Goal: Task Accomplishment & Management: Use online tool/utility

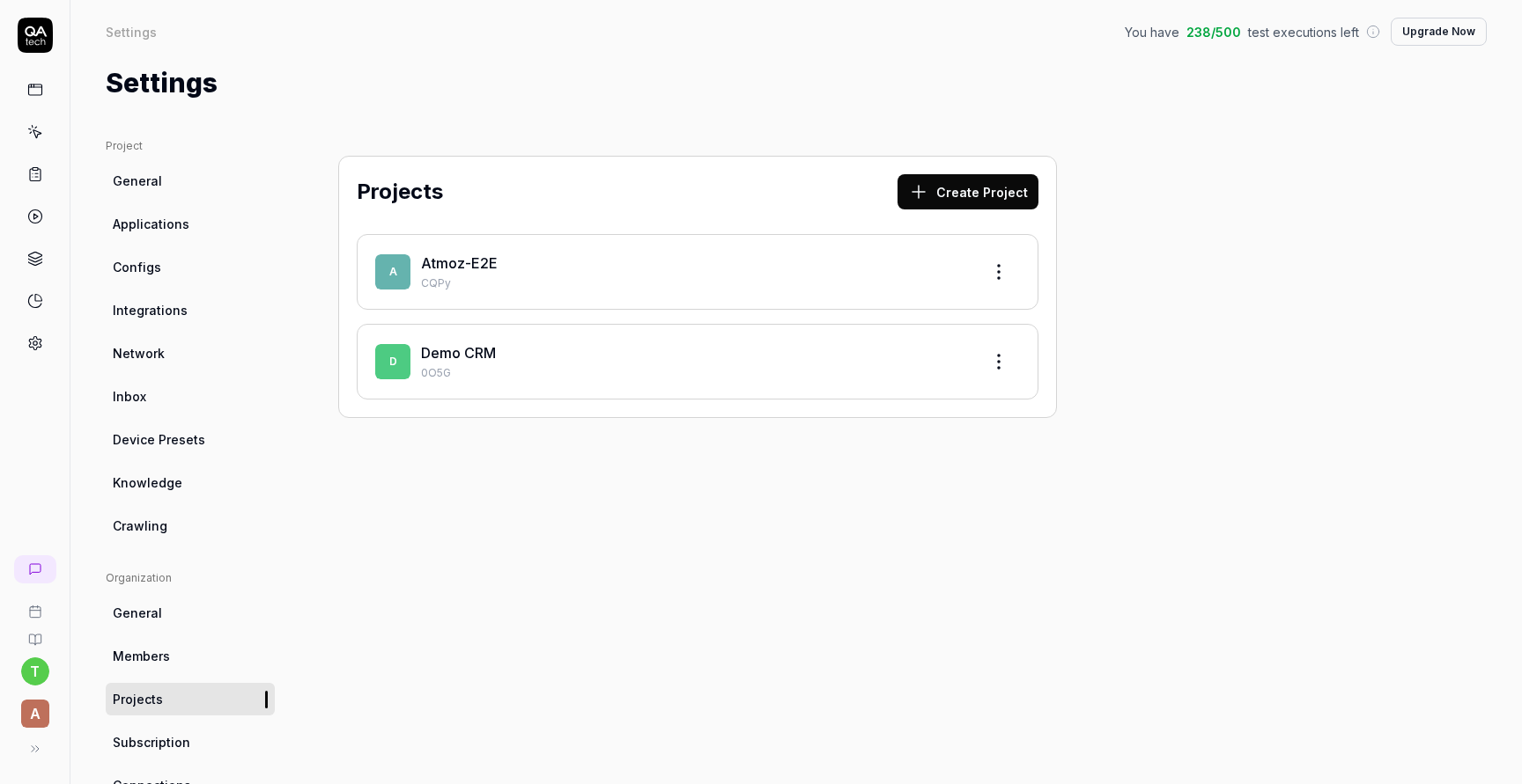
click at [600, 278] on p "CQPy" at bounding box center [693, 283] width 546 height 16
click at [485, 275] on p "CQPy" at bounding box center [693, 283] width 546 height 16
click at [485, 261] on link "Atmoz-E2E" at bounding box center [459, 264] width 77 height 18
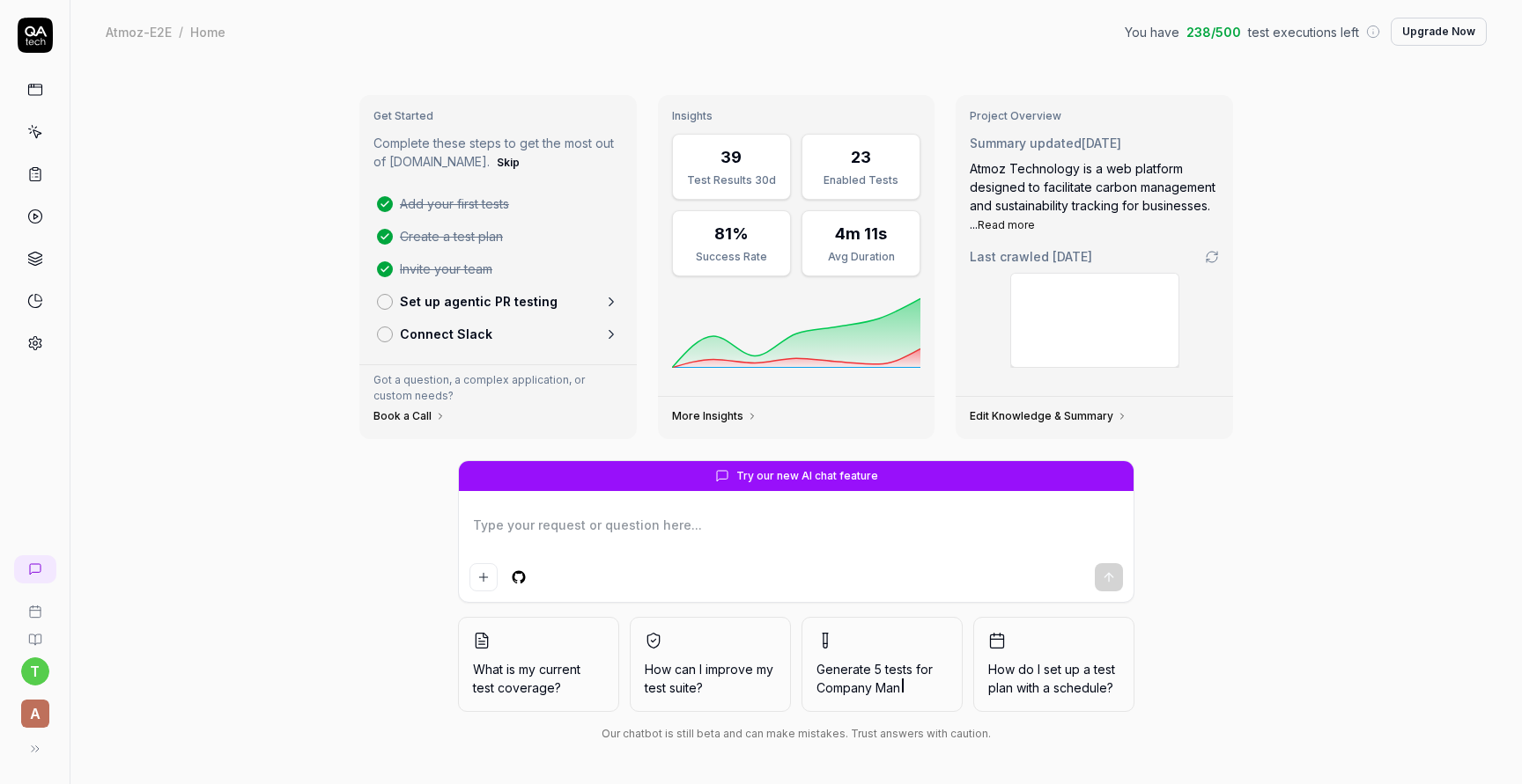
click at [427, 305] on p "Set up agentic PR testing" at bounding box center [479, 301] width 158 height 19
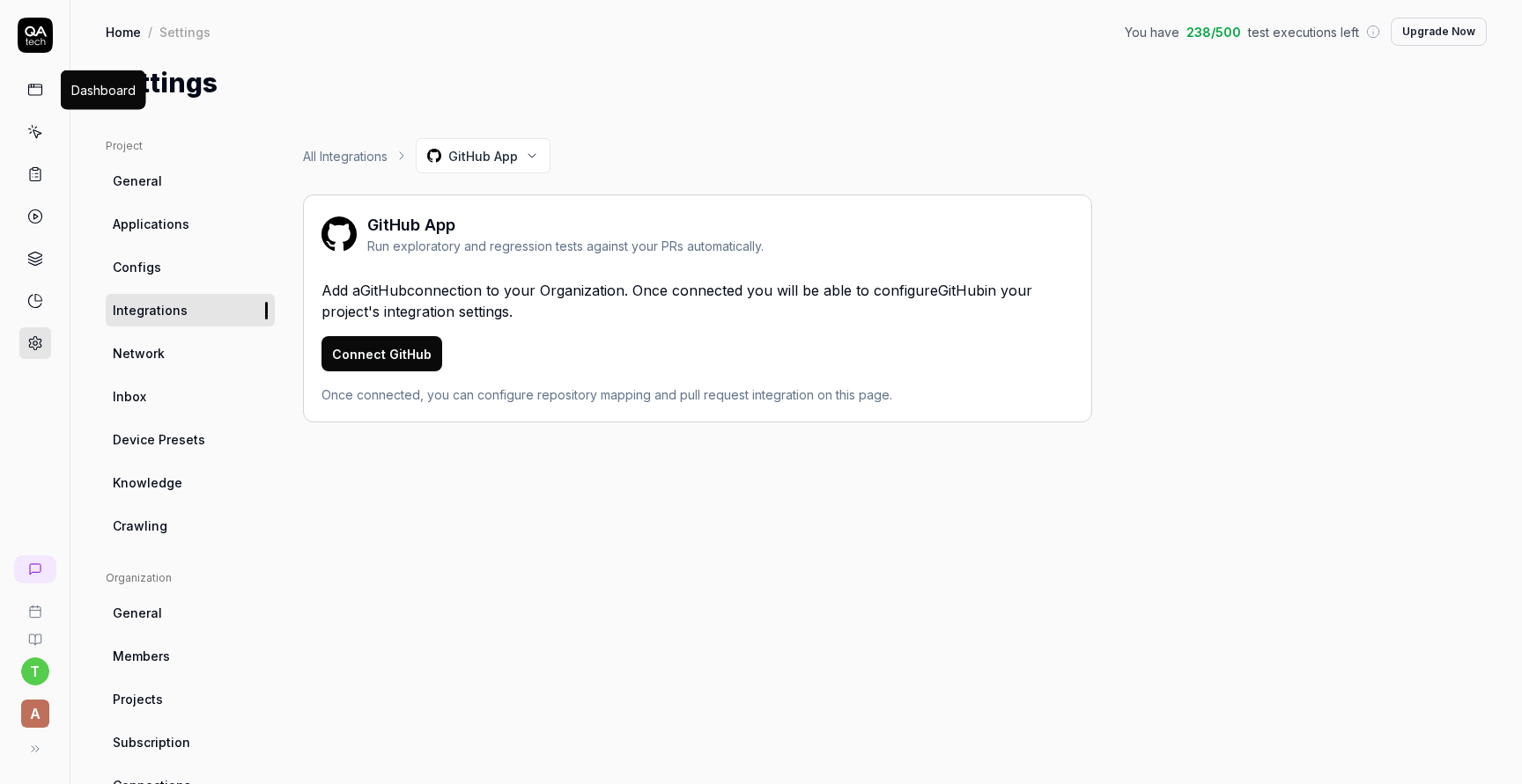
click at [39, 91] on icon at bounding box center [36, 90] width 16 height 16
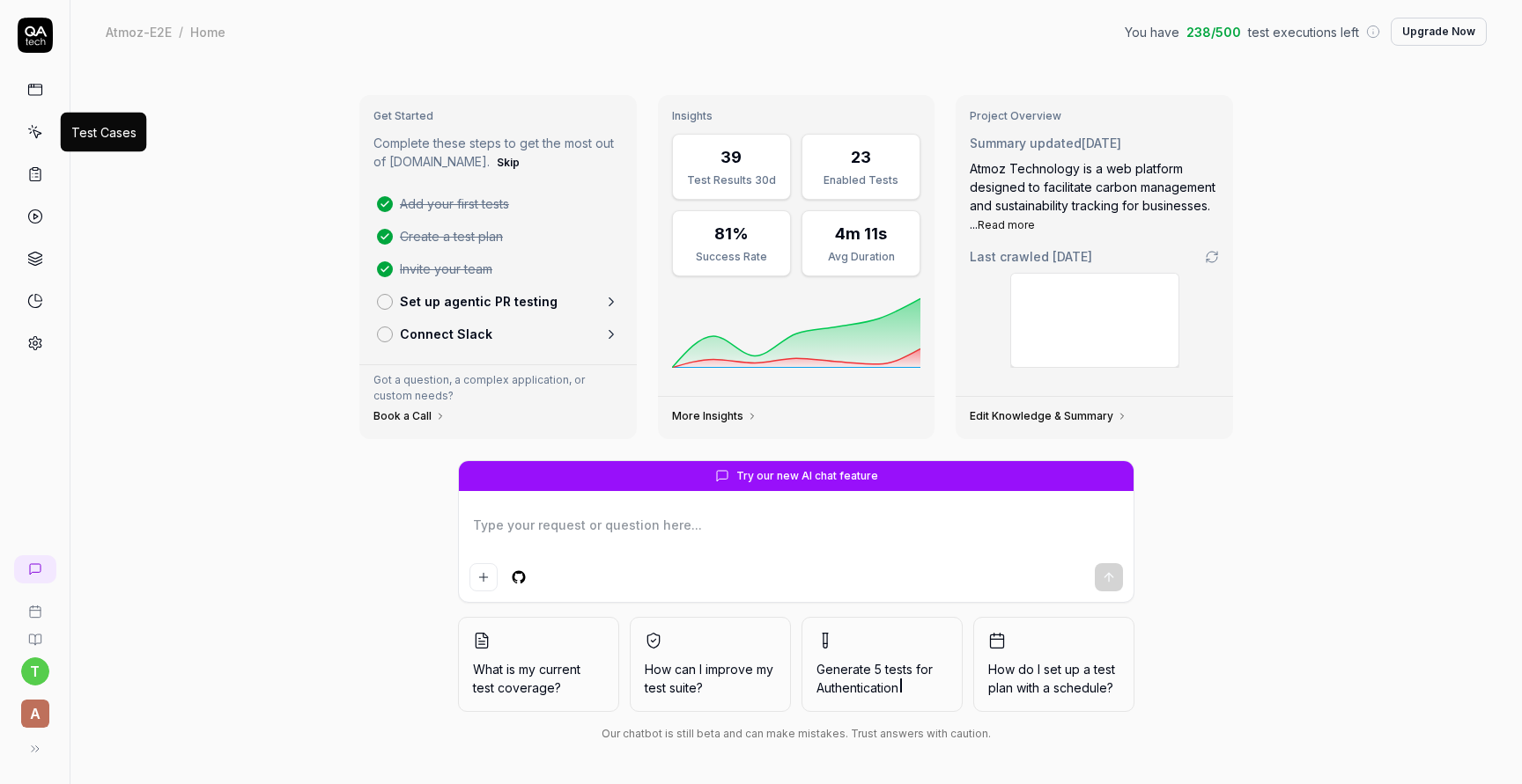
click at [42, 139] on icon at bounding box center [36, 132] width 16 height 16
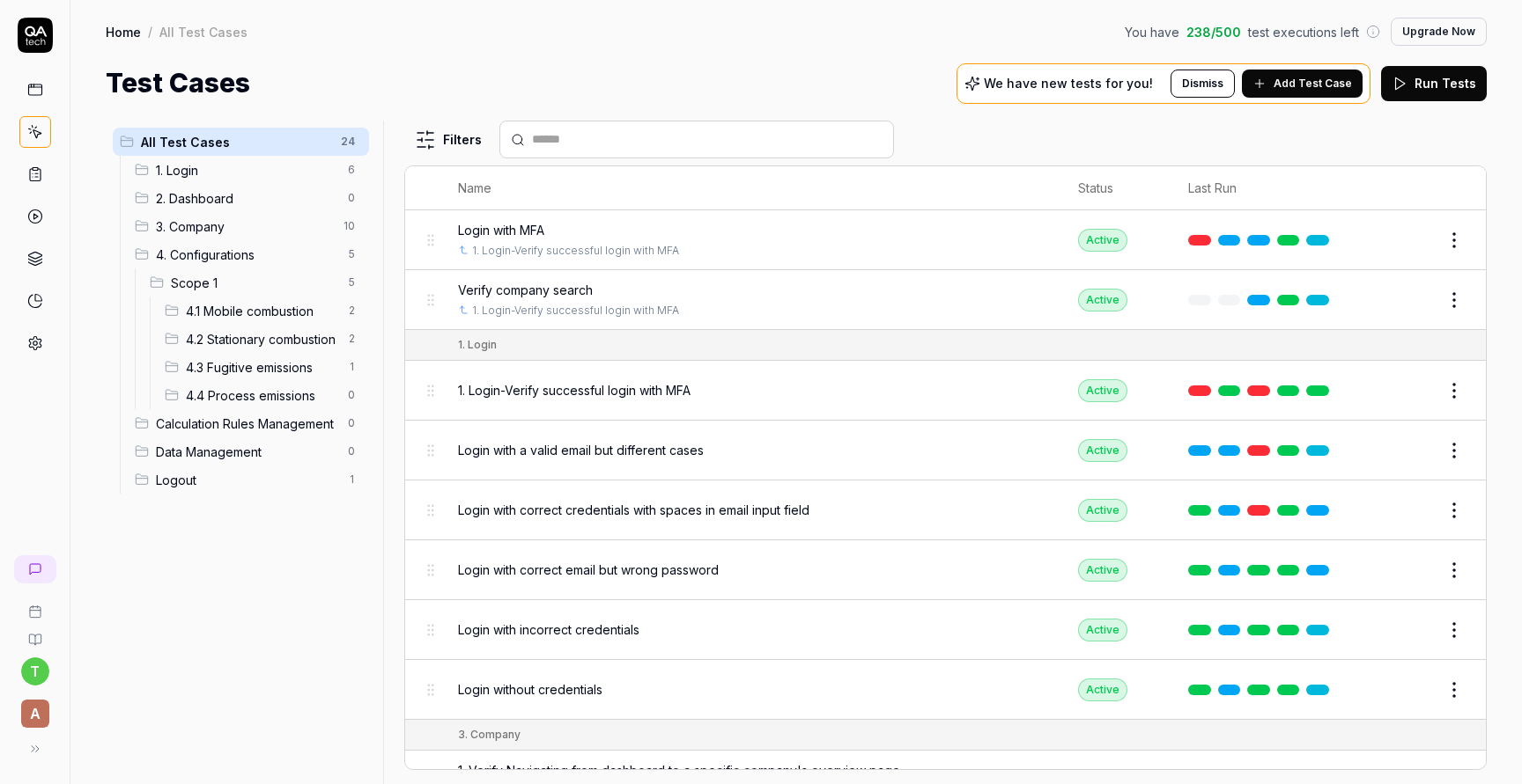
click at [248, 401] on span "4.4 Process emissions" at bounding box center [261, 395] width 151 height 19
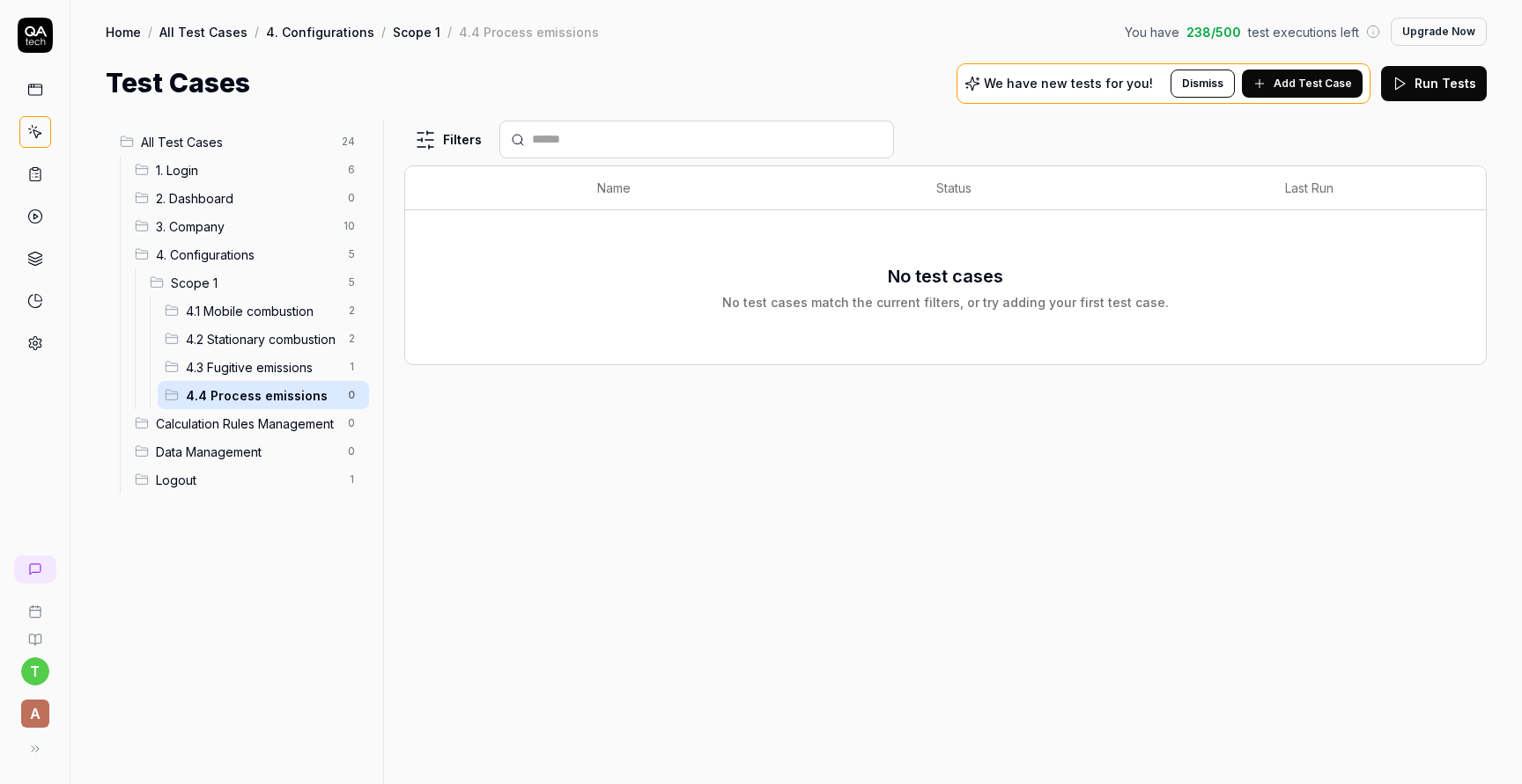
click at [250, 367] on span "4.3 Fugitive emissions" at bounding box center [261, 367] width 151 height 19
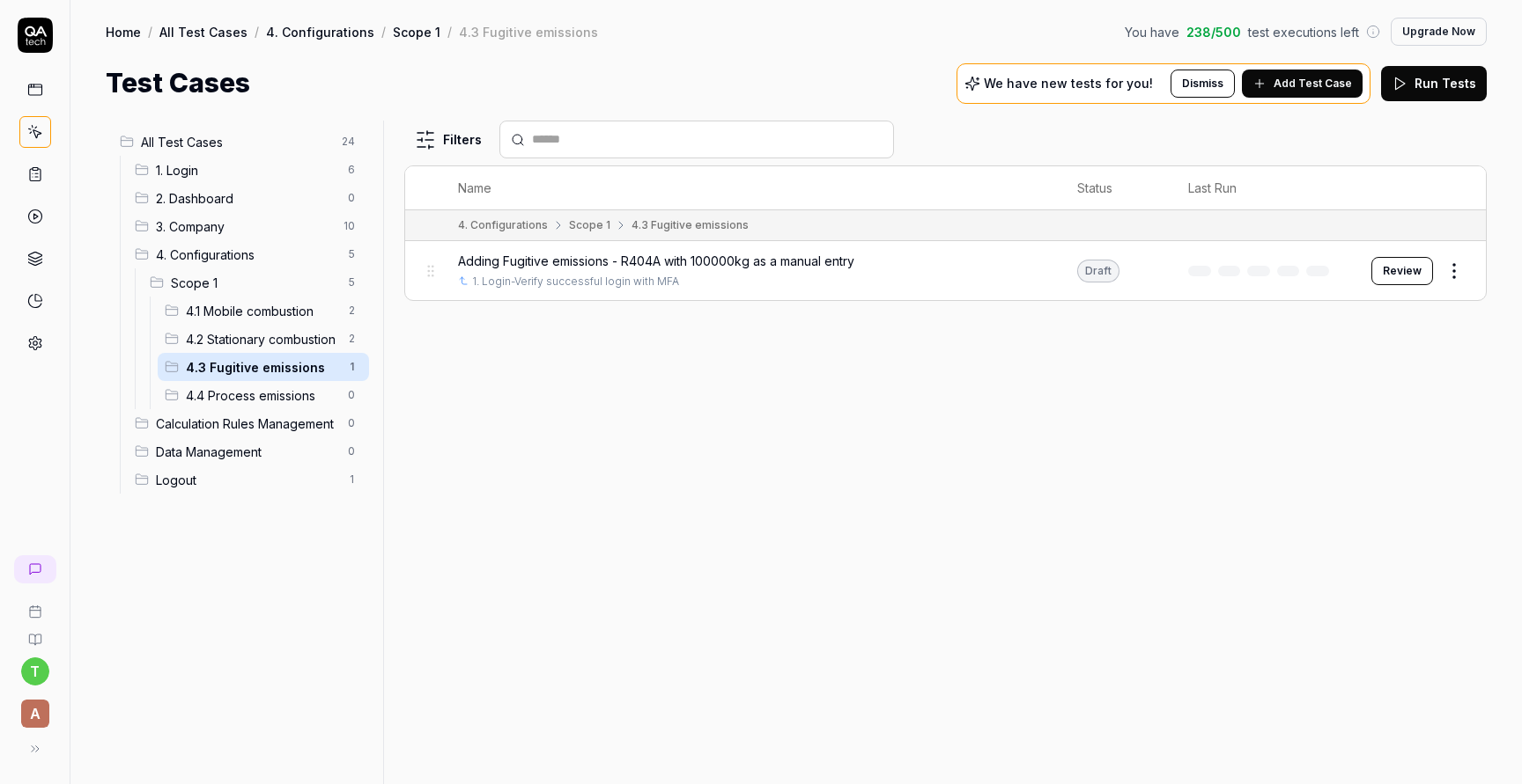
click at [1401, 272] on button "Review" at bounding box center [1402, 271] width 61 height 29
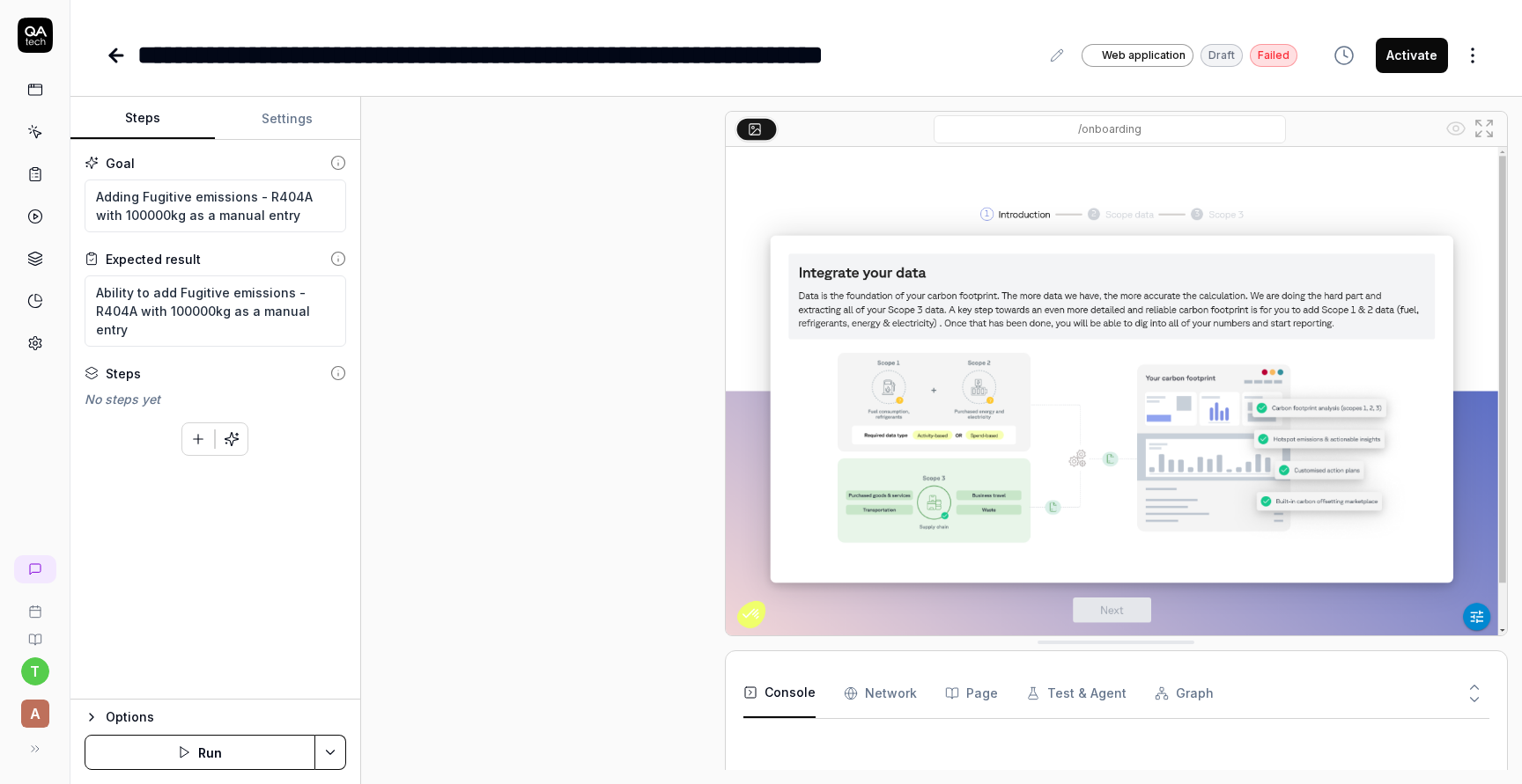
scroll to position [152, 0]
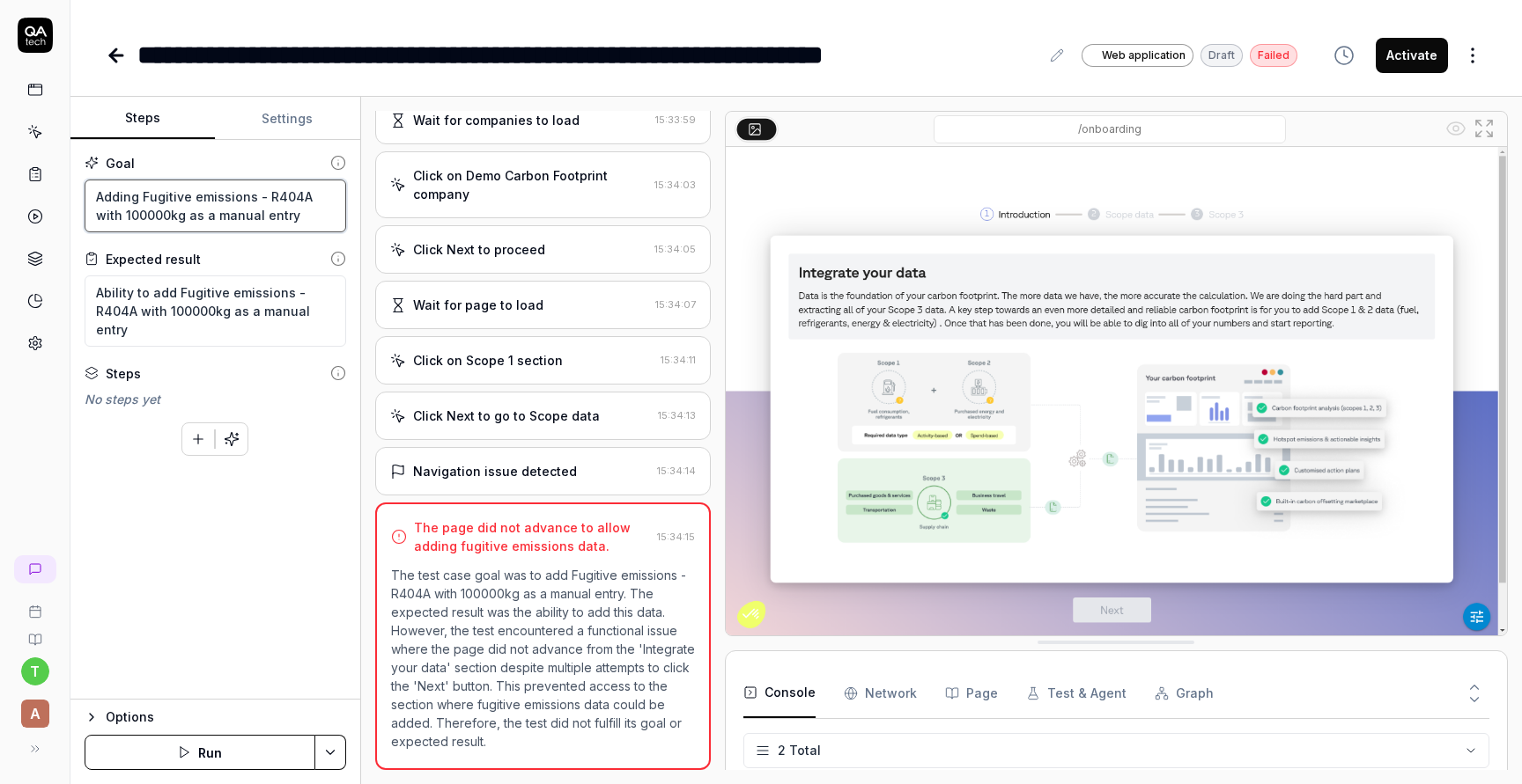
click at [135, 216] on textarea "Adding Fugitive emissions - R404A with 100000kg as a manual entry" at bounding box center [215, 205] width 262 height 52
type textarea "Adding Fugitive emissions - R404A with 100kg as a manual entry"
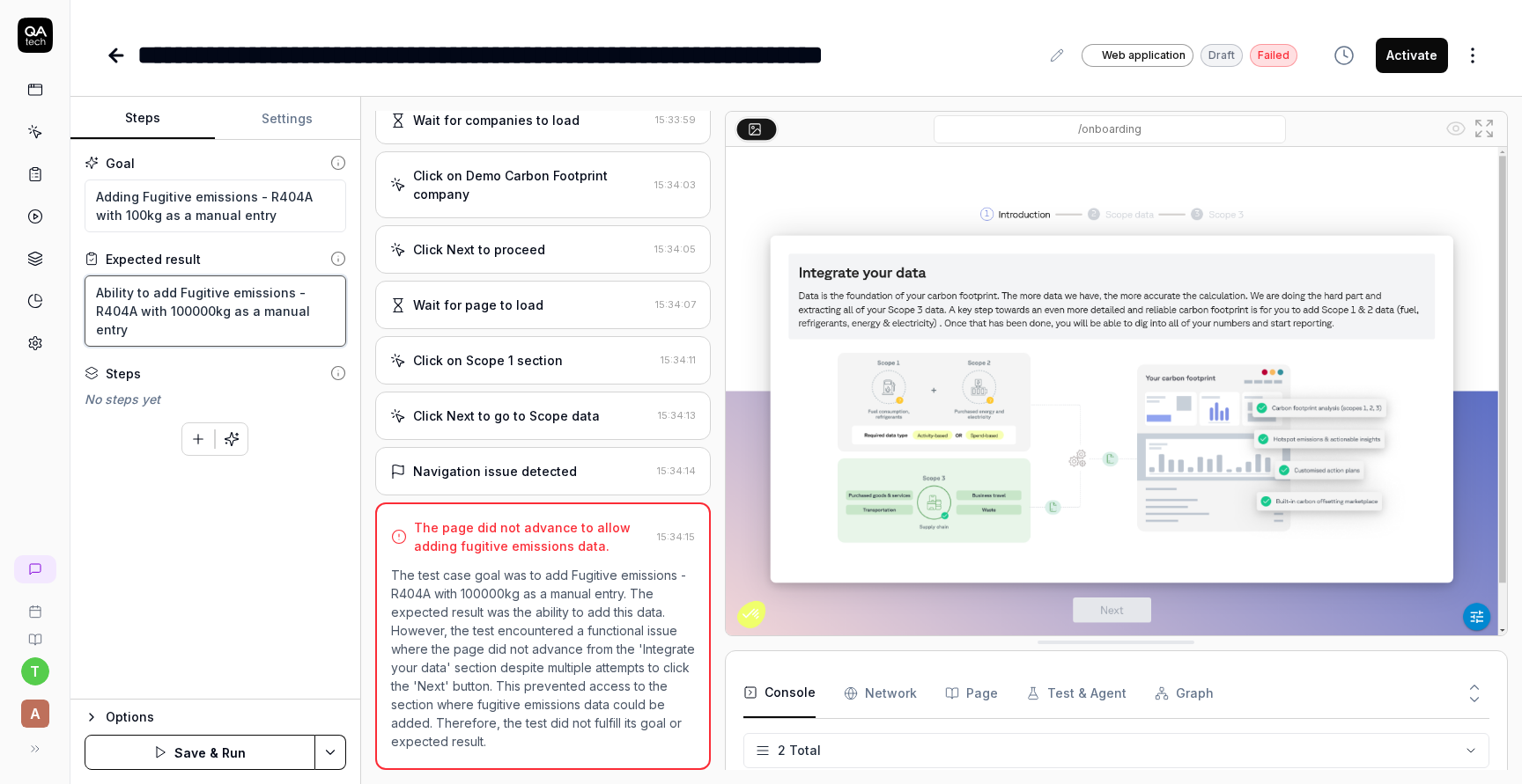
click at [202, 309] on textarea "Ability to add Fugitive emissions - R404A with 100000kg as a manual entry" at bounding box center [215, 311] width 262 height 71
type textarea "Ability to add Fugitive emissions - R404A with 100kg as a manual entry"
click at [681, 49] on div "**********" at bounding box center [588, 55] width 902 height 39
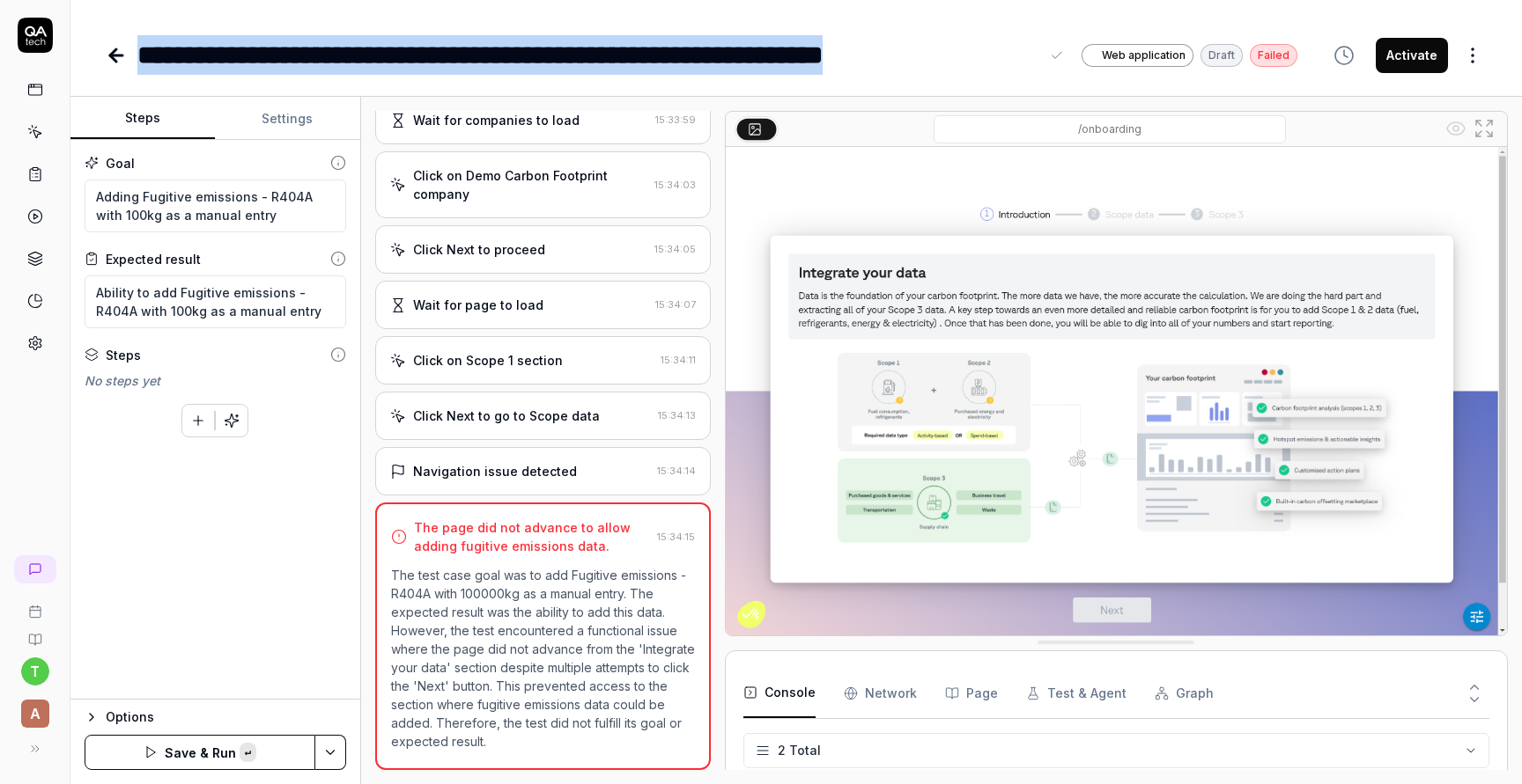
paste div
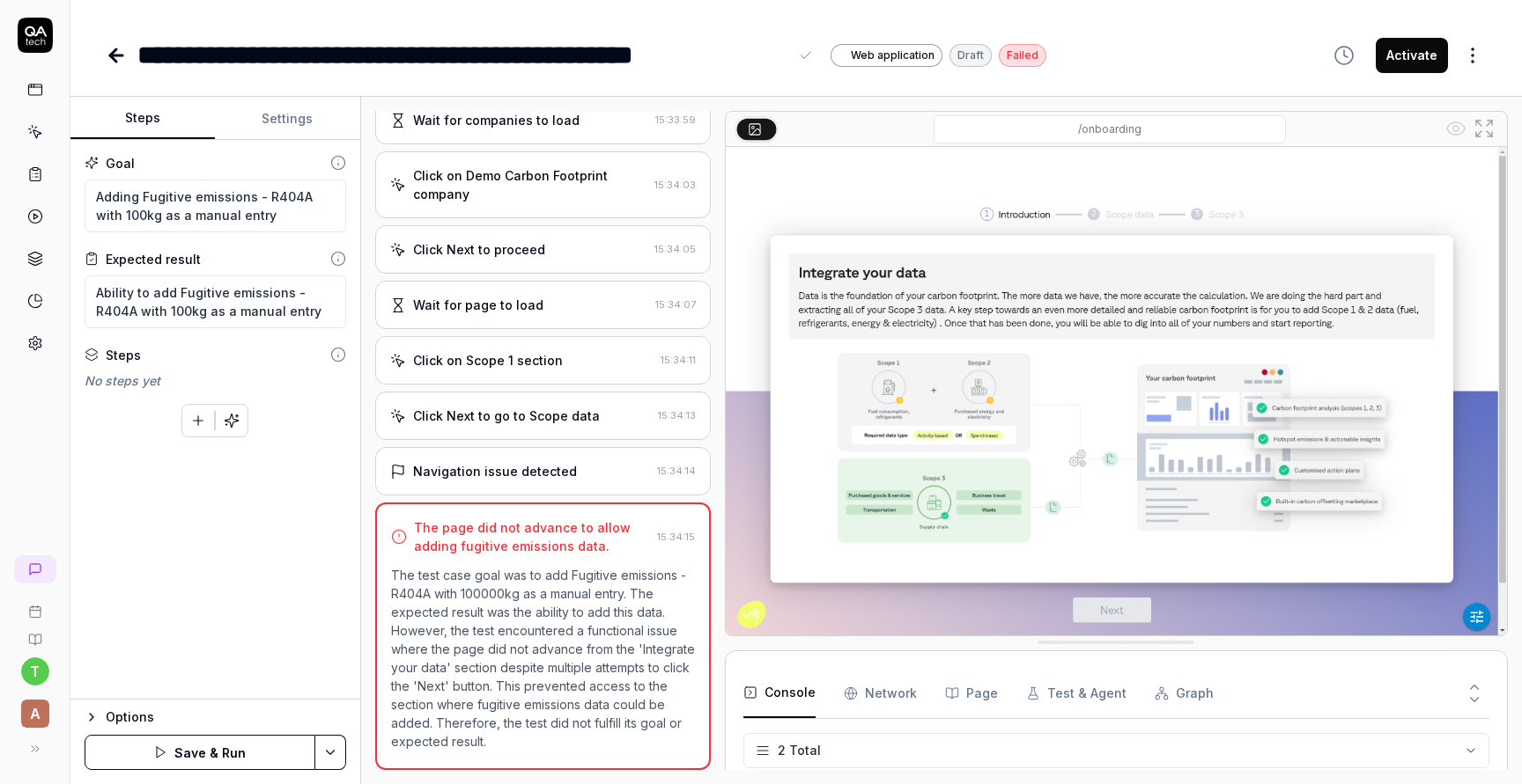
click at [442, 52] on div "**********" at bounding box center [462, 55] width 651 height 39
click at [169, 194] on textarea "Adding Fugitive emissions - R404A with 100kg as a manual entry" at bounding box center [215, 205] width 262 height 52
drag, startPoint x: 251, startPoint y: 196, endPoint x: 142, endPoint y: 192, distance: 109.1
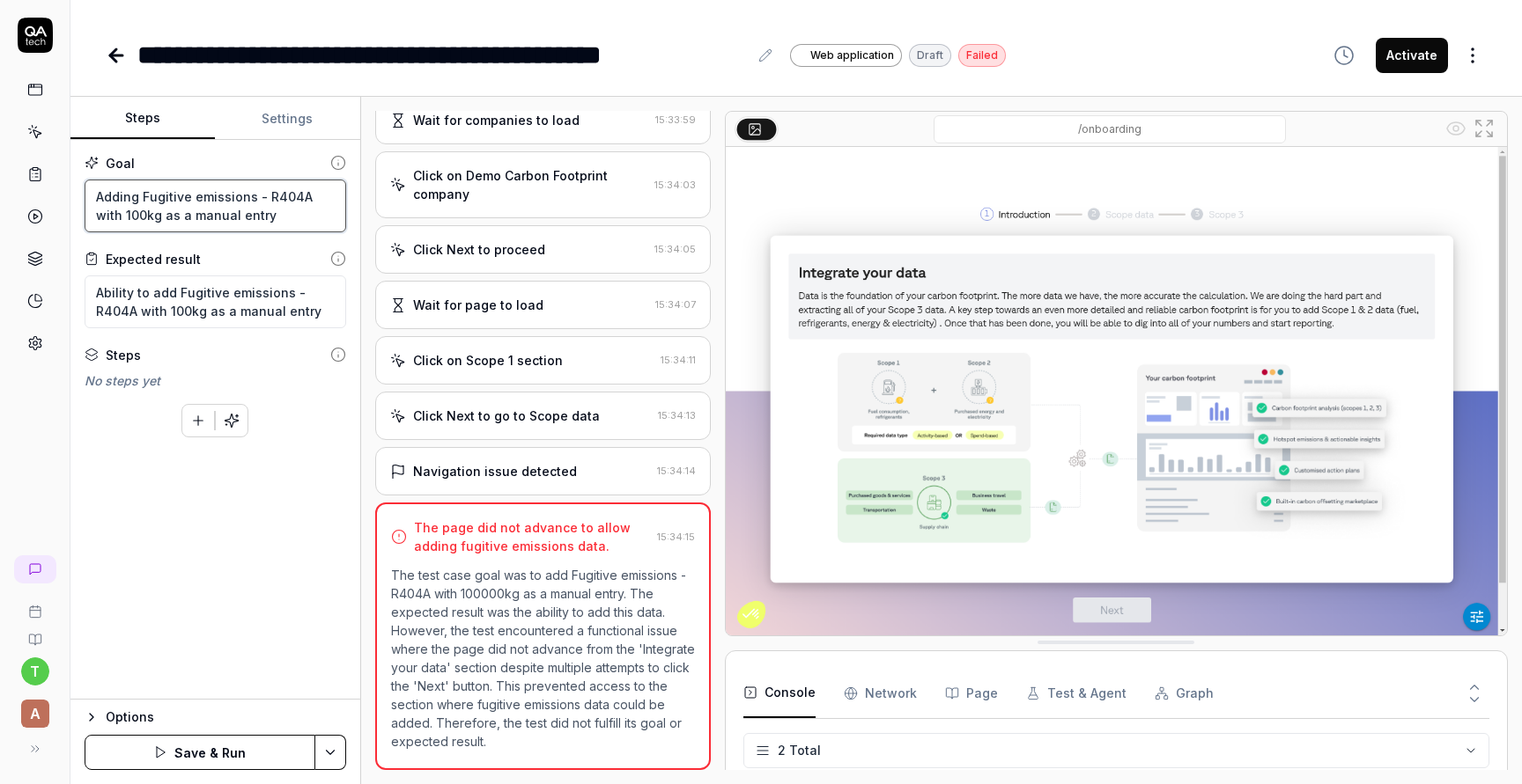
click at [142, 192] on textarea "Adding Fugitive emissions - R404A with 100kg as a manual entry" at bounding box center [215, 205] width 262 height 52
click at [573, 62] on div "**********" at bounding box center [442, 55] width 610 height 39
drag, startPoint x: 573, startPoint y: 62, endPoint x: 388, endPoint y: 68, distance: 185.1
click at [388, 68] on div "**********" at bounding box center [442, 55] width 610 height 39
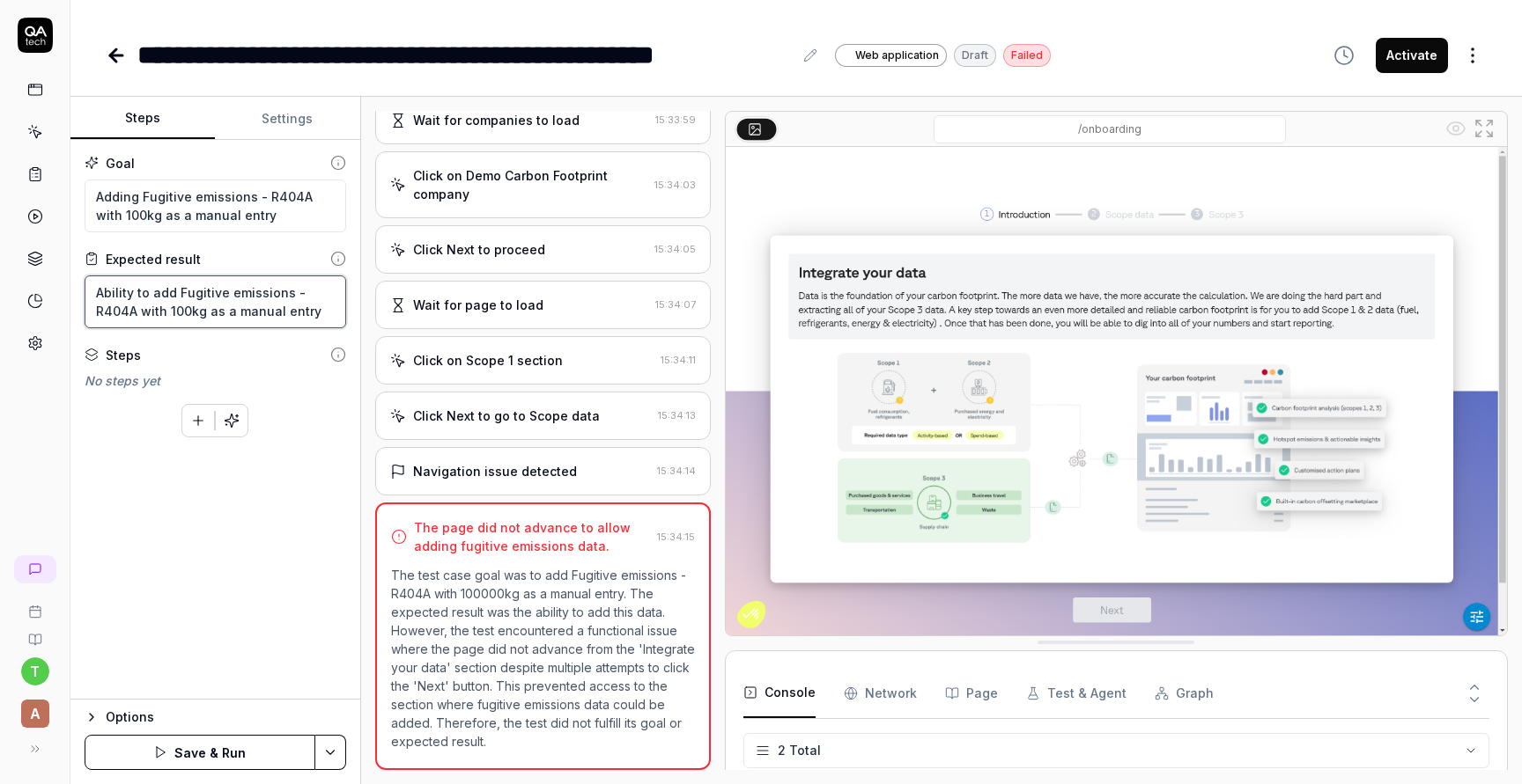
click at [288, 320] on textarea "Ability to add Fugitive emissions - R404A with 100kg as a manual entry" at bounding box center [215, 301] width 262 height 52
paste textarea "a company car - Petrol with 100000km as a manual entry and it will add 22.43 tC…"
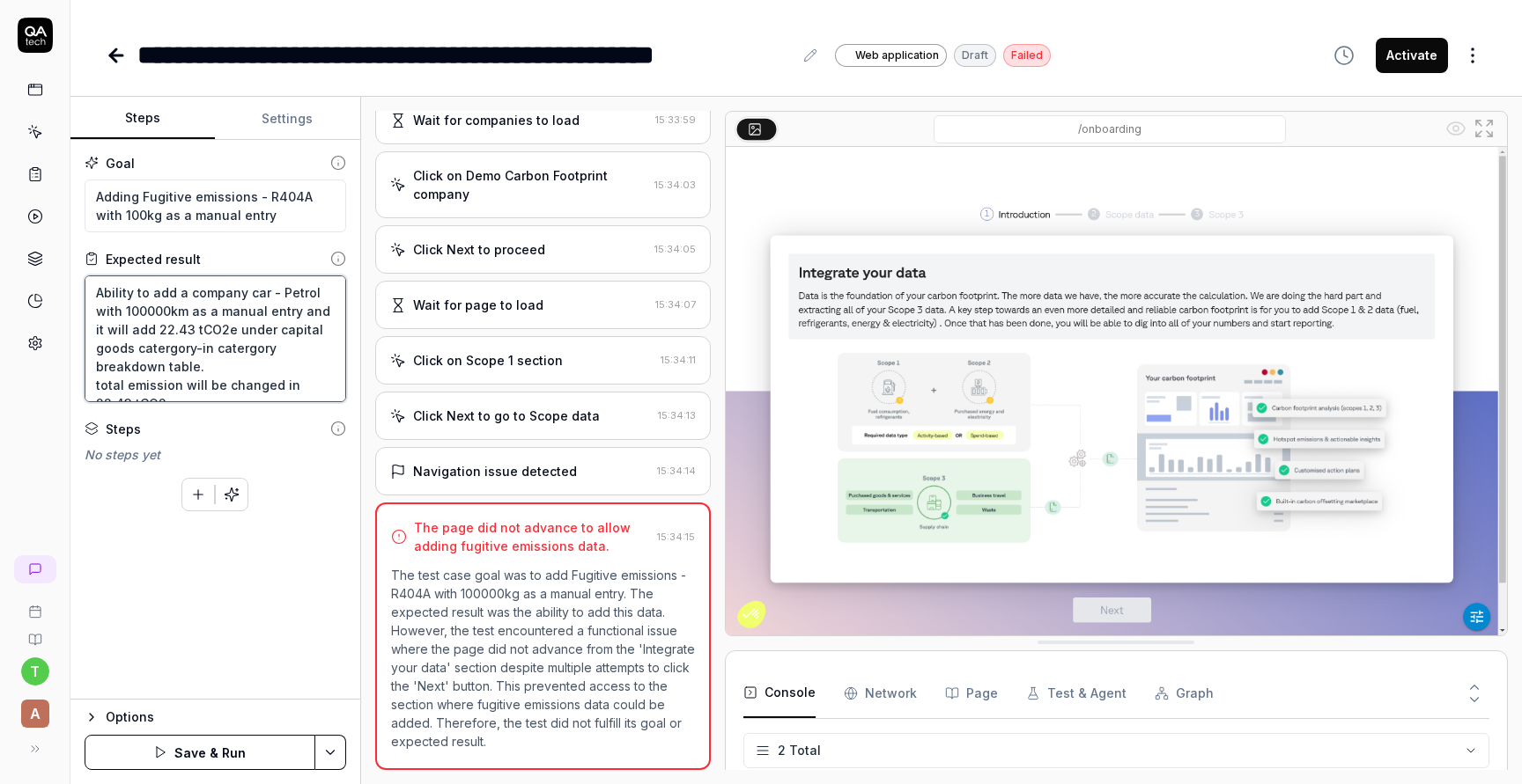
drag, startPoint x: 314, startPoint y: 291, endPoint x: 191, endPoint y: 292, distance: 123.0
click at [191, 292] on textarea "Ability to add a company car - Petrol with 100000km as a manual entry and it wi…" at bounding box center [215, 339] width 262 height 126
click at [241, 301] on textarea "Ability to add a company car - Petrol with 100000km as a manual entry and it wi…" at bounding box center [215, 339] width 262 height 126
drag, startPoint x: 321, startPoint y: 289, endPoint x: 190, endPoint y: 293, distance: 131.1
click at [190, 293] on textarea "Ability to add a company car - Petrol with 100000km as a manual entry and it wi…" at bounding box center [215, 339] width 262 height 126
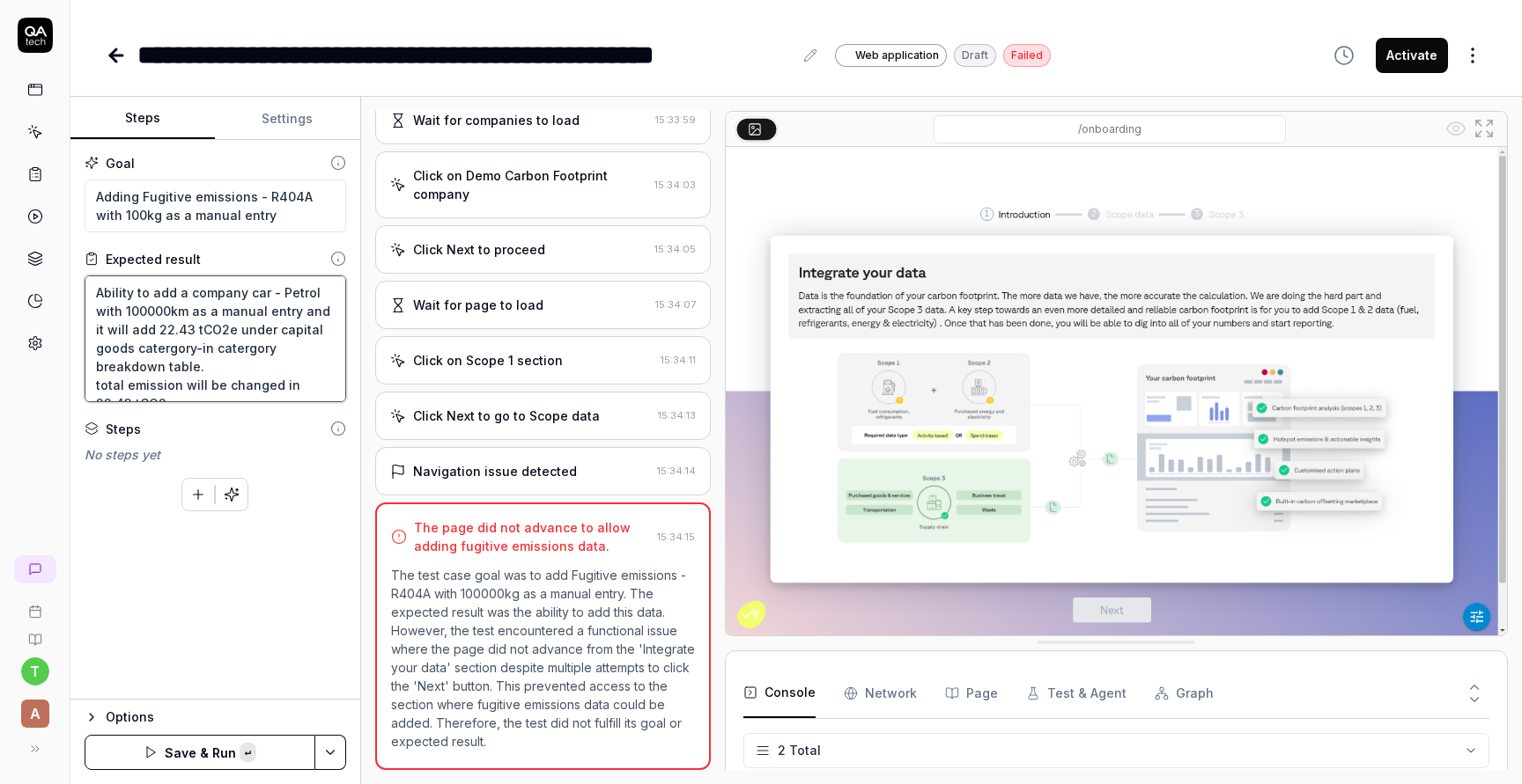
paste textarea "R404A"
click at [327, 293] on textarea "Ability to add a R404A with 100000km as a manual entry and it will add 22.43 tC…" at bounding box center [215, 339] width 262 height 126
click at [268, 309] on textarea "Ability to add a R404A with 10kg as a manual entry and it will add 22.43 tCO2e …" at bounding box center [215, 339] width 262 height 126
drag, startPoint x: 175, startPoint y: 329, endPoint x: 252, endPoint y: 332, distance: 77.1
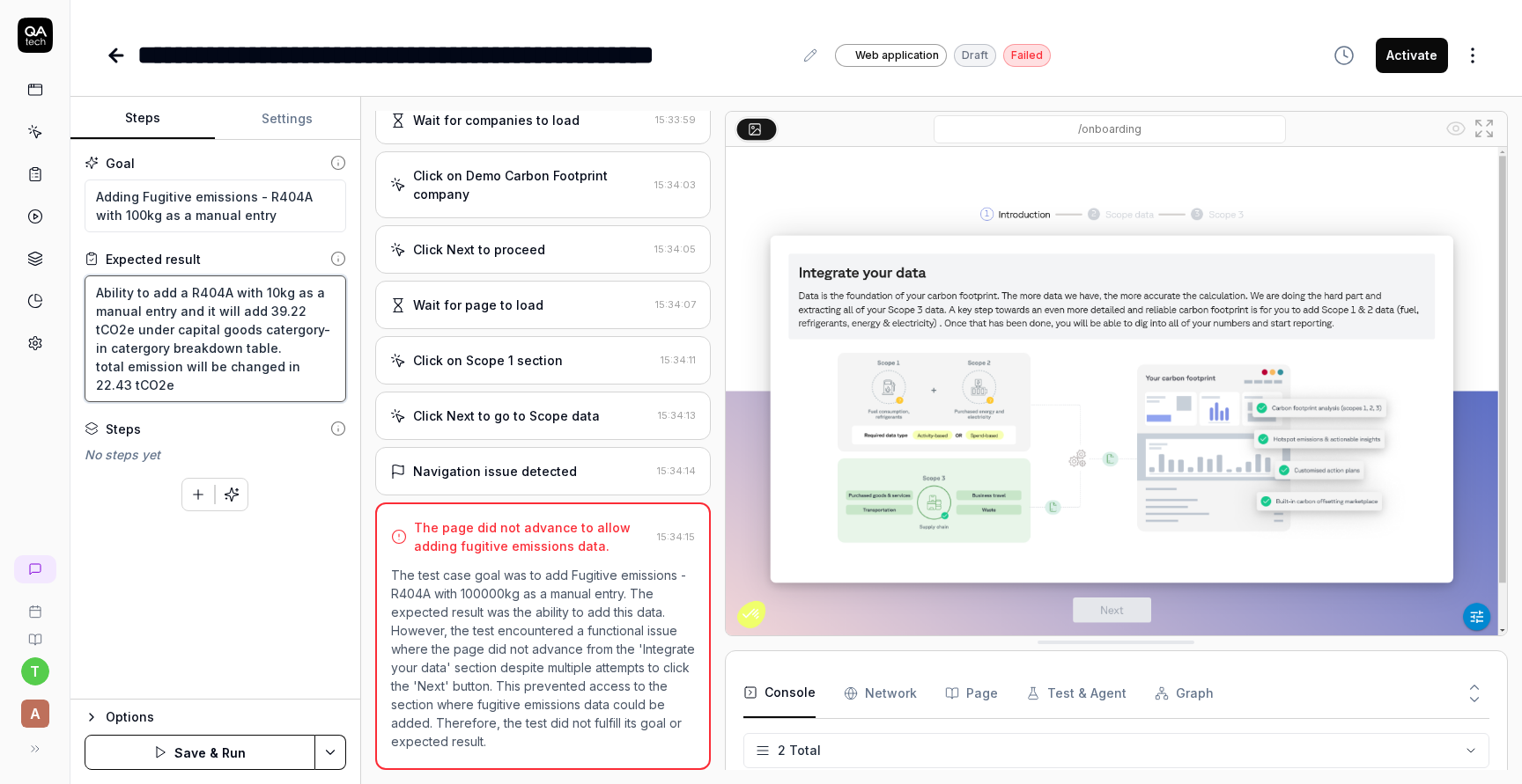
click at [252, 332] on textarea "Ability to add a R404A with 10kg as a manual entry and it will add 39.22 tCO2e …" at bounding box center [215, 339] width 262 height 126
paste textarea "Fugitive Emission"
drag, startPoint x: 310, startPoint y: 296, endPoint x: 262, endPoint y: 294, distance: 48.0
click at [260, 294] on textarea "Ability to add a R404A with 10kg as a manual entry and it will add 39.22 tCO2e …" at bounding box center [215, 339] width 262 height 126
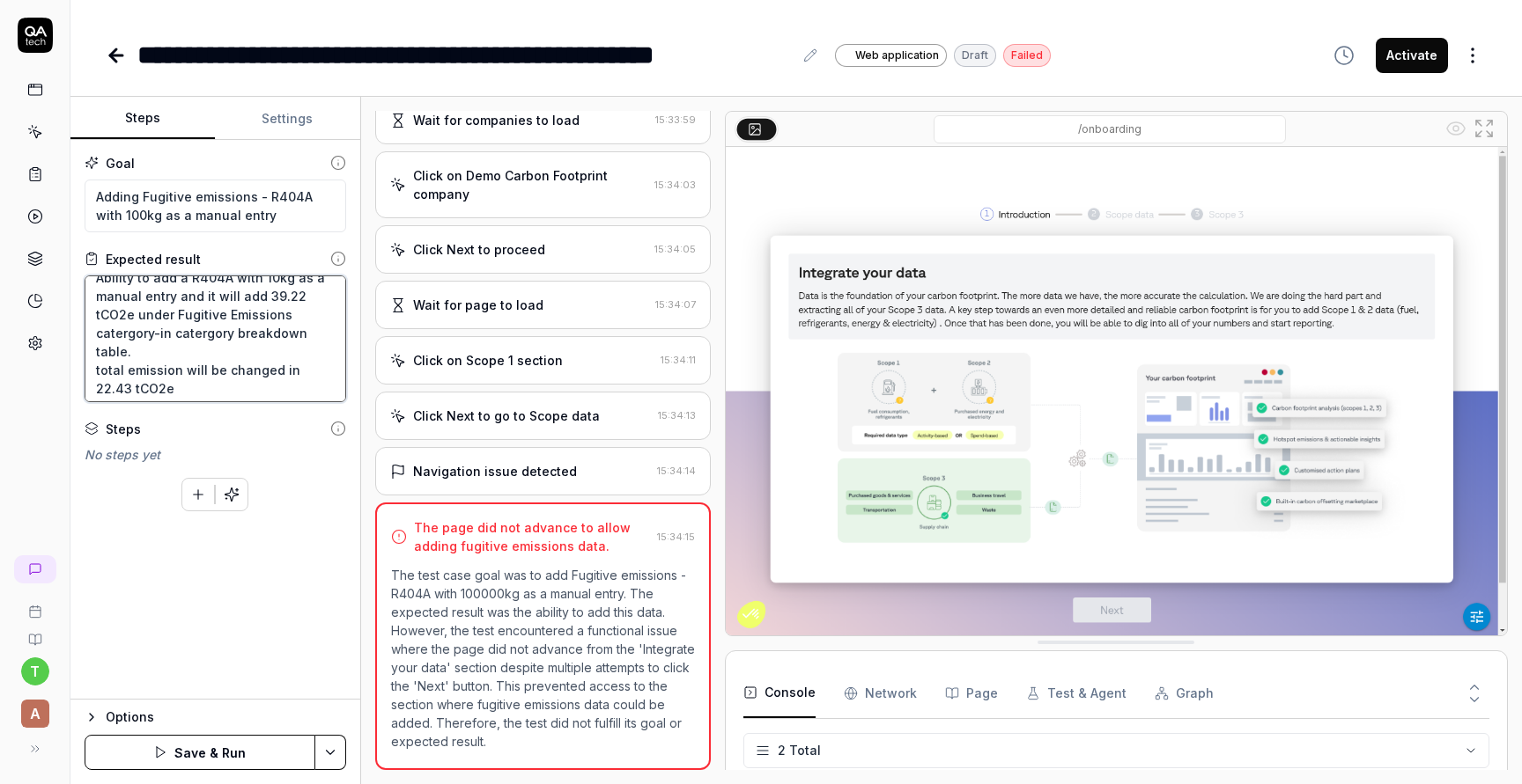
click at [256, 373] on textarea "Ability to add a R404A with 10kg as a manual entry and it will add 39.22 tCO2e …" at bounding box center [215, 339] width 262 height 126
drag, startPoint x: 295, startPoint y: 366, endPoint x: 336, endPoint y: 359, distance: 41.6
click at [336, 359] on textarea "Ability to add a R404A with 10kg as a manual entry and it will add 39.22 tCO2e …" at bounding box center [215, 339] width 262 height 126
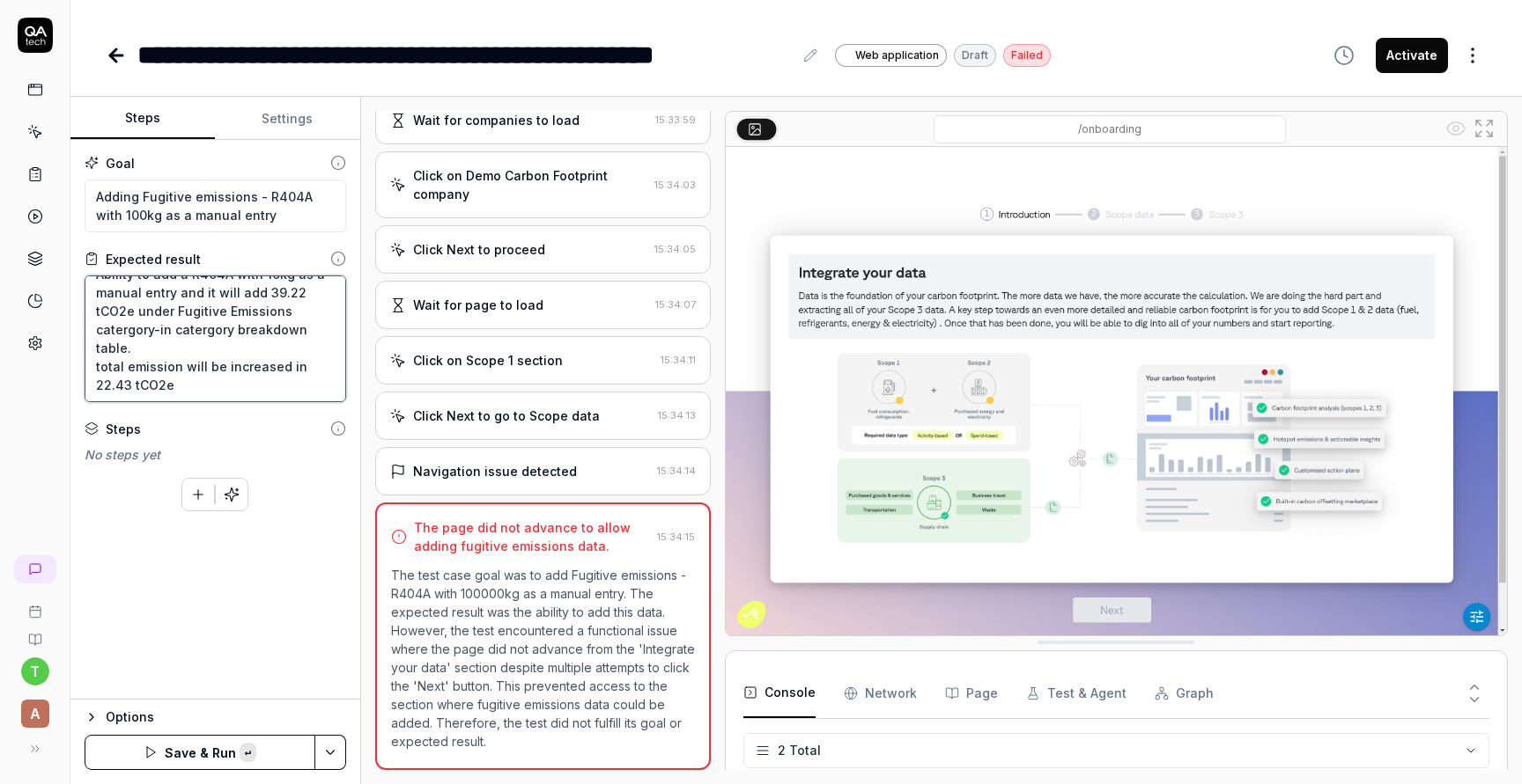
paste textarea "39.22"
click at [297, 366] on textarea "Ability to add a R404A with 10kg as a manual entry and it will add 39.22 tCO2e …" at bounding box center [215, 339] width 262 height 126
click at [295, 366] on textarea "Ability to add a R404A with 10kg as a manual entry and it will add 39.22 tCO2e …" at bounding box center [215, 339] width 262 height 126
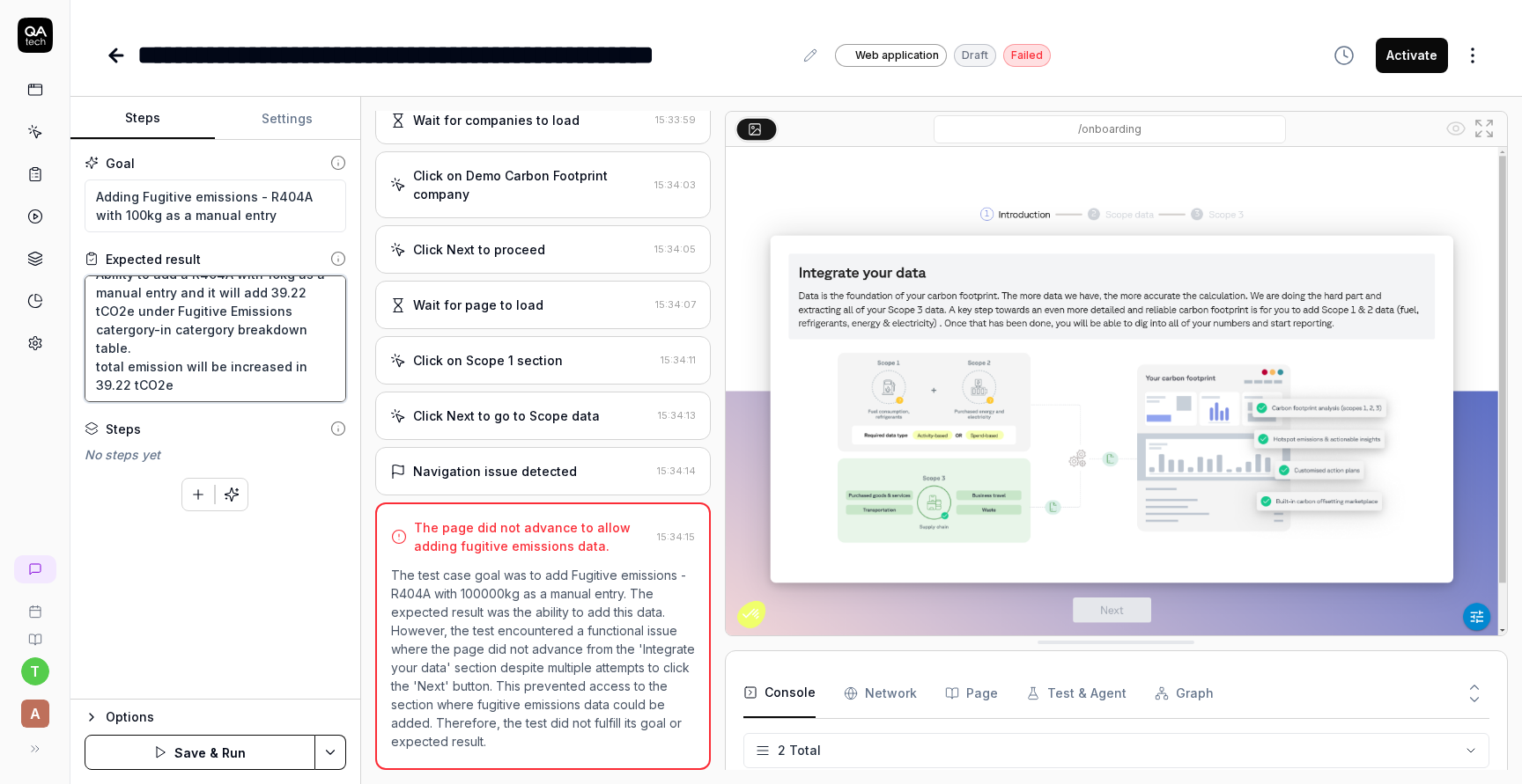
type textarea "Ability to add a R404A with 10kg as a manual entry and it will add 39.22 tCO2e …"
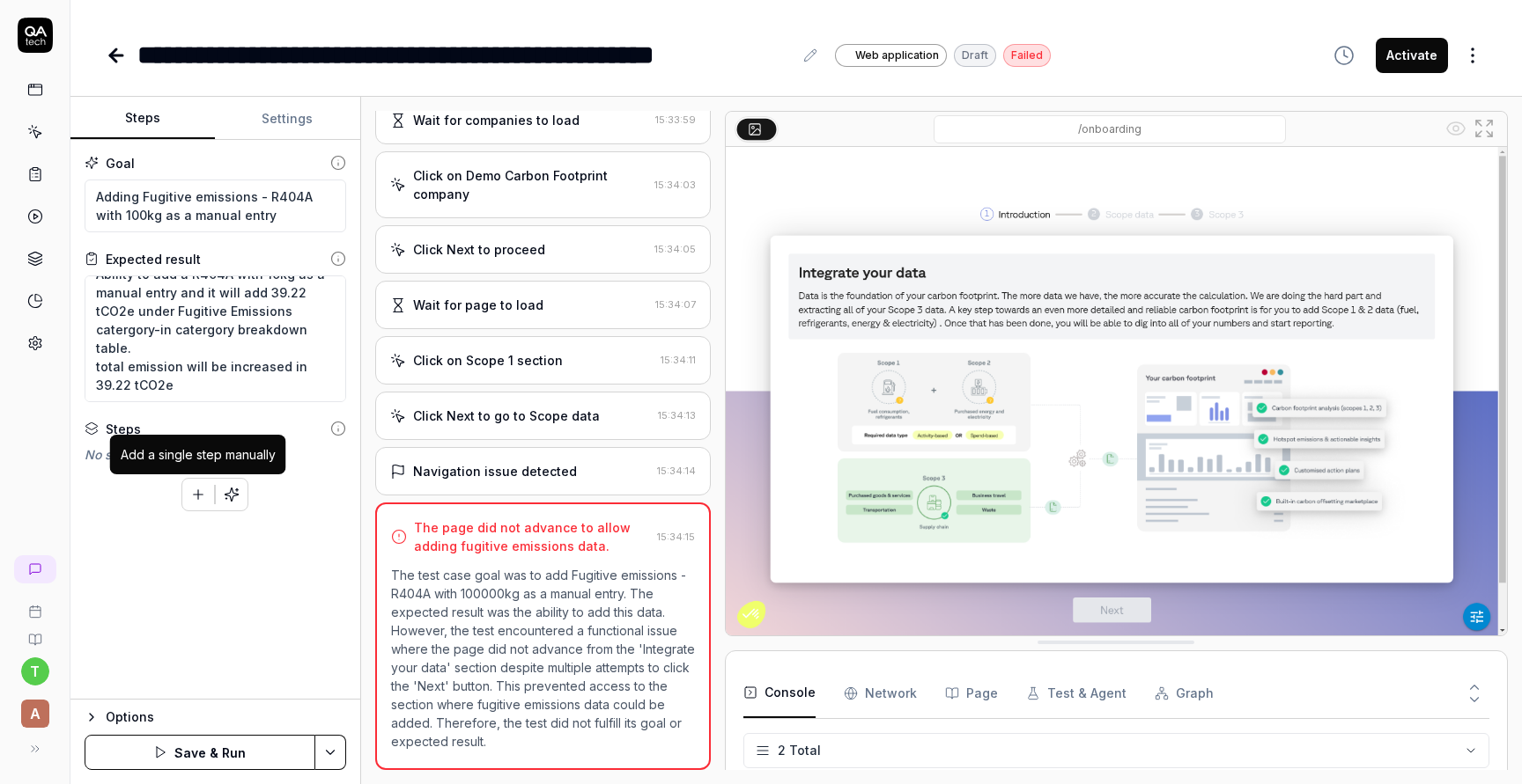
click at [188, 491] on button "button" at bounding box center [199, 495] width 32 height 32
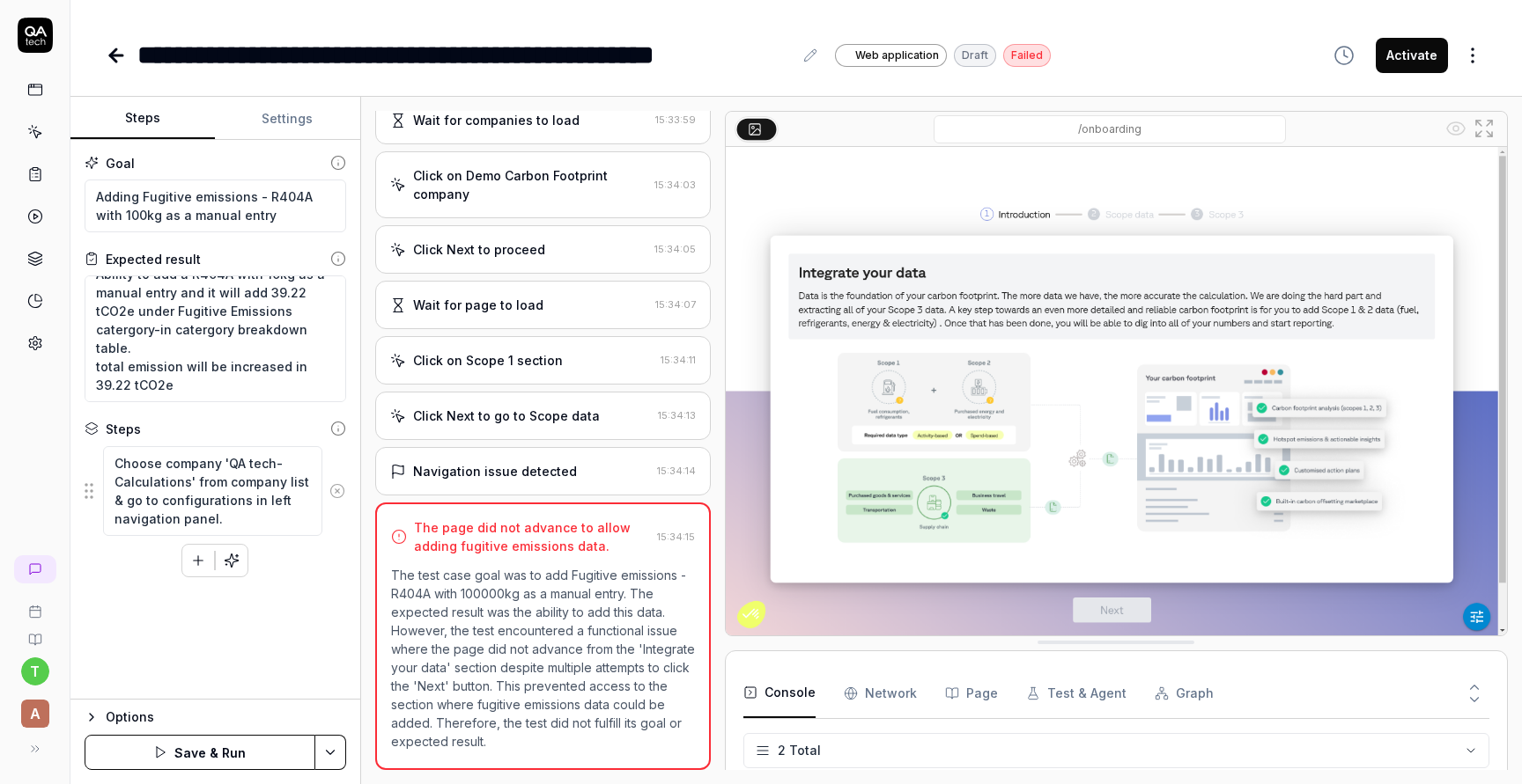
type textarea "Choose company 'QA tech-Calculations' from company list & go to configurations …"
click at [200, 560] on icon "button" at bounding box center [199, 561] width 16 height 16
paste textarea "Fugitive emissions"
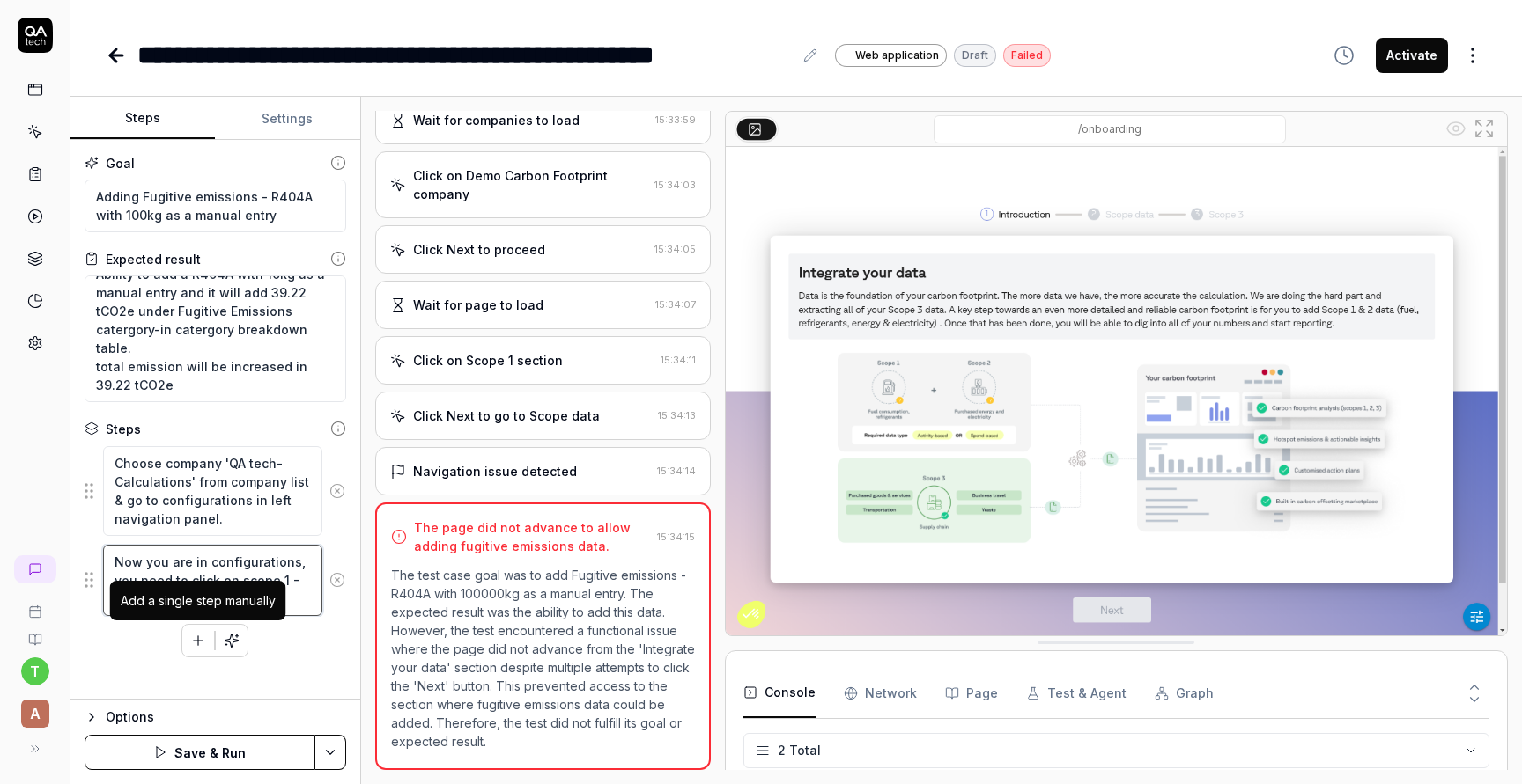
type textarea "Now you are in configurations, you need to click on scope 1 - Fugitive emission…"
click at [188, 637] on button "button" at bounding box center [199, 641] width 32 height 32
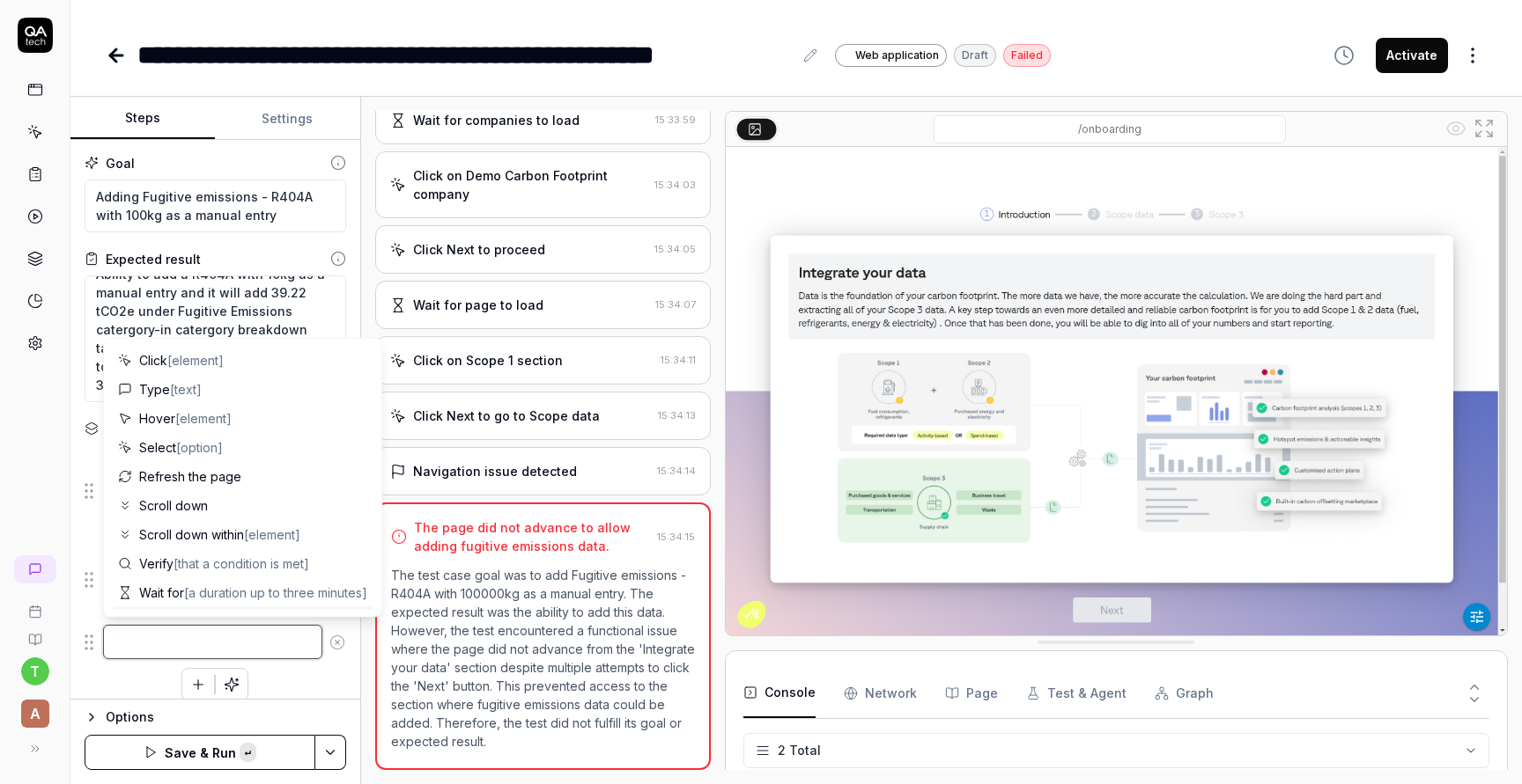
paste textarea "then add following details. Type= Company car, Fuel=Petrol, Unit= kilometre, Am…"
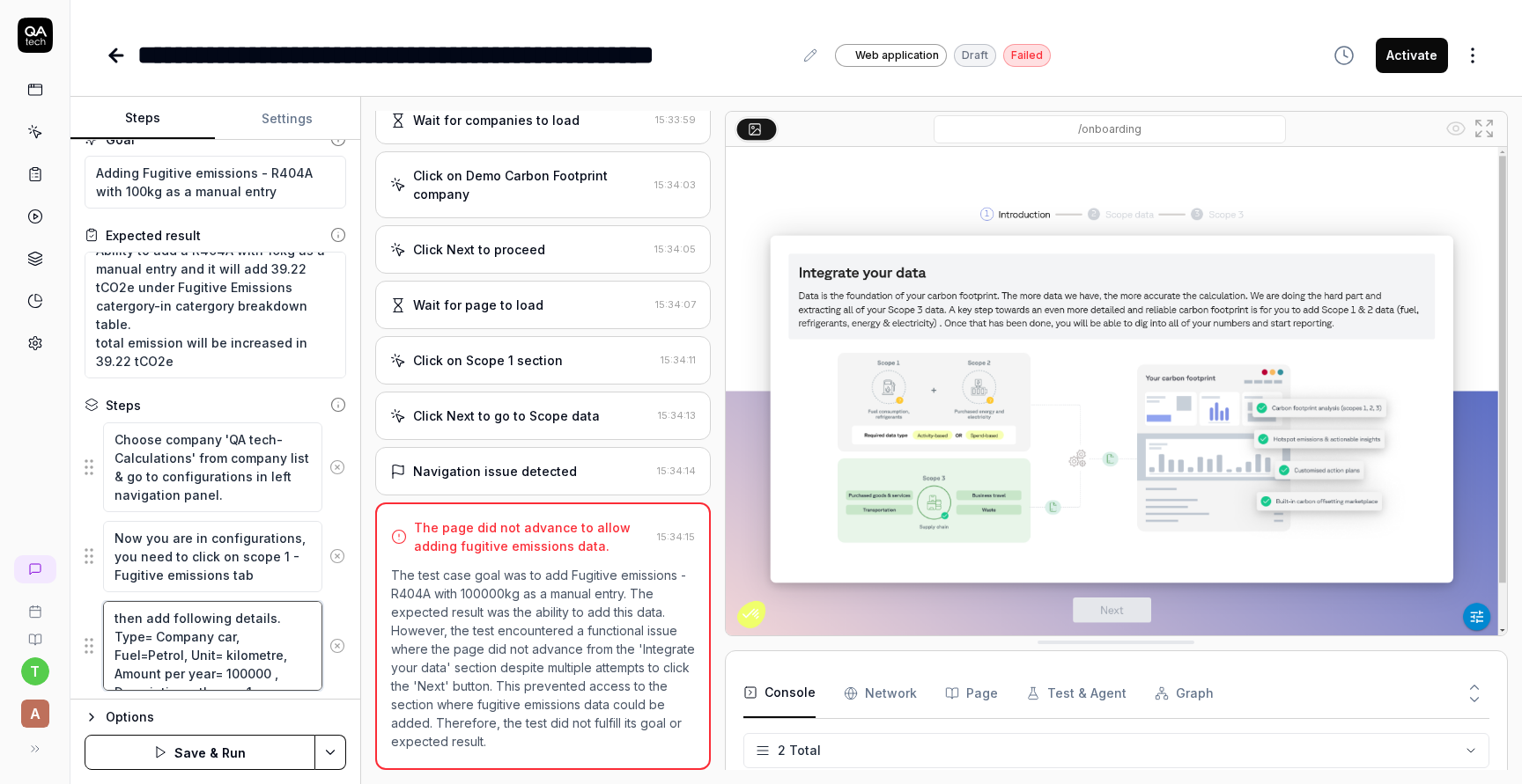
drag, startPoint x: 191, startPoint y: 637, endPoint x: 112, endPoint y: 639, distance: 79.0
click at [112, 639] on textarea "then add following details. Type= Company car, Fuel=Petrol, Unit= kilometre, Am…" at bounding box center [212, 646] width 219 height 90
paste textarea "R404A"
drag, startPoint x: 236, startPoint y: 637, endPoint x: 175, endPoint y: 658, distance: 64.5
click at [175, 658] on textarea "then add following details. Type= R404A, Fuel=Petrol, Unit= kilometre, Amount p…" at bounding box center [212, 646] width 219 height 90
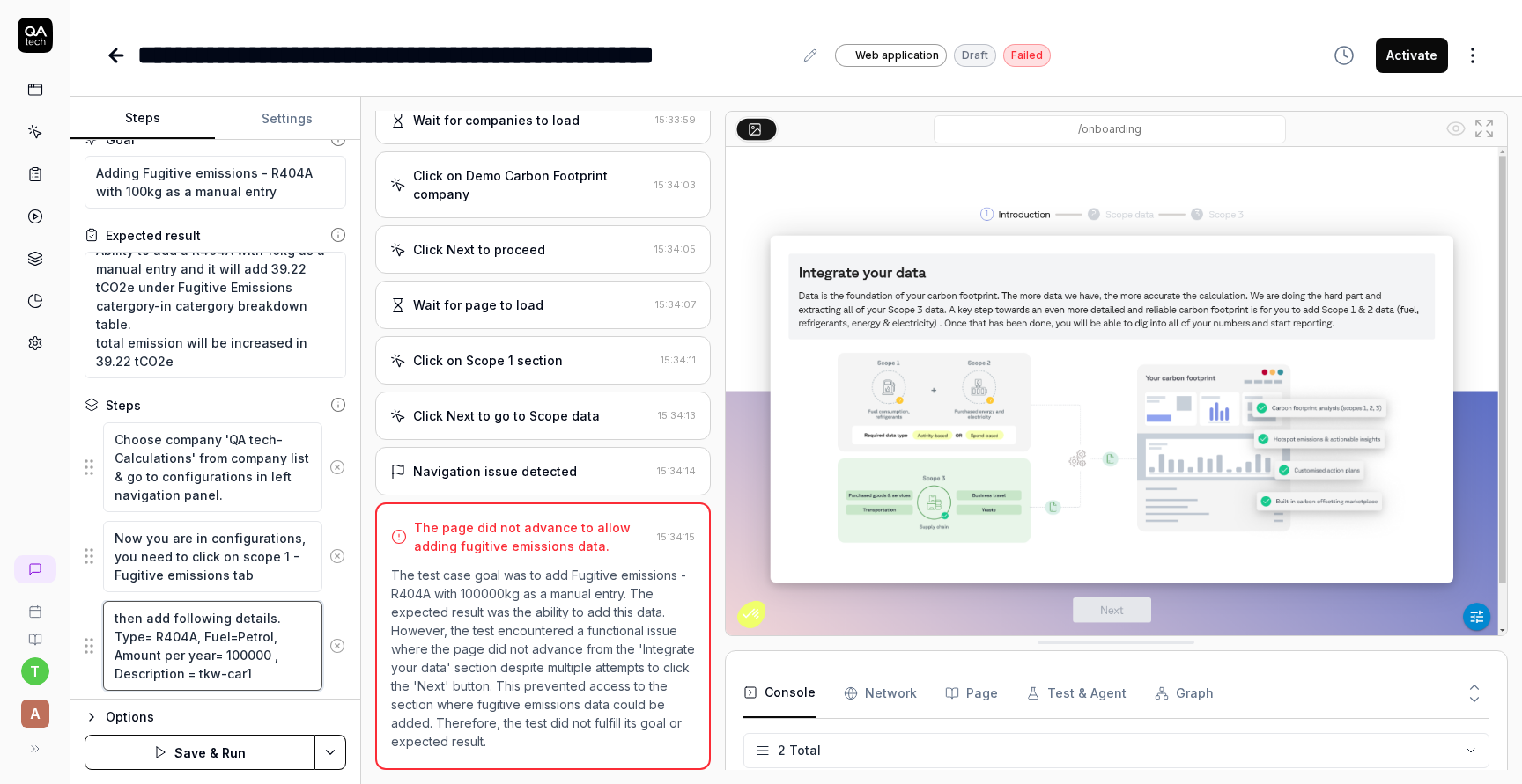
click at [287, 636] on textarea "then add following details. Type= R404A, Fuel=Petrol, Amount per year= 100000 ,…" at bounding box center [212, 646] width 219 height 90
drag, startPoint x: 287, startPoint y: 636, endPoint x: 194, endPoint y: 655, distance: 94.9
click at [194, 655] on textarea "then add following details. Type= R404A, Fuel=Petrol, Amount per year= 100000 ,…" at bounding box center [212, 646] width 219 height 90
click at [265, 661] on textarea "then add following details. Type= R404A, Fuel=Petrol, Amount=10 , Description =…" at bounding box center [212, 637] width 219 height 71
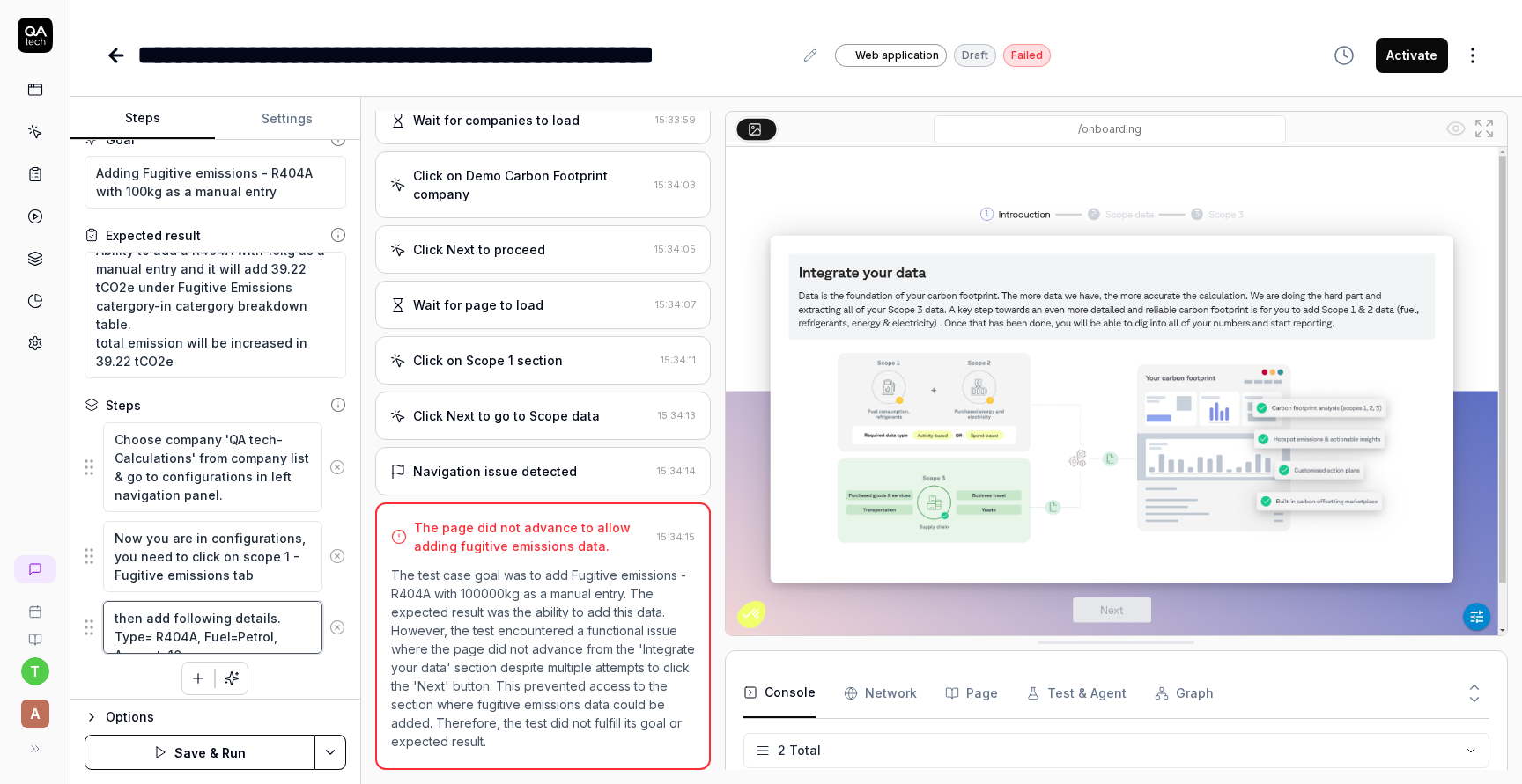
type textarea "then add following details. Type= R404A, Fuel=Petrol, Amount=10"
click at [194, 678] on icon "button" at bounding box center [199, 678] width 10 height 0
type textarea "then click on + button"
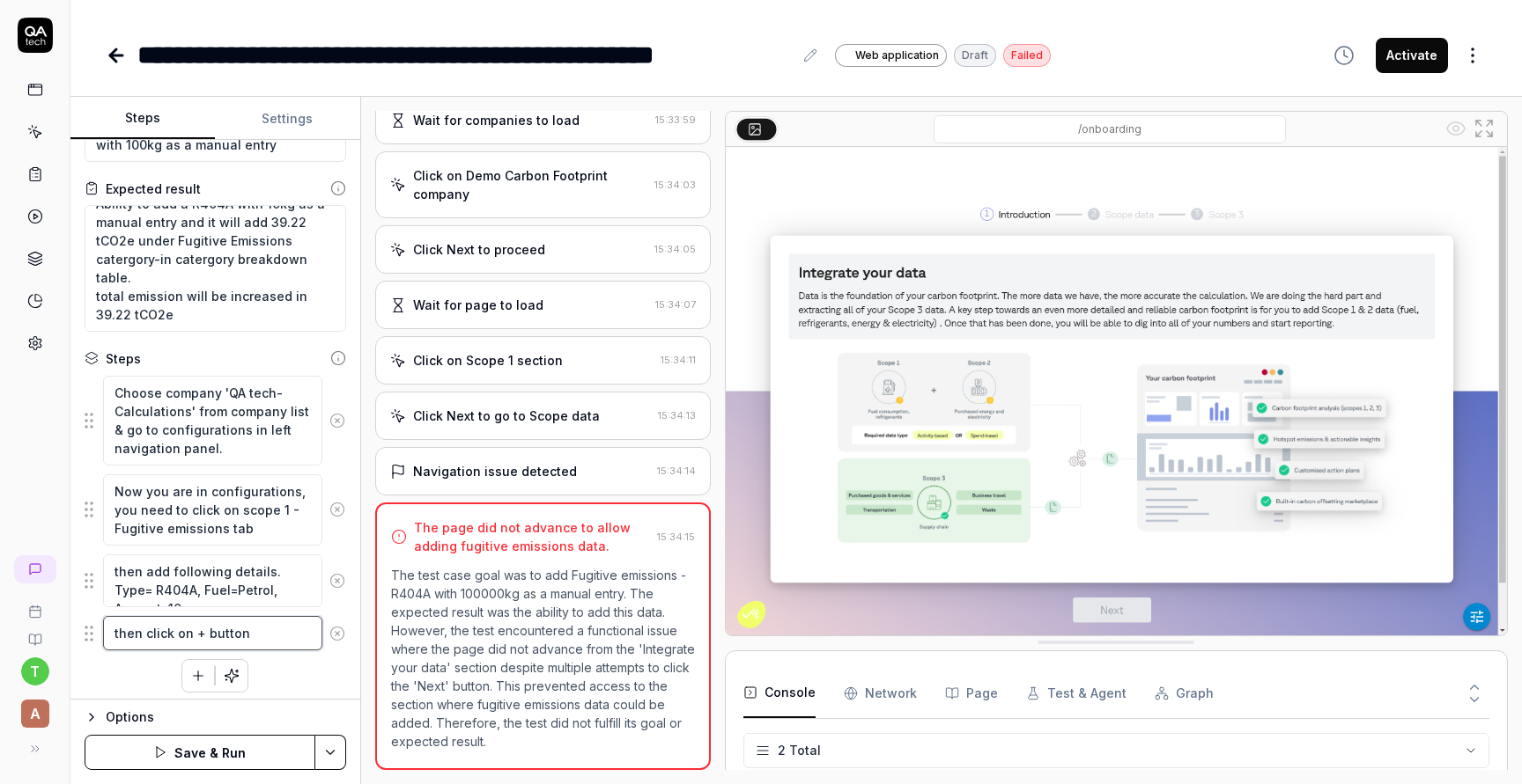
scroll to position [77, 0]
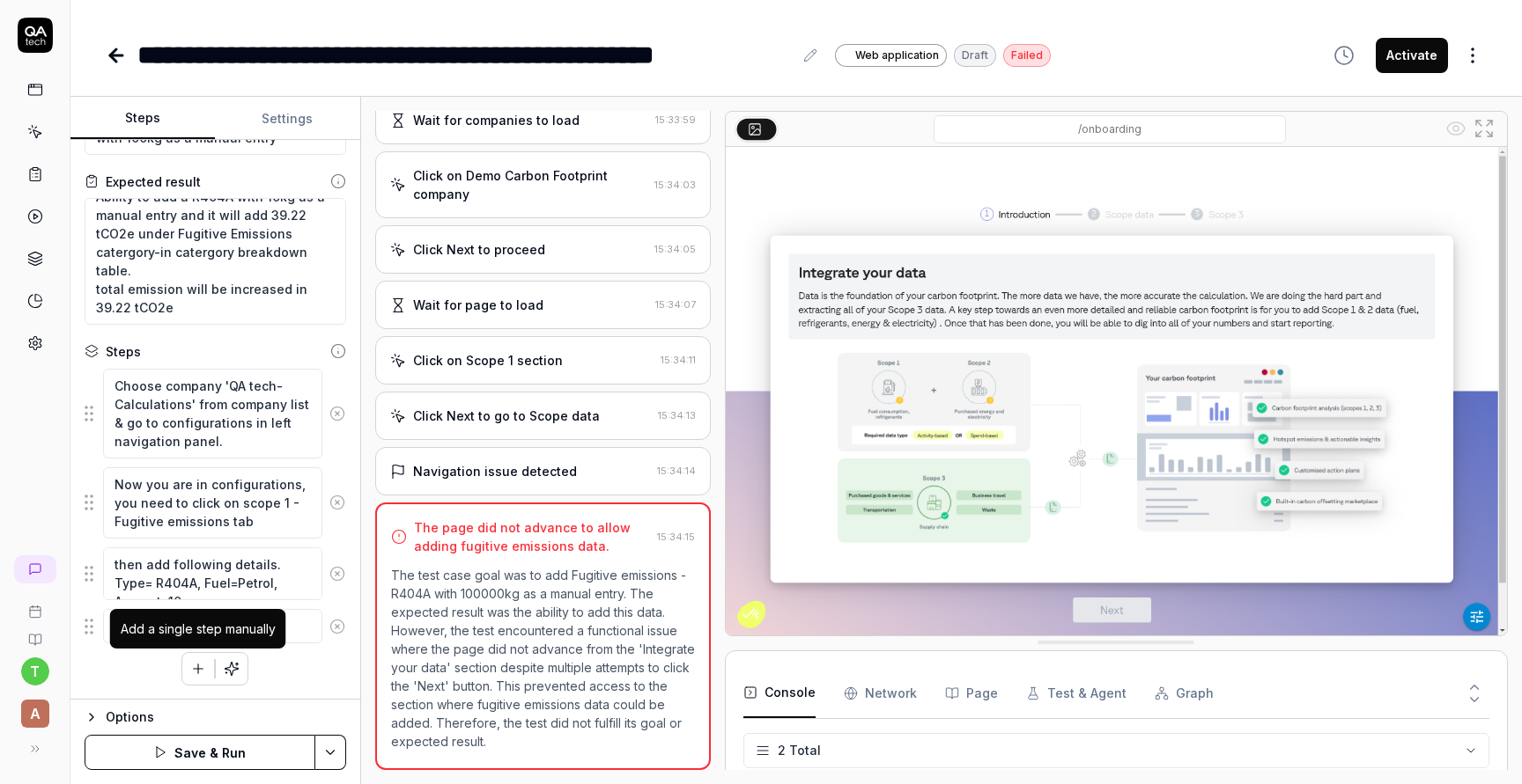
click at [197, 672] on icon "button" at bounding box center [199, 669] width 16 height 16
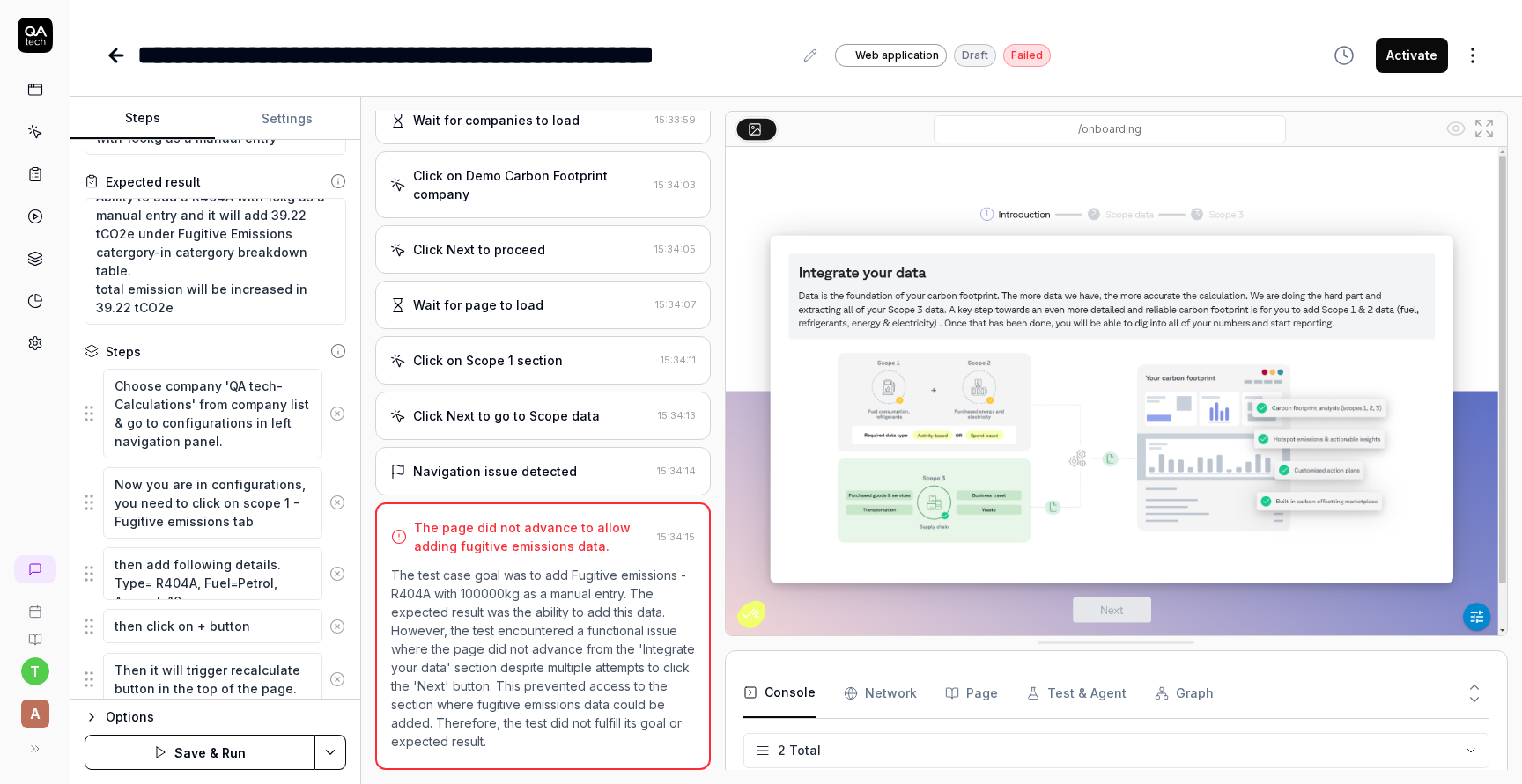
type textarea "Then it will trigger recalculate button in the top of the page."
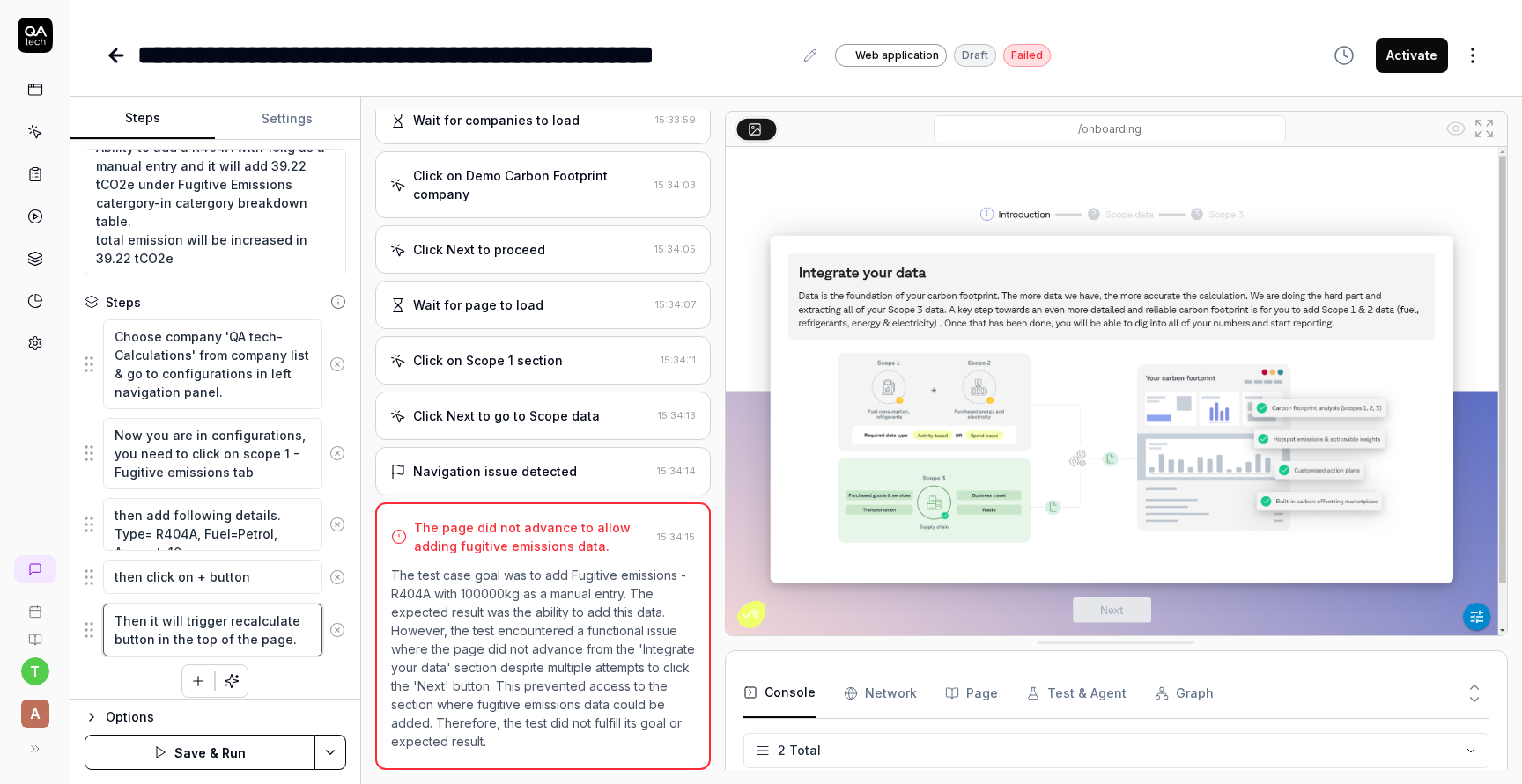
scroll to position [139, 0]
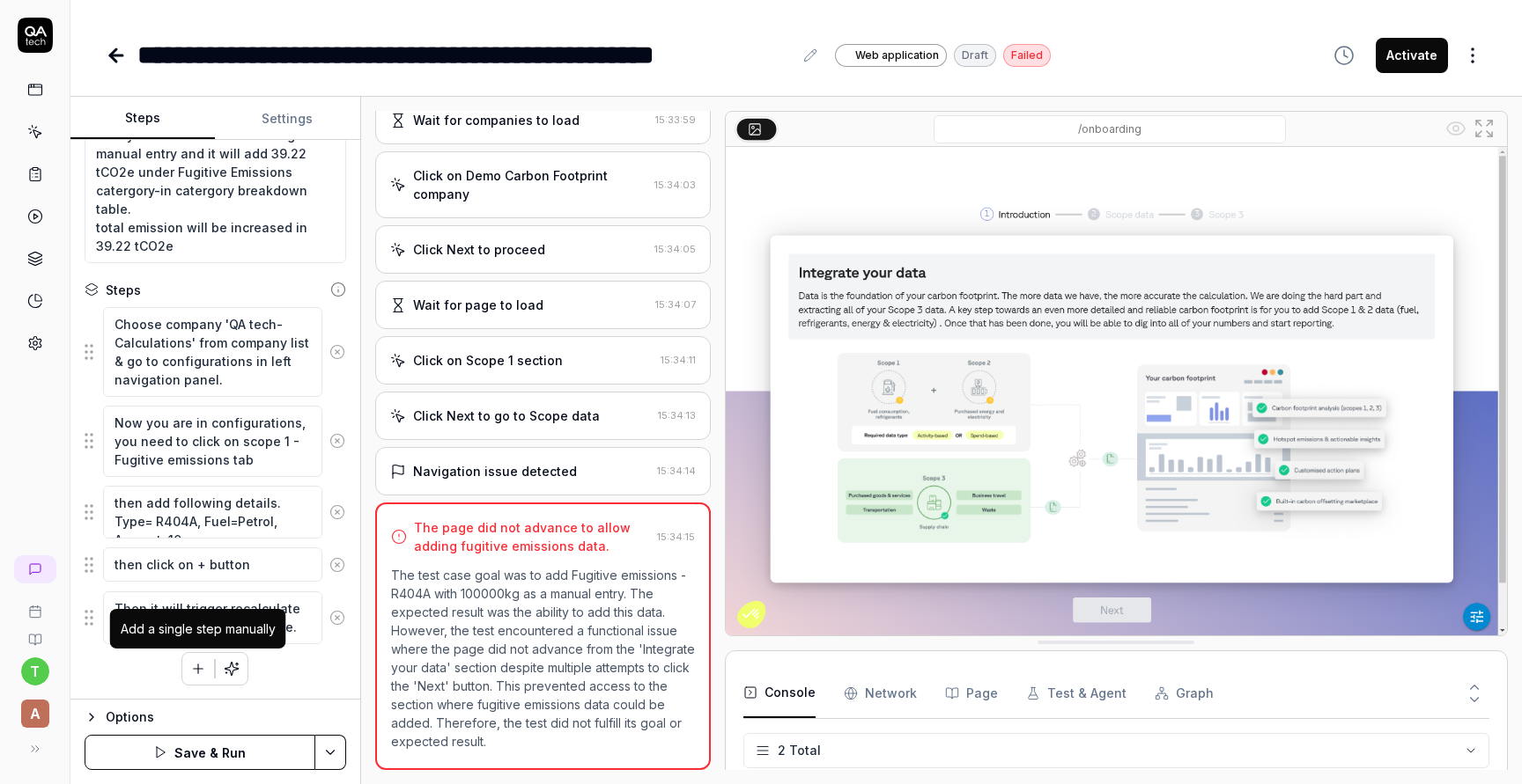
click at [191, 681] on button "button" at bounding box center [199, 669] width 32 height 32
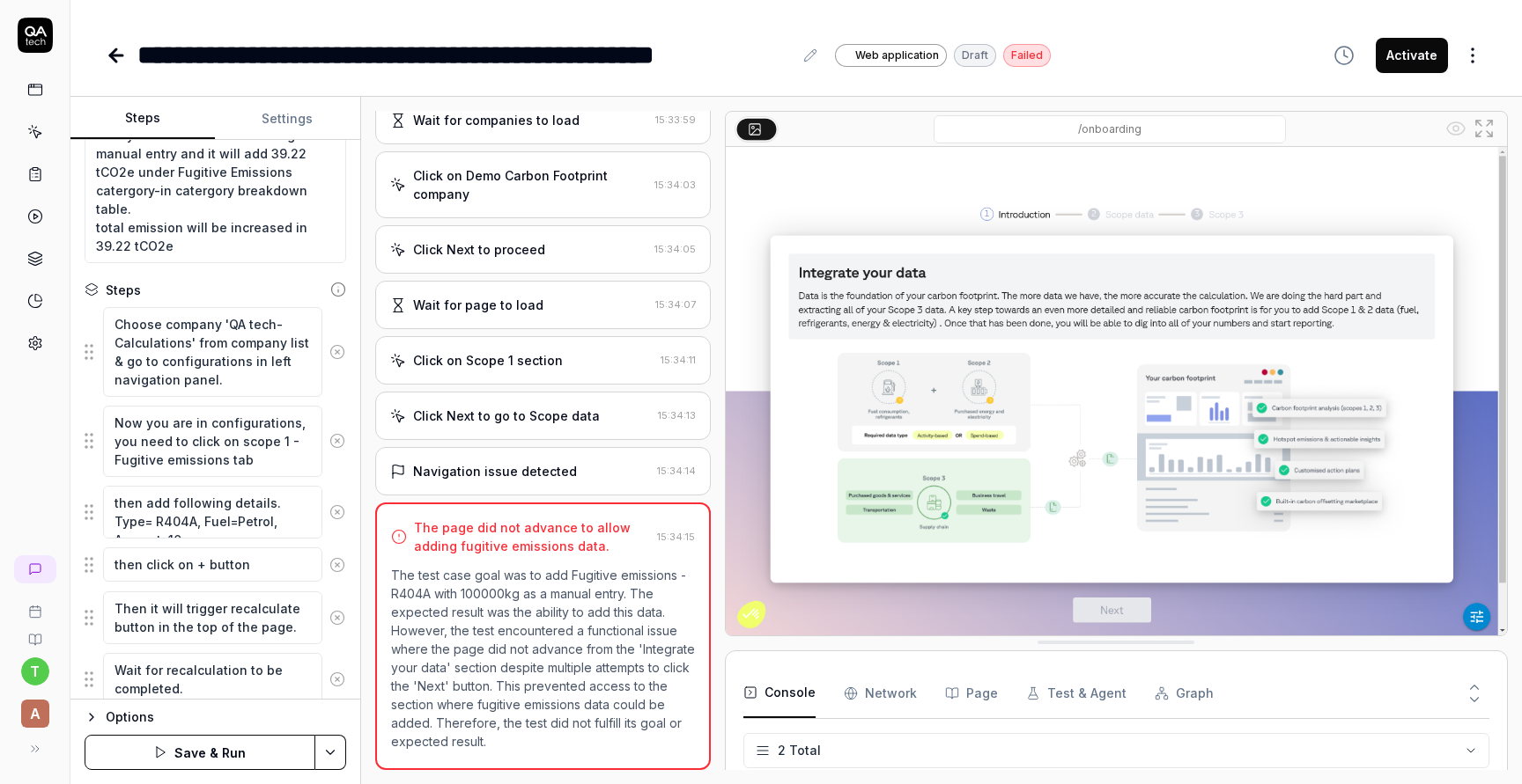
type textarea "Wait for recalculation to be completed."
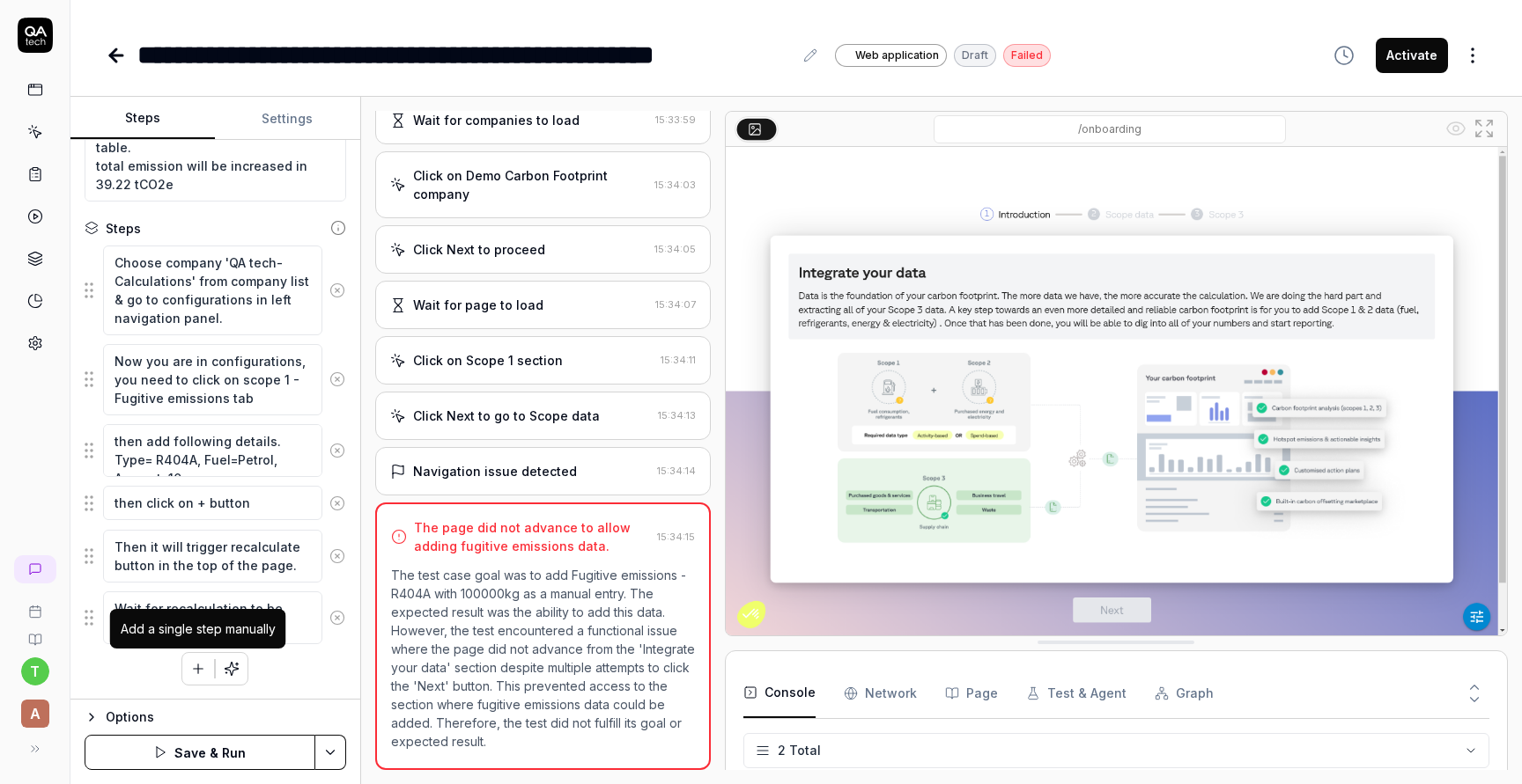
click at [199, 671] on icon "button" at bounding box center [199, 668] width 0 height 10
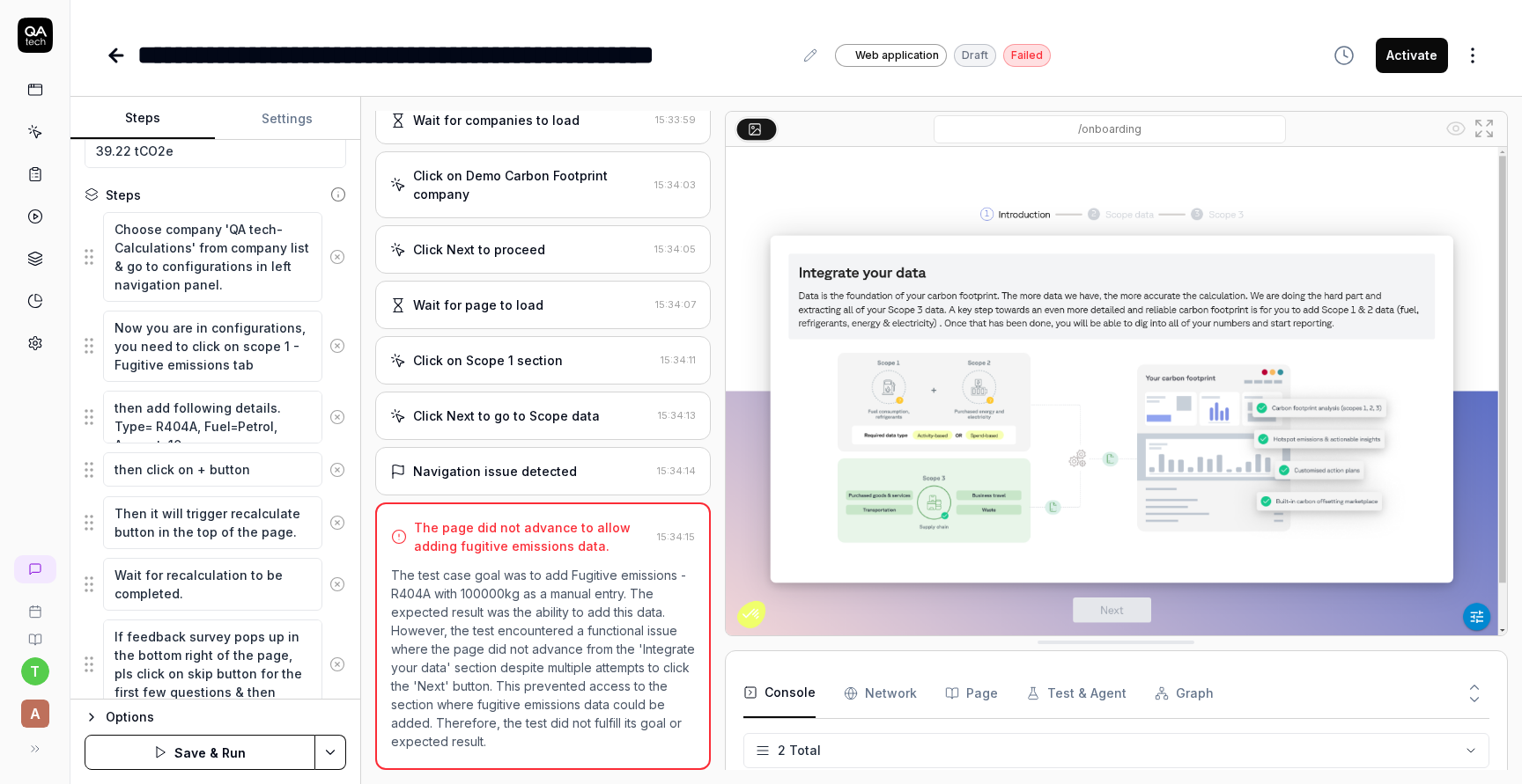
scroll to position [299, 0]
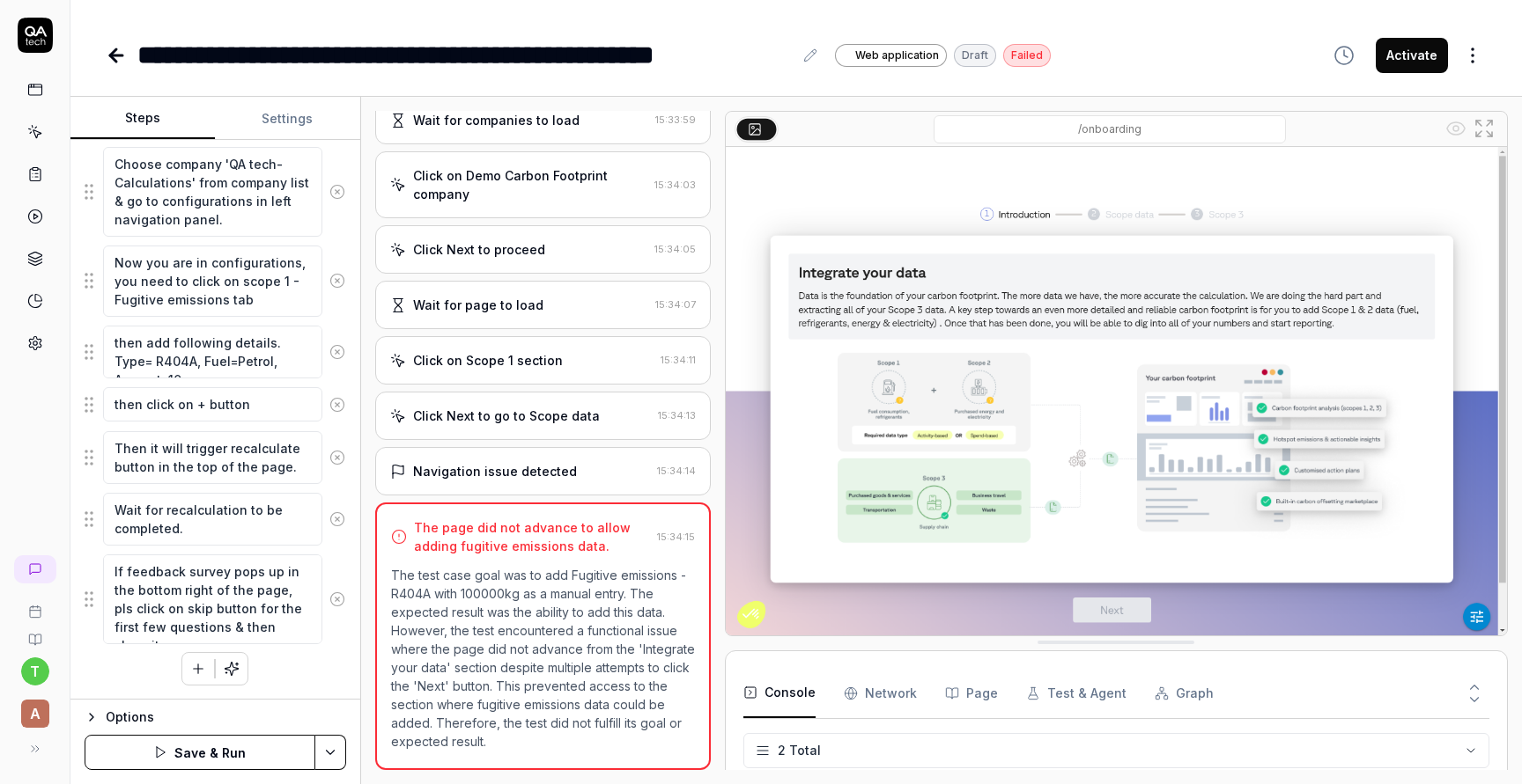
type textarea "If feedback survey pops up in the bottom right of the page, pls click on skip b…"
click at [212, 673] on button "button" at bounding box center [199, 669] width 32 height 32
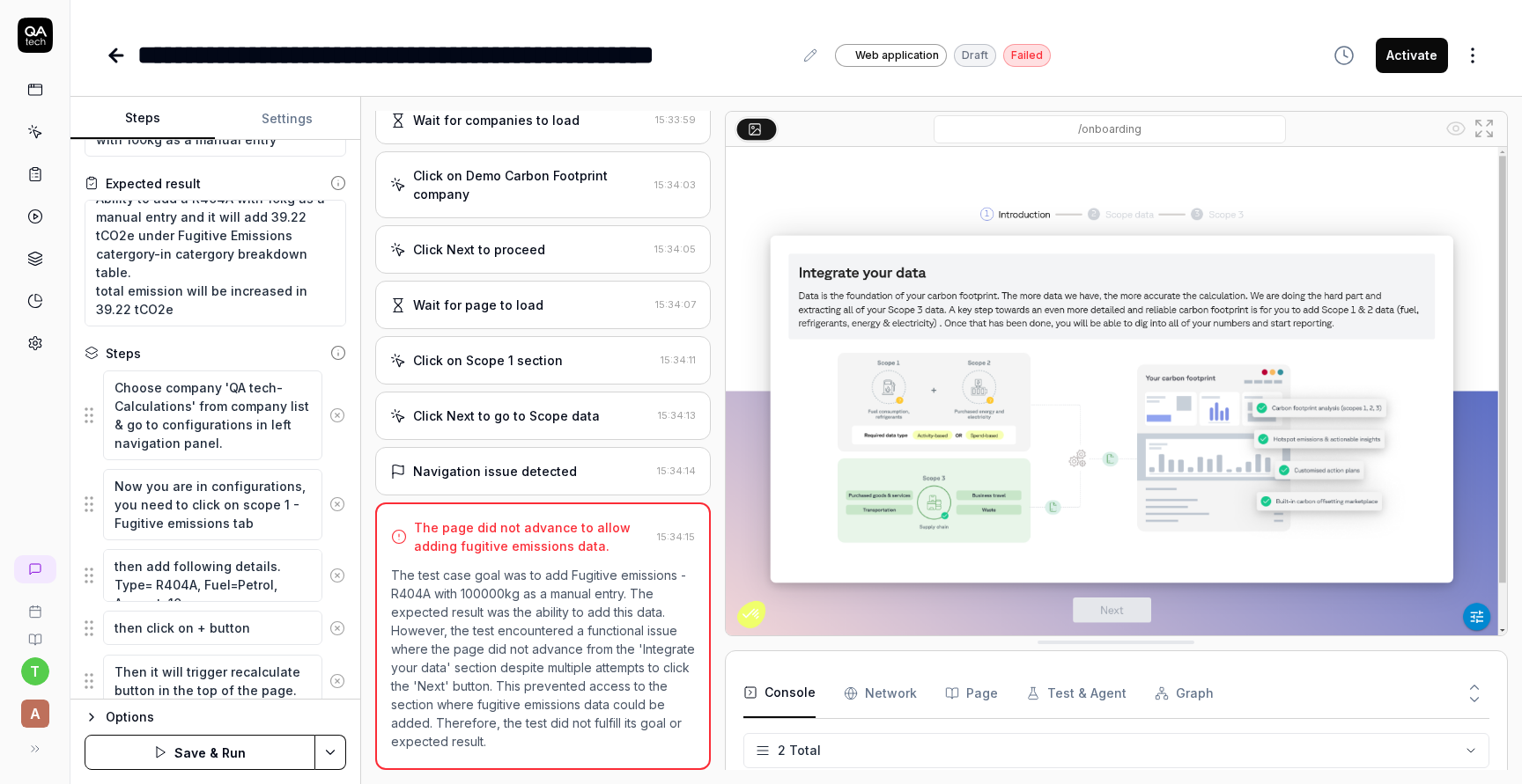
scroll to position [0, 0]
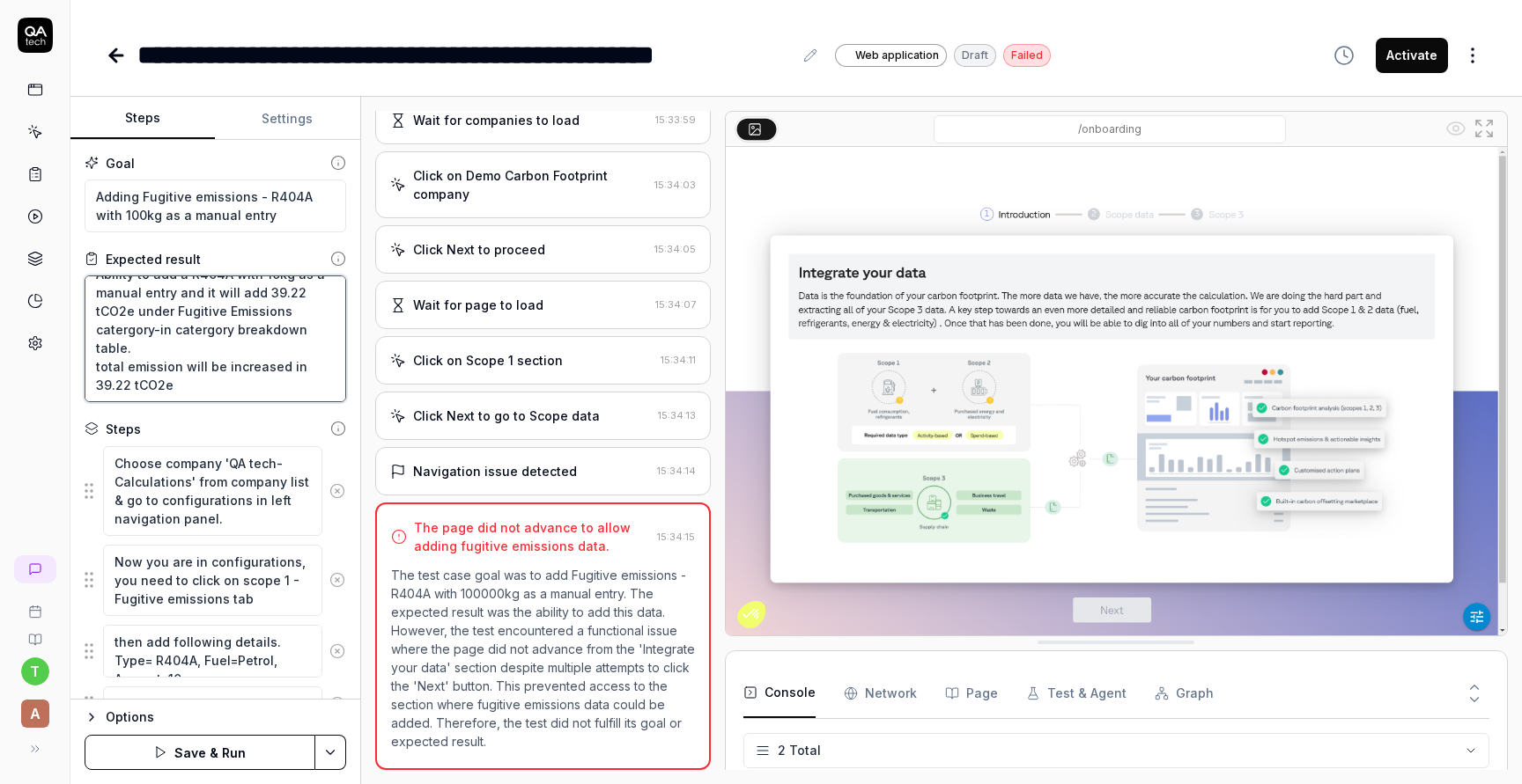
drag, startPoint x: 310, startPoint y: 296, endPoint x: 259, endPoint y: 297, distance: 51.0
click at [259, 297] on textarea "Ability to add a R404A with 10kg as a manual entry and it will add 39.22 tCO2e …" at bounding box center [215, 339] width 262 height 126
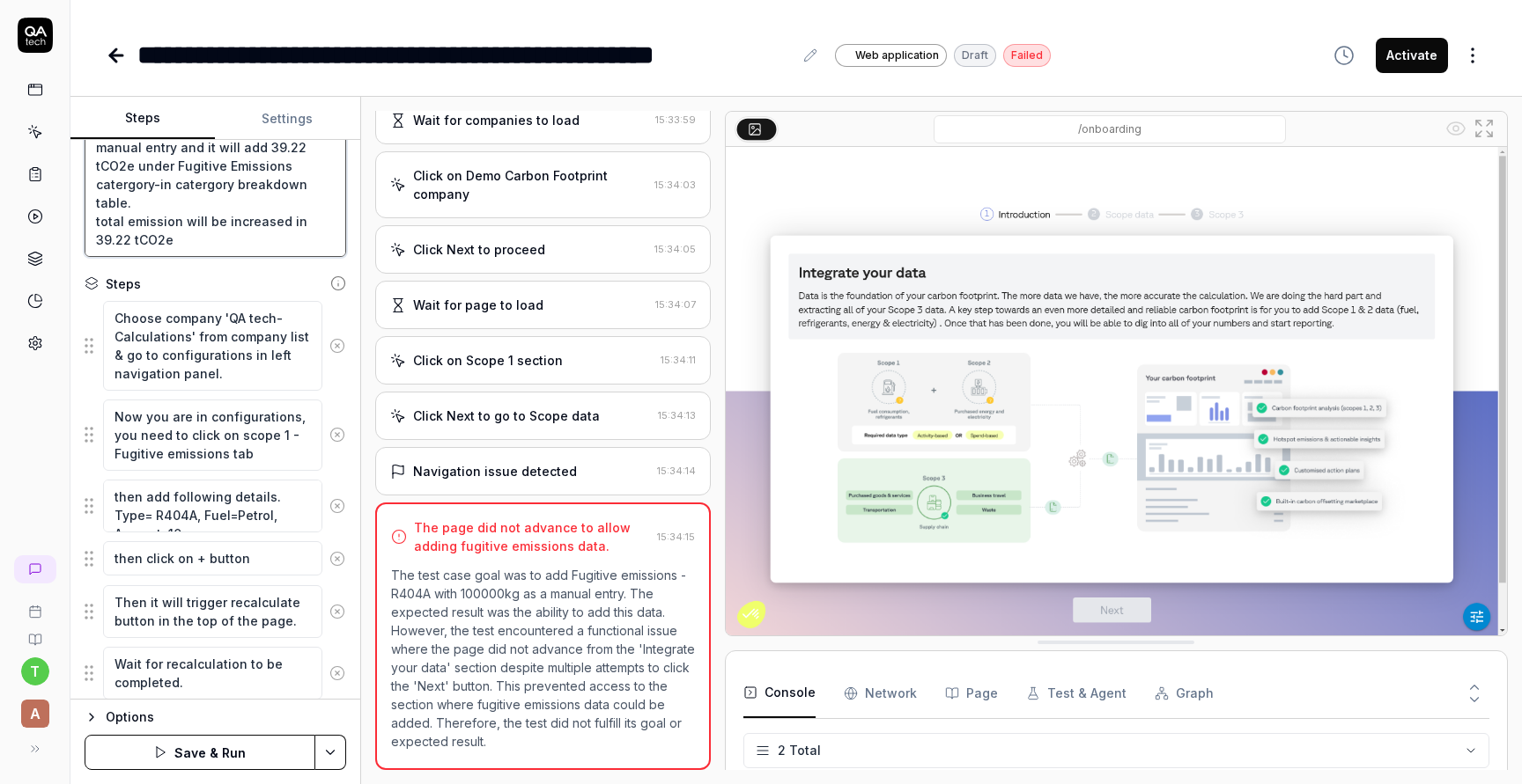
scroll to position [361, 0]
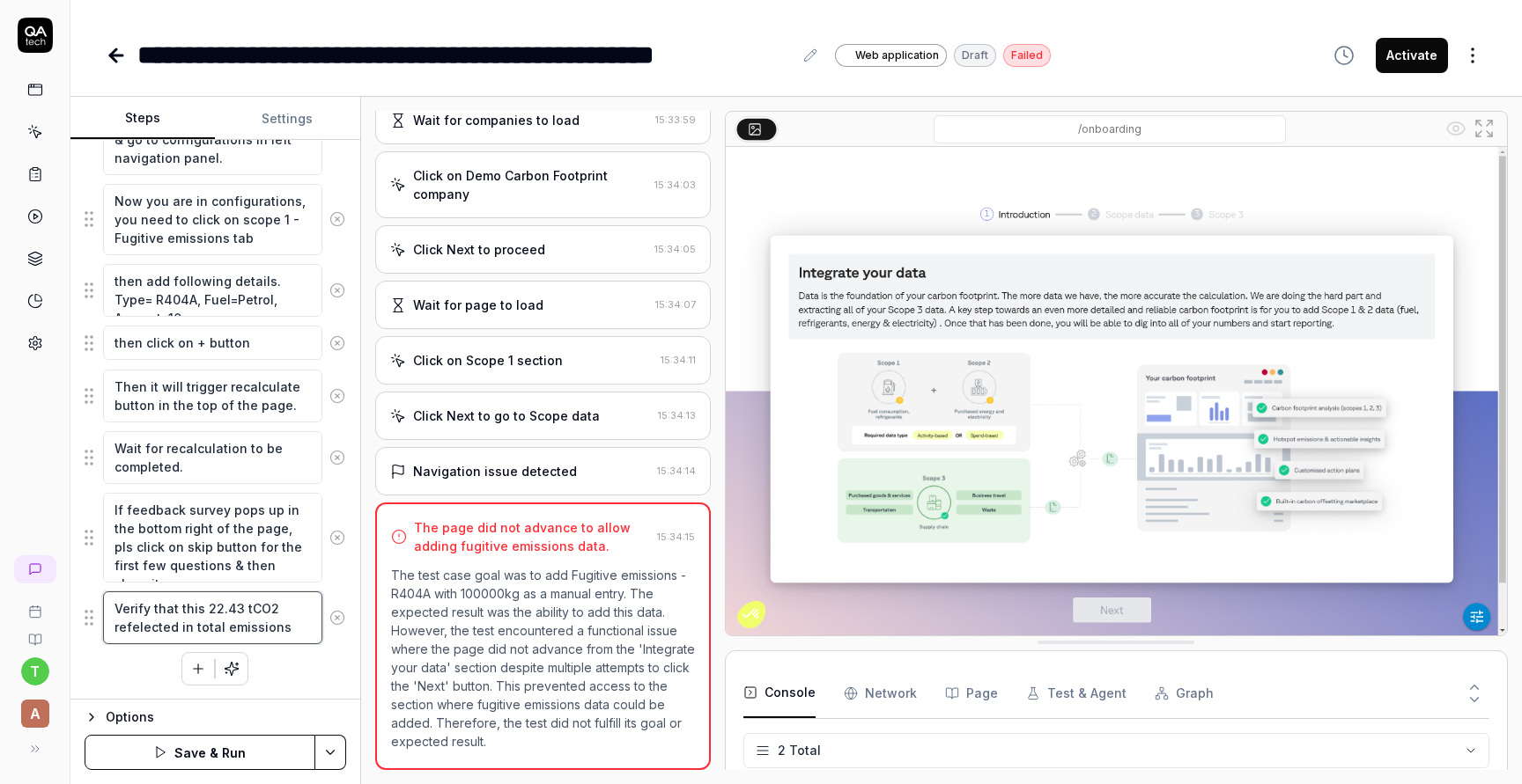
drag, startPoint x: 238, startPoint y: 606, endPoint x: 207, endPoint y: 604, distance: 31.1
click at [207, 604] on textarea "Verify that this 22.43 tCO2 refelected in total emissions" at bounding box center [212, 617] width 219 height 52
paste textarea "39.22"
click at [153, 631] on textarea "Verify that this 39.22 tCO2 refelected in total emissions" at bounding box center [212, 617] width 219 height 52
type textarea "Verify that this 39.22 tCO2 reflected in total emissions"
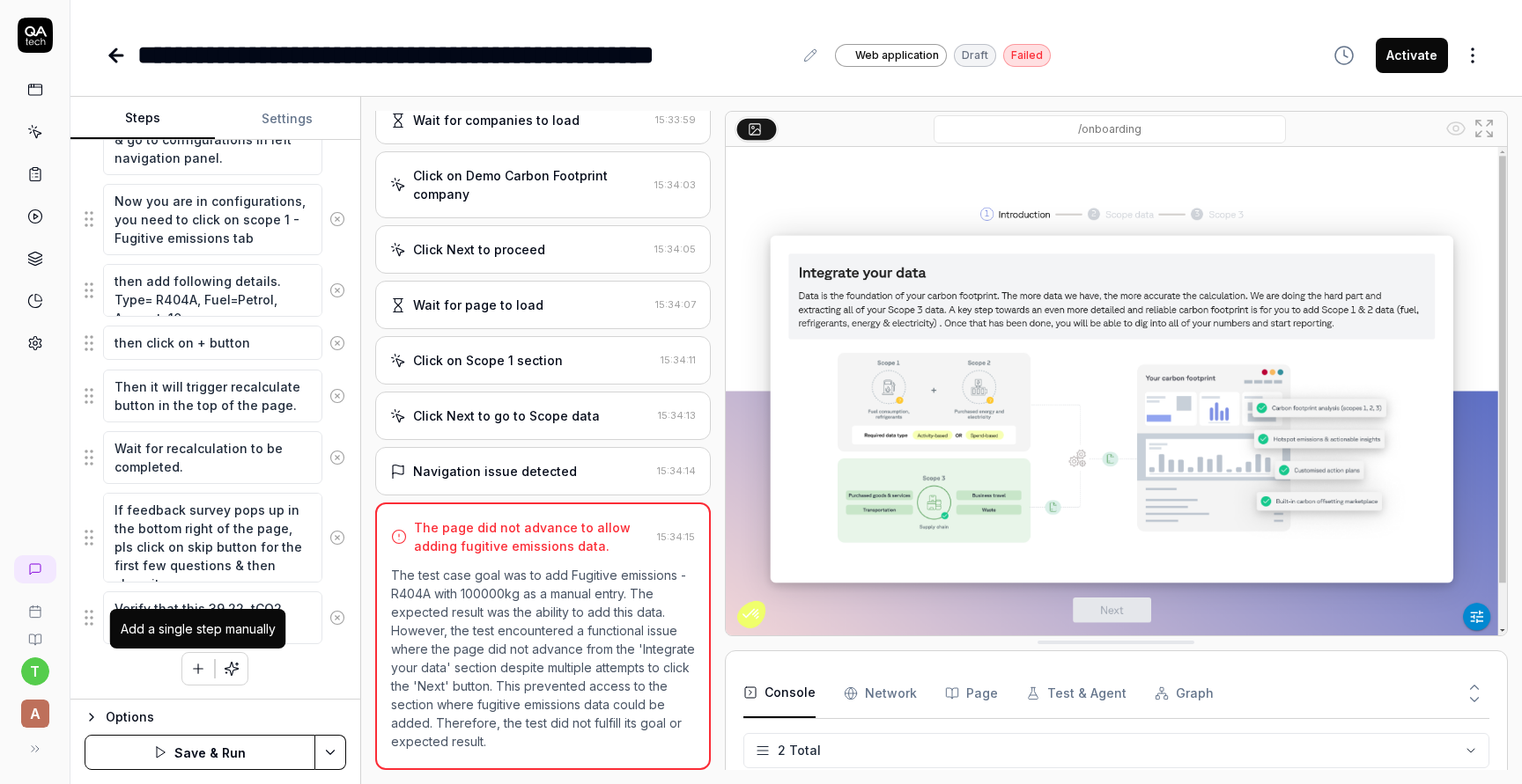
click at [195, 669] on icon "button" at bounding box center [199, 669] width 10 height 0
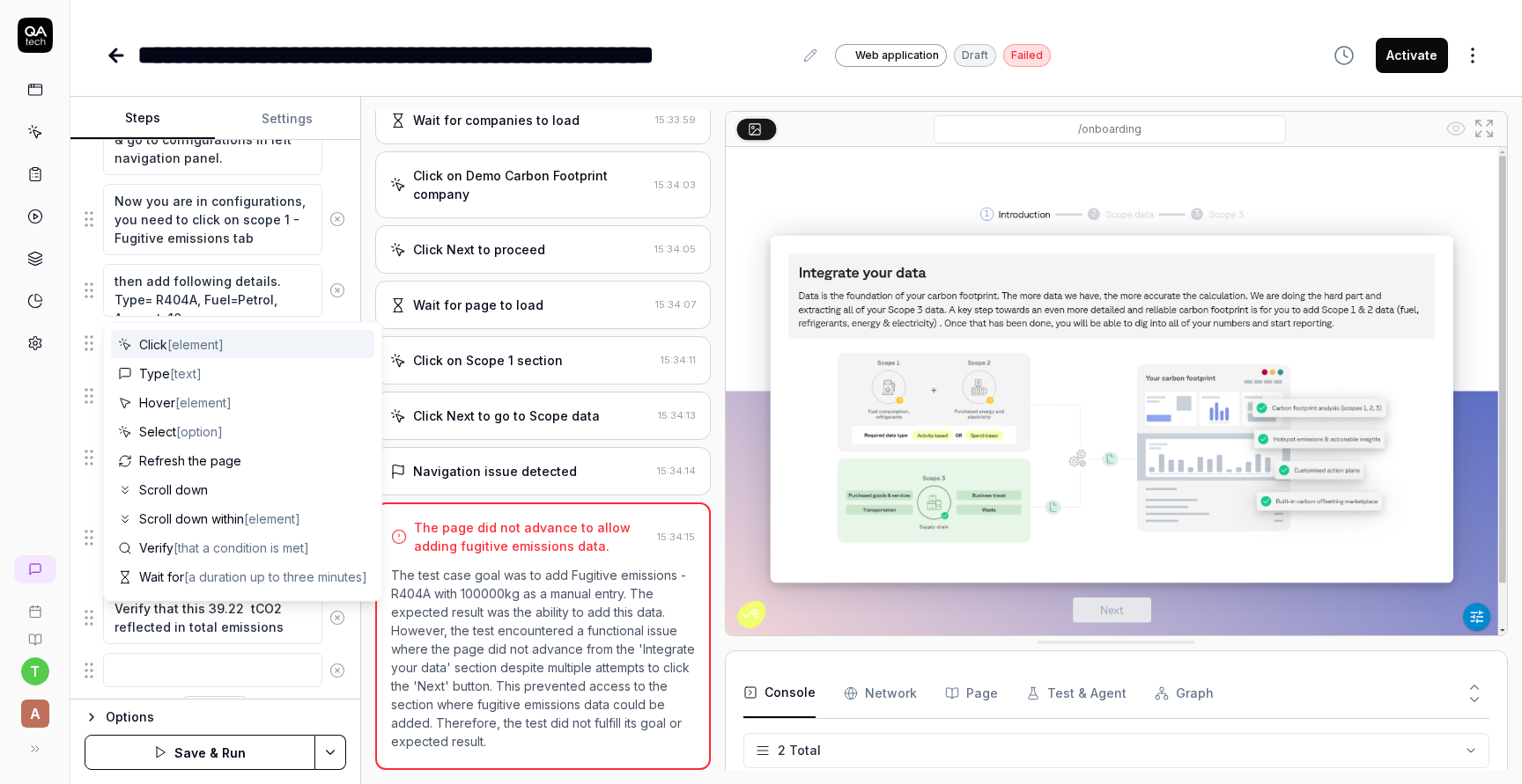
scroll to position [405, 0]
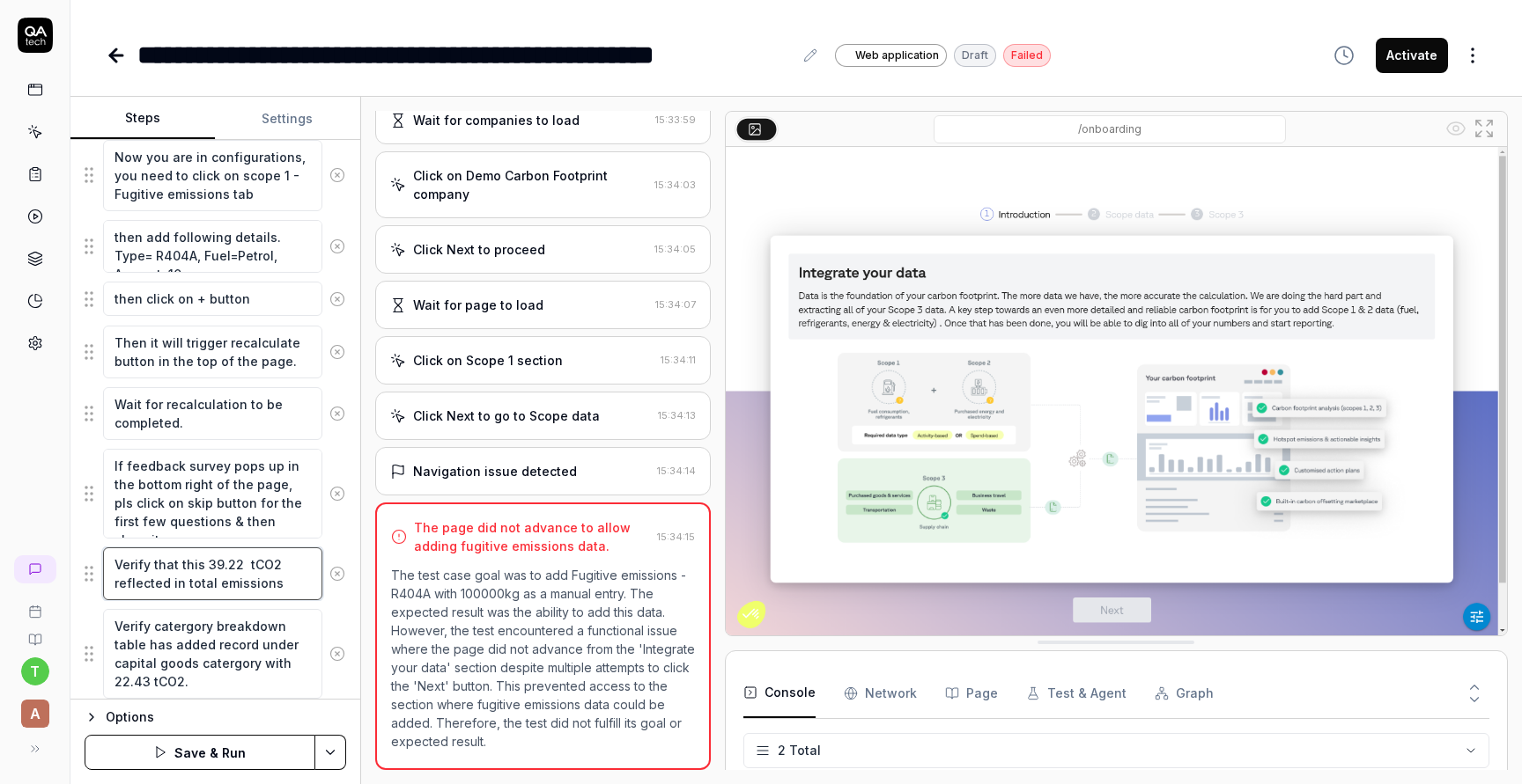
drag, startPoint x: 239, startPoint y: 568, endPoint x: 207, endPoint y: 564, distance: 32.2
click at [207, 564] on textarea "Verify that this 39.22 tCO2 reflected in total emissions" at bounding box center [212, 574] width 219 height 52
drag, startPoint x: 148, startPoint y: 683, endPoint x: 114, endPoint y: 681, distance: 34.1
click at [114, 681] on textarea "Verify catergory breakdown table has added record under capital goods catergory…" at bounding box center [212, 654] width 219 height 90
paste textarea "39.22"
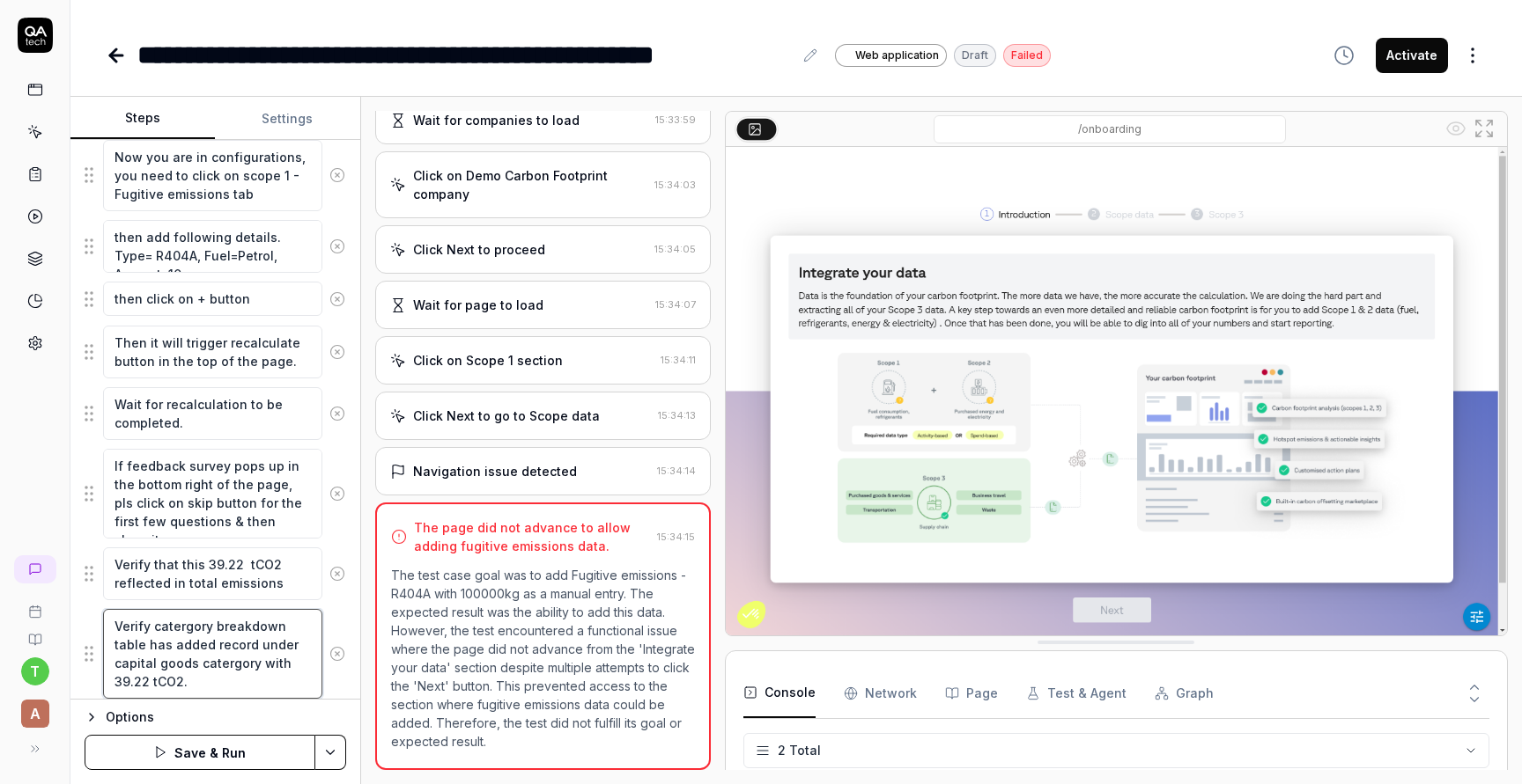
click at [233, 657] on textarea "Verify catergory breakdown table has added record under capital goods catergory…" at bounding box center [212, 654] width 219 height 90
click at [186, 629] on textarea "Verify catergory breakdown table has added record under capital goods category …" at bounding box center [212, 654] width 219 height 90
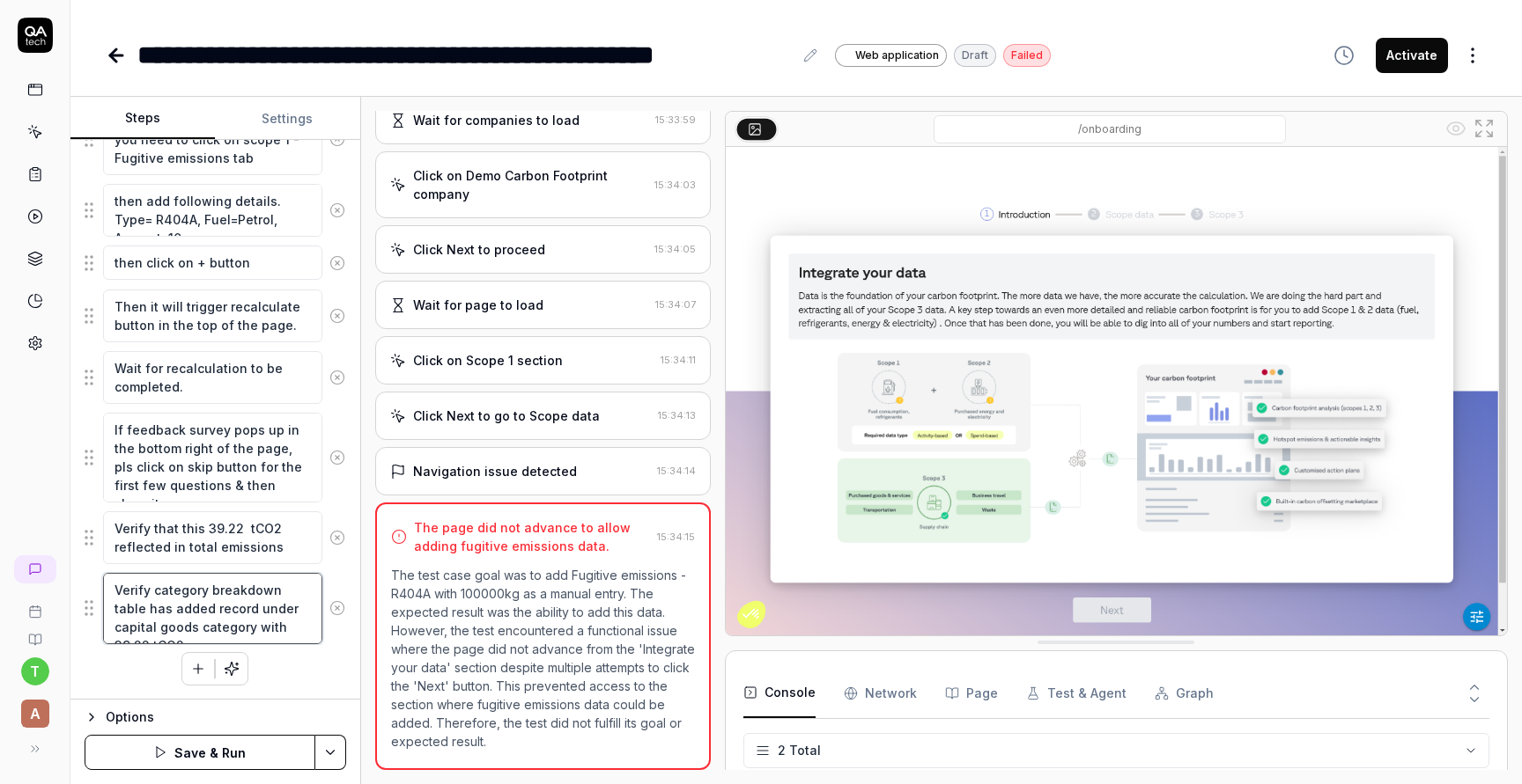
type textarea "Verify category breakdown table has added record under capital goods category w…"
click at [200, 751] on button "Save & Run" at bounding box center [200, 752] width 231 height 36
click at [300, 119] on button "Settings" at bounding box center [287, 118] width 144 height 42
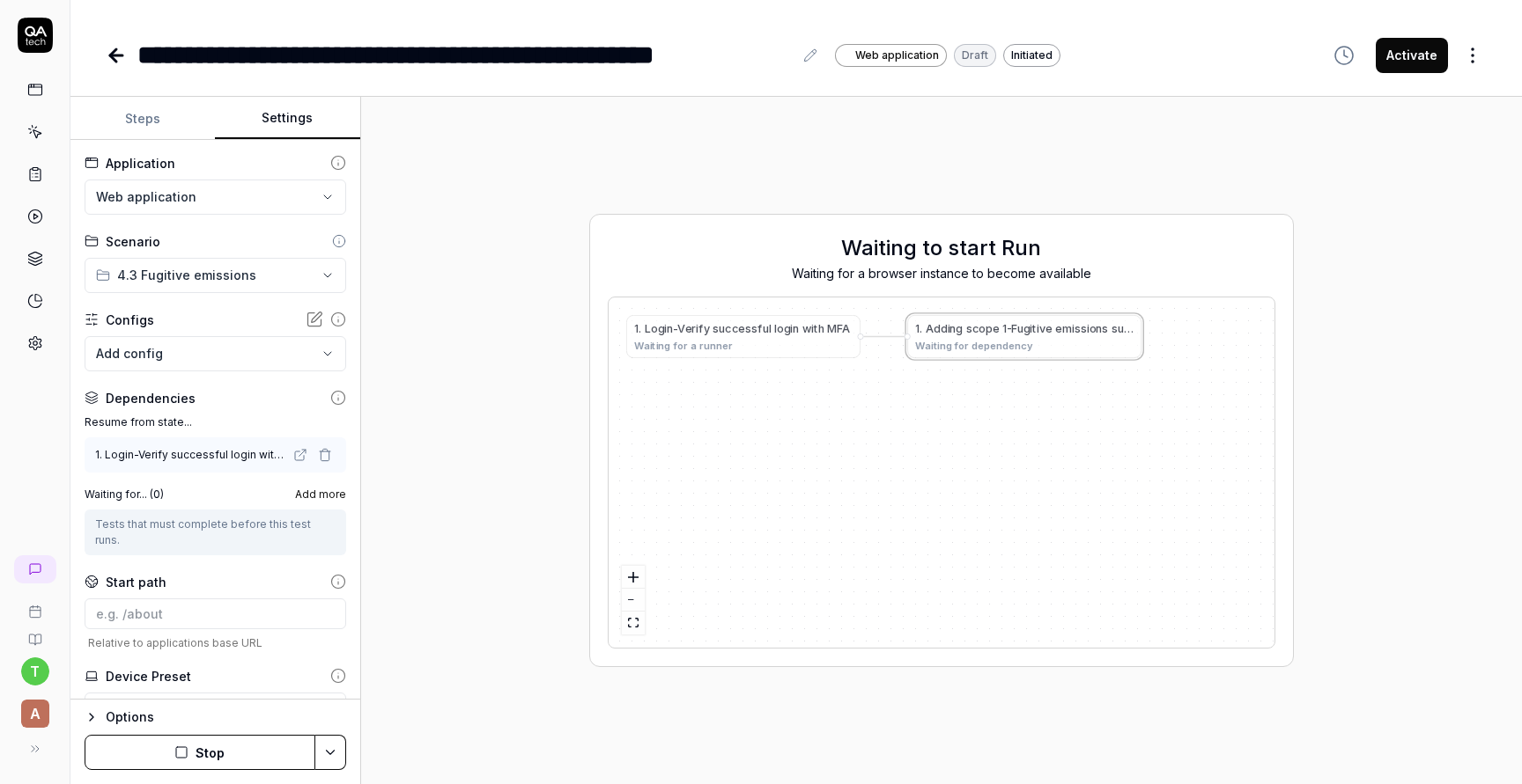
click at [228, 751] on button "Stop" at bounding box center [200, 752] width 231 height 36
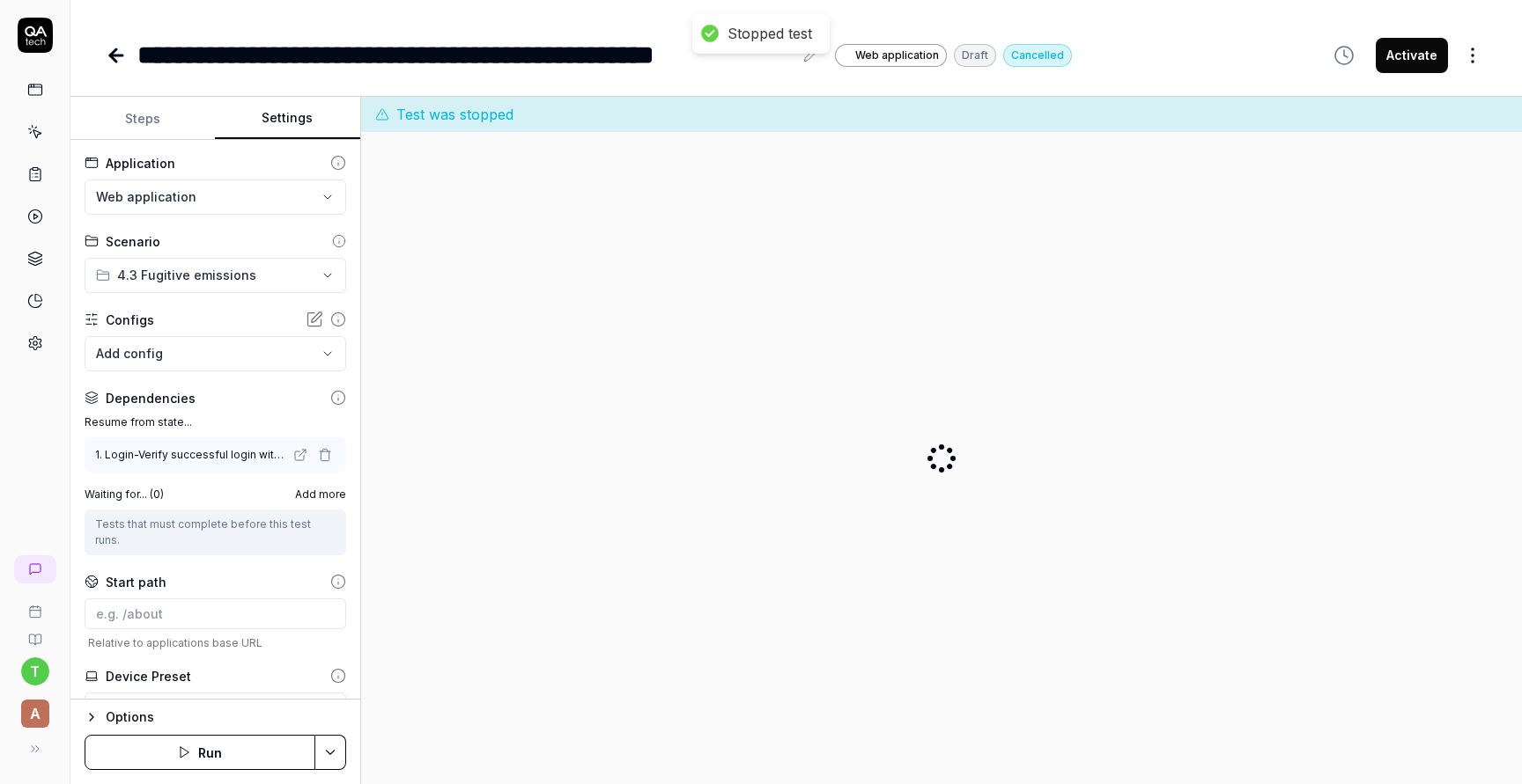
click at [331, 498] on span "Add more" at bounding box center [321, 495] width 51 height 16
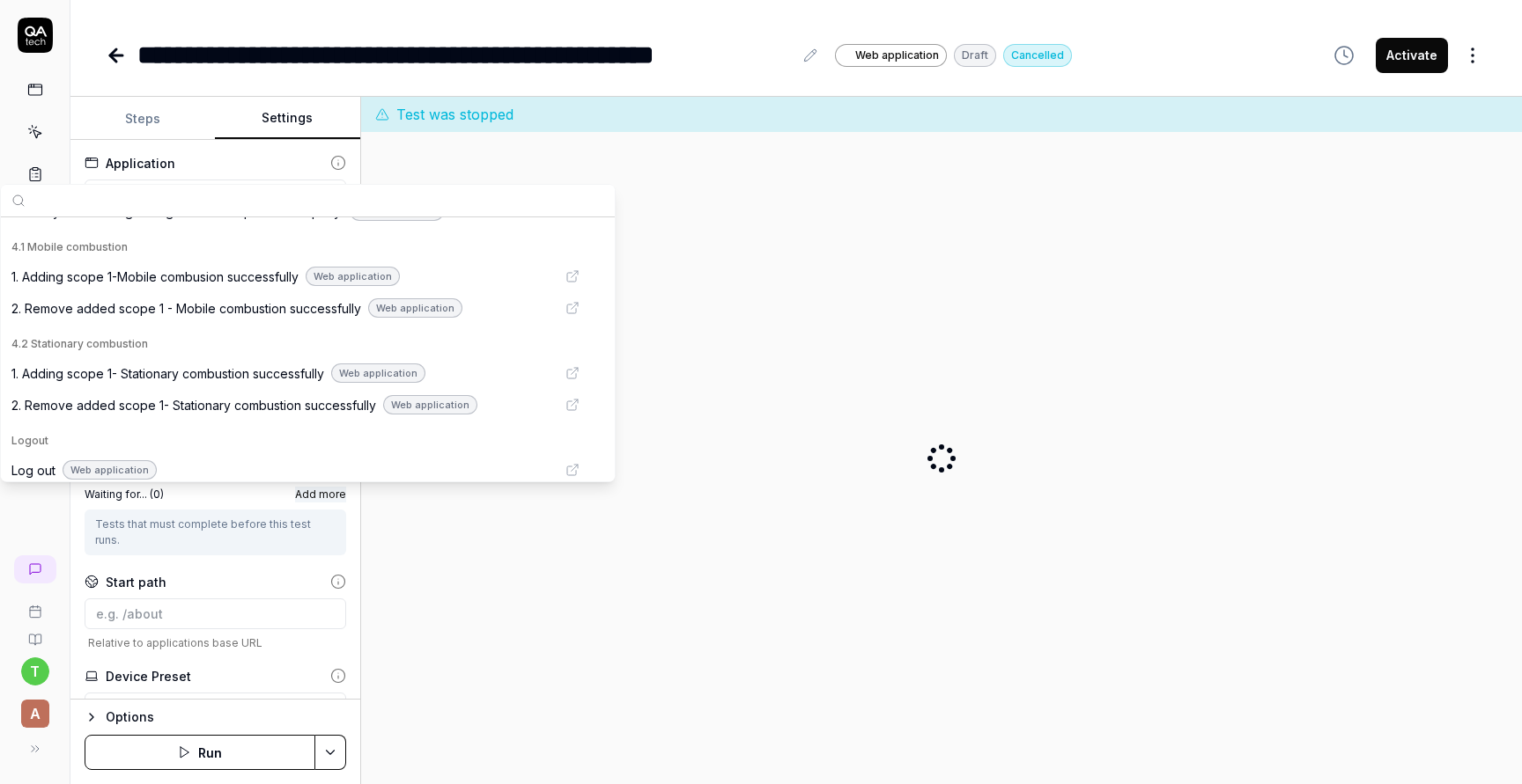
scroll to position [528, 0]
click at [296, 311] on span "2. Remove added scope 1 - Mobile combustion successfully" at bounding box center [187, 309] width 350 height 19
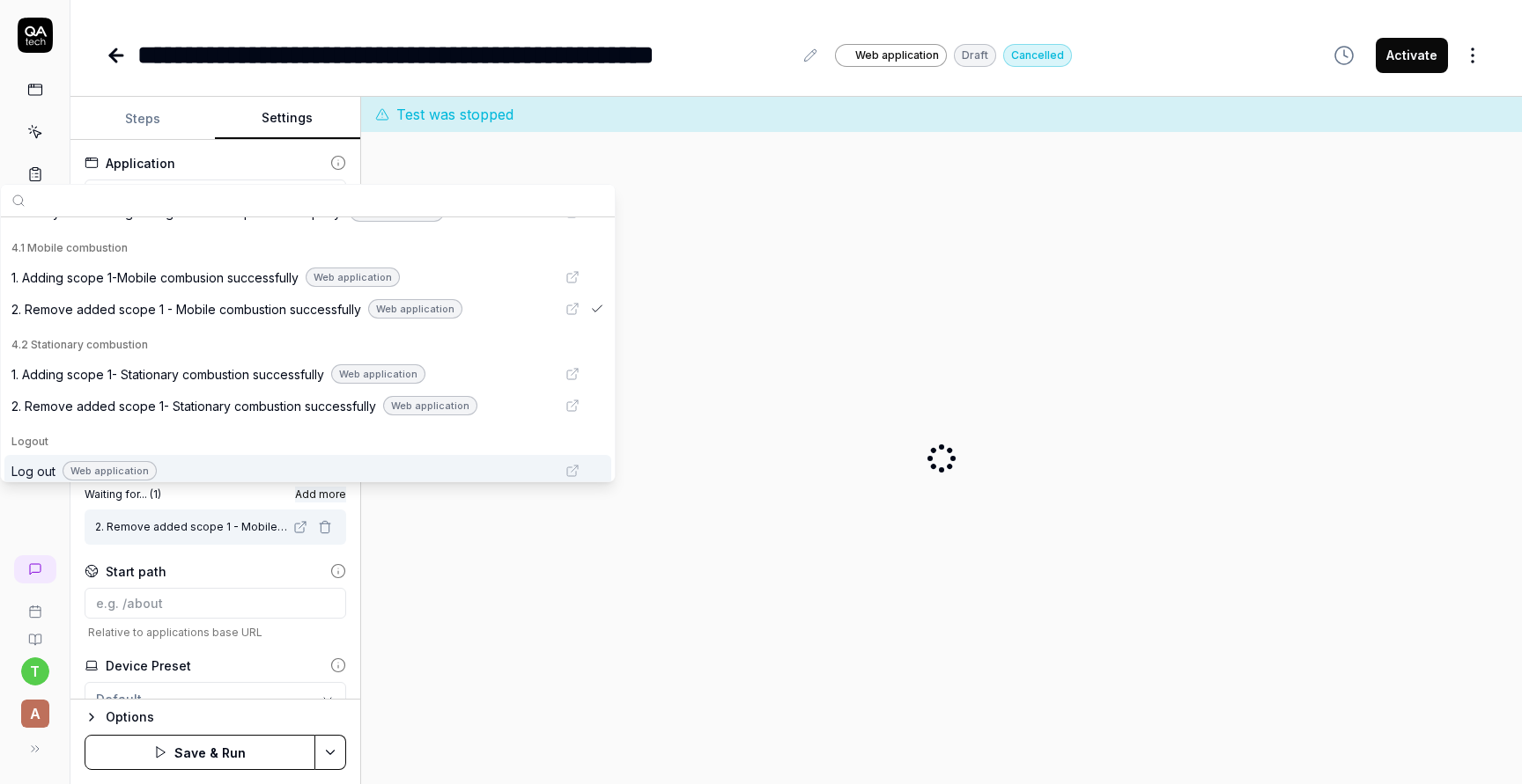
click at [248, 751] on button "Save & Run" at bounding box center [200, 752] width 231 height 36
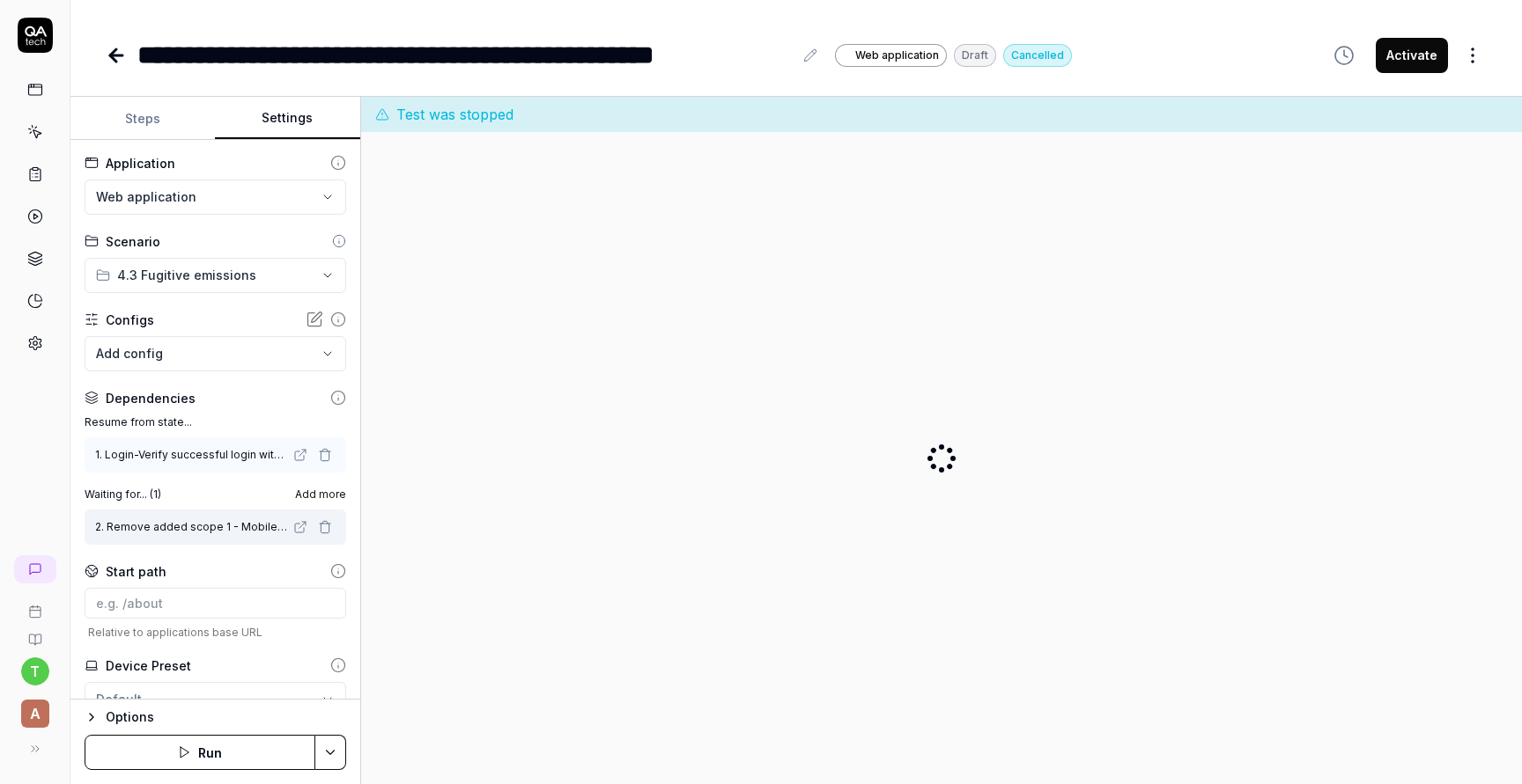
click at [220, 753] on button "Run" at bounding box center [200, 752] width 231 height 36
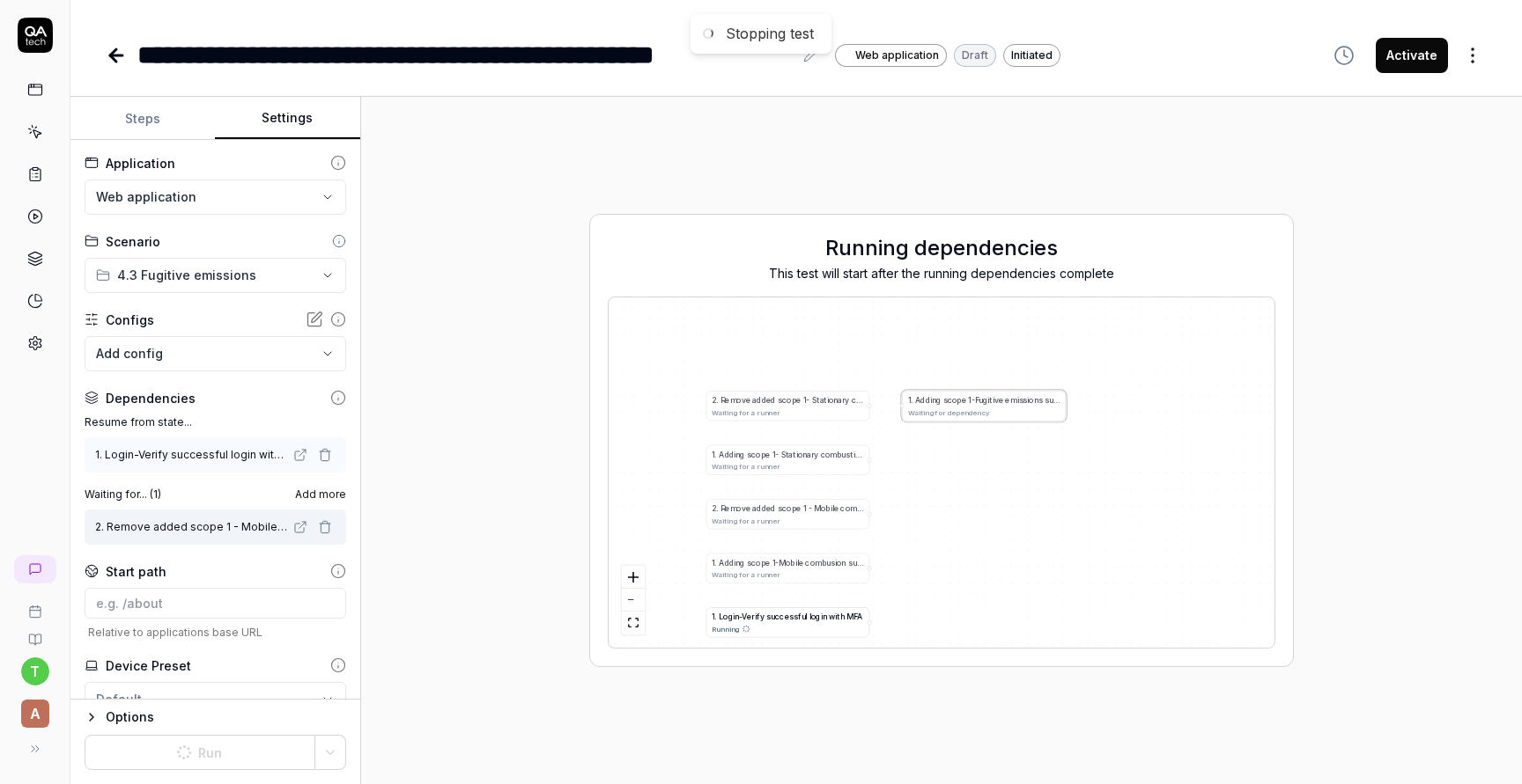
click at [1401, 56] on button "Activate" at bounding box center [1411, 55] width 72 height 36
click at [39, 91] on icon at bounding box center [36, 90] width 16 height 16
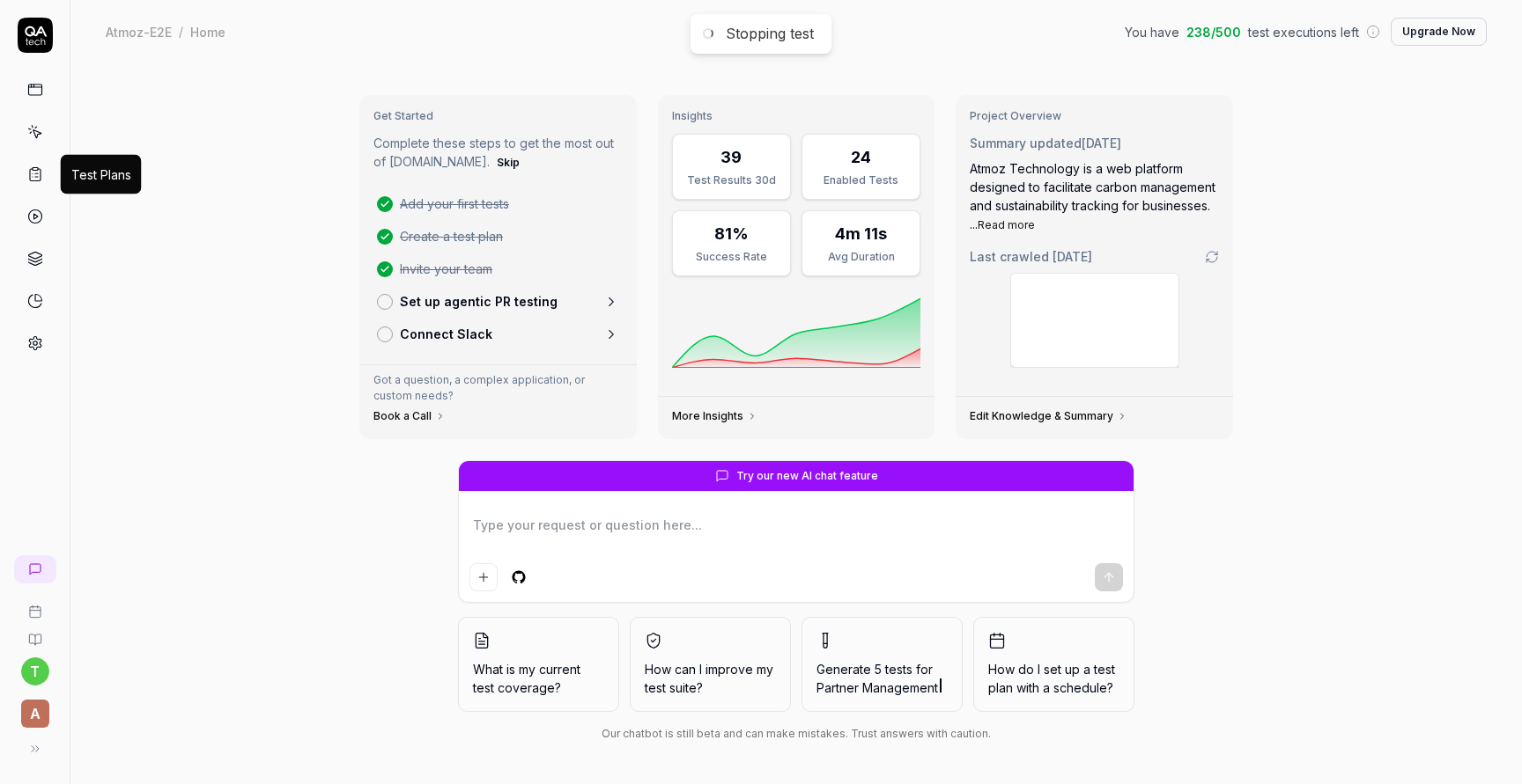
click at [40, 174] on icon at bounding box center [36, 175] width 16 height 16
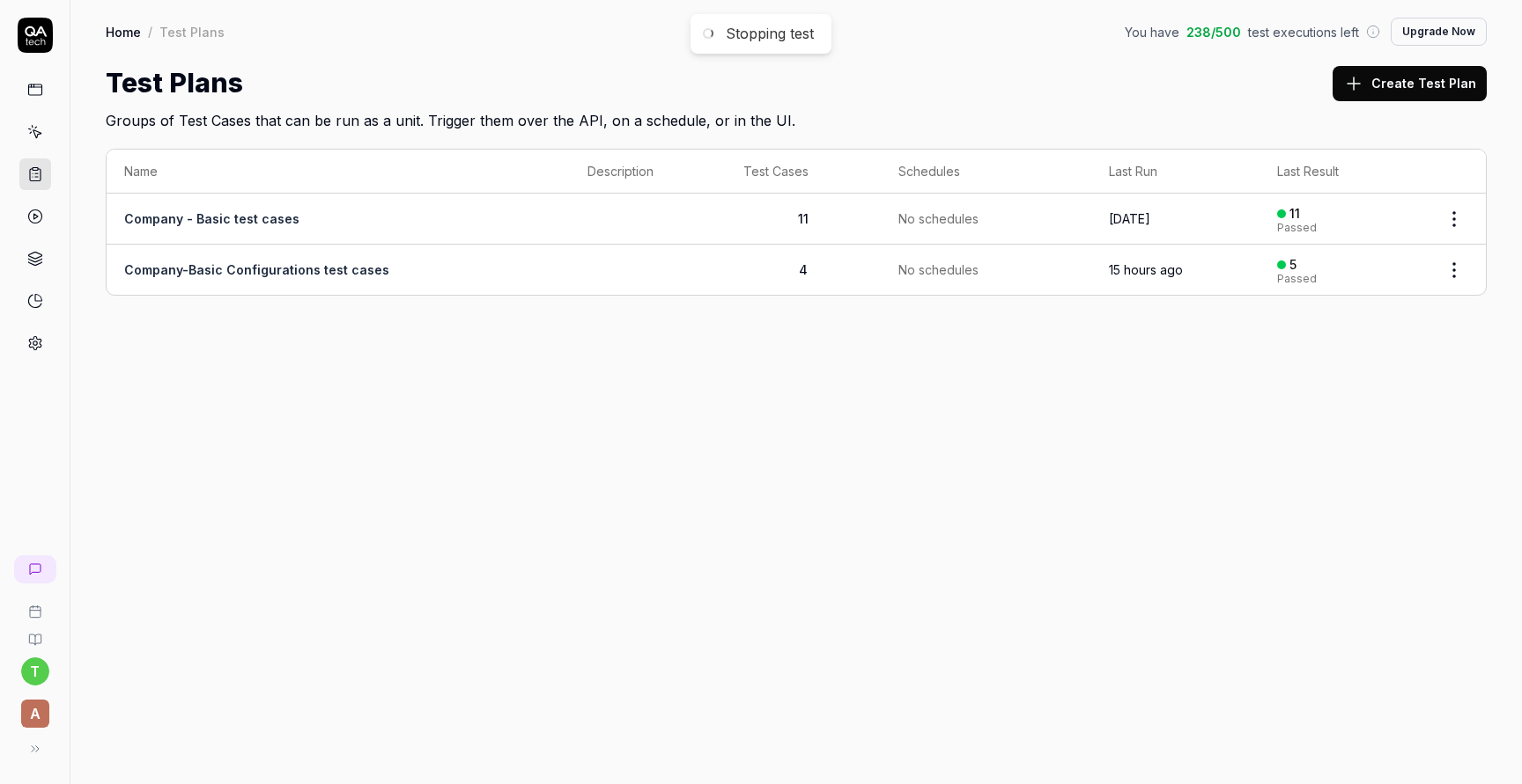
click at [1456, 278] on body "Stopping test t A Home / Test Plans You have 238 / 500 test executions left Upg…" at bounding box center [761, 458] width 1522 height 916
click at [1457, 263] on html "Stopping test t A Home / Test Plans You have 238 / 500 test executions left Upg…" at bounding box center [761, 458] width 1522 height 916
click at [1407, 450] on div "Edit" at bounding box center [1380, 459] width 167 height 39
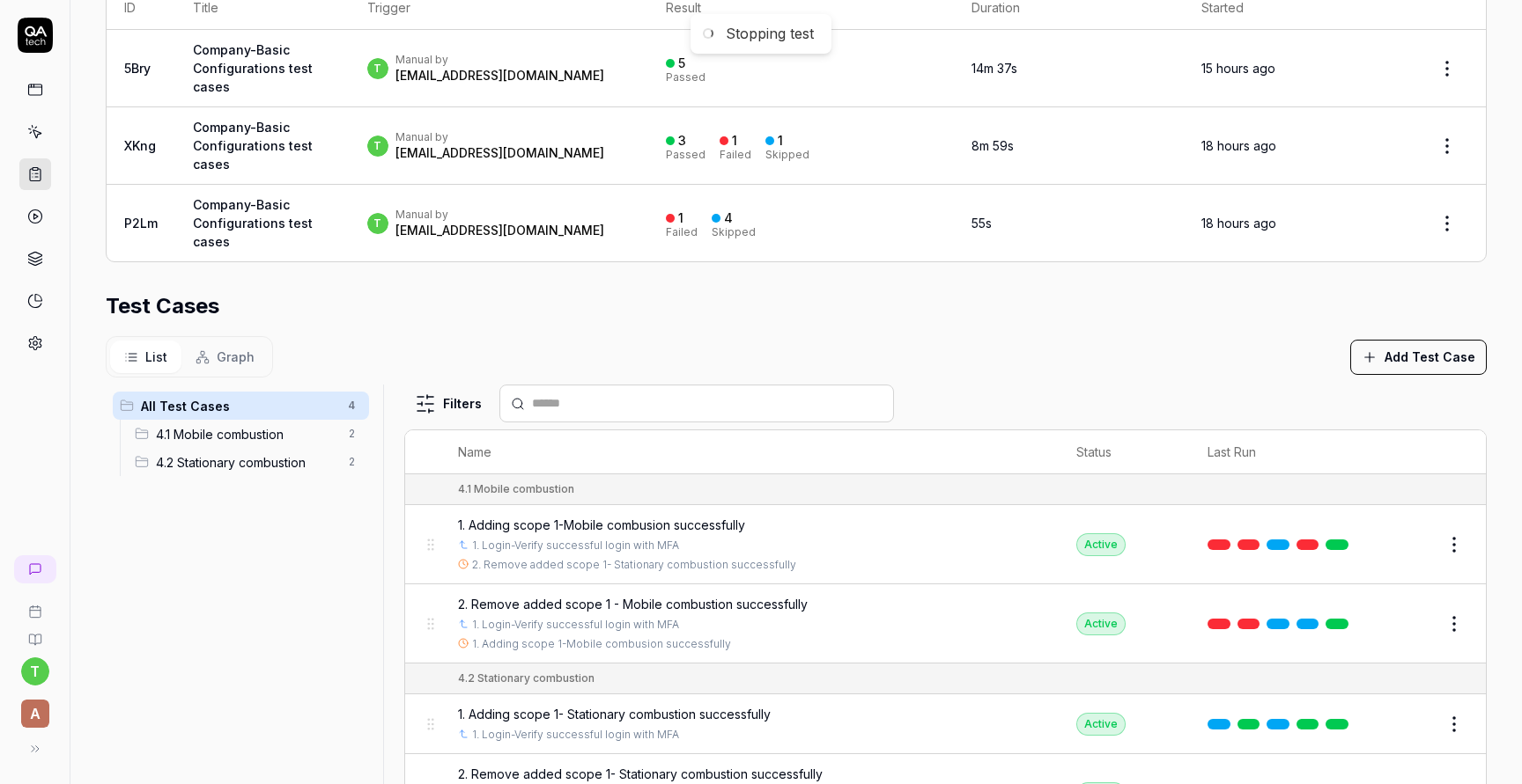
scroll to position [493, 0]
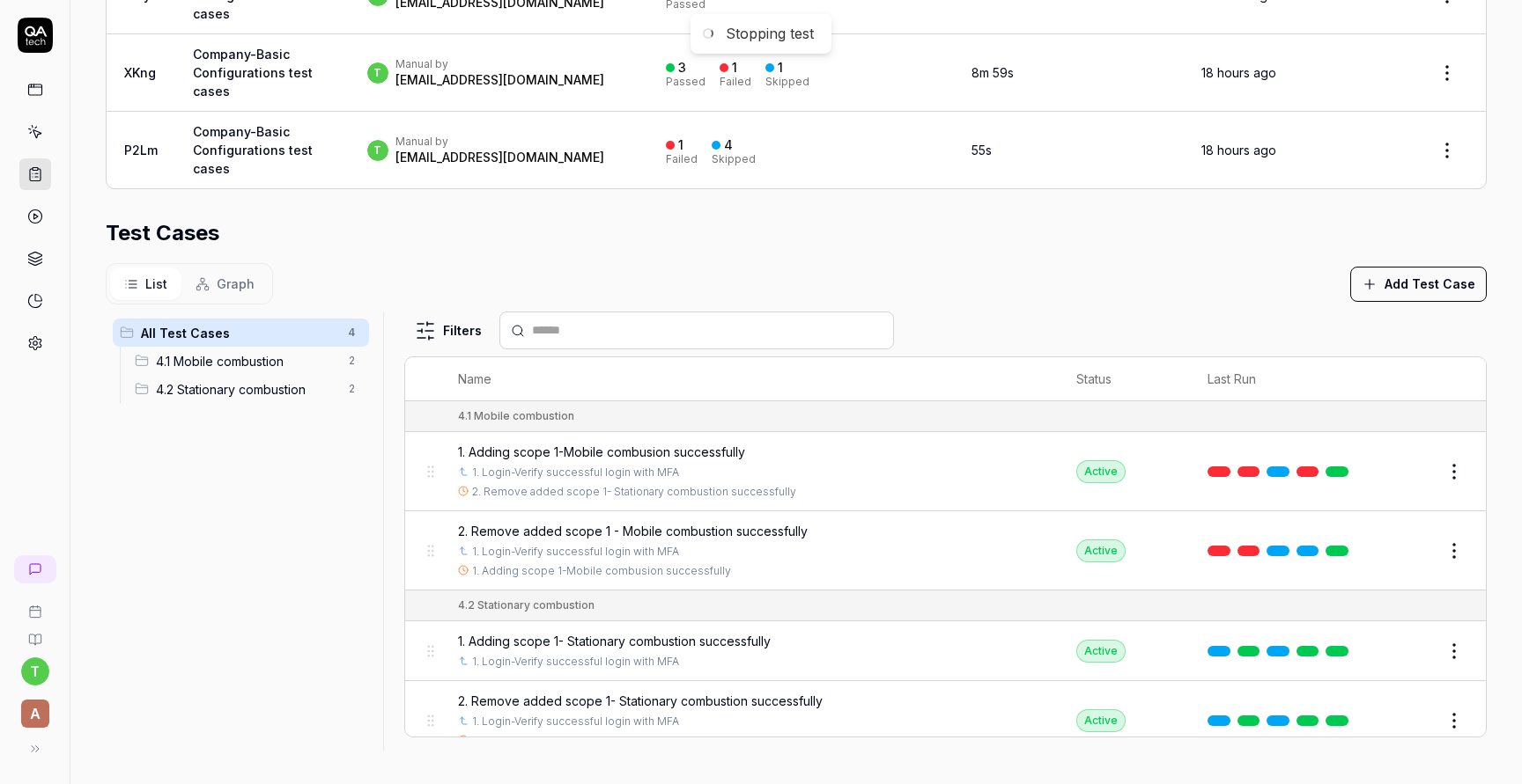
click at [1407, 291] on button "Add Test Case" at bounding box center [1418, 284] width 136 height 36
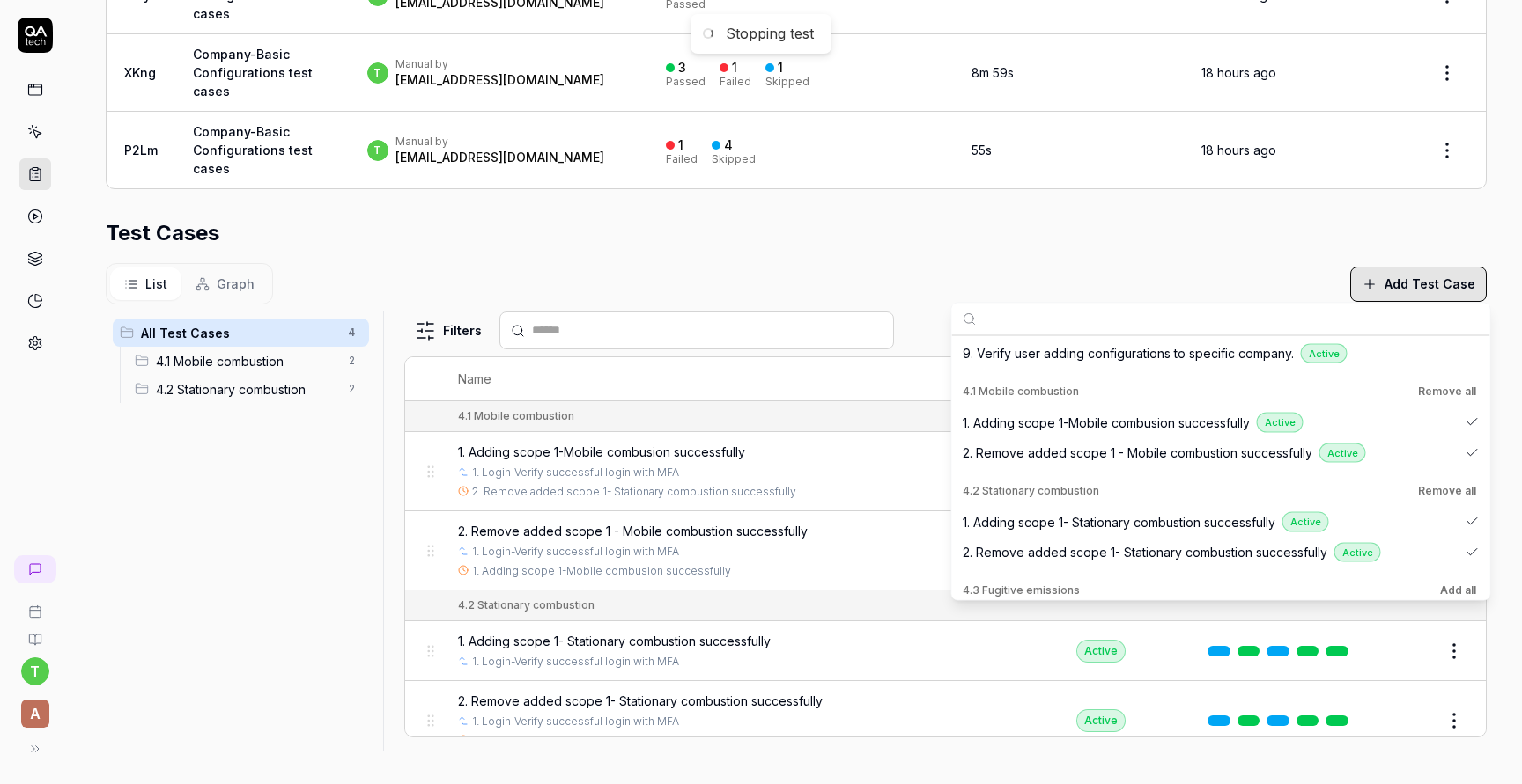
scroll to position [736, 0]
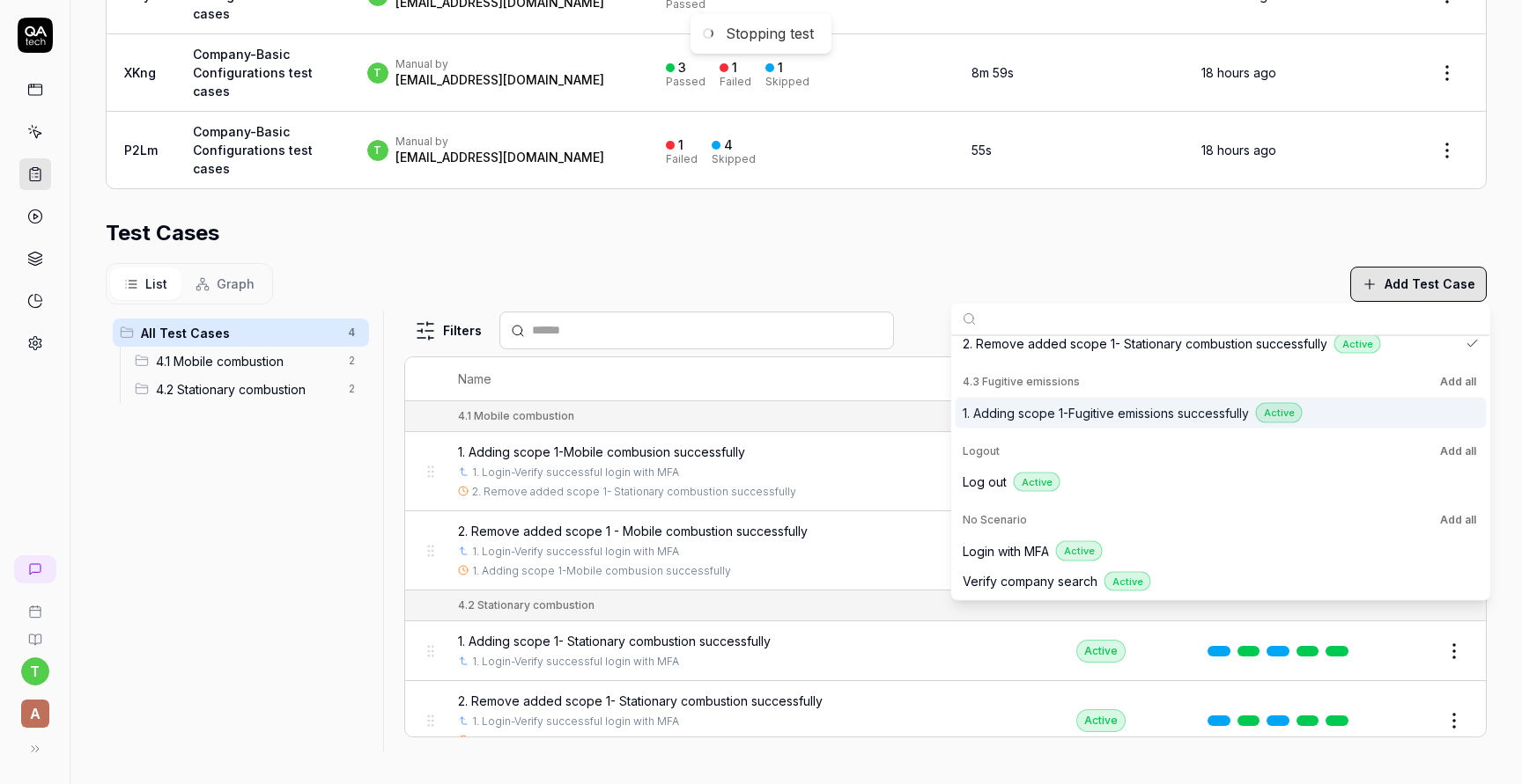
click at [1106, 407] on span "1. Adding scope 1-Fugitive emissions successfully" at bounding box center [1105, 412] width 286 height 19
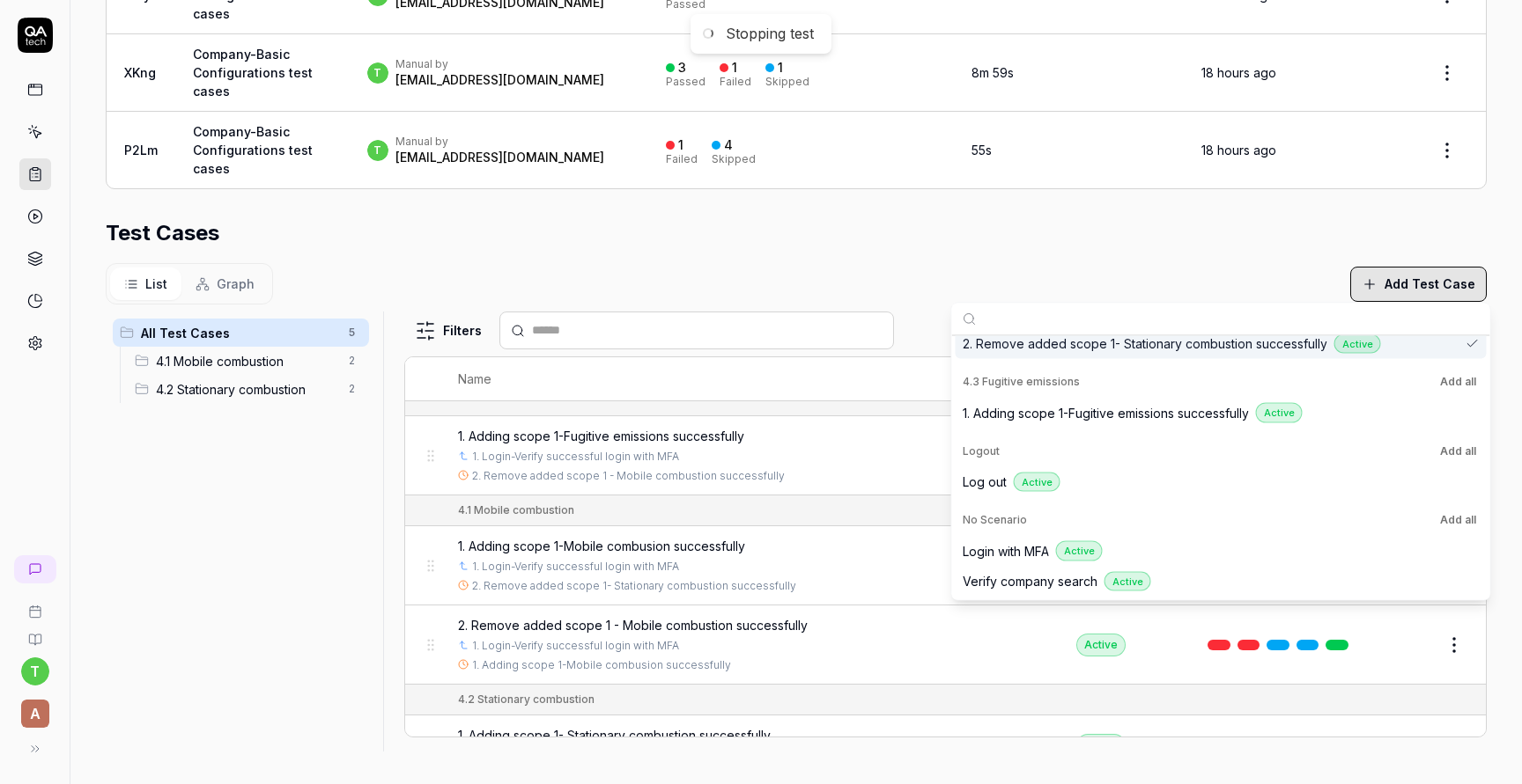
click at [824, 217] on div "Test Cases" at bounding box center [796, 233] width 1381 height 32
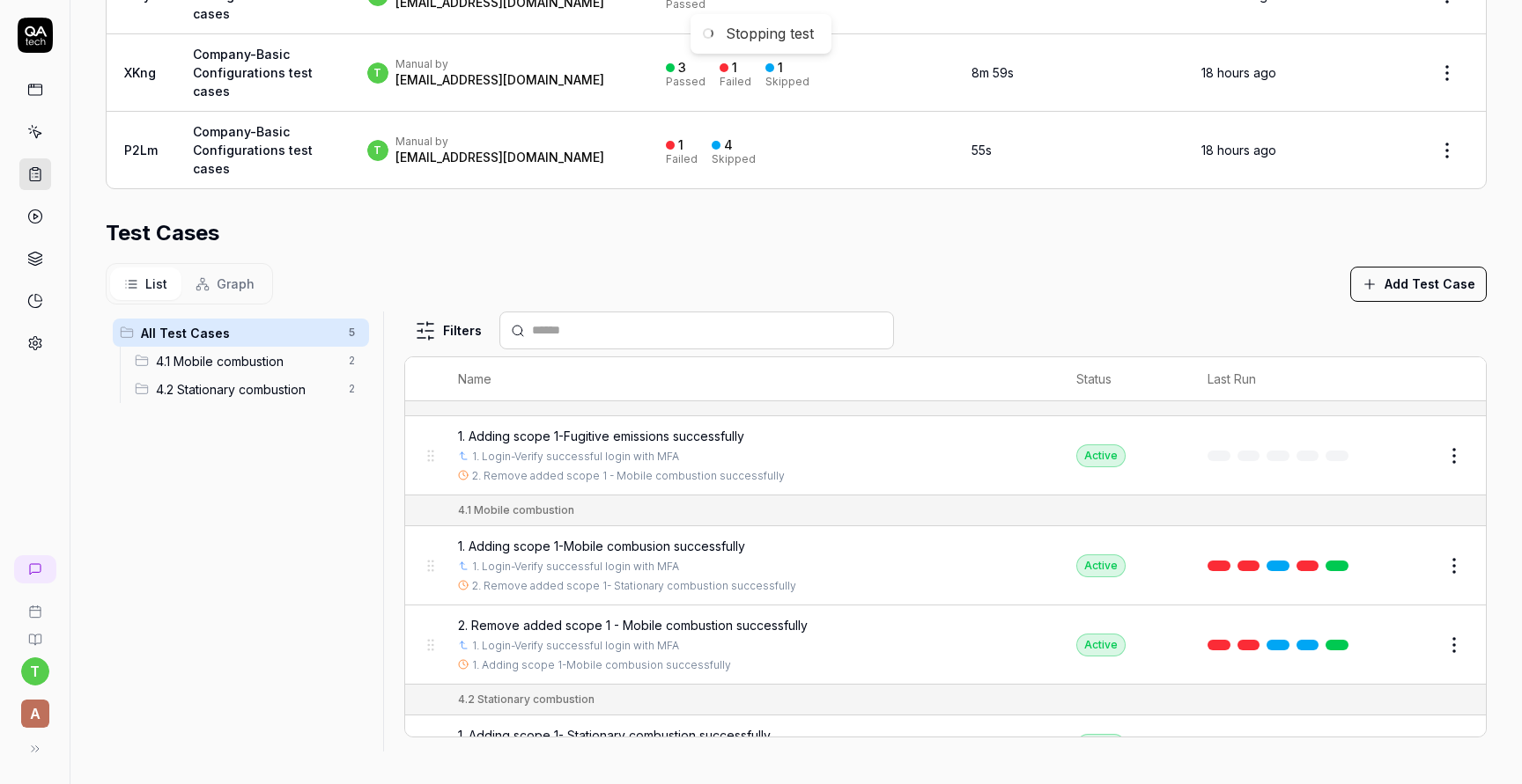
scroll to position [0, 0]
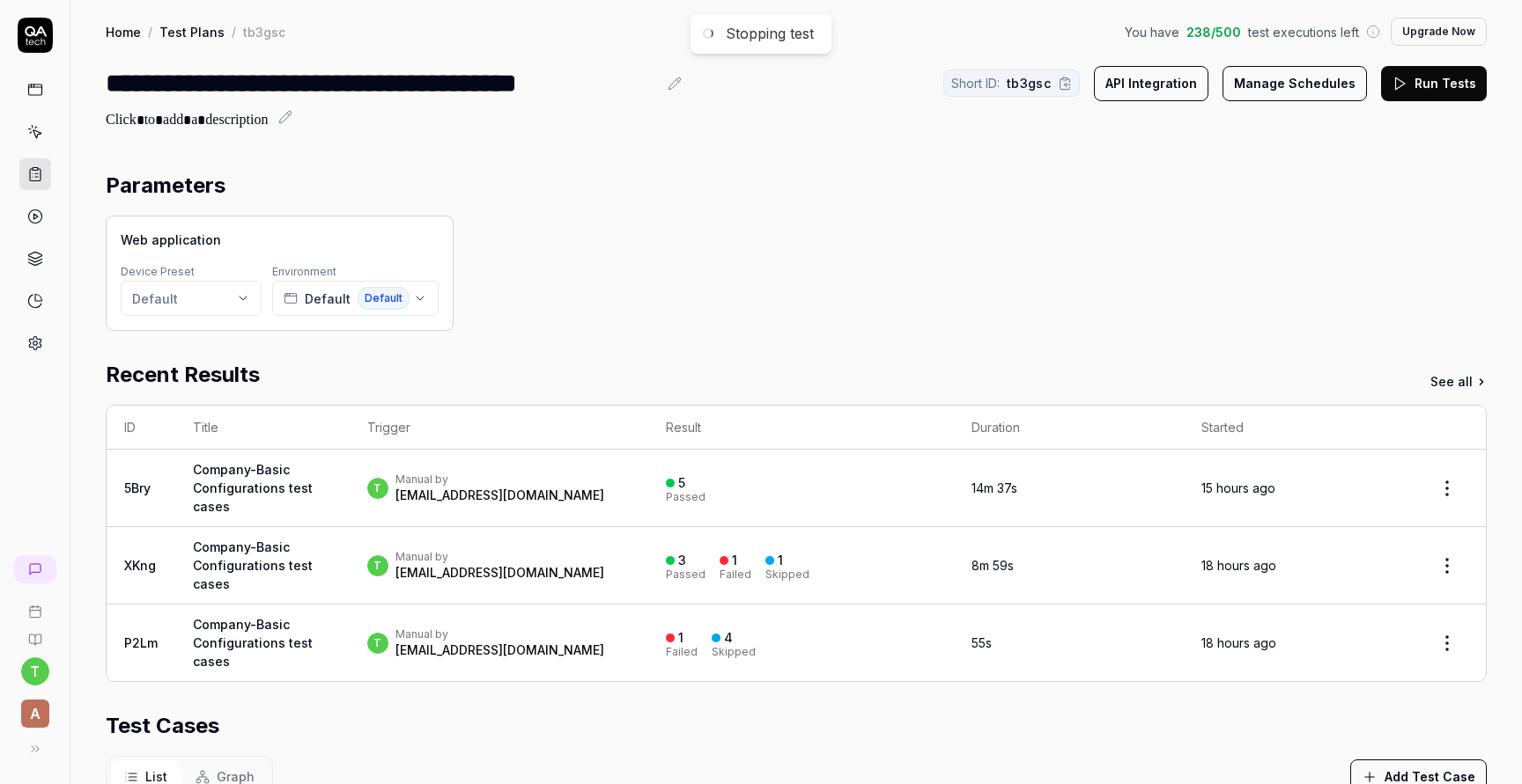
click at [1429, 85] on button "Run Tests" at bounding box center [1433, 84] width 106 height 36
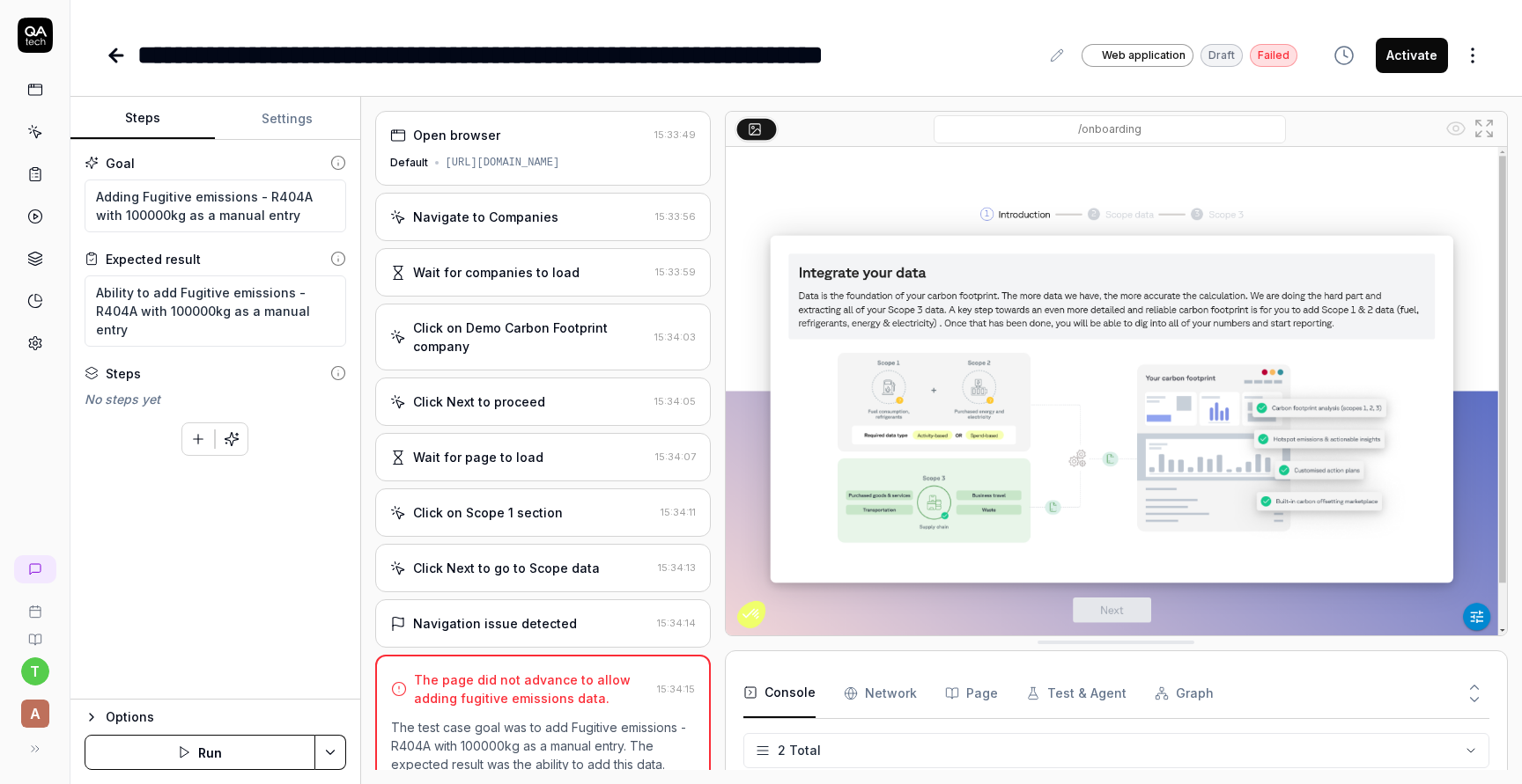
scroll to position [152, 0]
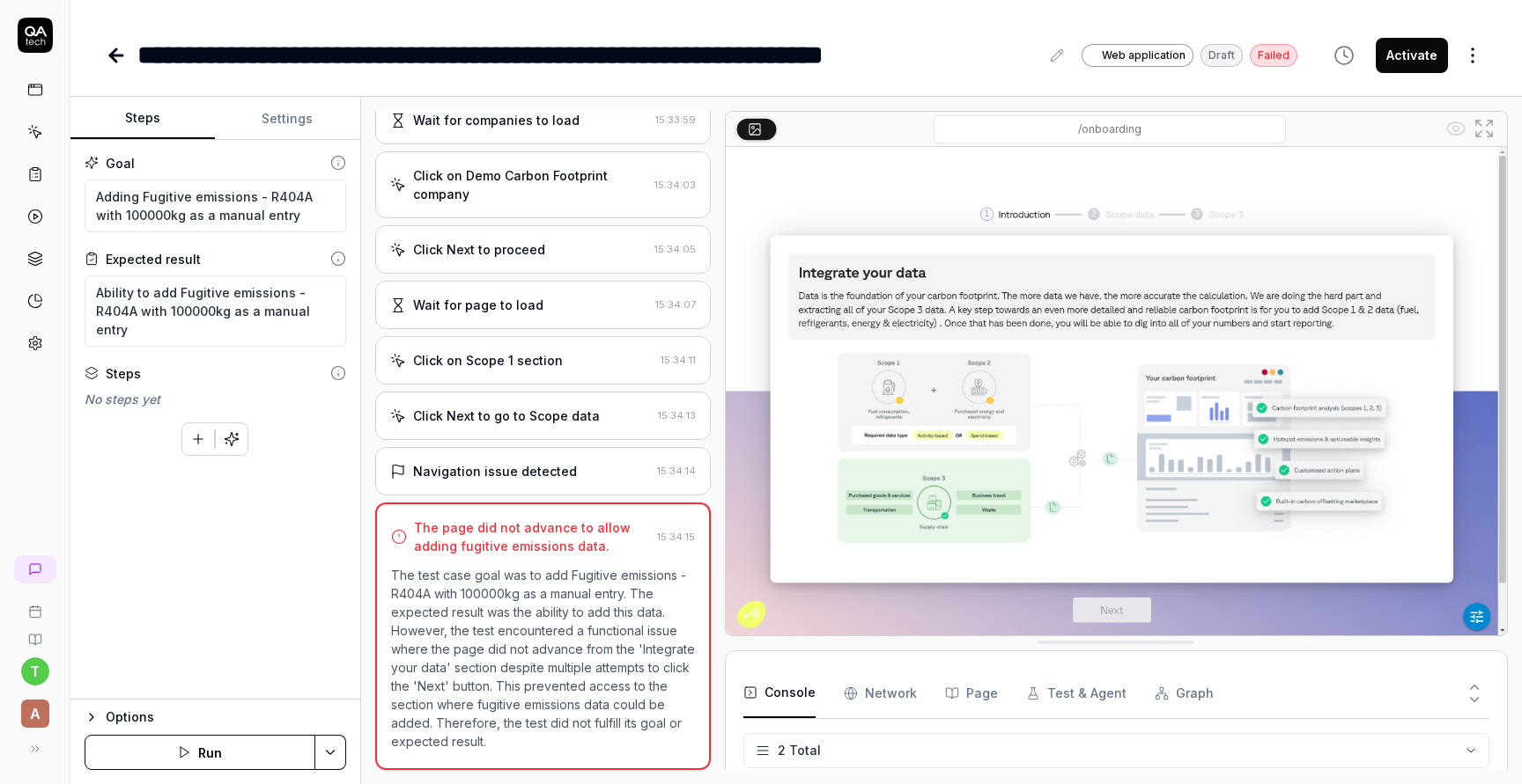
click at [112, 65] on link at bounding box center [118, 55] width 25 height 36
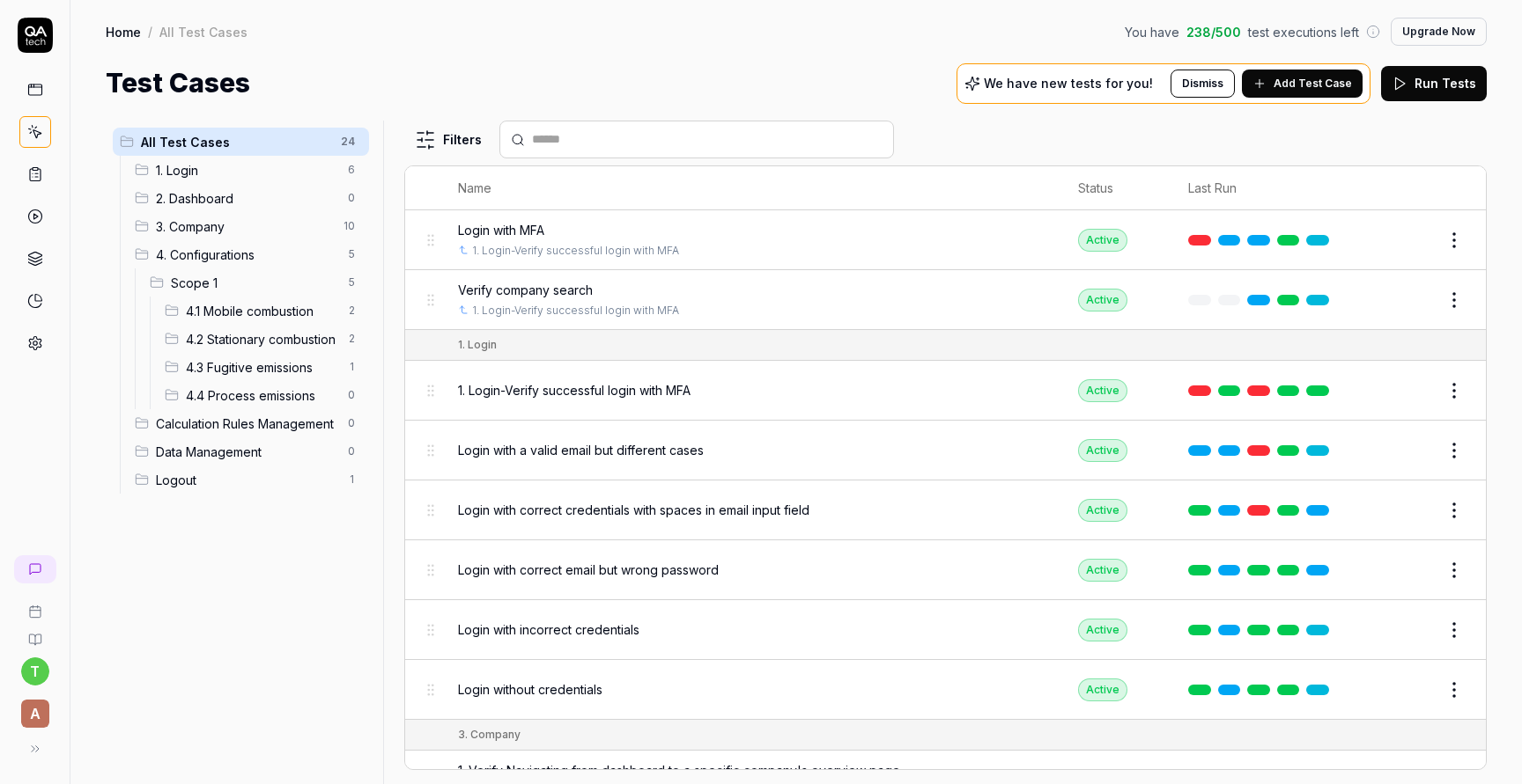
click at [260, 307] on span "4.1 Mobile combustion" at bounding box center [261, 311] width 151 height 19
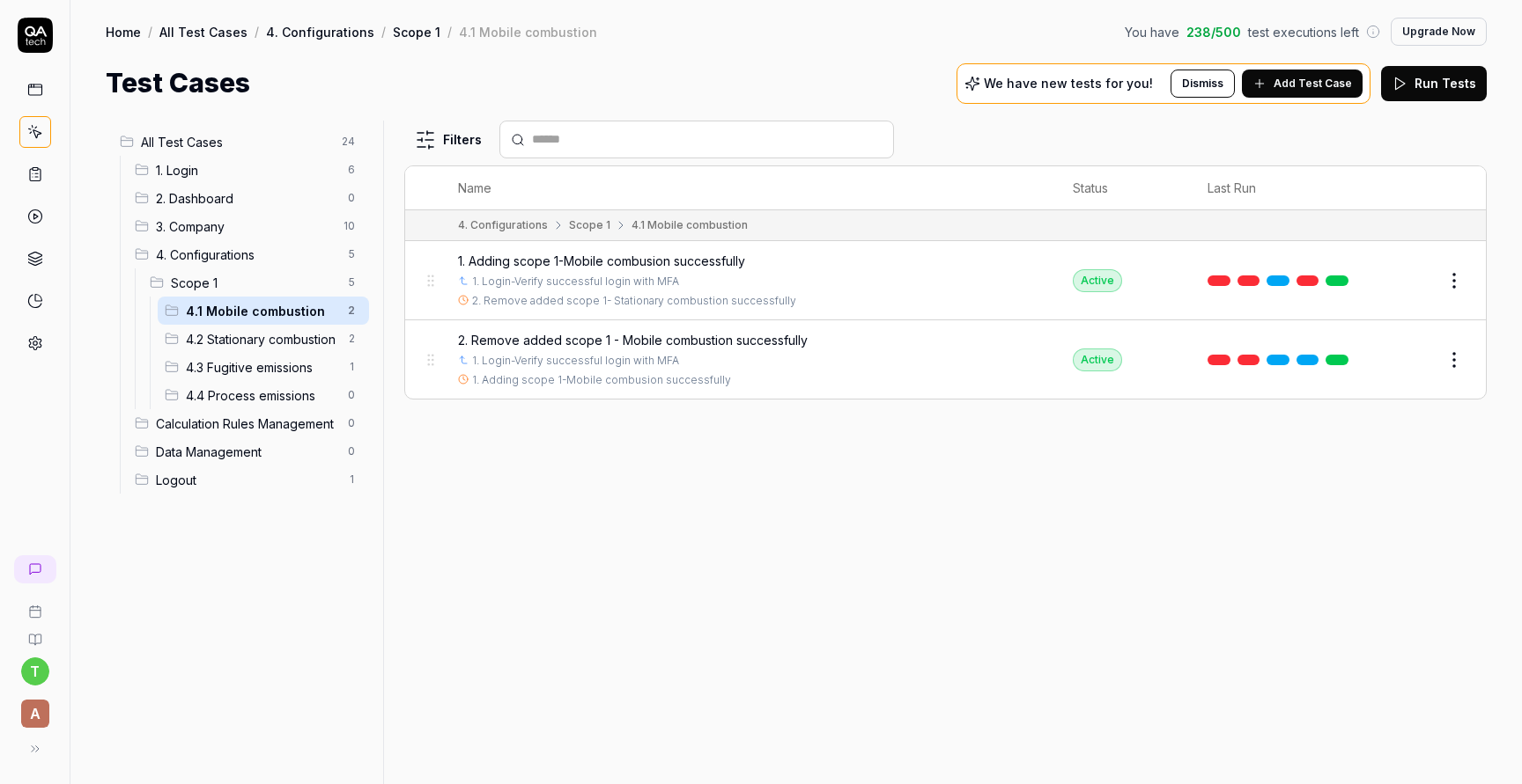
click at [658, 259] on span "1. Adding scope 1-Mobile combusion successfully" at bounding box center [601, 261] width 287 height 19
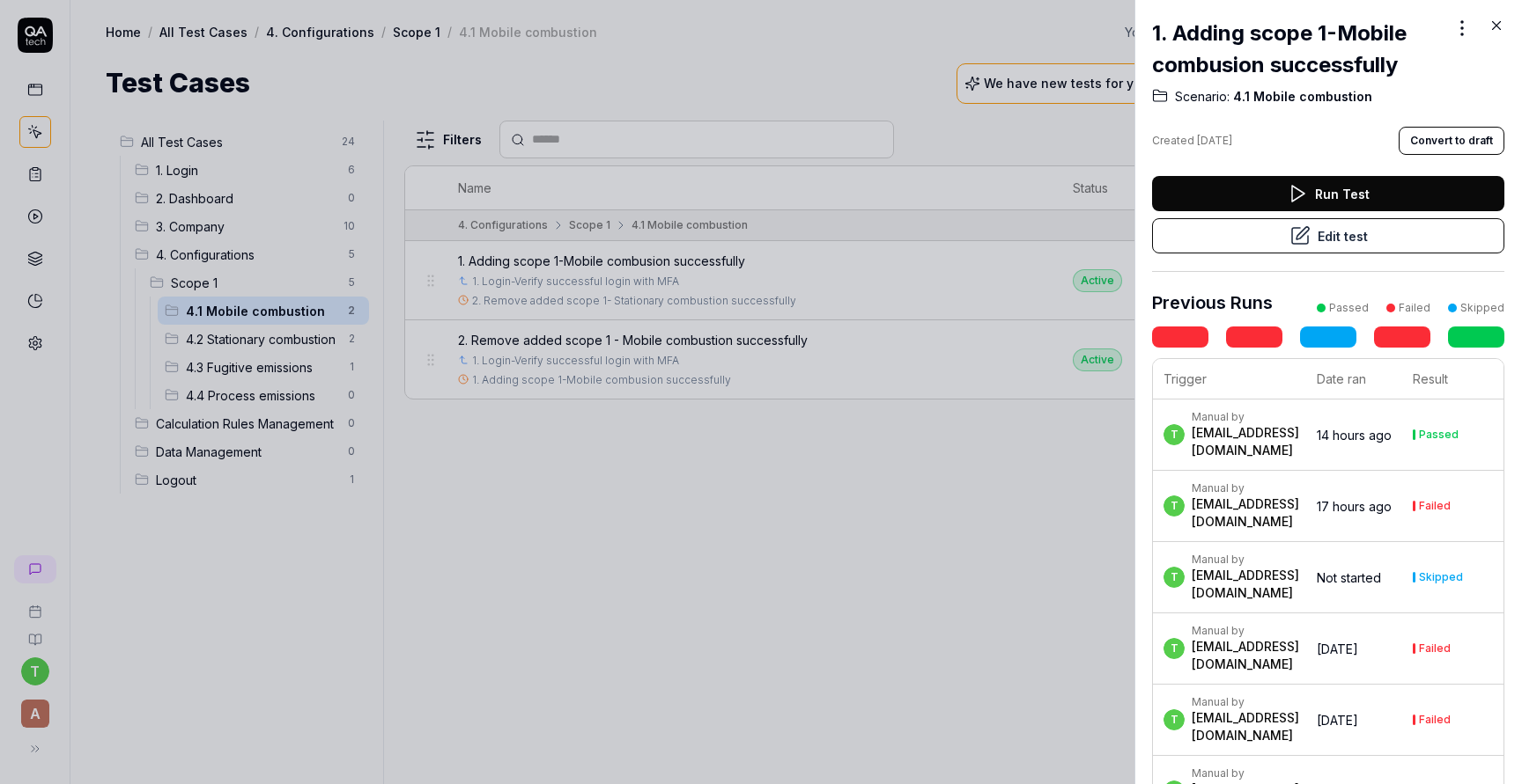
click at [1321, 242] on button "Edit test" at bounding box center [1327, 236] width 353 height 36
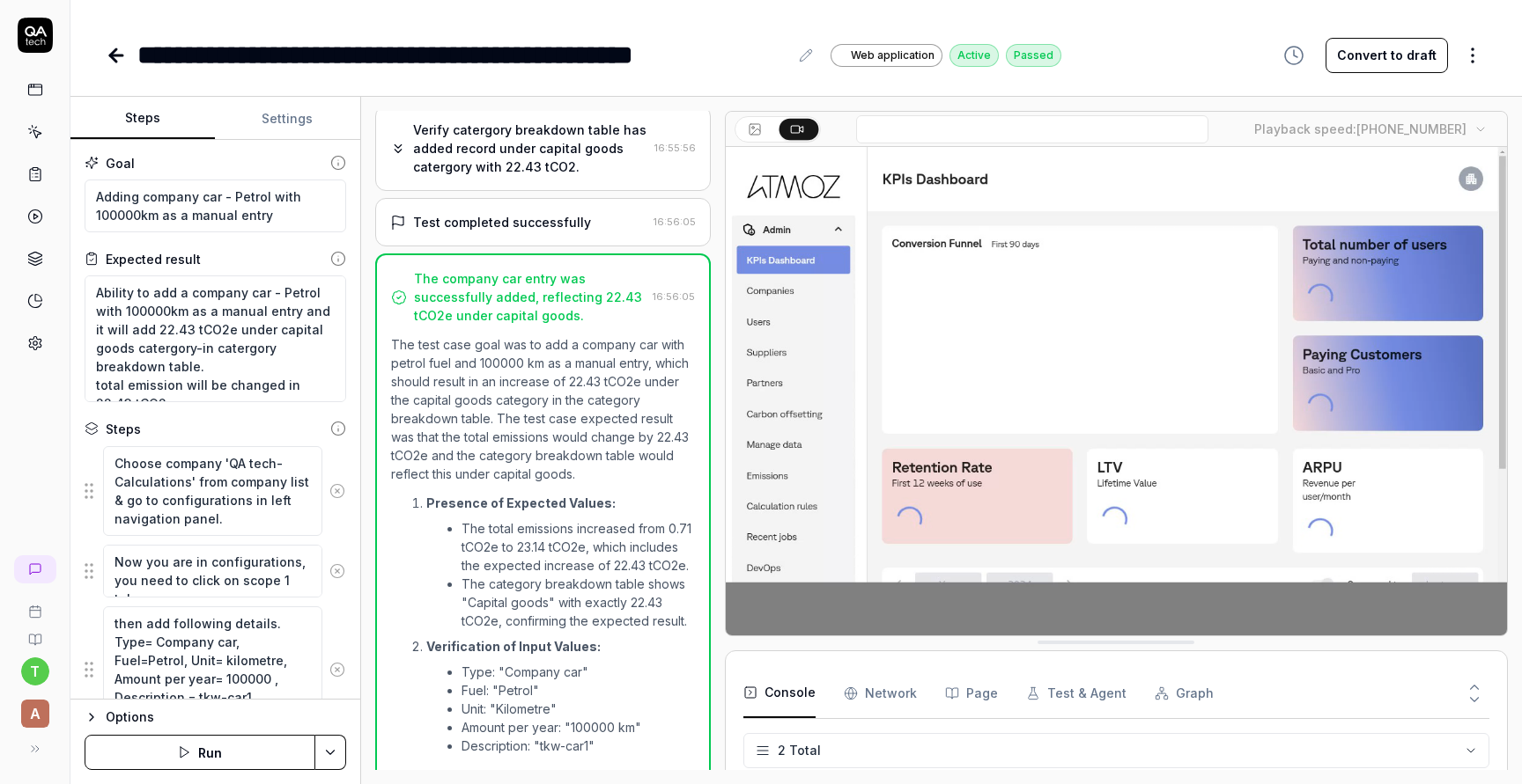
scroll to position [19, 0]
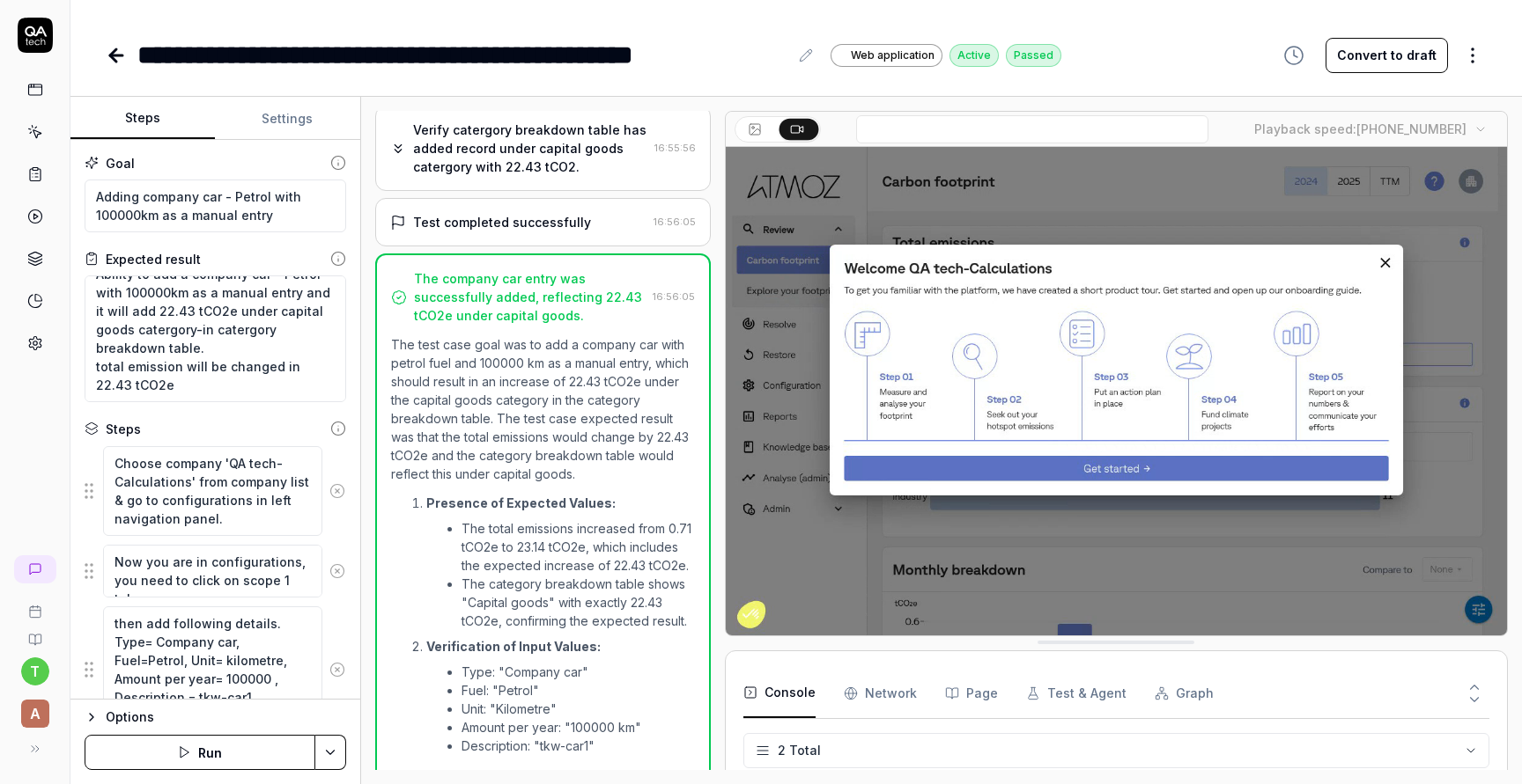
click at [751, 68] on div "**********" at bounding box center [462, 55] width 651 height 39
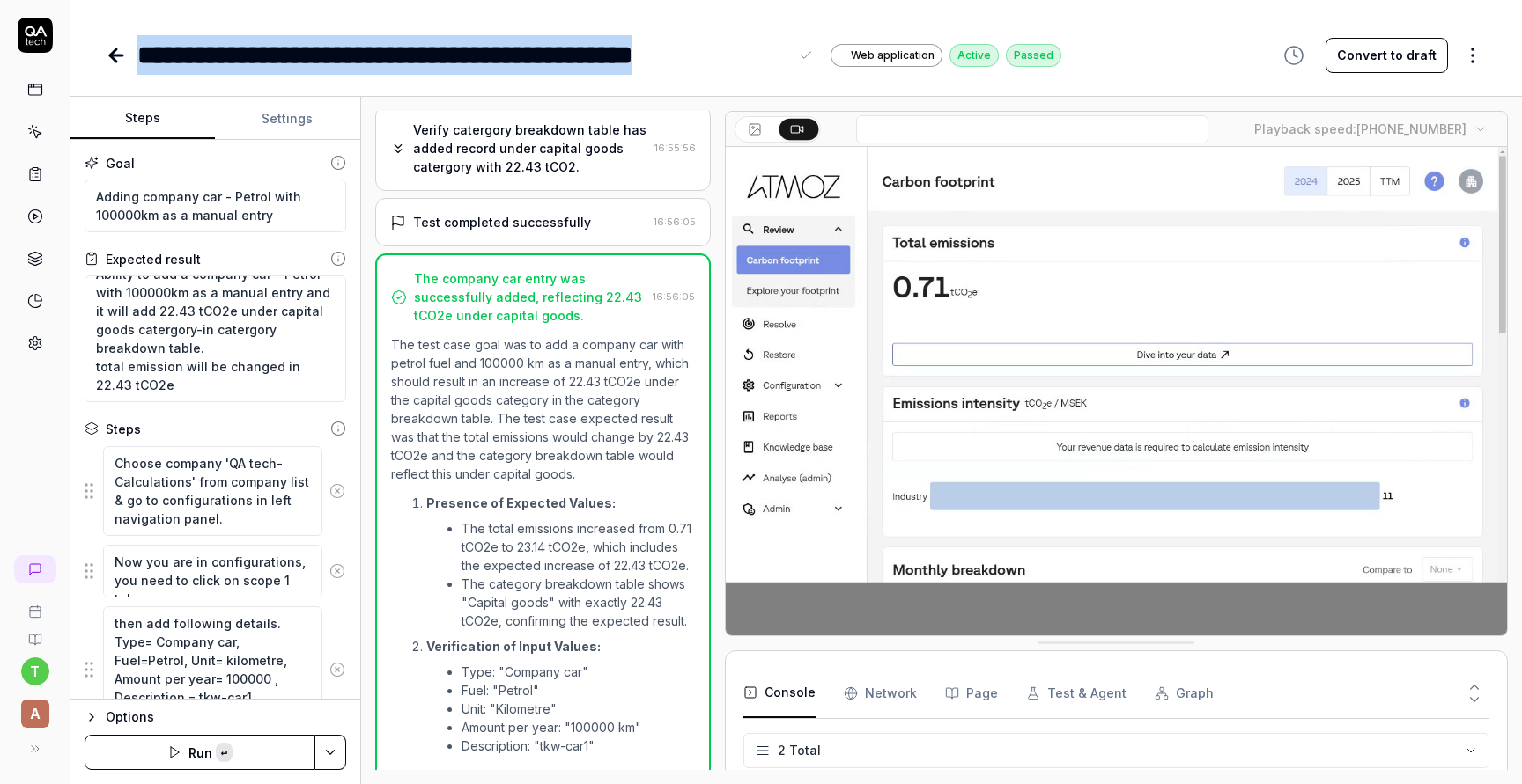
copy div "**********"
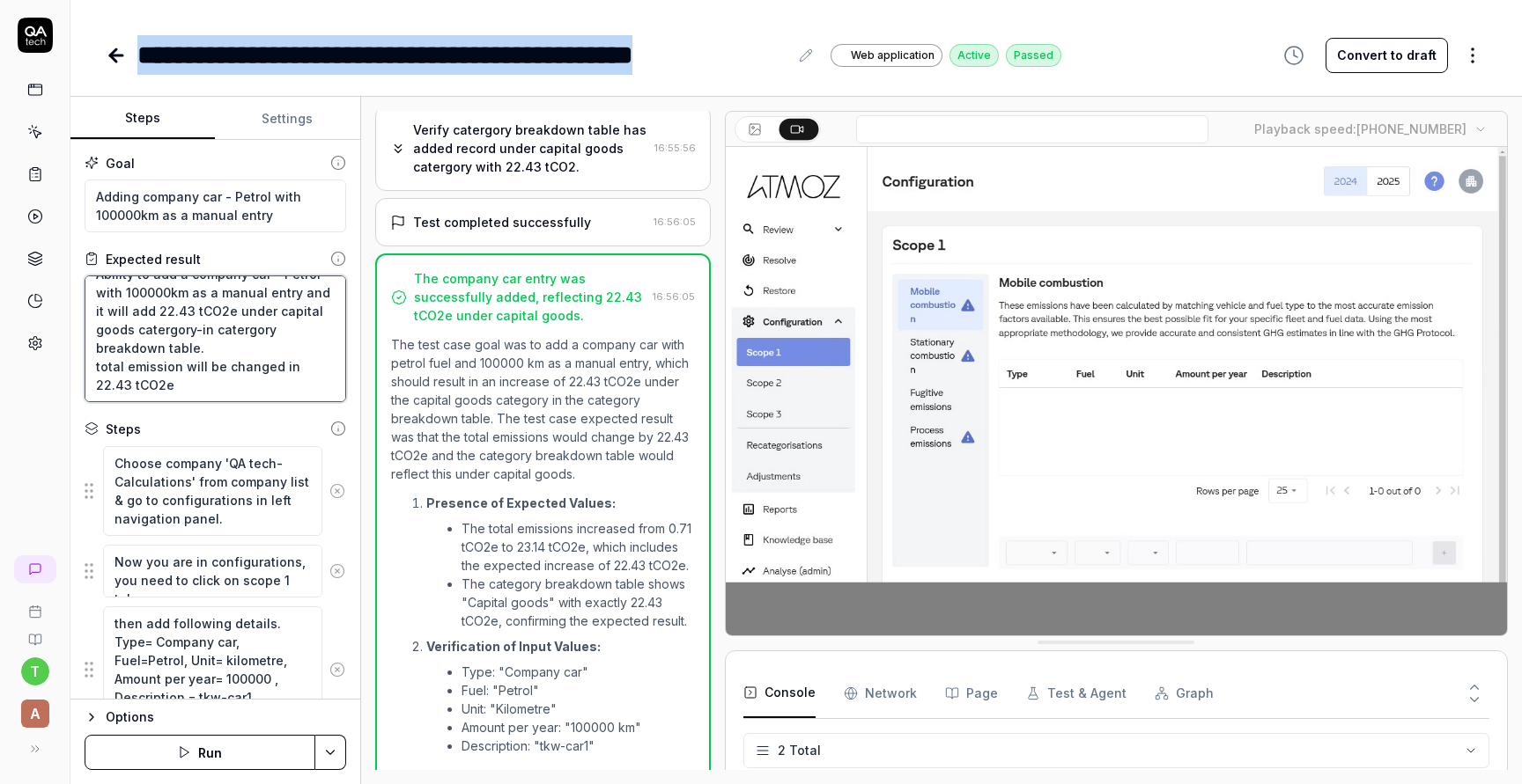
click at [272, 349] on textarea "Ability to add a company car - Petrol with 100000km as a manual entry and it wi…" at bounding box center [215, 339] width 262 height 126
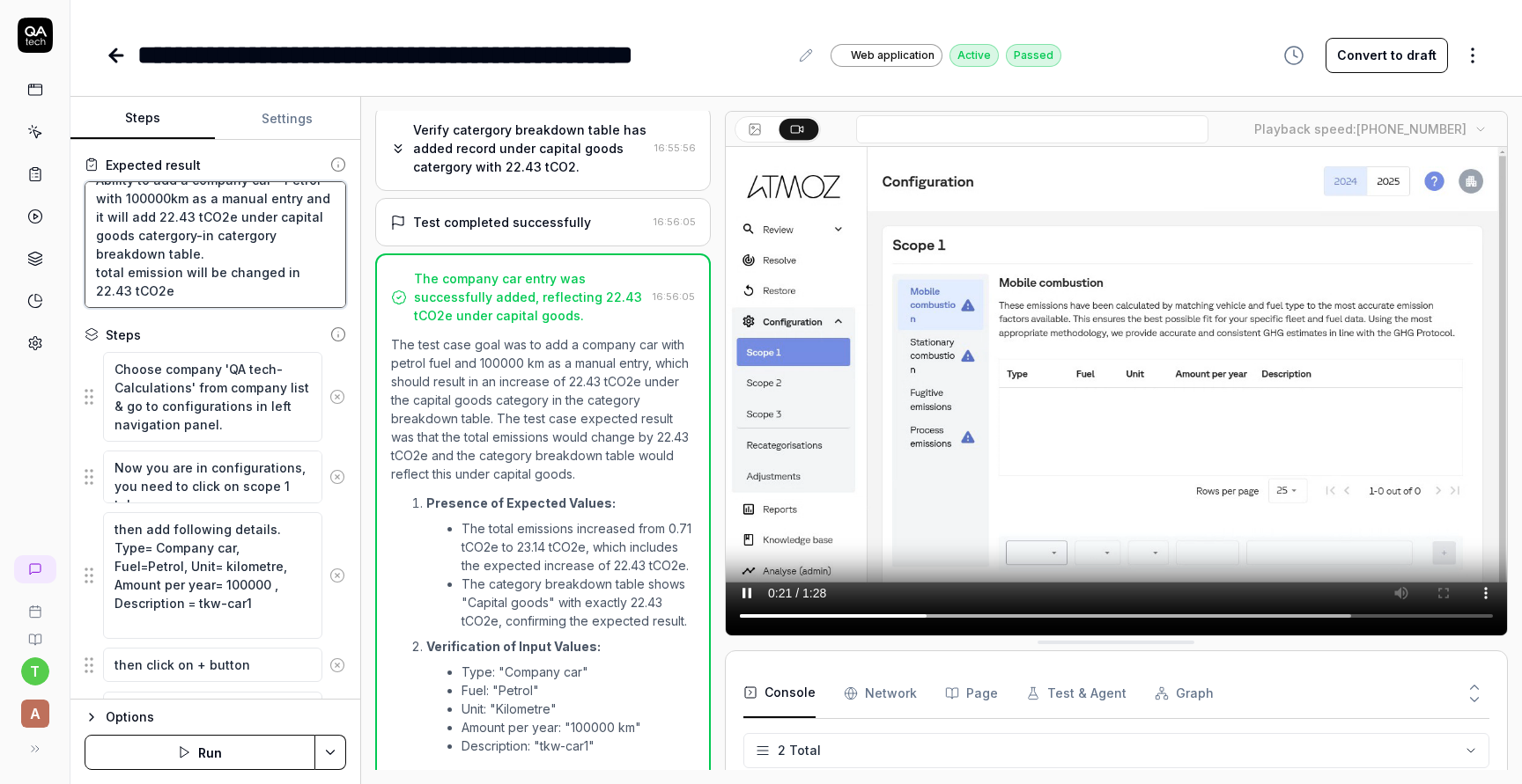
scroll to position [118, 0]
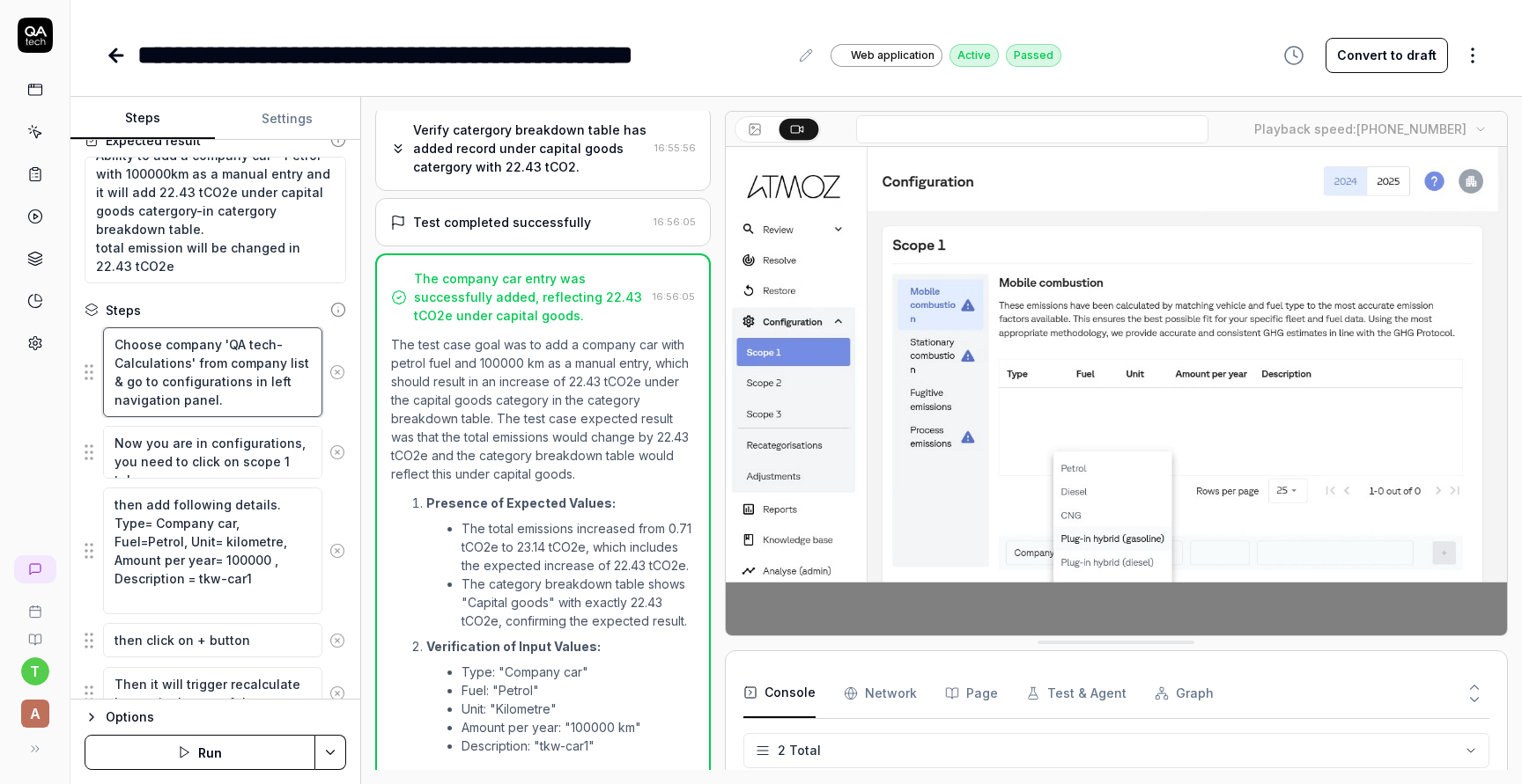
click at [233, 401] on textarea "Choose company 'QA tech-Calculations' from company list & go to configurations …" at bounding box center [212, 372] width 219 height 90
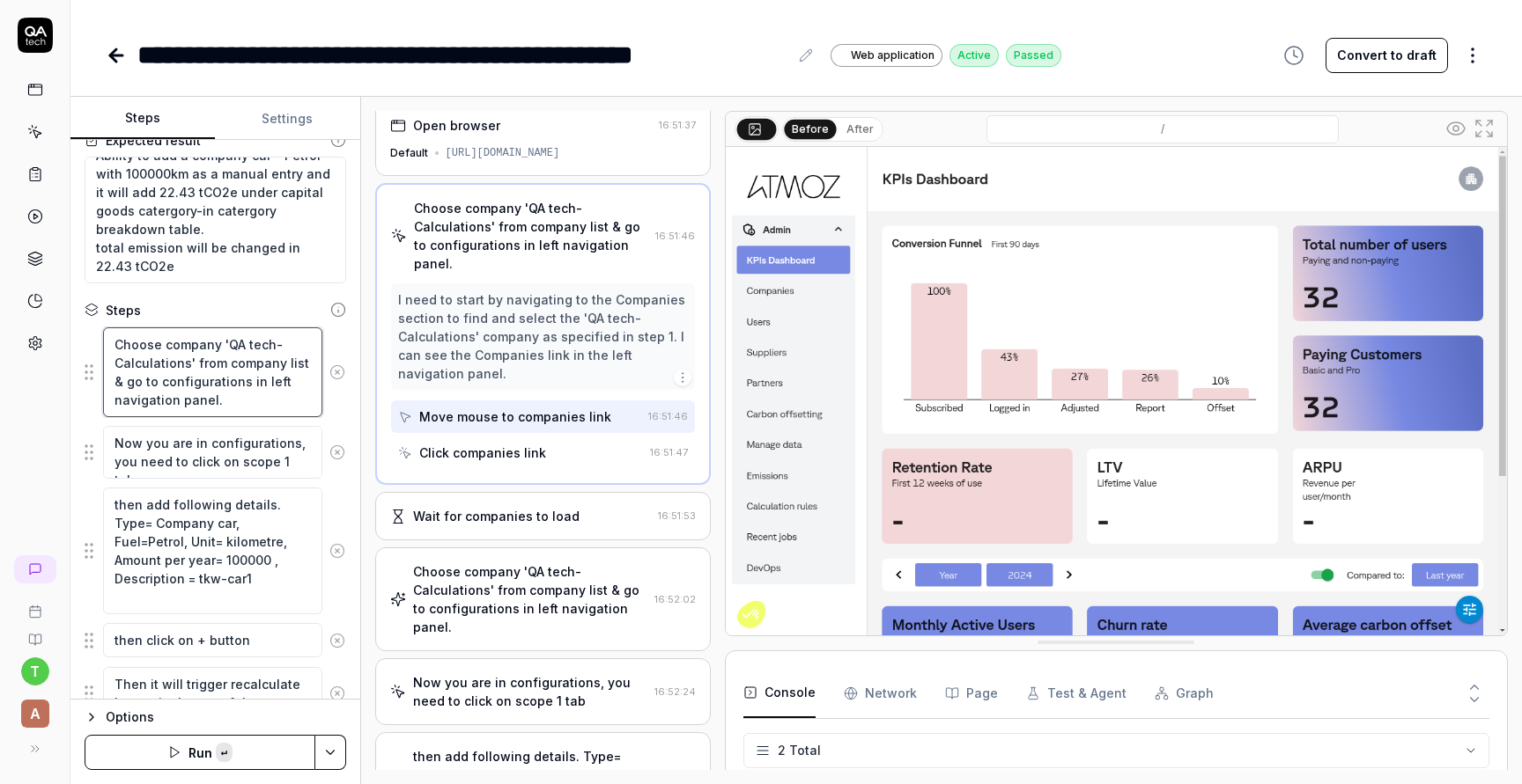
scroll to position [0, 0]
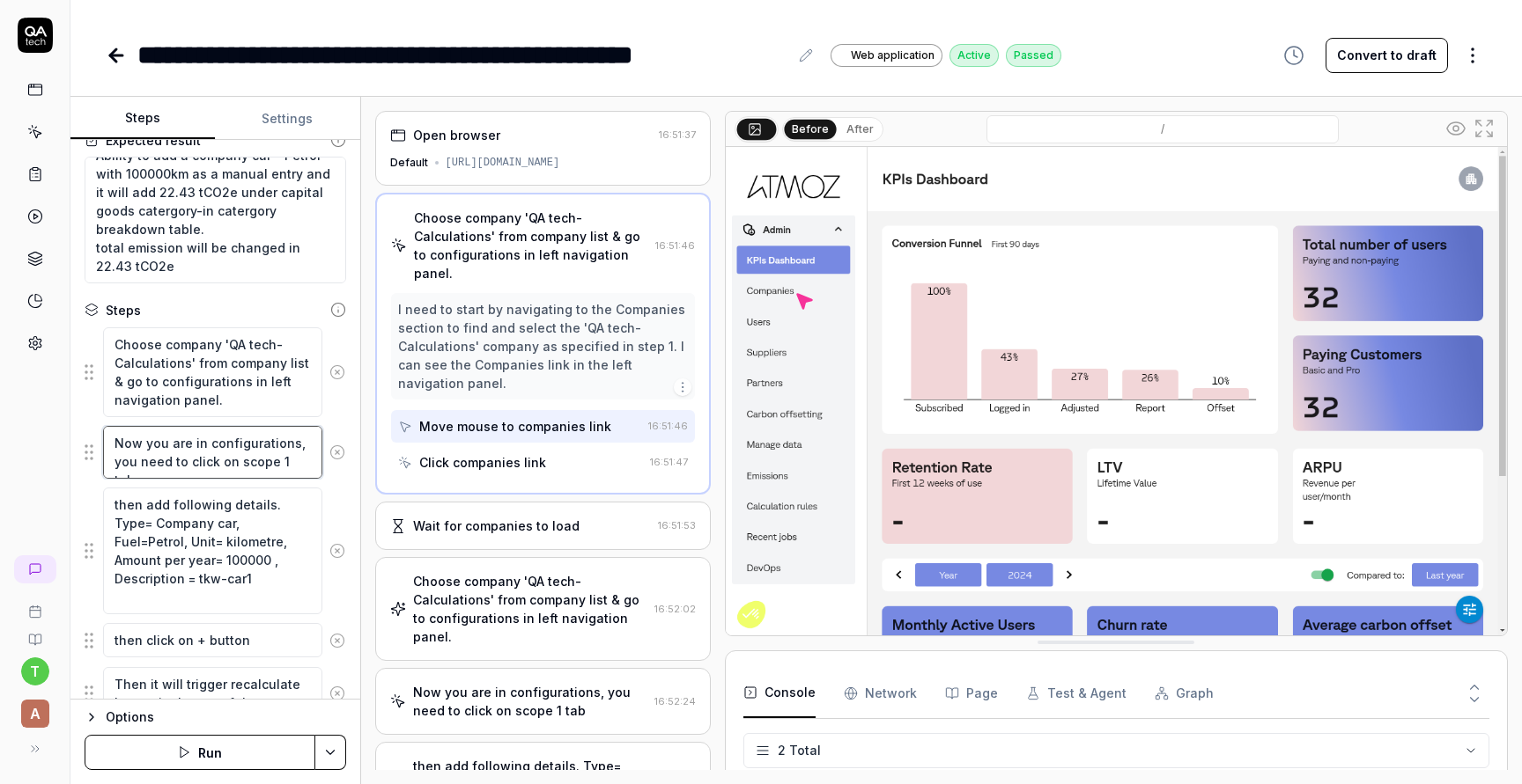
click at [268, 450] on textarea "Now you are in configurations, you need to click on scope 1 tab" at bounding box center [212, 452] width 219 height 52
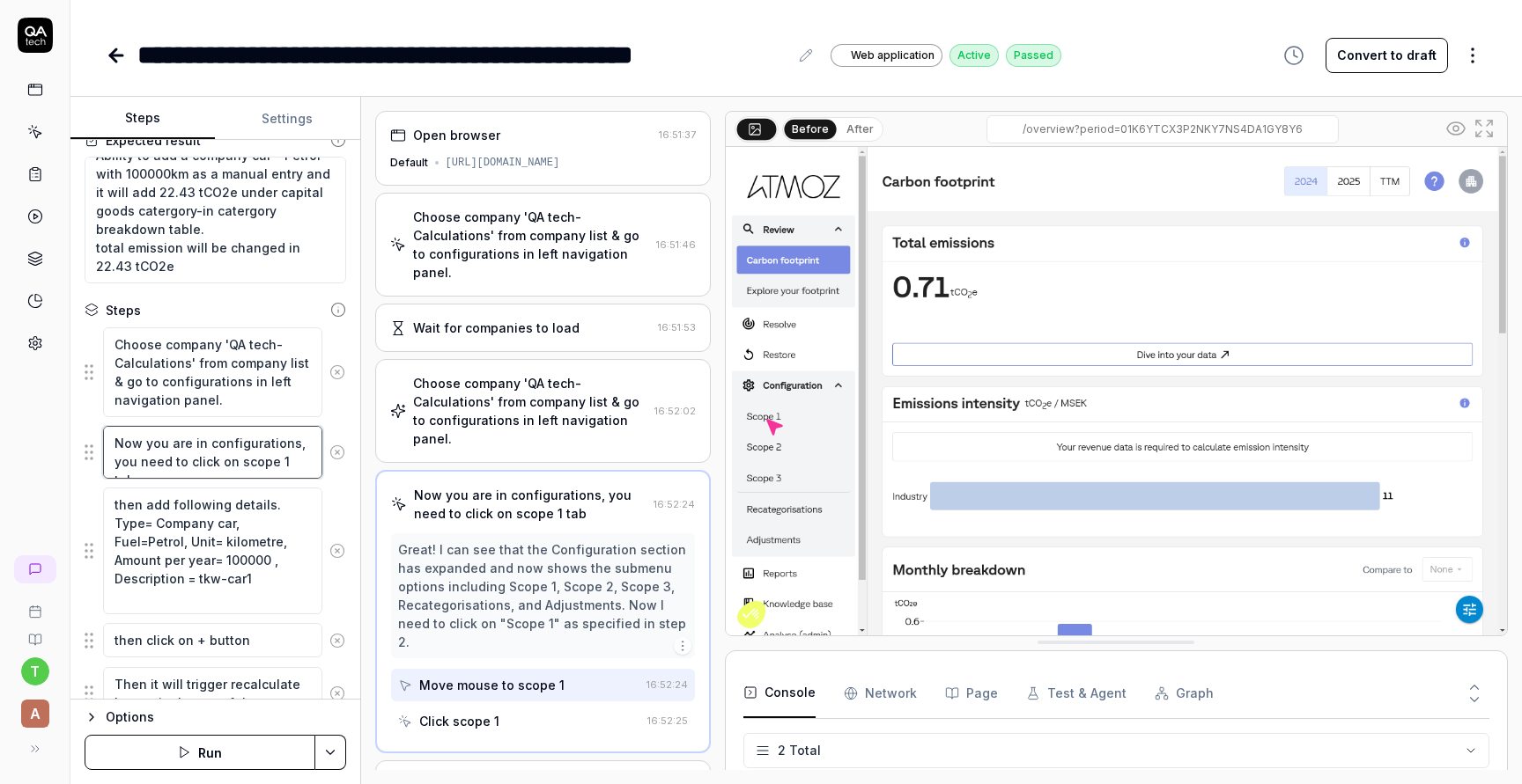
click at [300, 459] on textarea "Now you are in configurations, you need to click on scope 1 tab" at bounding box center [212, 452] width 219 height 52
click at [281, 453] on textarea "Now you are in configurations, you need to click on scope 1 tab" at bounding box center [212, 452] width 219 height 52
click at [280, 463] on textarea "Now you are in configurations, you need to click on scope 1 tab" at bounding box center [212, 452] width 219 height 52
type textarea "*"
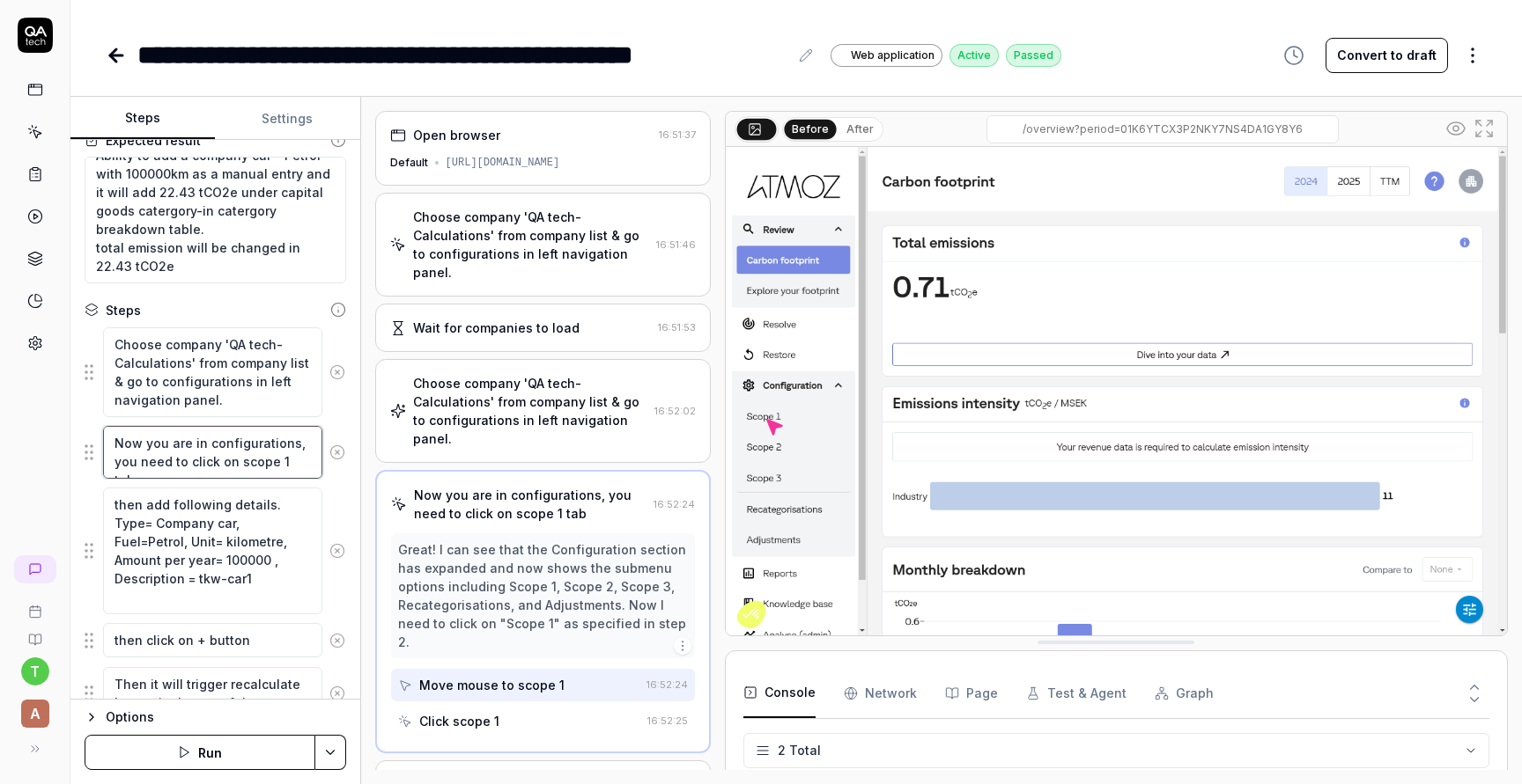
type textarea "Now you are in configurations, you need to click on scope 1, tab"
type textarea "*"
type textarea "Now you are in configurations, you need to click on scope 1, tab"
paste textarea "Mobile combustion"
type textarea "*"
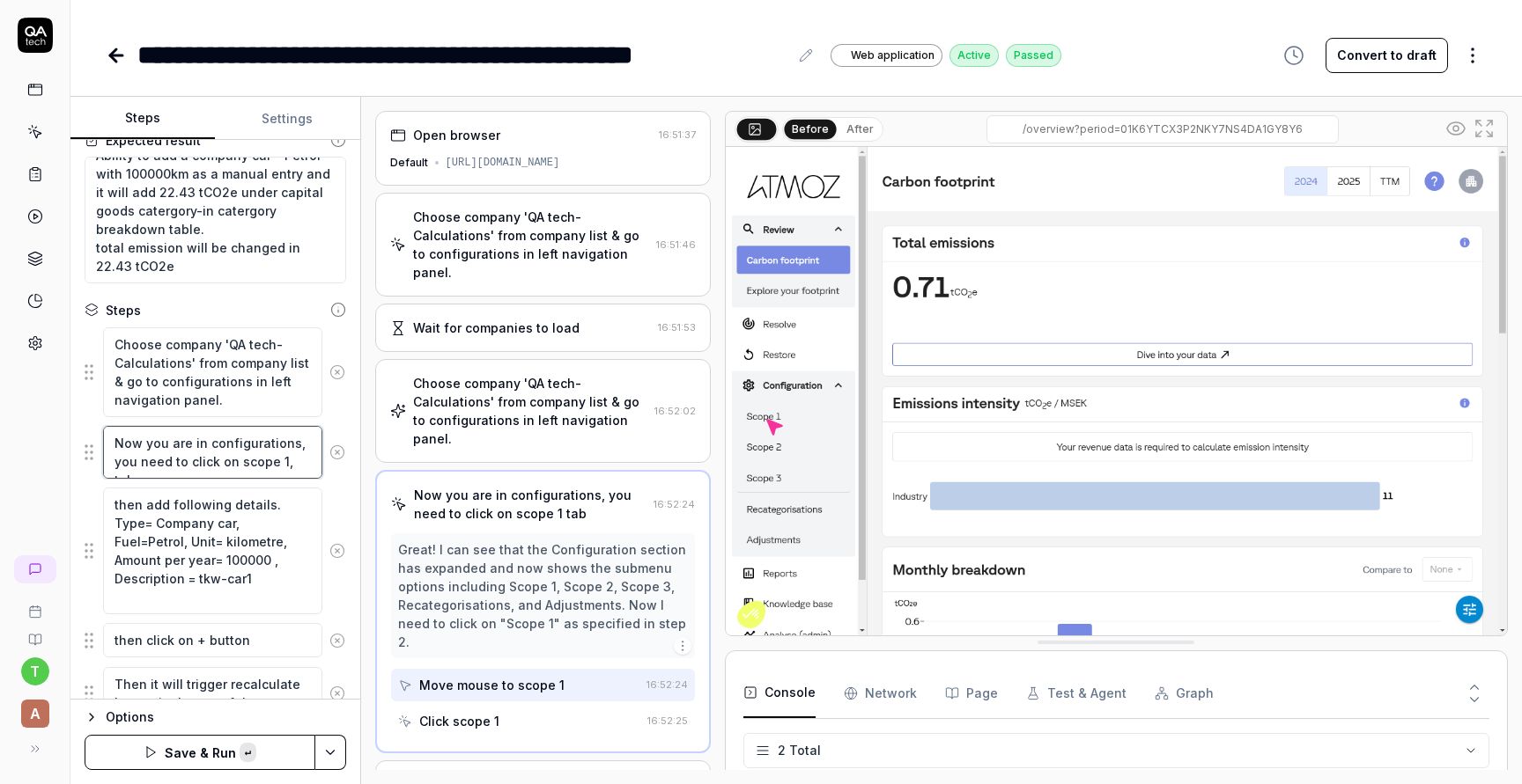
type textarea "Now you are in configurations, you need to click on scope 1, Mobile combustion …"
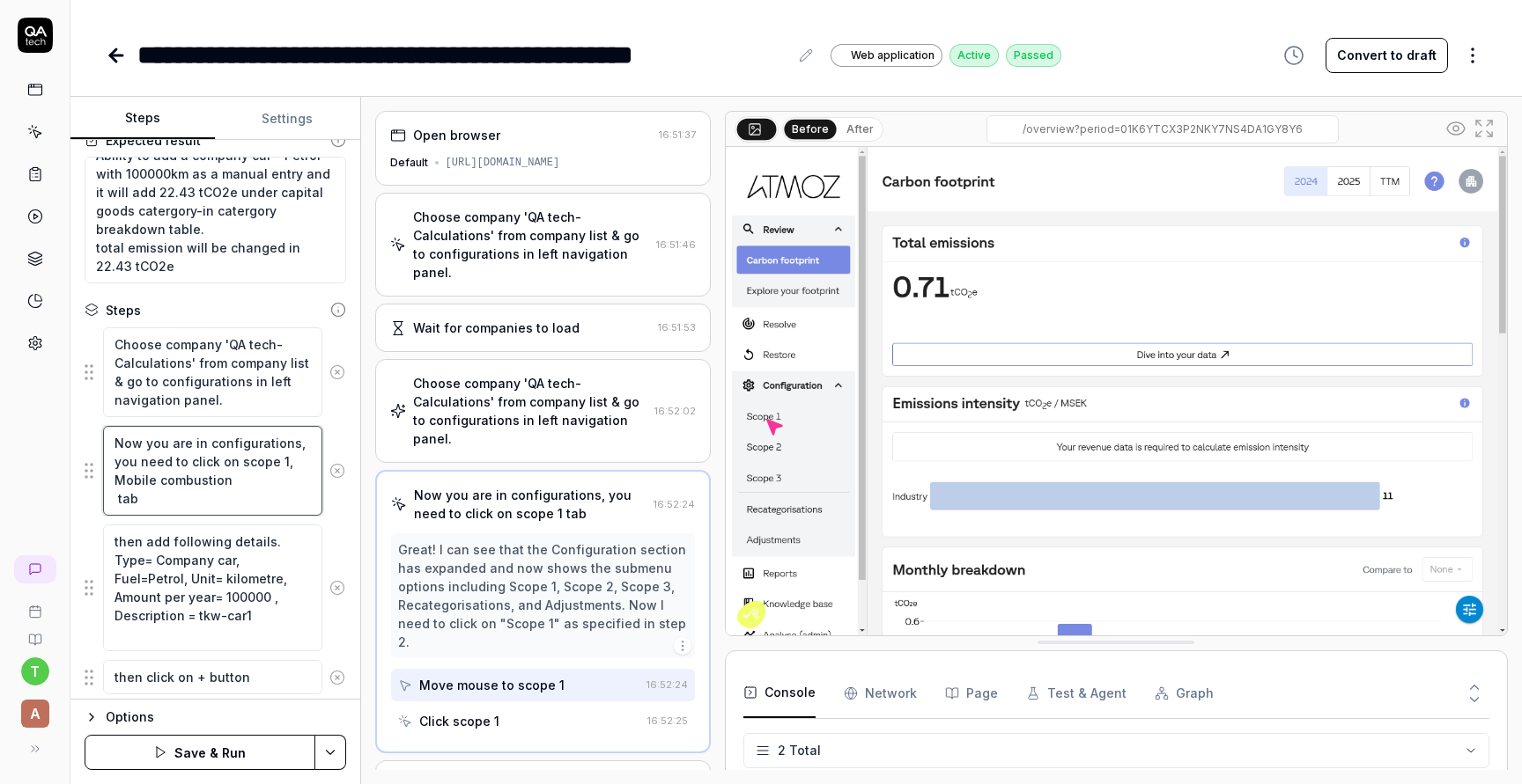
type textarea "*"
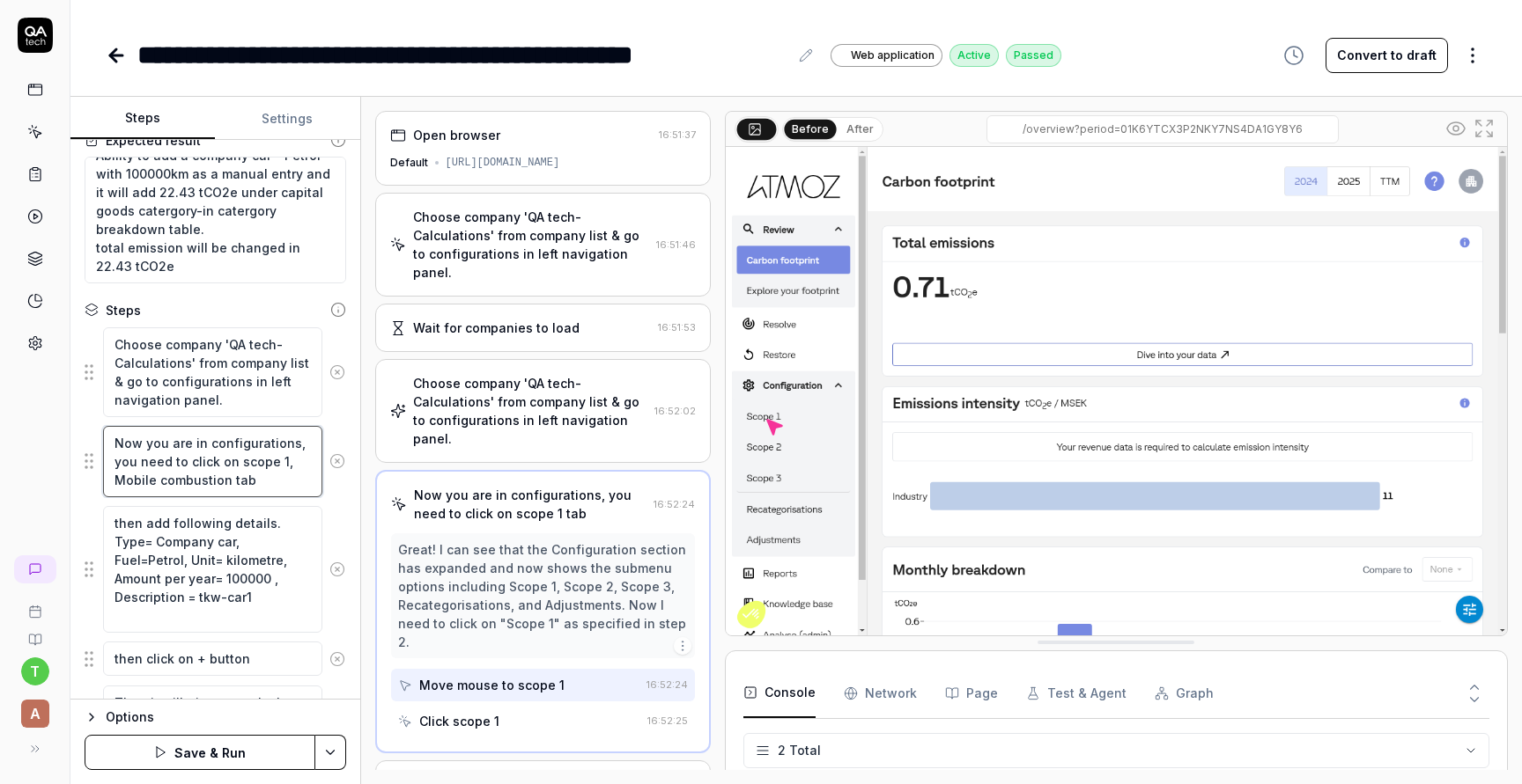
type textarea "Now you are in configurations, you need to click on scope 1, Mobile combustion …"
click at [224, 586] on textarea "then add following details. Type= Company car, Fuel=Petrol, Unit= kilometre, Am…" at bounding box center [212, 570] width 219 height 126
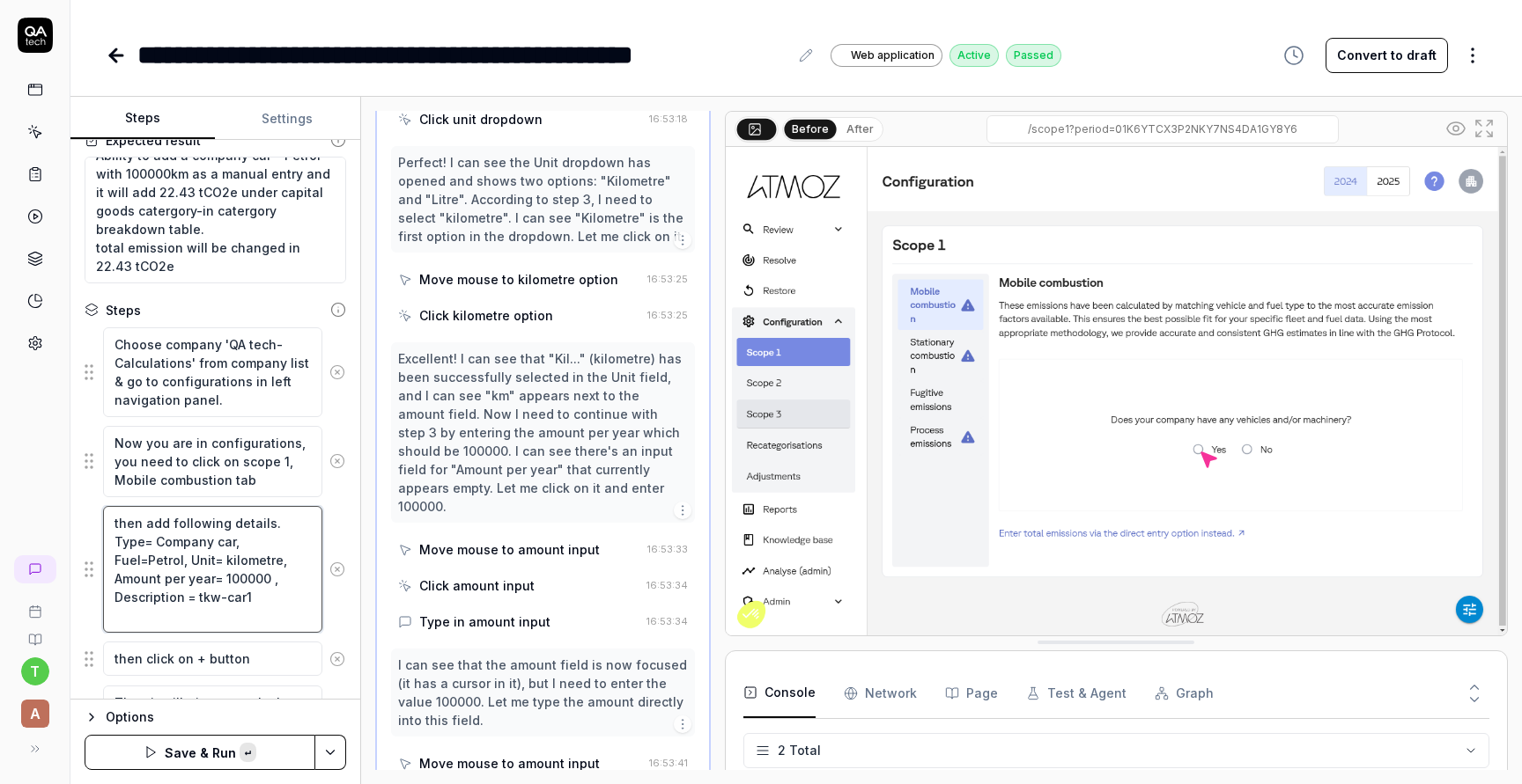
scroll to position [1940, 0]
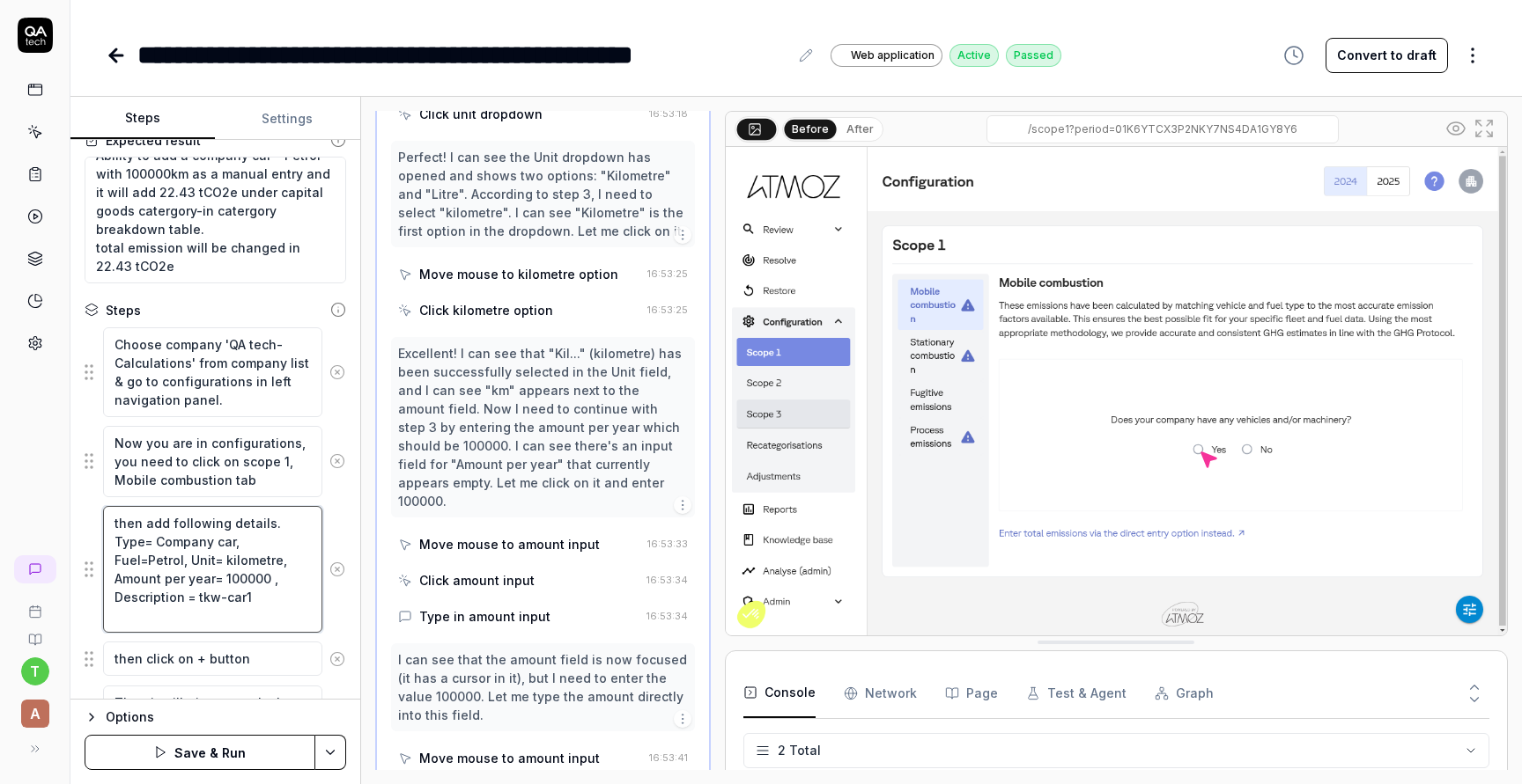
click at [180, 599] on textarea "then add following details. Type= Company car, Fuel=Petrol, Unit= kilometre, Am…" at bounding box center [212, 570] width 219 height 126
type textarea "*"
type textarea "then add following details. Type= Company car, Fuel=Petrol, Unit= kilometre, Am…"
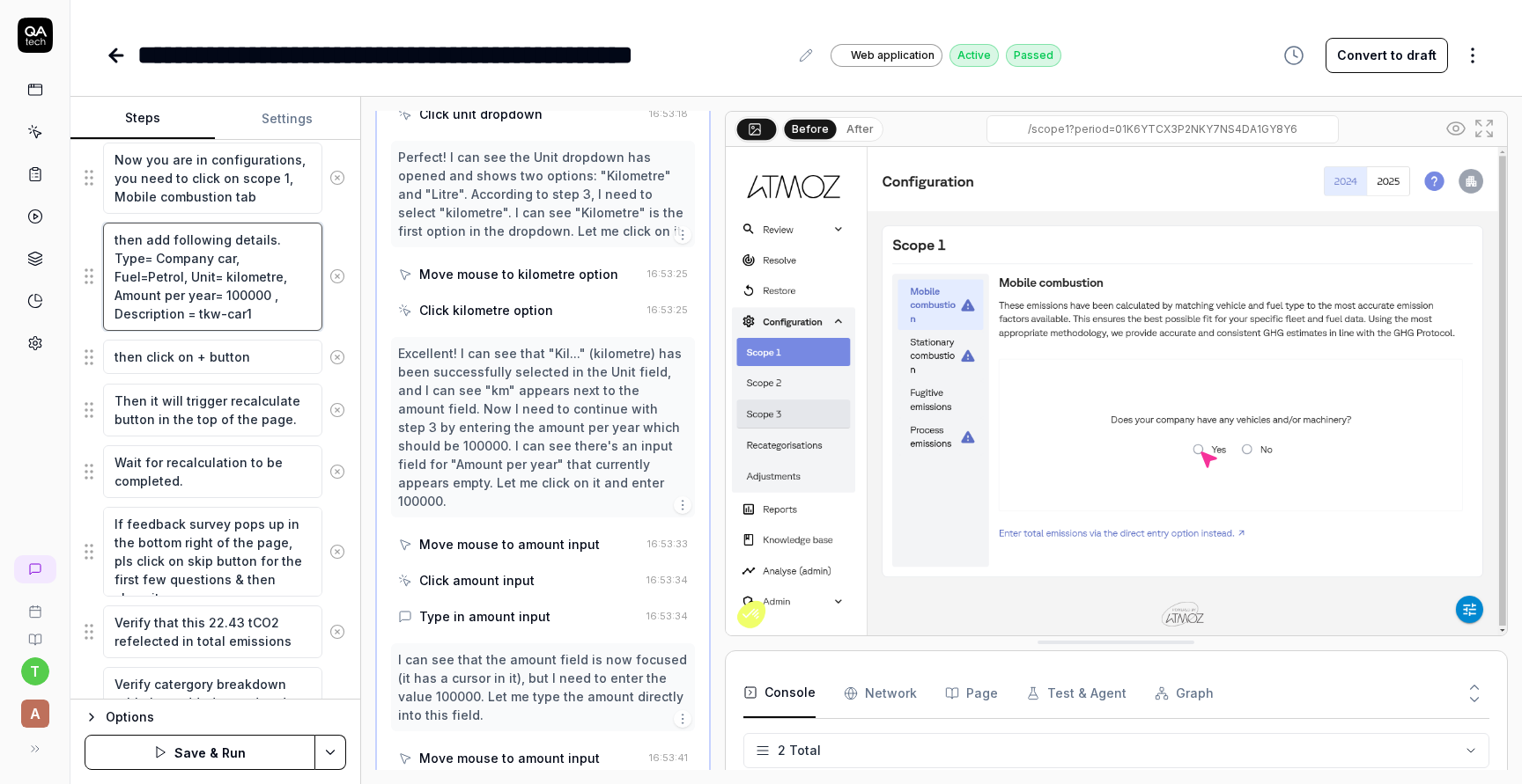
scroll to position [430, 0]
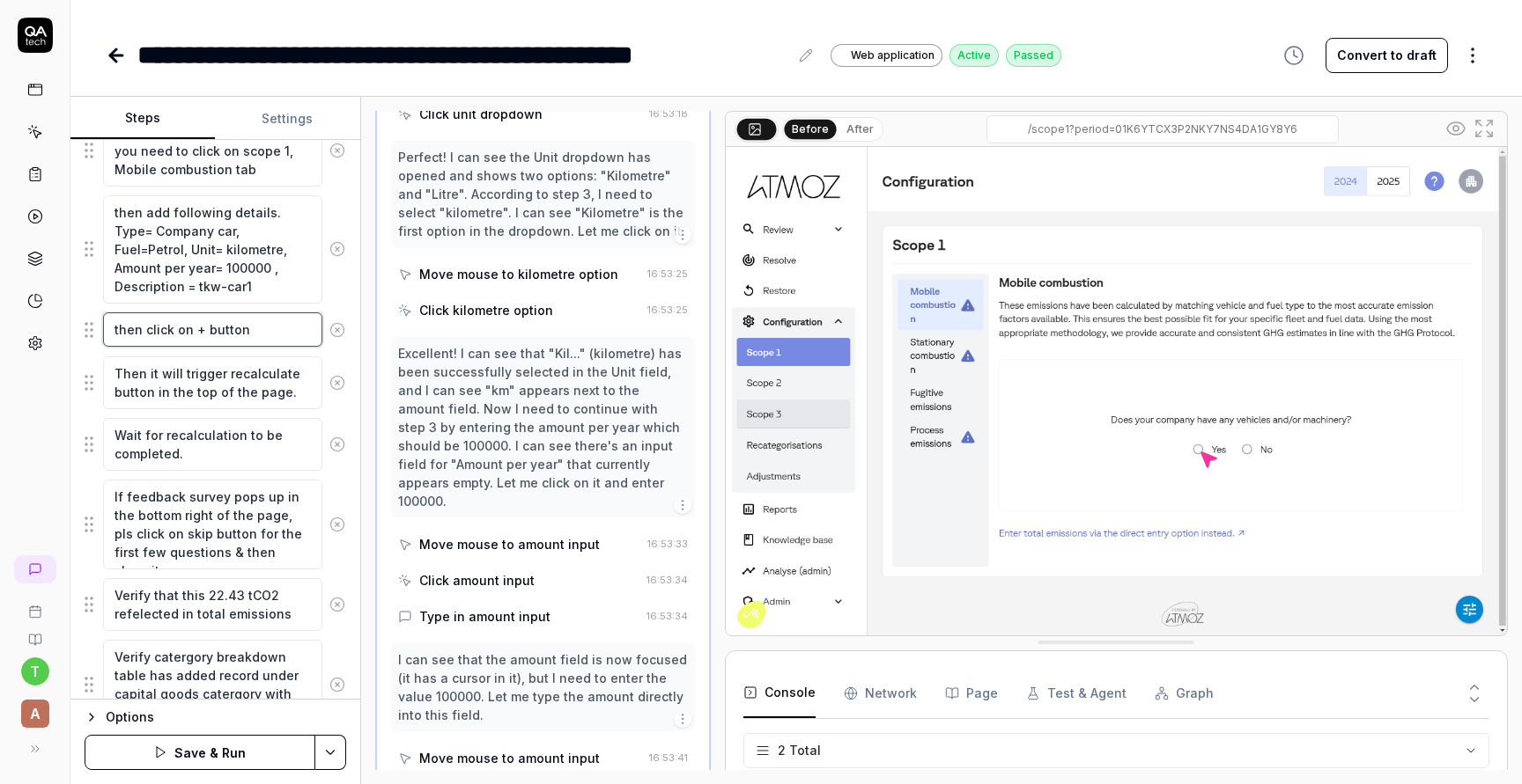
click at [261, 340] on textarea "then click on + button" at bounding box center [212, 329] width 219 height 35
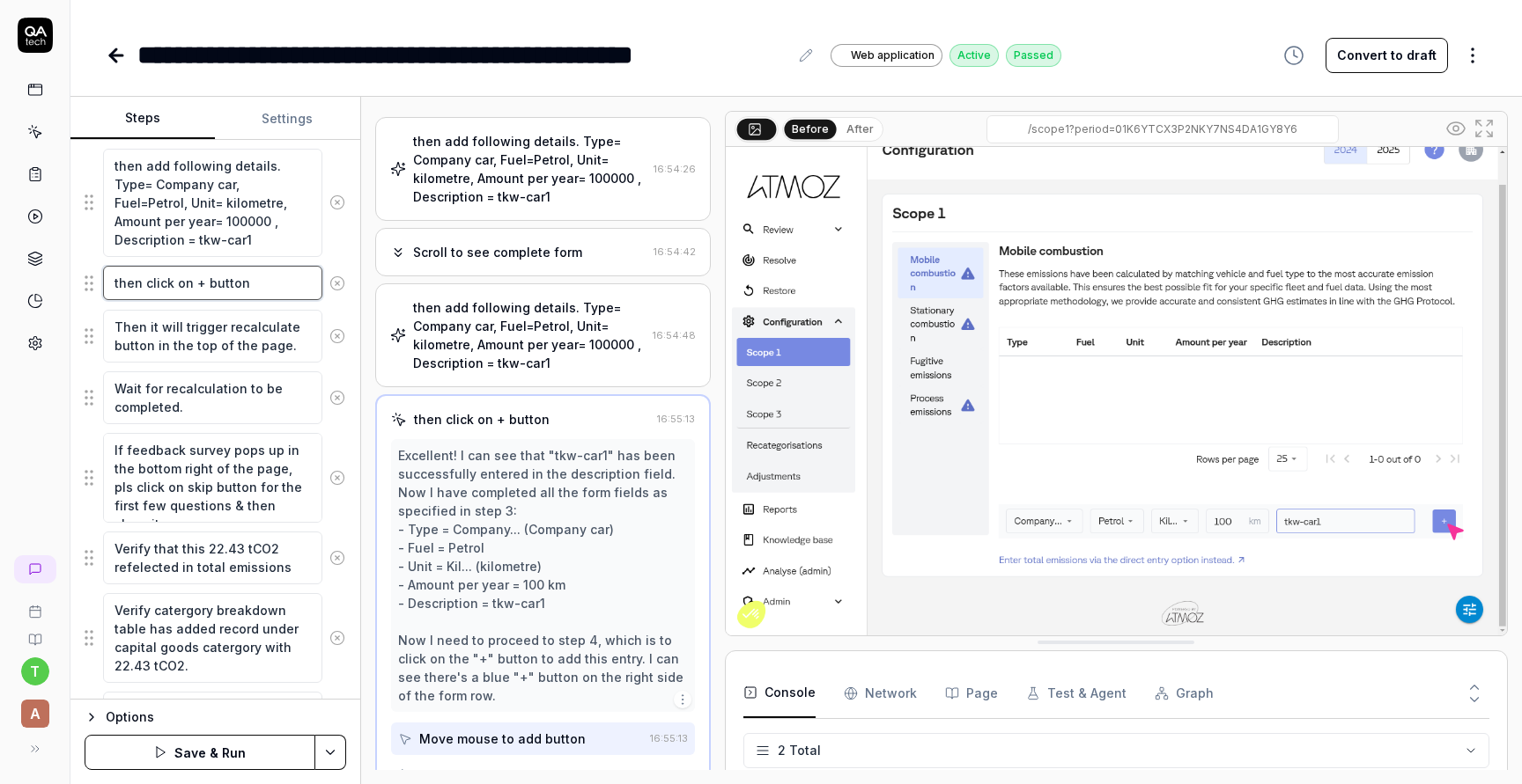
scroll to position [500, 0]
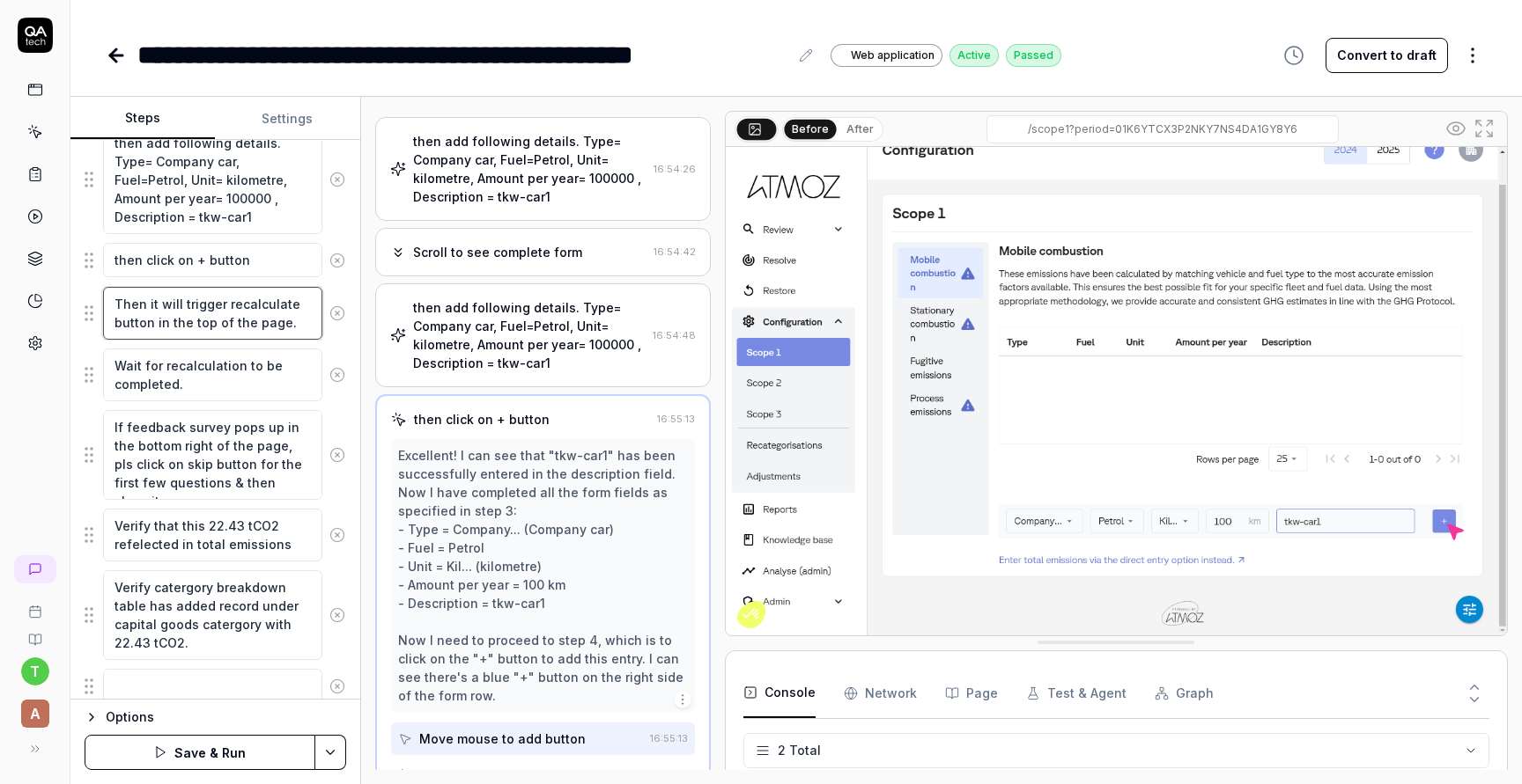
click at [300, 331] on textarea "Then it will trigger recalculate button in the top of the page." at bounding box center [212, 313] width 219 height 52
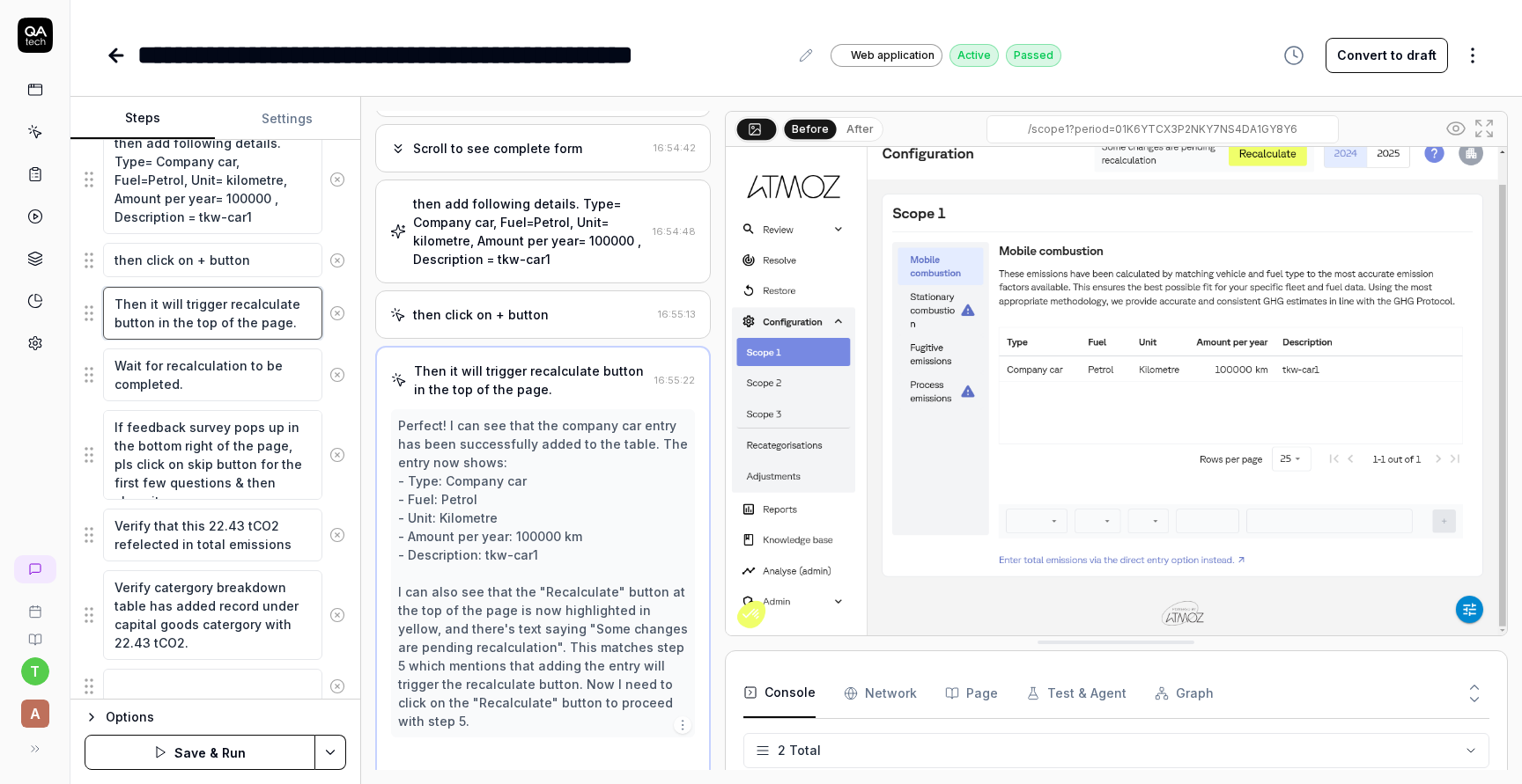
scroll to position [816, 0]
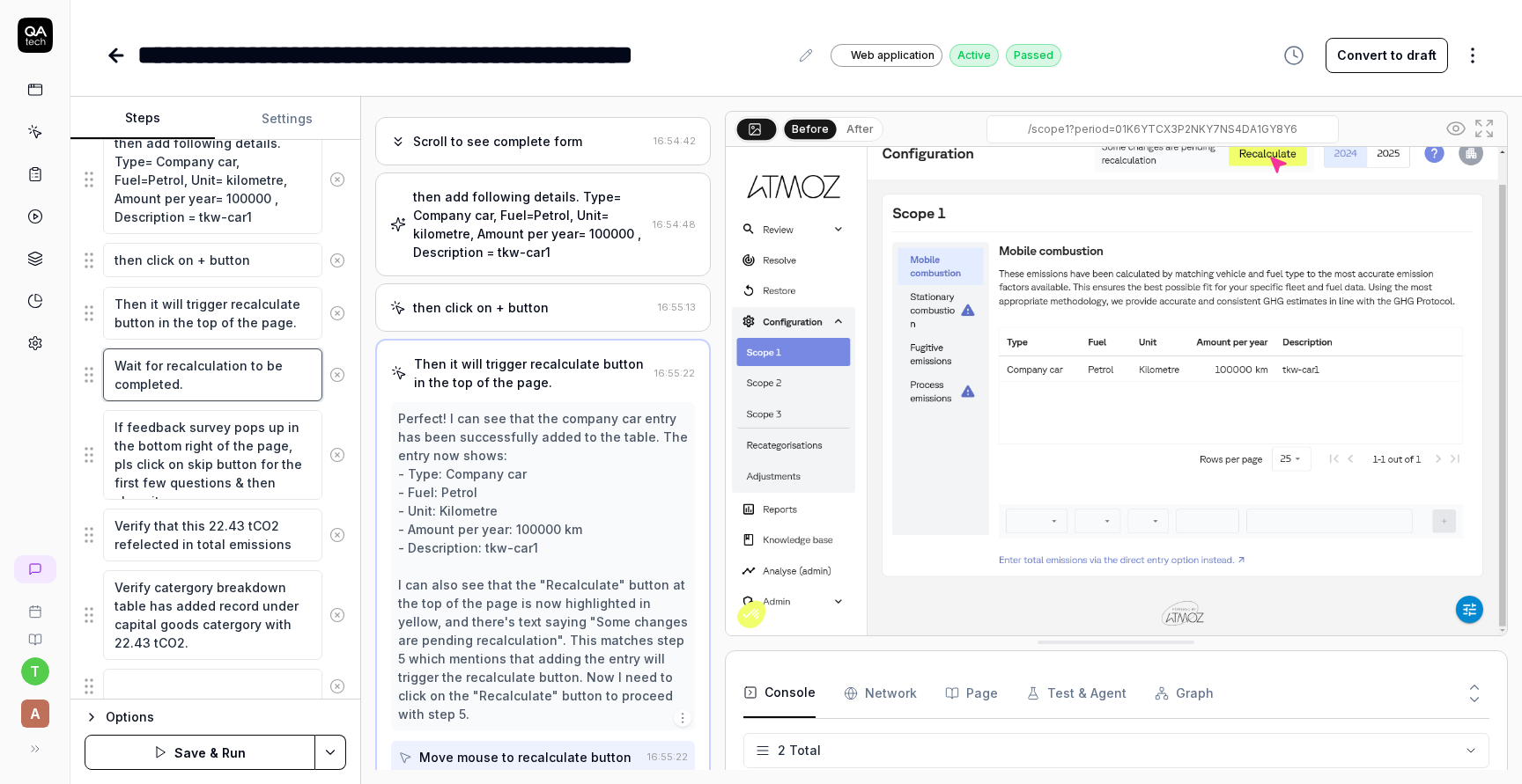
click at [258, 381] on textarea "Wait for recalculation to be completed." at bounding box center [212, 374] width 219 height 52
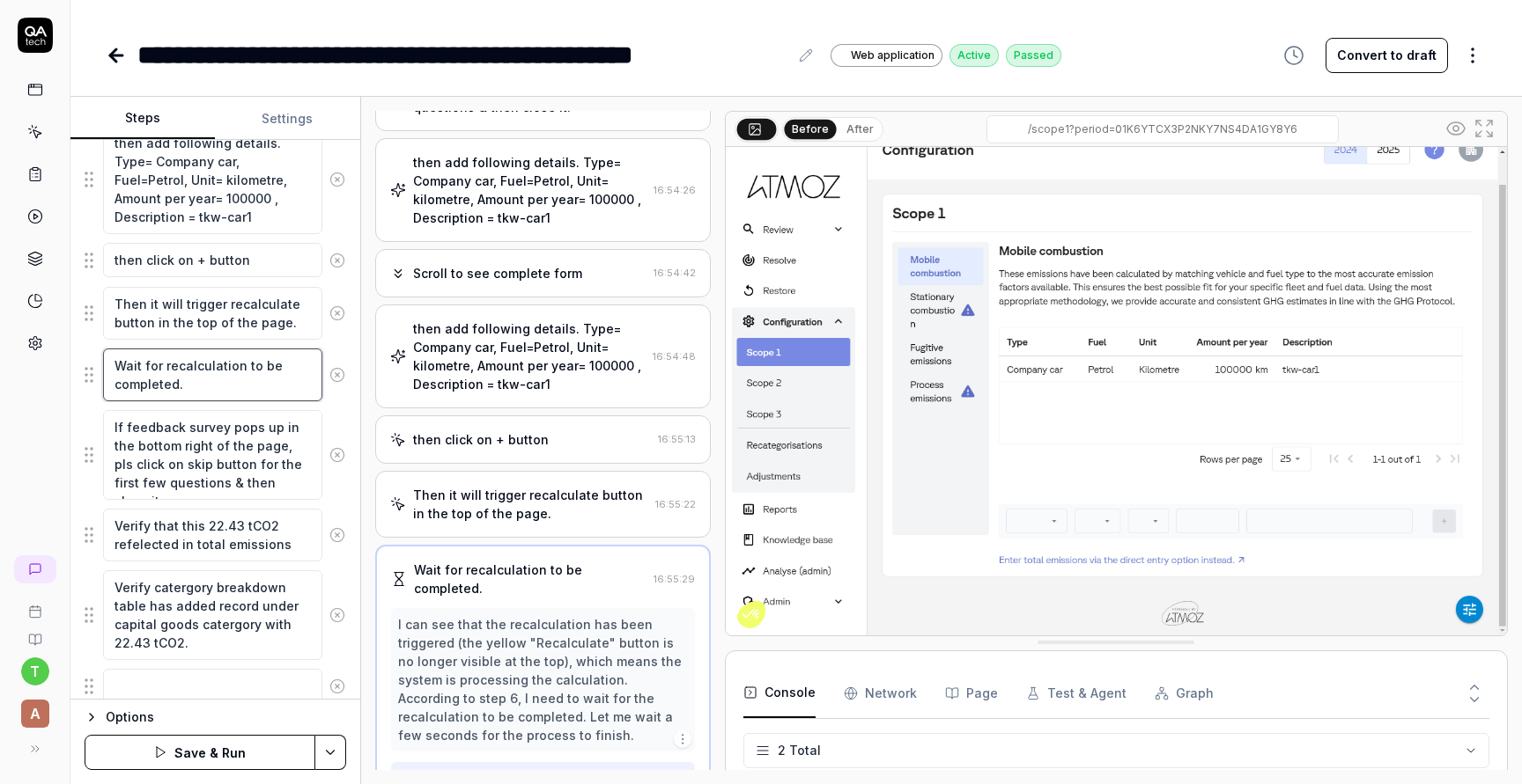
scroll to position [668, 0]
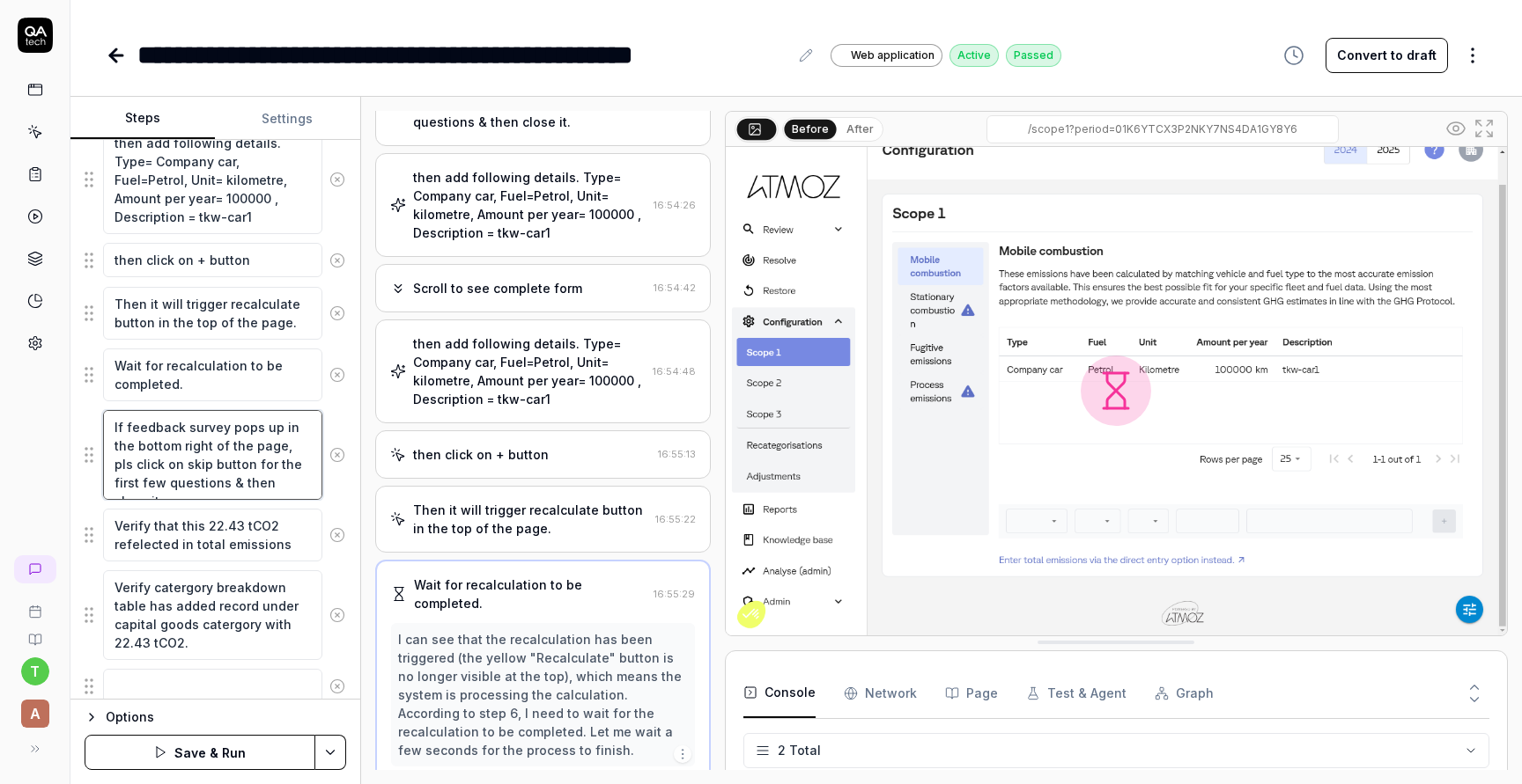
click at [240, 479] on textarea "If feedback survey pops up in the bottom right of the page, pls click on skip b…" at bounding box center [212, 454] width 219 height 90
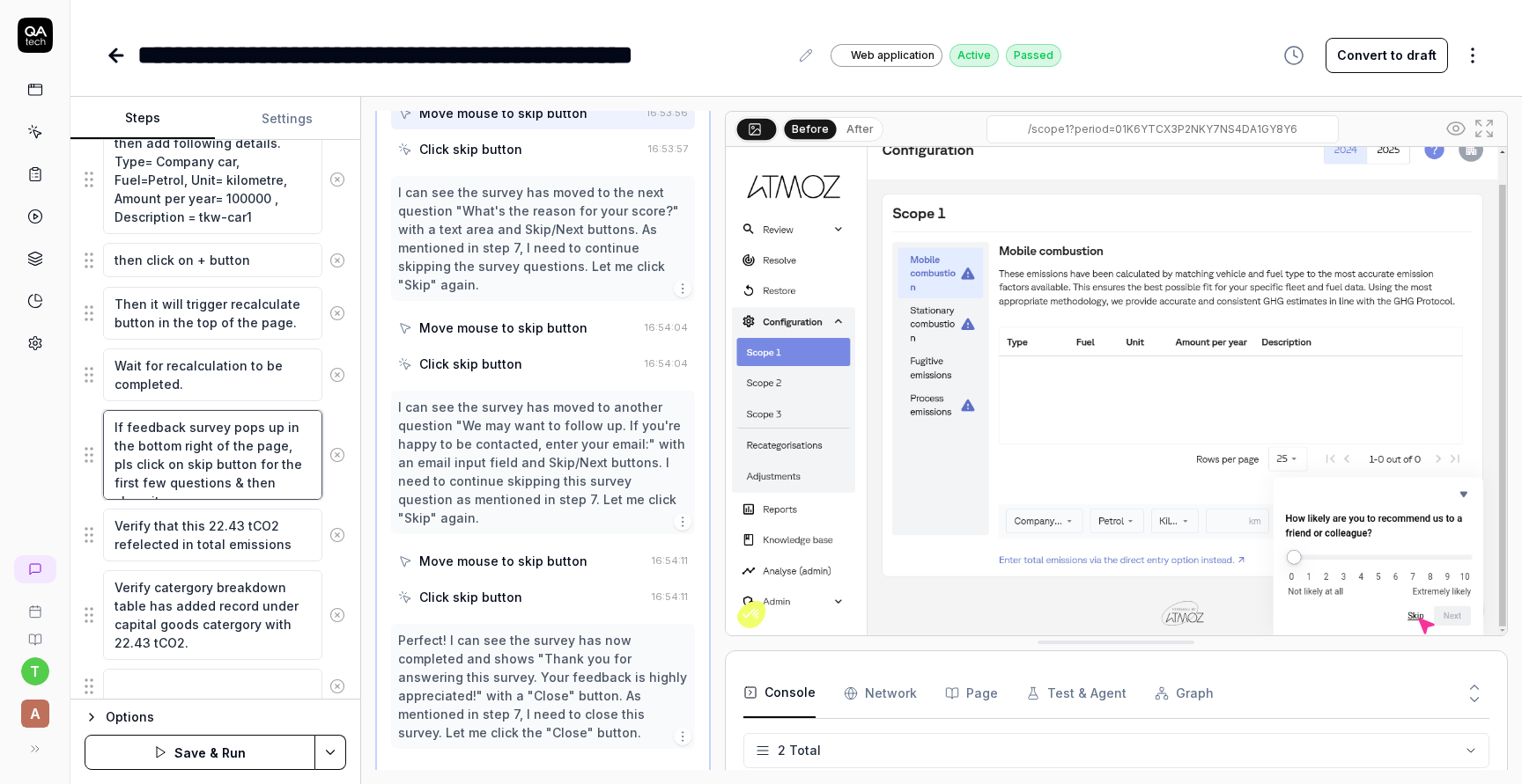
scroll to position [559, 0]
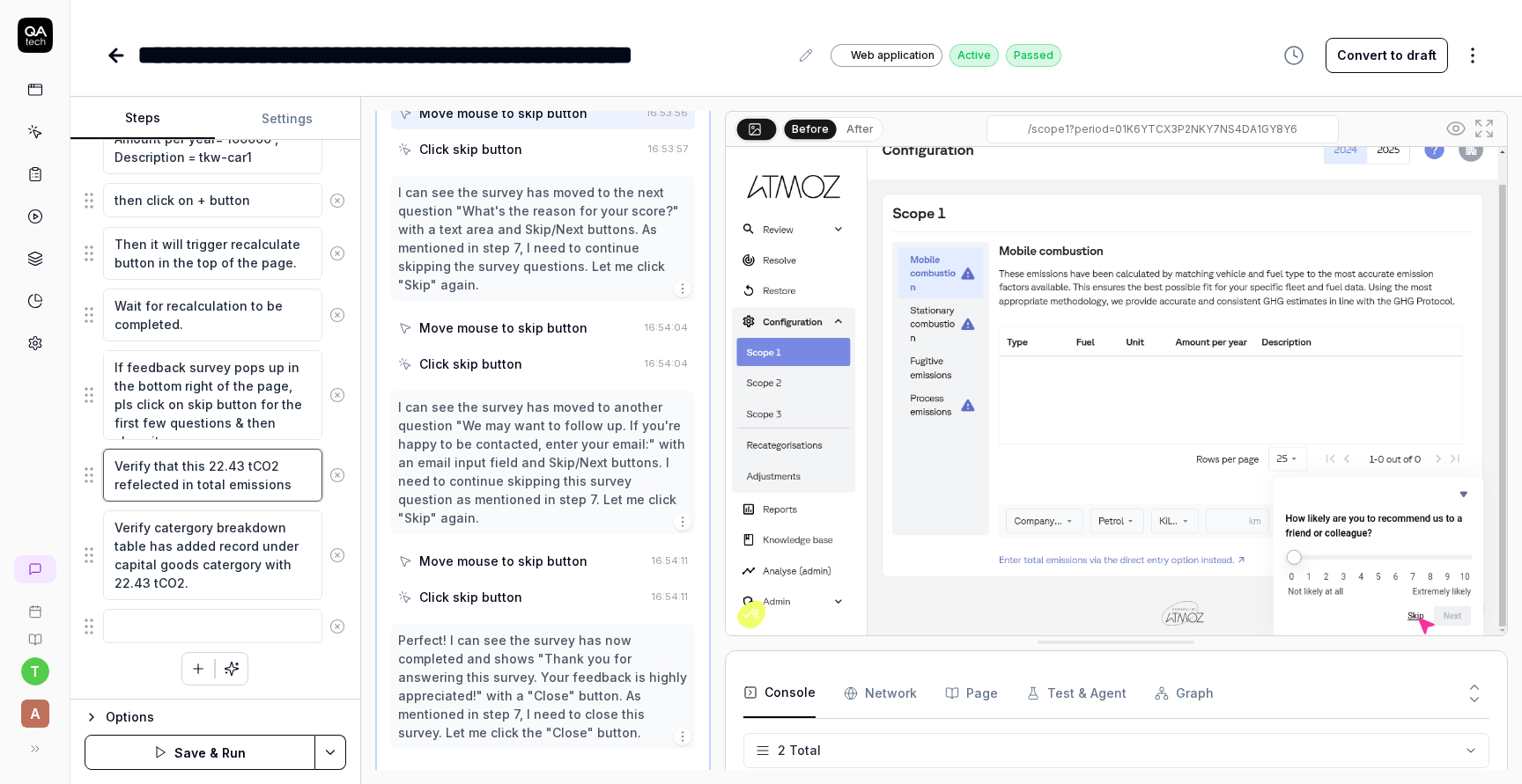
click at [277, 474] on textarea "Verify that this 22.43 tCO2 refelected in total emissions" at bounding box center [212, 475] width 219 height 52
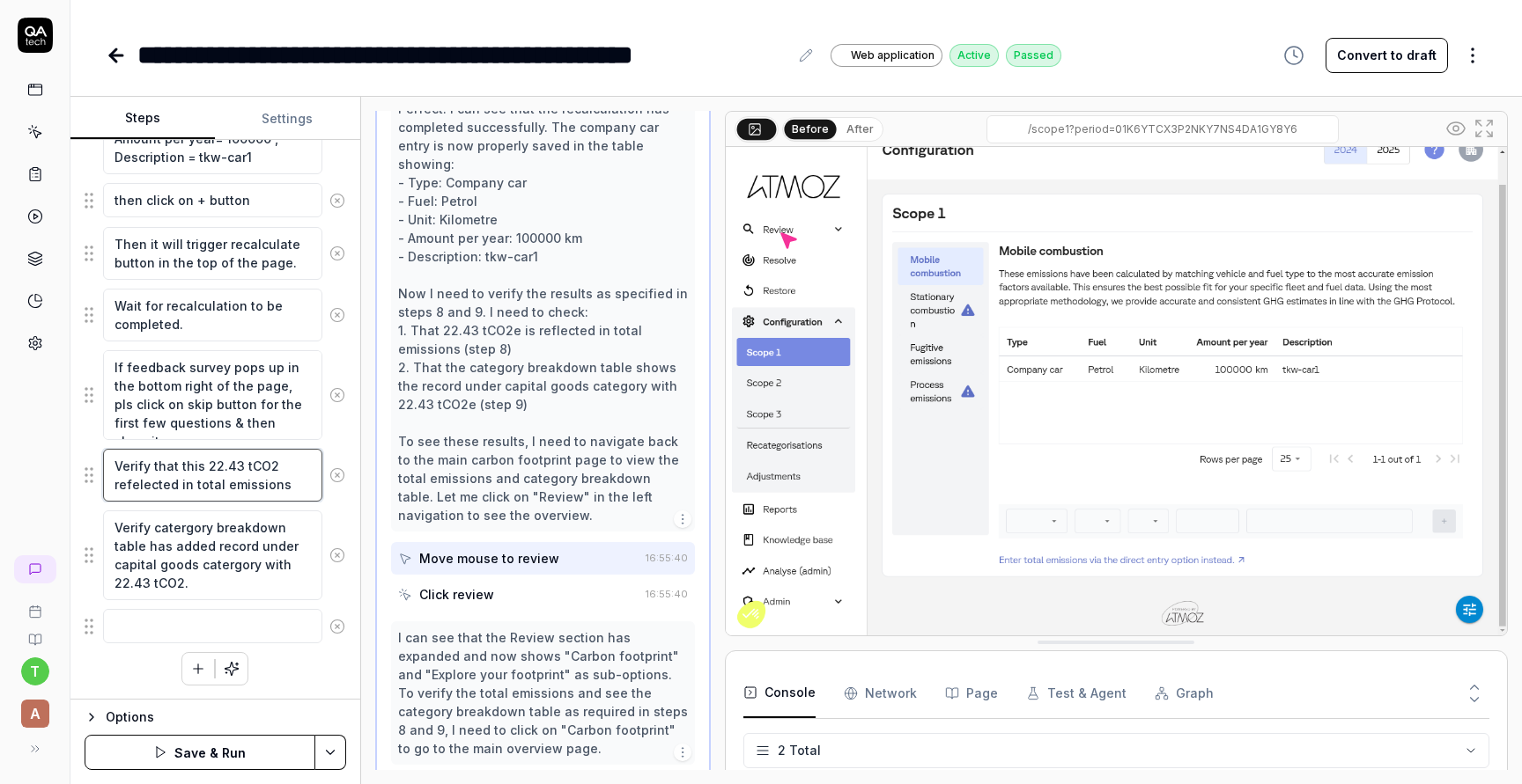
scroll to position [1289, 0]
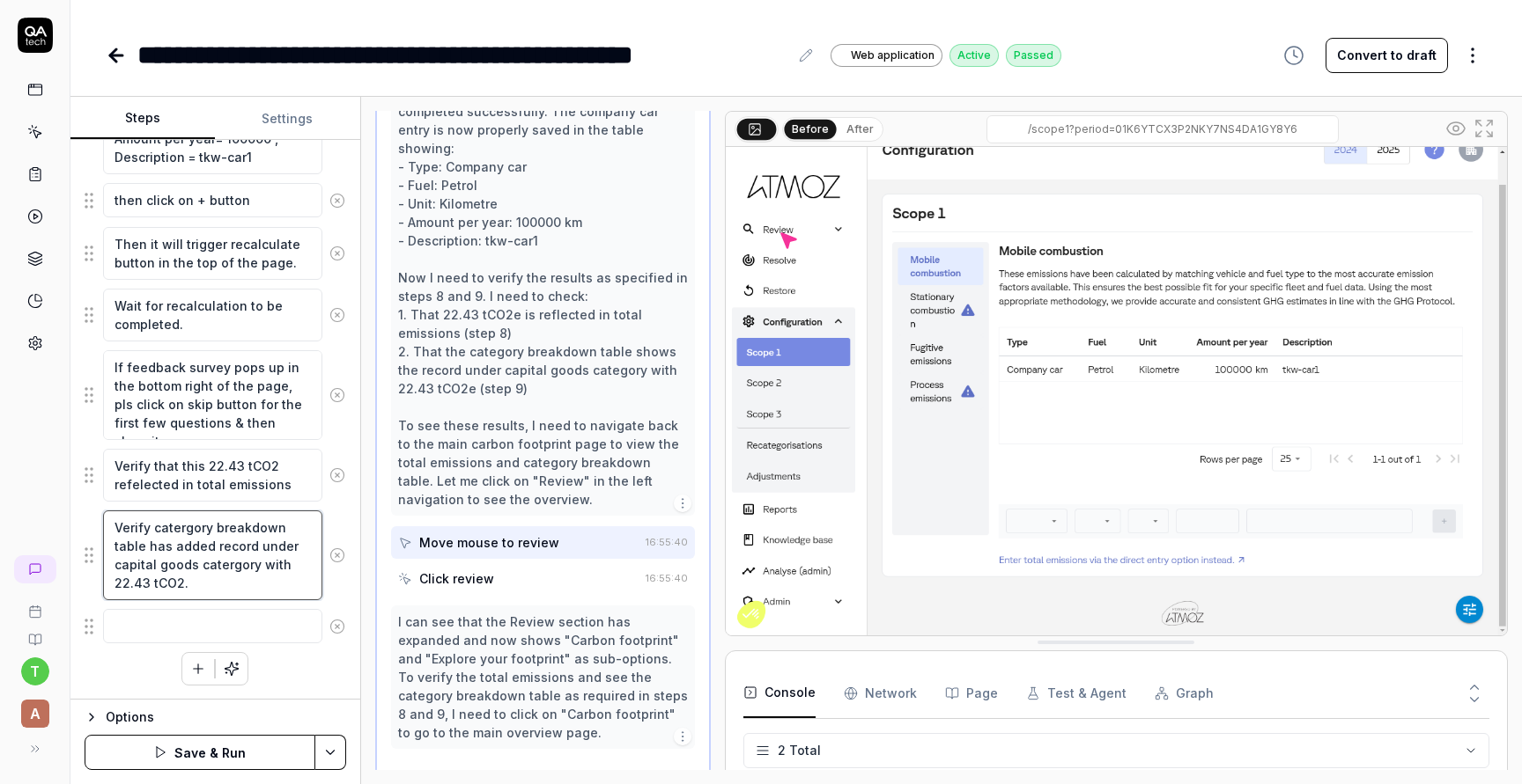
click at [248, 573] on textarea "Verify catergory breakdown table has added record under capital goods catergory…" at bounding box center [212, 555] width 219 height 90
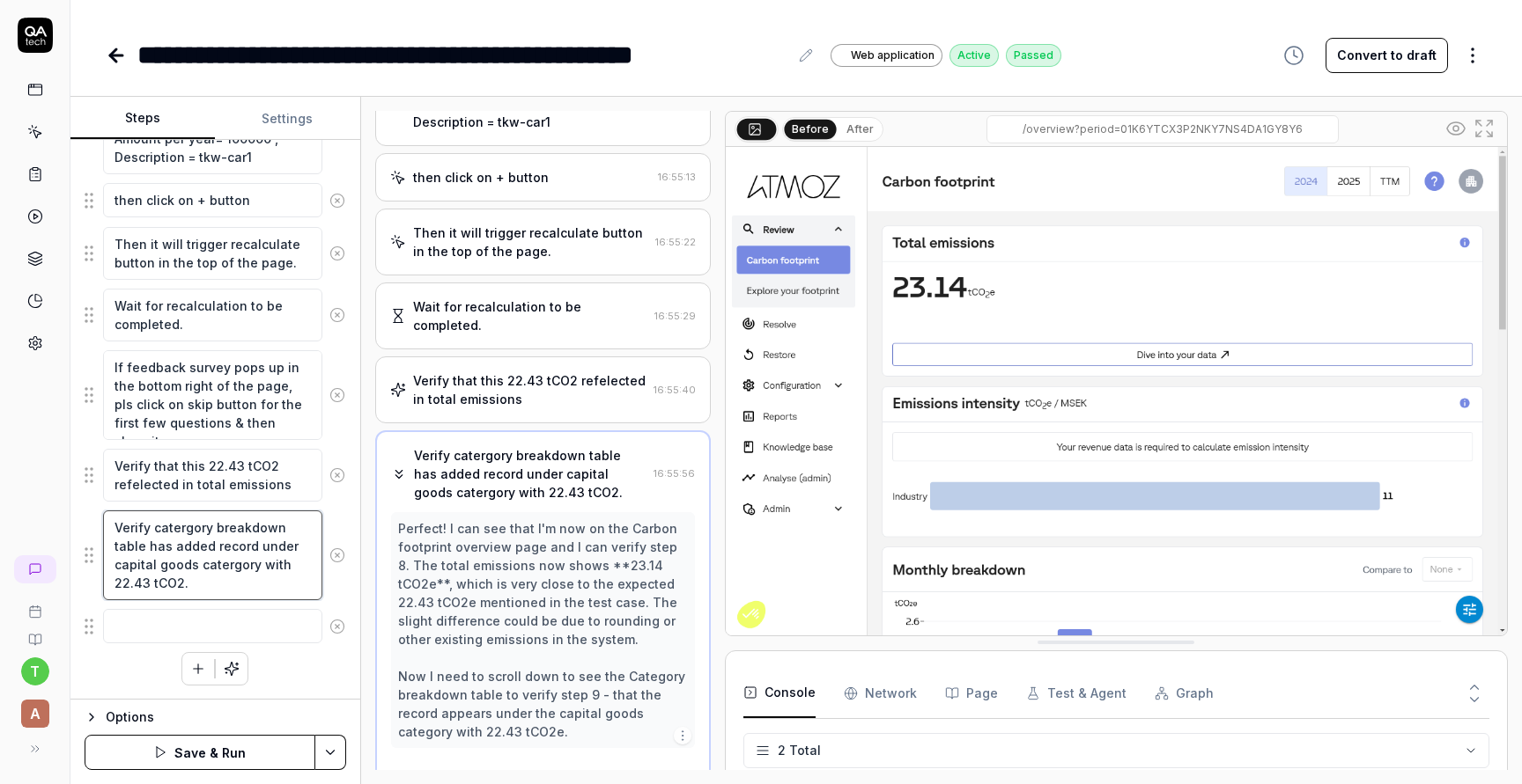
scroll to position [927, 0]
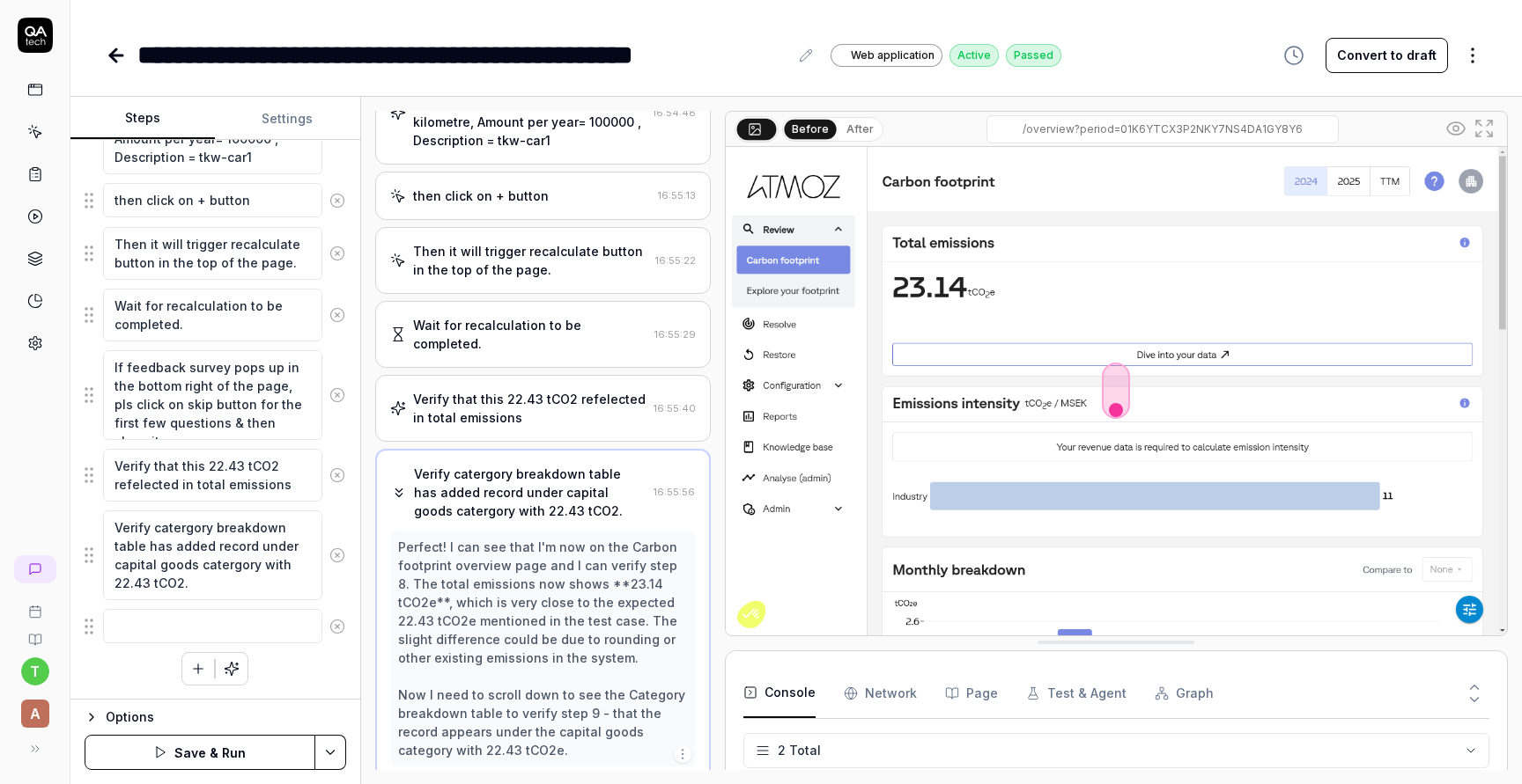
click at [204, 753] on button "Save & Run" at bounding box center [200, 752] width 231 height 36
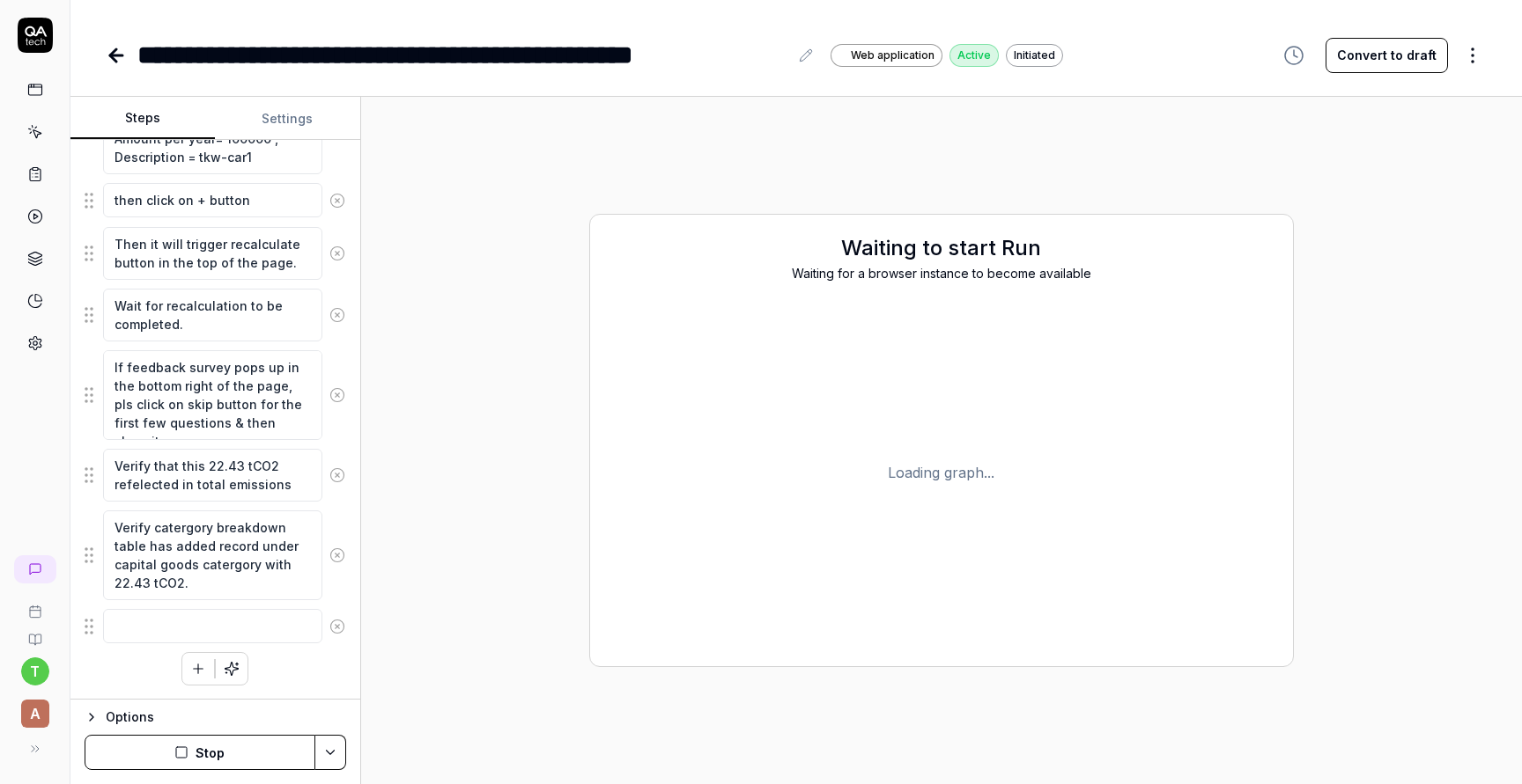
click at [207, 751] on button "Stop" at bounding box center [200, 752] width 231 height 36
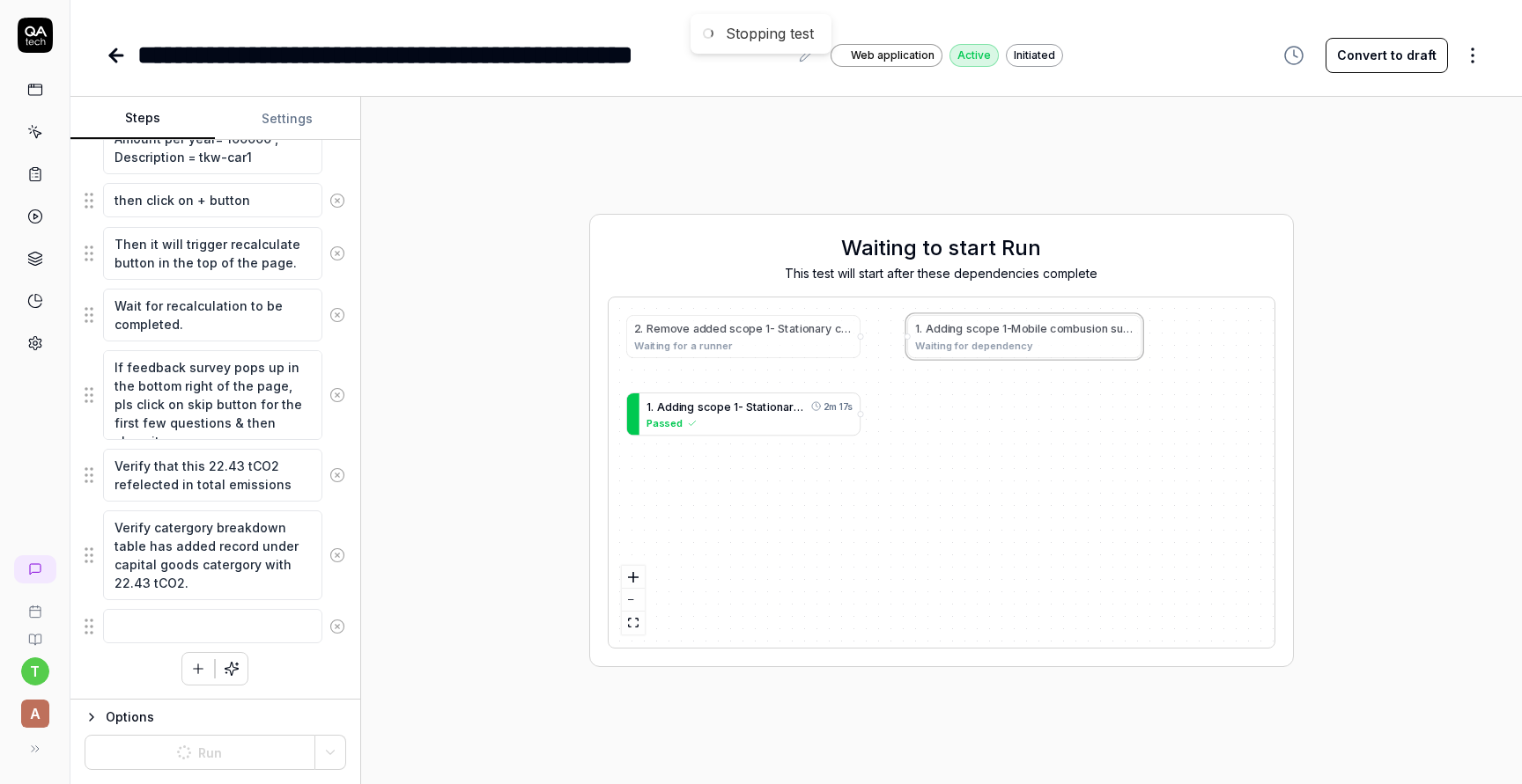
type textarea "*"
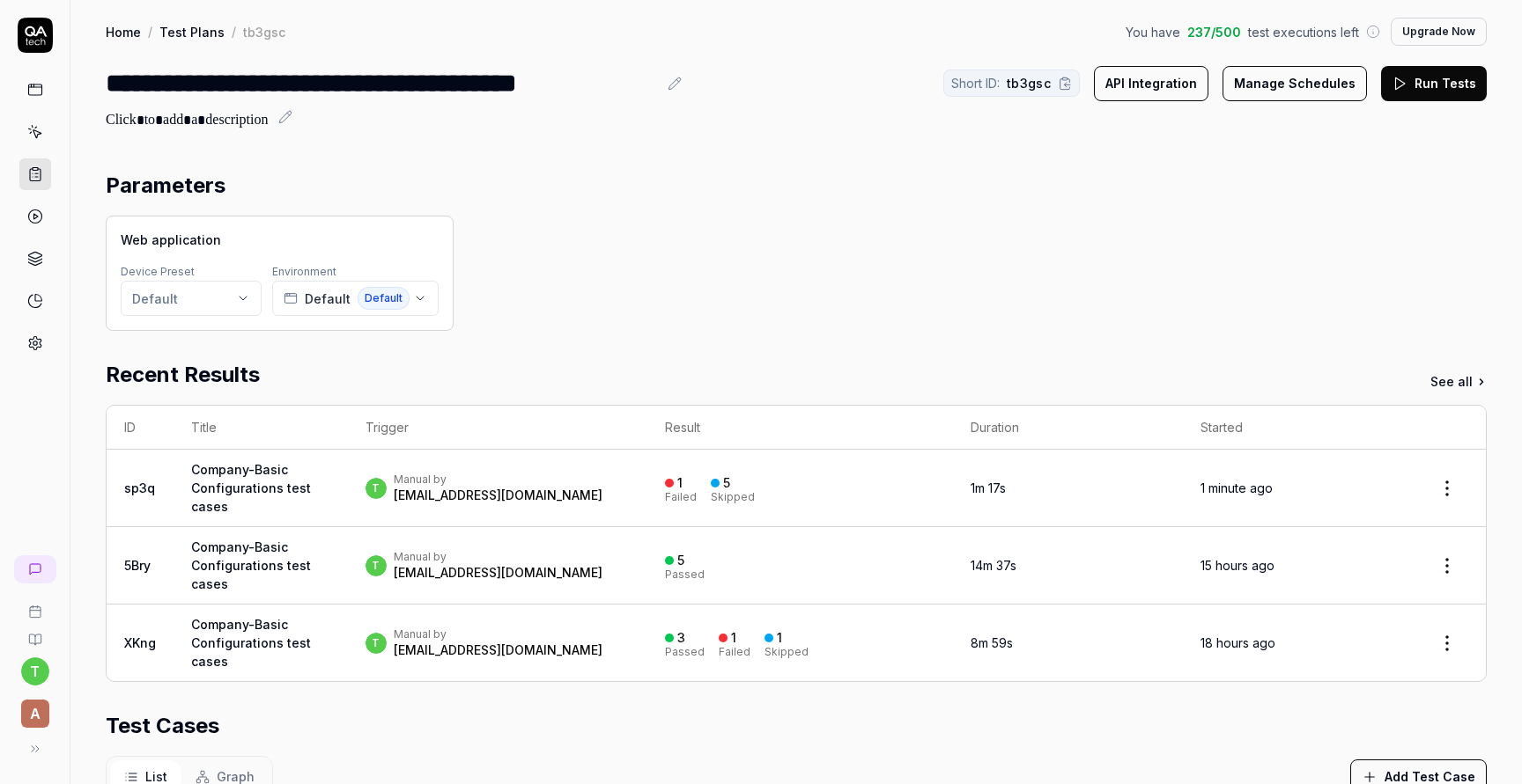
click at [1463, 94] on button "Run Tests" at bounding box center [1433, 84] width 106 height 36
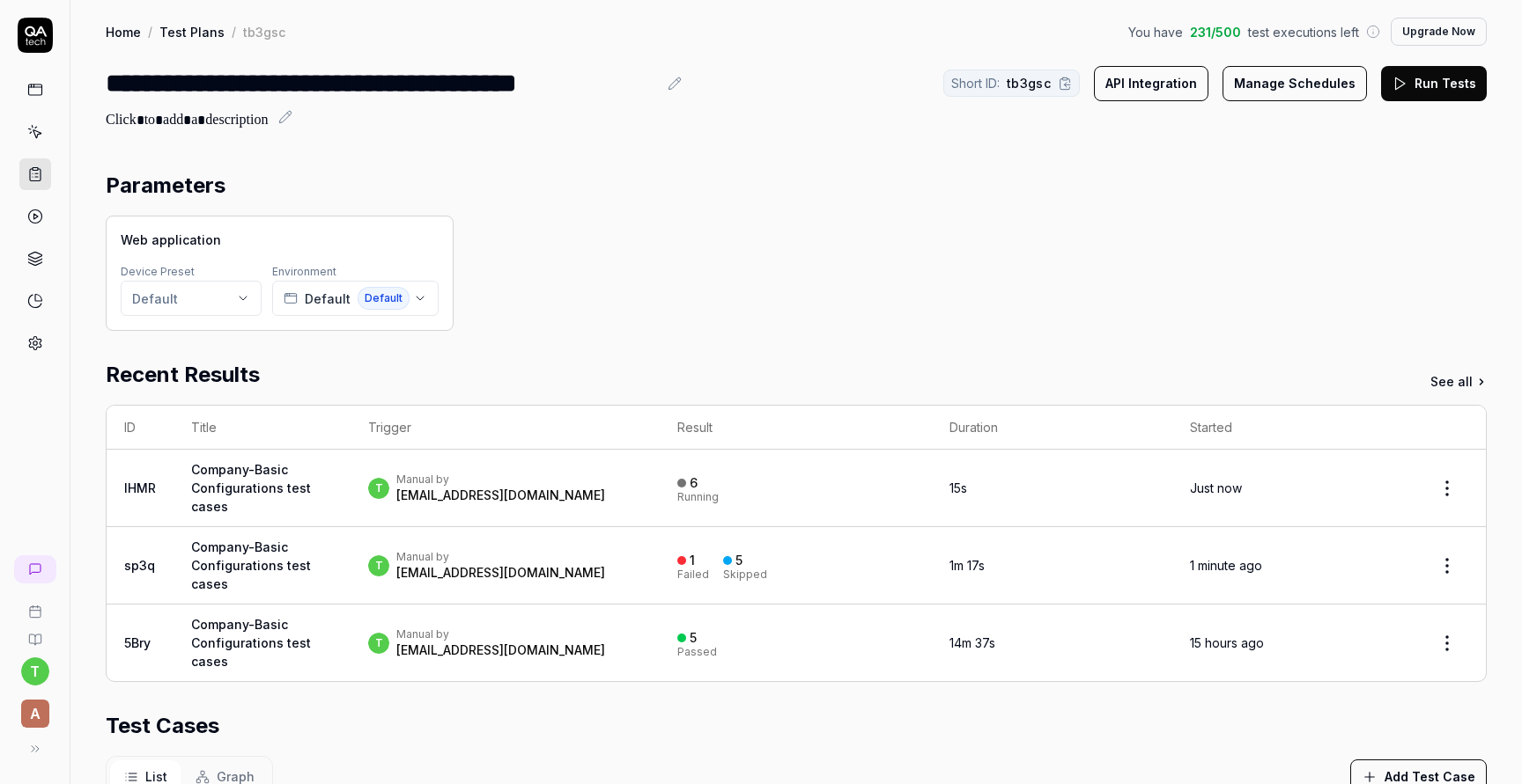
click at [406, 469] on td "t Manual by thimali.wijayathilake@atmoz.io" at bounding box center [505, 489] width 308 height 77
click at [276, 480] on link "Company-Basic Configurations test cases" at bounding box center [250, 488] width 120 height 52
click at [686, 483] on div at bounding box center [681, 483] width 9 height 9
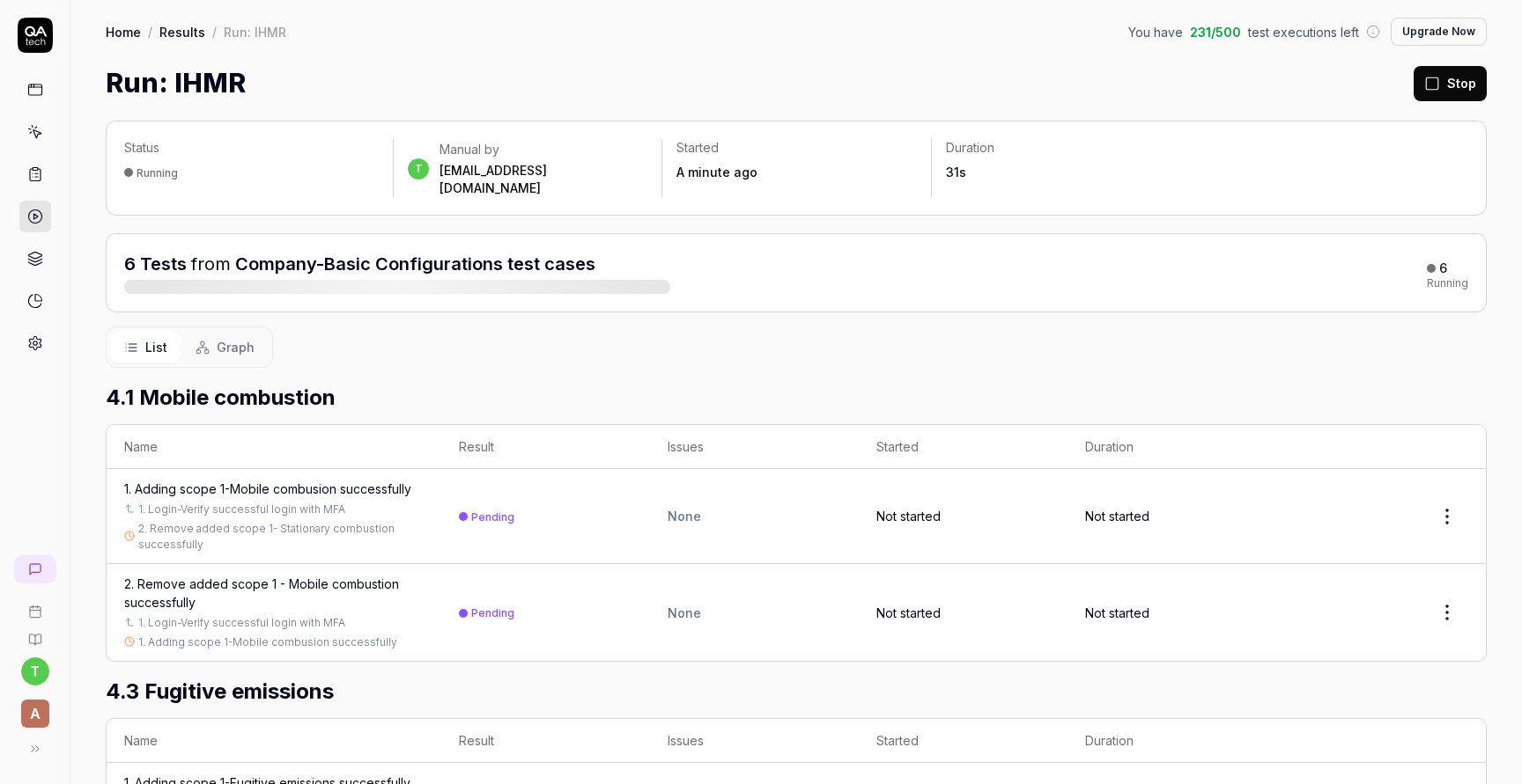
click at [807, 625] on td "None" at bounding box center [754, 612] width 208 height 97
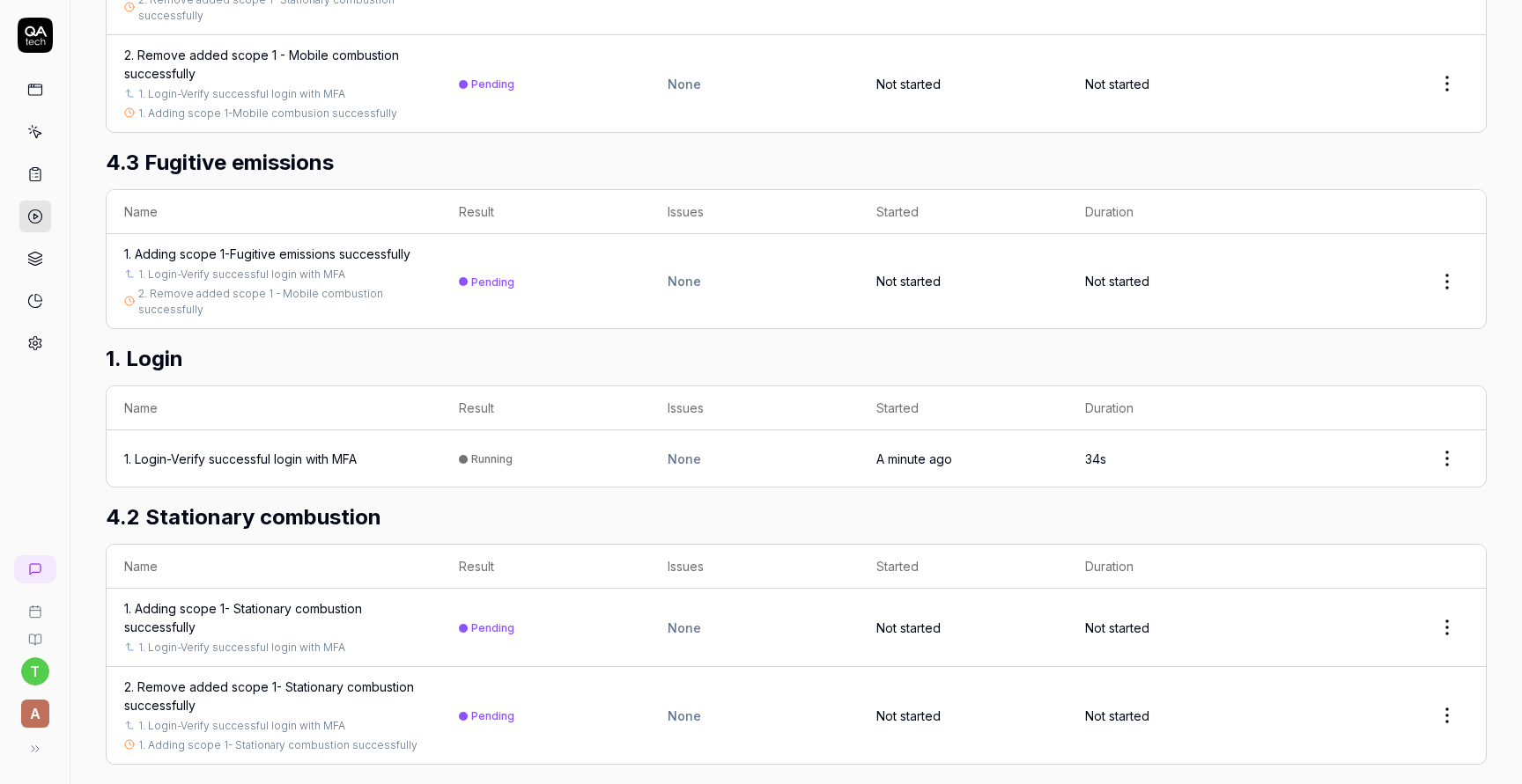
scroll to position [571, 0]
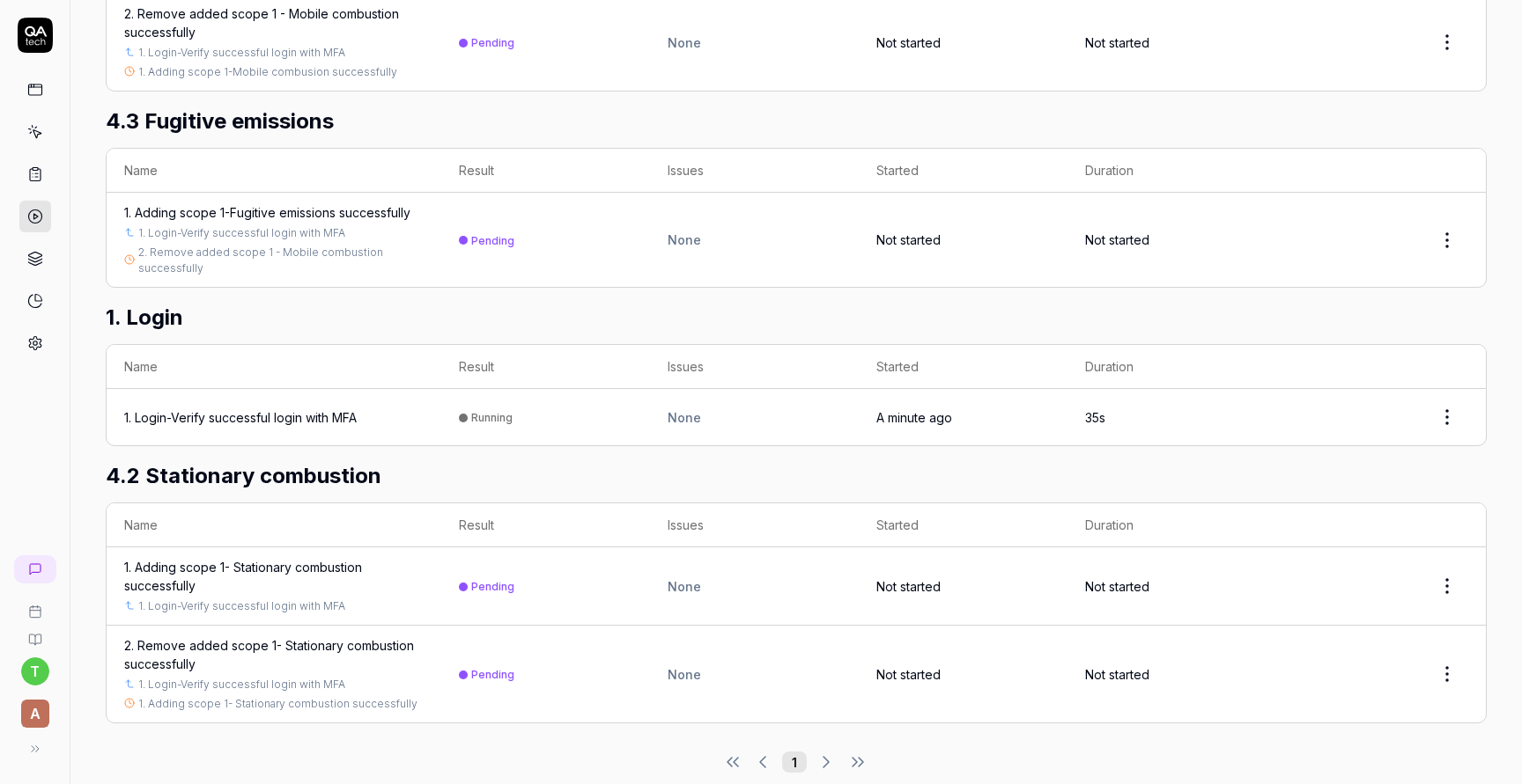
click at [310, 409] on div "1. Login-Verify successful login with MFA" at bounding box center [240, 418] width 232 height 19
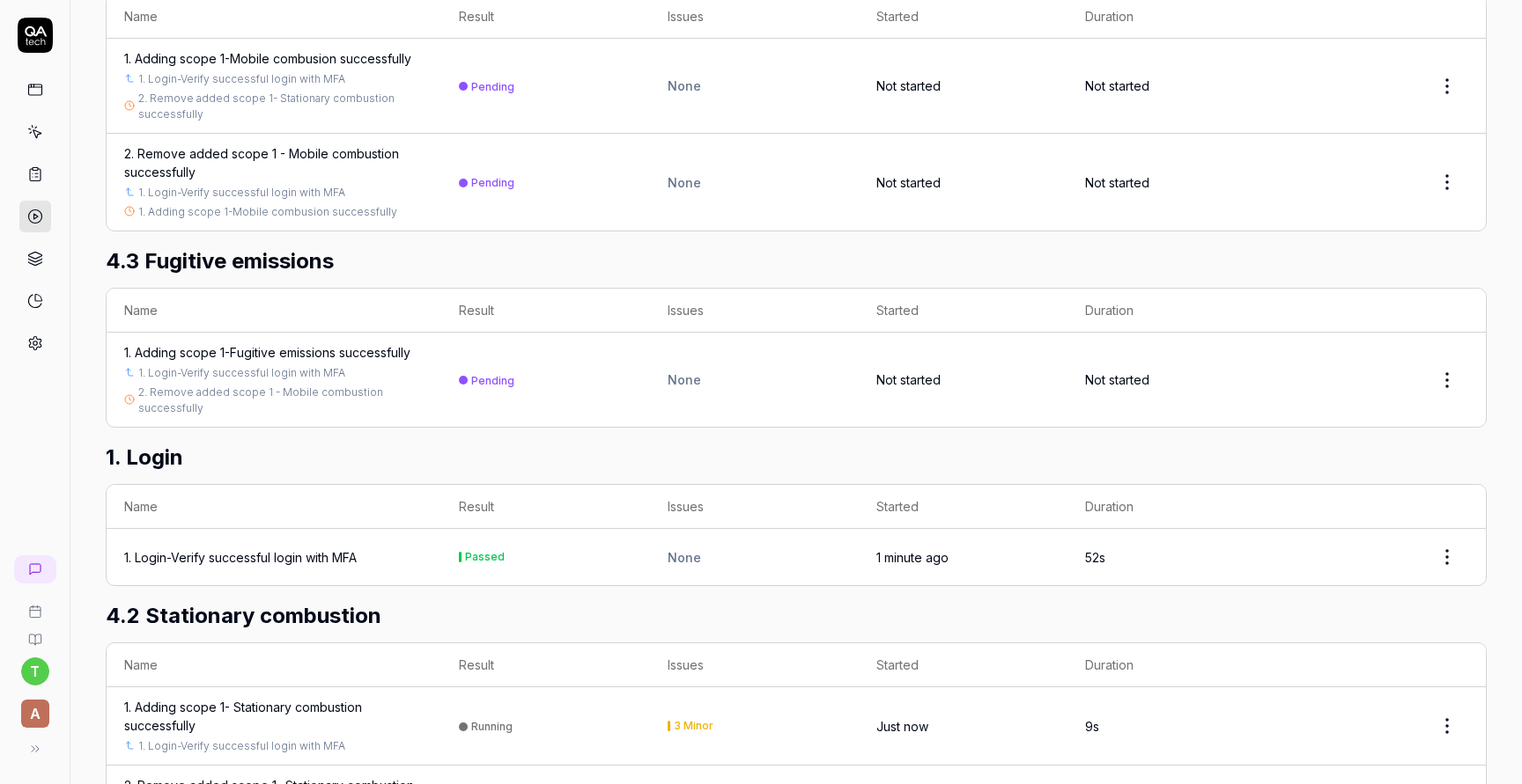
scroll to position [571, 0]
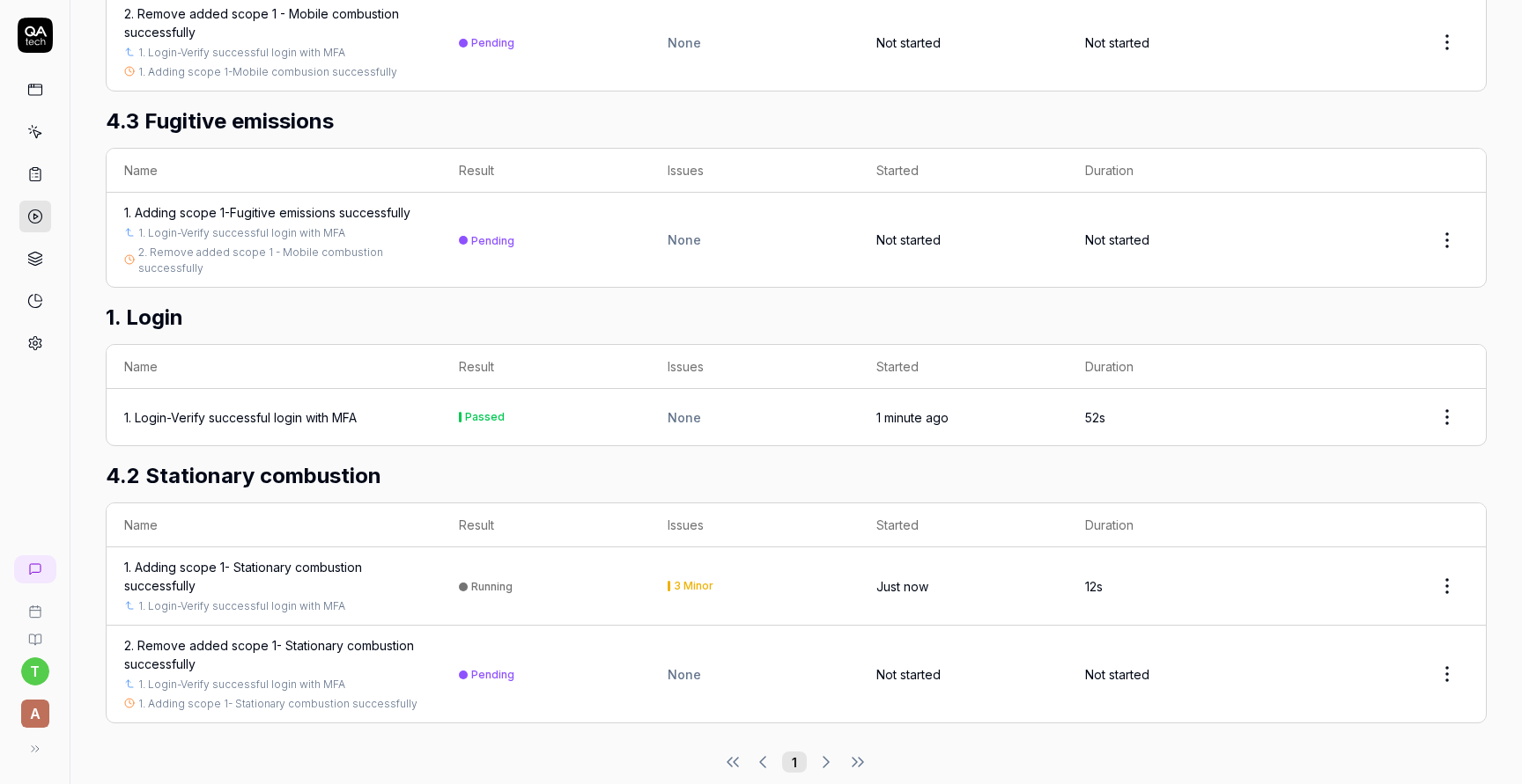
click at [297, 558] on div "1. Adding scope 1- Stationary combustion successfully" at bounding box center [274, 576] width 299 height 37
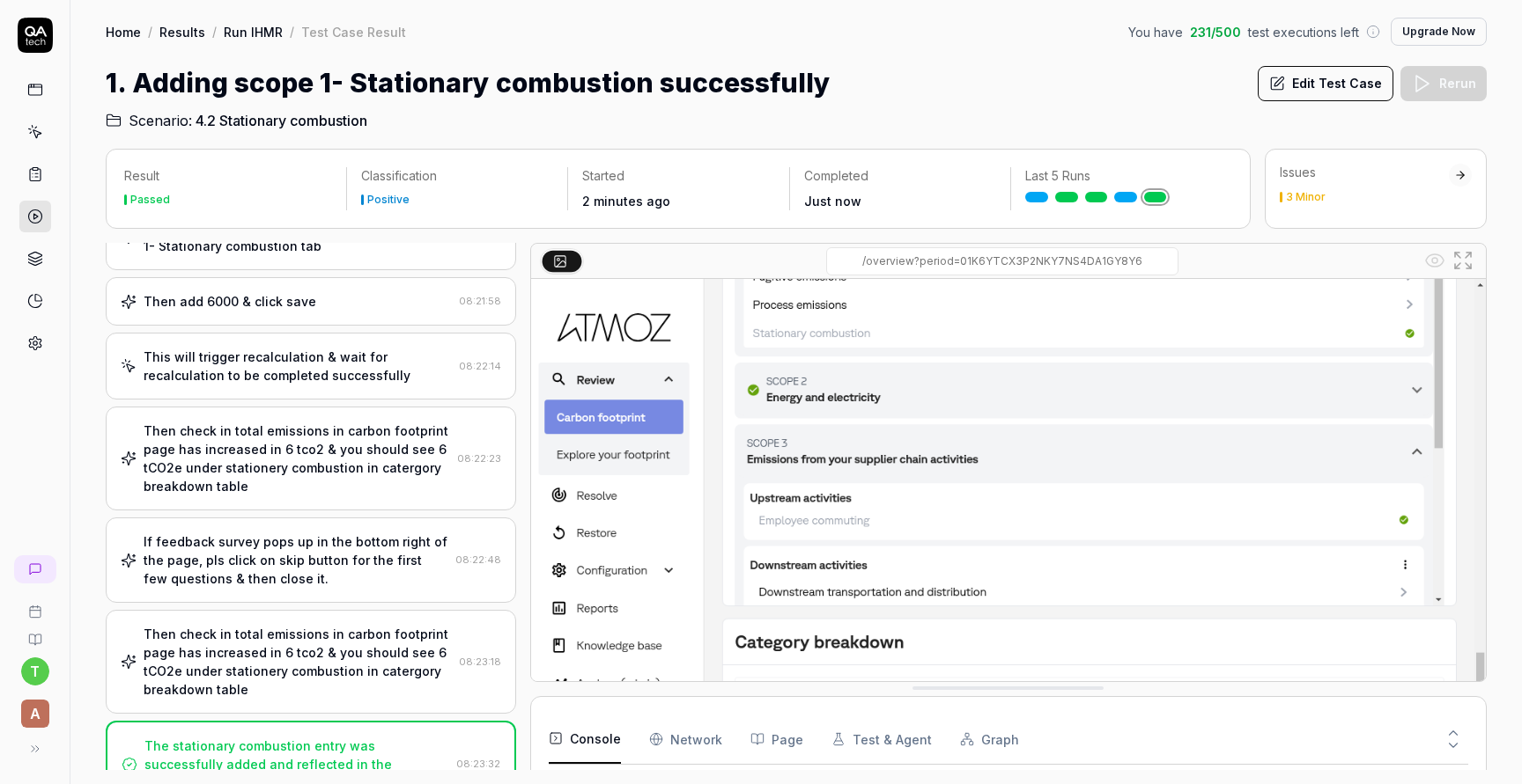
scroll to position [669, 0]
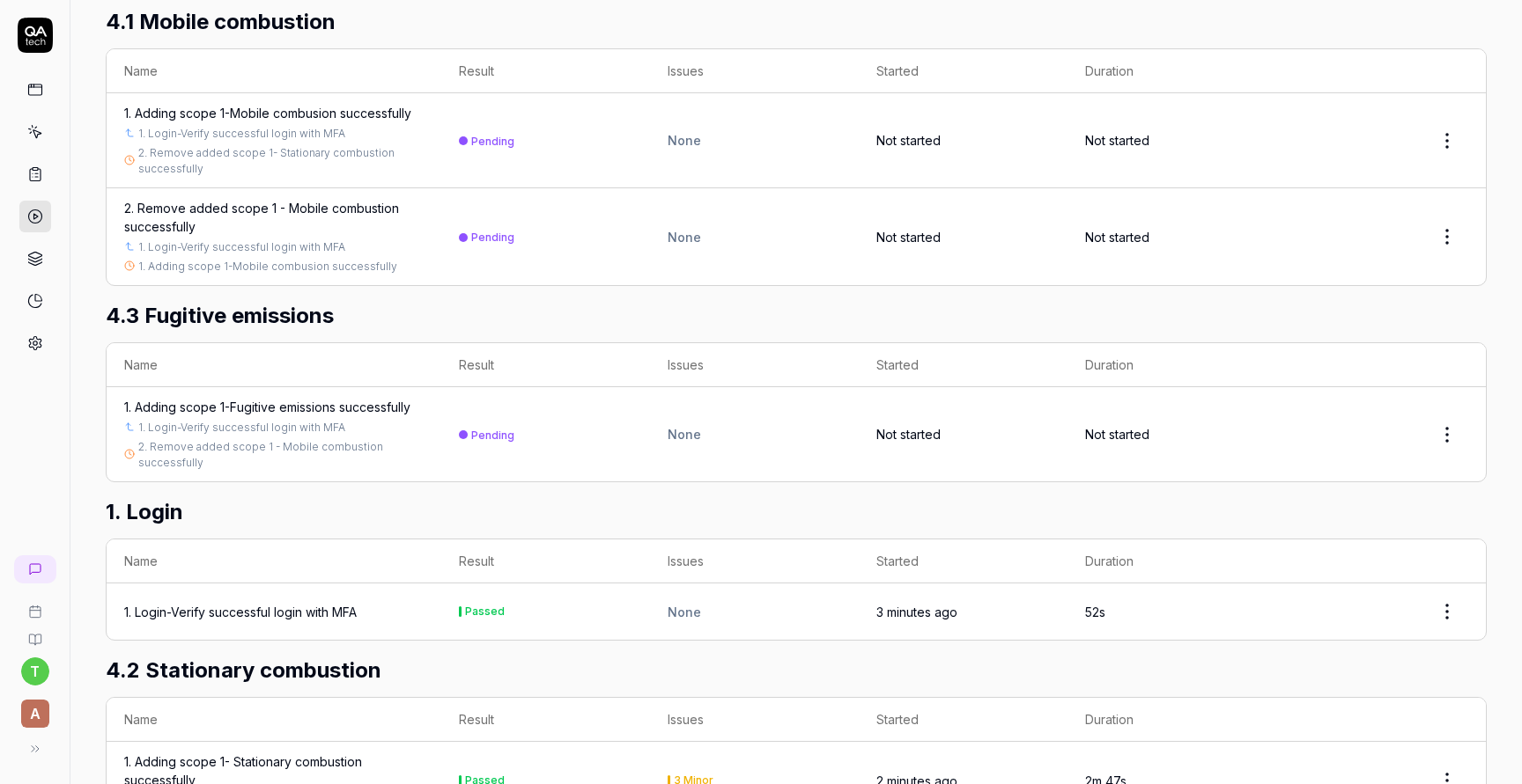
scroll to position [571, 0]
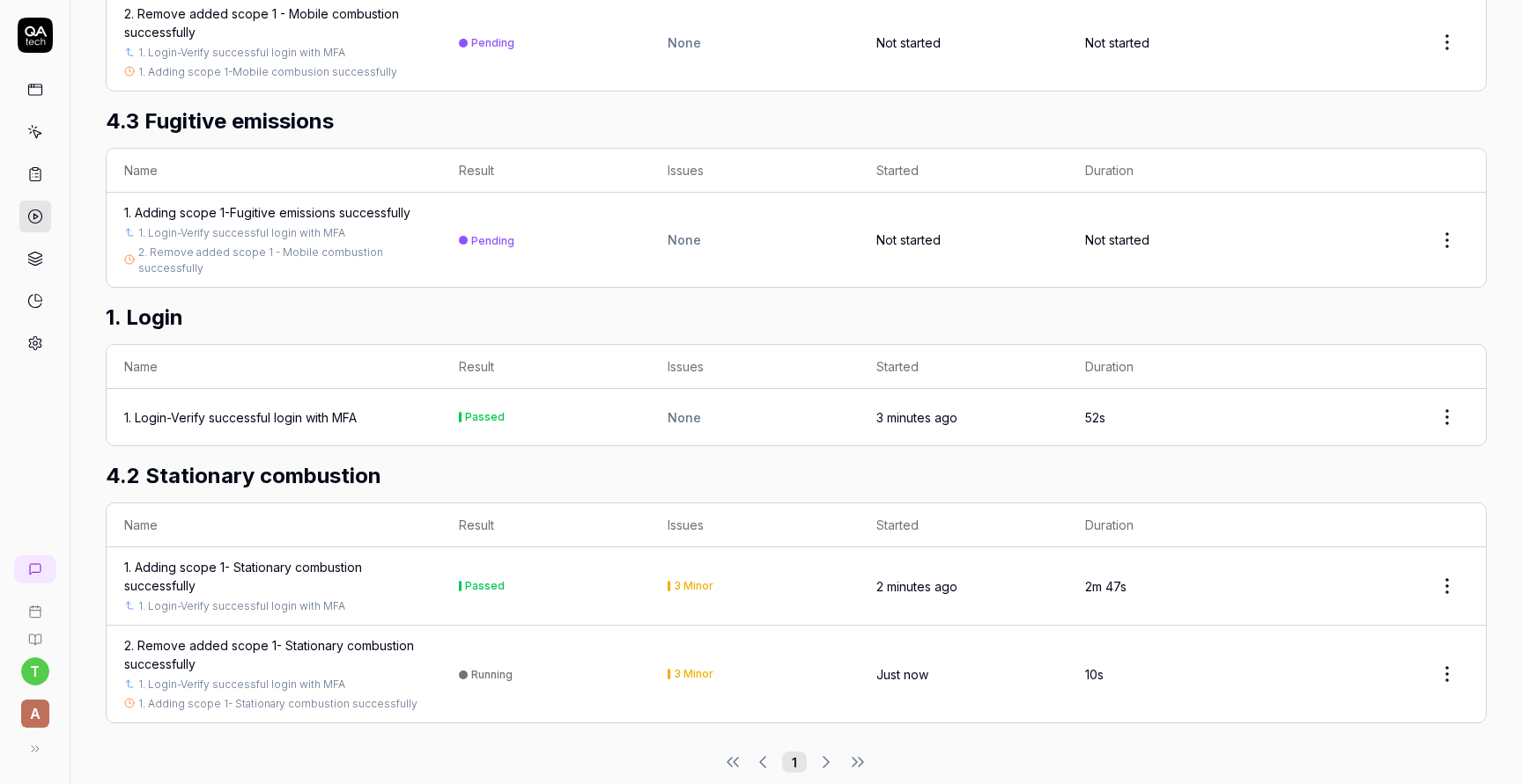
click at [362, 637] on div "2. Remove added scope 1- Stationary combustion successfully" at bounding box center [274, 655] width 299 height 37
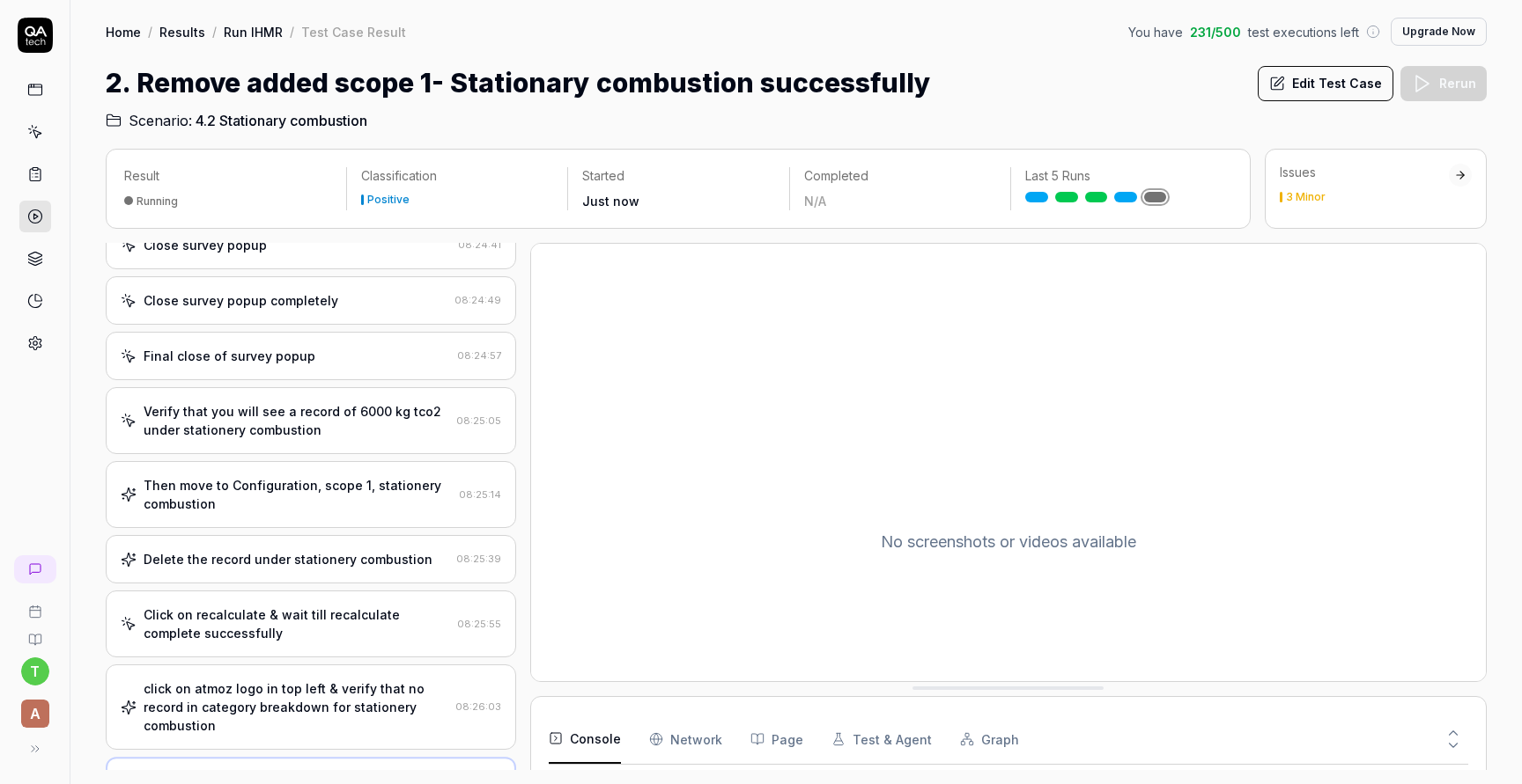
scroll to position [473, 0]
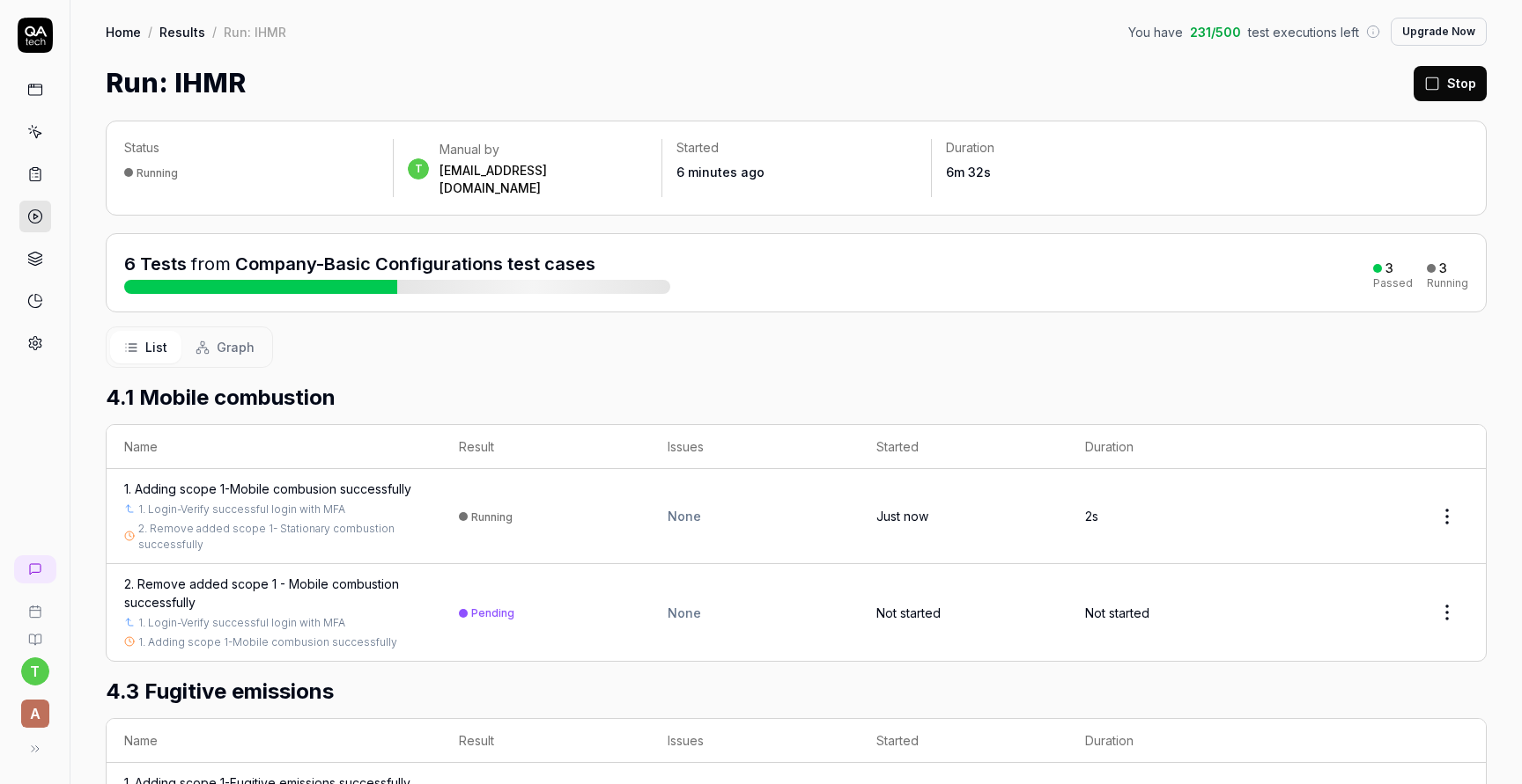
click at [324, 480] on div "1. Adding scope 1-Mobile combusion successfully" at bounding box center [268, 489] width 287 height 19
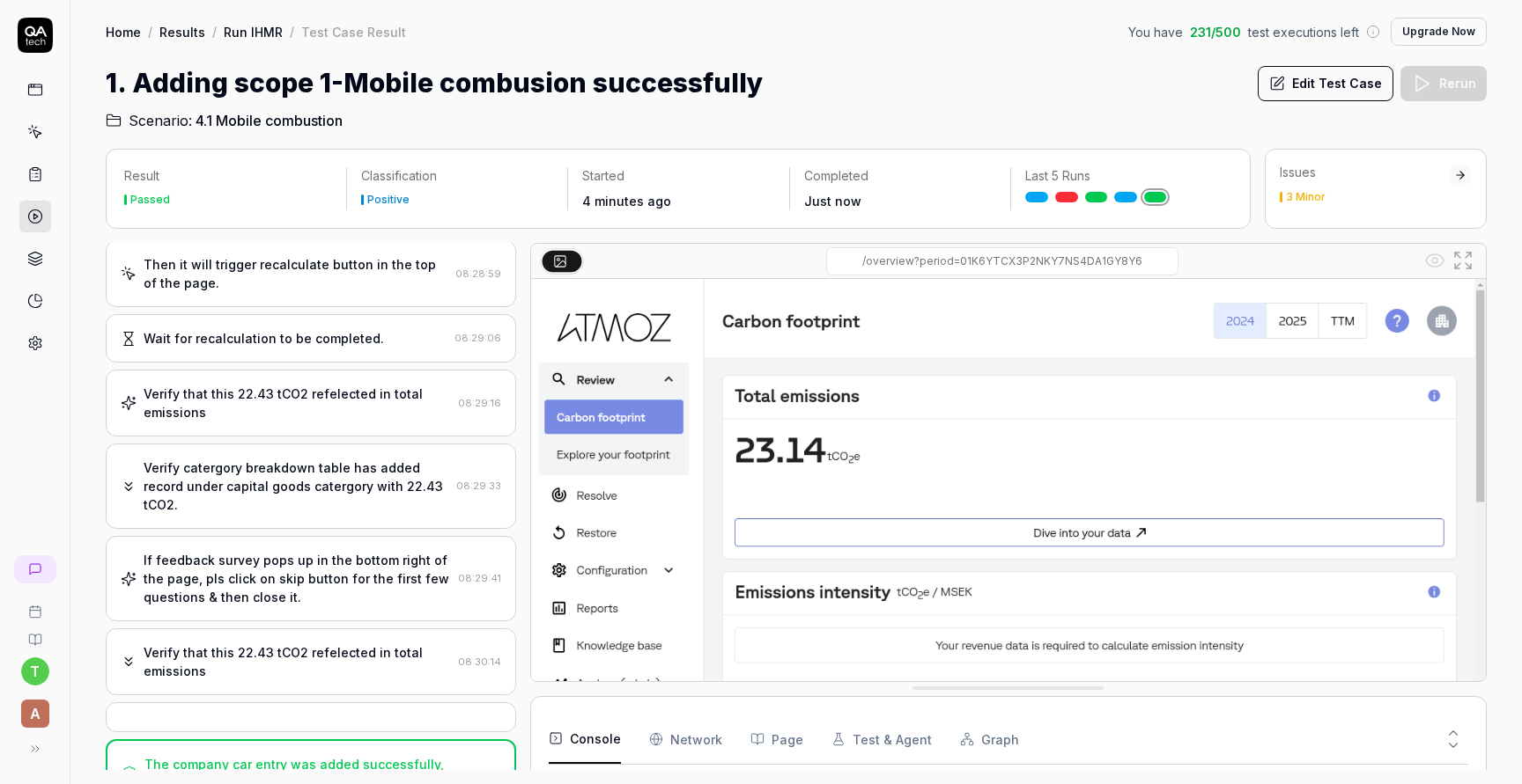
scroll to position [885, 0]
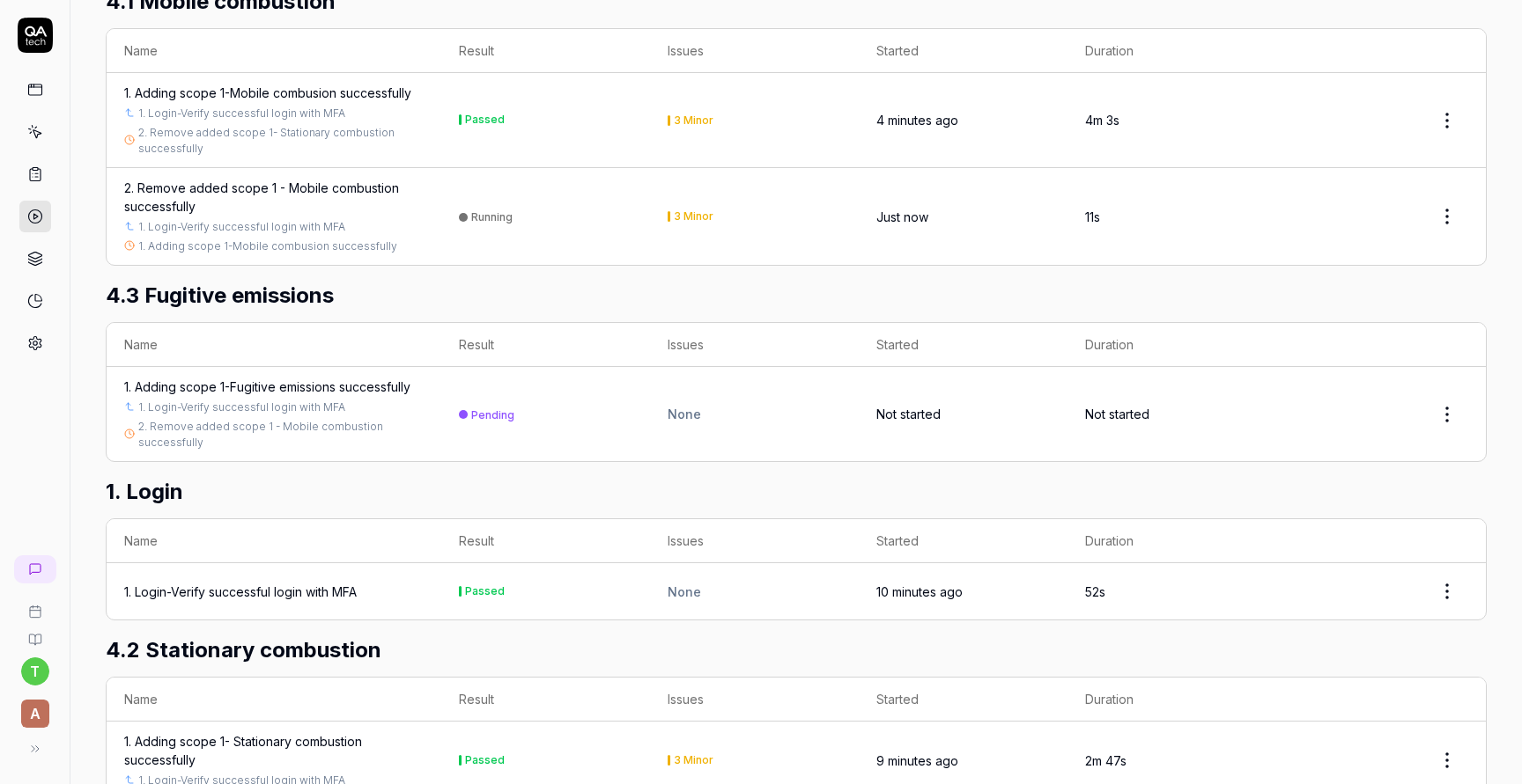
scroll to position [256, 0]
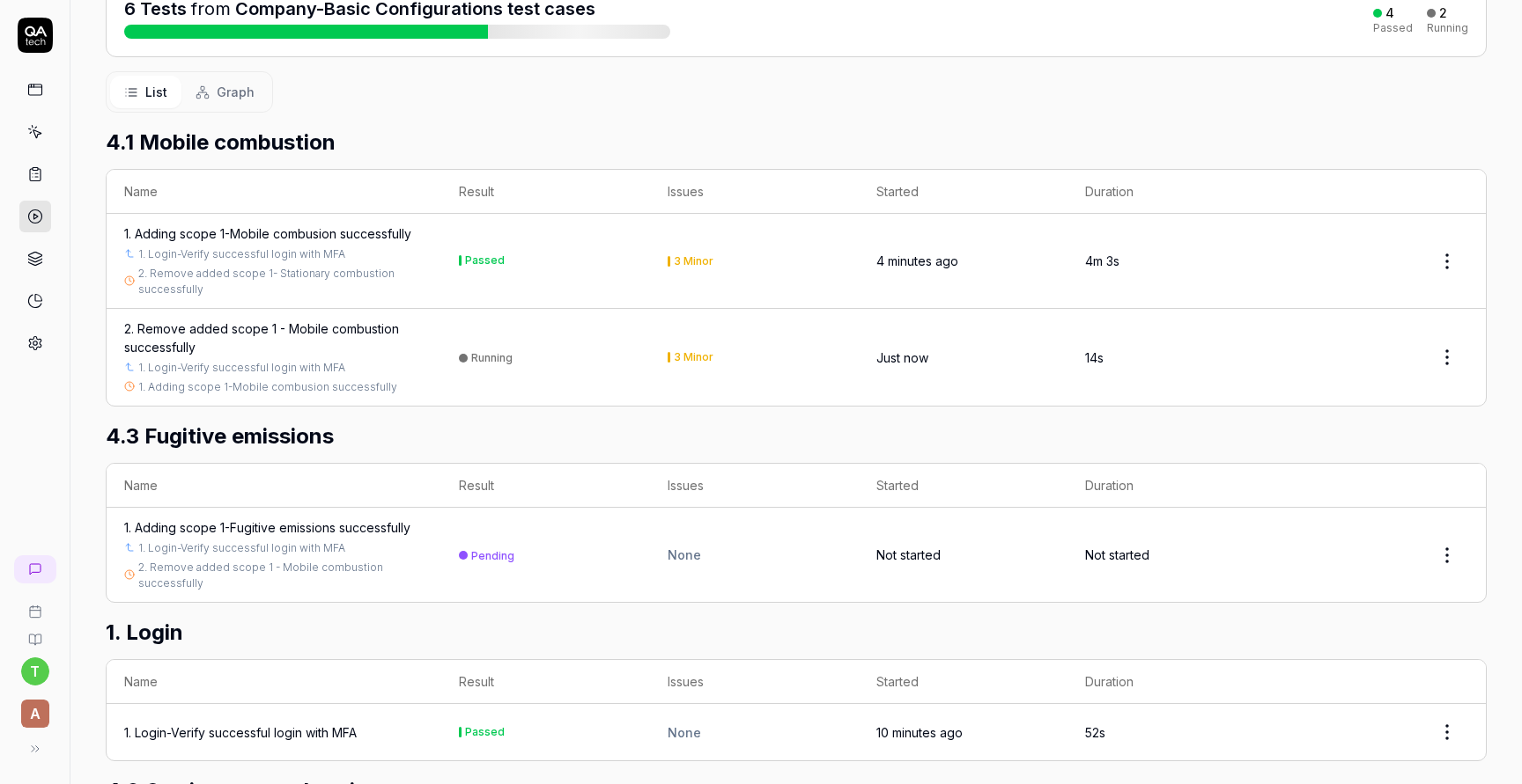
click at [369, 320] on div "2. Remove added scope 1 - Mobile combustion successfully" at bounding box center [274, 338] width 299 height 37
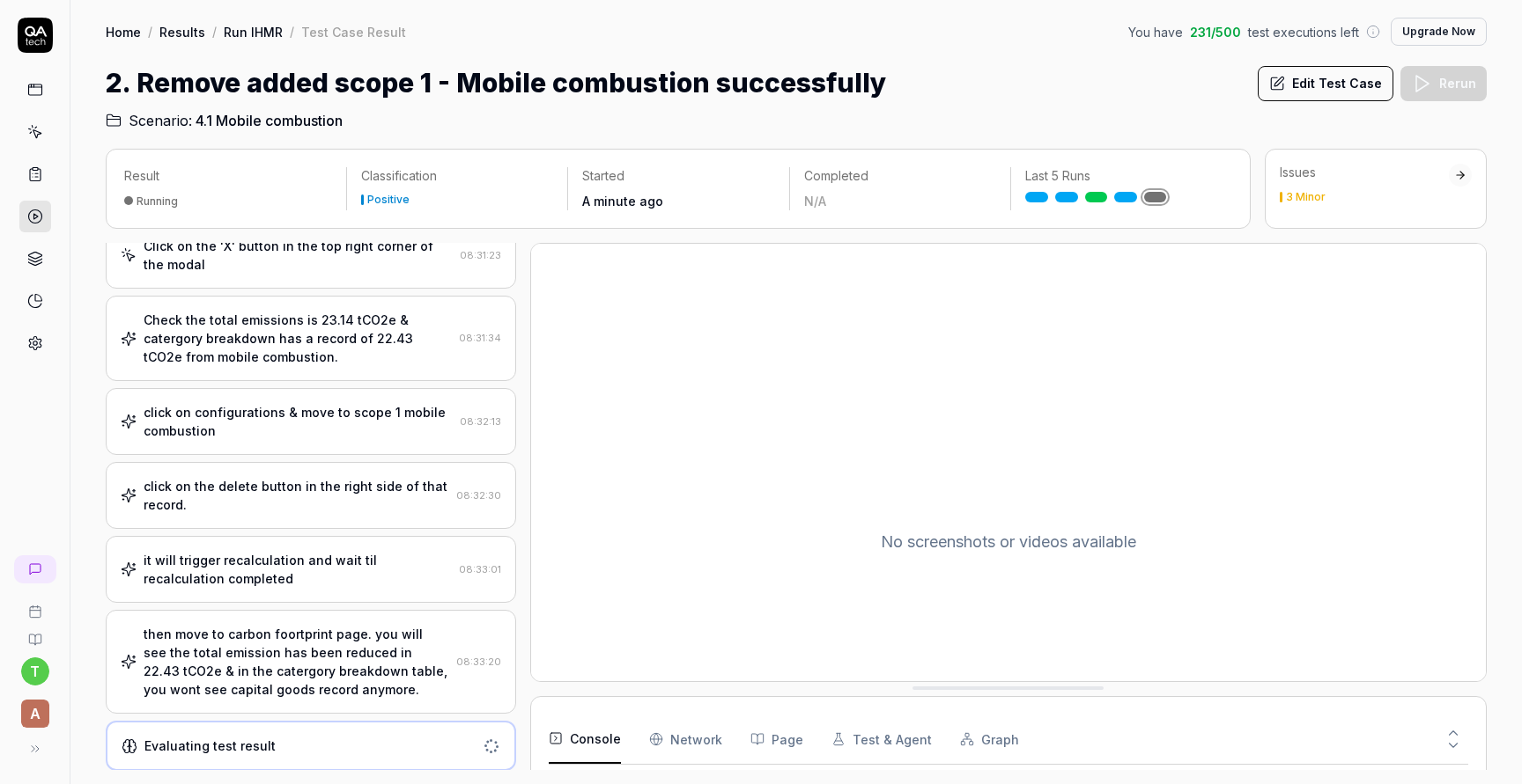
scroll to position [718, 0]
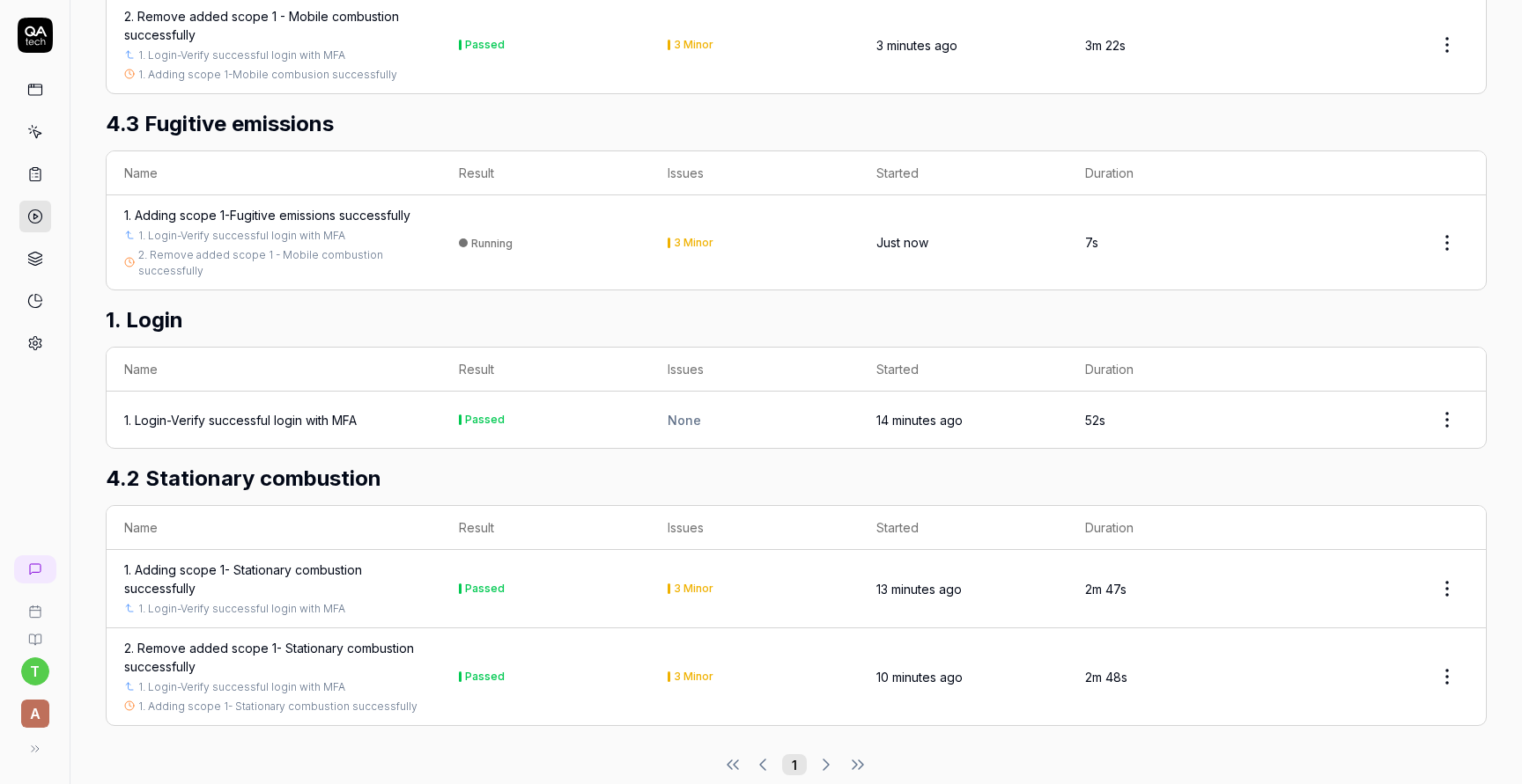
scroll to position [571, 0]
click at [346, 203] on div "1. Adding scope 1-Fugitive emissions successfully" at bounding box center [268, 212] width 286 height 19
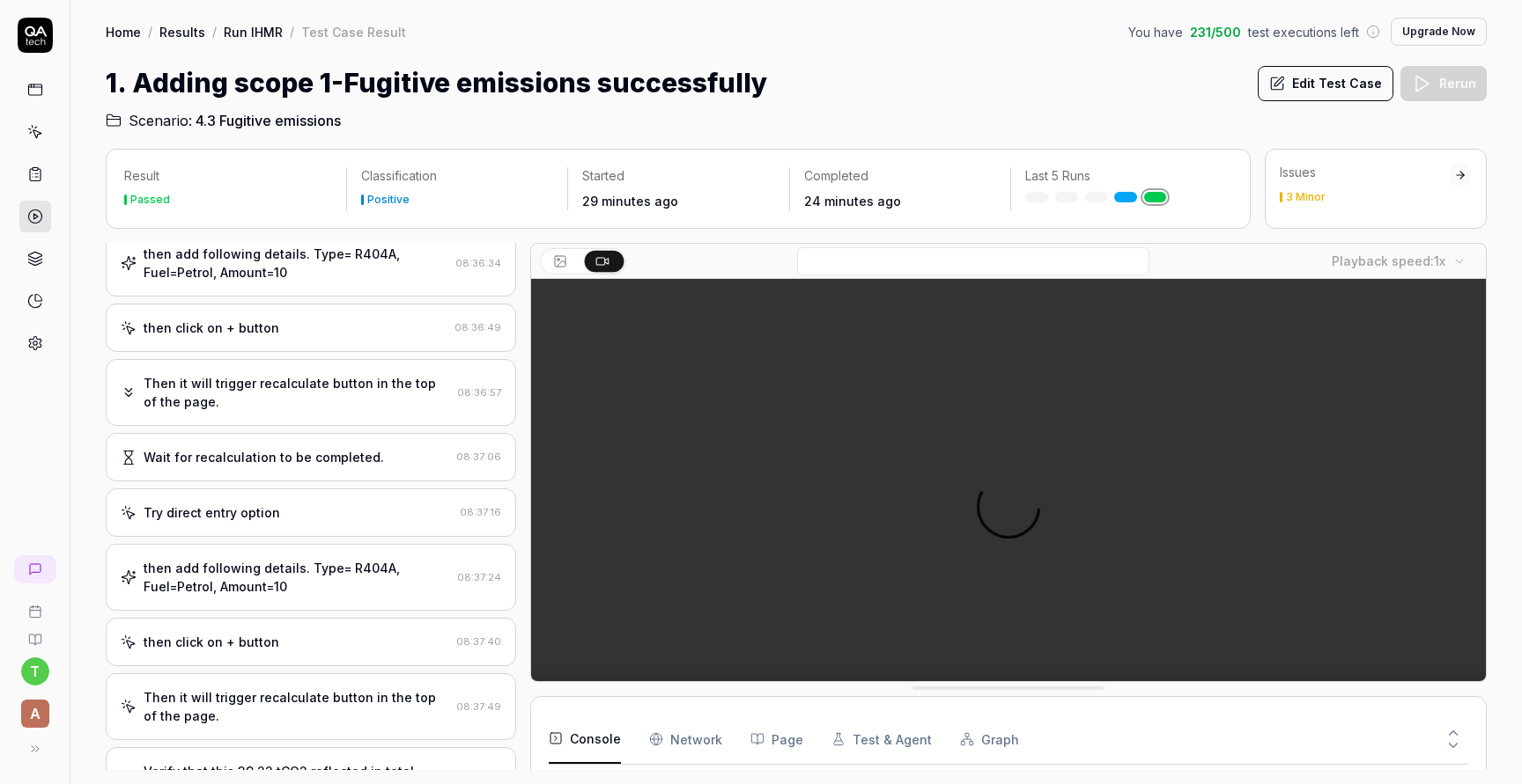
scroll to position [1125, 0]
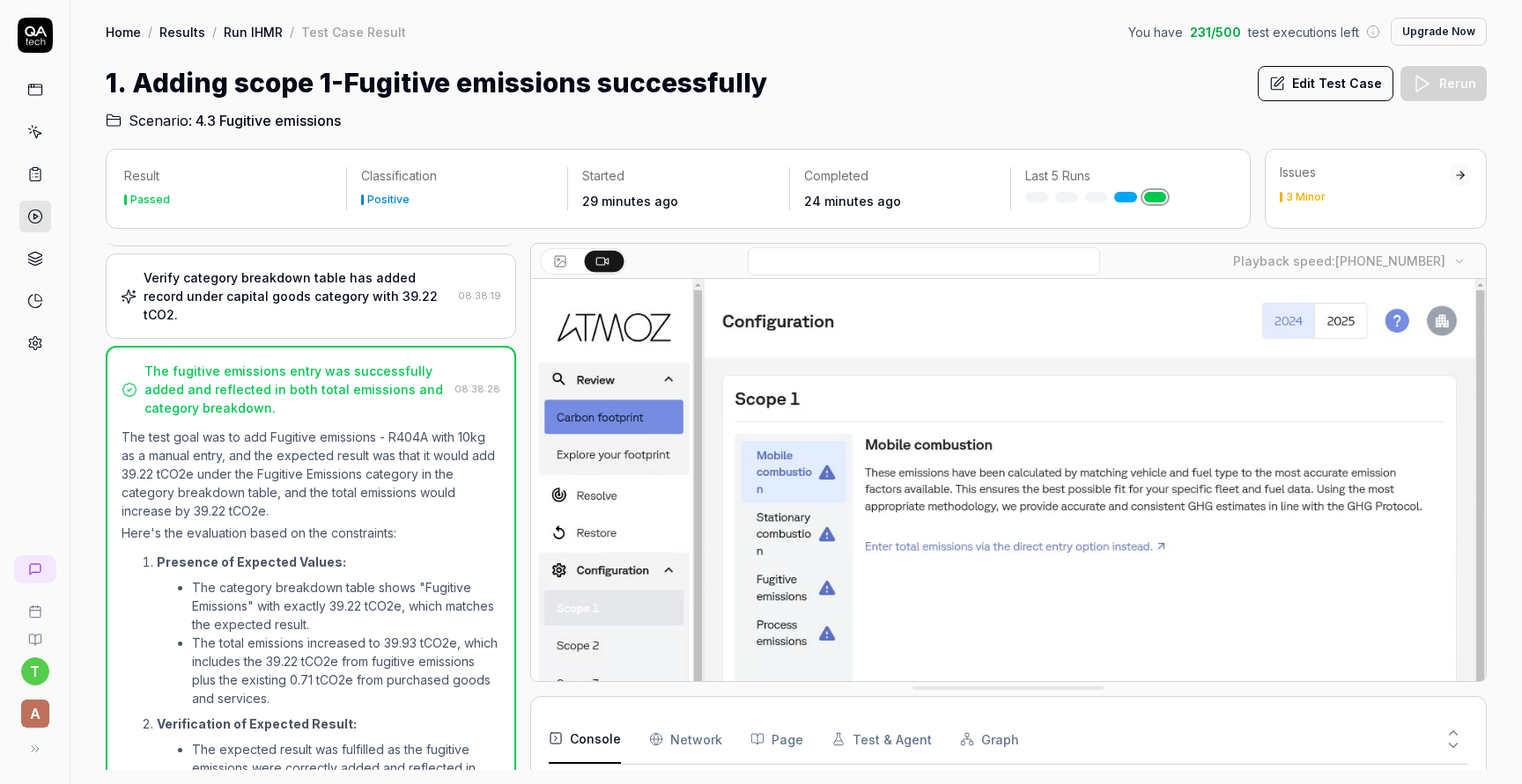
click at [1322, 83] on button "Edit Test Case" at bounding box center [1324, 84] width 135 height 36
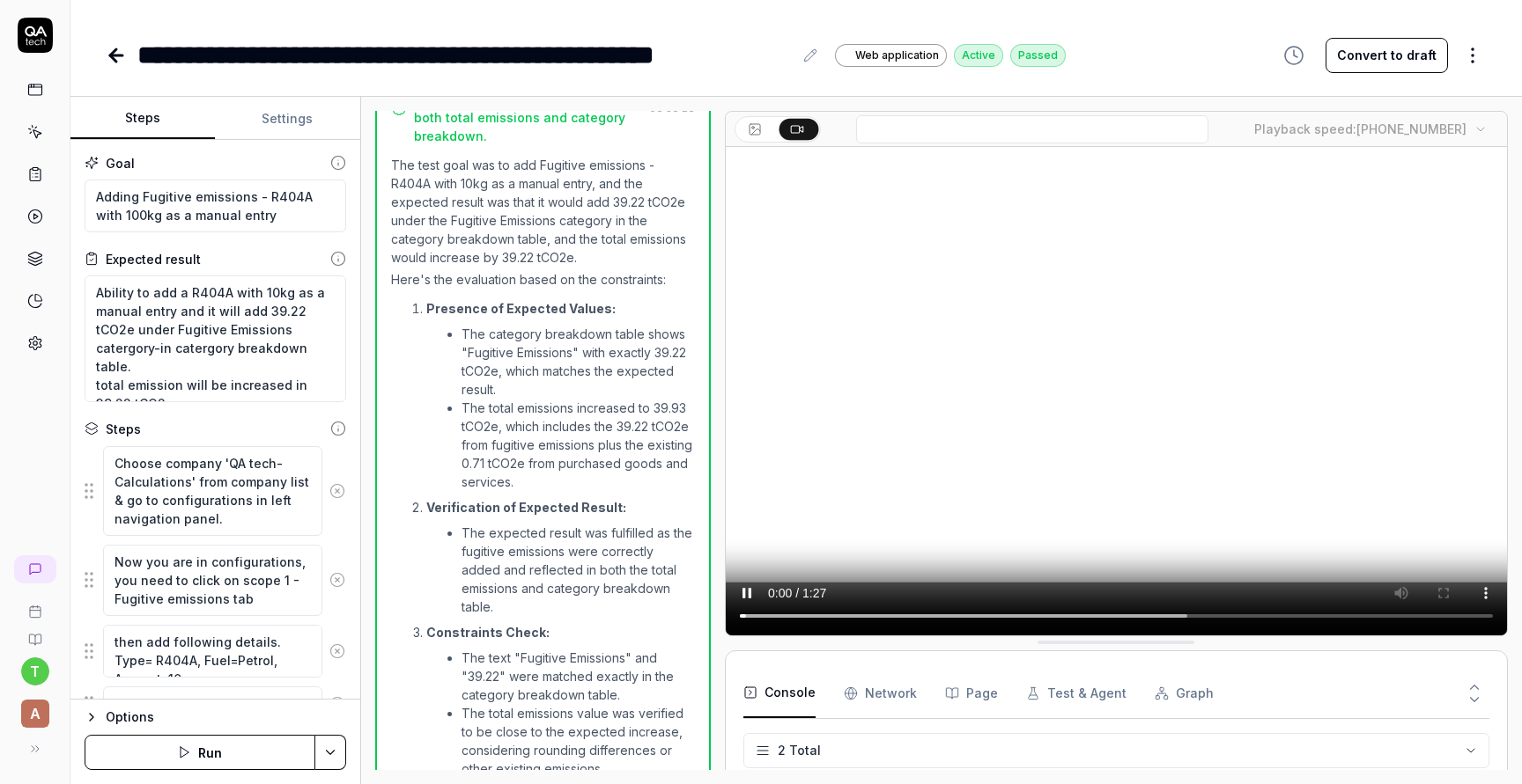
scroll to position [1380, 0]
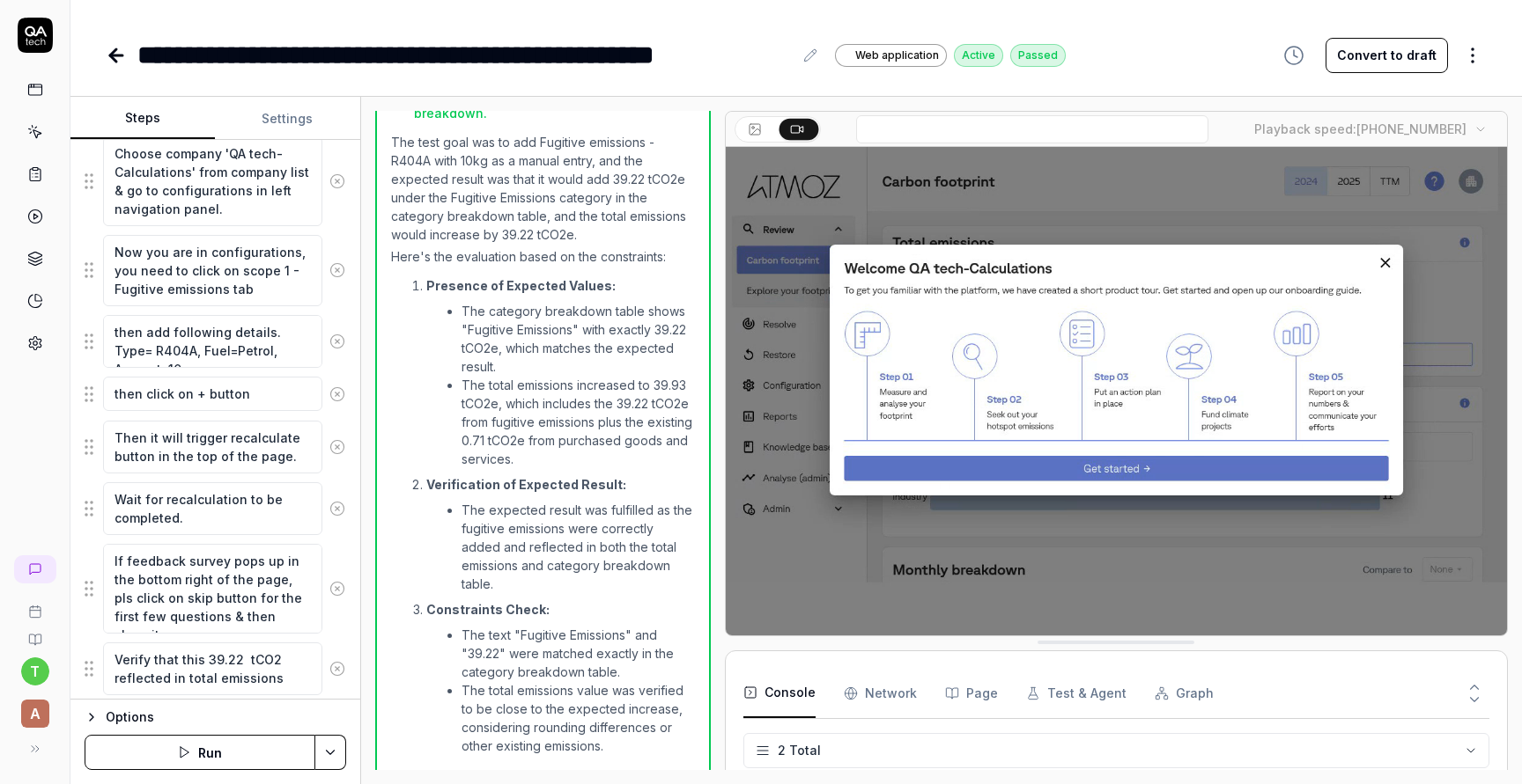
scroll to position [311, 0]
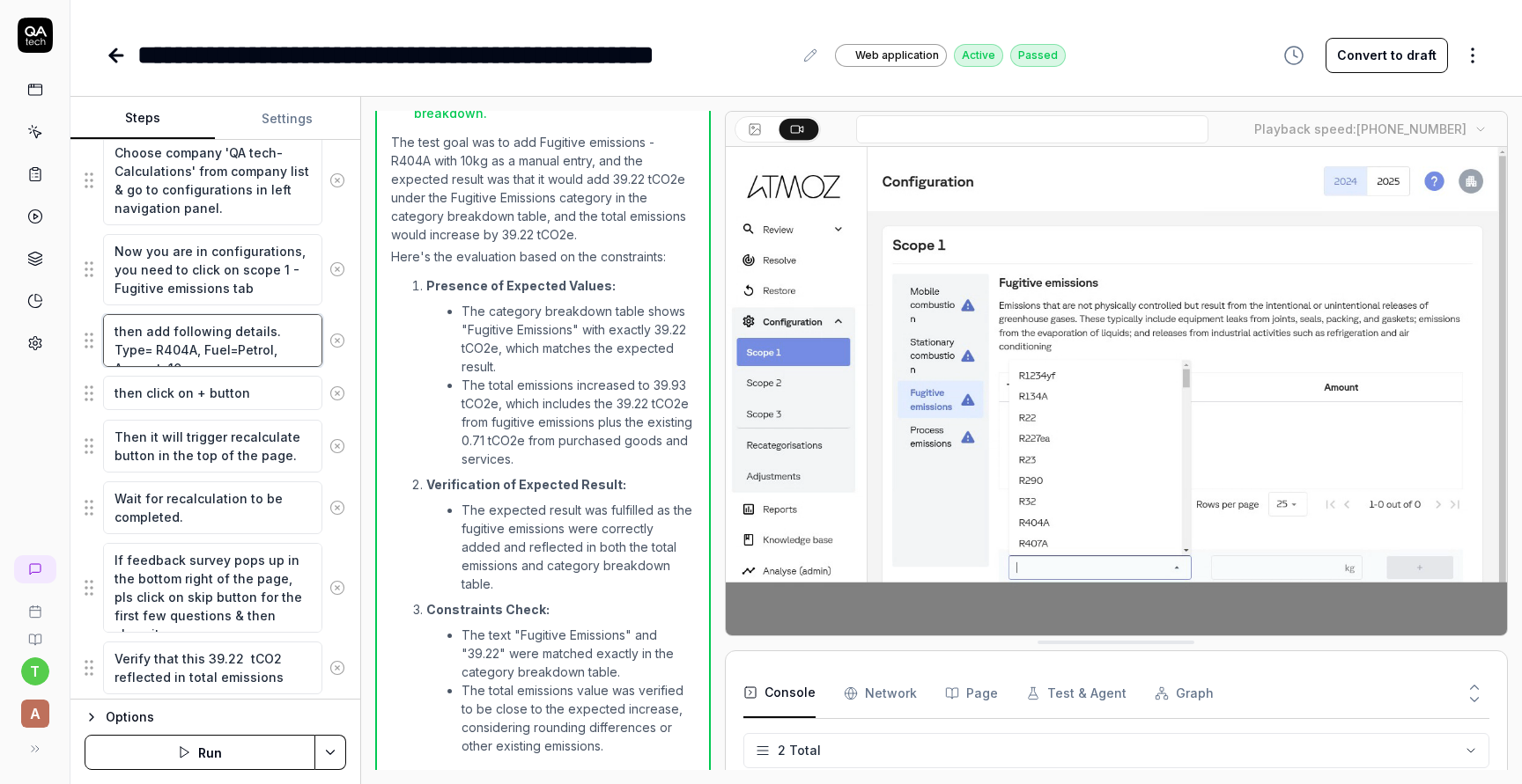
click at [231, 353] on textarea "then add following details. Type= R404A, Fuel=Petrol, Amount=10" at bounding box center [212, 340] width 219 height 52
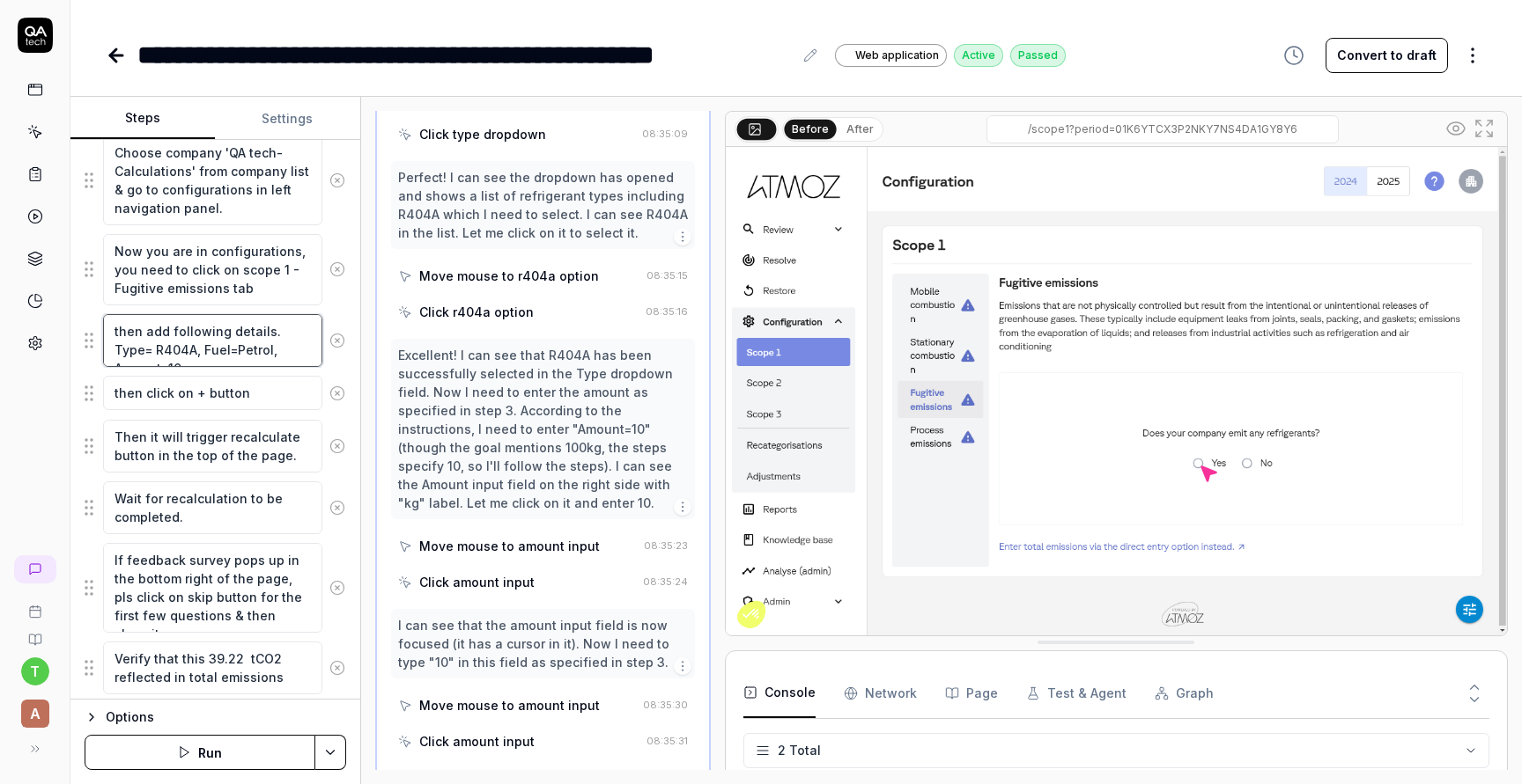
scroll to position [1082, 0]
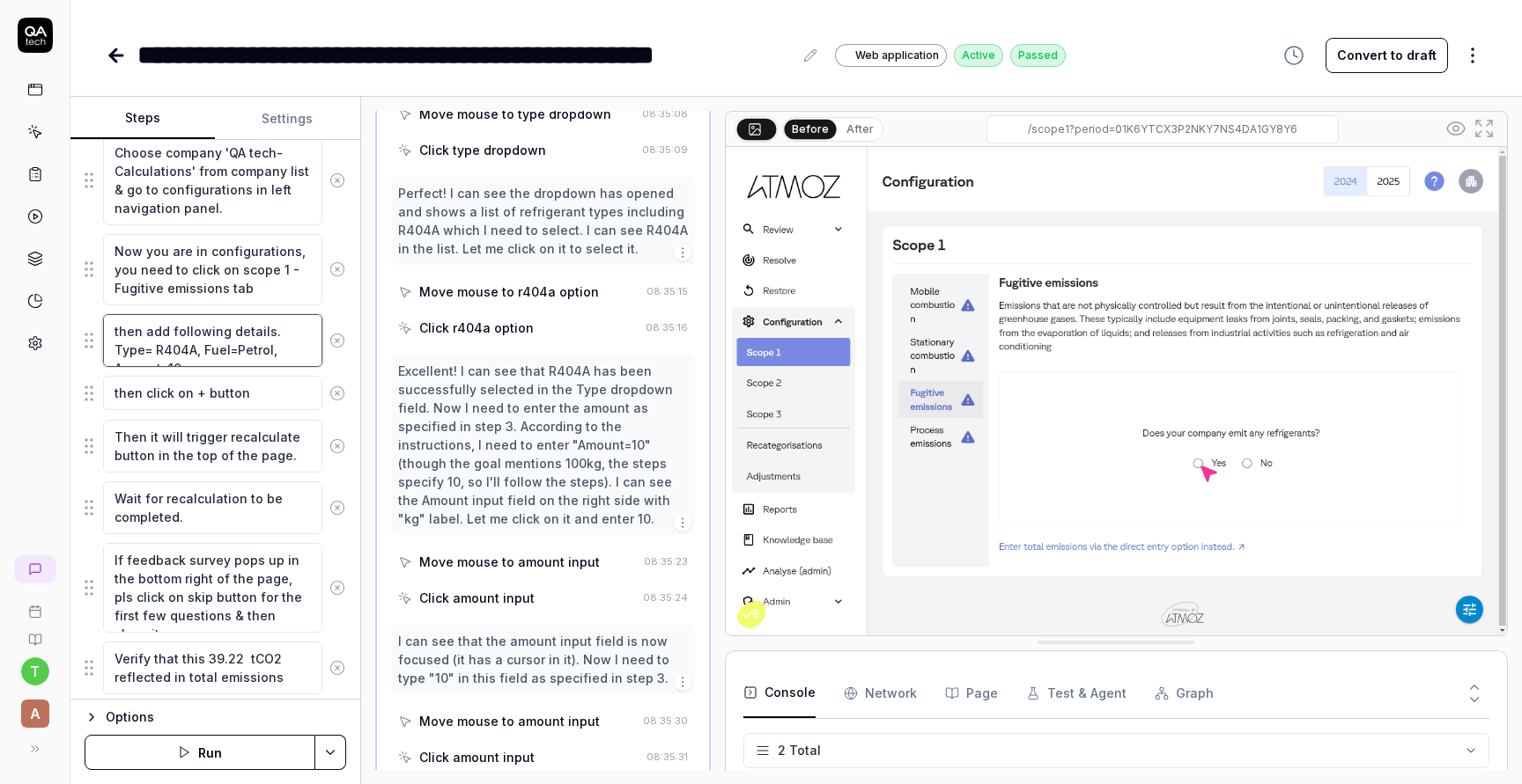
type textarea "*"
type textarea "then add following details. Type= R404A, Fuel=Petrol Amount=10"
type textarea "*"
type textarea "then add following details. Type= R404A, Fuel=Petro Amount=10"
type textarea "*"
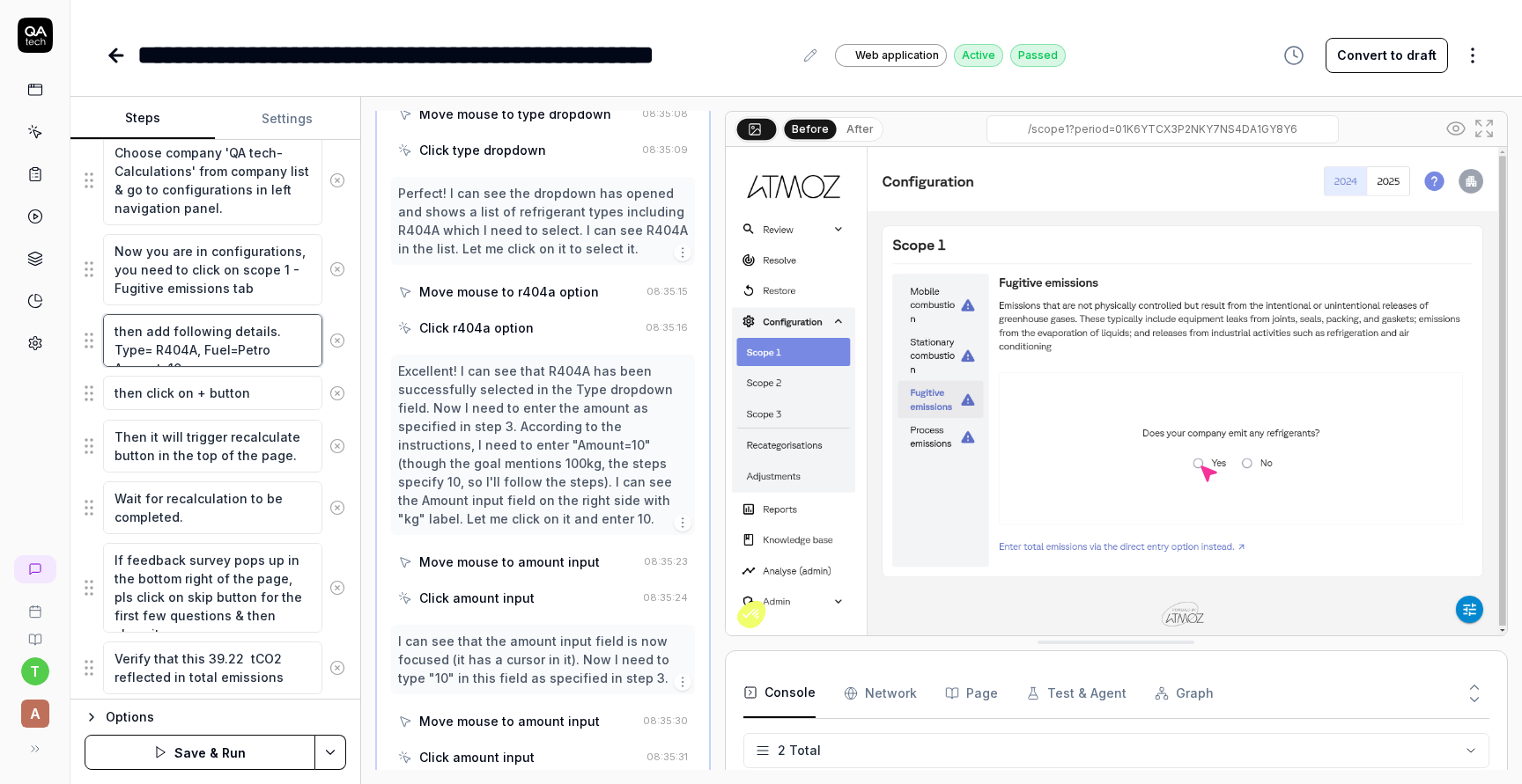
type textarea "then add following details. Type= R404A, Fuel=Petr Amount=10"
type textarea "*"
type textarea "then add following details. Type= R404A, Fuel=Pet Amount=10"
type textarea "*"
type textarea "then add following details. Type= R404A, Fuel=Pe Amount=10"
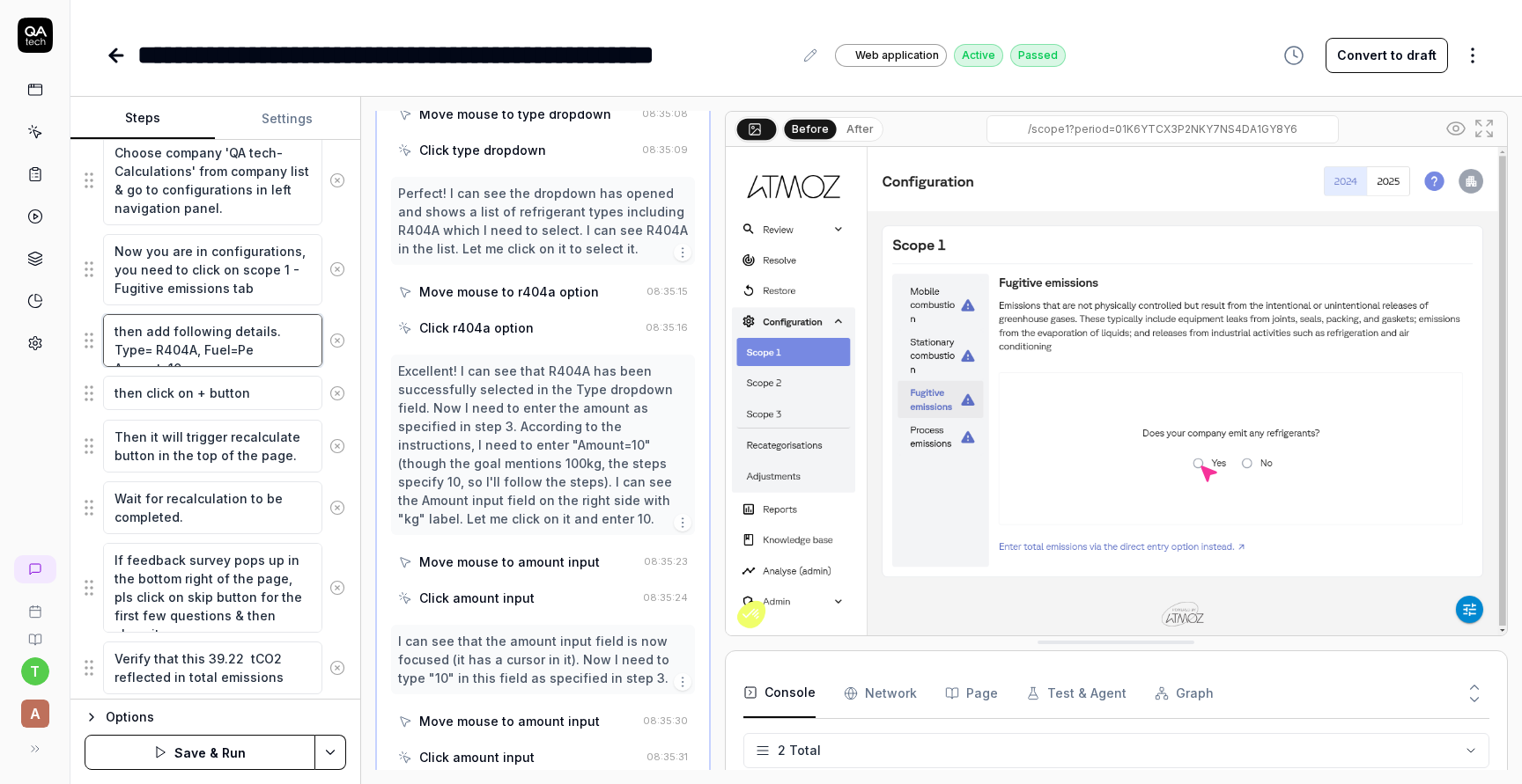
type textarea "*"
type textarea "then add following details. Type= R404A, Fuel=P Amount=10"
type textarea "*"
type textarea "then add following details. Type= R404A, Fuel= Amount=10"
type textarea "*"
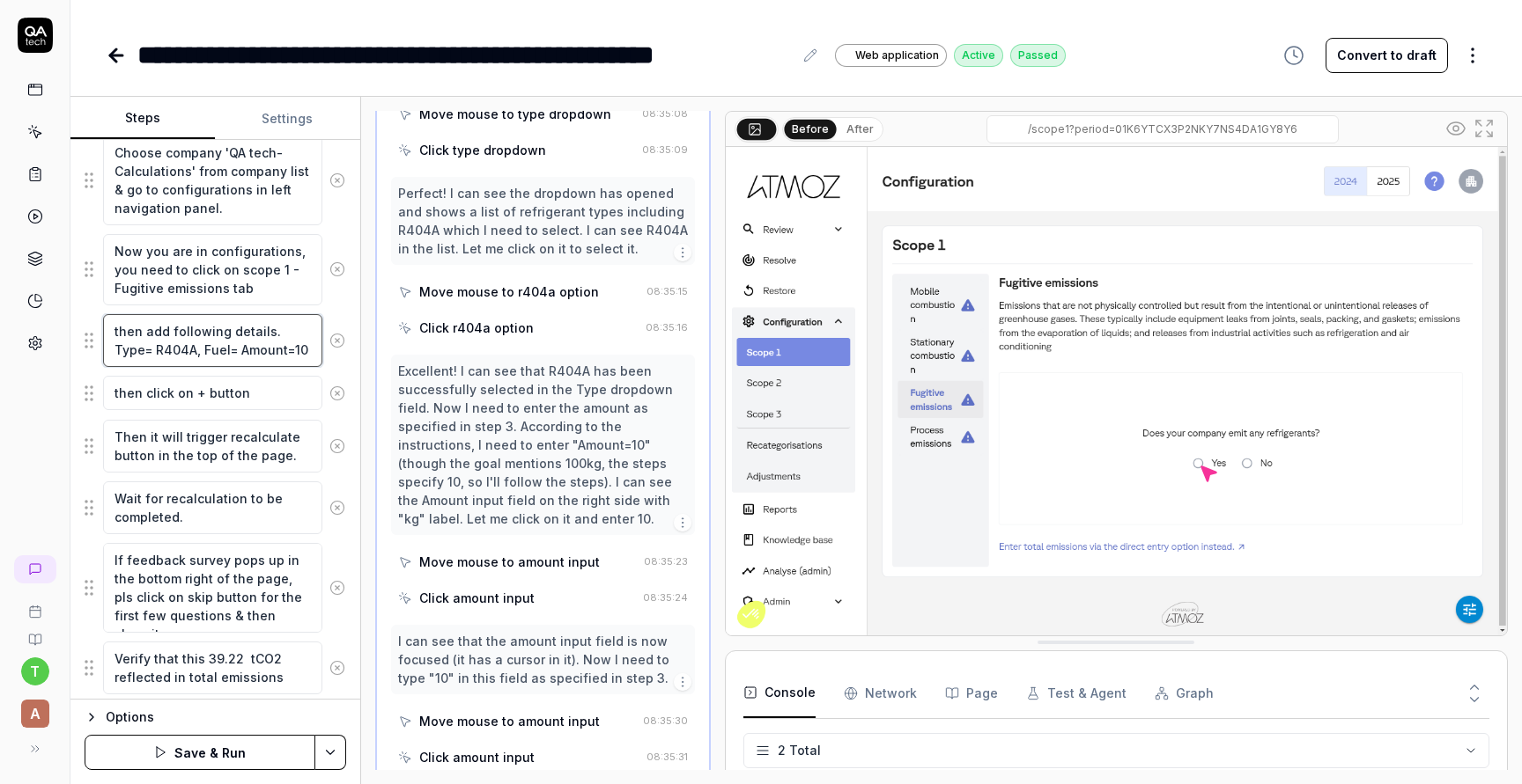
type textarea "then add following details. Type= R404A, Fuel Amount=10"
type textarea "*"
type textarea "then add following details. Type= R404A, Fue Amount=10"
type textarea "*"
type textarea "then add following details. Type= R404A, Fu Amount=10"
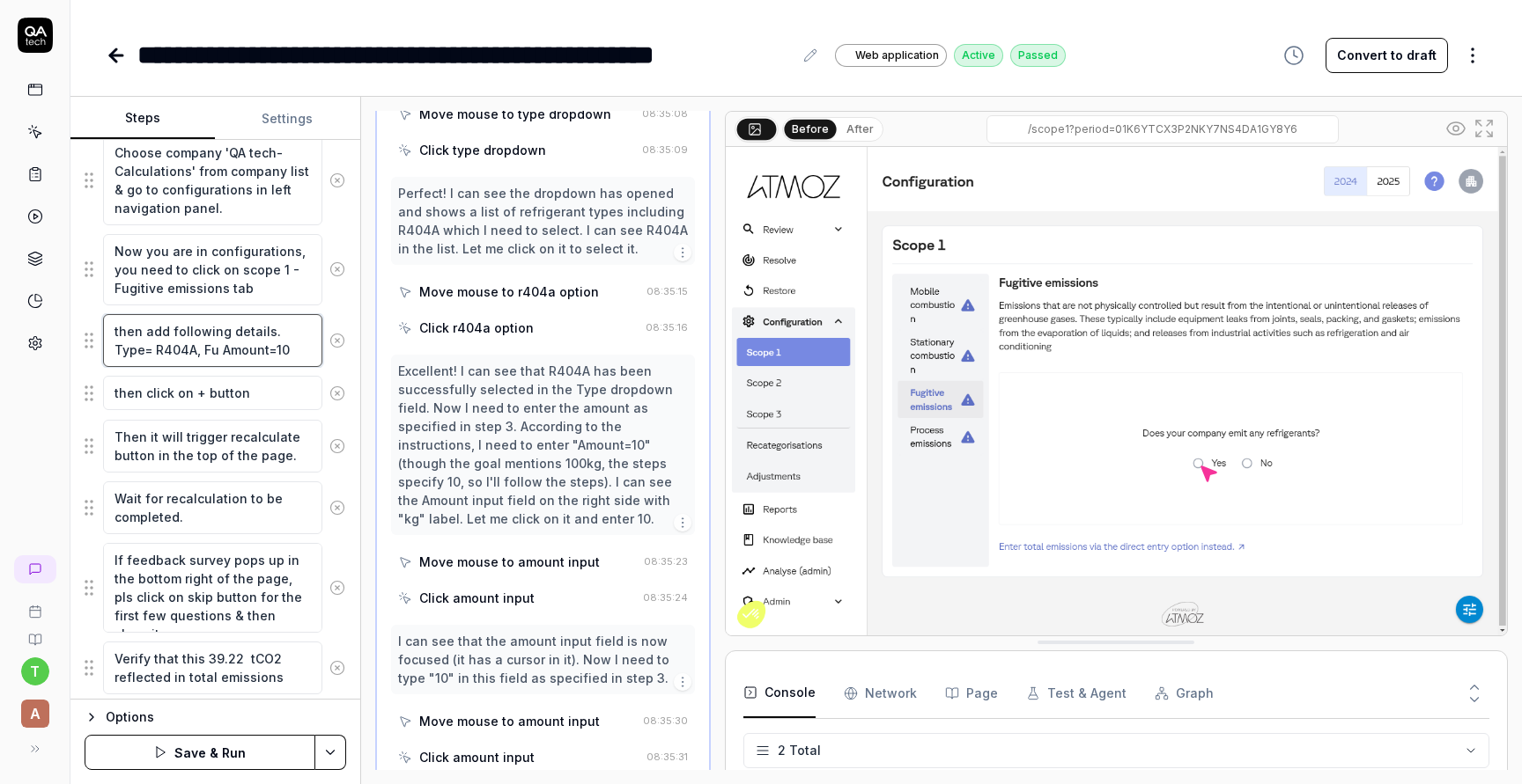
type textarea "*"
type textarea "then add following details. Type= R404A, F Amount=10"
type textarea "*"
type textarea "then add following details. Type= R404A, Amount=10"
type textarea "*"
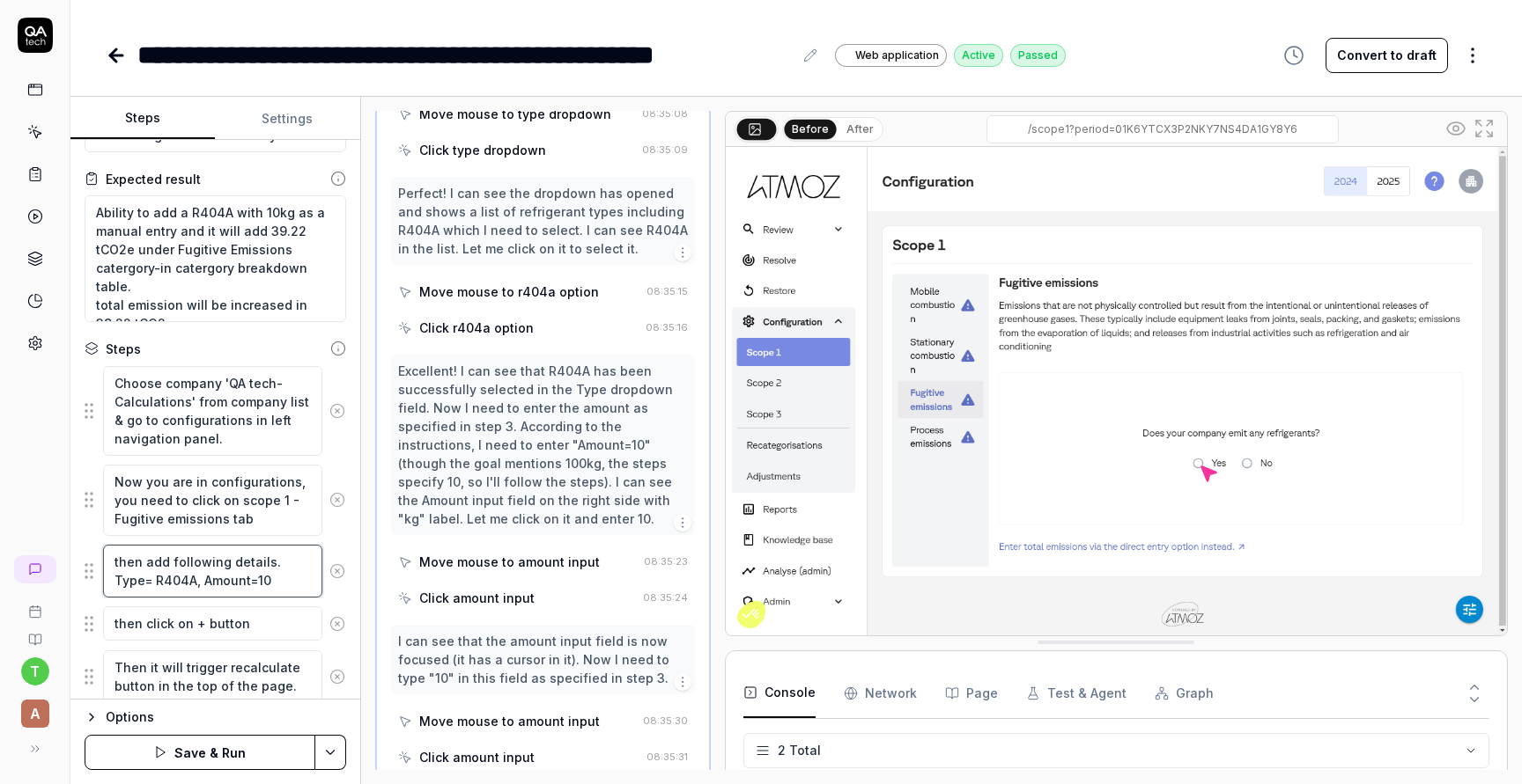
scroll to position [79, 0]
type textarea "then add following details. Type= R404A, Amount=10"
drag, startPoint x: 282, startPoint y: 247, endPoint x: 176, endPoint y: 247, distance: 106.0
click at [176, 247] on textarea "Ability to add a R404A with 10kg as a manual entry and it will add 39.22 tCO2e …" at bounding box center [215, 260] width 262 height 126
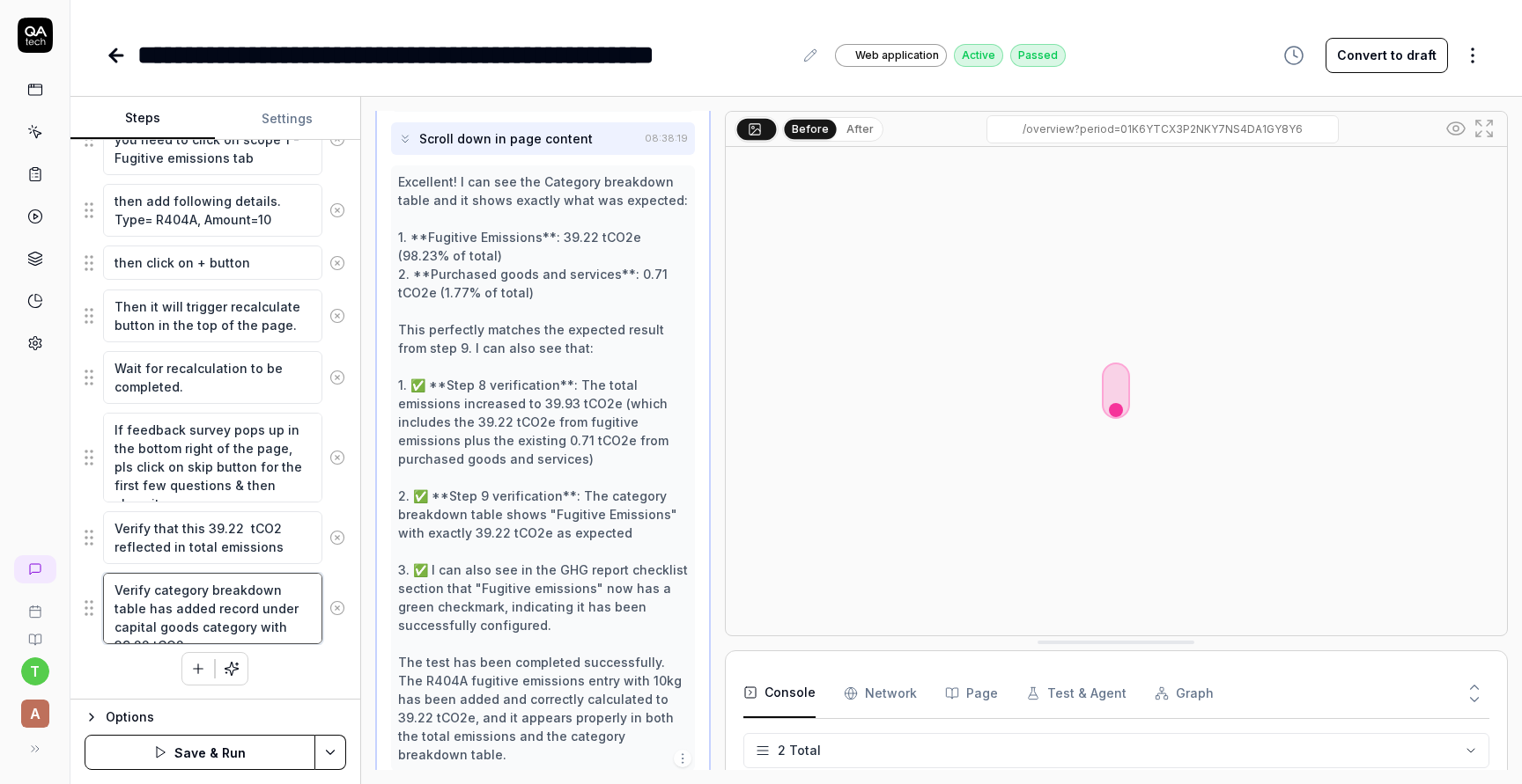
scroll to position [1808, 0]
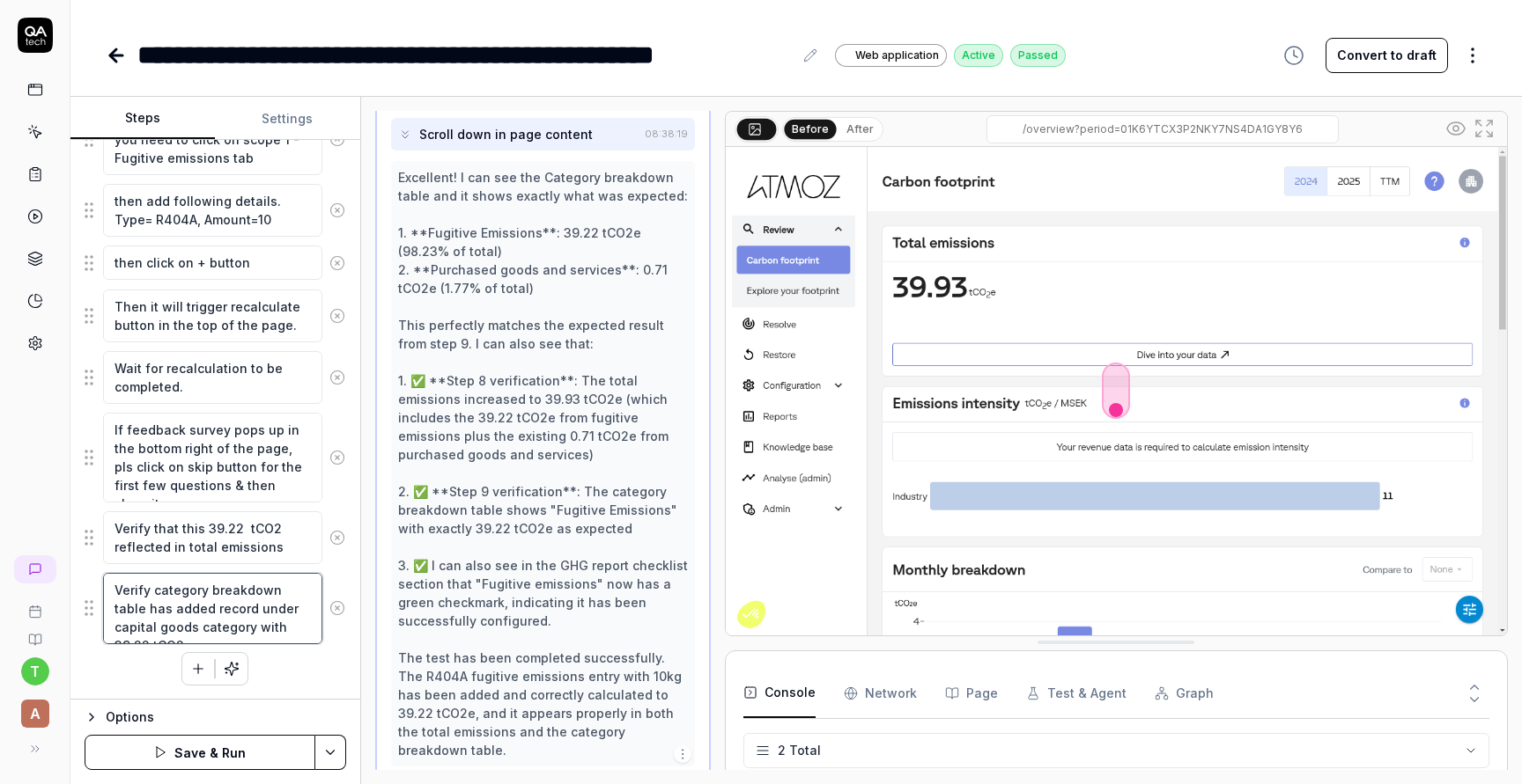
drag, startPoint x: 150, startPoint y: 628, endPoint x: 262, endPoint y: 610, distance: 113.4
click at [262, 610] on textarea "Verify category breakdown table has added record under capital goods category w…" at bounding box center [212, 608] width 219 height 71
paste textarea "Fugitive Emission"
type textarea "*"
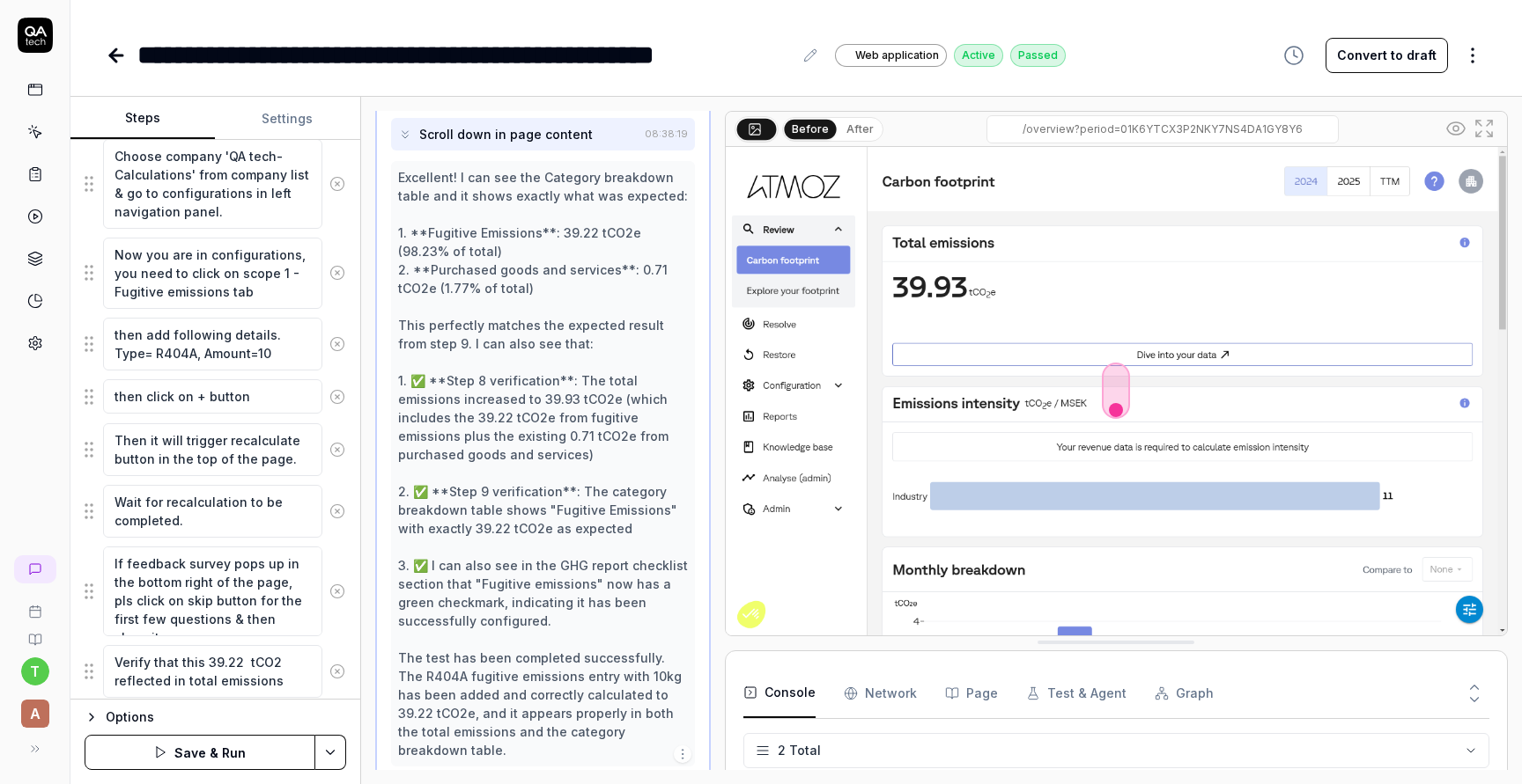
scroll to position [304, 0]
type textarea "Verify category breakdown table has added record under Fugitive Emissions categ…"
click at [236, 757] on button "Save & Run" at bounding box center [200, 752] width 231 height 36
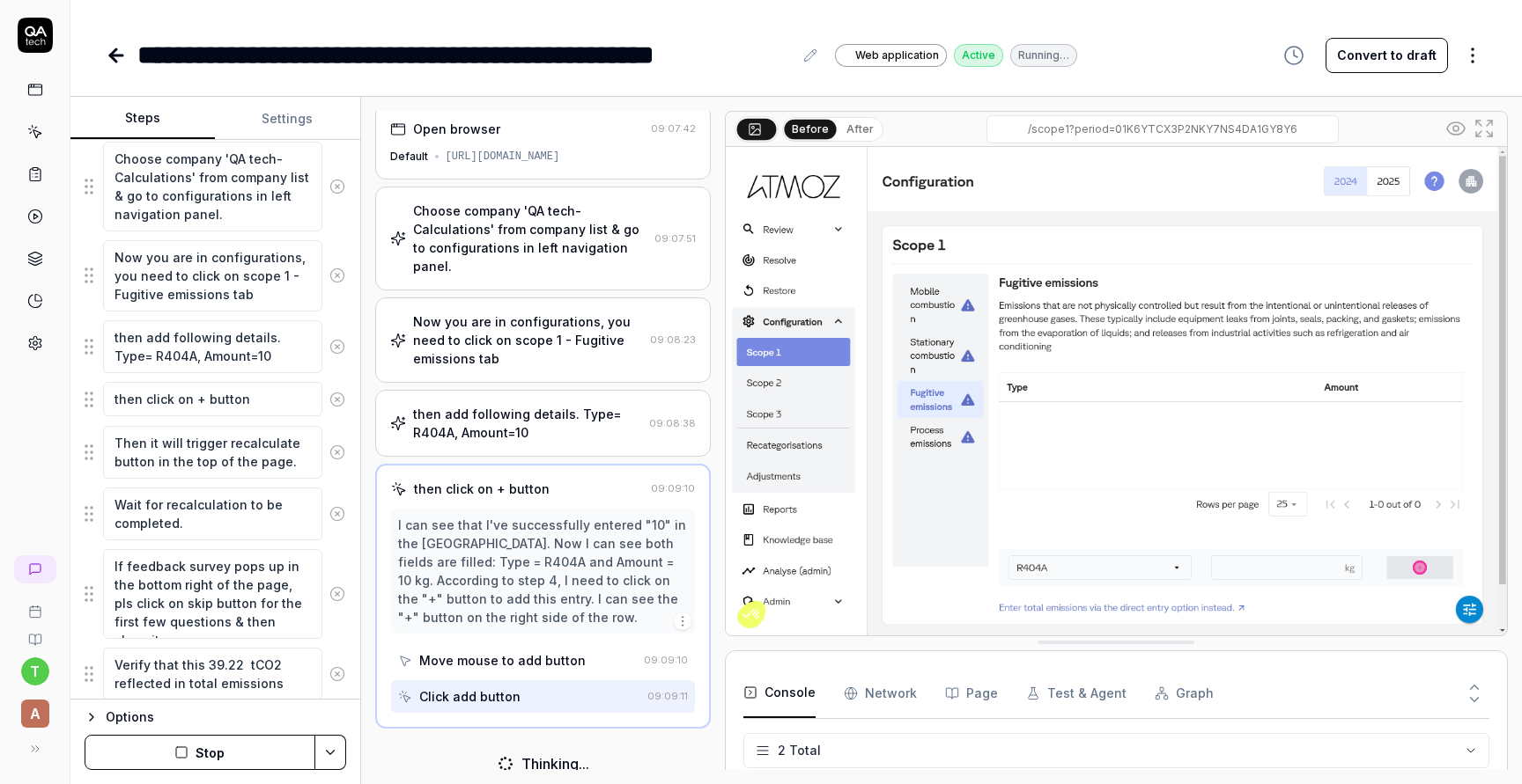
scroll to position [3, 0]
click at [228, 759] on button "Stop" at bounding box center [200, 752] width 231 height 36
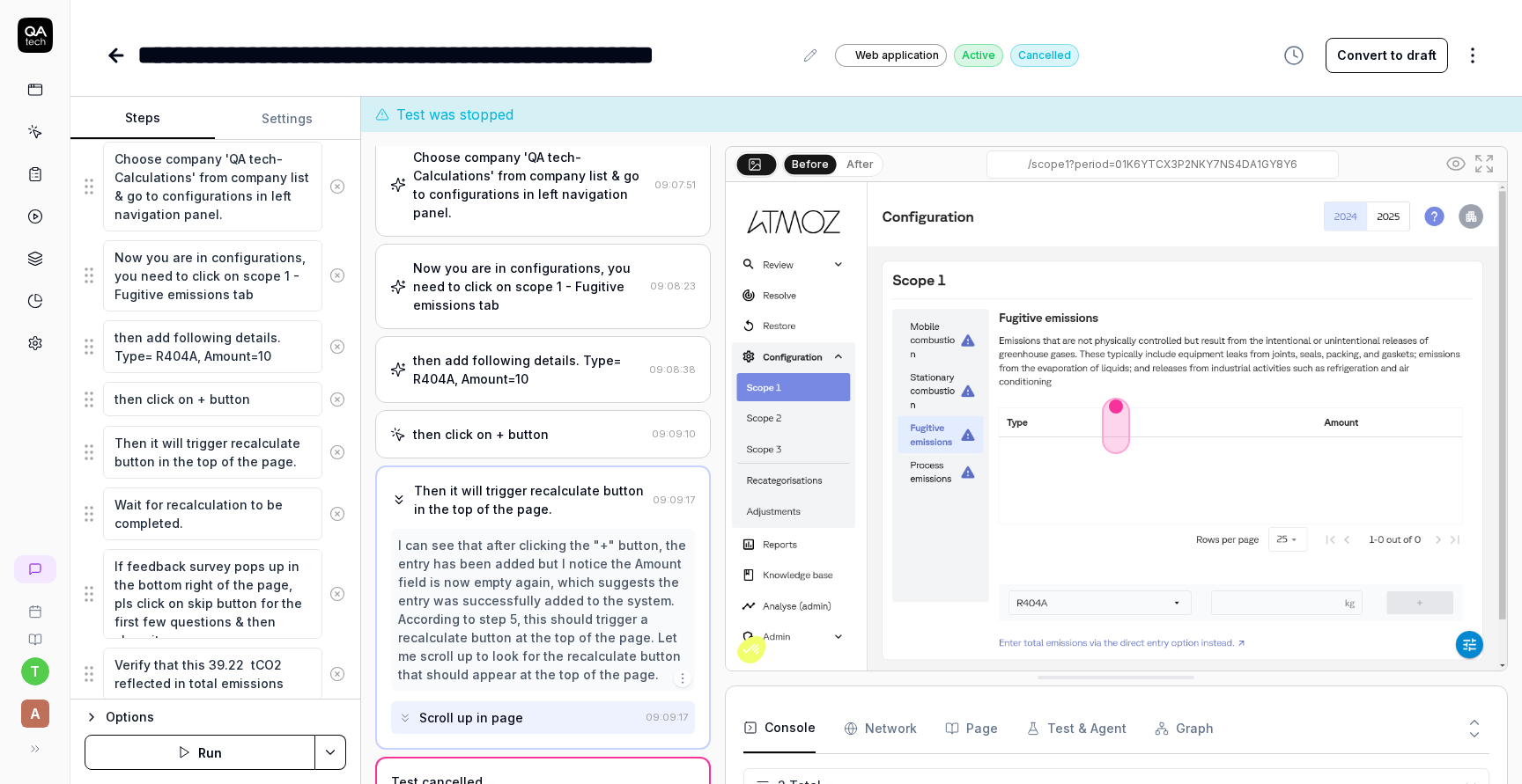
scroll to position [57, 0]
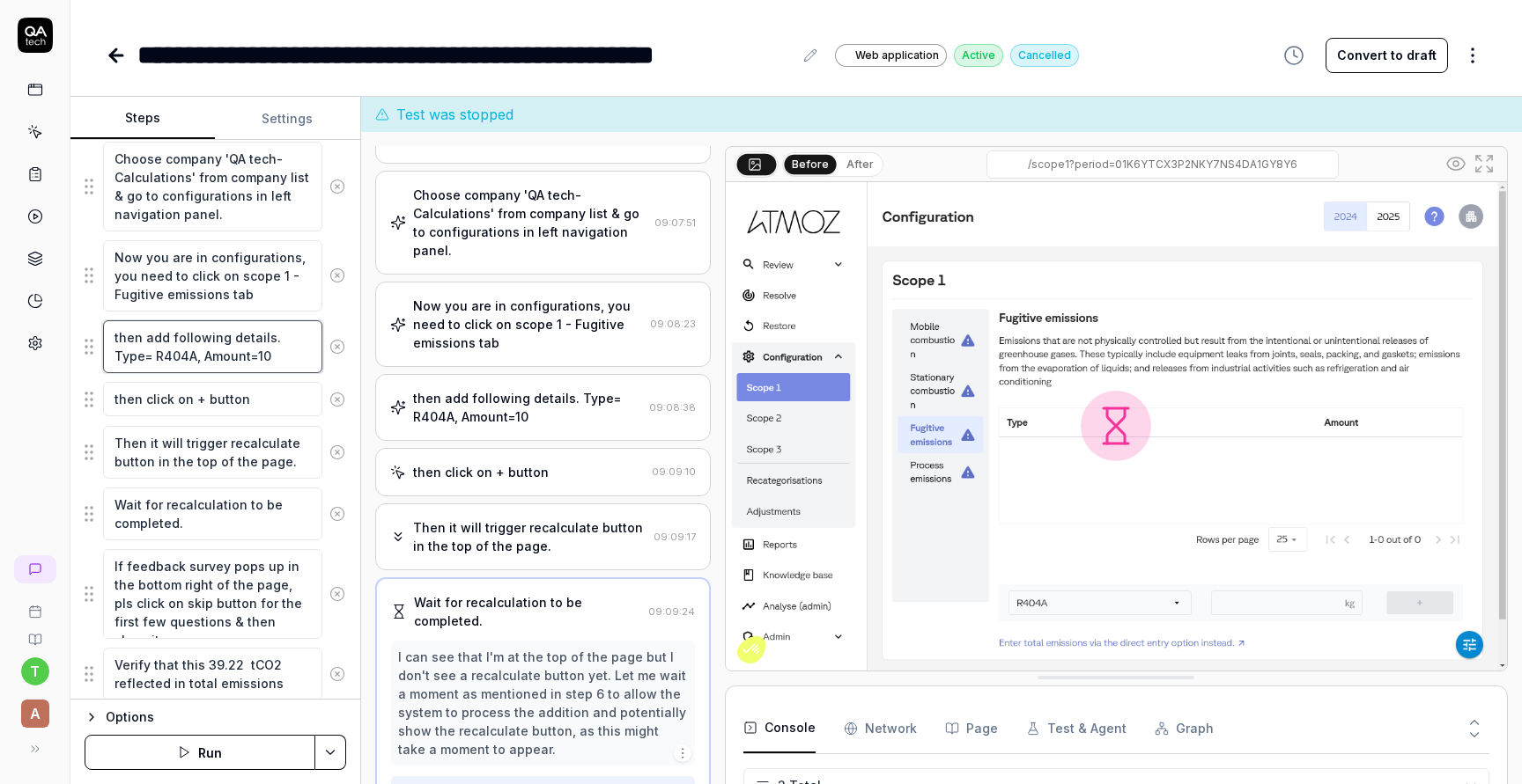
click at [163, 355] on textarea "then add following details. Type= R404A, Amount=10" at bounding box center [212, 347] width 219 height 52
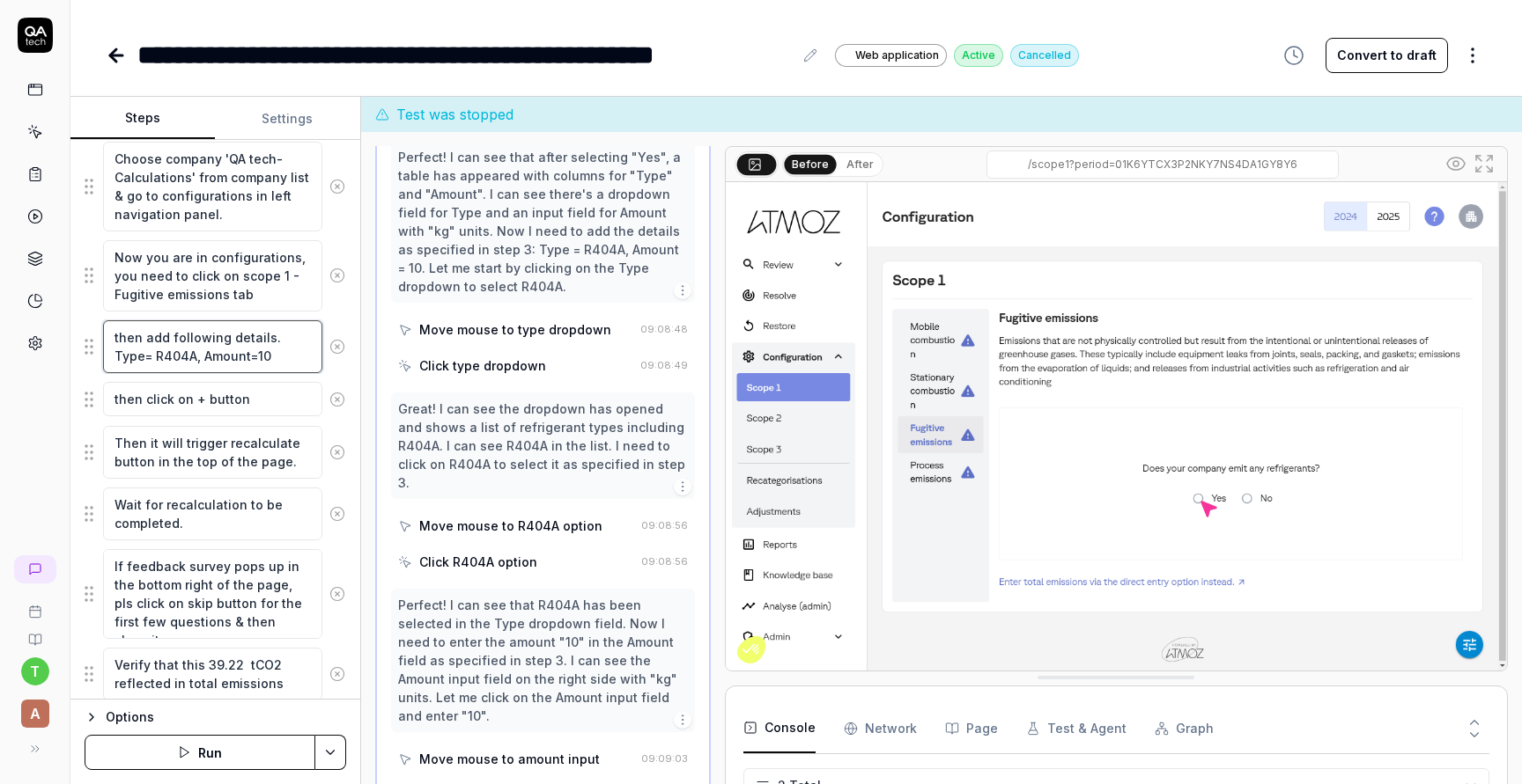
scroll to position [572, 0]
type textarea "*"
type textarea "then add following details. Type= R404A, aAmount=10"
type textarea "*"
type textarea "then add following details. Type= R404A, anAmount=10"
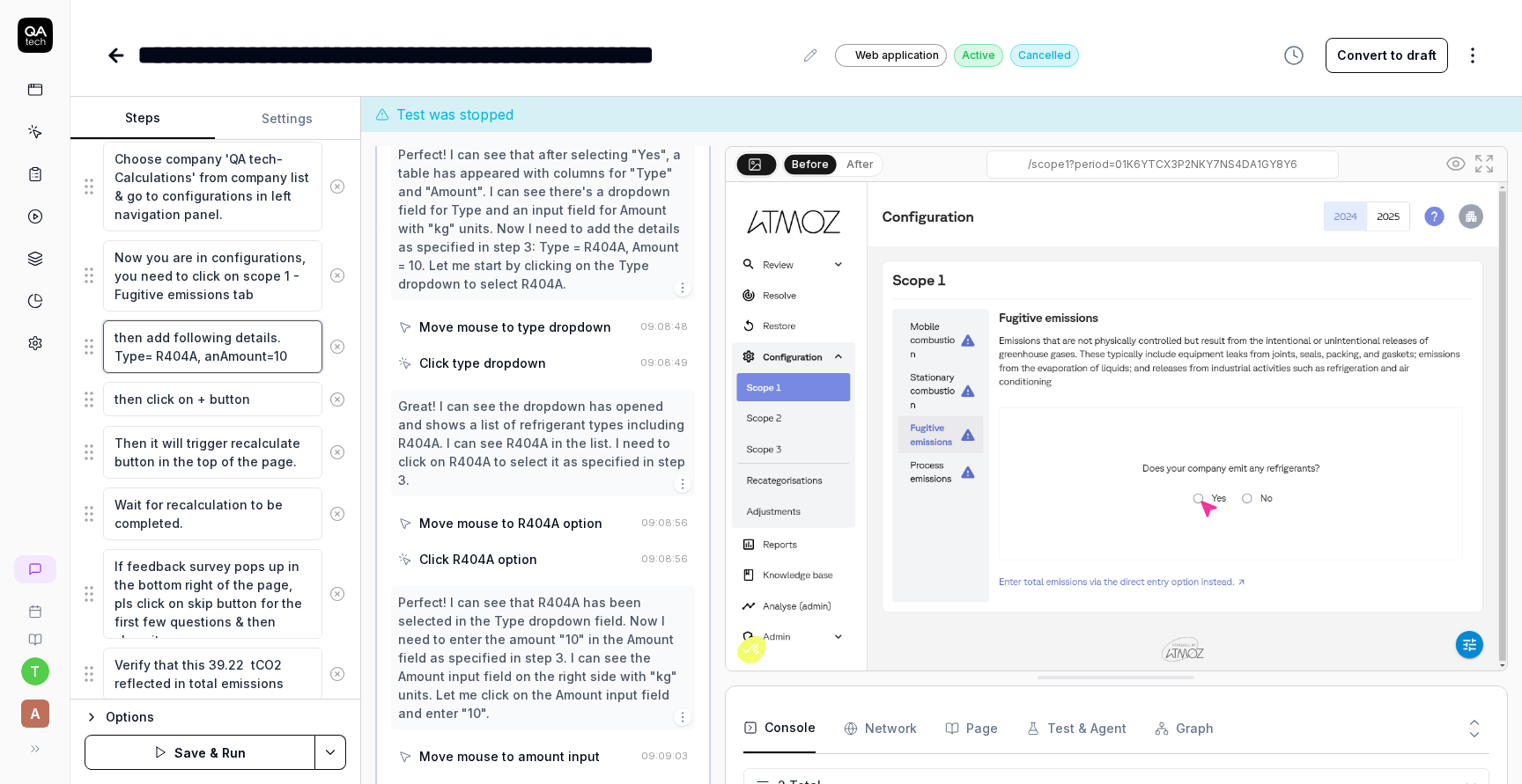
type textarea "*"
type textarea "then add following details. Type= R404A, andAmount=10"
type textarea "*"
type textarea "then add following details. Type= R404A, and Amount=10"
type textarea "*"
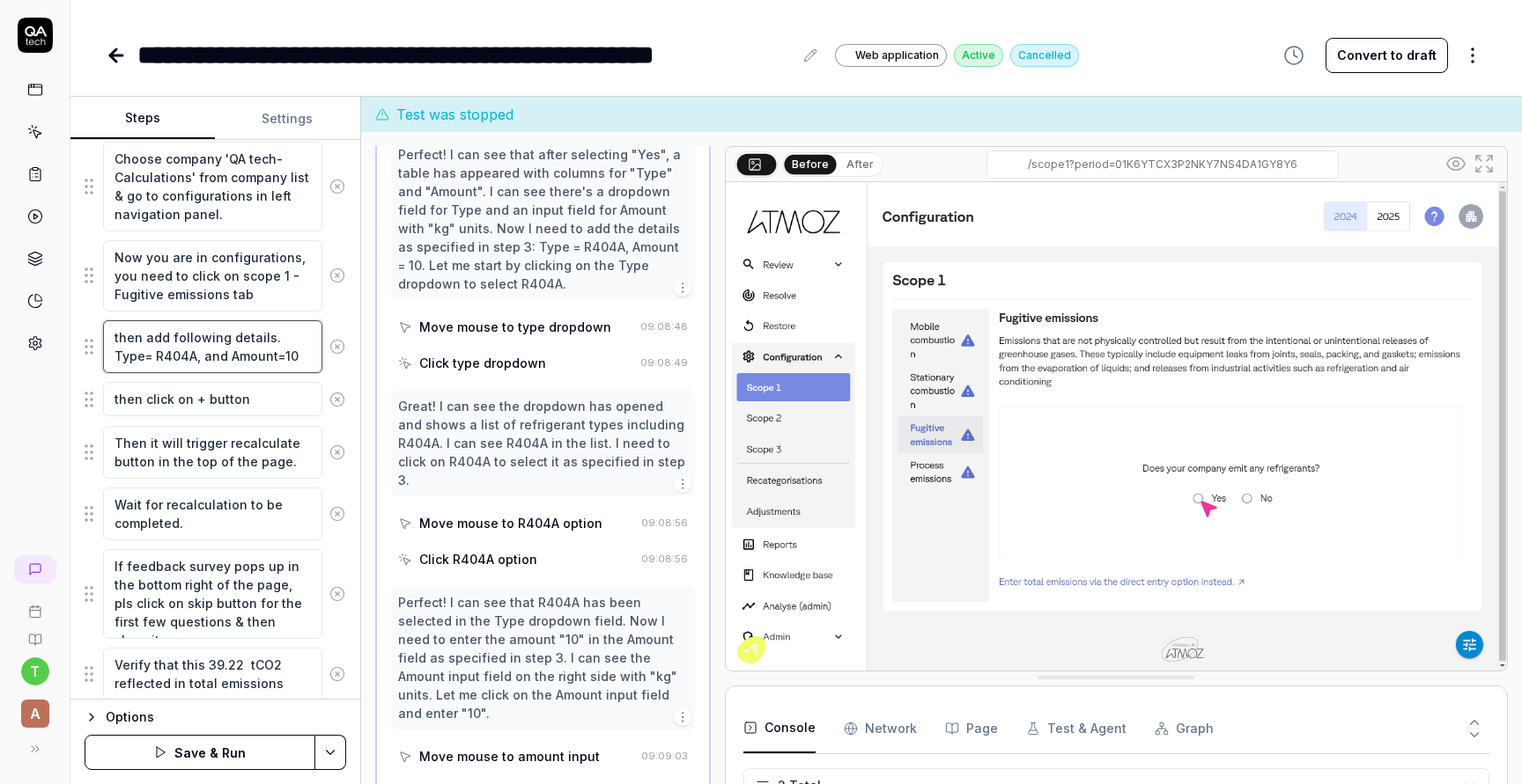
type textarea "then add following details. Type= R404A, and tAmount=10"
type textarea "*"
type textarea "then add following details. Type= R404A, and tyAmount=10"
type textarea "*"
type textarea "then add following details. Type= R404A, and typAmount=10"
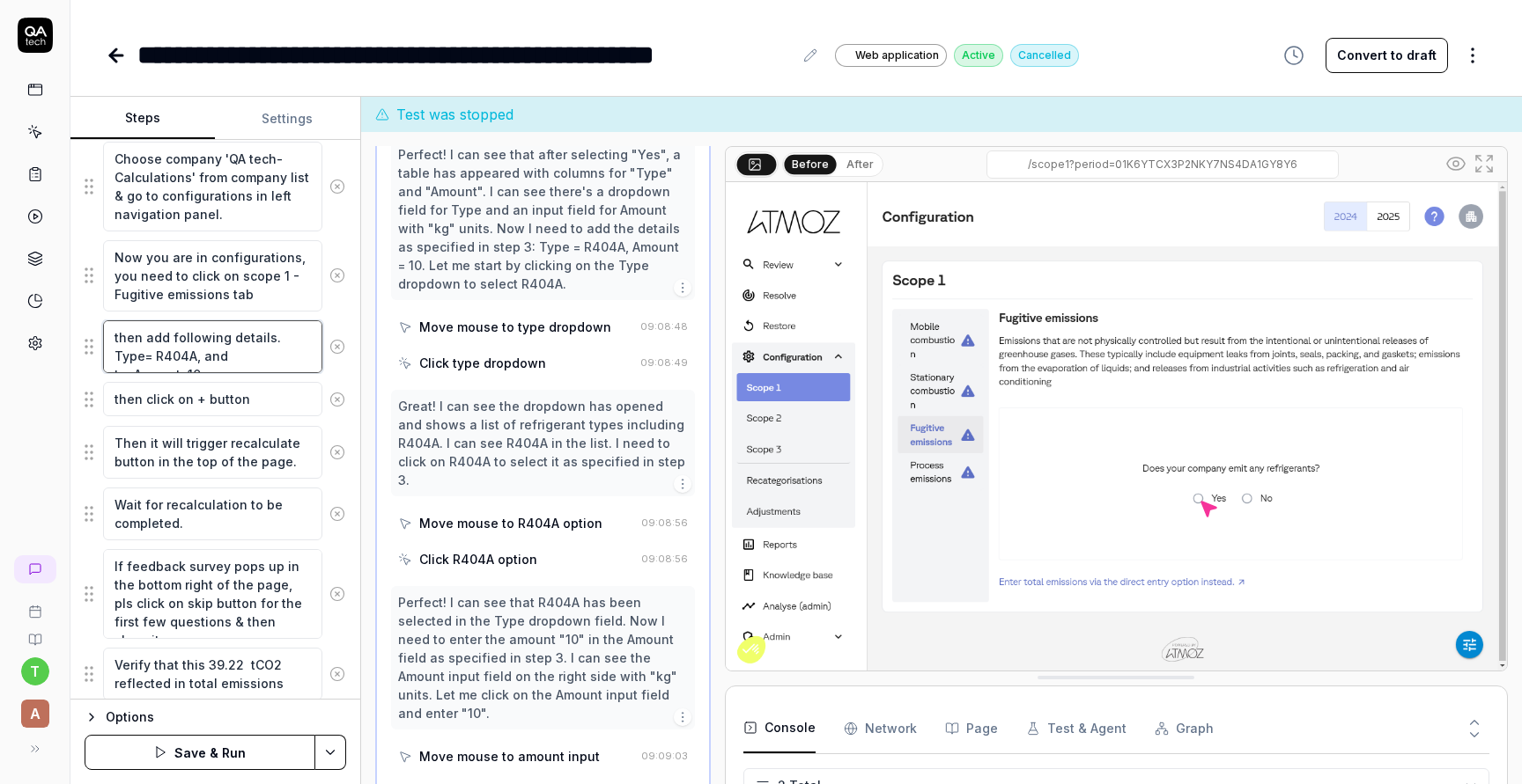
type textarea "*"
type textarea "then add following details. Type= R404A, and typeAmount=10"
type textarea "*"
type textarea "then add following details. Type= R404A, and type Amount=10"
click at [289, 357] on textarea "then add following details. Type= R404A, and type Amount=10" at bounding box center [212, 347] width 219 height 52
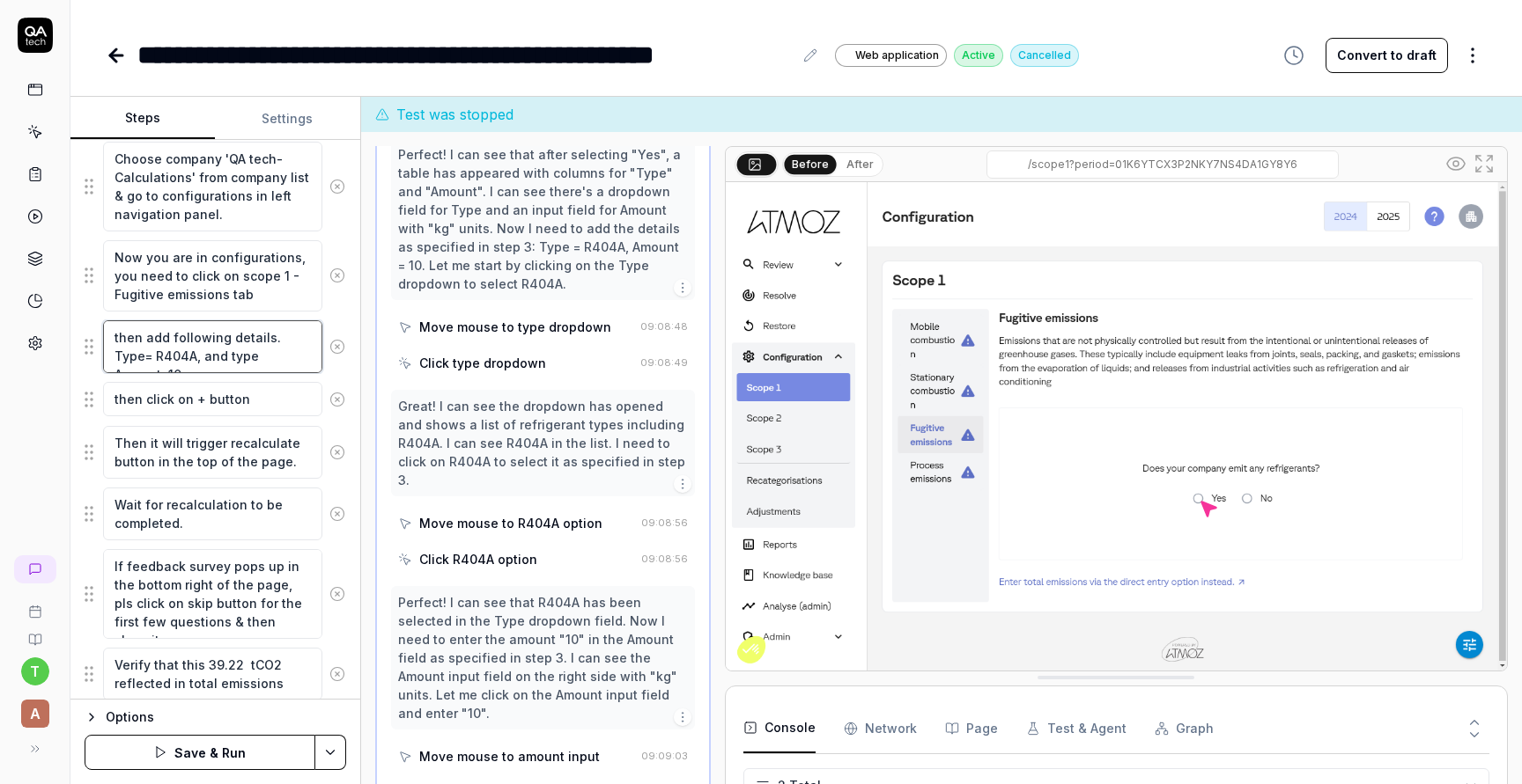
click at [220, 359] on textarea "then add following details. Type= R404A, and type Amount=10" at bounding box center [212, 347] width 219 height 52
type textarea "*"
type textarea "then add following details. Type= R404A, and type 1Amount=10"
type textarea "*"
type textarea "then add following details. Type= R404A, and type 10Amount=10"
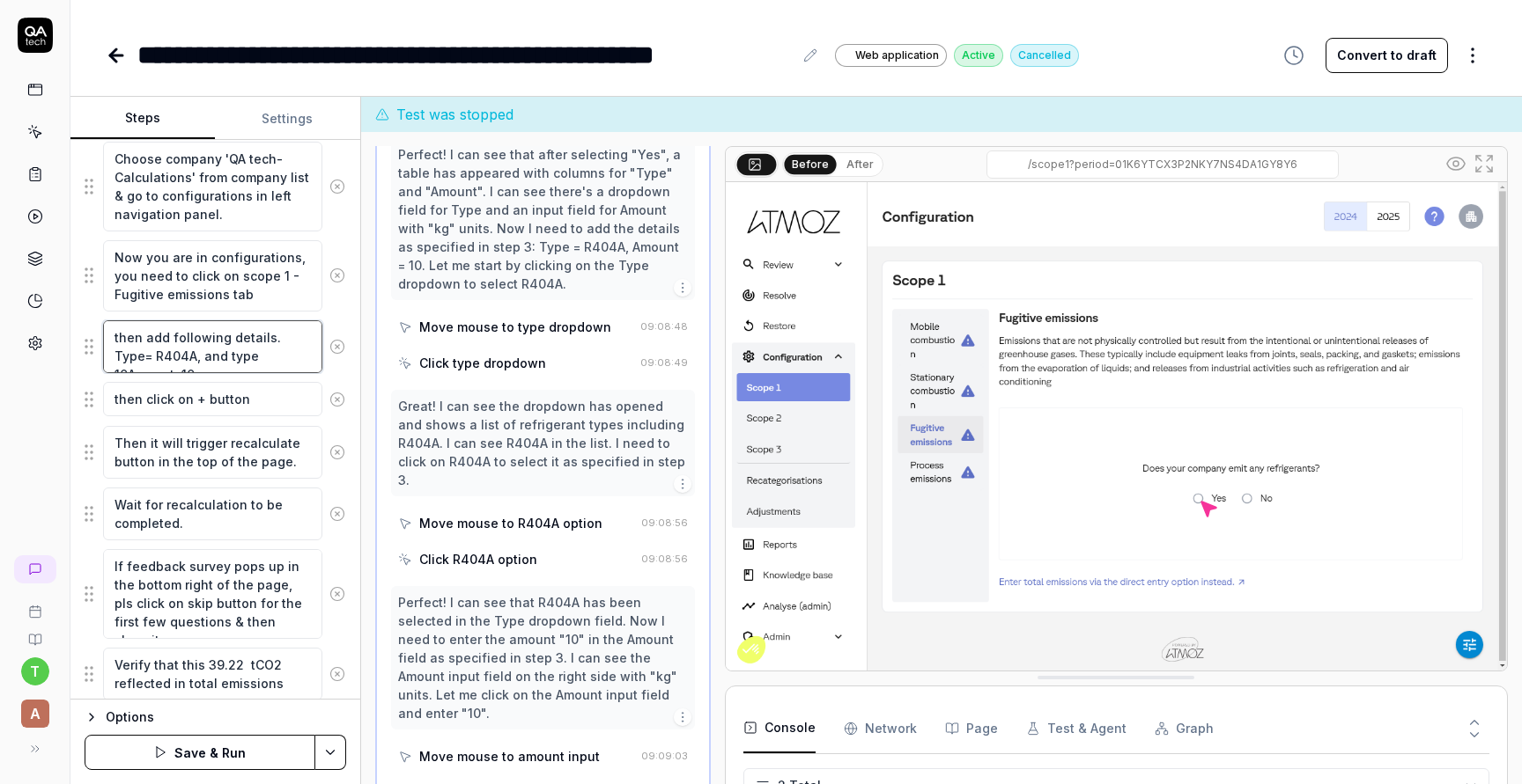
type textarea "*"
type textarea "then add following details. Type= R404A, and type 10 Amount=10"
click at [301, 354] on textarea "then add following details. Type= R404A, and type 10 Amount=10" at bounding box center [212, 347] width 219 height 52
type textarea "*"
type textarea "then add following details. Type= R404A, and type 10 Amount=1"
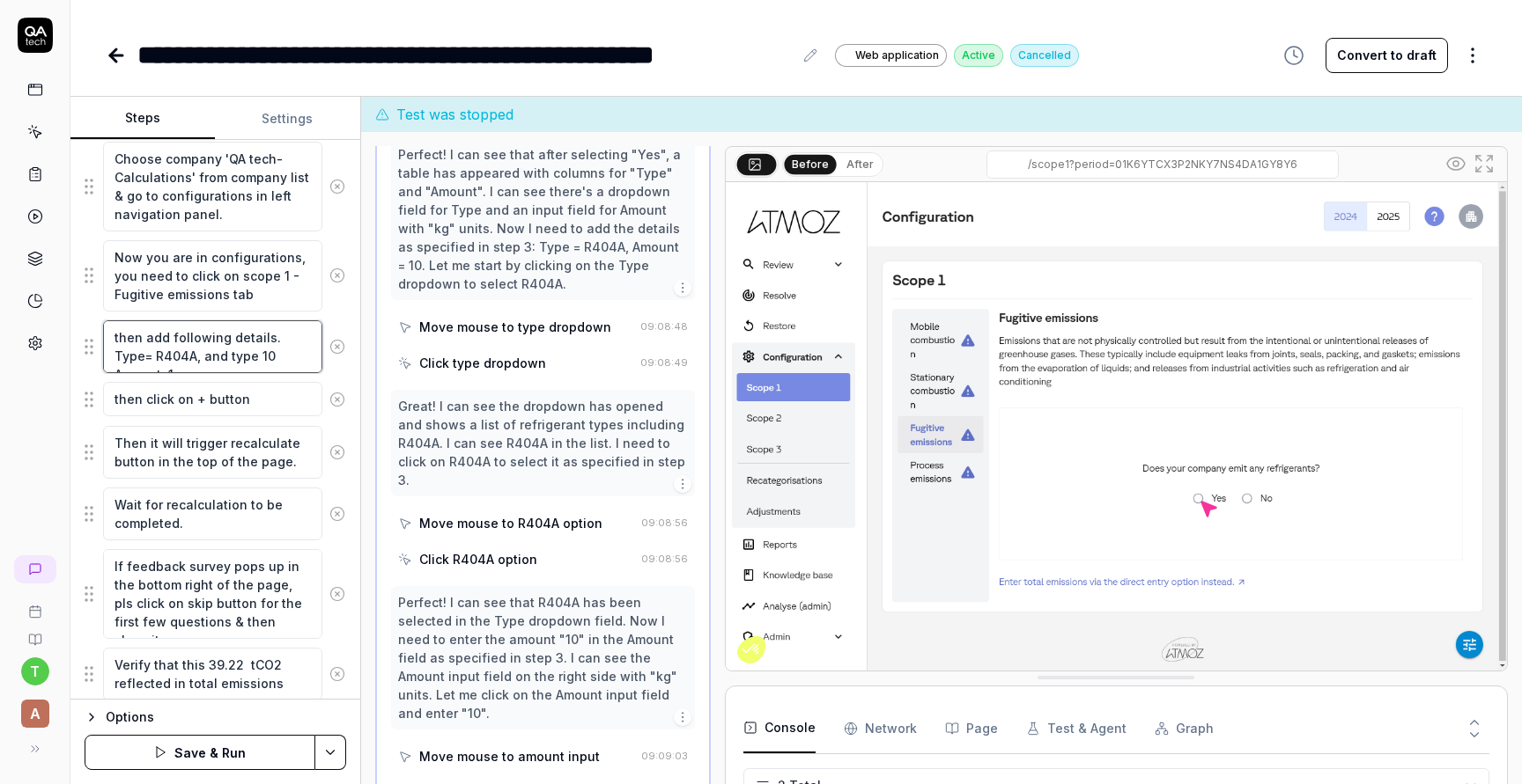
type textarea "*"
type textarea "then add following details. Type= R404A, and type 10 Amount="
type textarea "*"
type textarea "then add following details. Type= R404A, and type 10 Amount"
click at [227, 353] on textarea "then add following details. Type= R404A, and type 10 Amount" at bounding box center [212, 347] width 219 height 52
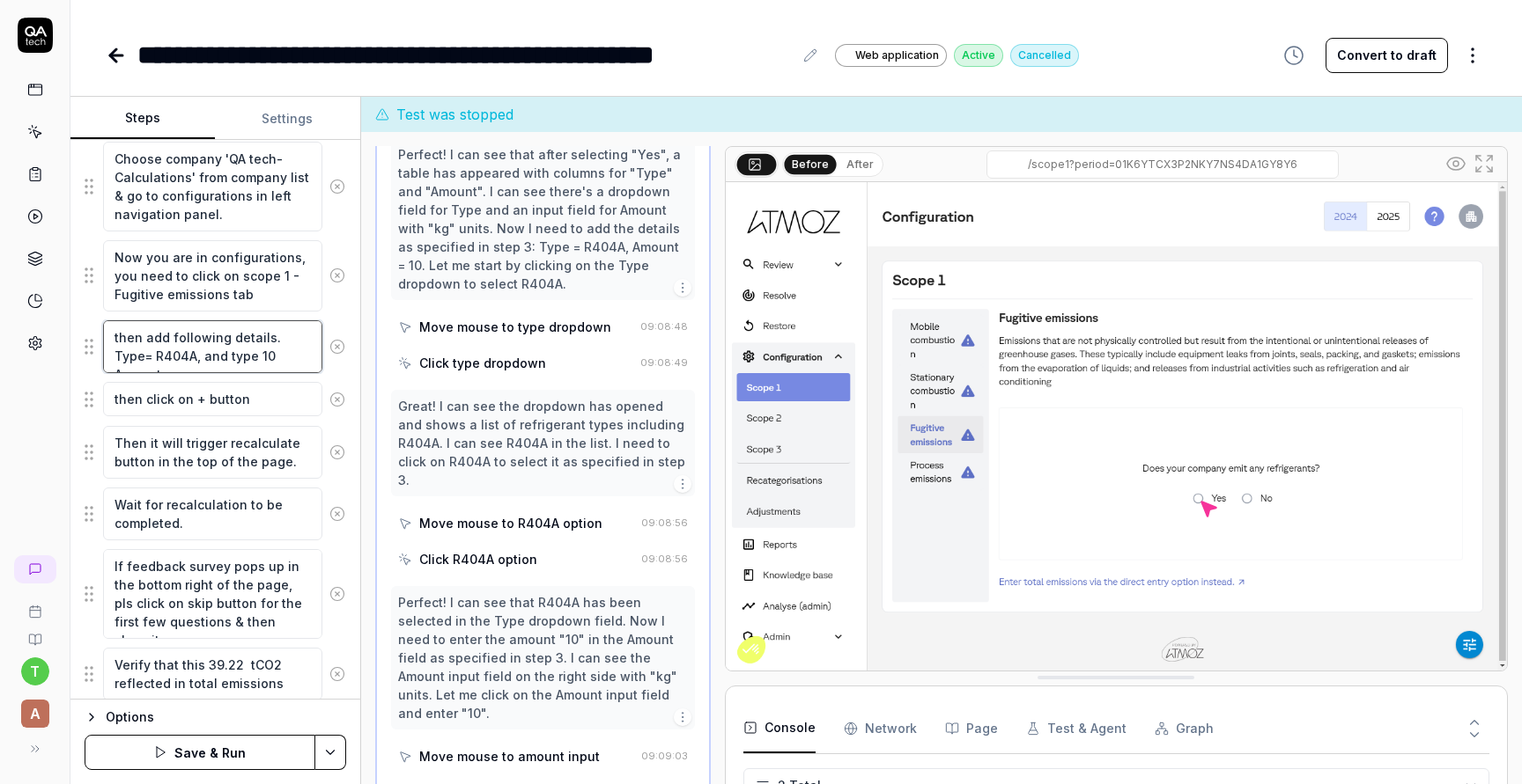
type textarea "*"
type textarea "then add following details. Type= R404A, and type 10 Amount"
type textarea "*"
type textarea "then add following details. Type= R404A, and type 10 i Amount"
type textarea "*"
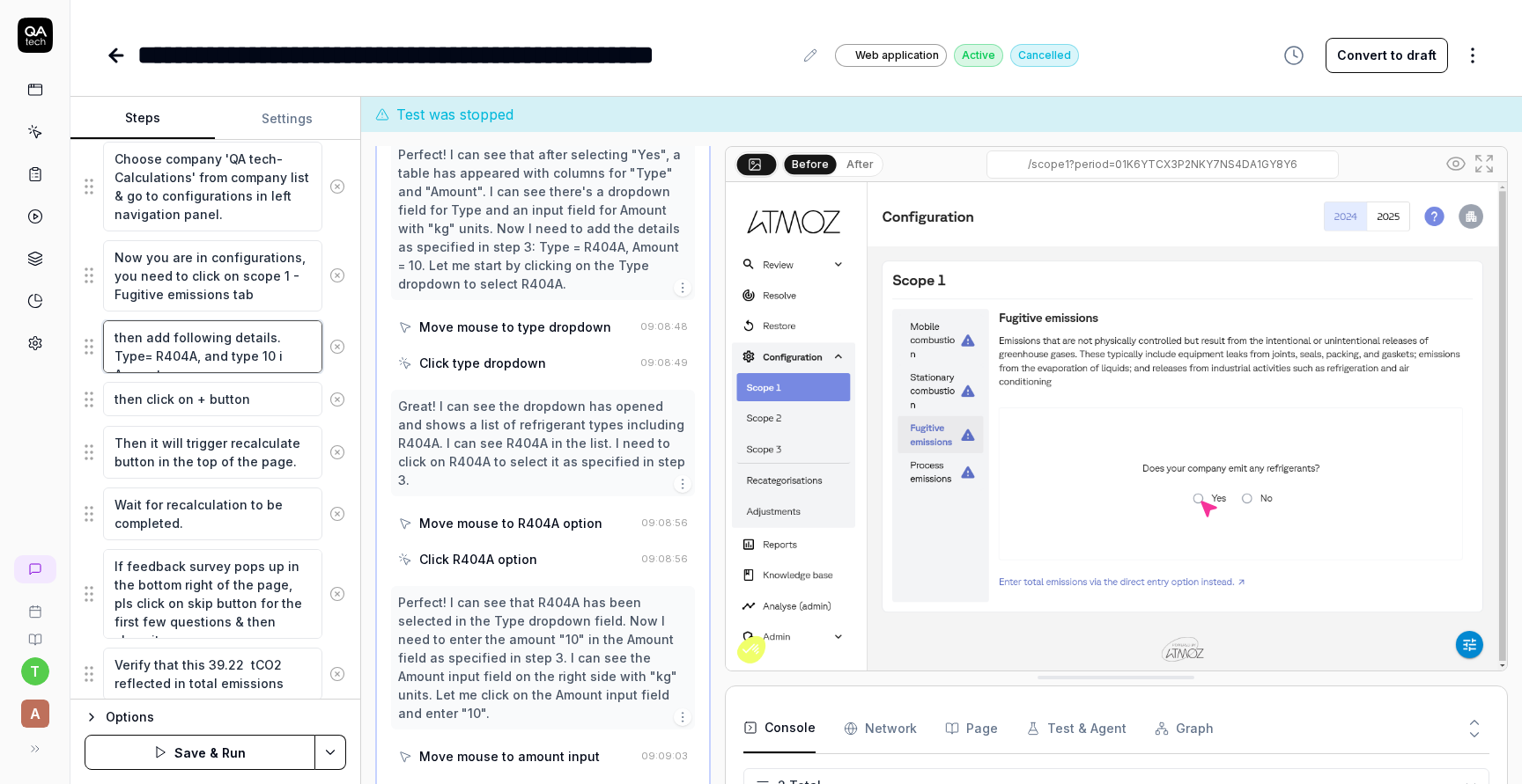
type textarea "then add following details. Type= R404A, and type 10 in Amount"
type textarea "*"
type textarea "then add following details. Type= R404A, and type 10 ins Amount"
type textarea "*"
type textarea "then add following details. Type= R404A, and type 10 insi Amount"
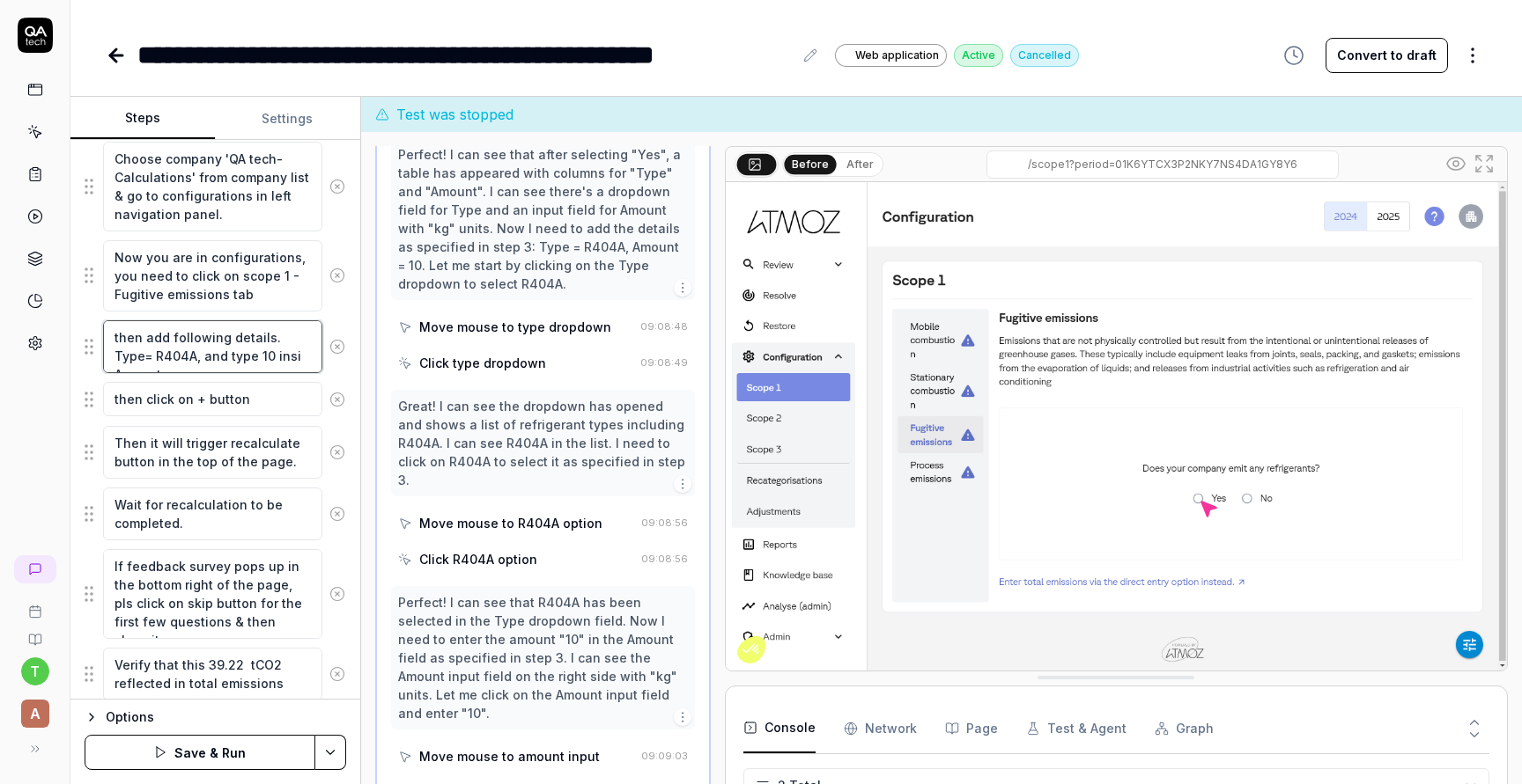
type textarea "*"
type textarea "then add following details. Type= R404A, and type 10 insid Amount"
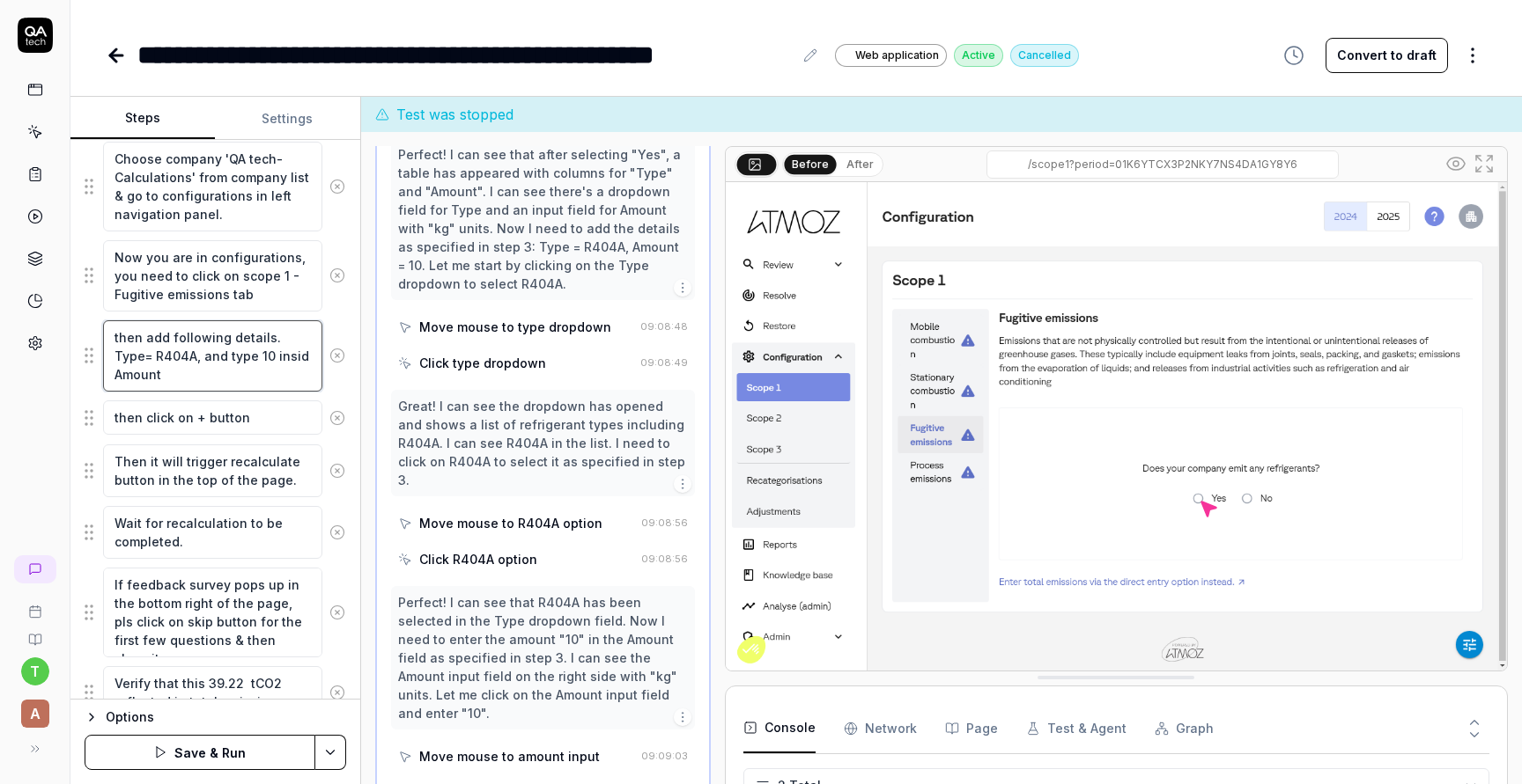
type textarea "*"
type textarea "then add following details. Type= R404A, and type 10 inside Amount"
type textarea "*"
type textarea "then add following details. Type= R404A, and type 10 inside Amount"
type textarea "*"
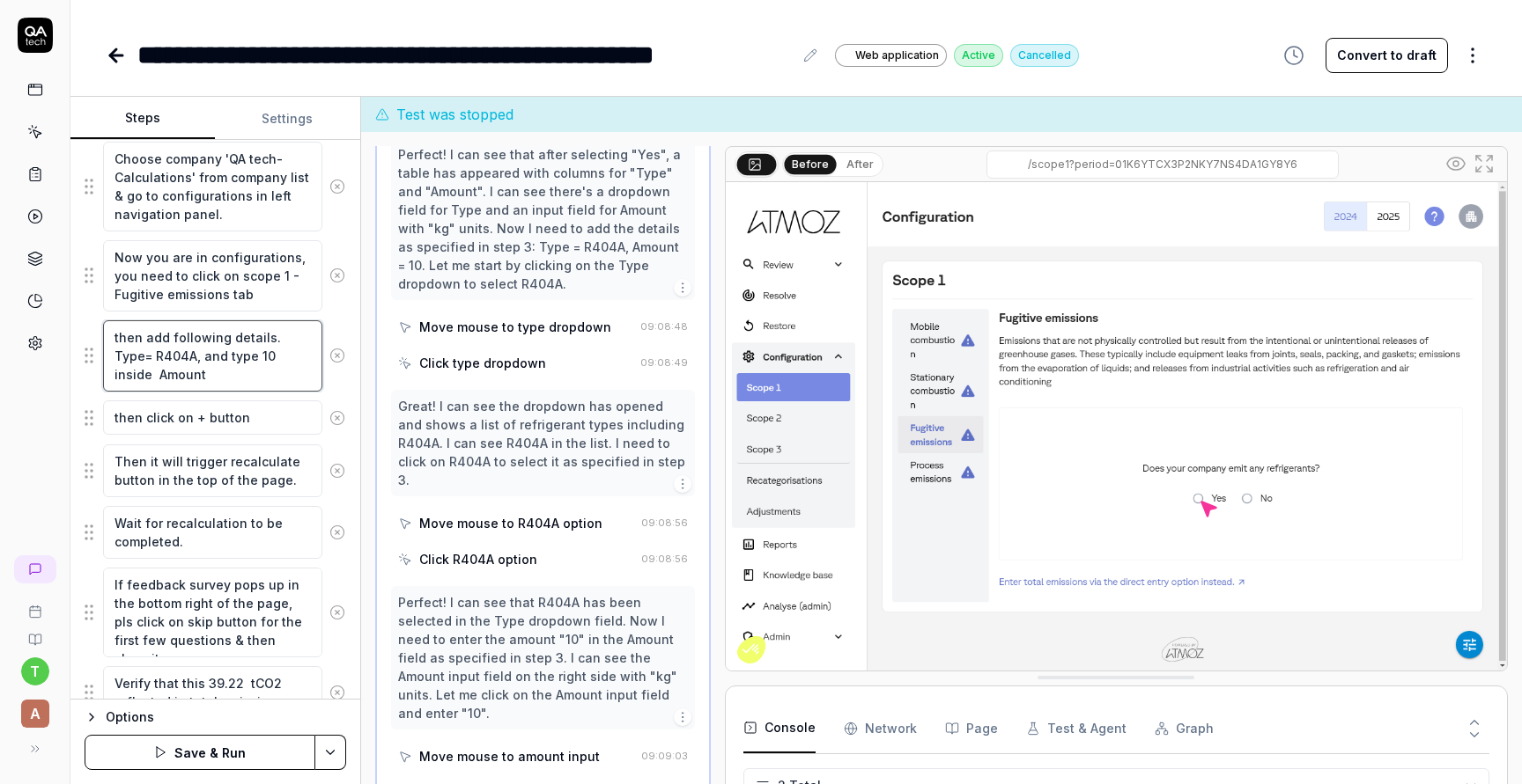
type textarea "then add following details. Type= R404A, and type 10 inside t Amount"
type textarea "*"
type textarea "then add following details. Type= R404A, and type 10 inside th Amount"
type textarea "*"
type textarea "then add following details. Type= R404A, and type 10 inside the Amount"
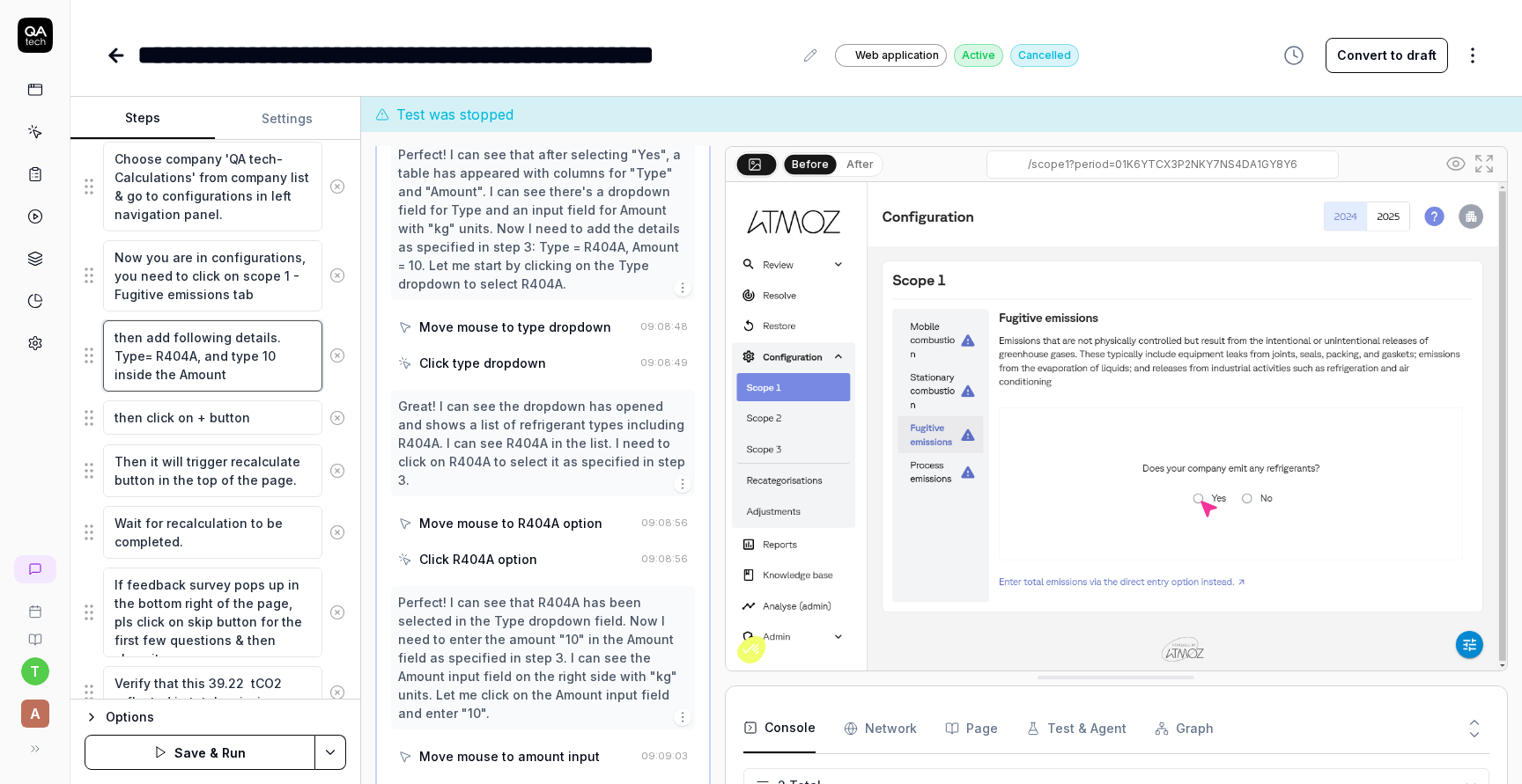
type textarea "*"
type textarea "then add following details. Type= R404A, and type 10 inside the Amount"
type textarea "*"
type textarea "then add following details. Type= R404A, and type 10 inside the t Amount"
type textarea "*"
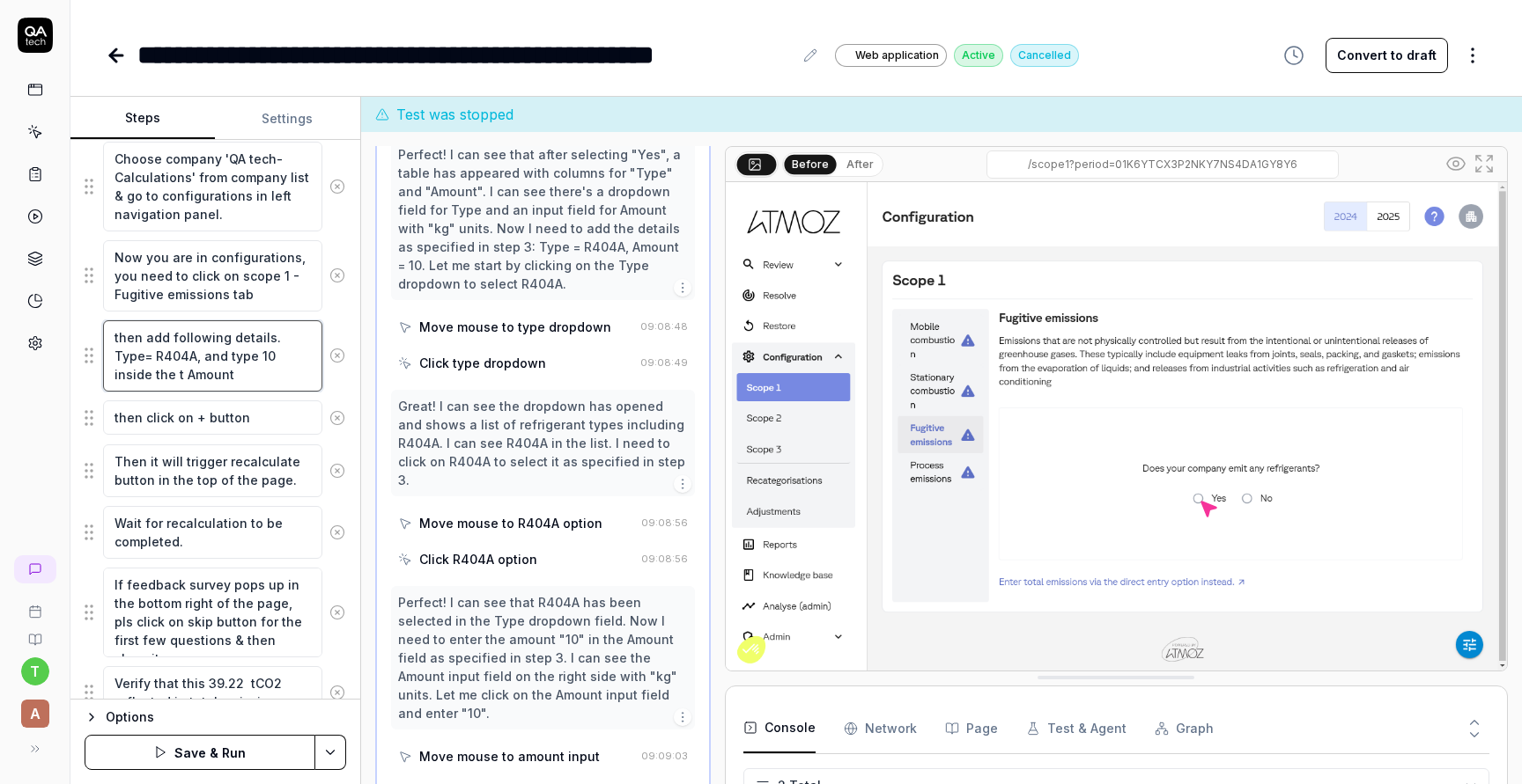
type textarea "then add following details. Type= R404A, and type 10 inside the te Amount"
type textarea "*"
type textarea "then add following details. Type= R404A, and type 10 inside the tex Amount"
type textarea "*"
type textarea "then add following details. Type= R404A, and type 10 inside the text Amount"
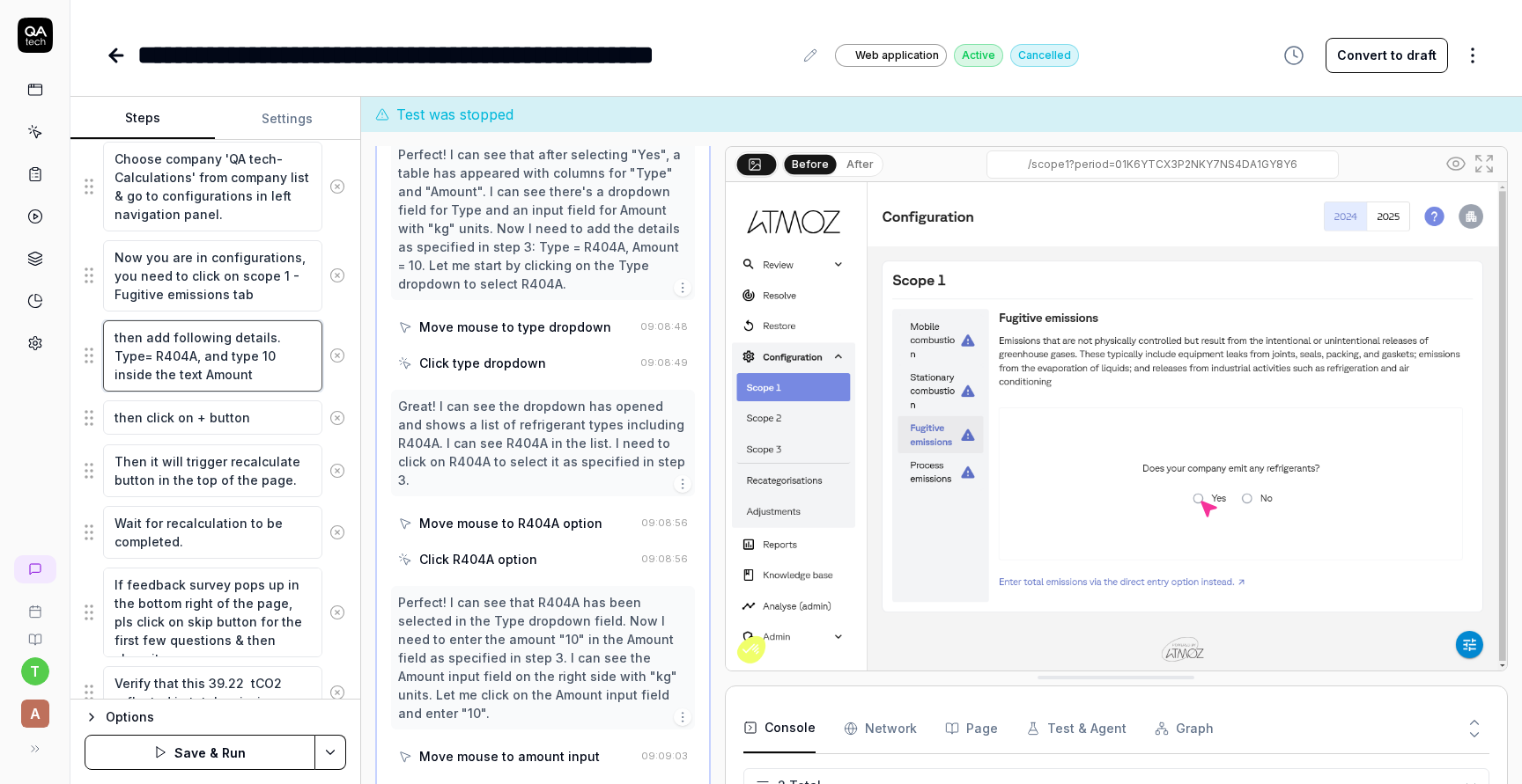
type textarea "*"
type textarea "then add following details. Type= R404A, and type 10 inside the textn Amount"
type textarea "*"
type textarea "then add following details. Type= R404A, and type 10 inside the text Amount"
type textarea "*"
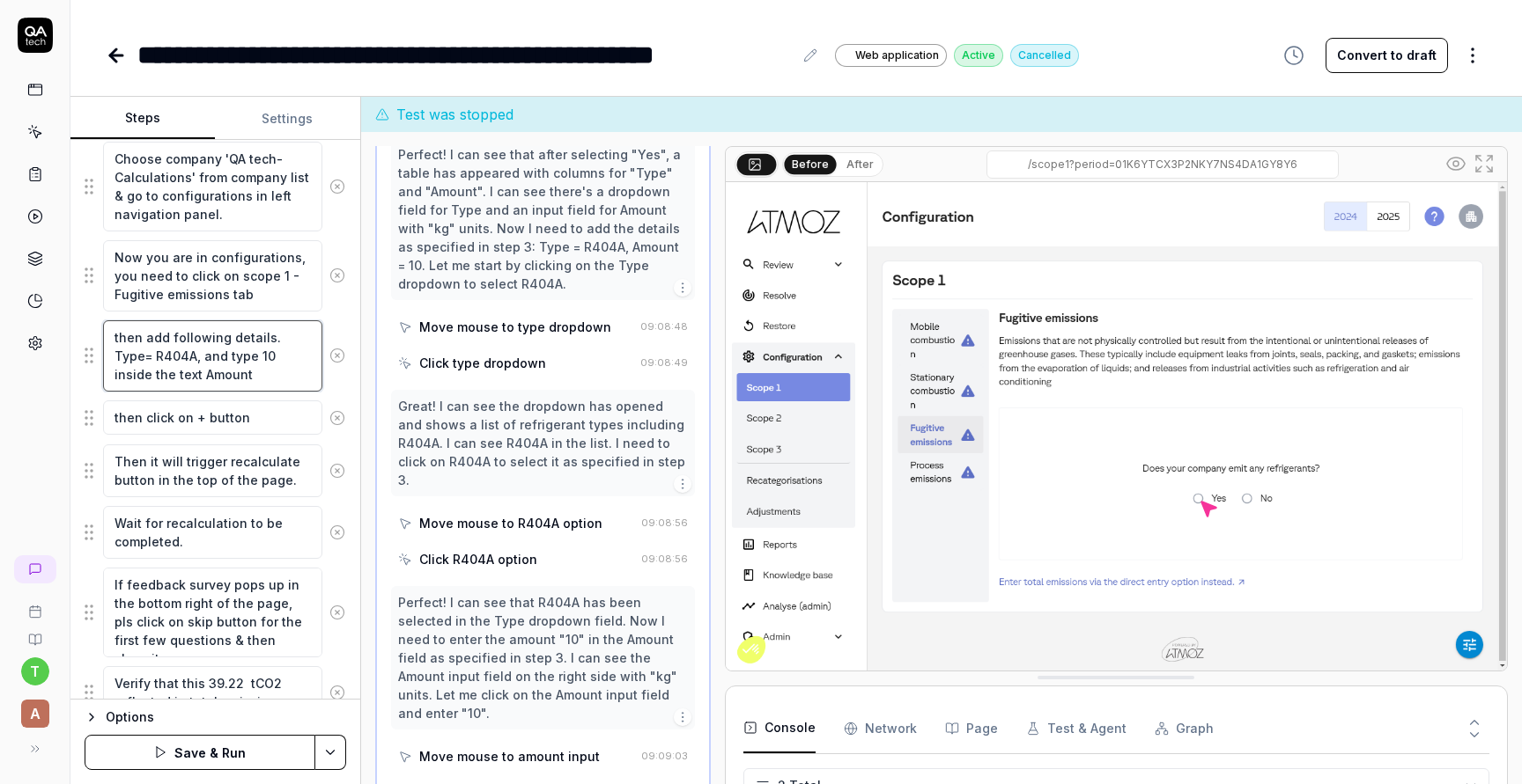
type textarea "then add following details. Type= R404A, and type 10 inside the tex Amount"
type textarea "*"
type textarea "then add following details. Type= R404A, and type 10 inside the text Amount"
type textarea "*"
type textarea "then add following details. Type= R404A, and type 10 inside the text Amount"
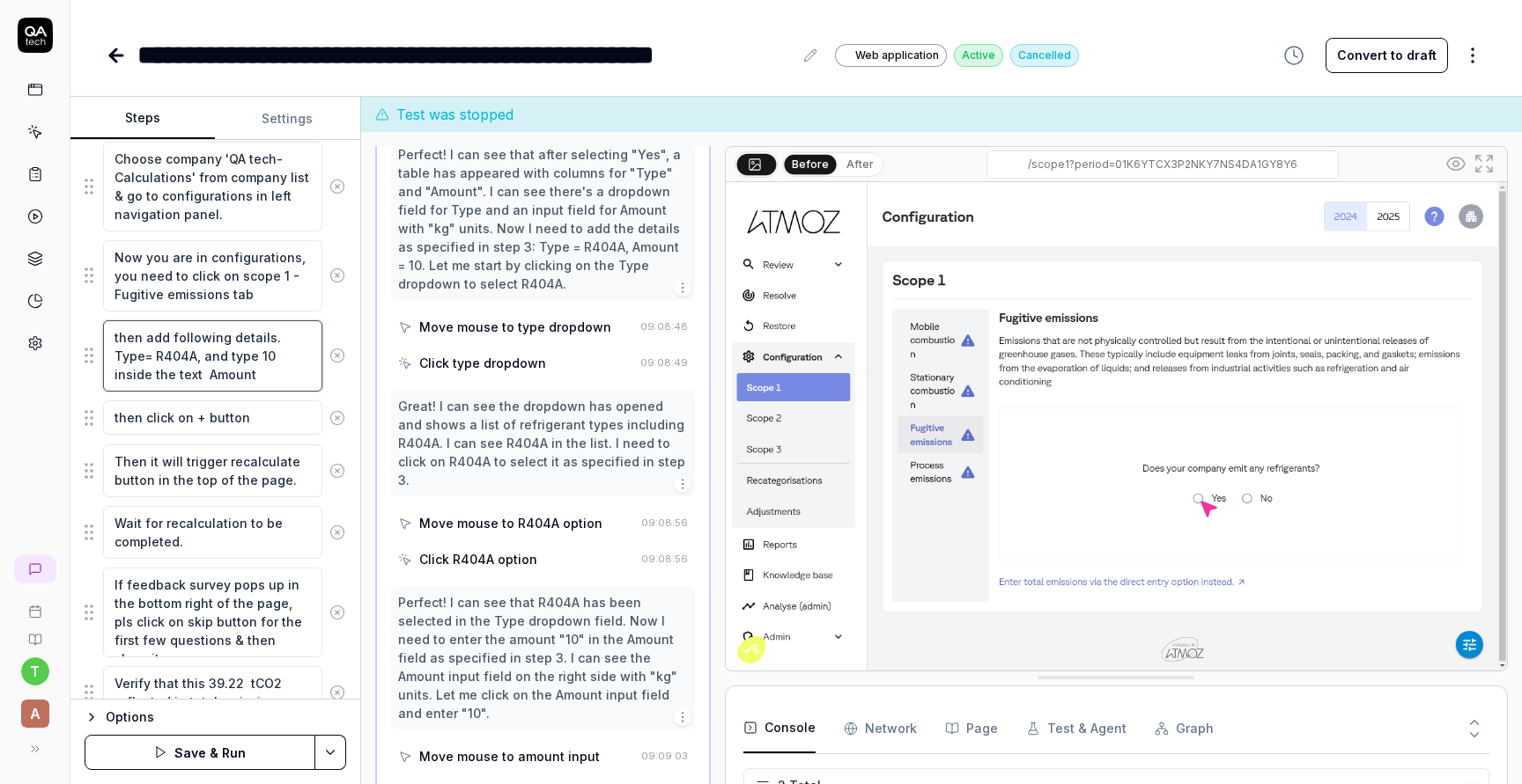
type textarea "*"
type textarea "then add following details. Type= R404A, and type 10 inside the text b Amount"
type textarea "*"
type textarea "then add following details. Type= R404A, and type 10 inside the text bo Amount"
type textarea "*"
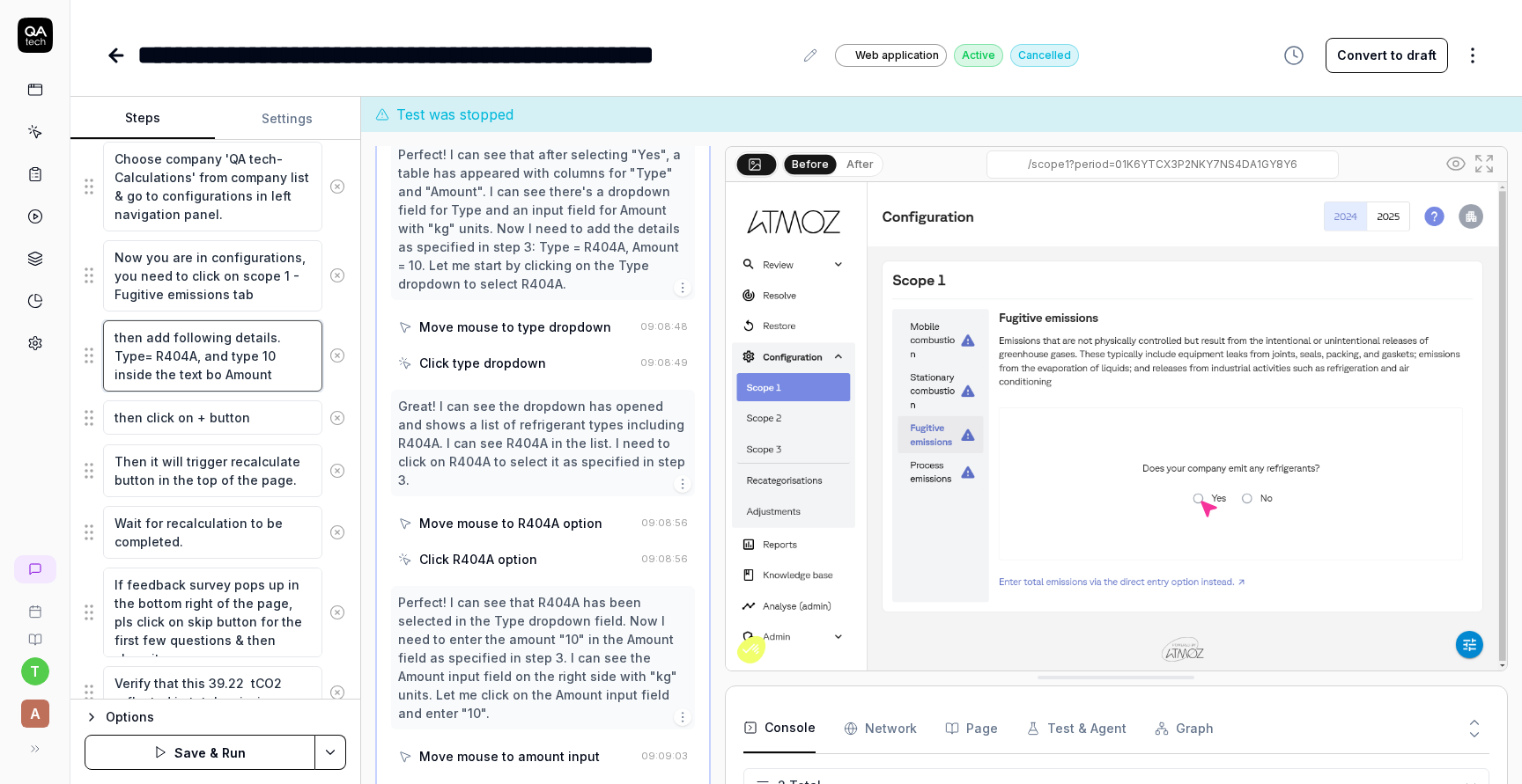
type textarea "then add following details. Type= R404A, and type 10 inside the text box Amount"
type textarea "*"
type textarea "then add following details. Type= R404A, and type 10 inside the text box Amount"
type textarea "*"
type textarea "then add following details. Type= R404A, and type 10 inside the text box n Amou…"
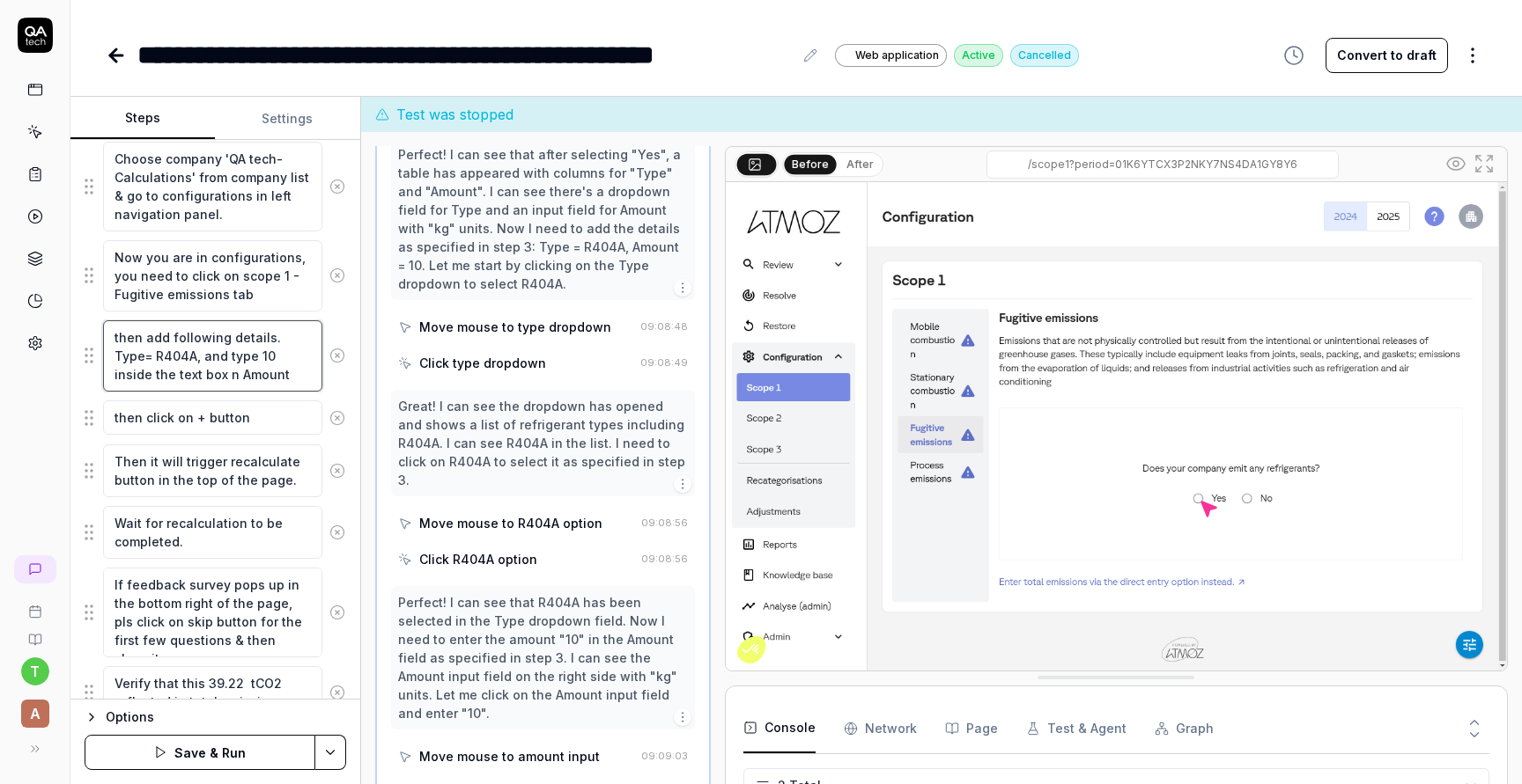
type textarea "*"
type textarea "then add following details. Type= R404A, and type 10 inside the text box na Amo…"
type textarea "*"
type textarea "then add following details. Type= R404A, and type 10 inside the text box nam Am…"
type textarea "*"
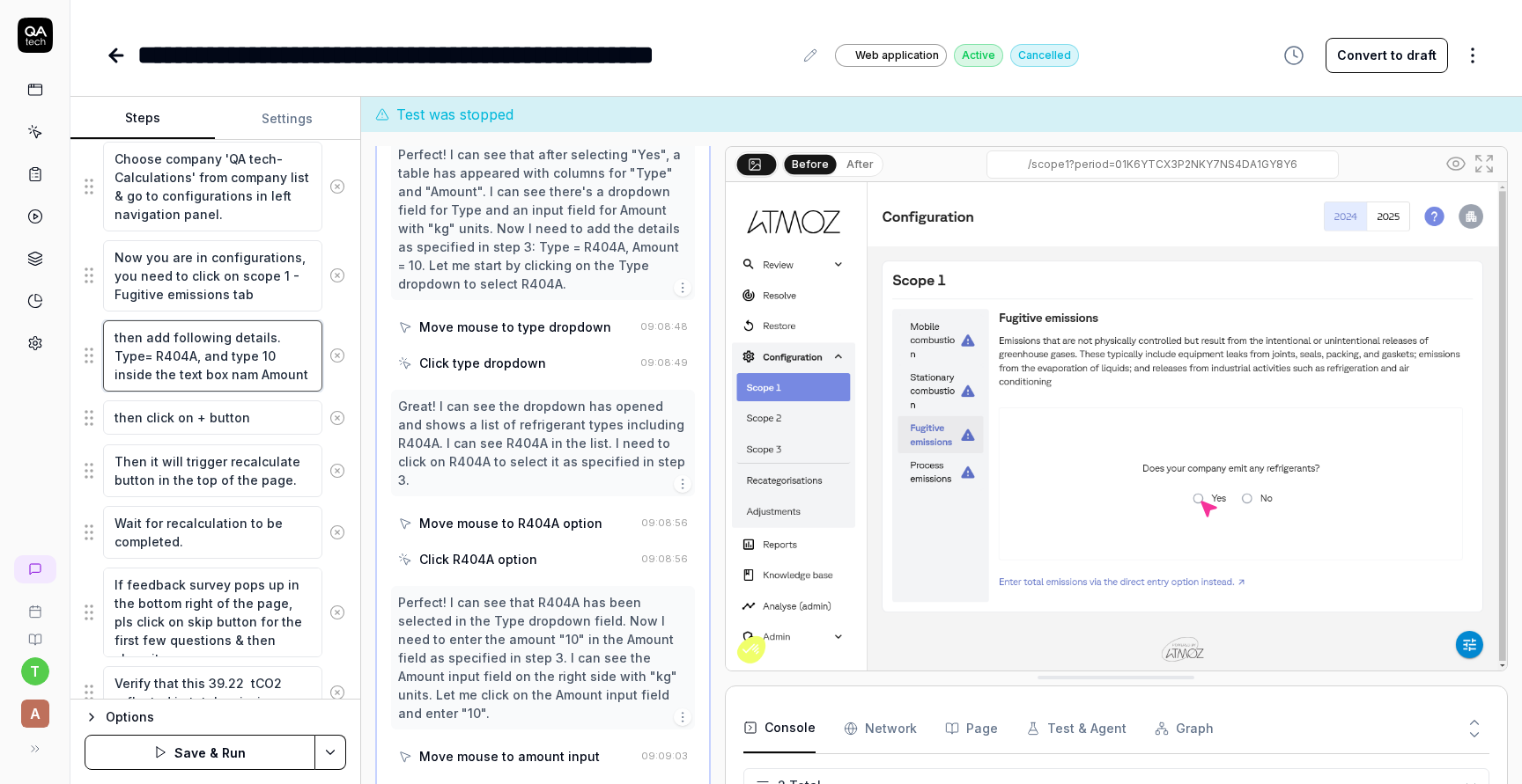
type textarea "then add following details. Type= R404A, and type 10 inside the text box name A…"
type textarea "*"
type textarea "then add following details. Type= R404A, and type 10 inside the text box named …"
type textarea "*"
type textarea "then add following details. Type= R404A, and type 10 inside the text box named …"
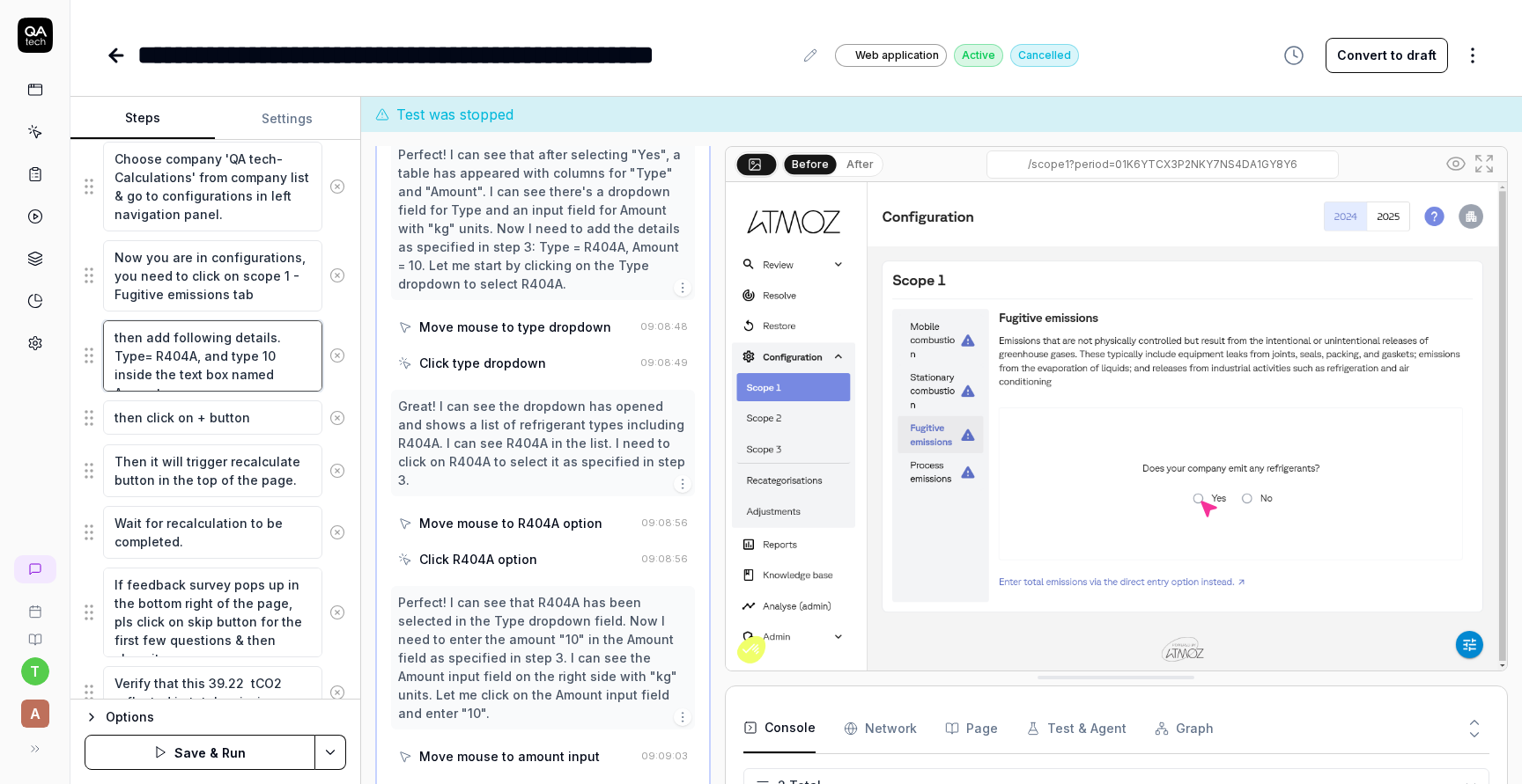
type textarea "*"
type textarea "then add following details. Type= R404A, and type 10 inside the text box named …"
type textarea "*"
type textarea "then add following details. Type= R404A, and type 10 inside the text box named …"
type textarea "*"
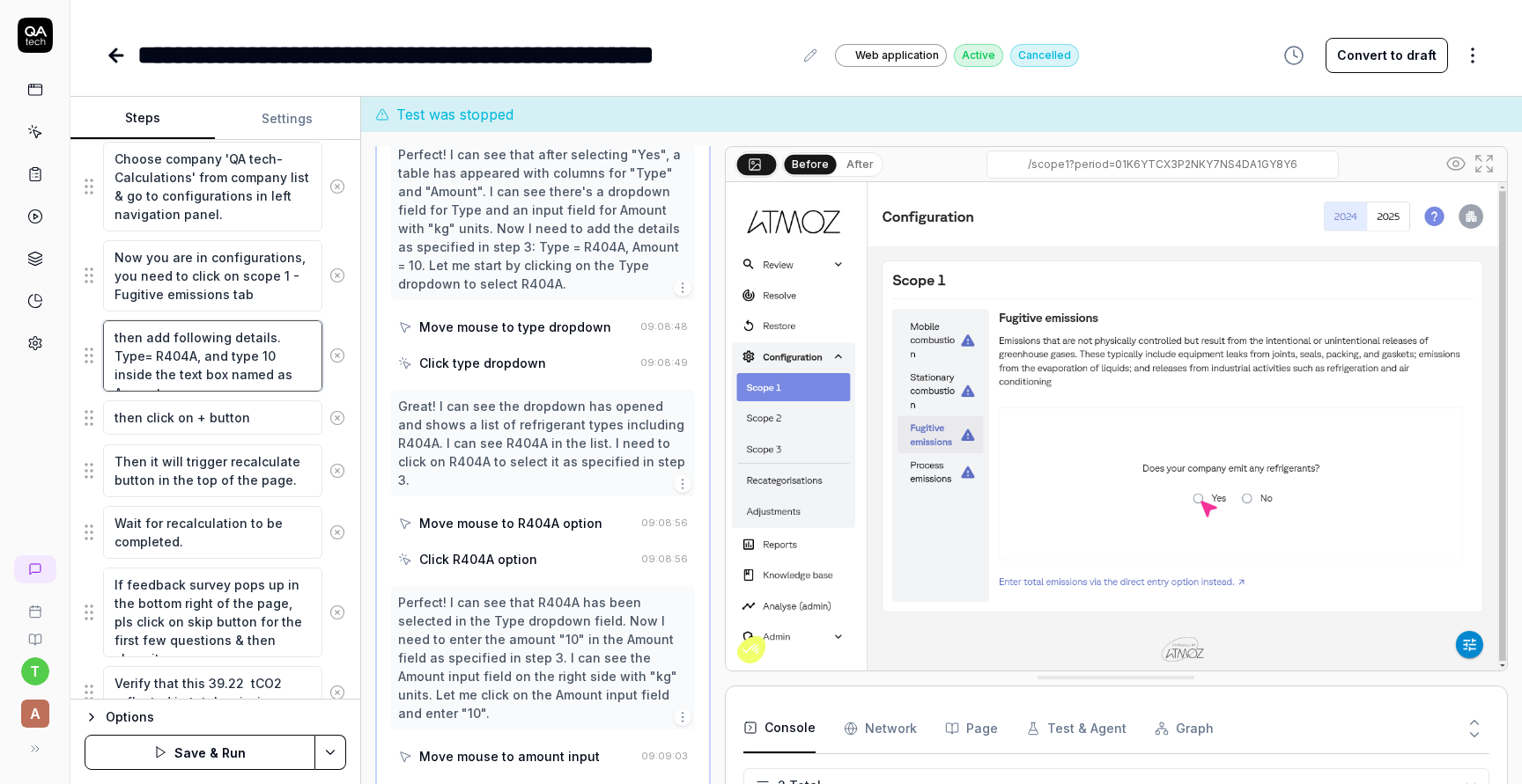
type textarea "then add following details. Type= R404A, and type 10 inside the text box named …"
type textarea "*"
type textarea "then add following details. Type= R404A, and type 10 inside the text box named …"
type textarea "*"
type textarea "then add following details. Type= R404A, and type 10 inside the text box named …"
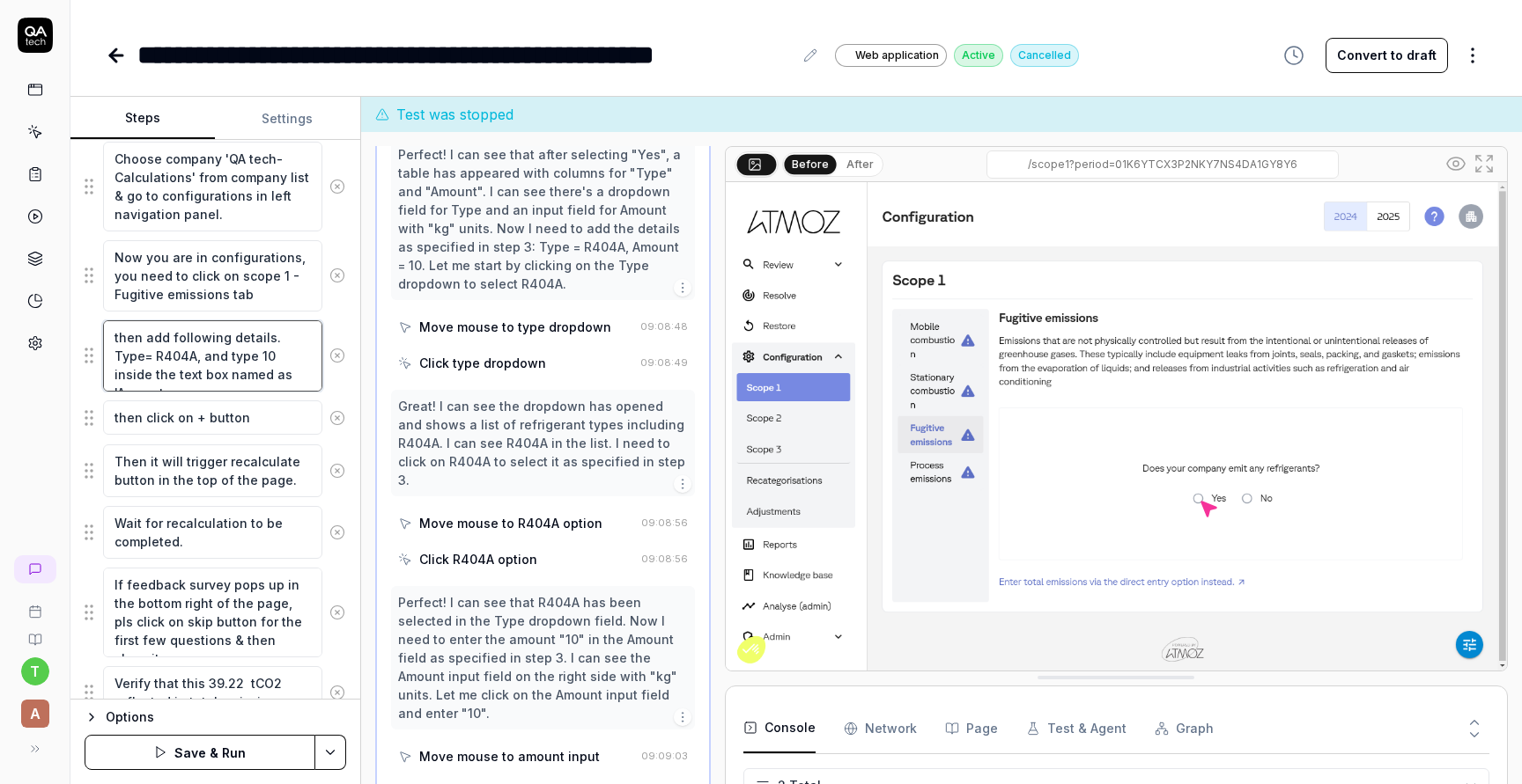
click at [284, 371] on textarea "then add following details. Type= R404A, and type 10 inside the text box named …" at bounding box center [212, 356] width 219 height 71
type textarea "*"
type textarea "then add following details. Type= R404A, and type 10 inside the text box named …"
click at [224, 753] on button "Save & Run" at bounding box center [200, 752] width 231 height 36
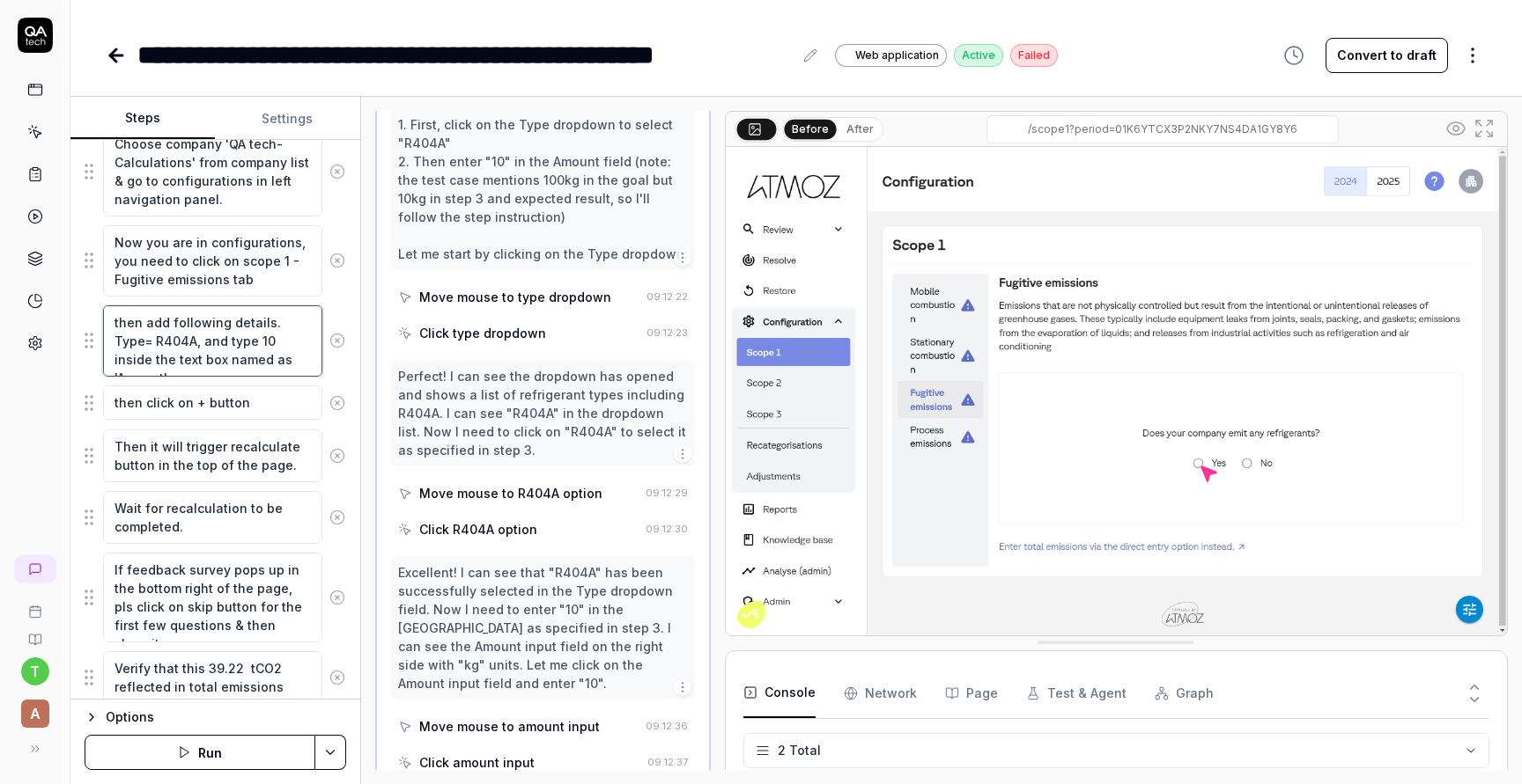
scroll to position [904, 0]
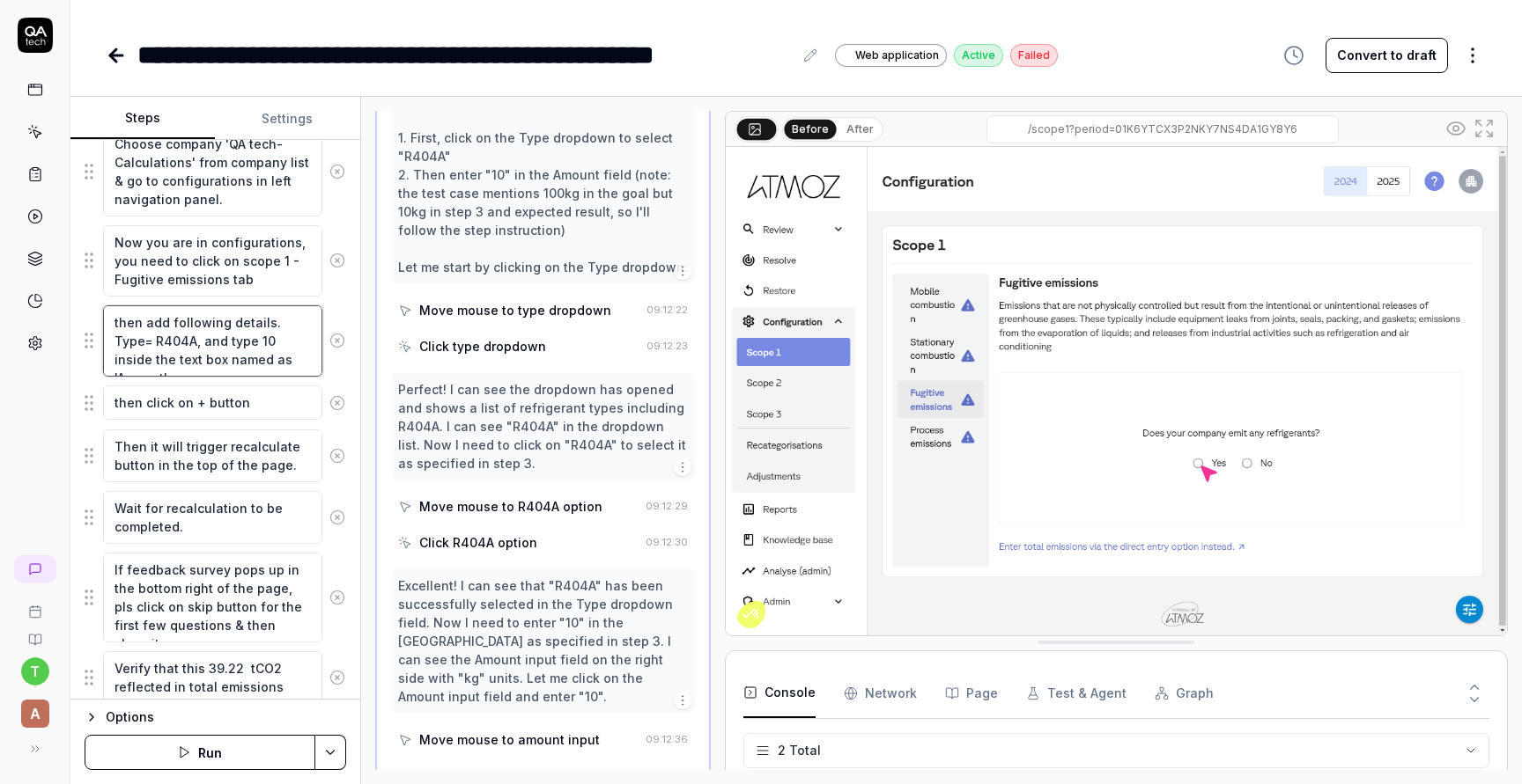
drag, startPoint x: 281, startPoint y: 357, endPoint x: 165, endPoint y: 342, distance: 117.0
click at [165, 342] on textarea "then add following details. Type= R404A, and type 10 inside the text box named …" at bounding box center [212, 341] width 219 height 71
type textarea "*"
type textarea "then add following details. Type= R404A,"
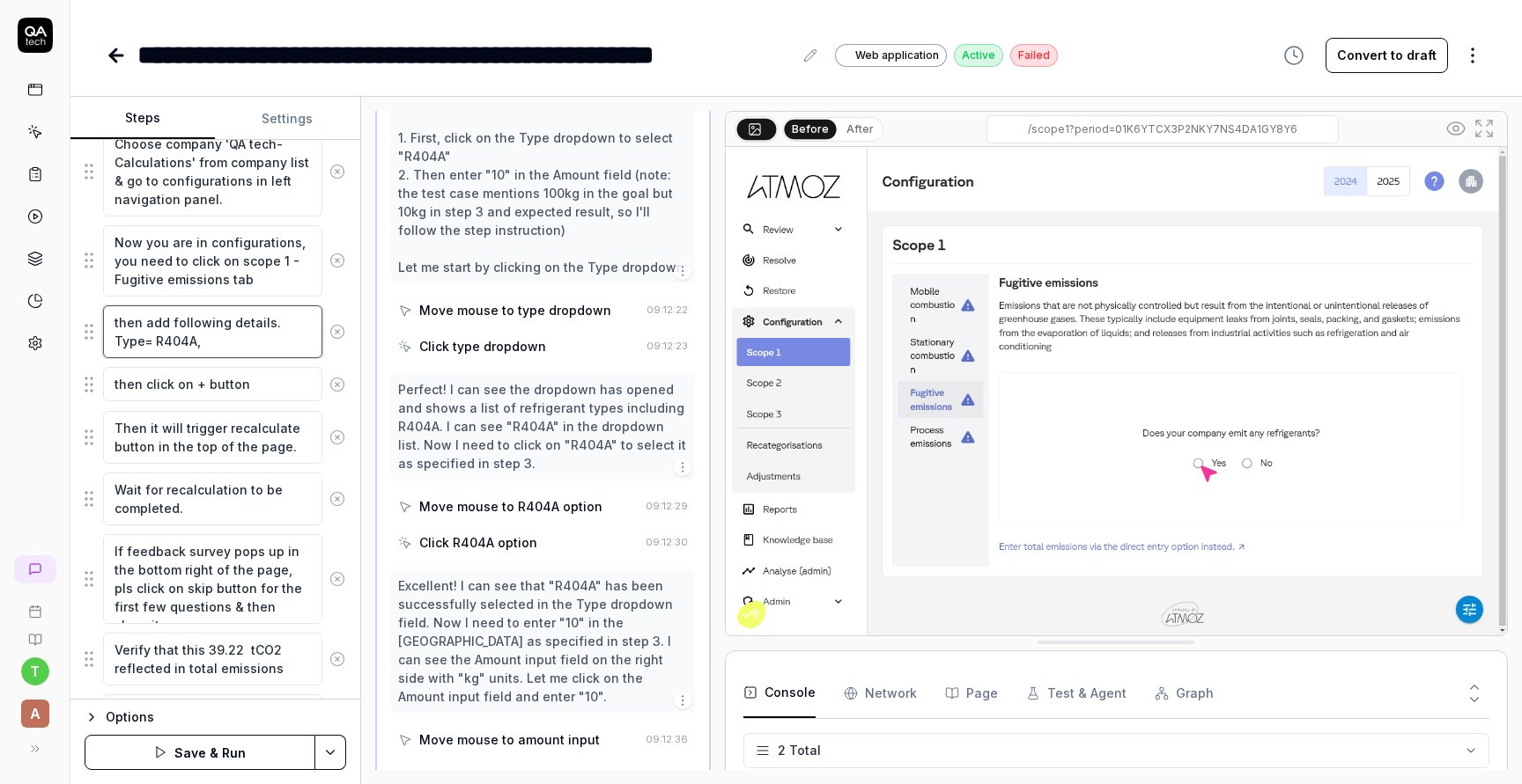
type textarea "*"
type textarea "then add following details. Type= R404A,"
type textarea "*"
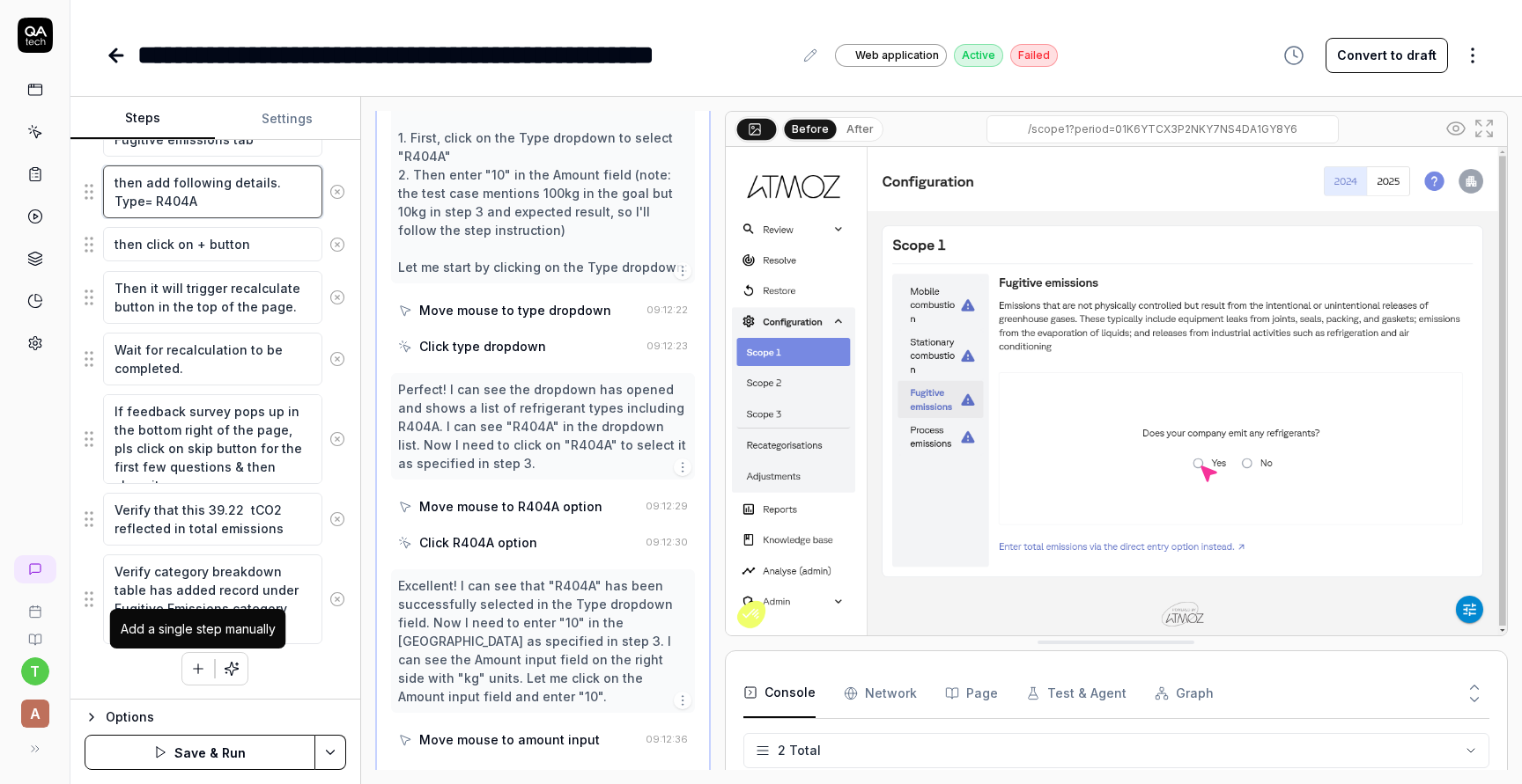
type textarea "then add following details. Type= R404A"
click at [206, 666] on button "button" at bounding box center [199, 669] width 32 height 32
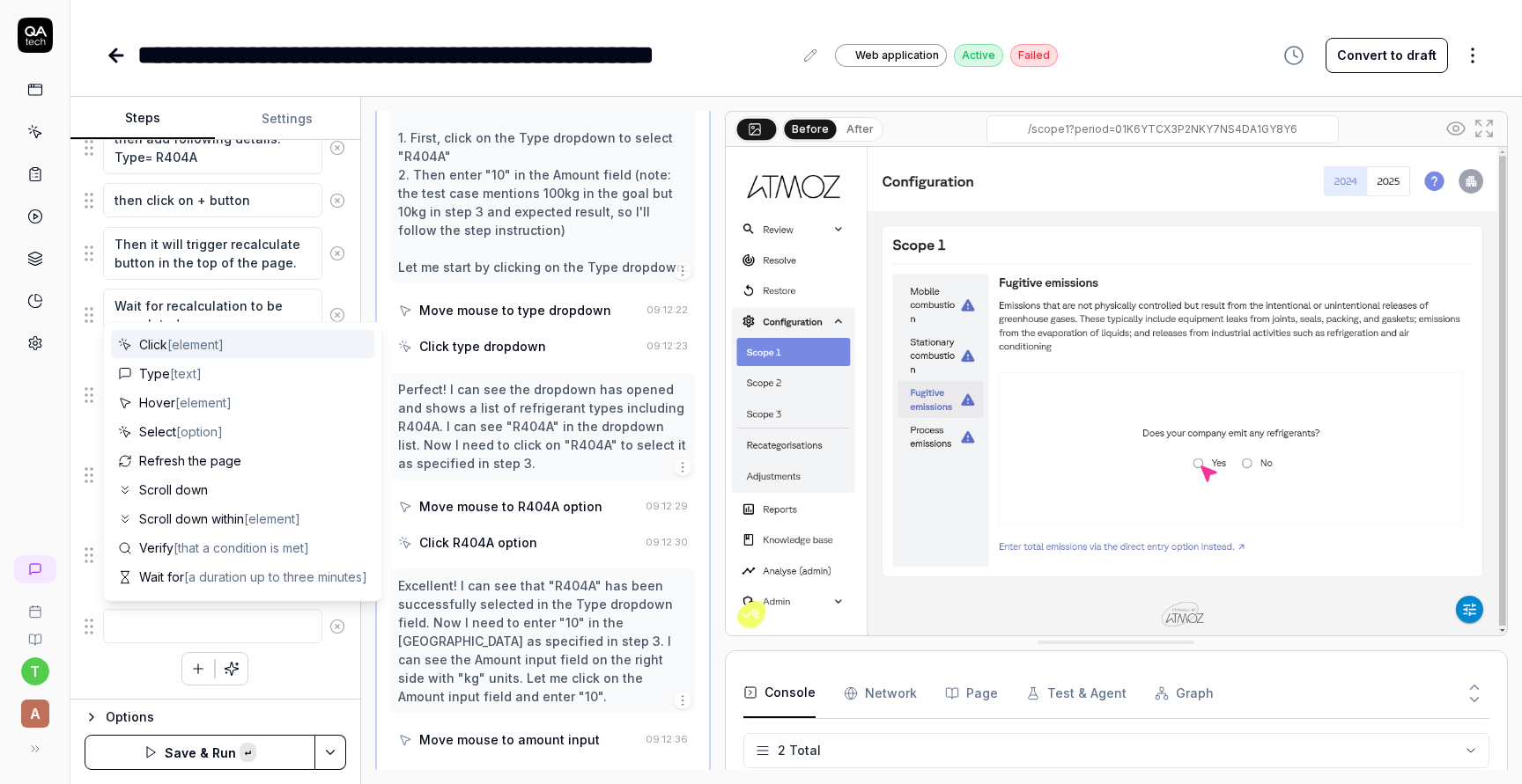
type textarea "*"
type textarea "and type 10 inside the text box named as 'Amount'"
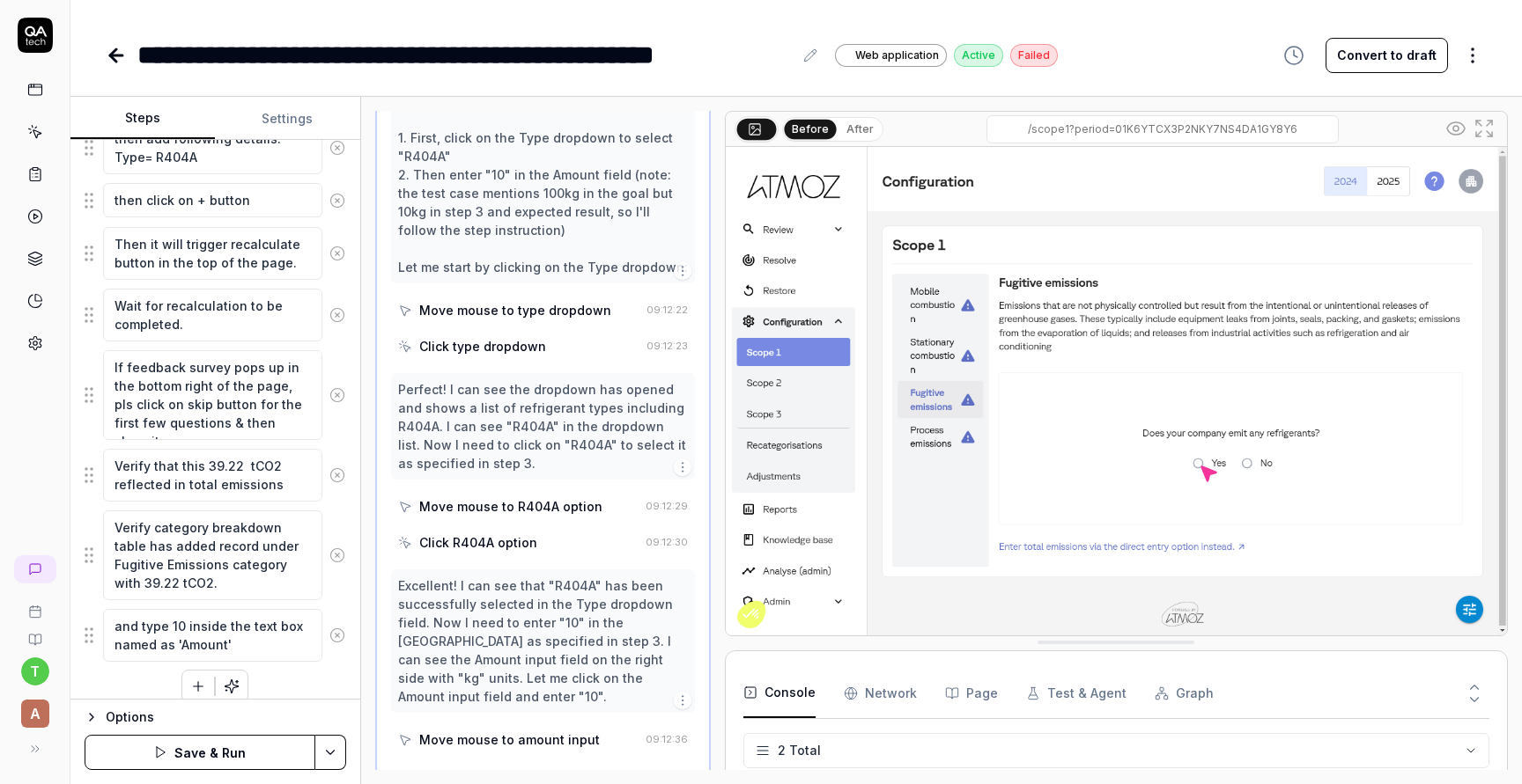
click at [136, 622] on textarea "and type 10 inside the text box named as 'Amount'" at bounding box center [212, 635] width 219 height 52
click at [142, 624] on textarea "and type 10 inside the text box named as 'Amount'" at bounding box center [212, 635] width 219 height 52
type textarea "*"
type textarea "and 10 inside the text box named as 'Amount'"
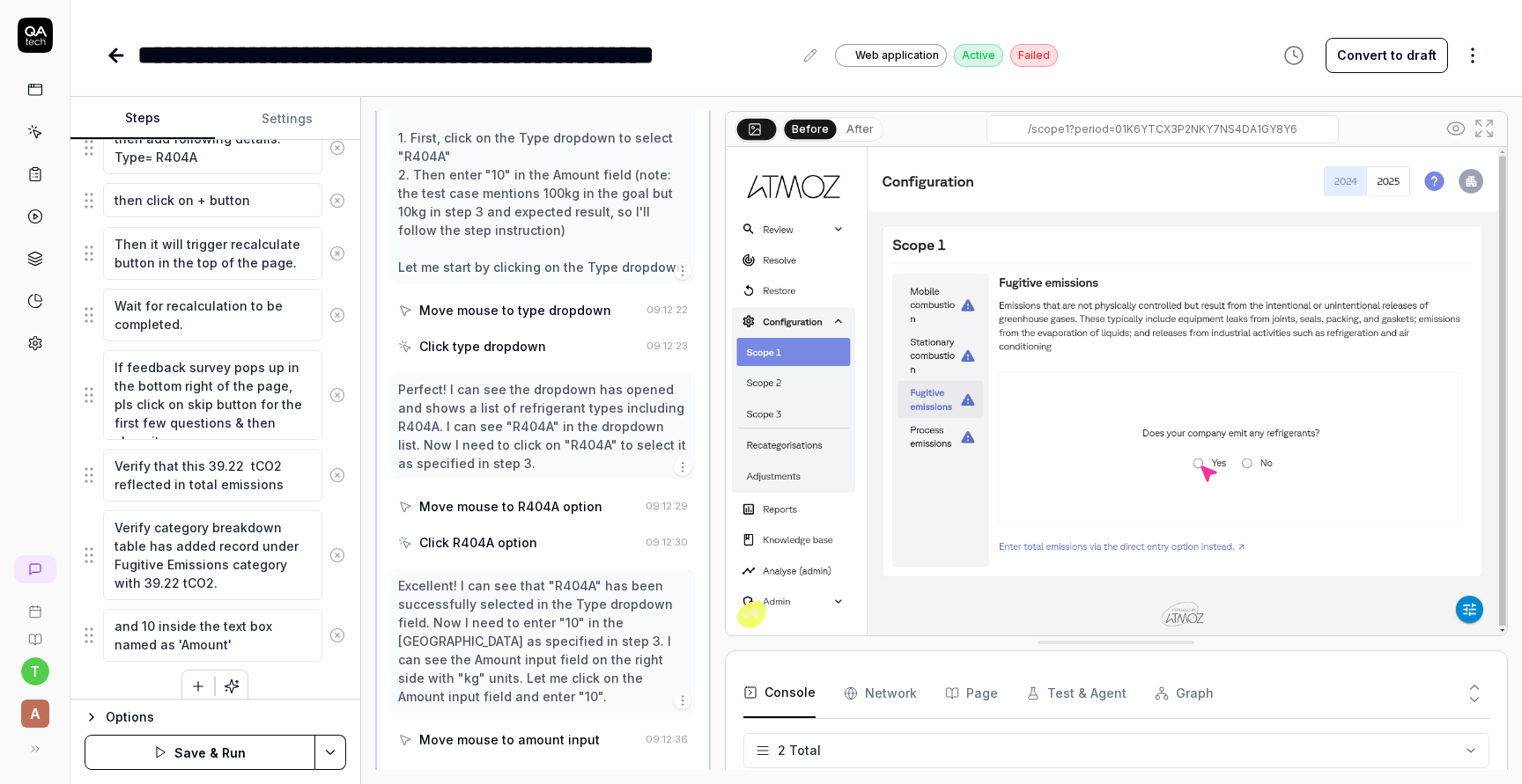
type textarea "*"
type textarea "an 10 inside the text box named as 'Amount'"
type textarea "*"
type textarea "a 10 inside the text box named as 'Amount'"
type textarea "*"
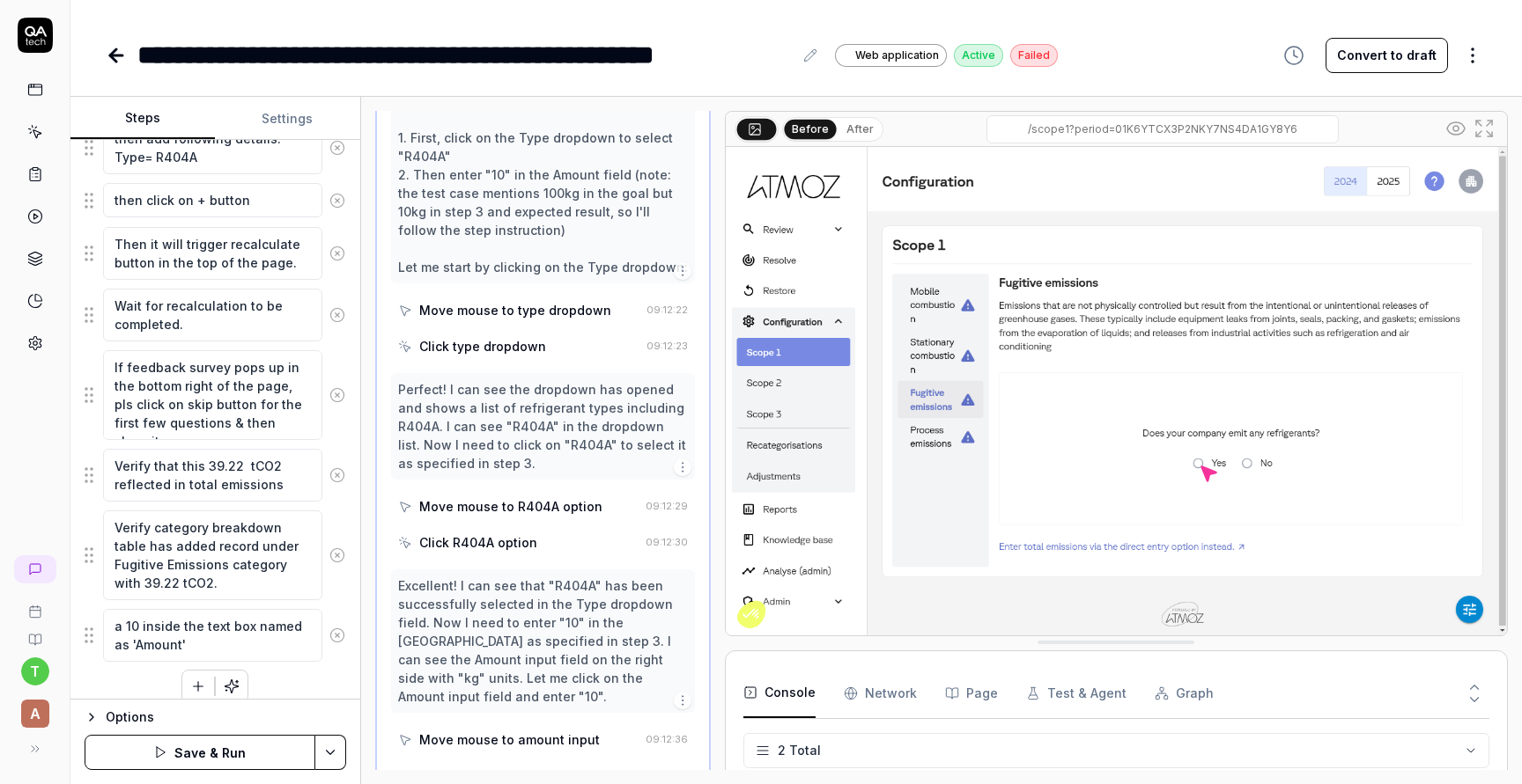
type textarea "10 inside the text box named as 'Amount'"
type textarea "*"
type textarea "T 10 inside the text box named as 'Amount'"
type textarea "*"
type textarea "Ty 10 inside the text box named as 'Amount'"
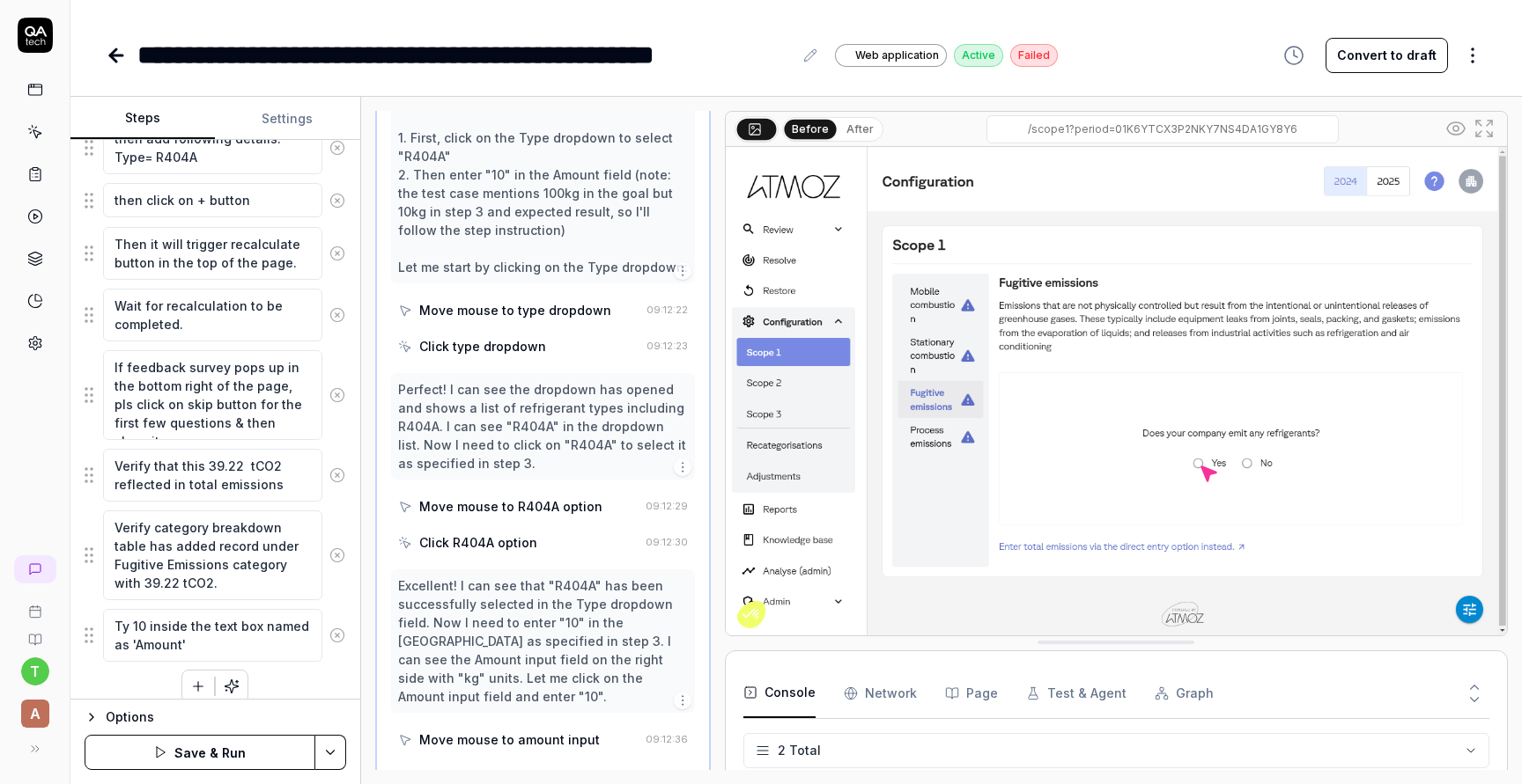
type textarea "*"
type textarea "Typ 10 inside the text box named as 'Amount'"
type textarea "*"
type textarea "Type 10 inside the text box named as 'Amount'"
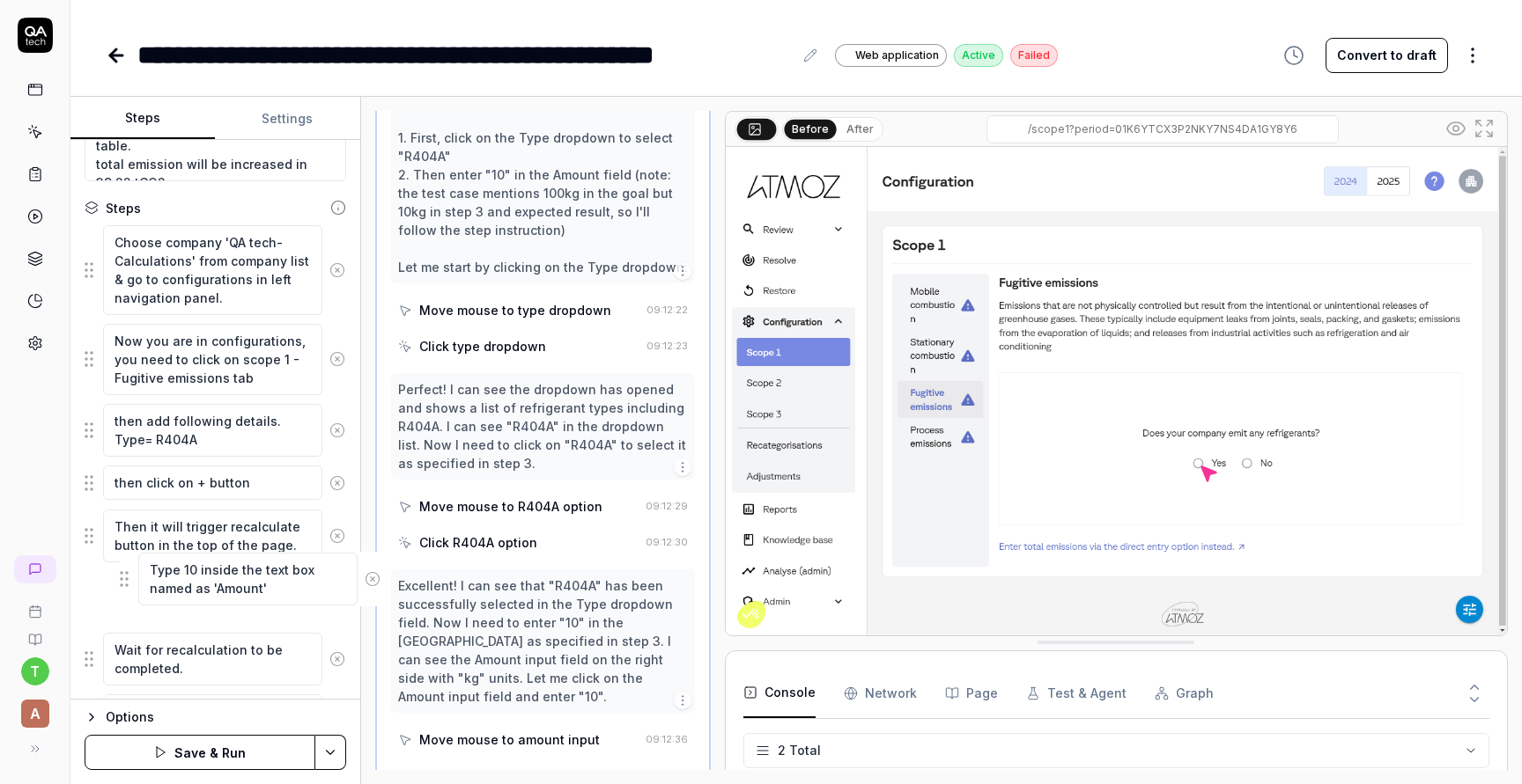
scroll to position [226, 0]
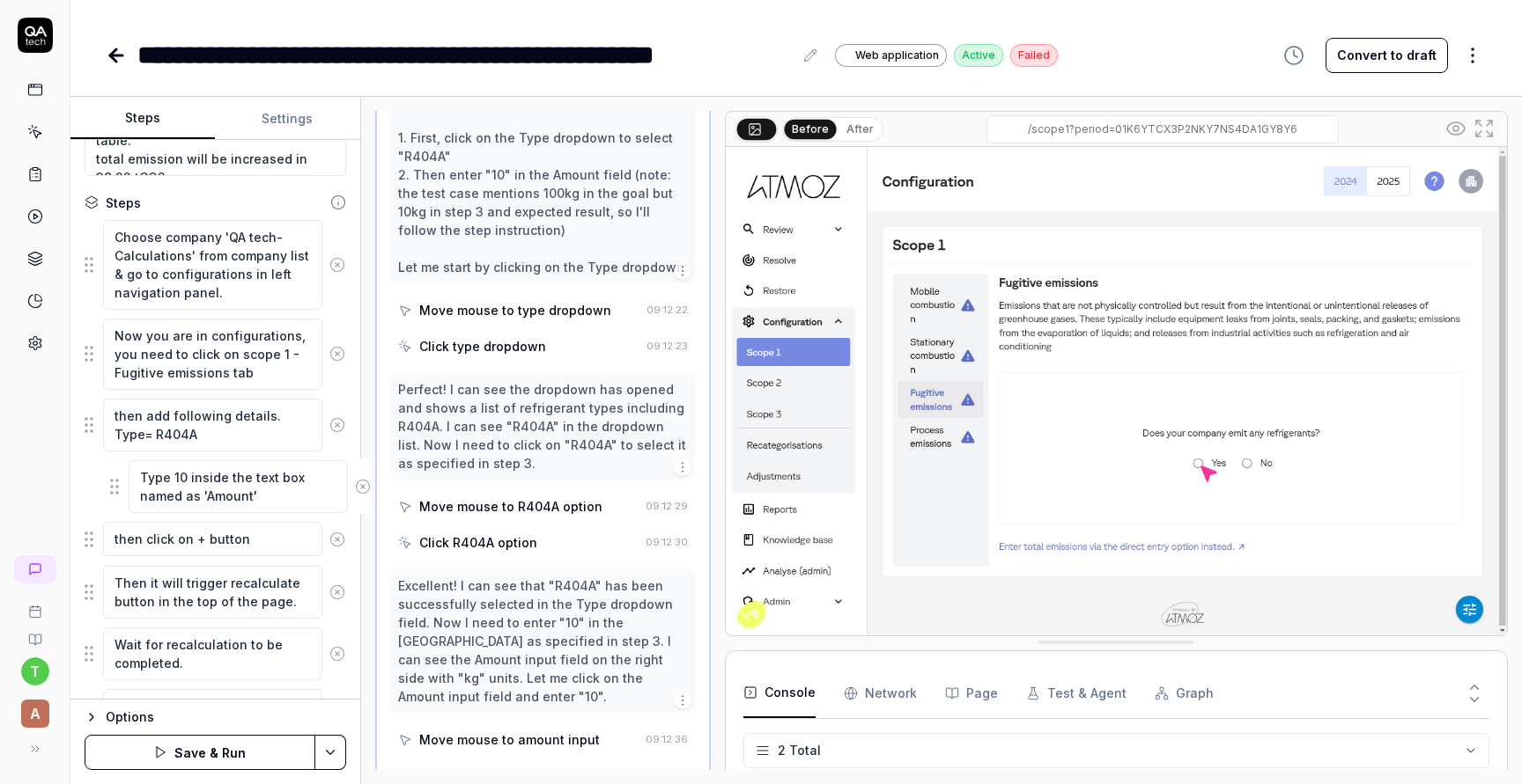
drag, startPoint x: 89, startPoint y: 639, endPoint x: 115, endPoint y: 491, distance: 150.3
click at [115, 491] on fieldset "Choose company 'QA tech-Calculations' from company list & go to configurations …" at bounding box center [215, 580] width 262 height 721
click at [238, 498] on textarea "Type 10 inside the text box named as 'Amount'" at bounding box center [212, 486] width 219 height 52
type textarea "*"
type textarea "Type 10 inside the text box named as 'Amount"
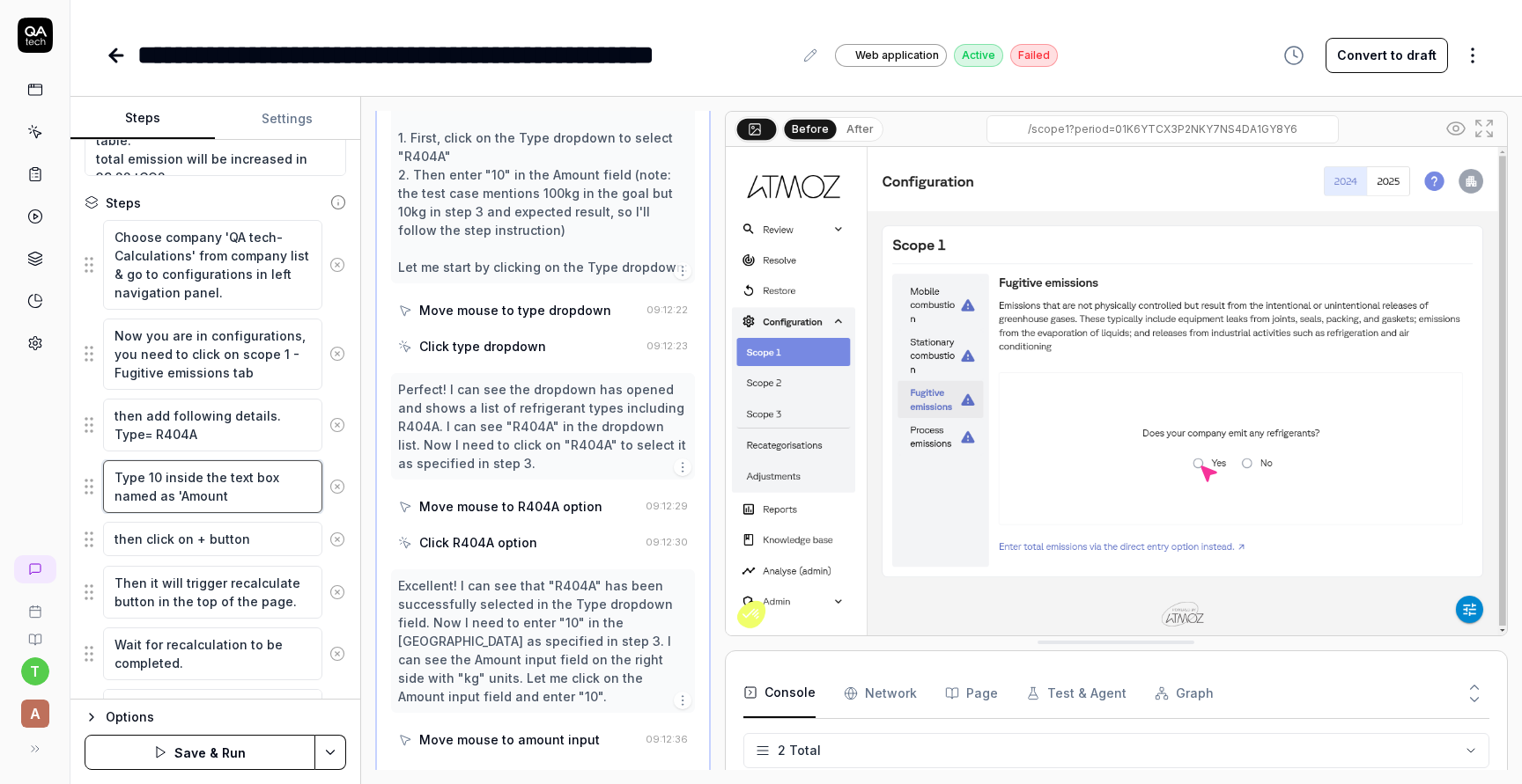
type textarea "*"
type textarea "Type 10 inside the text box named as 'Amoun"
type textarea "*"
type textarea "Type 10 inside the text box named as 'Amou"
type textarea "*"
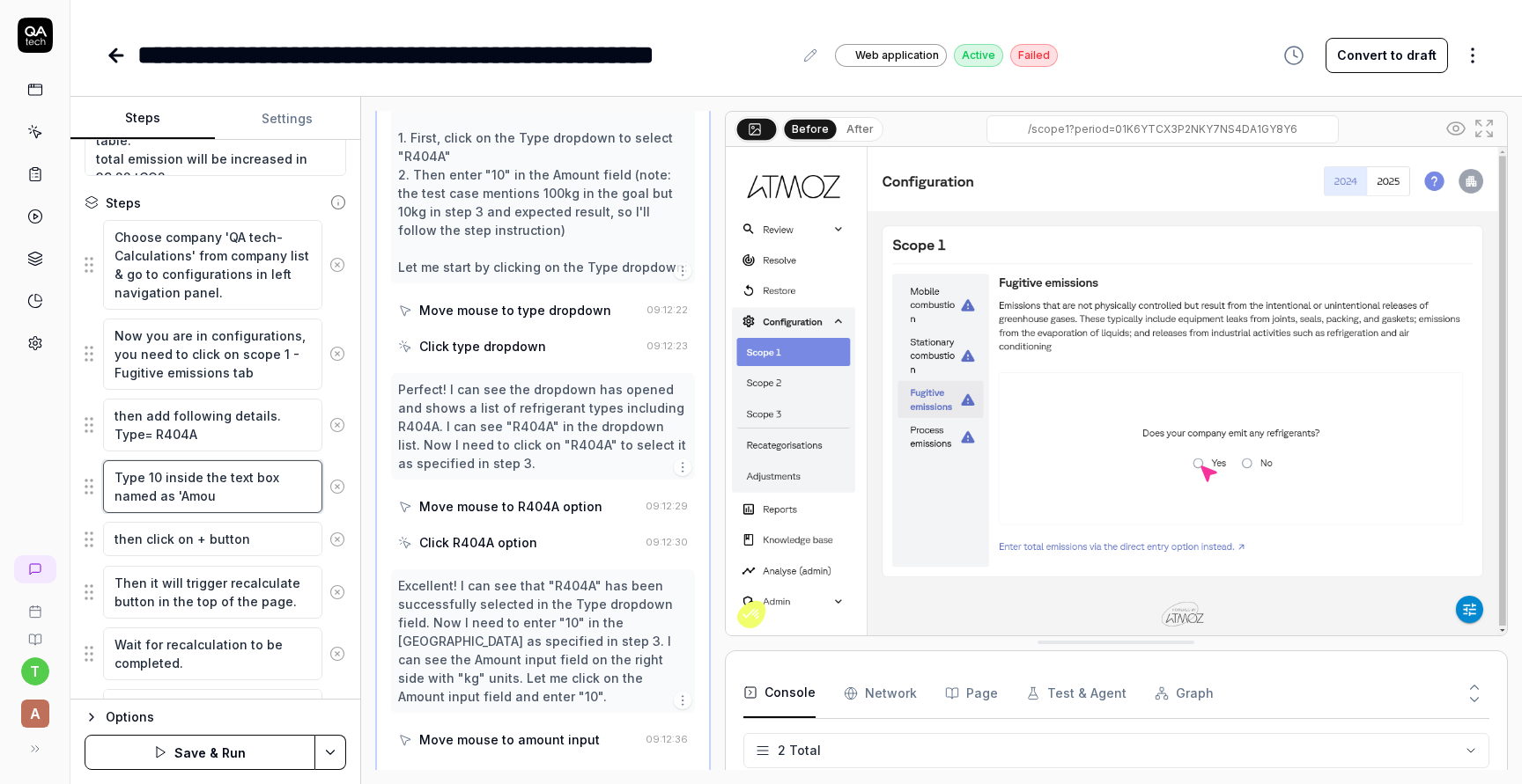
type textarea "Type 10 inside the text box named as 'Amo"
type textarea "*"
type textarea "Type 10 inside the text box named as 'Am"
type textarea "*"
type textarea "Type 10 inside the text box named as 'A"
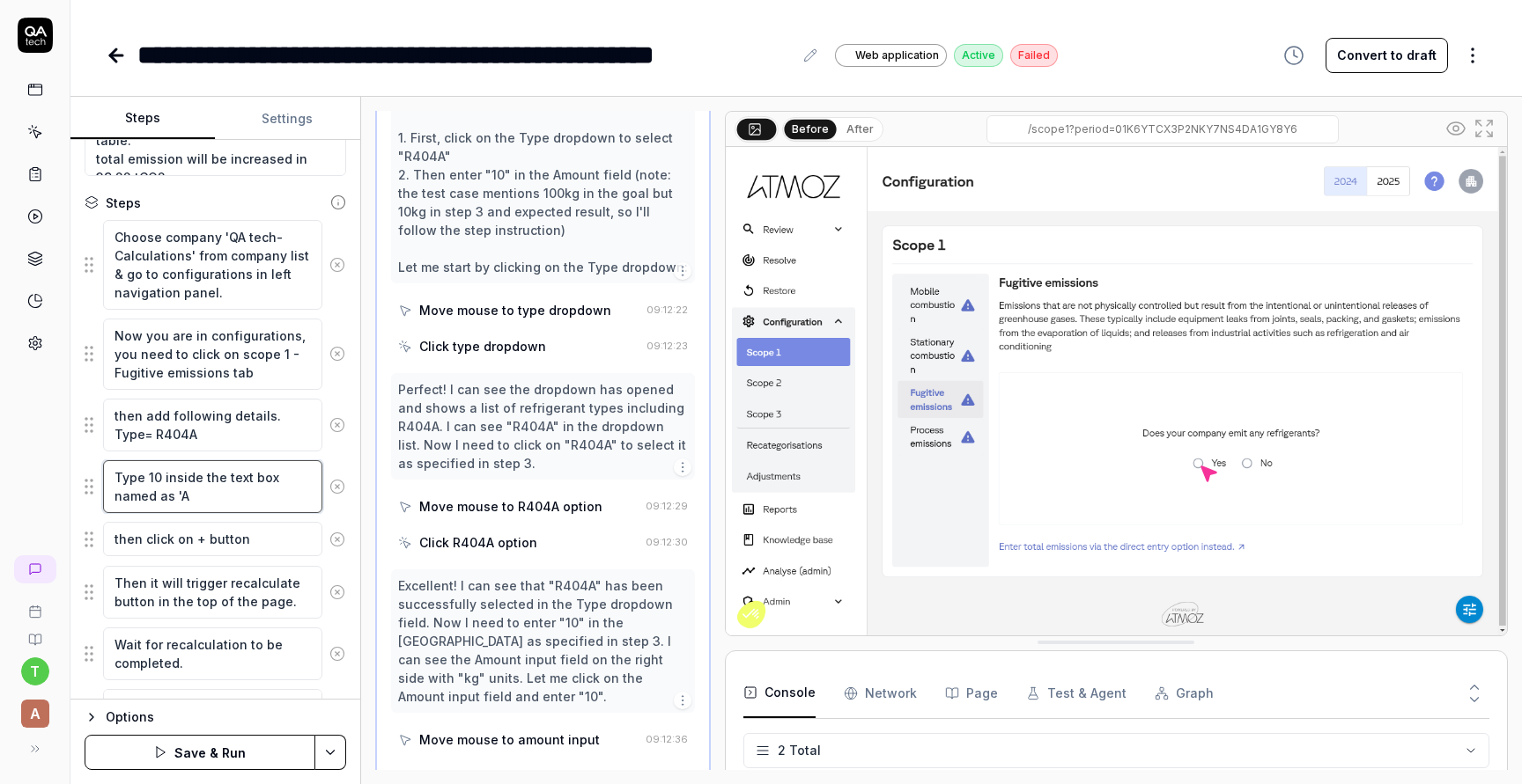
type textarea "*"
type textarea "Type 10 inside the text box named as '"
type textarea "*"
type textarea "Type 10 inside the text box named as"
type textarea "*"
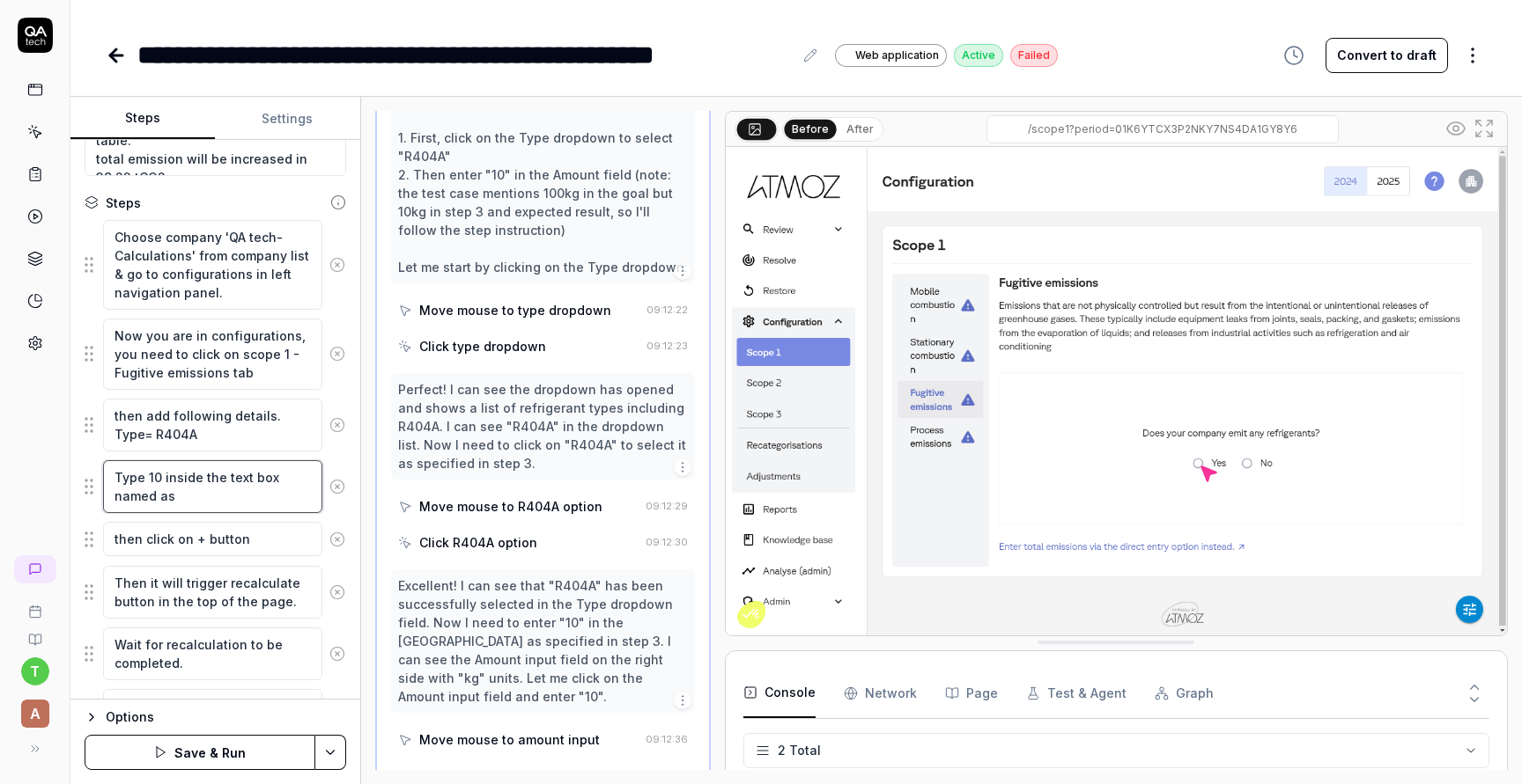
type textarea "Type 10 inside the text box named as"
type textarea "*"
type textarea "Type 10 inside the text box named a"
type textarea "*"
type textarea "Type 10 inside the text box named"
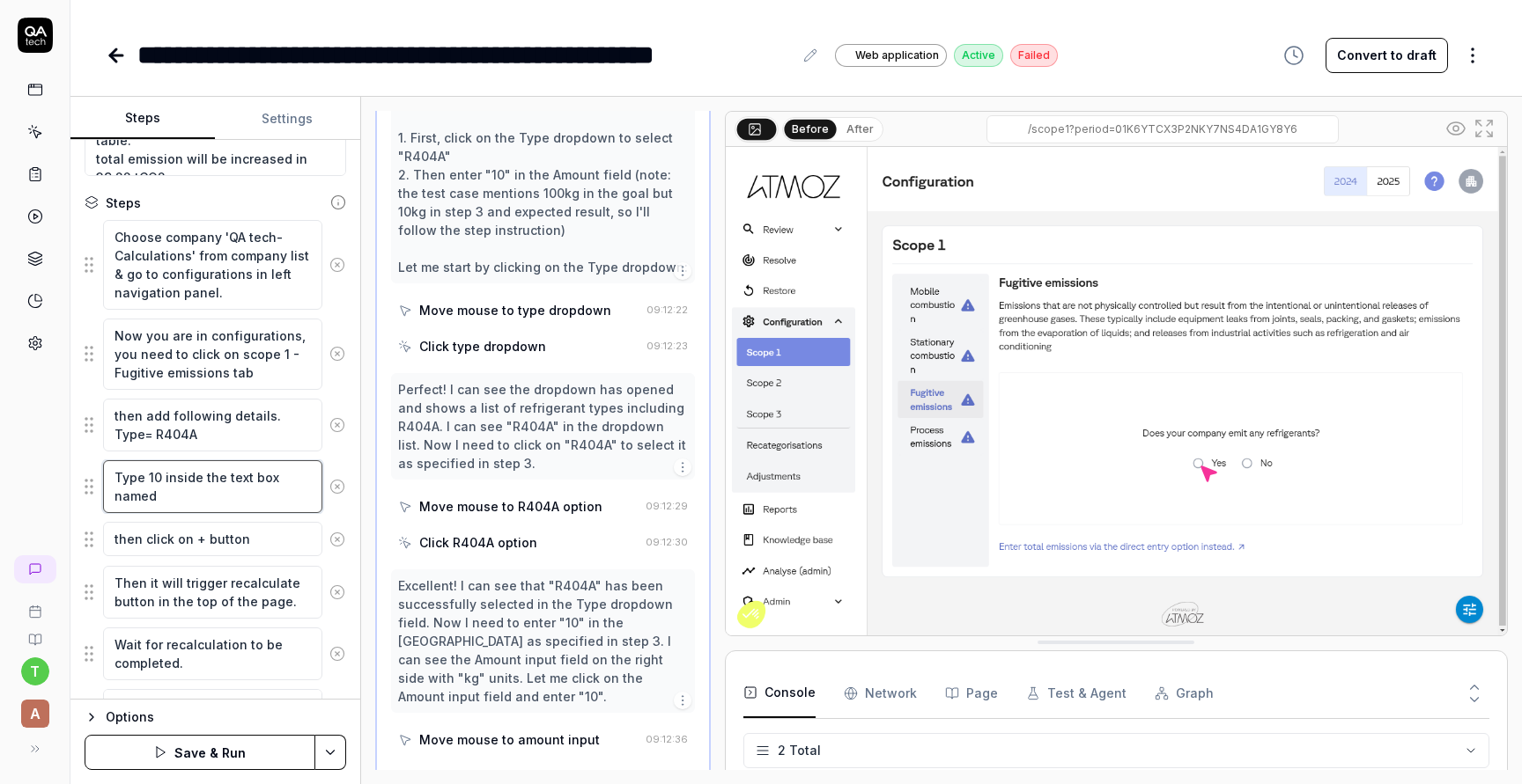
type textarea "*"
type textarea "Type 10 inside the text box named"
type textarea "*"
type textarea "Type 10 inside the text box name"
type textarea "*"
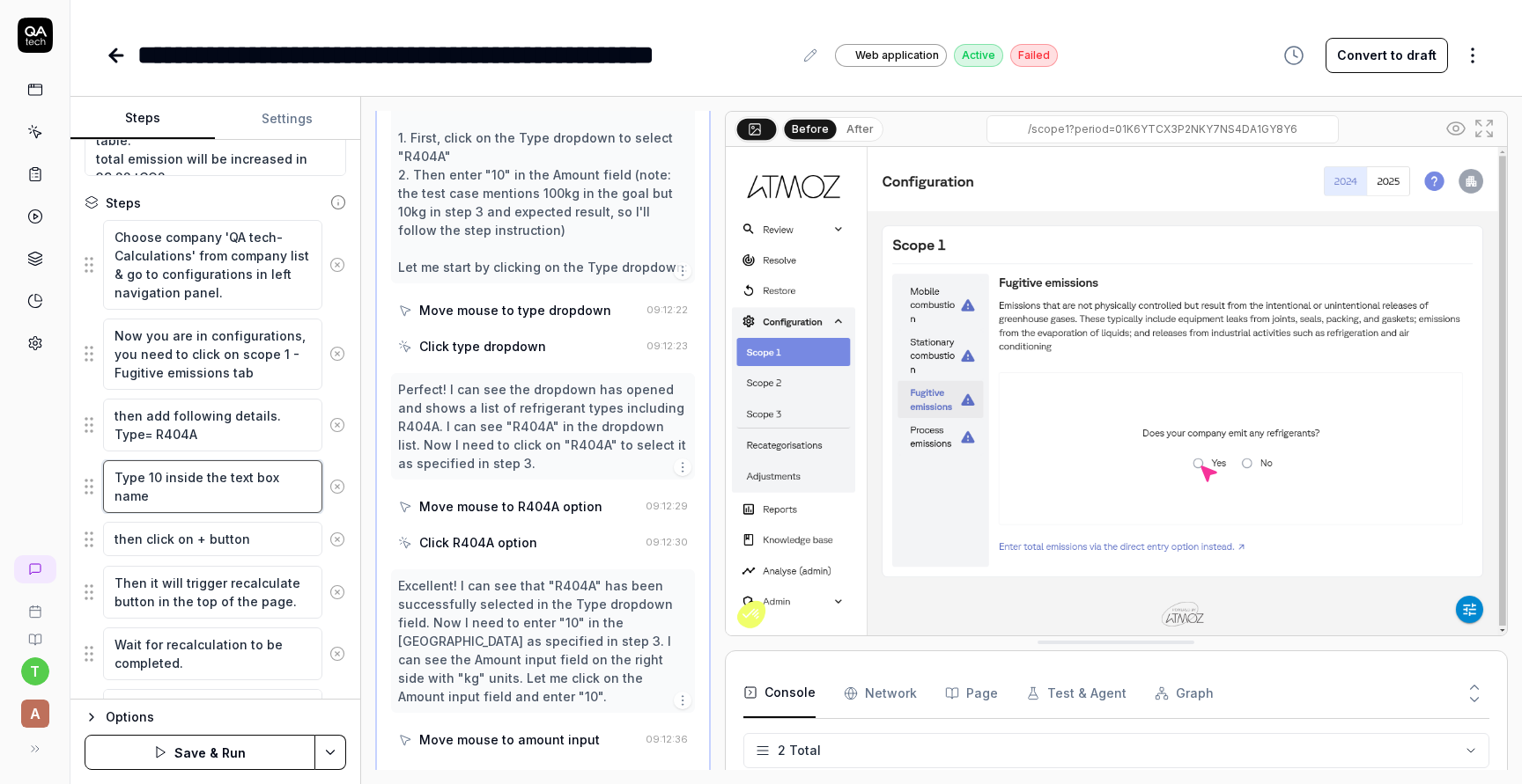
type textarea "Type 10 inside the text box nam"
type textarea "*"
type textarea "Type 10 inside the text box na"
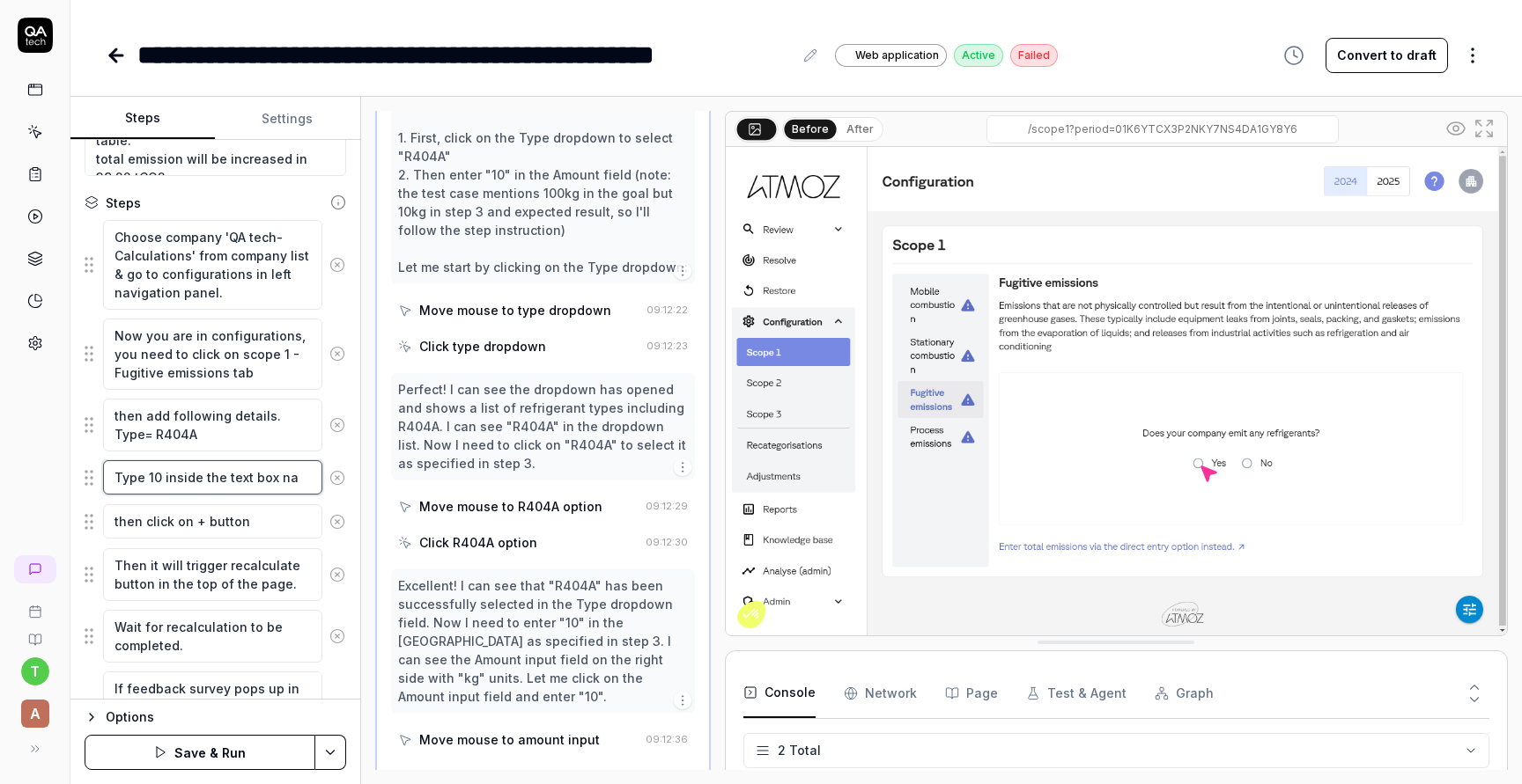
type textarea "*"
type textarea "Type 10 inside the text box n"
type textarea "*"
type textarea "Type 10 inside the text box"
type textarea "*"
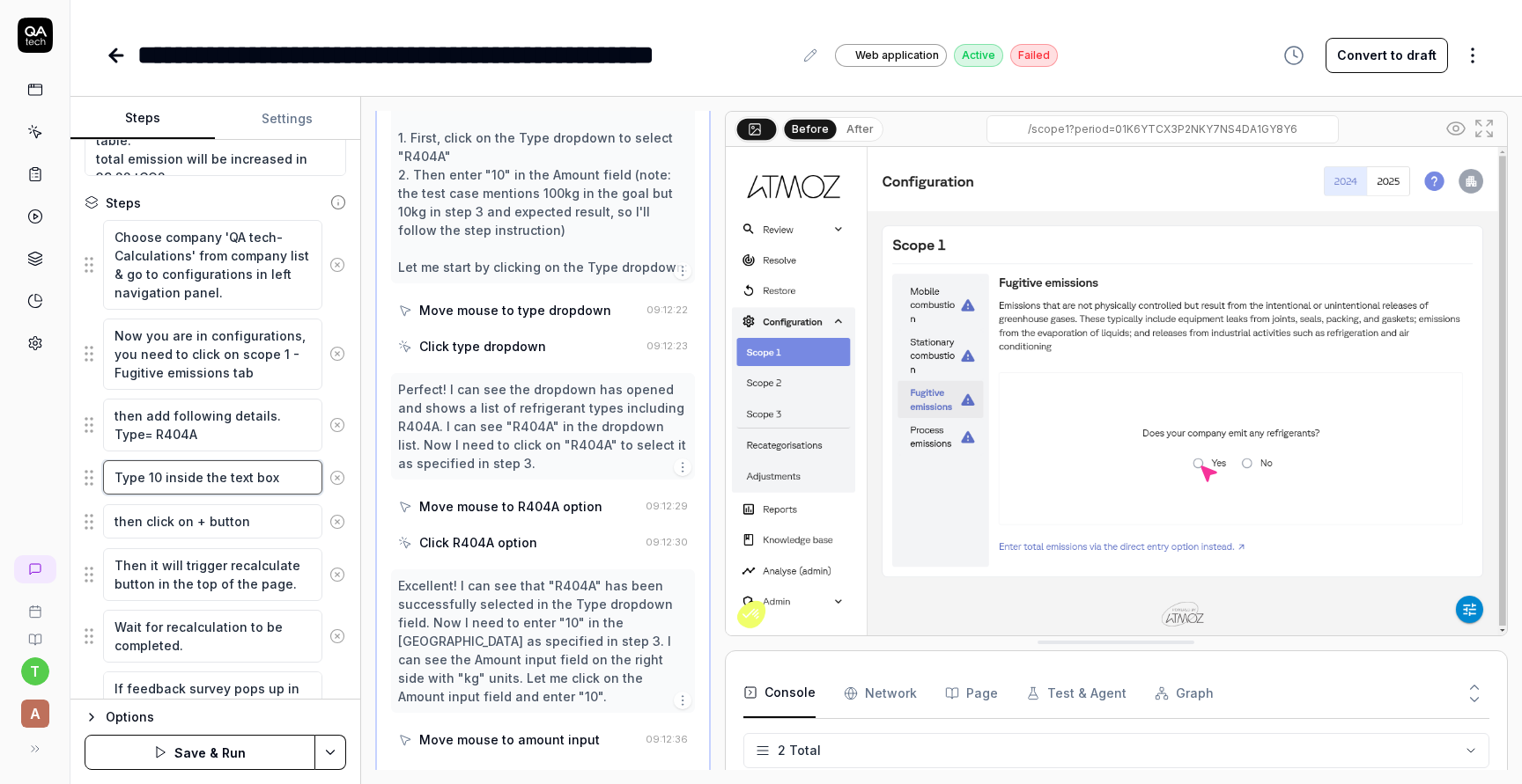
type textarea "Type 10 inside the text box"
type textarea "*"
type textarea "Type 10 inside the text bo"
type textarea "*"
type textarea "Type 10 inside the text b"
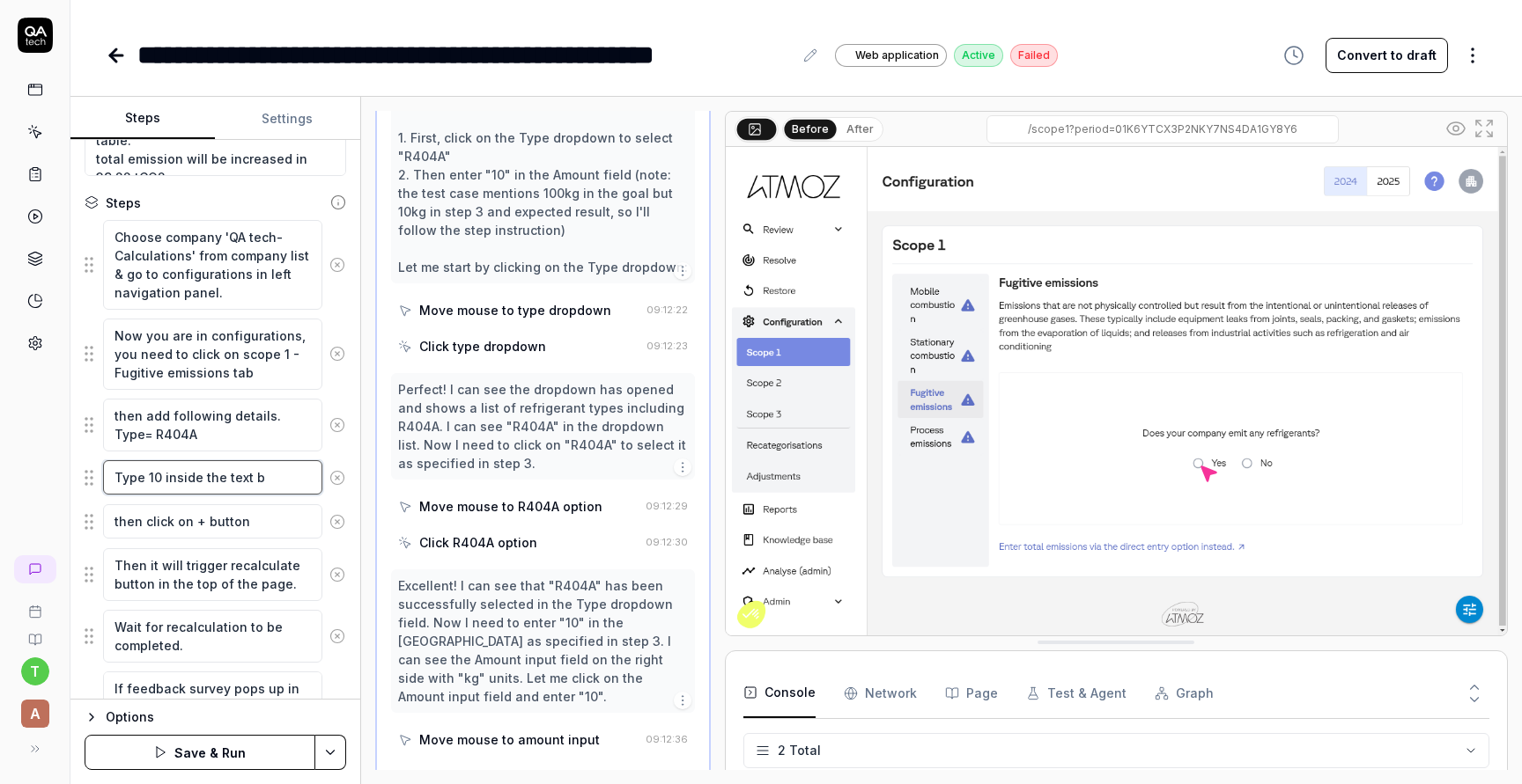
type textarea "*"
type textarea "Type 10 inside the text"
type textarea "*"
type textarea "Type 10 inside the text"
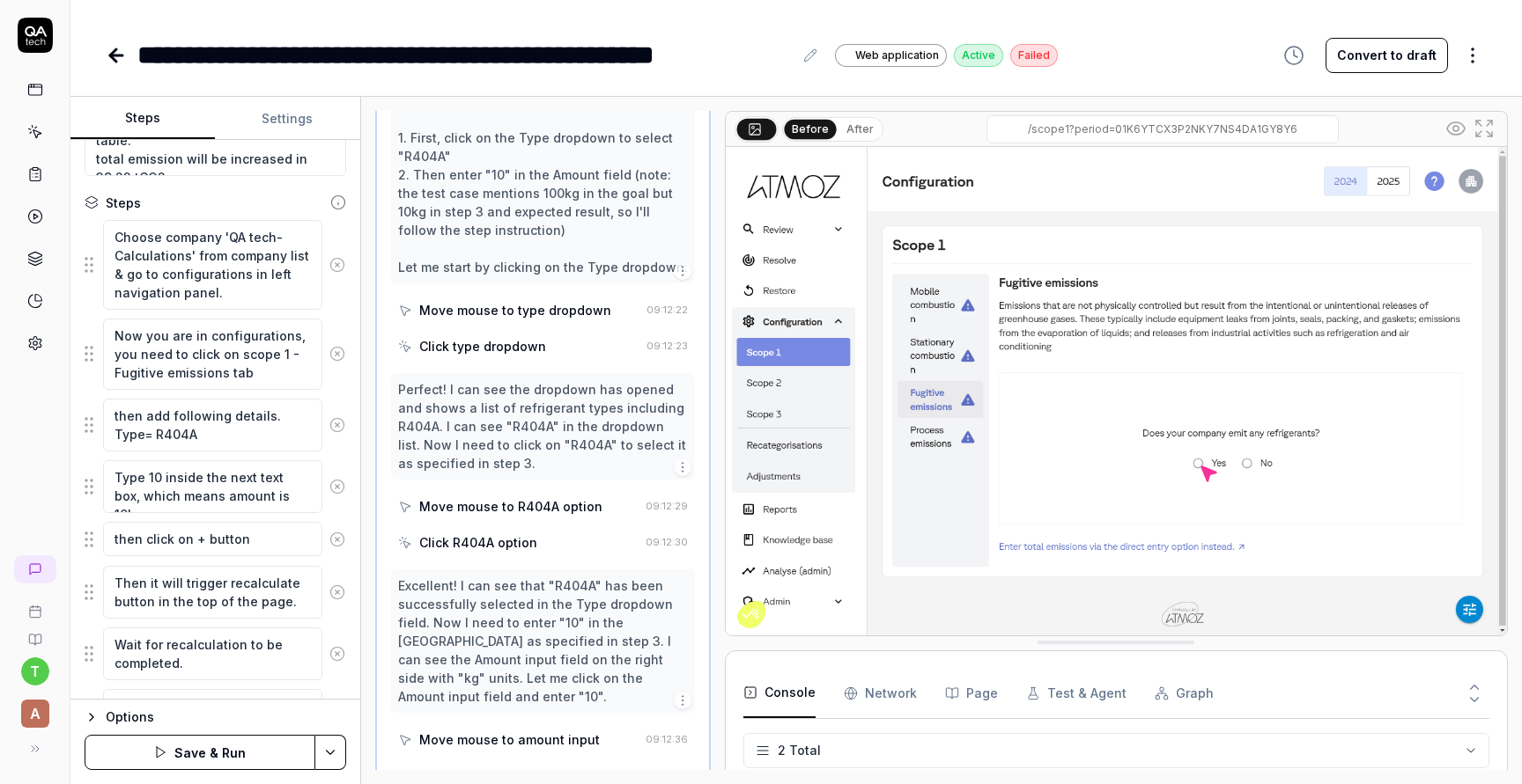
click at [210, 757] on button "Save & Run" at bounding box center [200, 752] width 231 height 36
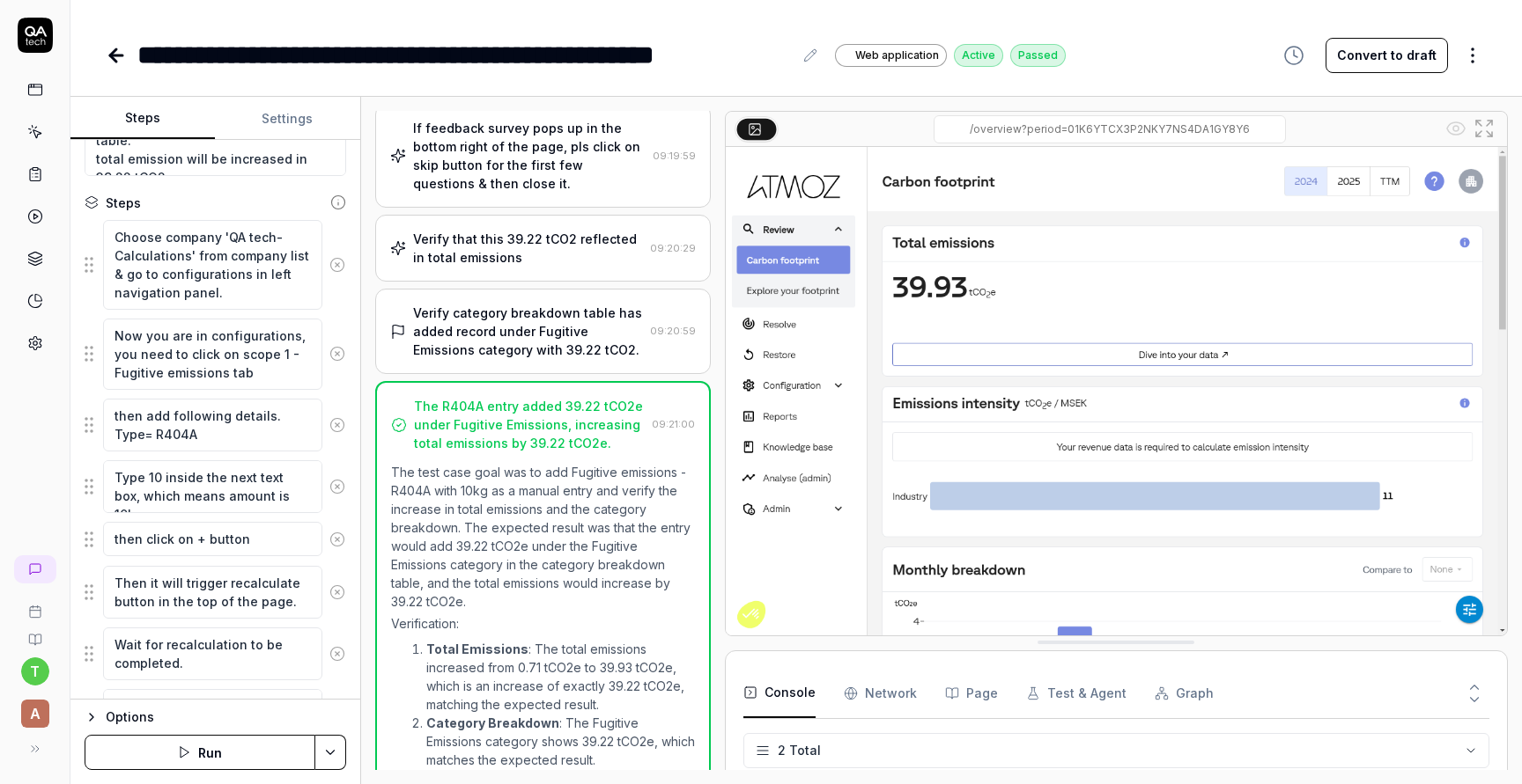
scroll to position [780, 0]
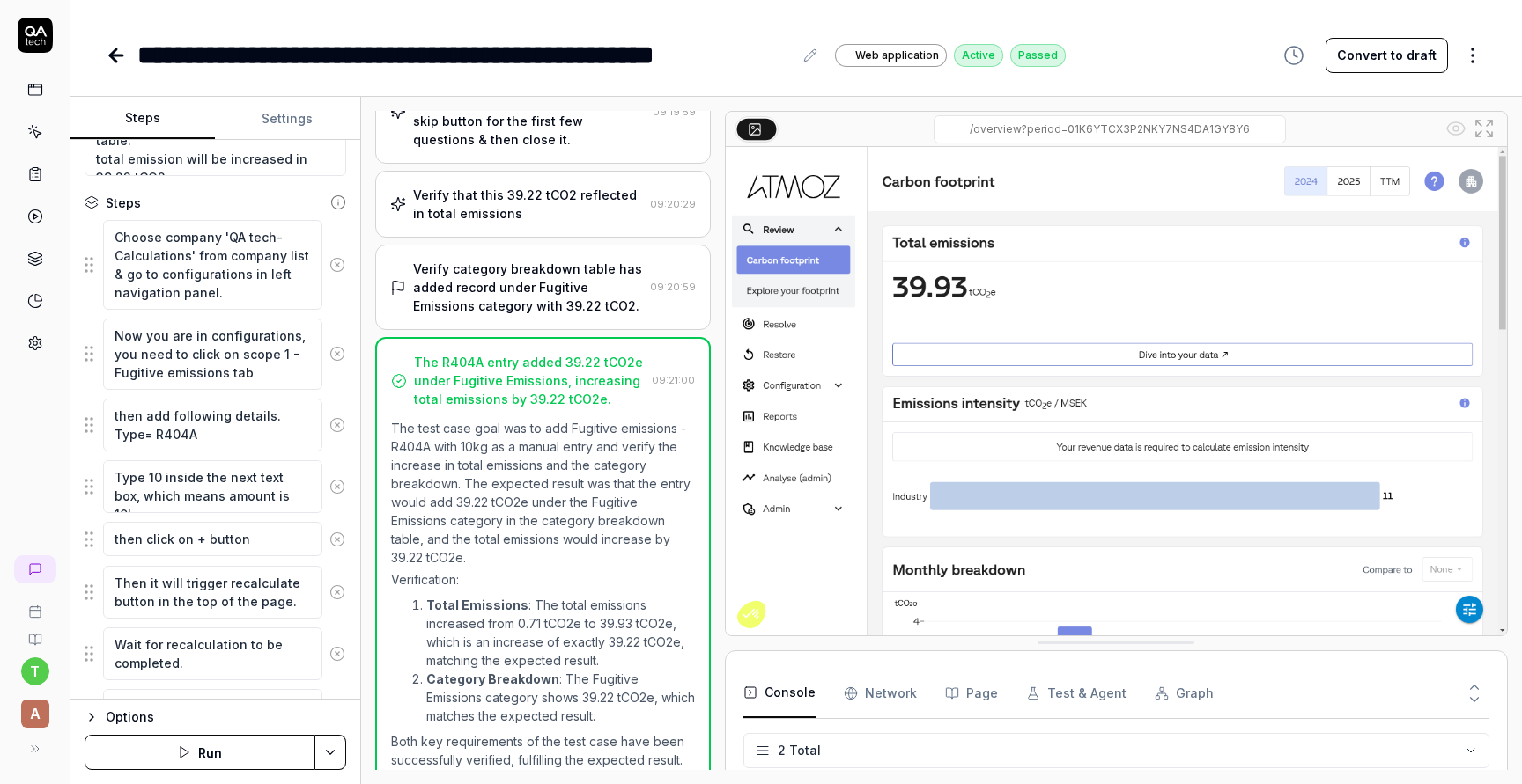
click at [111, 59] on icon at bounding box center [116, 54] width 21 height 21
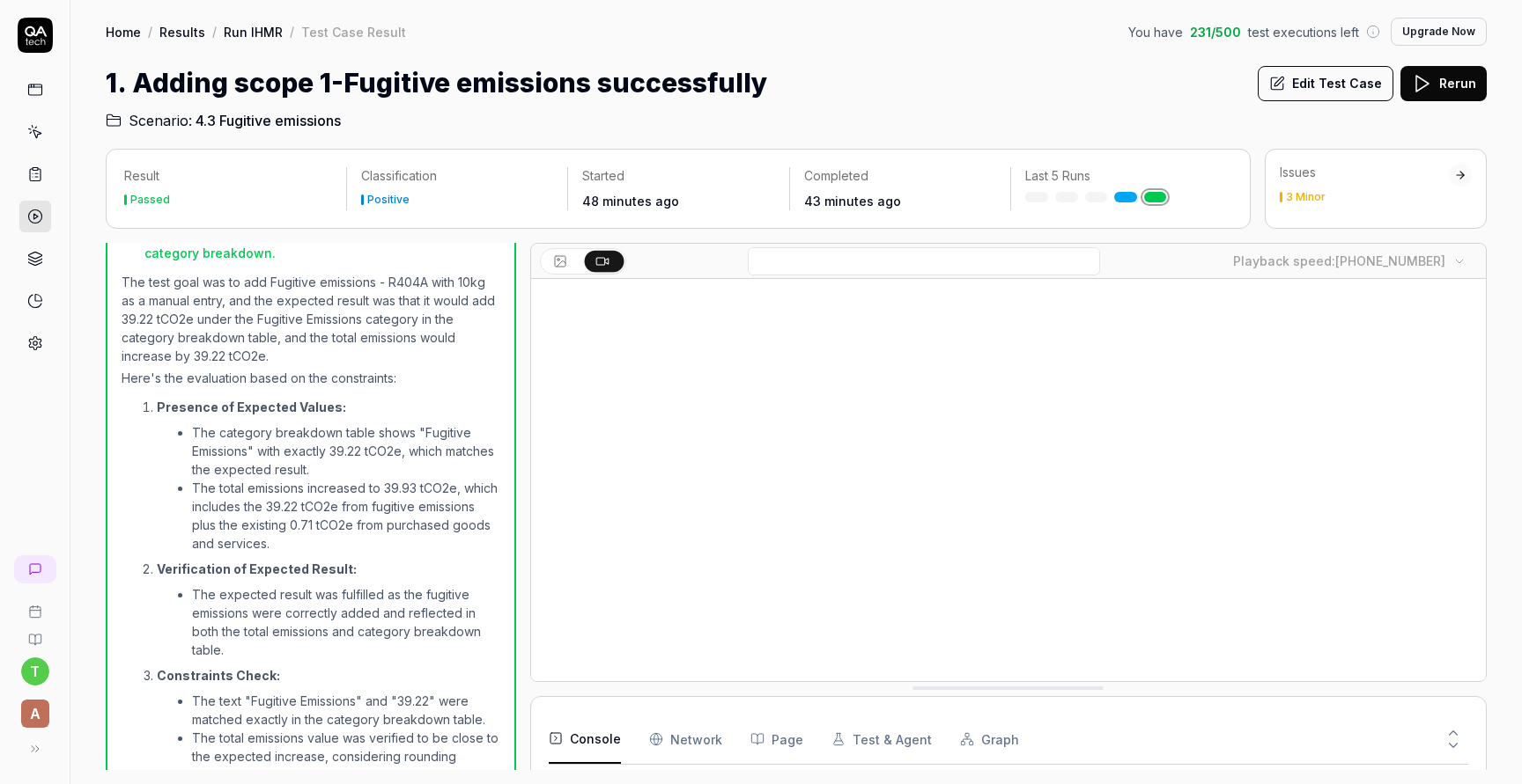
scroll to position [1345, 0]
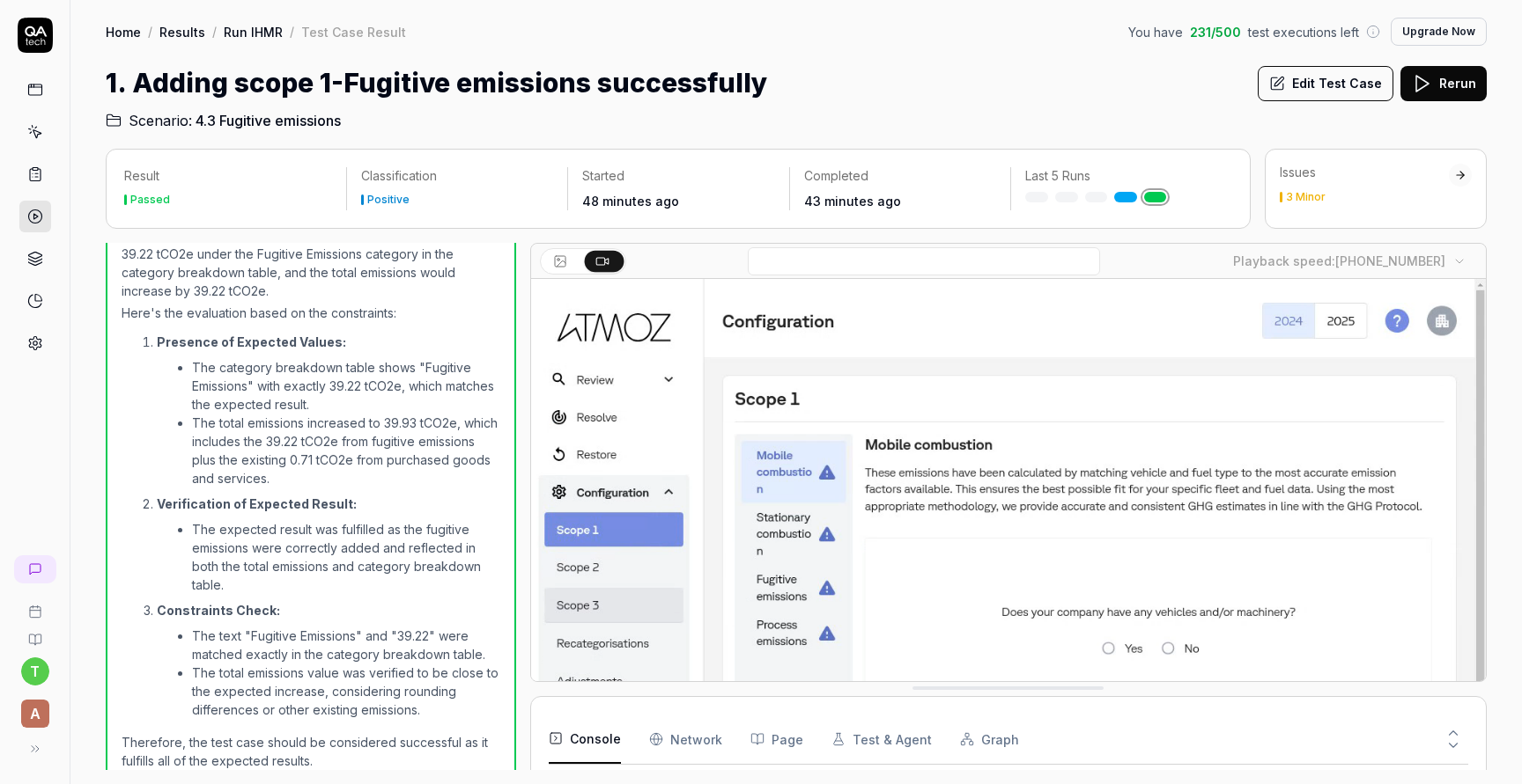
click at [44, 142] on link at bounding box center [36, 132] width 32 height 32
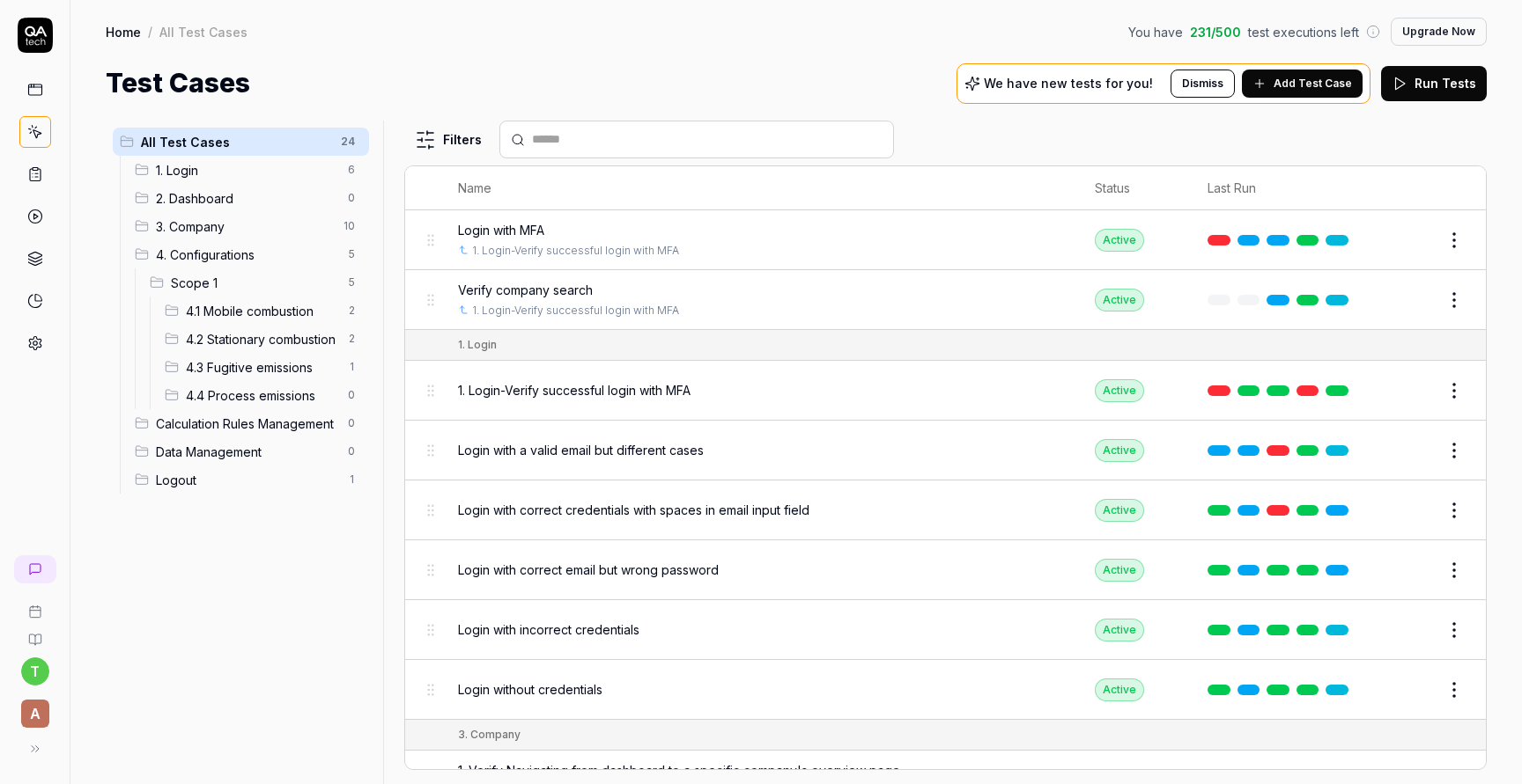
click at [242, 346] on span "4.2 Stationary combustion" at bounding box center [261, 339] width 151 height 19
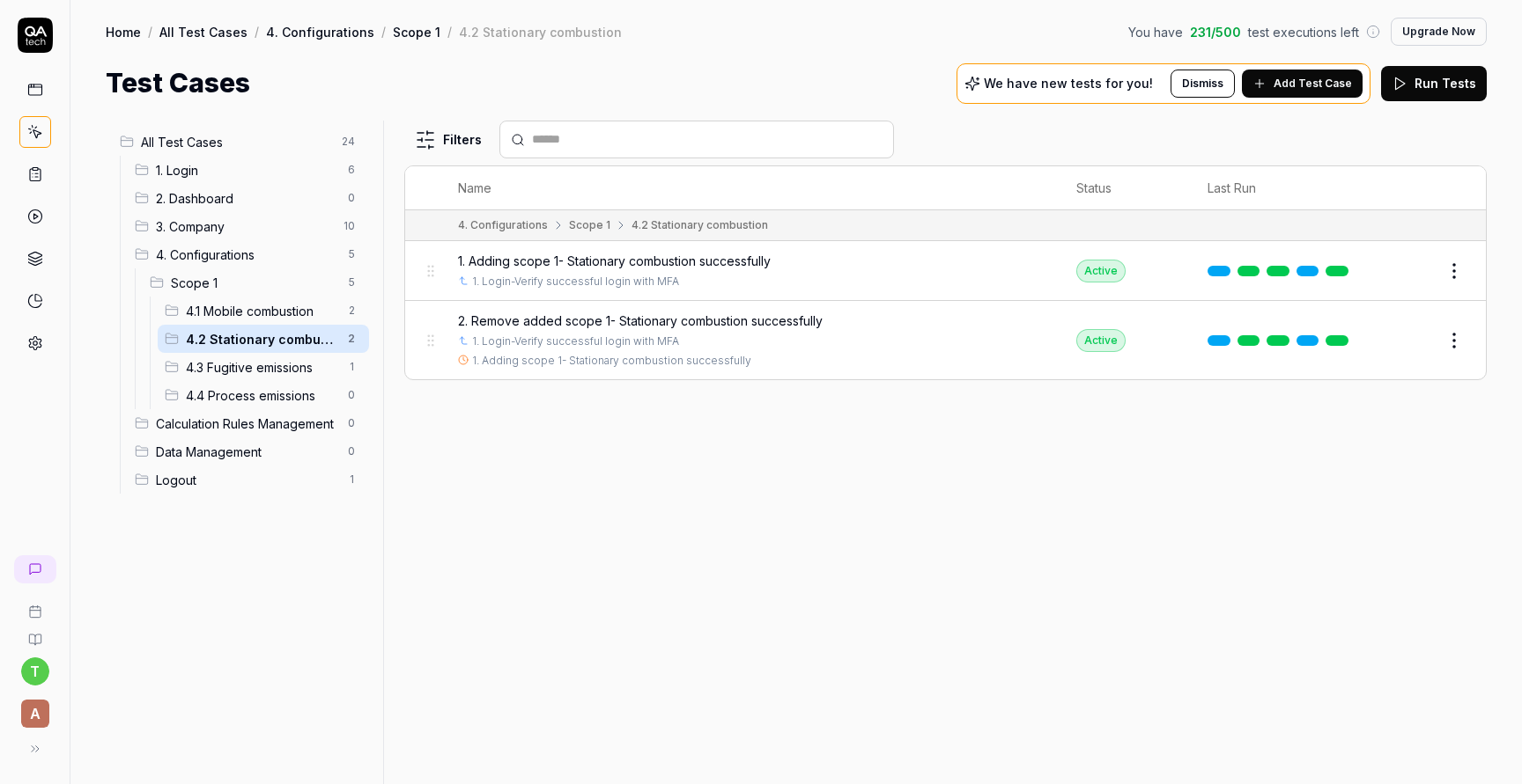
click at [286, 366] on span "4.3 Fugitive emissions" at bounding box center [261, 367] width 151 height 19
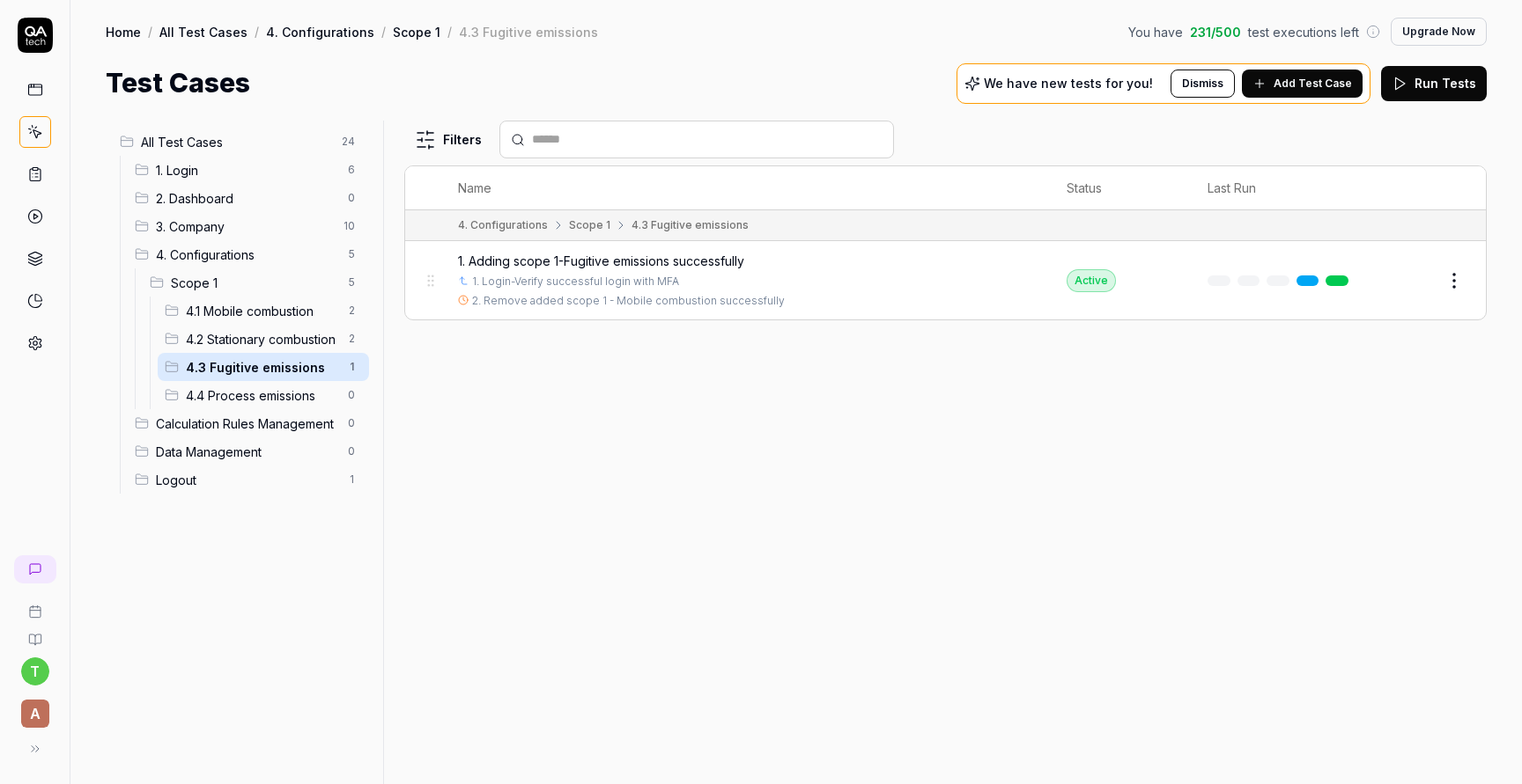
click at [1321, 89] on span "Add Test Case" at bounding box center [1312, 84] width 78 height 16
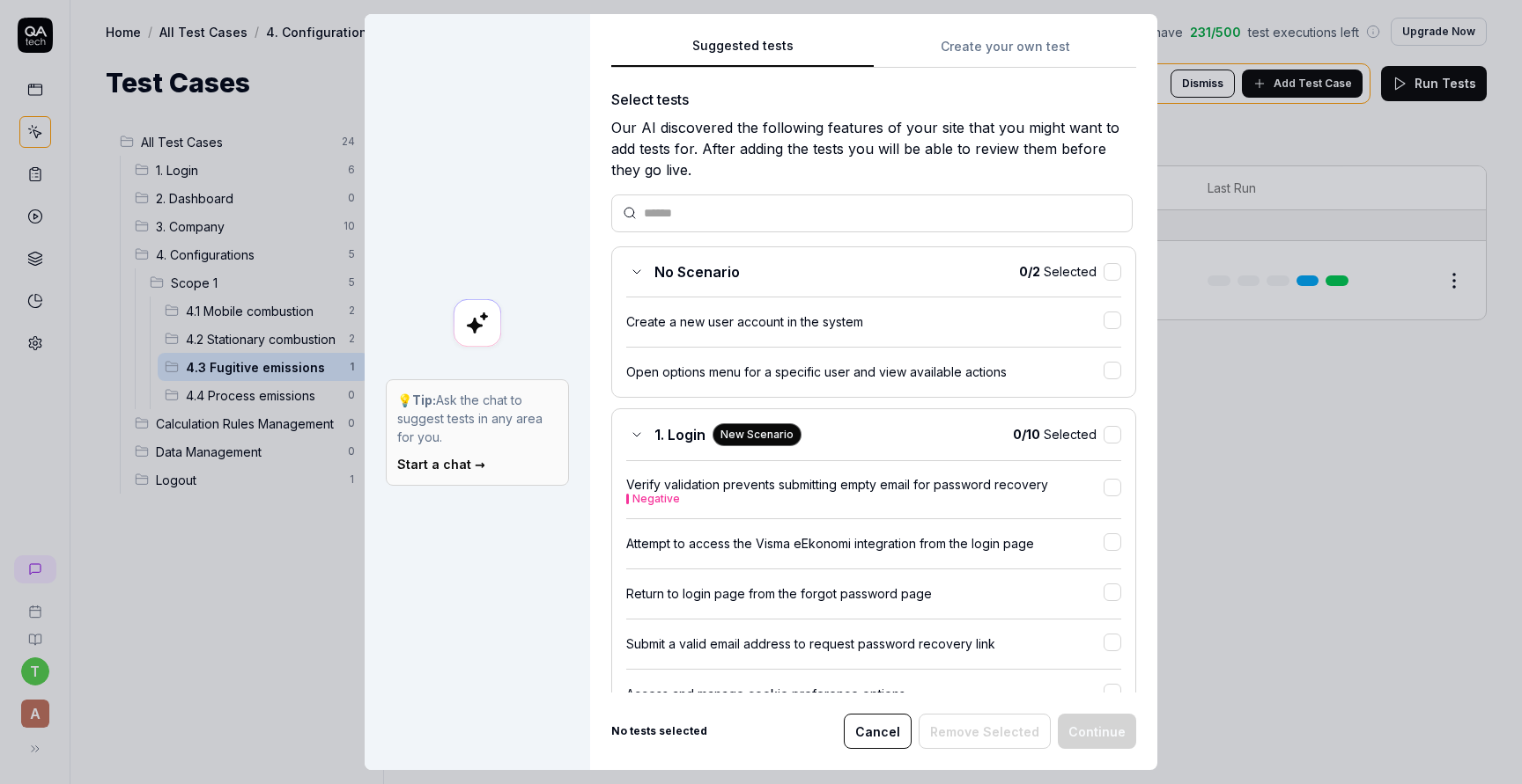
click at [1008, 50] on button "Create your own test" at bounding box center [1004, 52] width 263 height 32
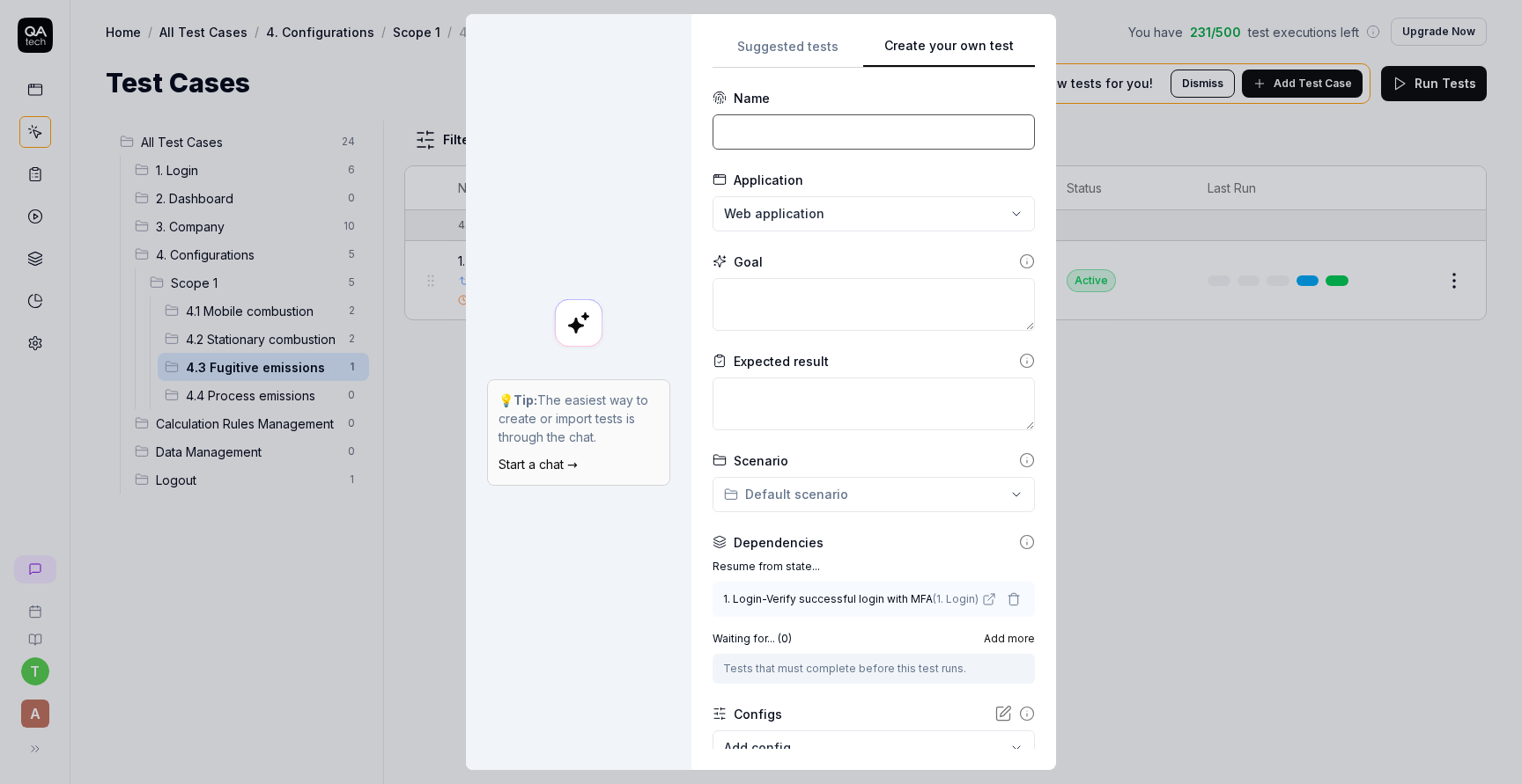
click at [811, 134] on input at bounding box center [873, 132] width 322 height 36
paste input "6. Remove added scope 1- Fugitive emissions successfully"
click at [735, 125] on input "6. Remove added scope 1- Fugitive emissions successfully" at bounding box center [873, 132] width 322 height 36
click at [794, 312] on textarea at bounding box center [873, 304] width 322 height 52
paste textarea "Remove the added record for company car - Petrol with 100000km"
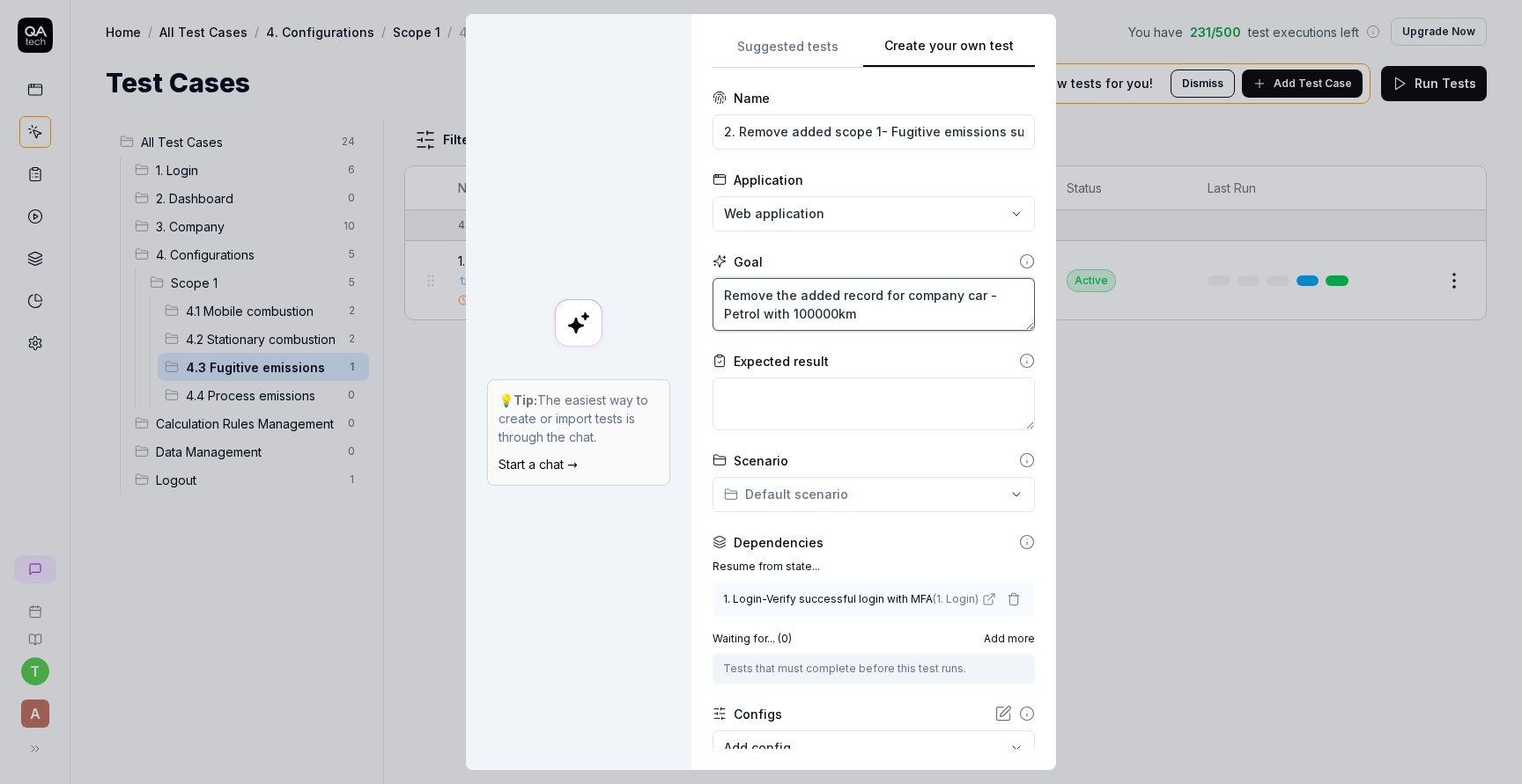
drag, startPoint x: 900, startPoint y: 294, endPoint x: 757, endPoint y: 312, distance: 144.1
click at [757, 312] on textarea "Remove the added record for company car - Petrol with 100000km" at bounding box center [873, 304] width 322 height 52
click at [792, 312] on textarea "Remove the added record for Fugutive emil with 100000km" at bounding box center [873, 304] width 322 height 52
click at [926, 295] on textarea "Remove the added record for Fugutive emil with 10kg" at bounding box center [873, 304] width 322 height 52
click at [962, 291] on textarea "Remove the added record for Fugitive emil with 10kg" at bounding box center [873, 304] width 322 height 52
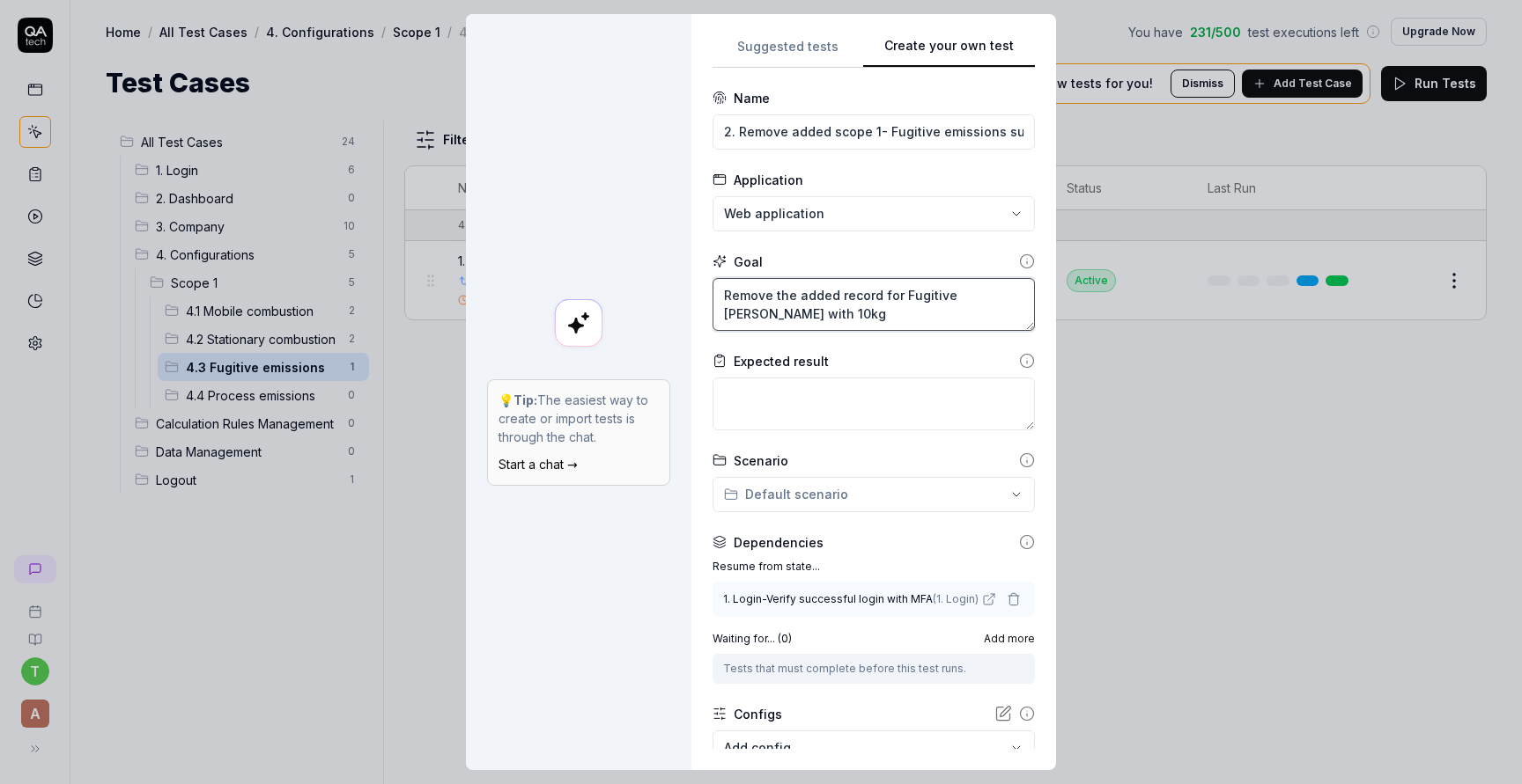
click at [962, 291] on textarea "Remove the added record for Fugitive emil with 10kg" at bounding box center [873, 304] width 322 height 52
click at [867, 407] on textarea at bounding box center [873, 403] width 322 height 52
paste textarea "Ability to remove record , company car - Petrol with 100000km as a manual entry…"
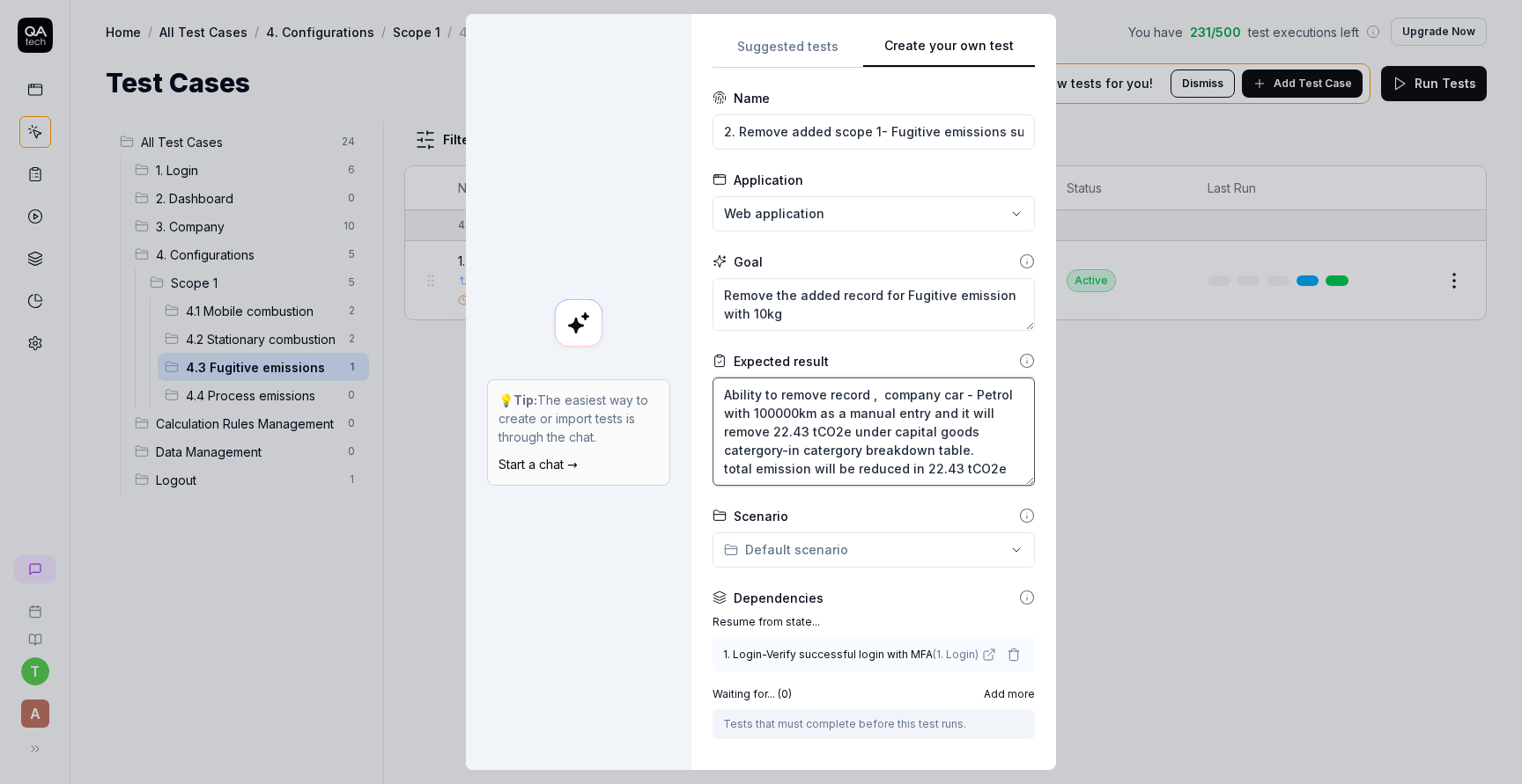
drag, startPoint x: 882, startPoint y: 393, endPoint x: 921, endPoint y: 410, distance: 42.5
click at [921, 410] on textarea "Ability to remove record , company car - Petrol with 100000km as a manual entry…" at bounding box center [873, 431] width 322 height 109
drag, startPoint x: 897, startPoint y: 291, endPoint x: 906, endPoint y: 312, distance: 22.8
click at [906, 312] on textarea "Remove the added record for Fugitive emission with 10kg" at bounding box center [873, 304] width 322 height 52
drag, startPoint x: 881, startPoint y: 394, endPoint x: 815, endPoint y: 411, distance: 68.2
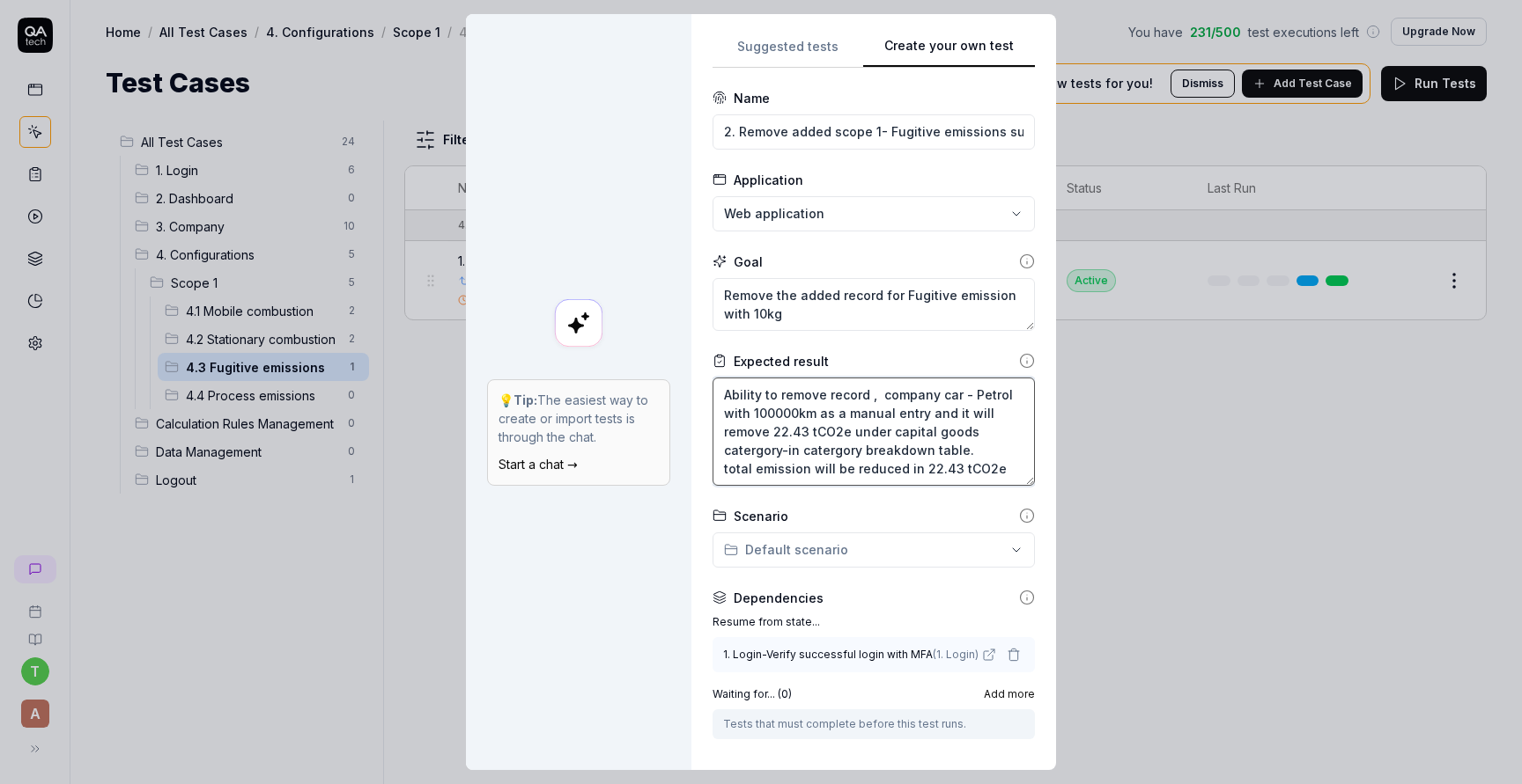
click at [815, 411] on textarea "Ability to remove record , company car - Petrol with 100000km as a manual entry…" at bounding box center [873, 431] width 322 height 109
paste textarea "Fugitive emission with 10kg"
click at [882, 393] on textarea "Ability to remove record , Fugitive emission with 10kg as a manual entry and it…" at bounding box center [873, 431] width 322 height 109
click at [865, 412] on textarea "Ability to remove record , Fugitive emission with 10kg as a manual entry and it…" at bounding box center [873, 431] width 322 height 109
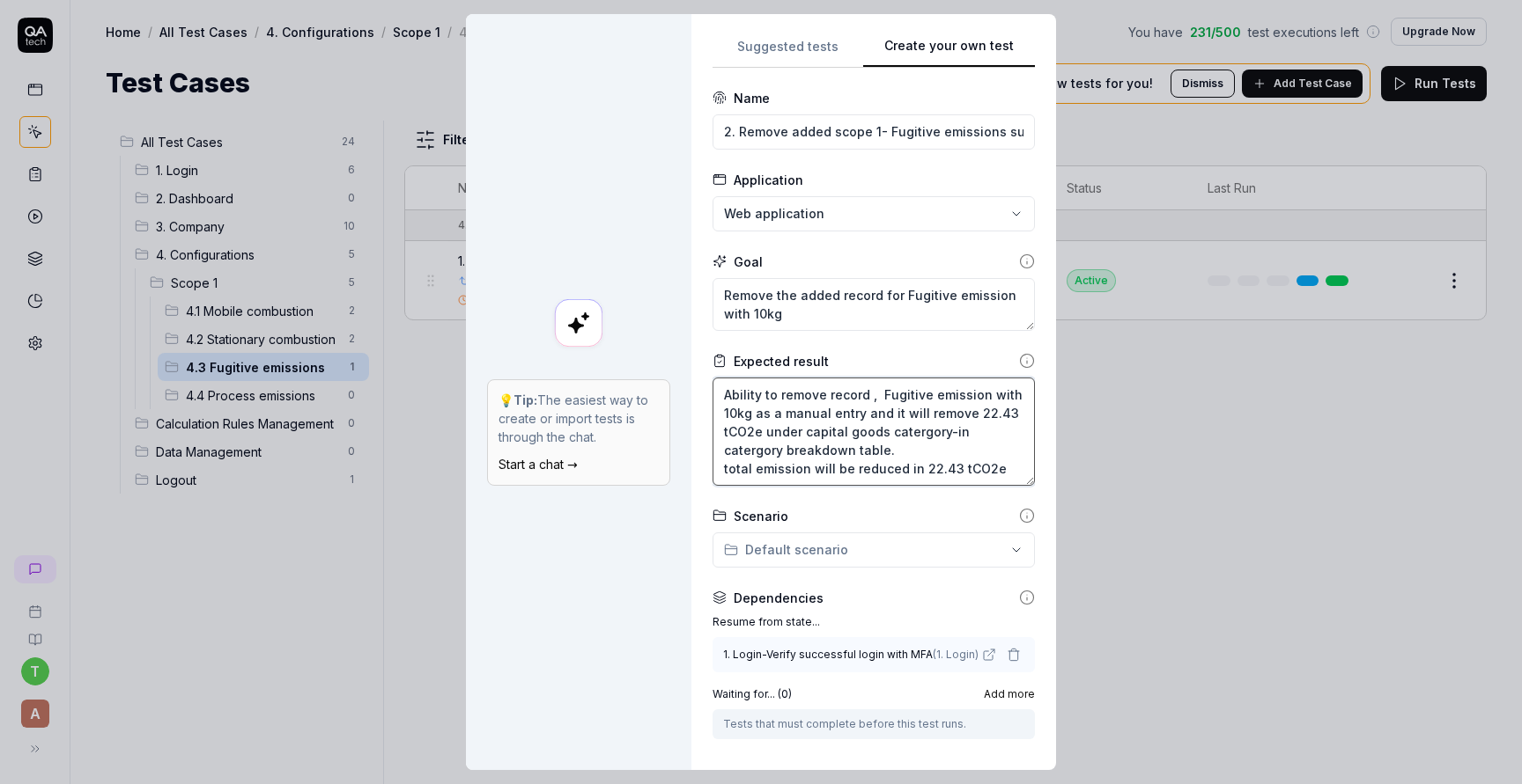
click at [865, 412] on textarea "Ability to remove record , Fugitive emission with 10kg as a manual entry and it…" at bounding box center [873, 431] width 322 height 109
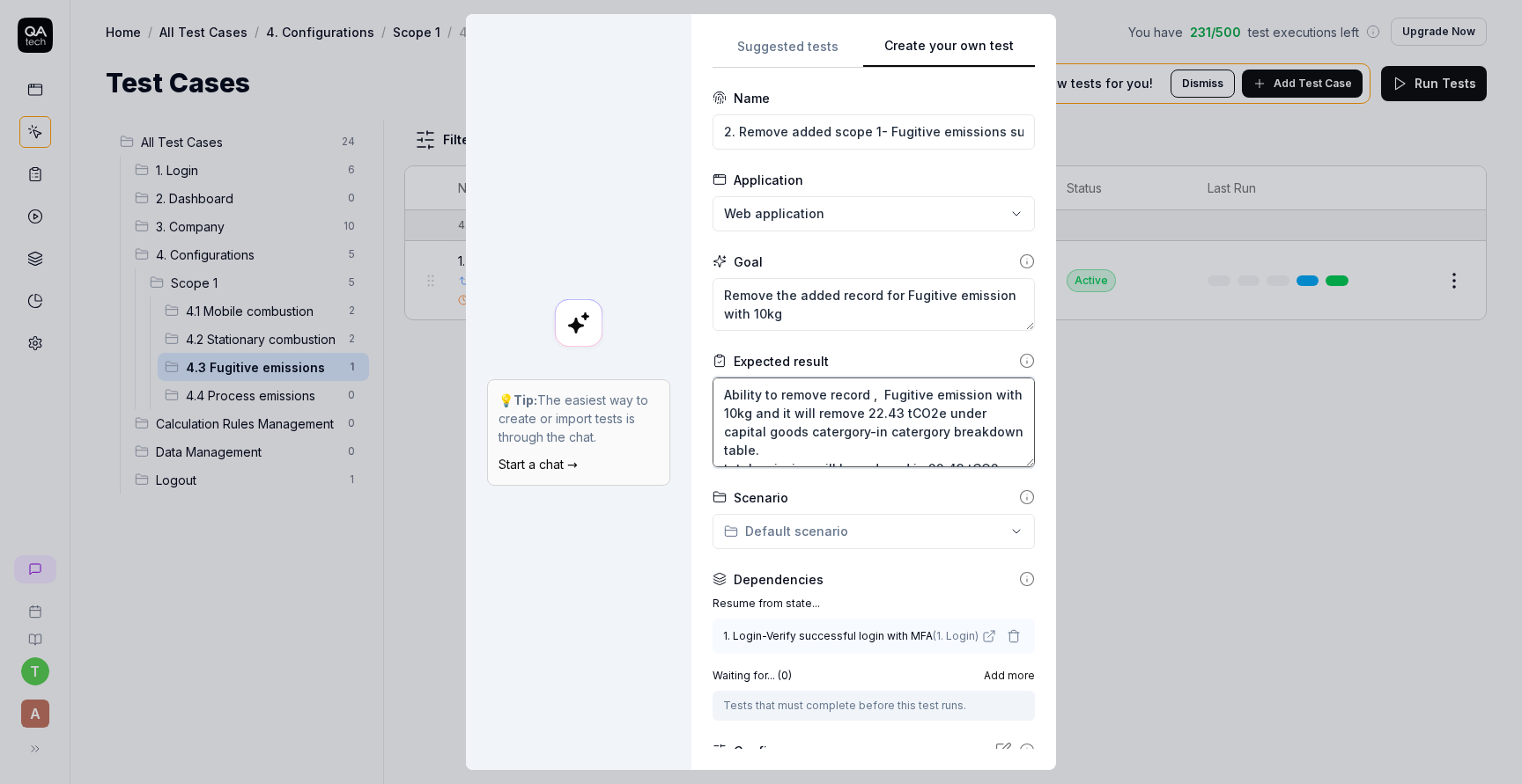
click at [979, 414] on textarea "Ability to remove record , Fugitive emission with 10kg and it will remove 22.43…" at bounding box center [873, 422] width 322 height 90
drag, startPoint x: 880, startPoint y: 394, endPoint x: 979, endPoint y: 398, distance: 99.1
click at [979, 398] on textarea "Ability to remove record , Fugitive emission with 10kg and it will remove 22.43…" at bounding box center [873, 422] width 322 height 90
drag, startPoint x: 981, startPoint y: 412, endPoint x: 851, endPoint y: 427, distance: 130.9
click at [851, 427] on textarea "Ability to remove record , Fugitive emission with 10kg and it will remove 22.43…" at bounding box center [873, 422] width 322 height 90
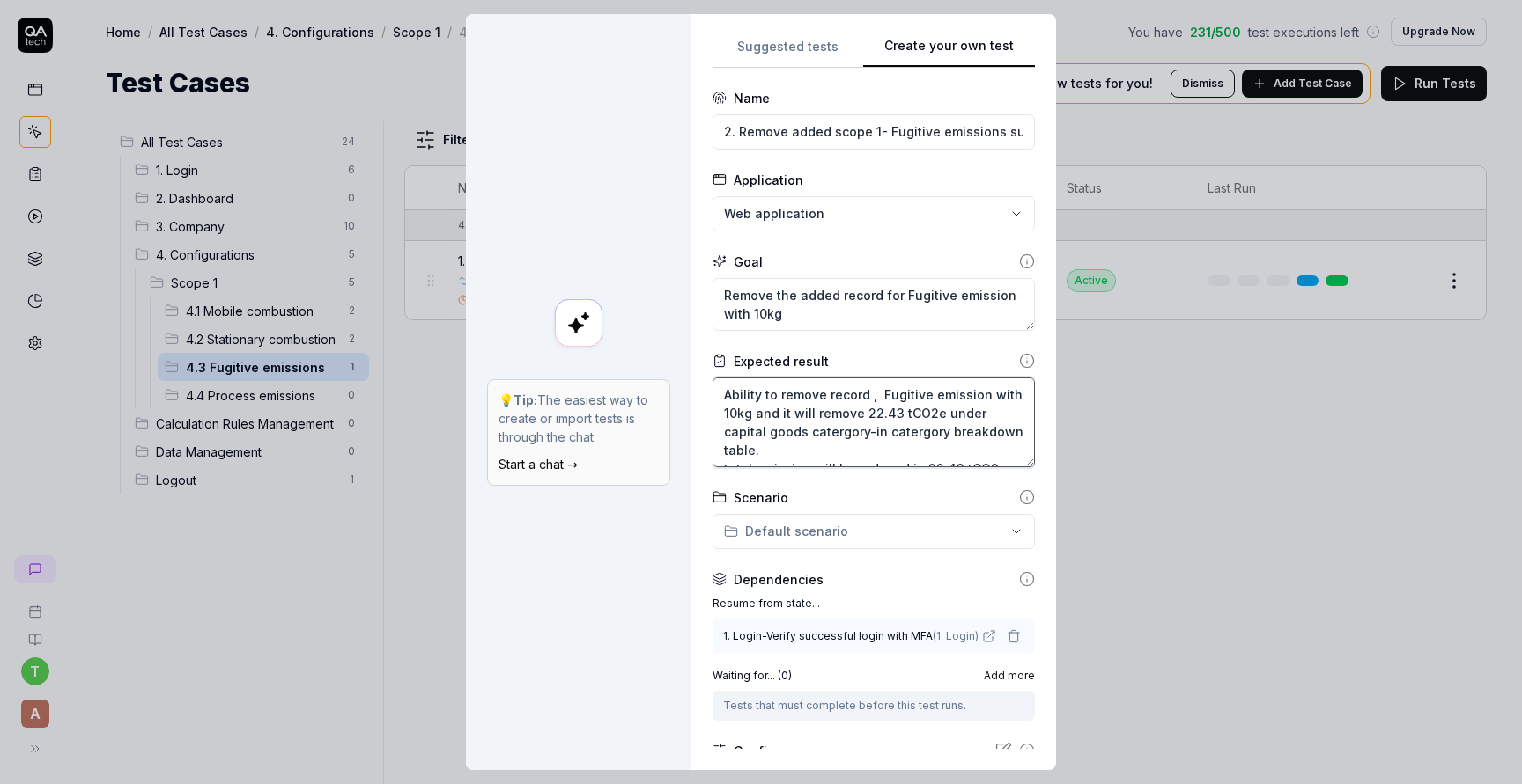
drag, startPoint x: 979, startPoint y: 411, endPoint x: 761, endPoint y: 435, distance: 219.3
click at [761, 435] on textarea "Ability to remove record , Fugitive emission with 10kg and it will remove 22.43…" at bounding box center [873, 422] width 322 height 90
paste textarea "Fugitive emission"
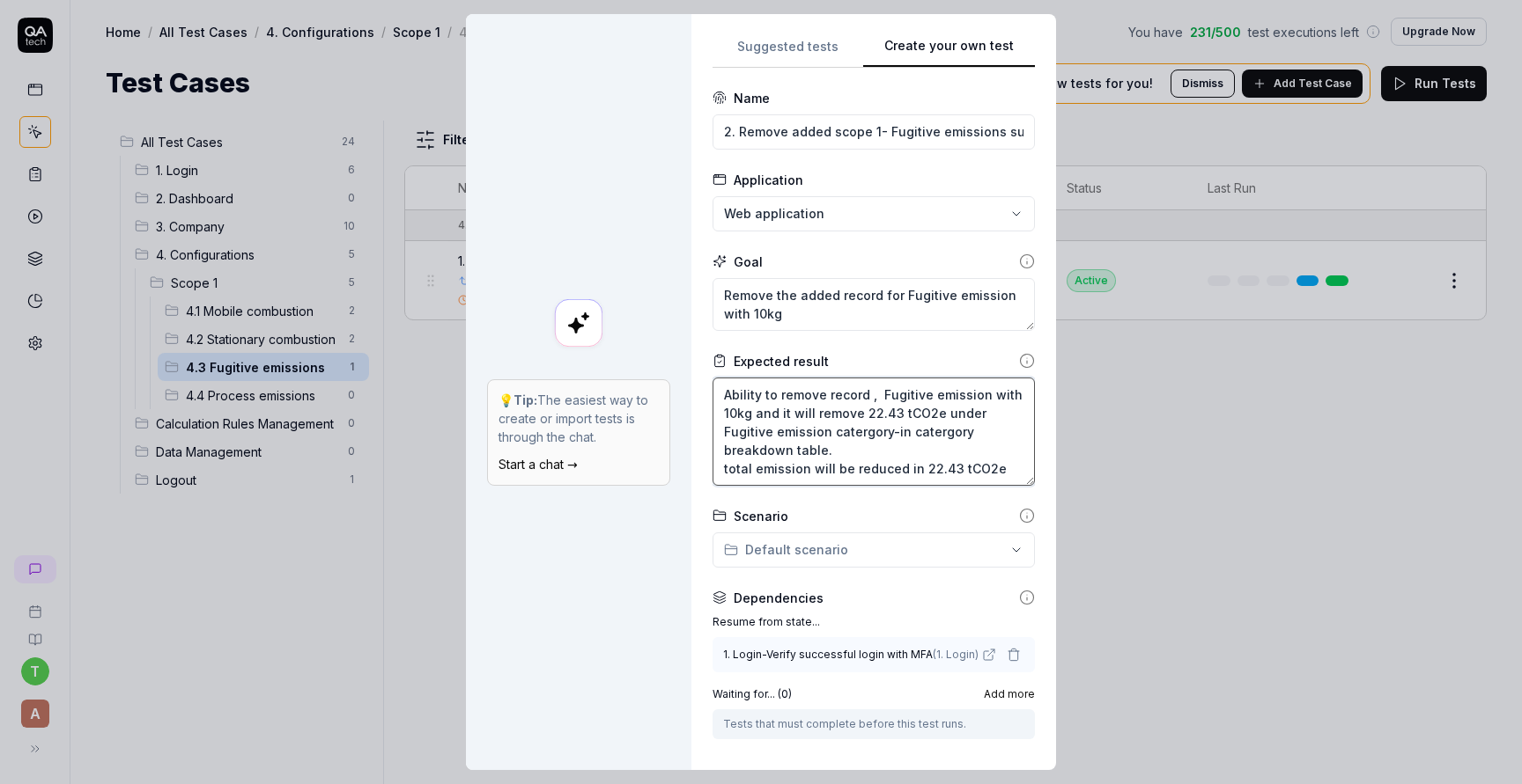
drag, startPoint x: 896, startPoint y: 415, endPoint x: 860, endPoint y: 413, distance: 36.1
click at [860, 413] on textarea "Ability to remove record , Fugitive emission with 10kg and it will remove 22.43…" at bounding box center [873, 431] width 322 height 109
paste textarea "39.22"
drag, startPoint x: 953, startPoint y: 469, endPoint x: 917, endPoint y: 470, distance: 36.0
click at [917, 470] on textarea "Ability to remove record , Fugitive emission with 10kg and it will remove 39.22…" at bounding box center [873, 431] width 322 height 109
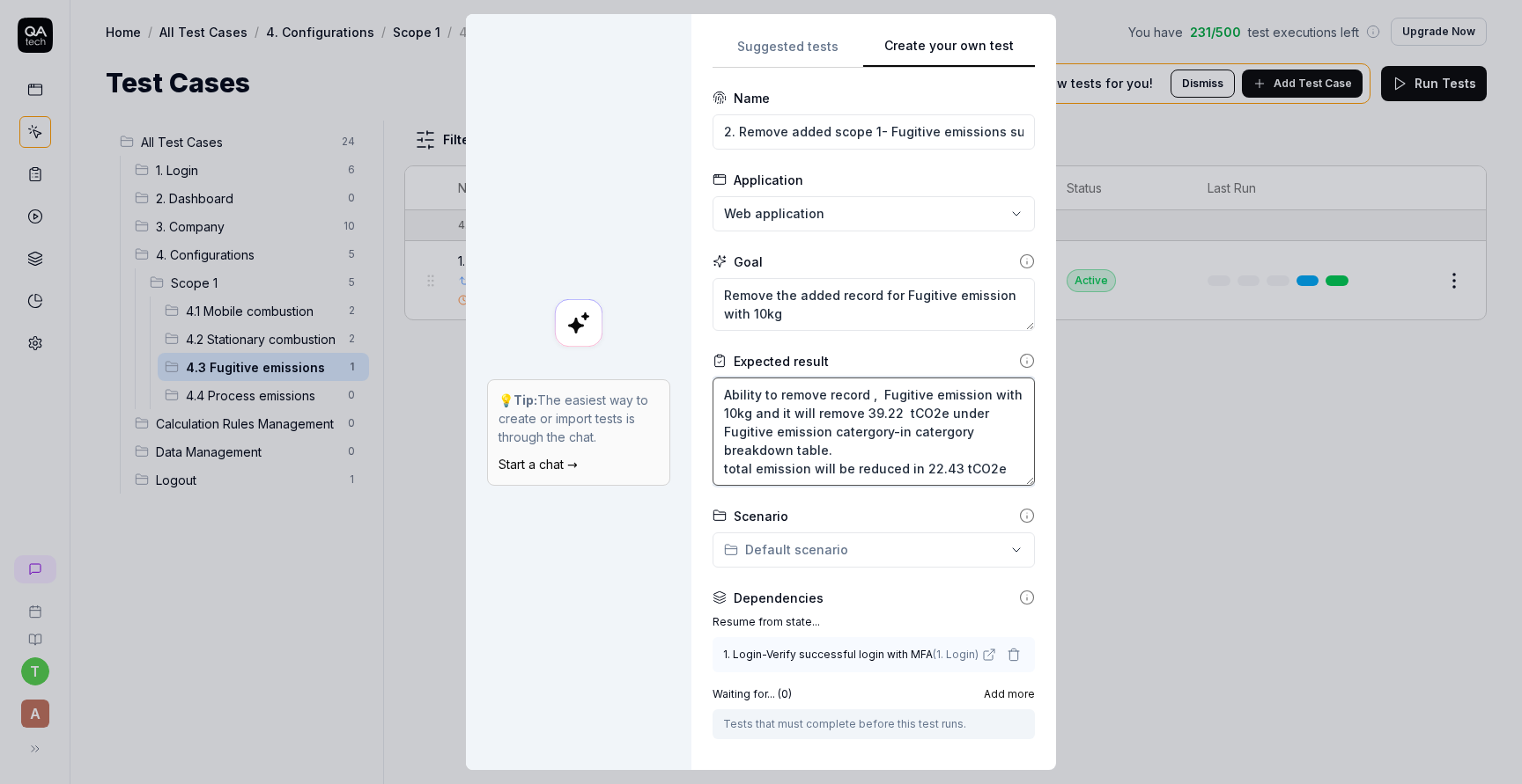
paste textarea "39.22"
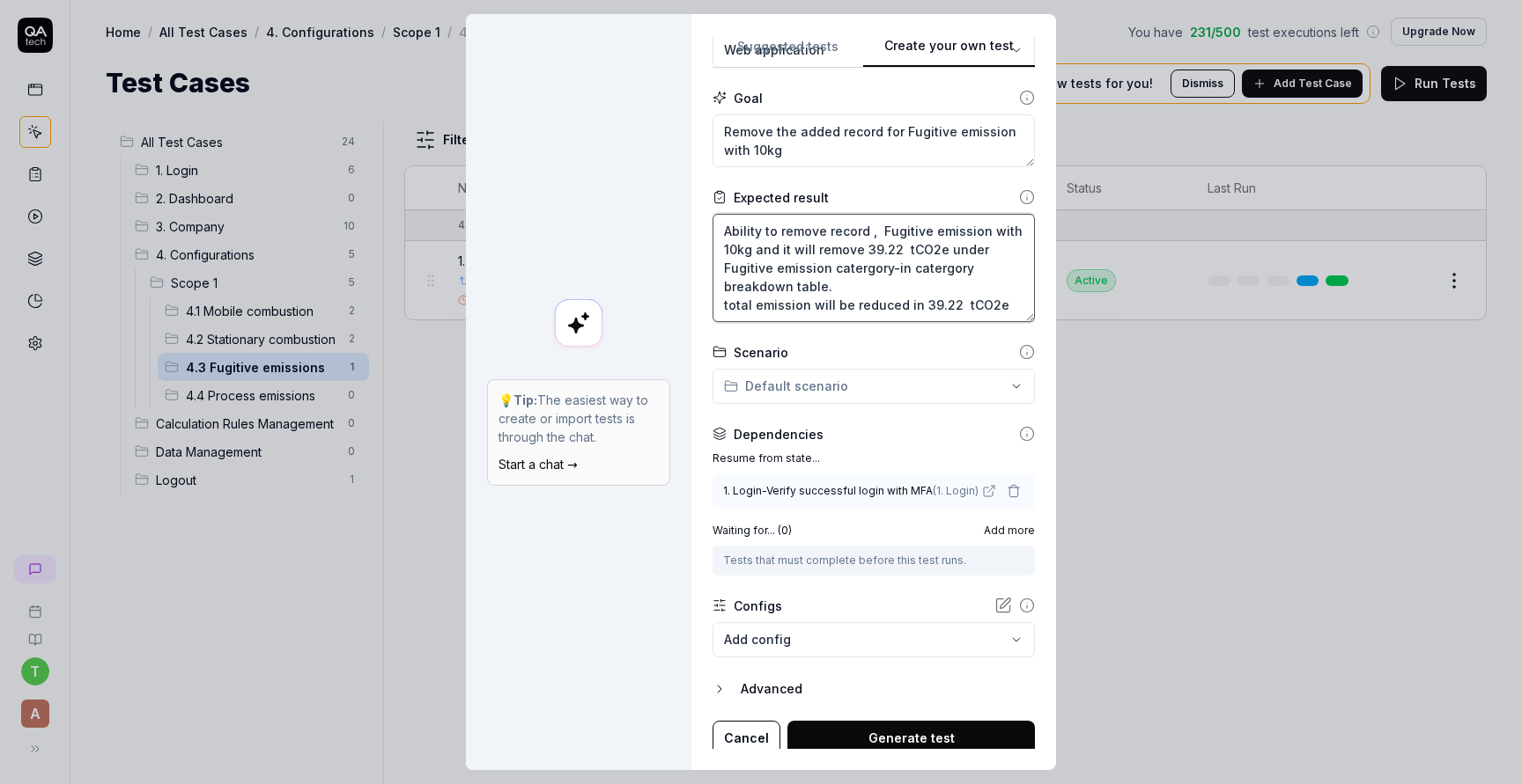
scroll to position [170, 0]
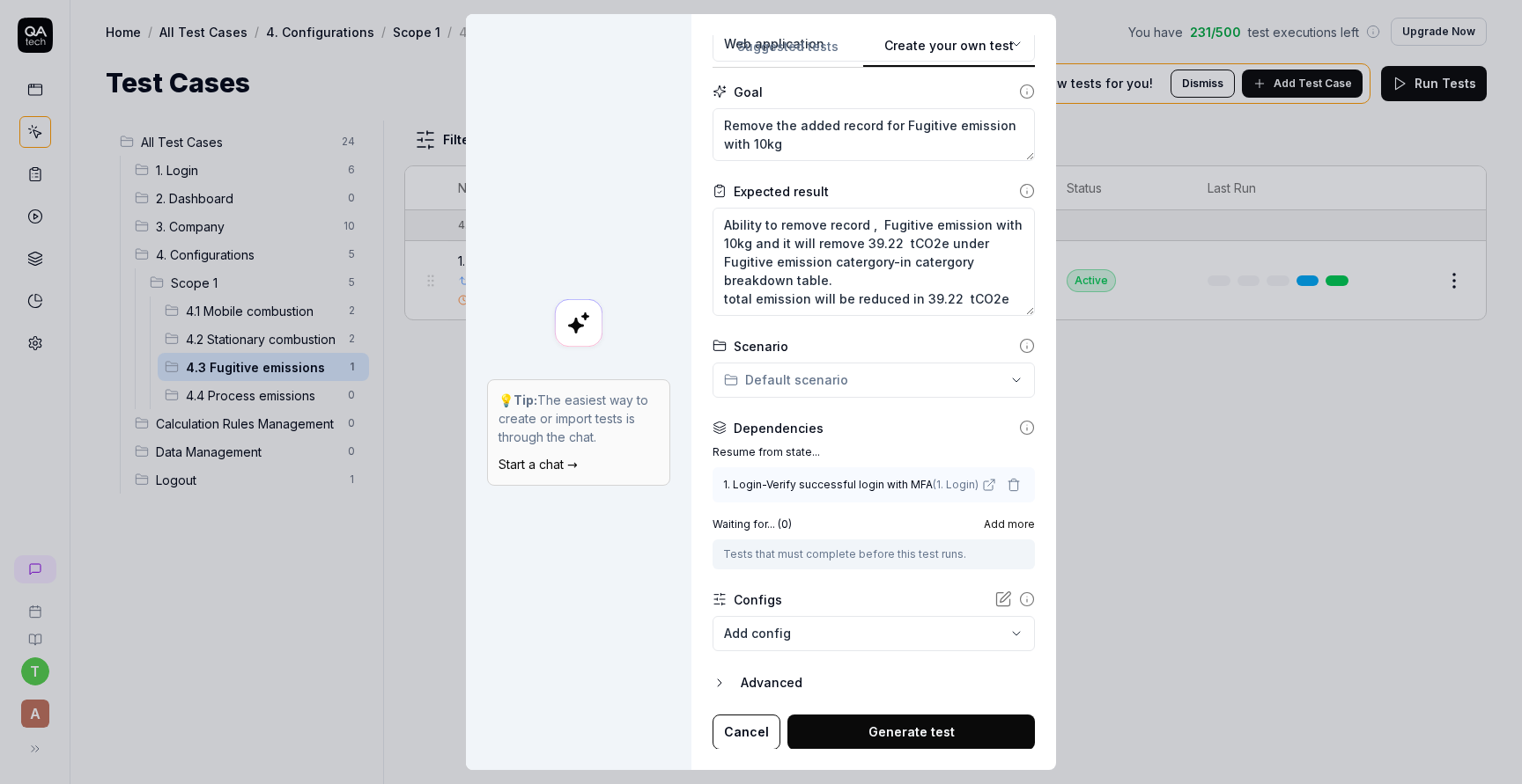
click at [1001, 526] on span "Add more" at bounding box center [1009, 524] width 51 height 16
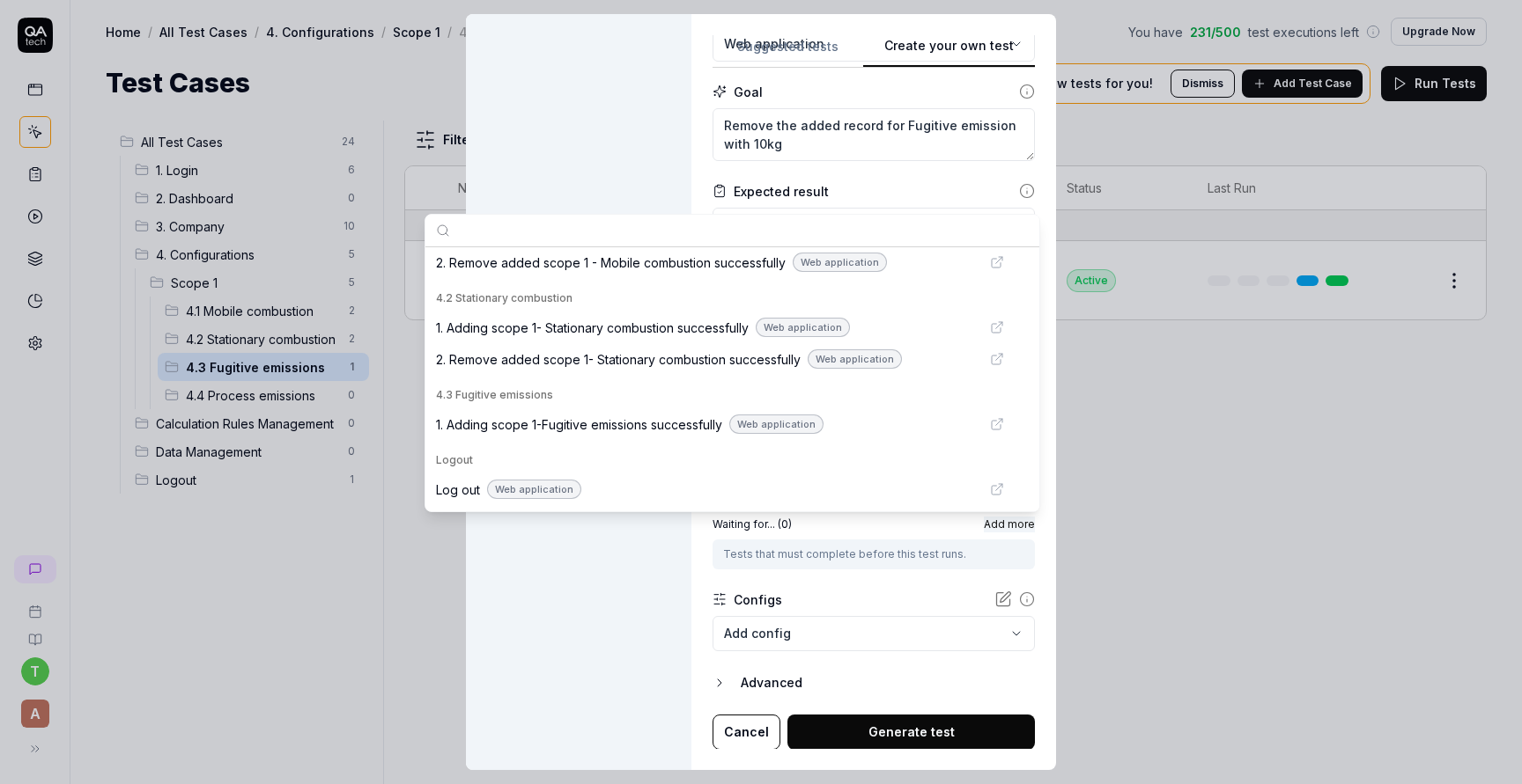
scroll to position [607, 0]
click at [704, 425] on span "1. Adding scope 1-Fugitive emissions successfully" at bounding box center [579, 422] width 286 height 19
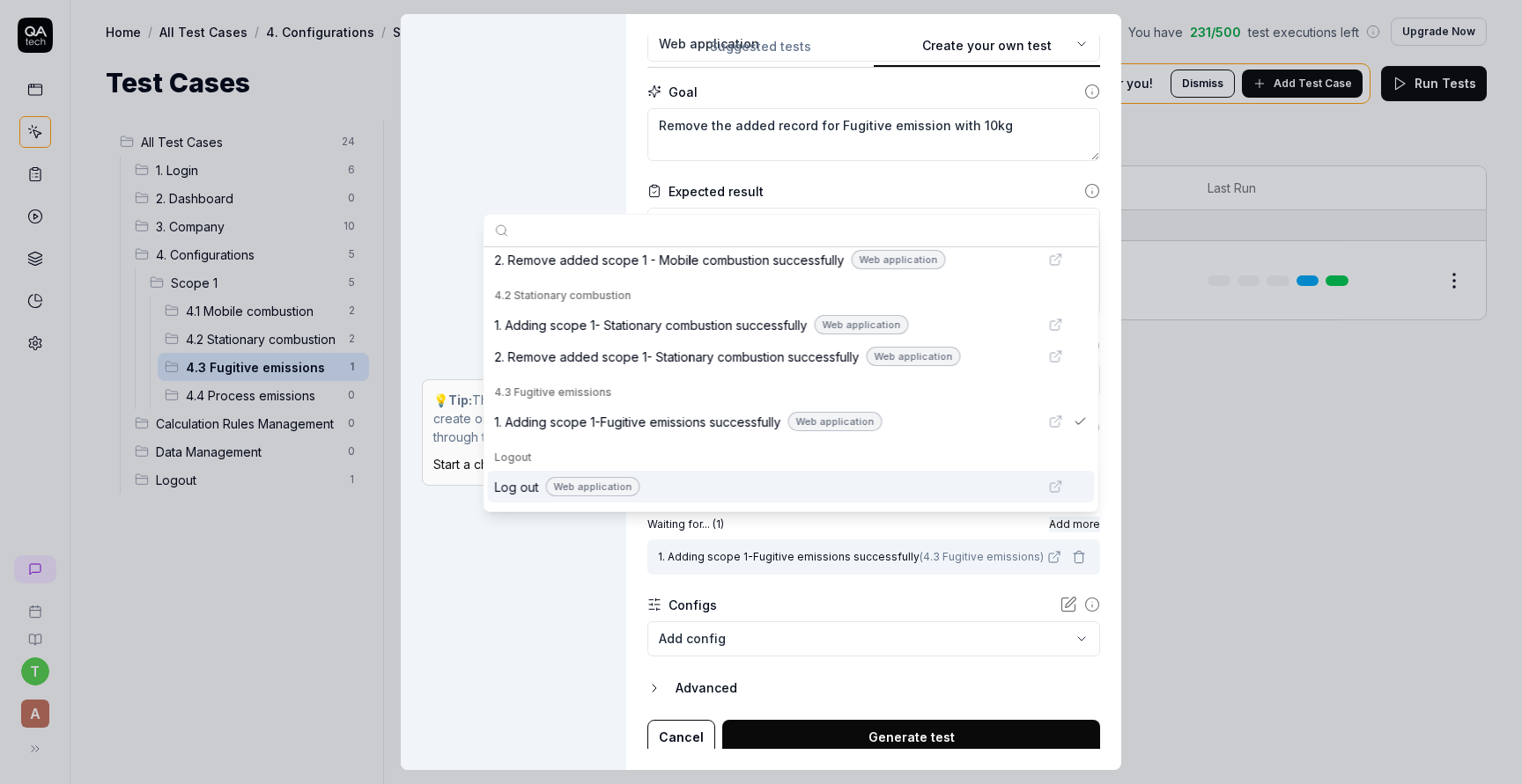
click at [920, 596] on div "Configs" at bounding box center [873, 605] width 452 height 19
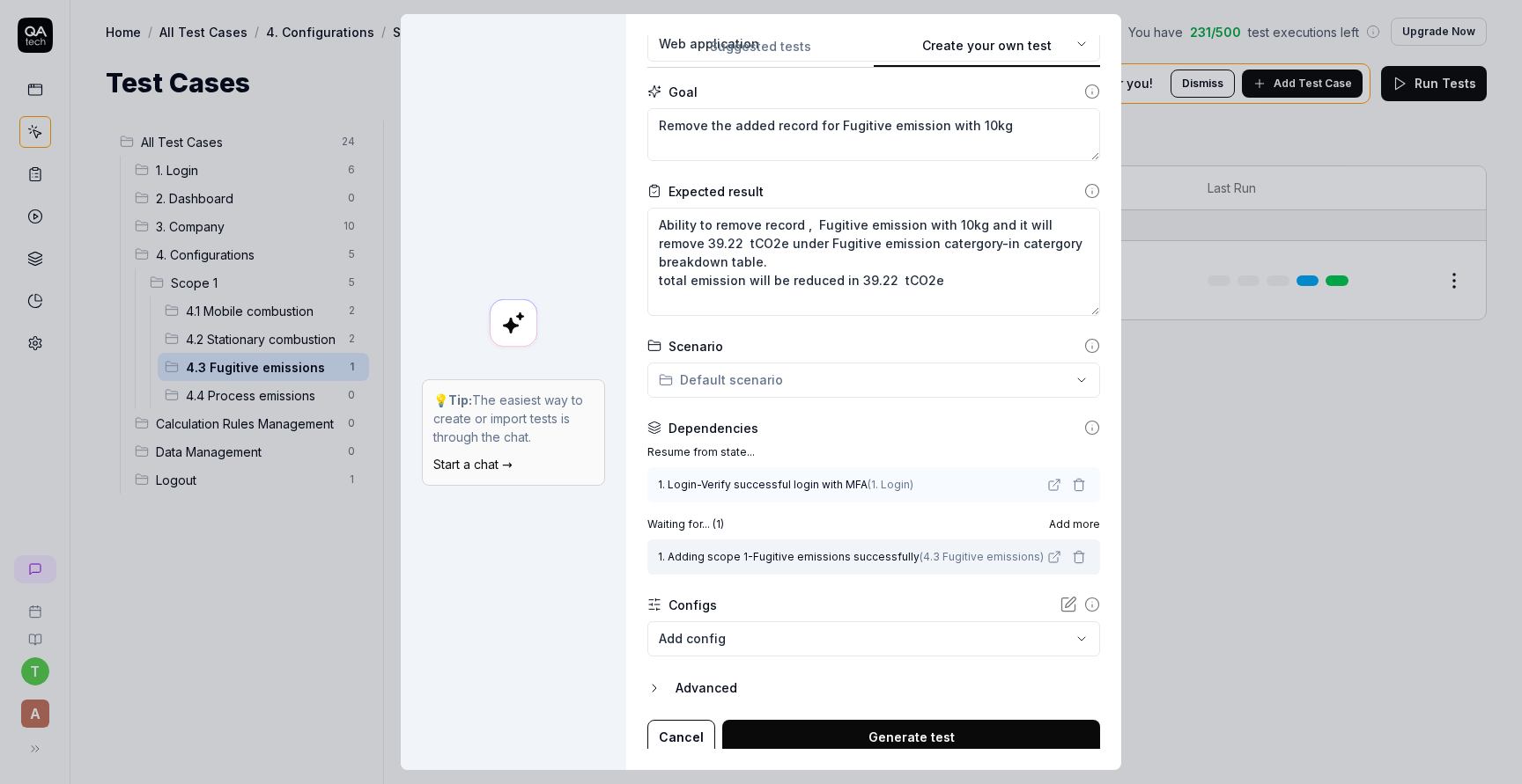
scroll to position [175, 0]
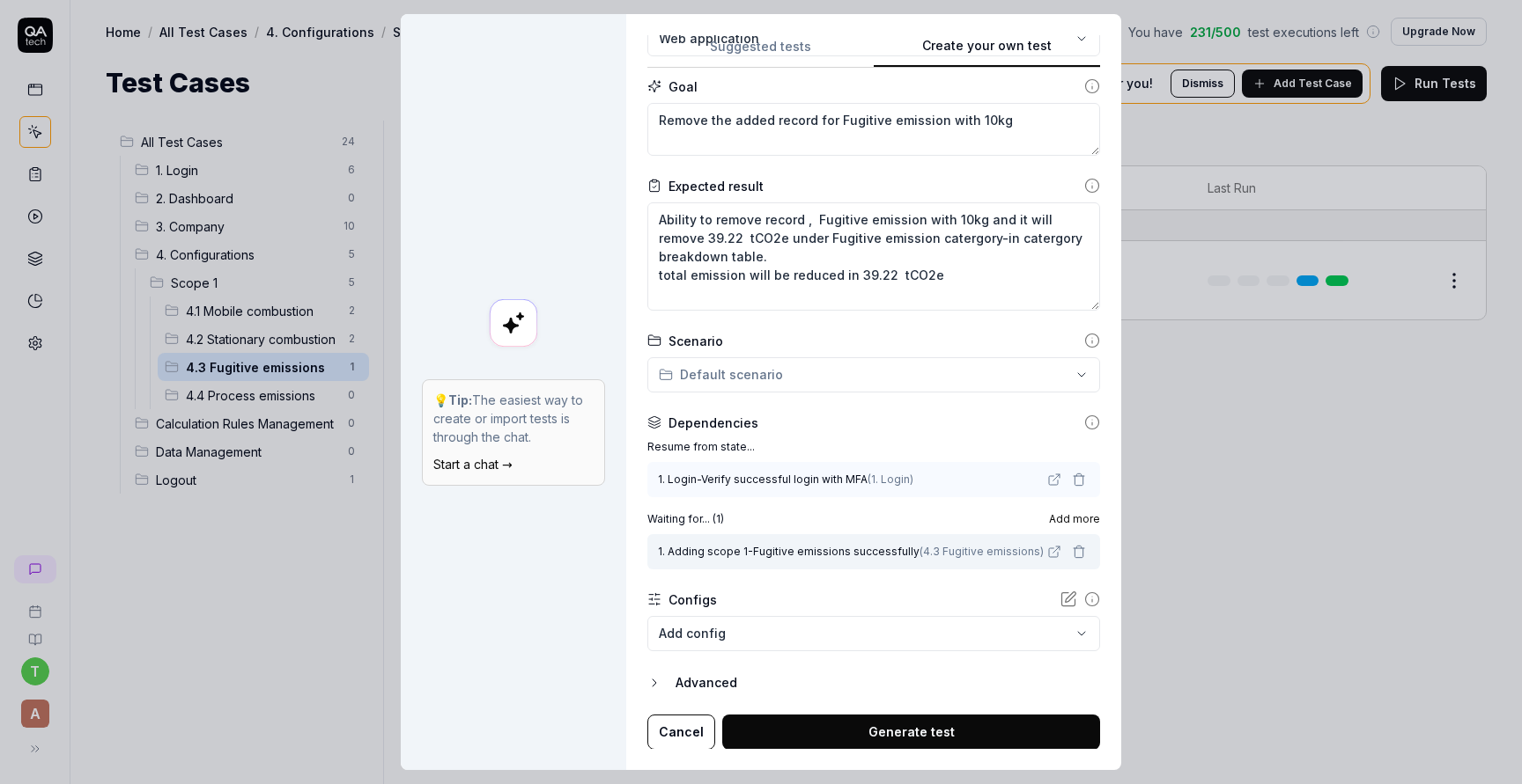
click at [921, 736] on button "Generate test" at bounding box center [911, 733] width 377 height 36
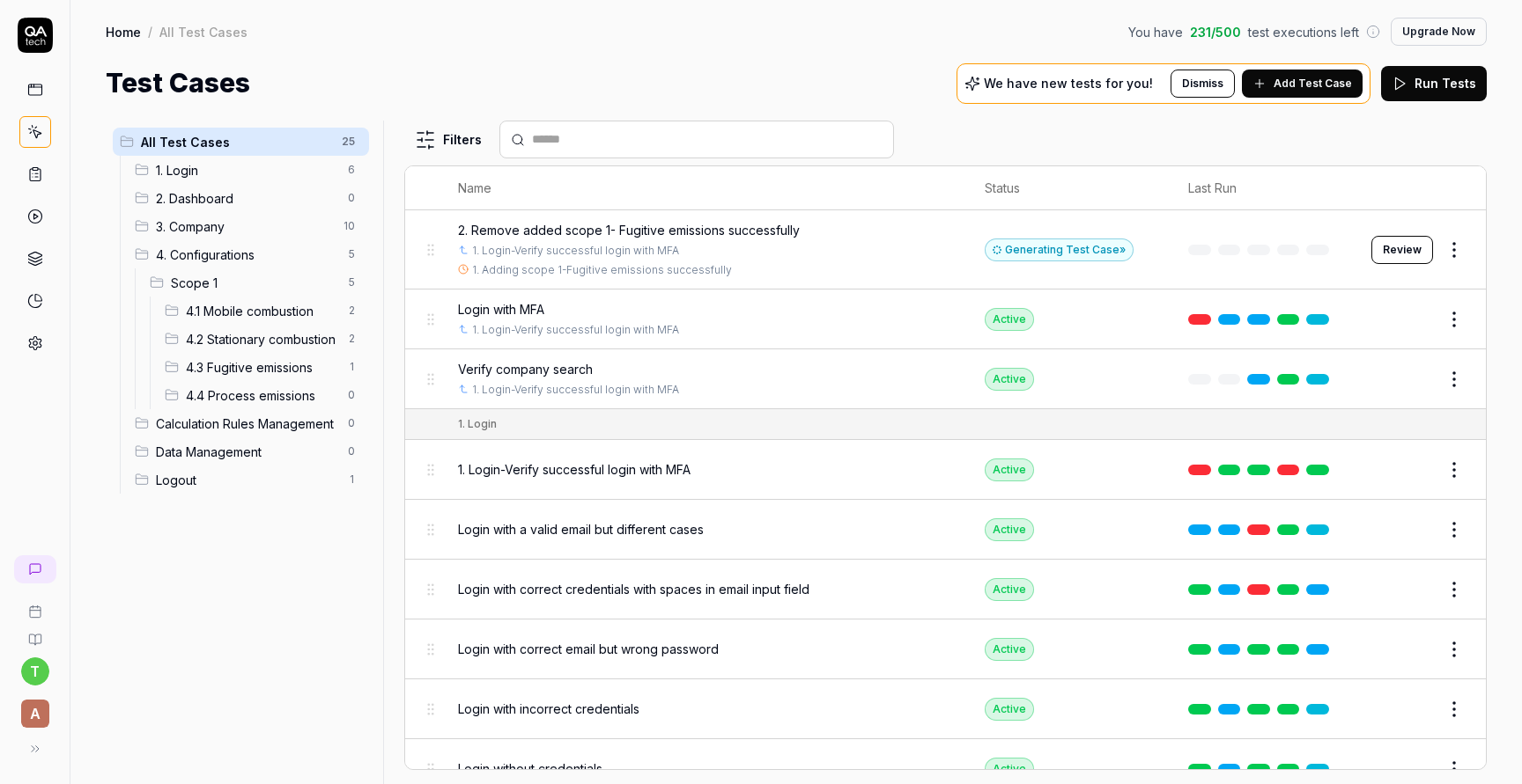
click at [1402, 244] on button "Review" at bounding box center [1402, 250] width 61 height 29
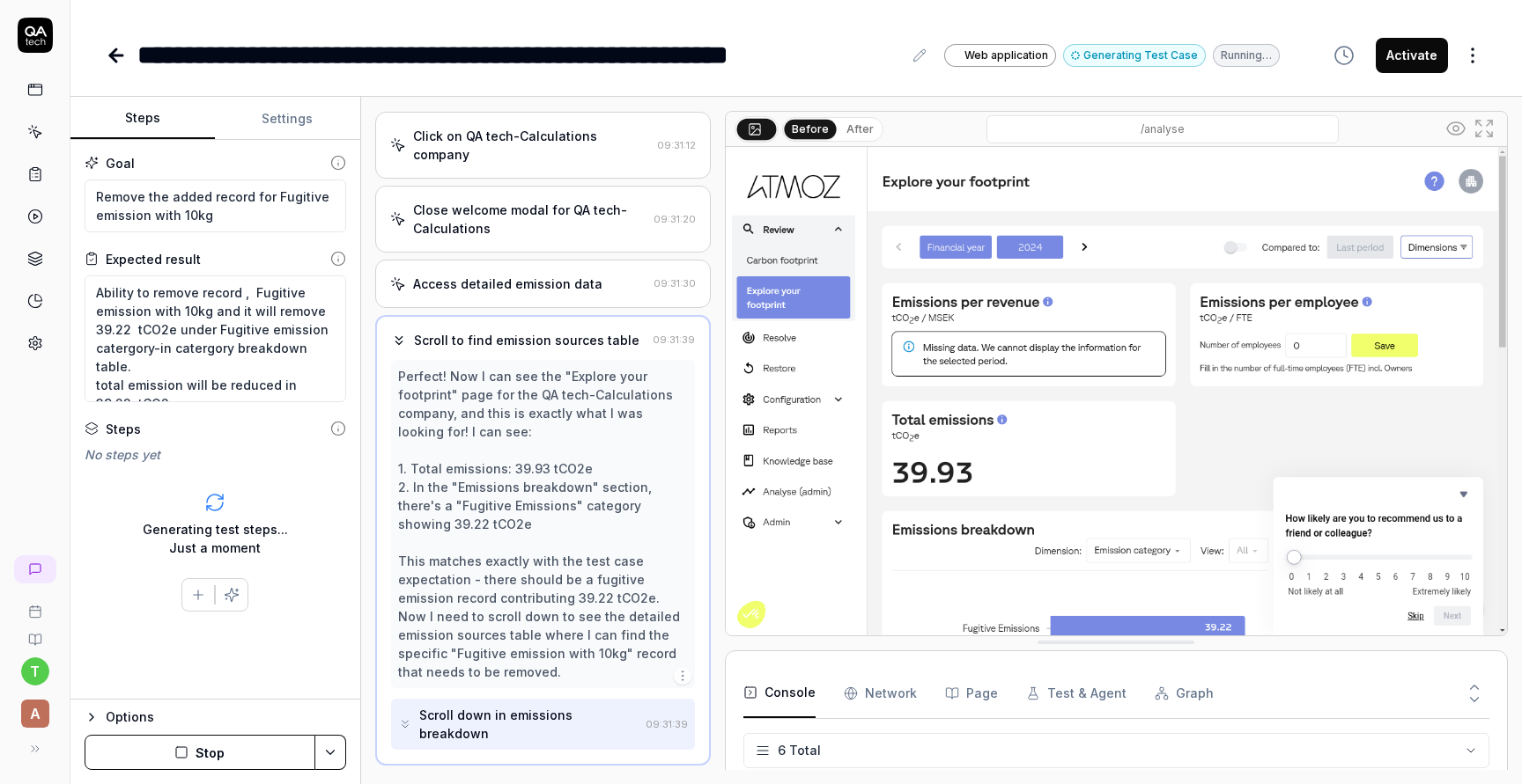
scroll to position [85, 0]
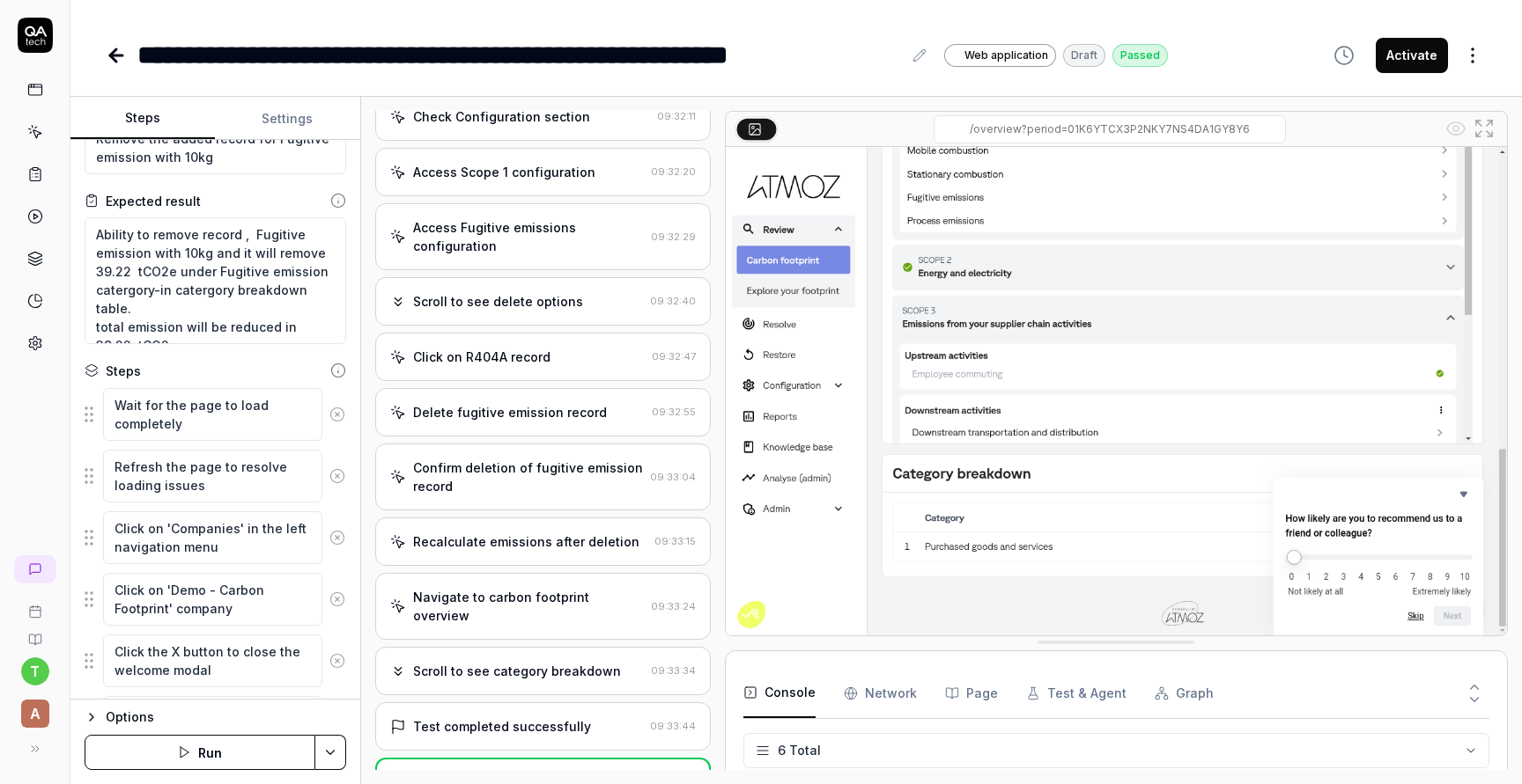
scroll to position [39, 0]
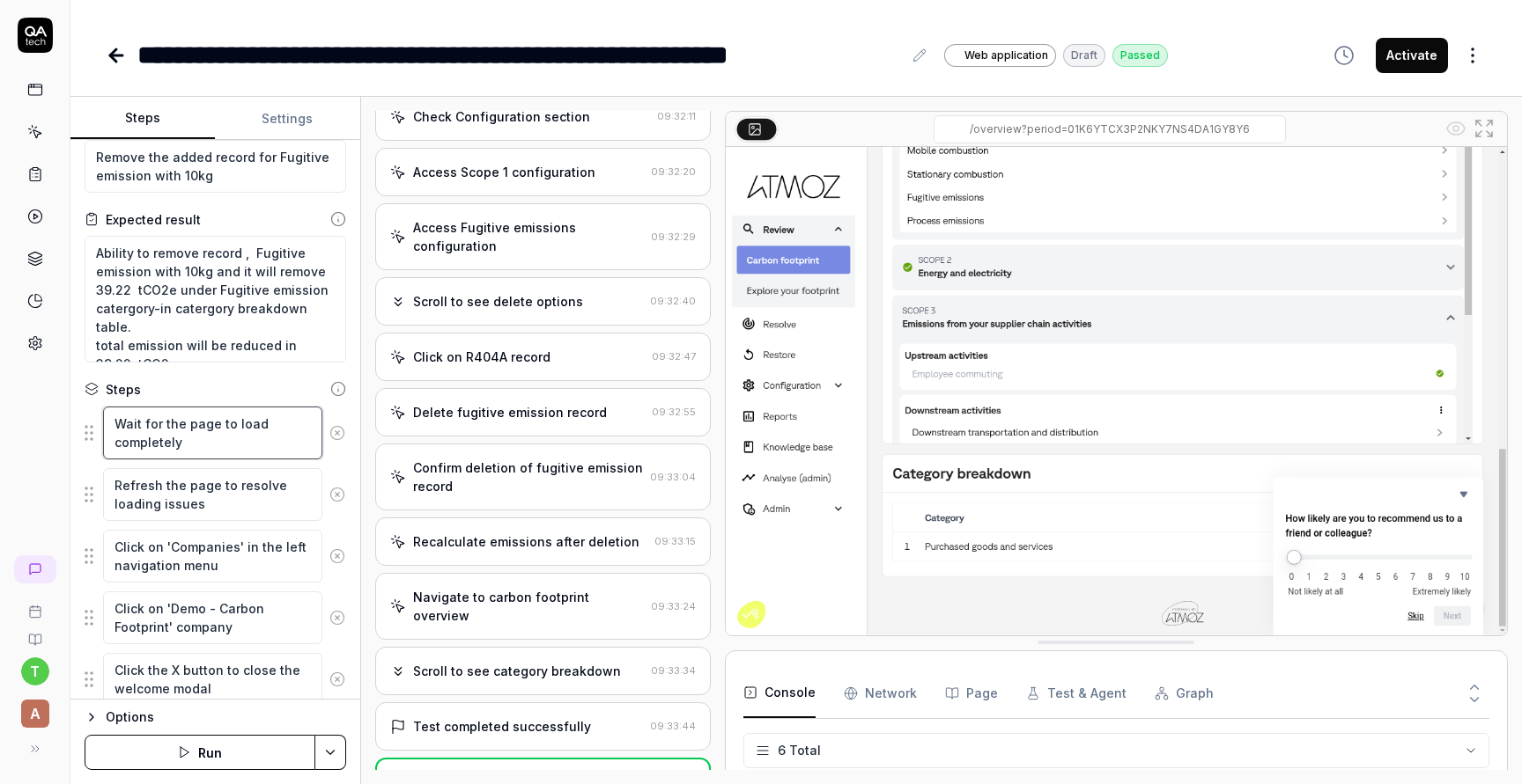
click at [246, 440] on textarea "Wait for the page to load completely" at bounding box center [212, 432] width 219 height 52
paste textarea "Click on 'Companies' in the left navigation menu"
click at [265, 491] on textarea "Refresh the page to resolve loading issues" at bounding box center [212, 494] width 219 height 52
paste textarea "Click on the first company 'QA tech-Calculations' to explore its footprint data"
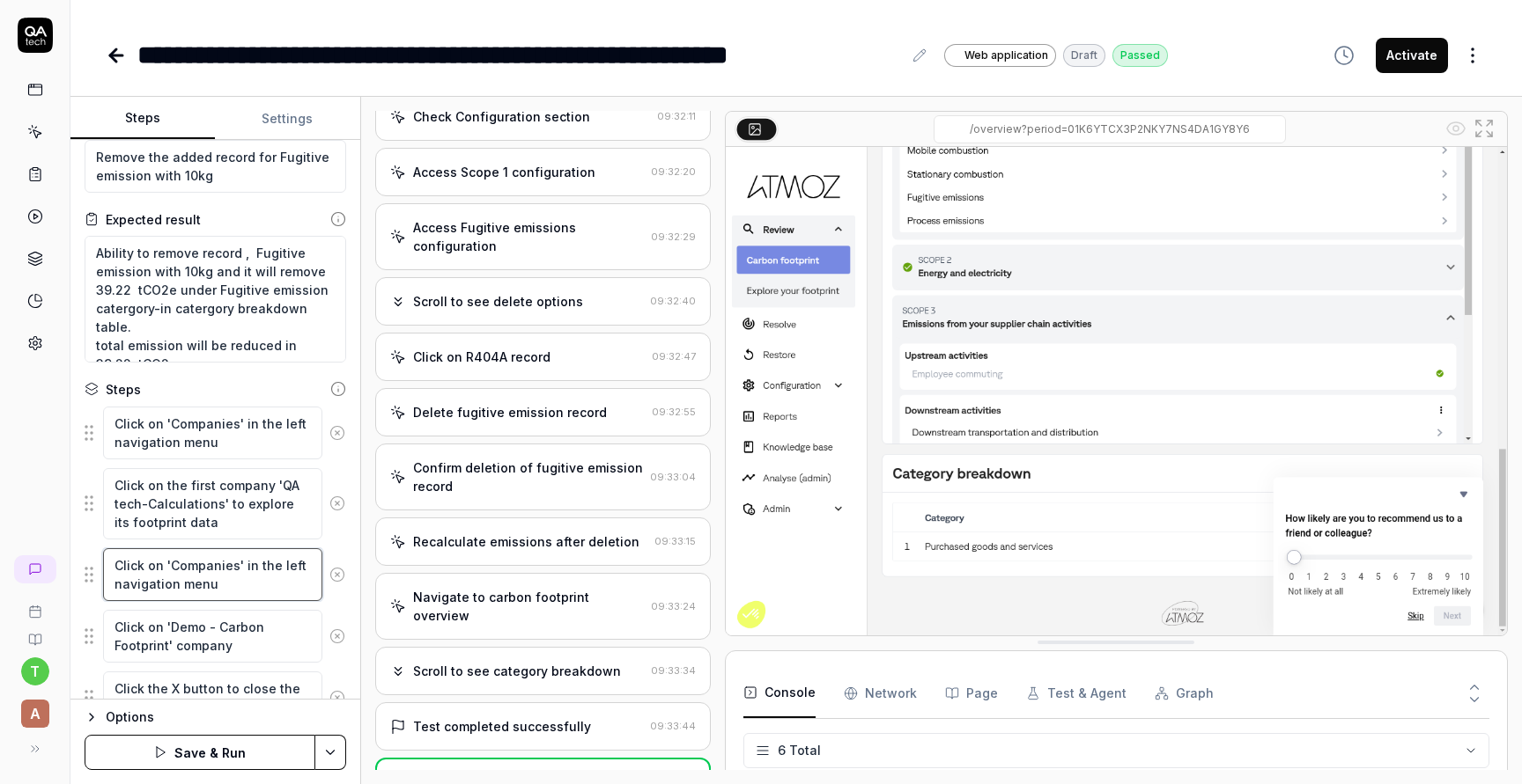
click at [246, 593] on textarea "Click on 'Companies' in the left navigation menu" at bounding box center [212, 574] width 219 height 52
paste textarea "heck the total emissions is 23.14 tCO2e & catergory breakdown has a record of 2…"
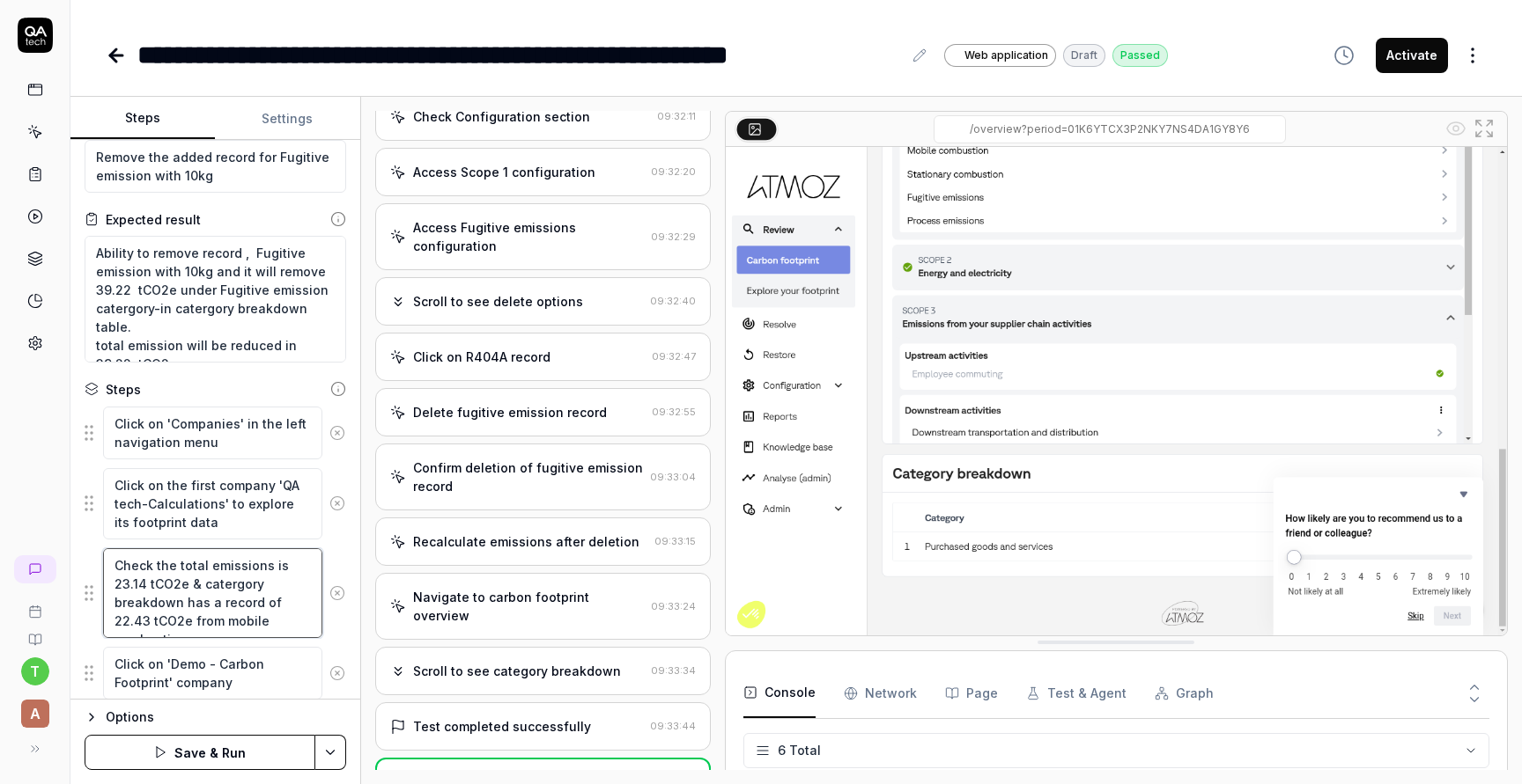
drag, startPoint x: 146, startPoint y: 584, endPoint x: 118, endPoint y: 585, distance: 28.0
click at [118, 585] on textarea "Check the total emissions is 23.14 tCO2e & catergory breakdown has a record of …" at bounding box center [212, 592] width 219 height 90
paste textarea "39.93"
drag, startPoint x: 309, startPoint y: 601, endPoint x: 277, endPoint y: 604, distance: 32.1
click at [277, 604] on textarea "Check the total emissions is 39.93 tCO2e & catergory breakdown has a record of …" at bounding box center [212, 592] width 219 height 90
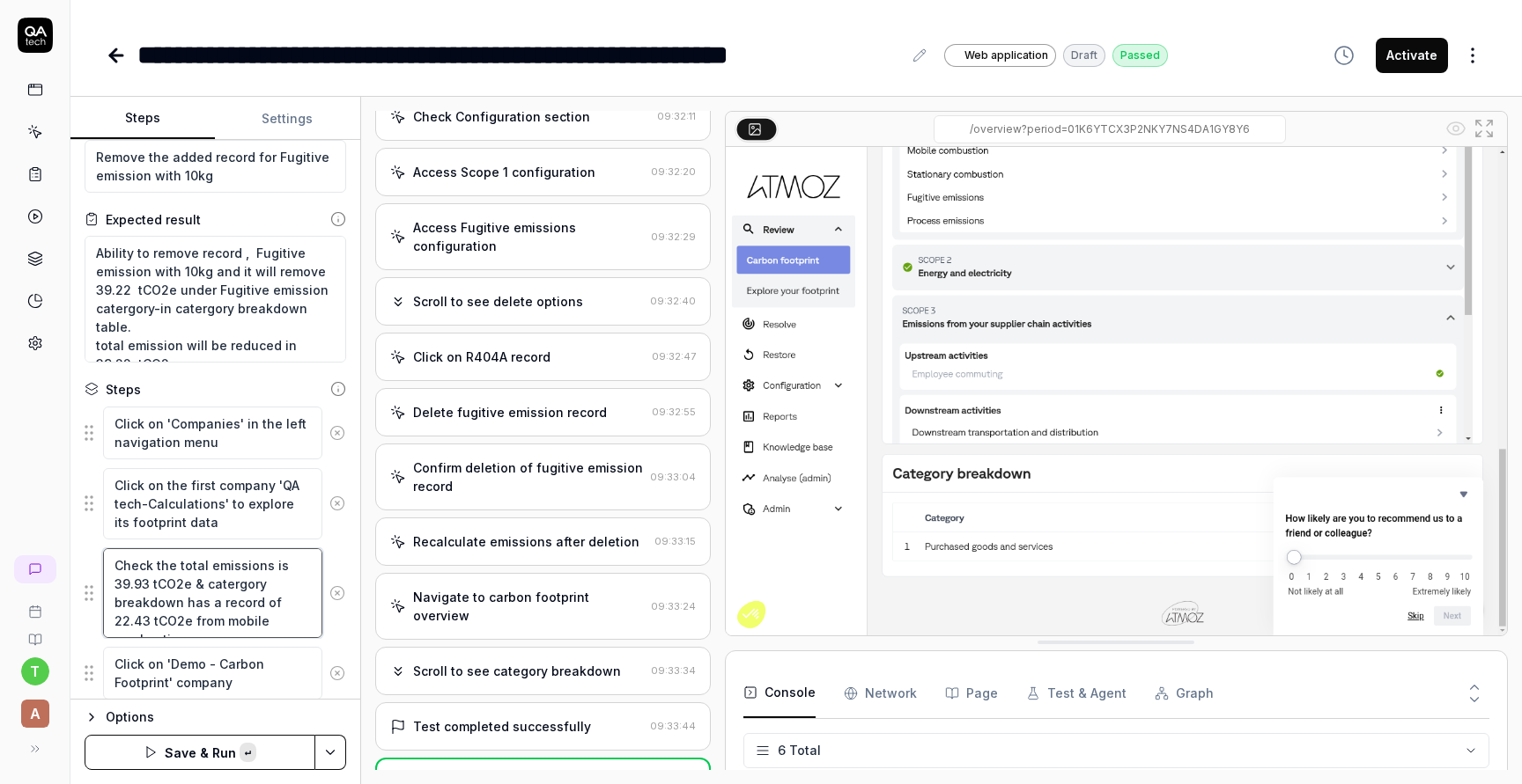
paste textarea "39.9"
drag, startPoint x: 312, startPoint y: 603, endPoint x: 274, endPoint y: 605, distance: 38.1
click at [274, 605] on textarea "Check the total emissions is 39.93 tCO2e & catergory breakdown has a record of …" at bounding box center [212, 592] width 219 height 90
paste textarea "Fugitive Emissions: 39.22"
click at [232, 616] on textarea "Check the total emissions is 39.93 tCO2e & catergory breakdown has a record of …" at bounding box center [212, 602] width 219 height 109
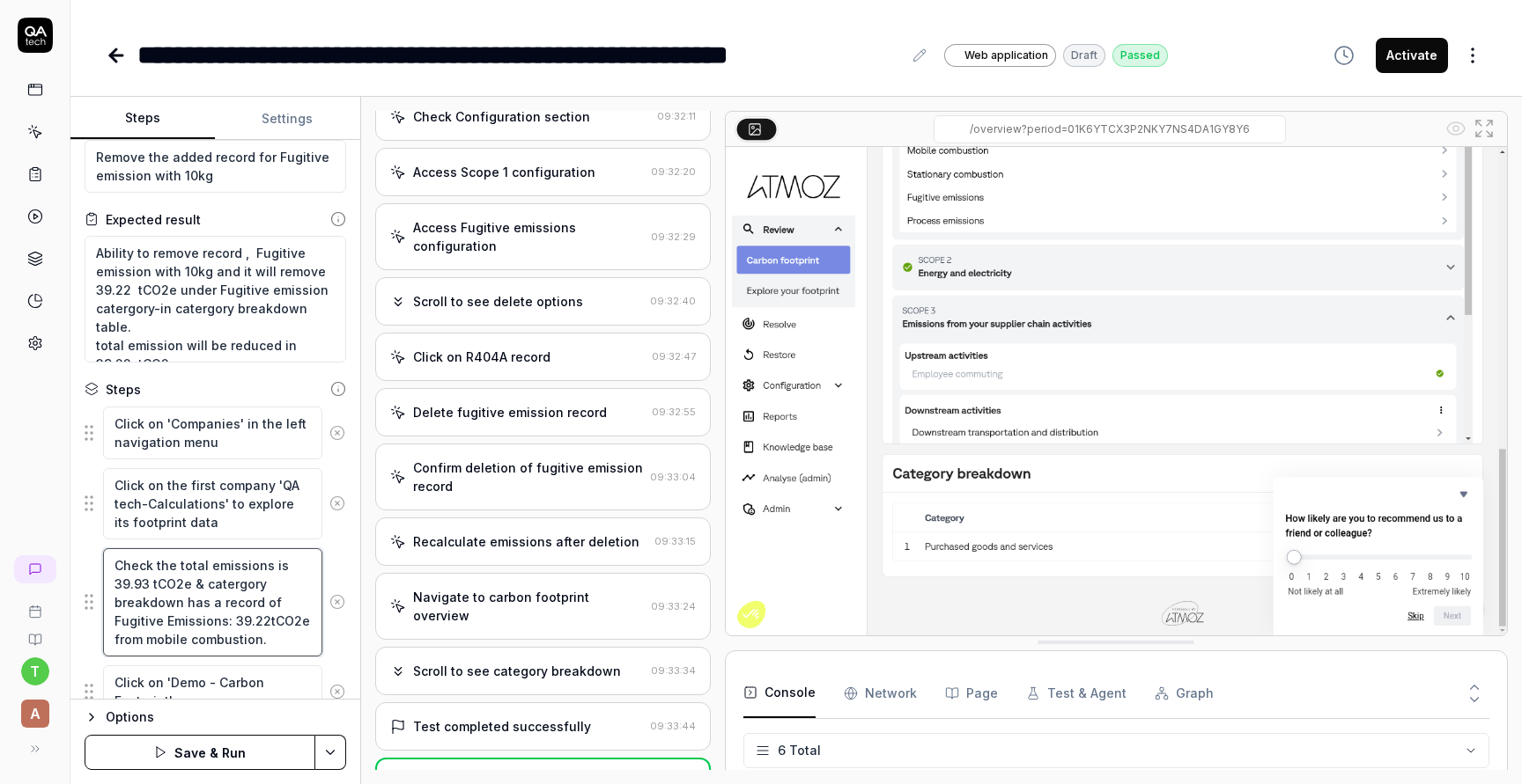
drag, startPoint x: 232, startPoint y: 616, endPoint x: 115, endPoint y: 619, distance: 117.0
click at [115, 619] on textarea "Check the total emissions is 39.93 tCO2e & catergory breakdown has a record of …" at bounding box center [212, 602] width 219 height 109
drag, startPoint x: 222, startPoint y: 619, endPoint x: 227, endPoint y: 640, distance: 21.6
click at [227, 640] on textarea "Check the total emissions is 39.93 tCO2e & catergory breakdown has a record of …" at bounding box center [212, 602] width 219 height 109
paste textarea "Fugitive Emissions:"
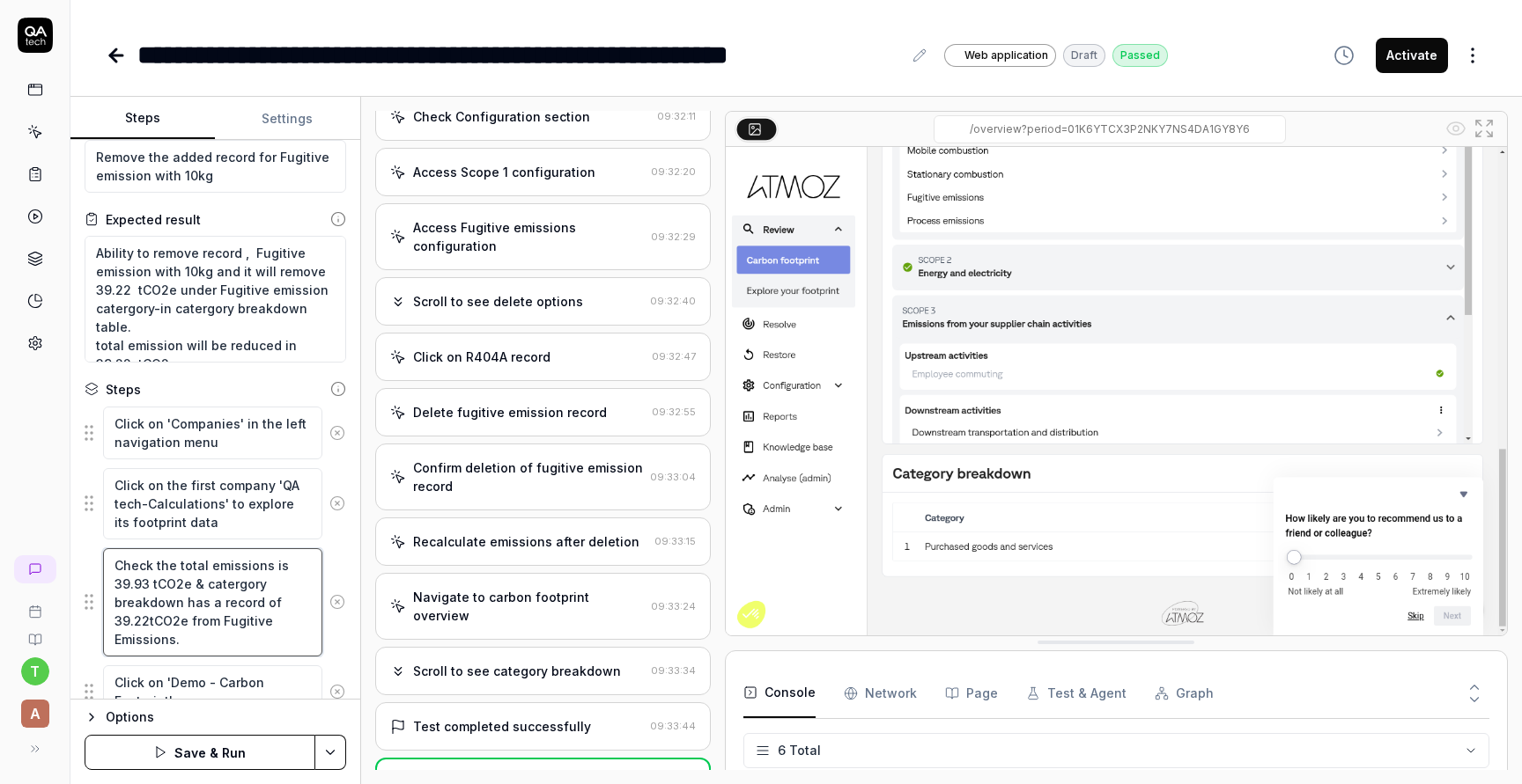
click at [237, 588] on textarea "Check the total emissions is 39.93 tCO2e & catergory breakdown has a record of …" at bounding box center [212, 602] width 219 height 109
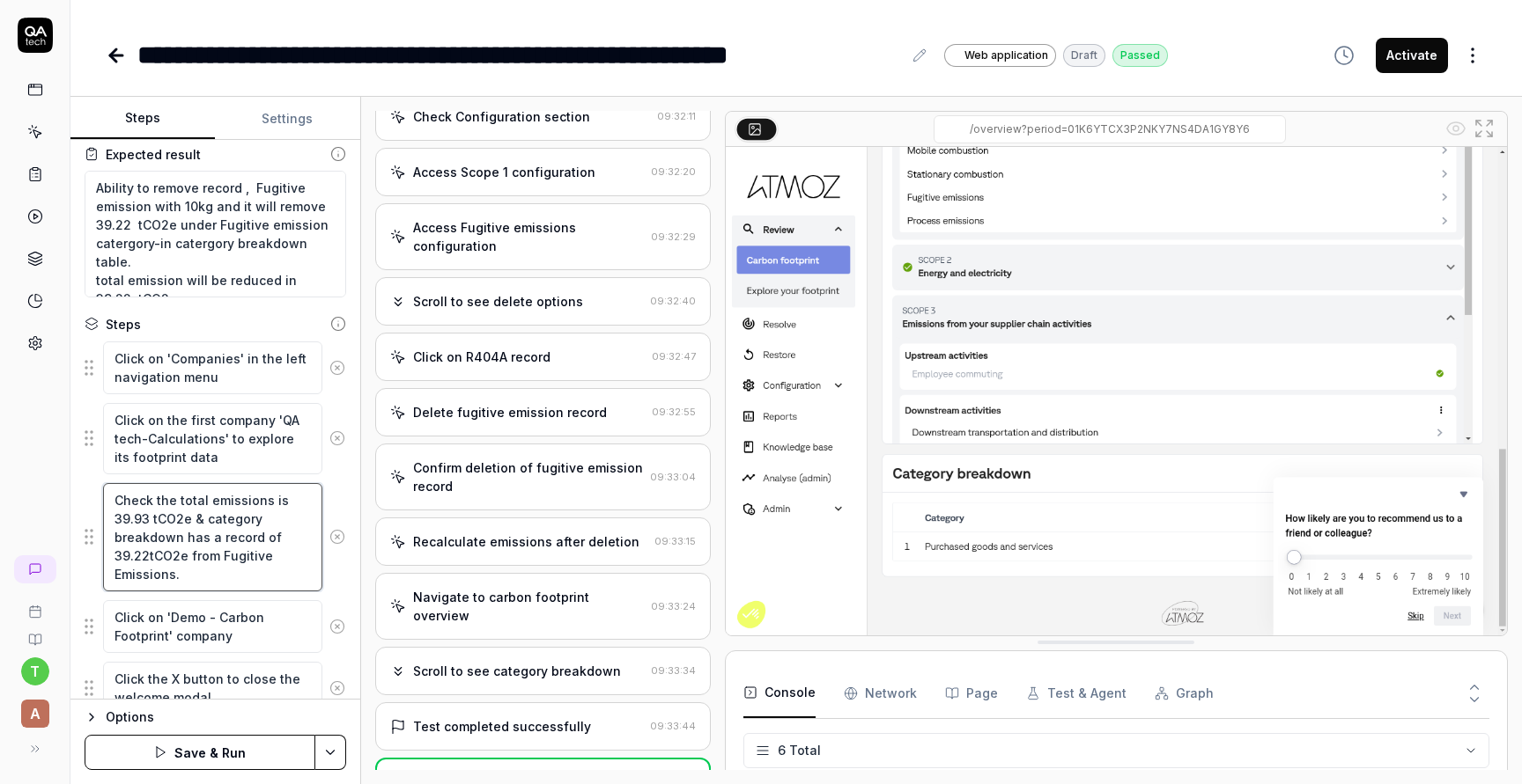
scroll to position [106, 0]
click at [262, 630] on textarea "Click on 'Demo - Carbon Footprint' company" at bounding box center [212, 625] width 219 height 52
click at [338, 625] on icon at bounding box center [337, 625] width 4 height 4
click at [338, 623] on icon at bounding box center [337, 625] width 4 height 4
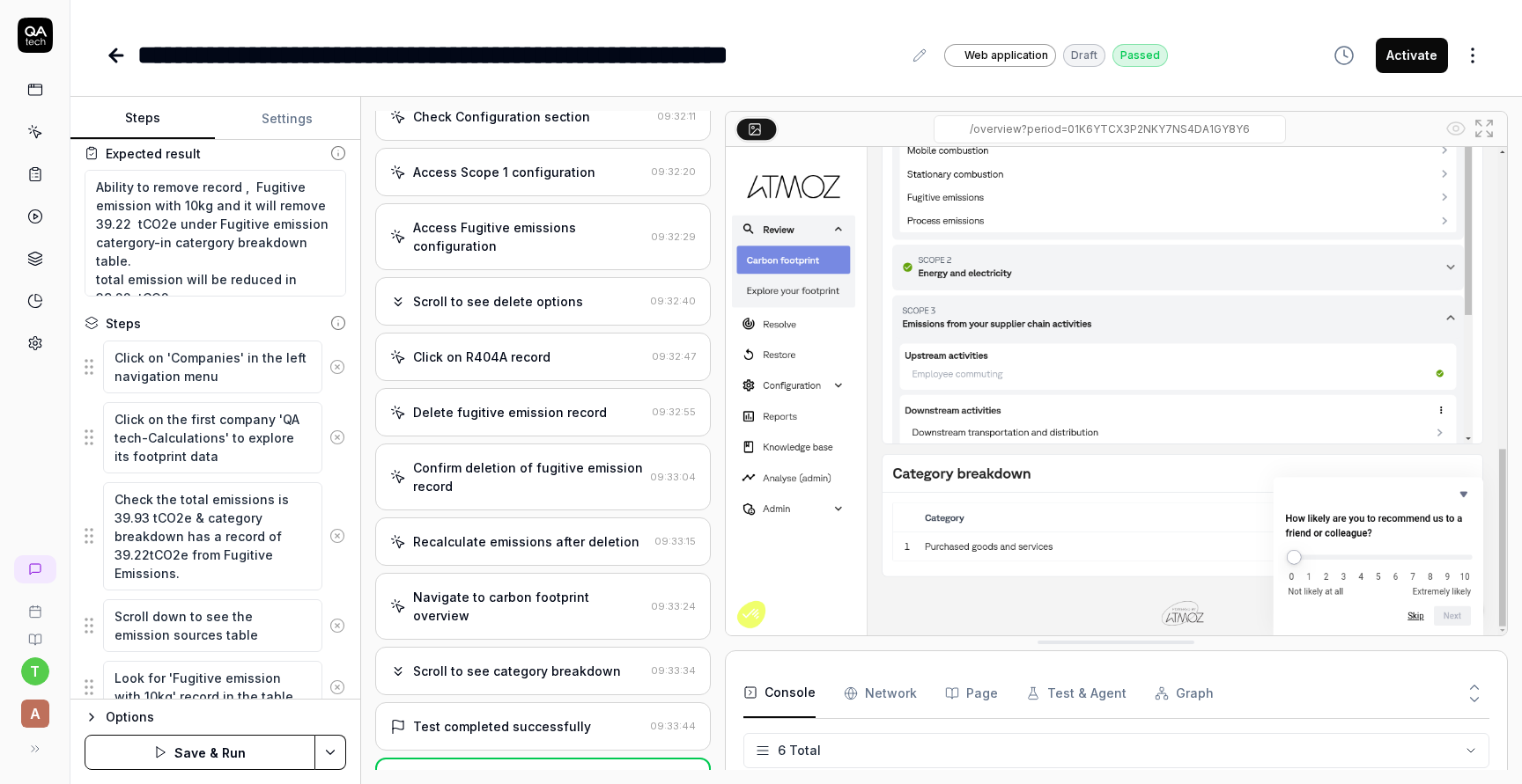
click at [338, 623] on icon at bounding box center [337, 625] width 4 height 4
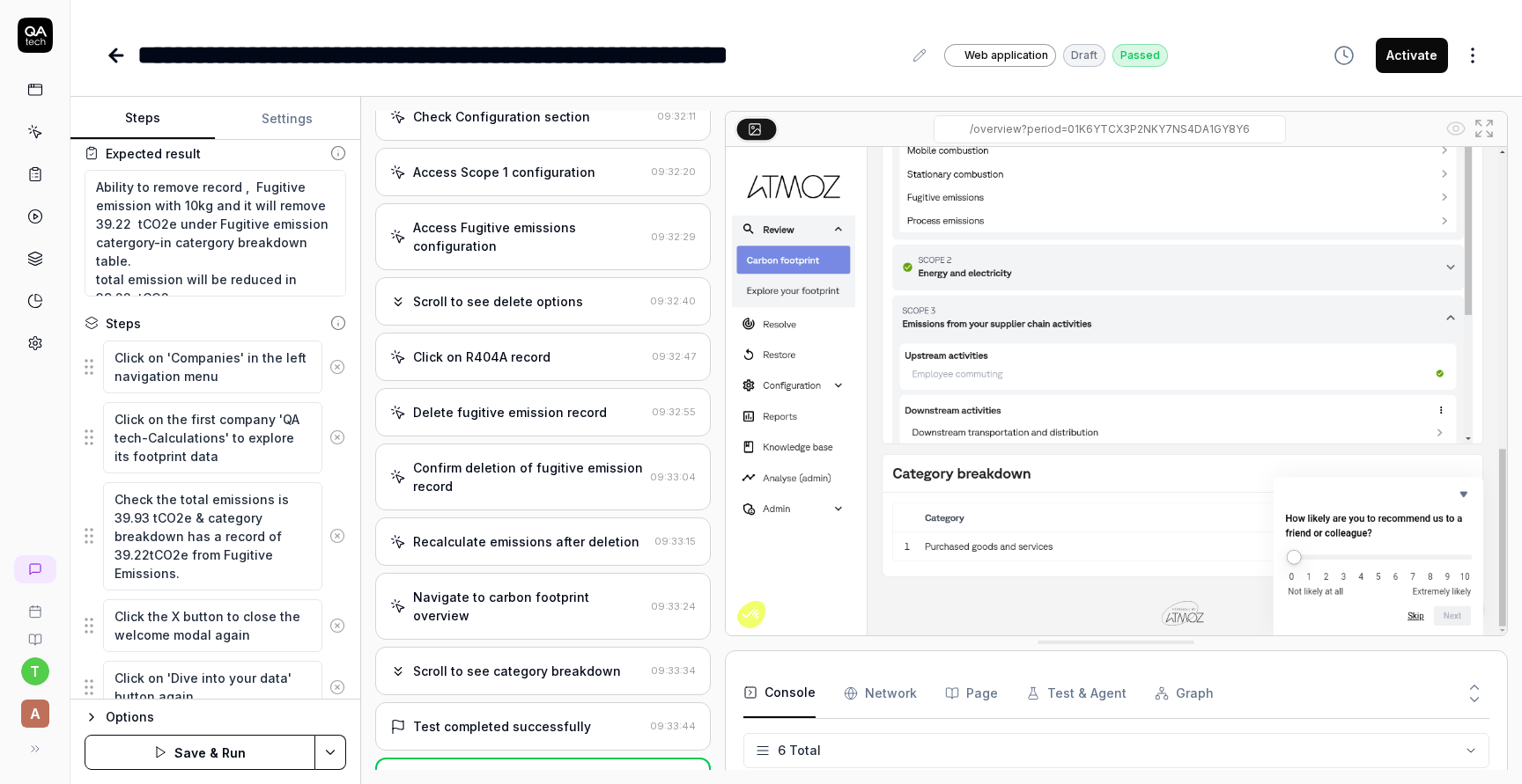
click at [338, 623] on icon at bounding box center [337, 625] width 4 height 4
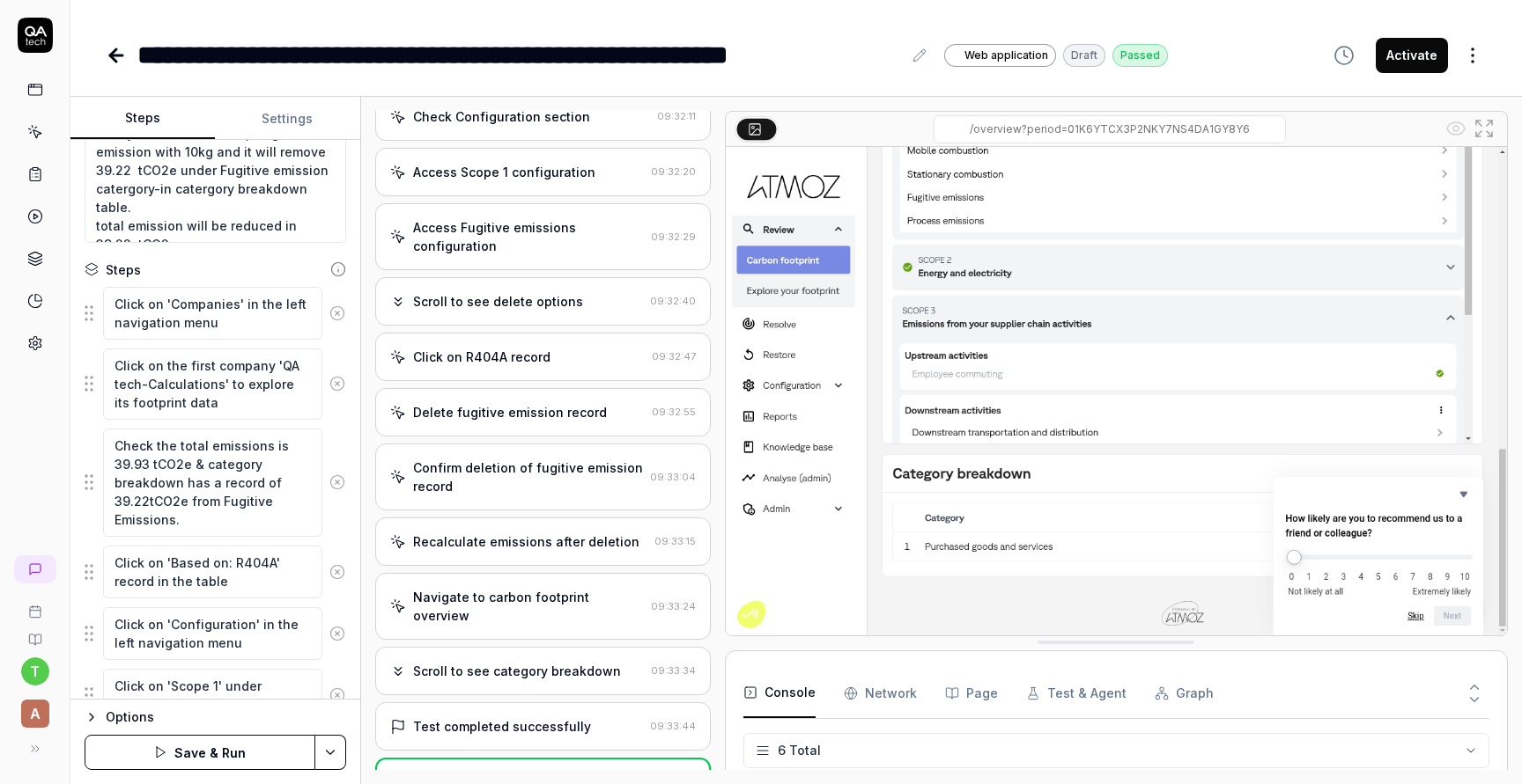
scroll to position [164, 0]
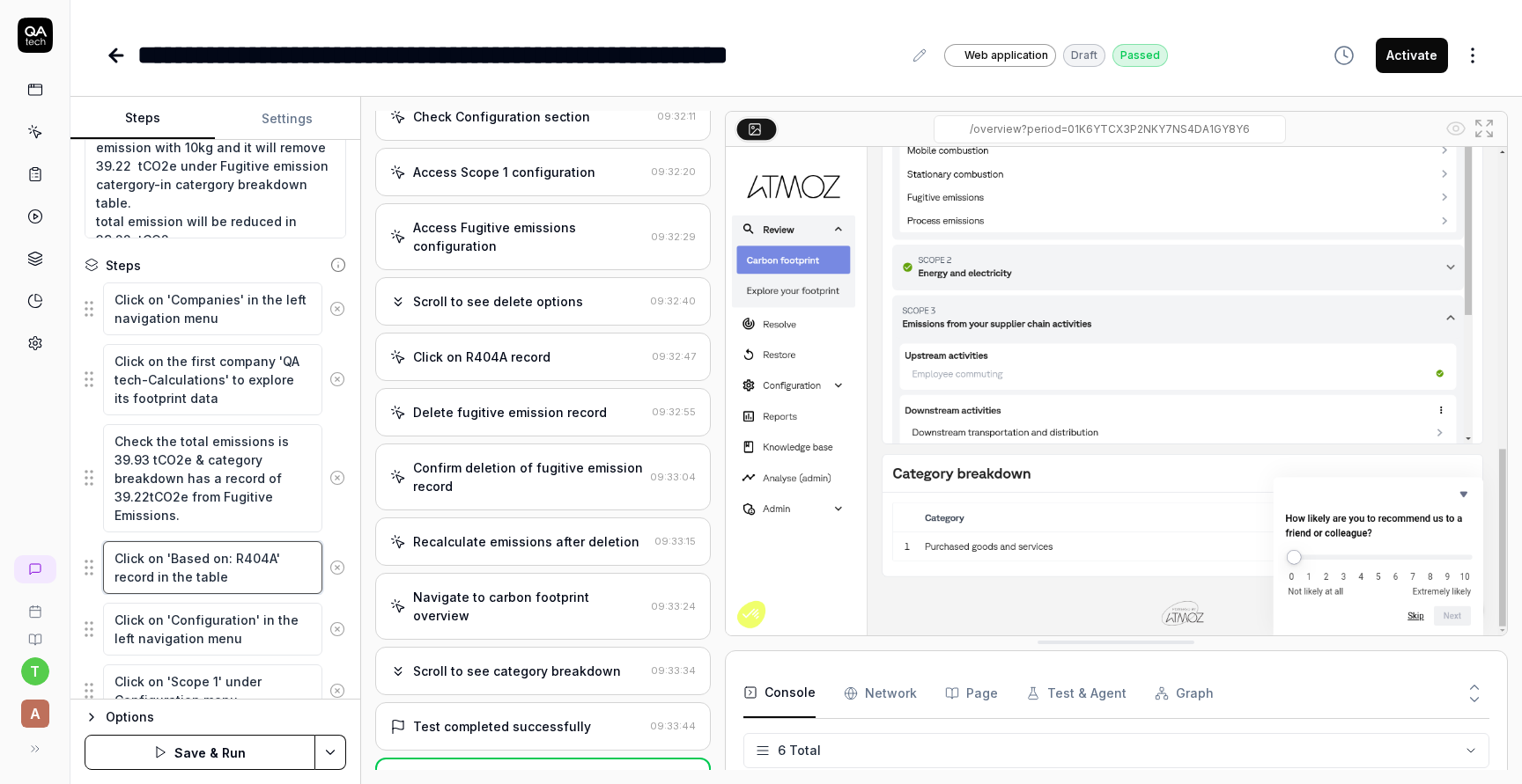
click at [244, 588] on textarea "Click on 'Based on: R404A' record in the table" at bounding box center [212, 567] width 219 height 52
paste textarea "click on configurations & move to scope 1 mobile combustion"
drag, startPoint x: 221, startPoint y: 495, endPoint x: 175, endPoint y: 517, distance: 51.0
click at [175, 517] on textarea "Check the total emissions is 39.93 tCO2e & category breakdown has a record of 3…" at bounding box center [212, 479] width 219 height 109
drag, startPoint x: 163, startPoint y: 576, endPoint x: 280, endPoint y: 580, distance: 117.1
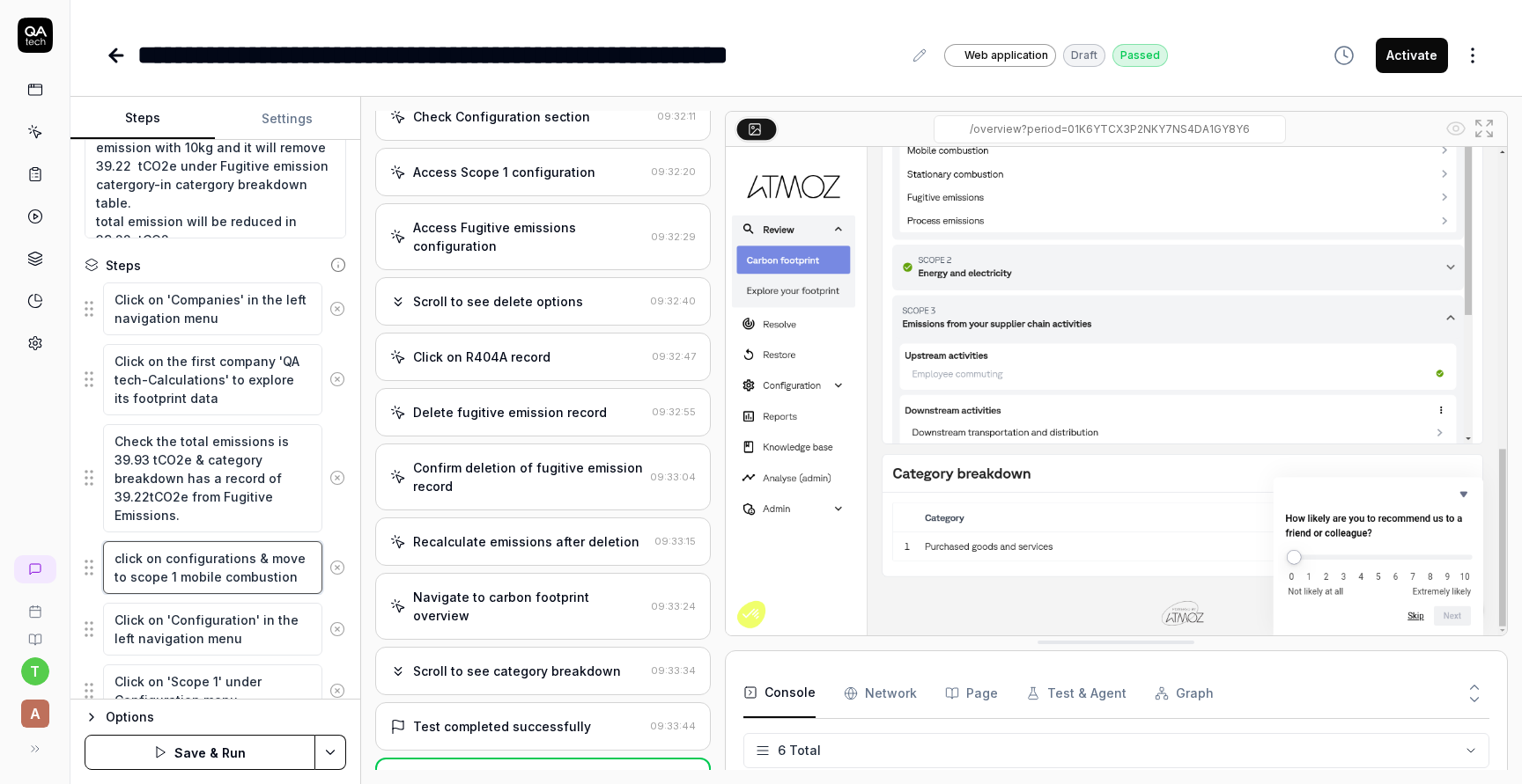
click at [280, 580] on textarea "click on configurations & move to scope 1 mobile combustion" at bounding box center [212, 567] width 219 height 52
paste textarea "Fugitive Emissions"
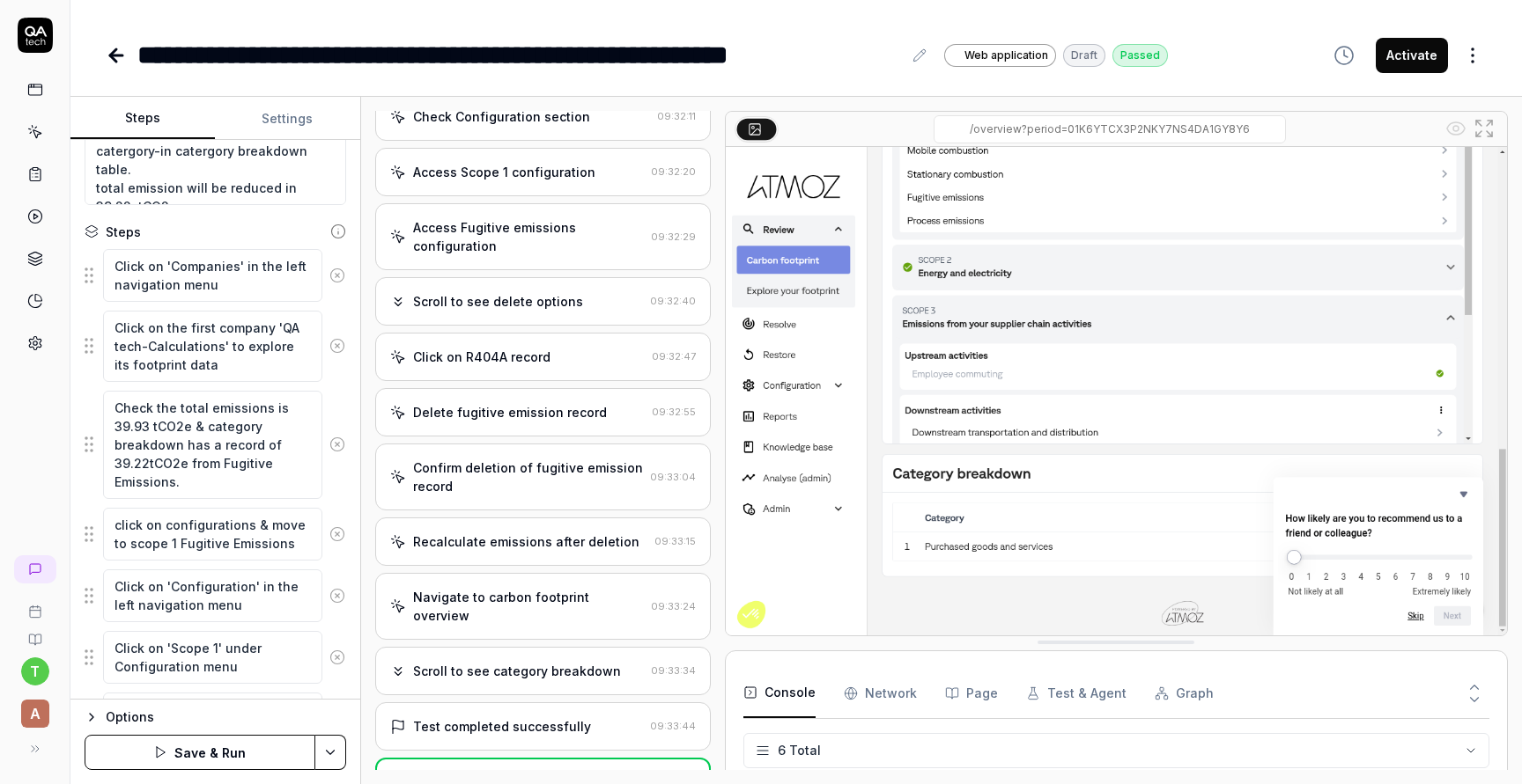
click at [337, 598] on icon at bounding box center [337, 596] width 16 height 16
click at [337, 595] on icon at bounding box center [337, 595] width 4 height 4
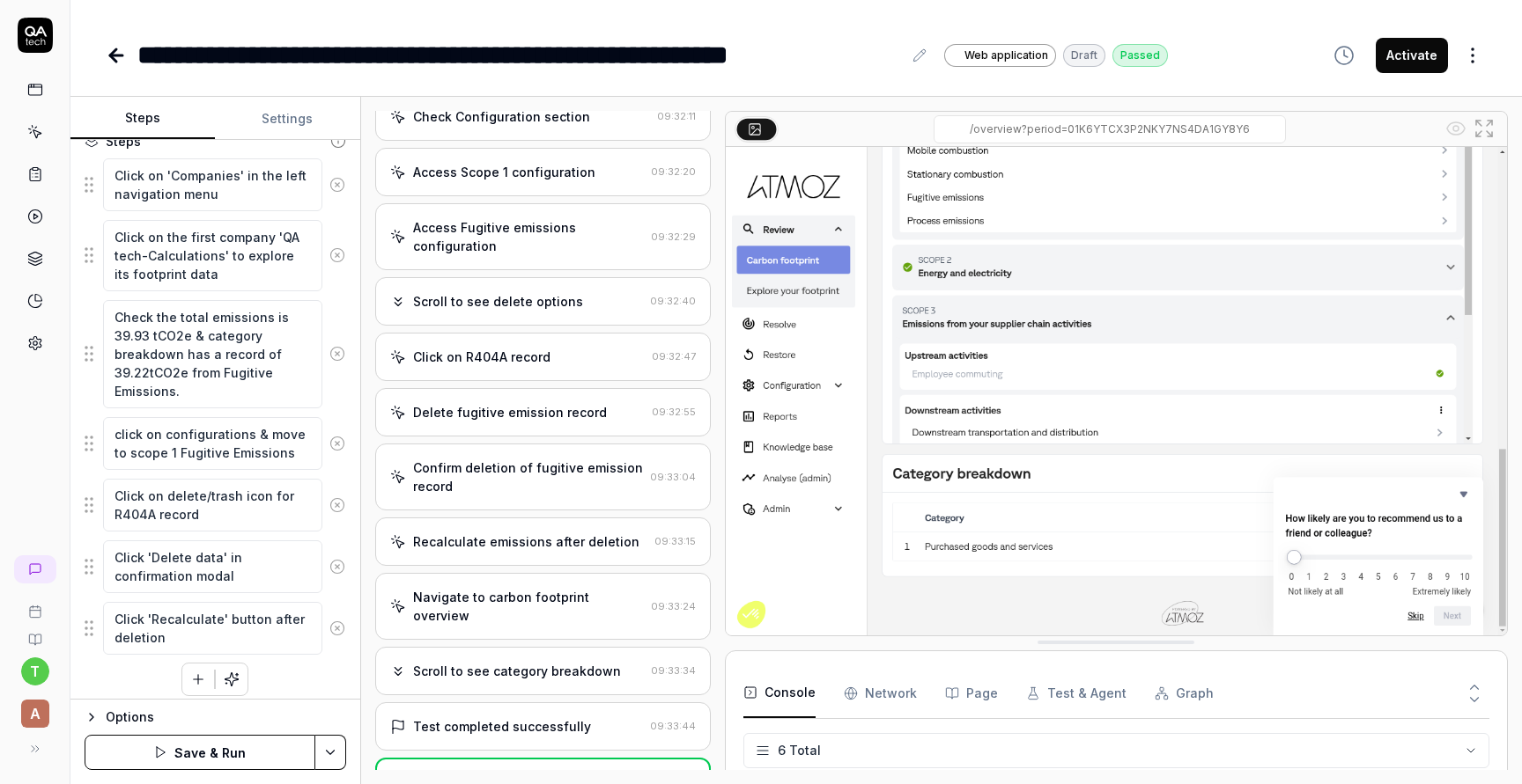
scroll to position [298, 0]
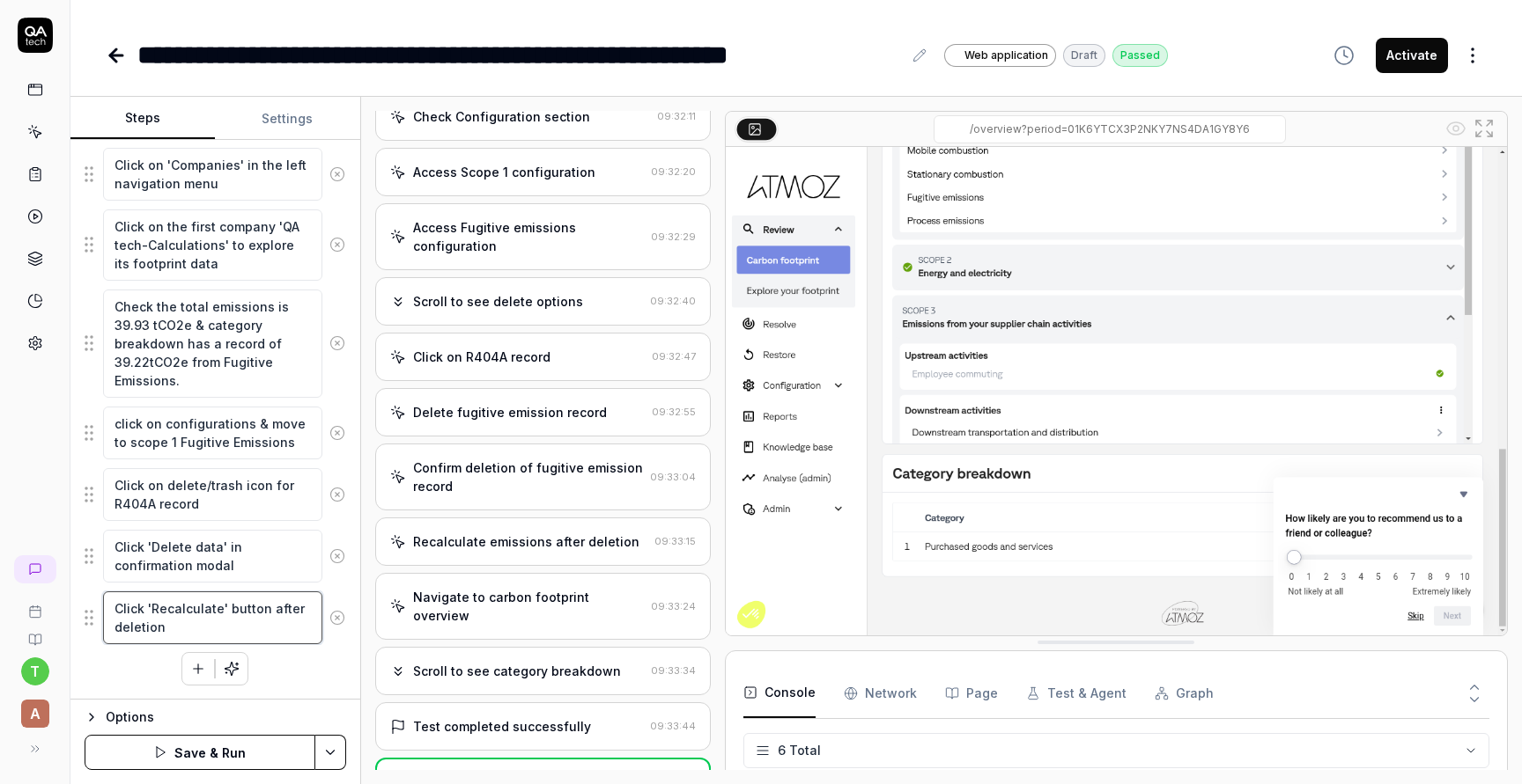
click at [238, 627] on textarea "Click 'Recalculate' button after deletion" at bounding box center [212, 617] width 219 height 52
click at [205, 670] on icon "button" at bounding box center [199, 669] width 16 height 16
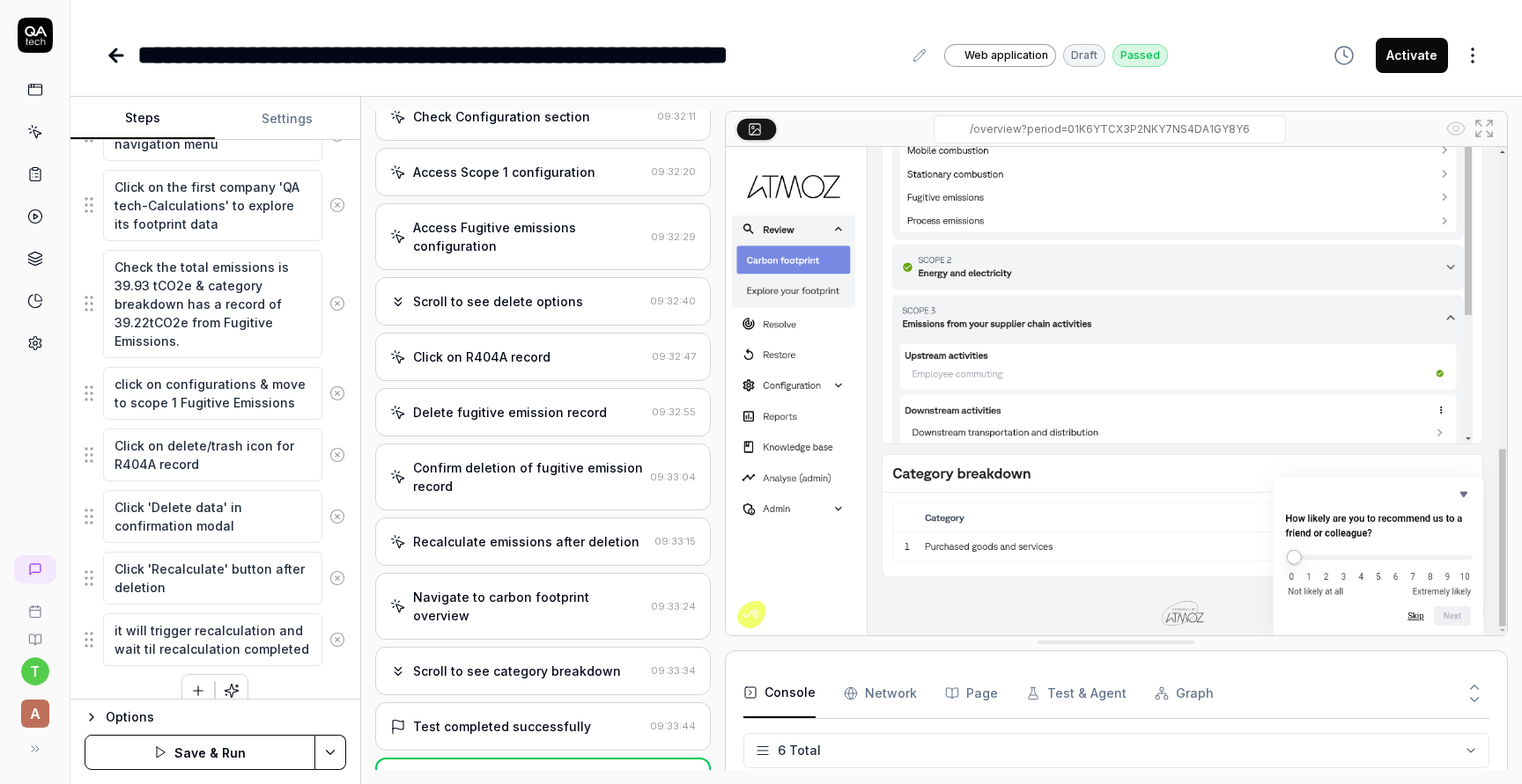
scroll to position [360, 0]
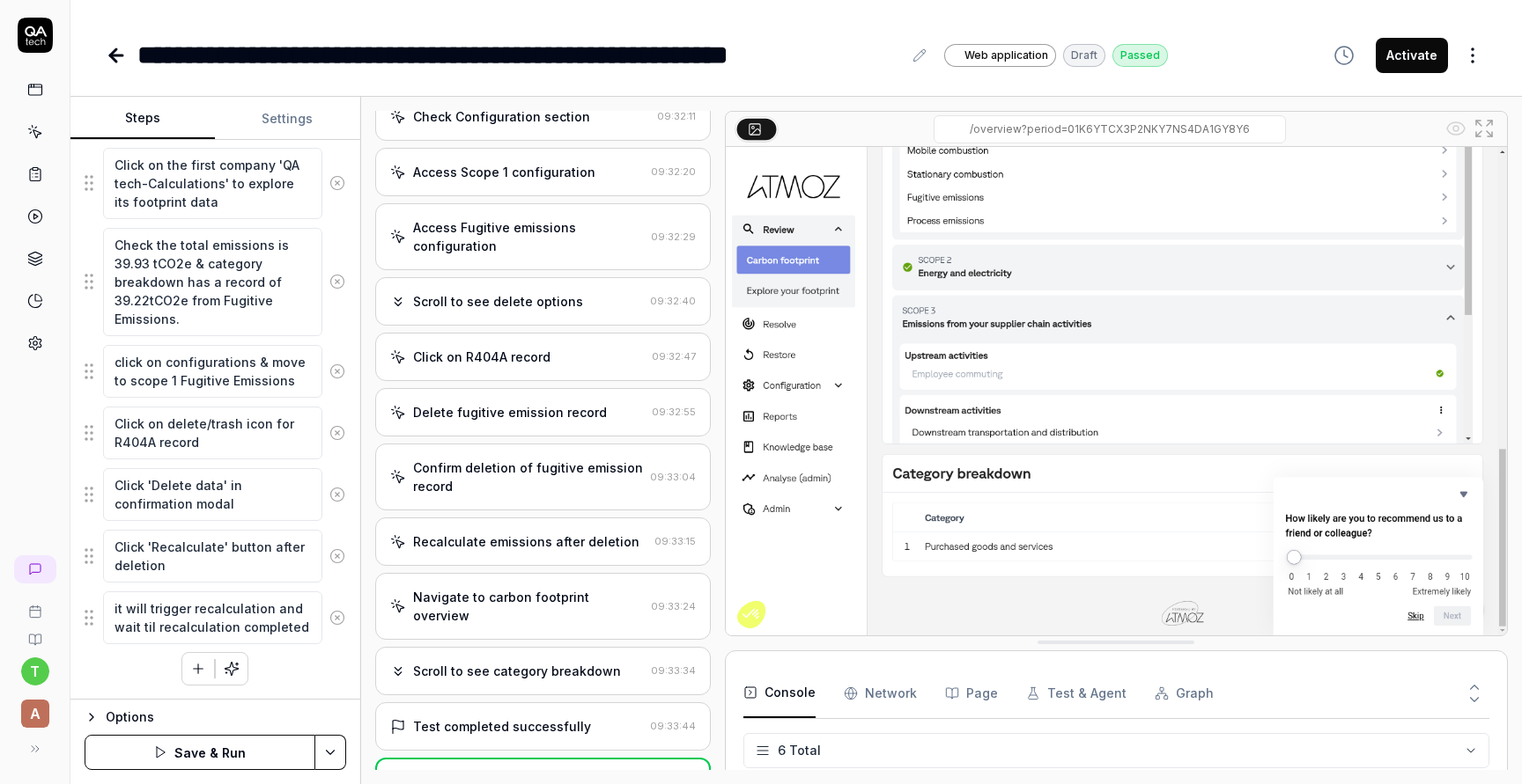
click at [333, 559] on icon at bounding box center [337, 556] width 16 height 16
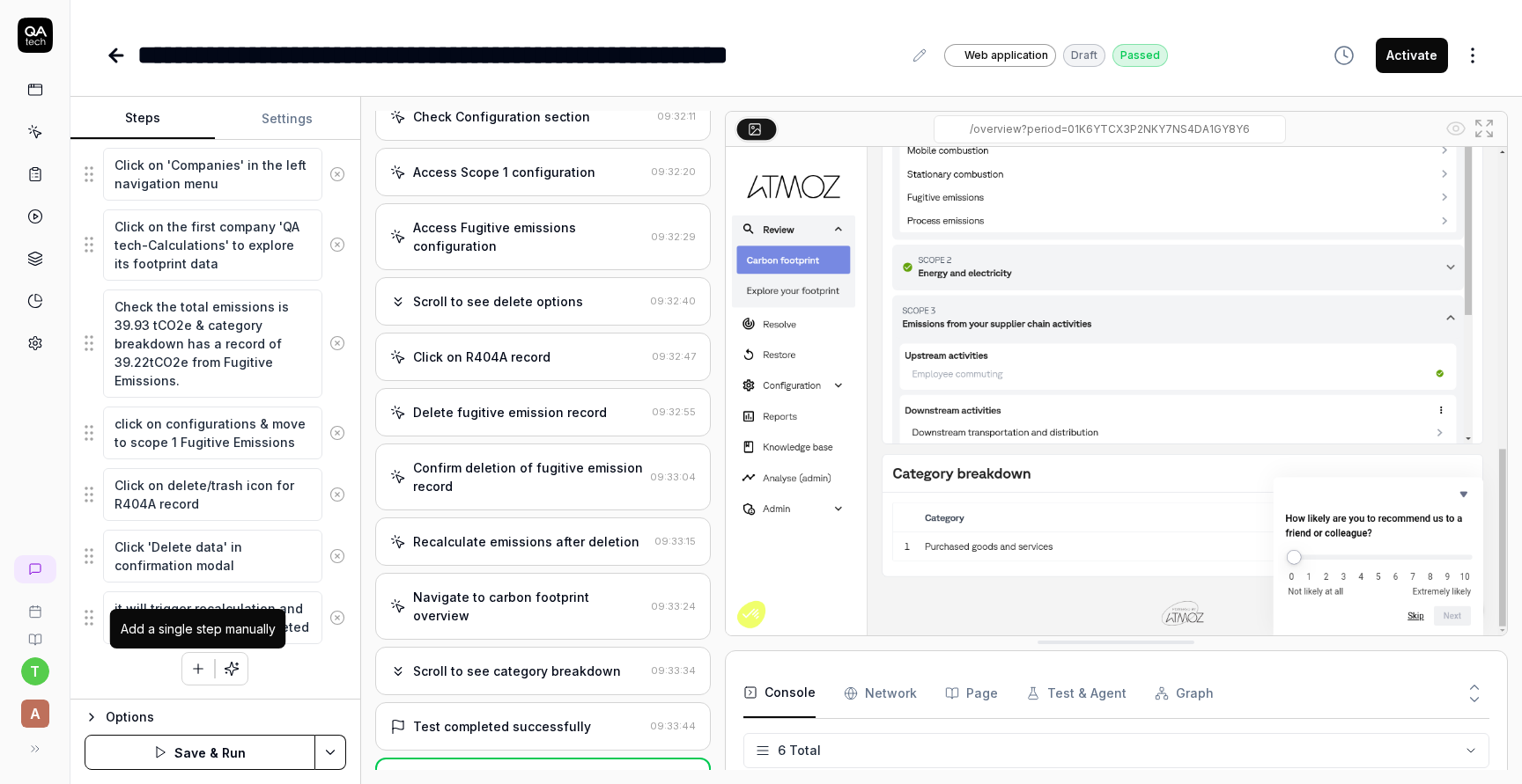
click at [200, 663] on icon "button" at bounding box center [199, 669] width 16 height 16
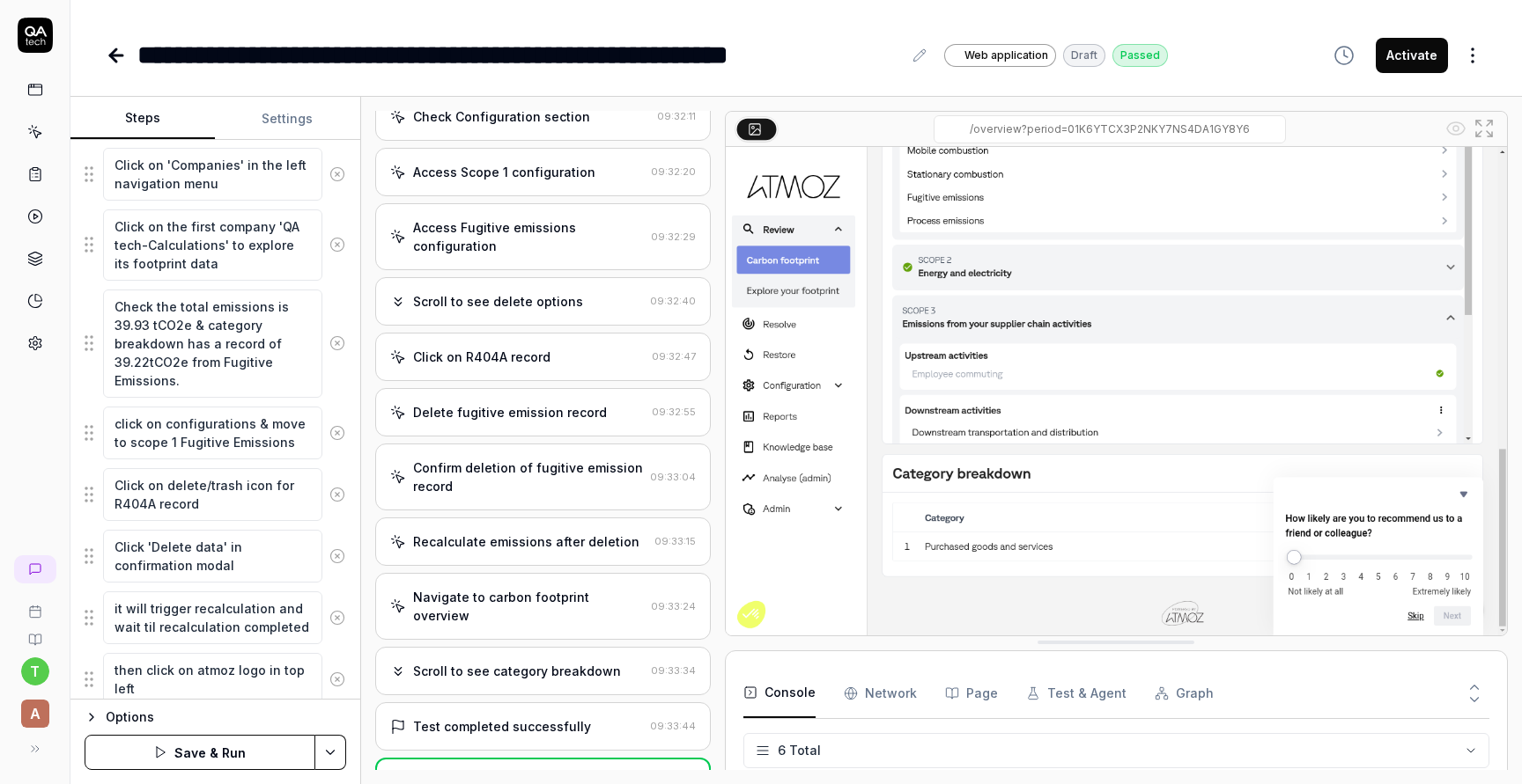
scroll to position [360, 0]
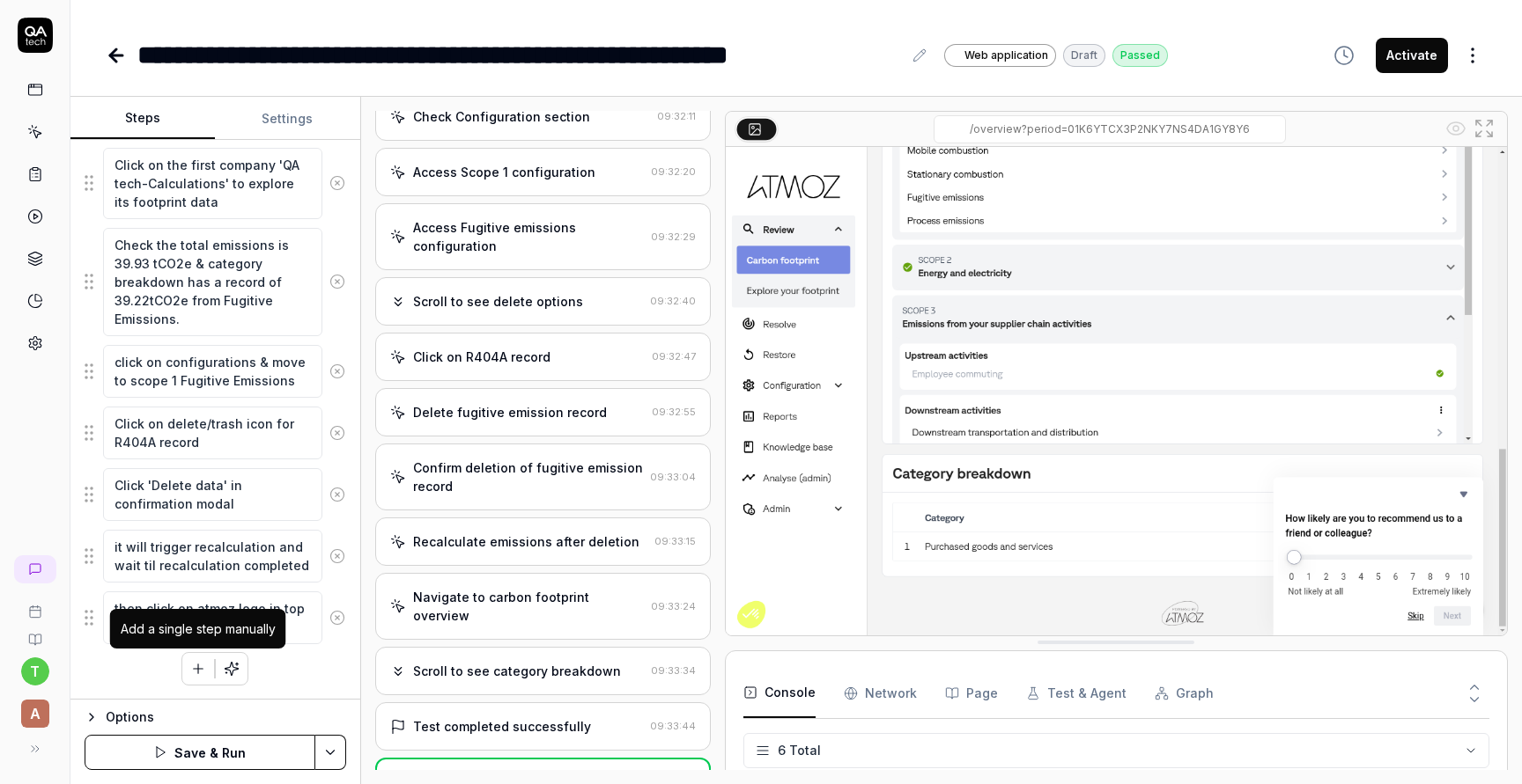
click at [194, 673] on icon "button" at bounding box center [199, 669] width 16 height 16
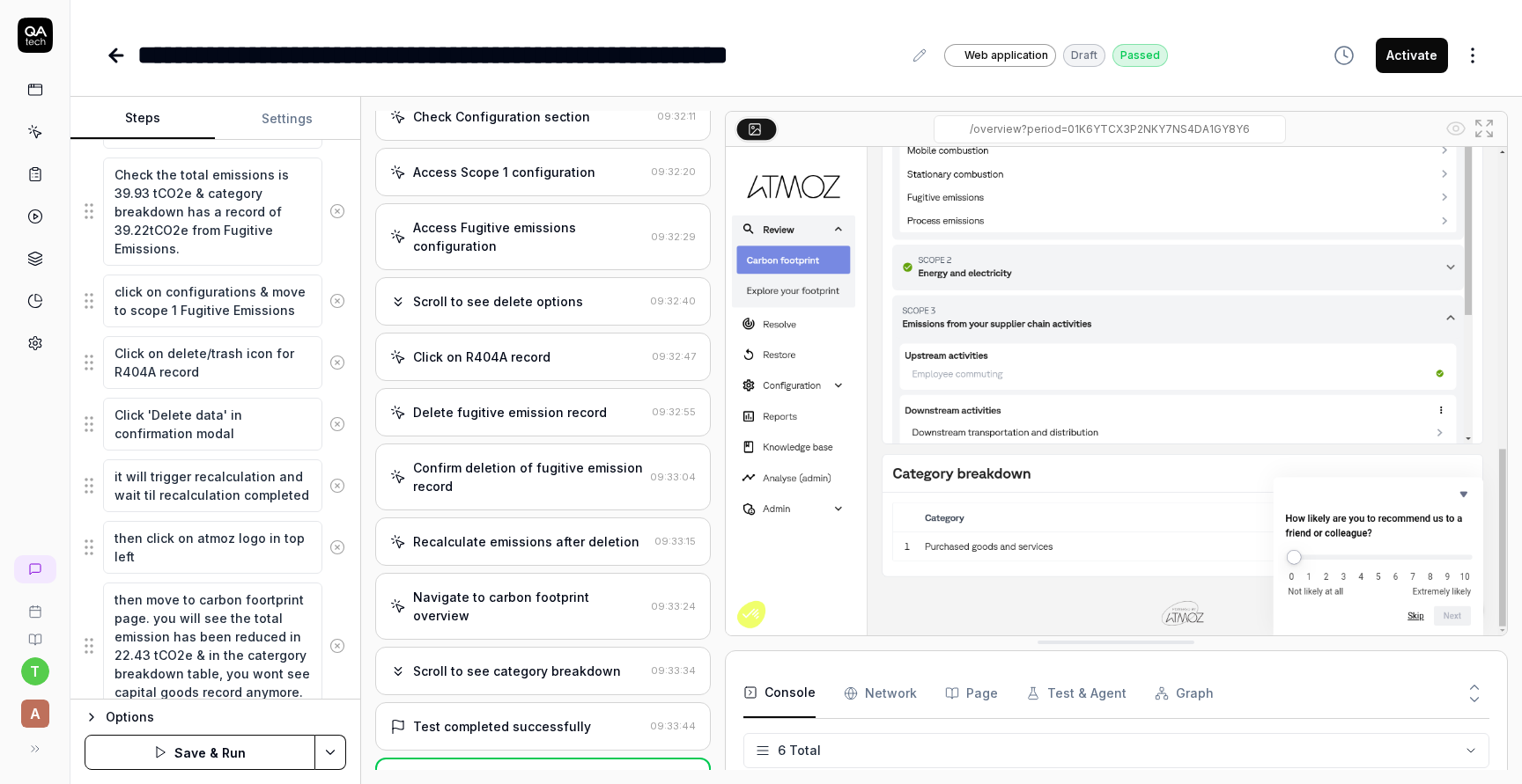
scroll to position [496, 0]
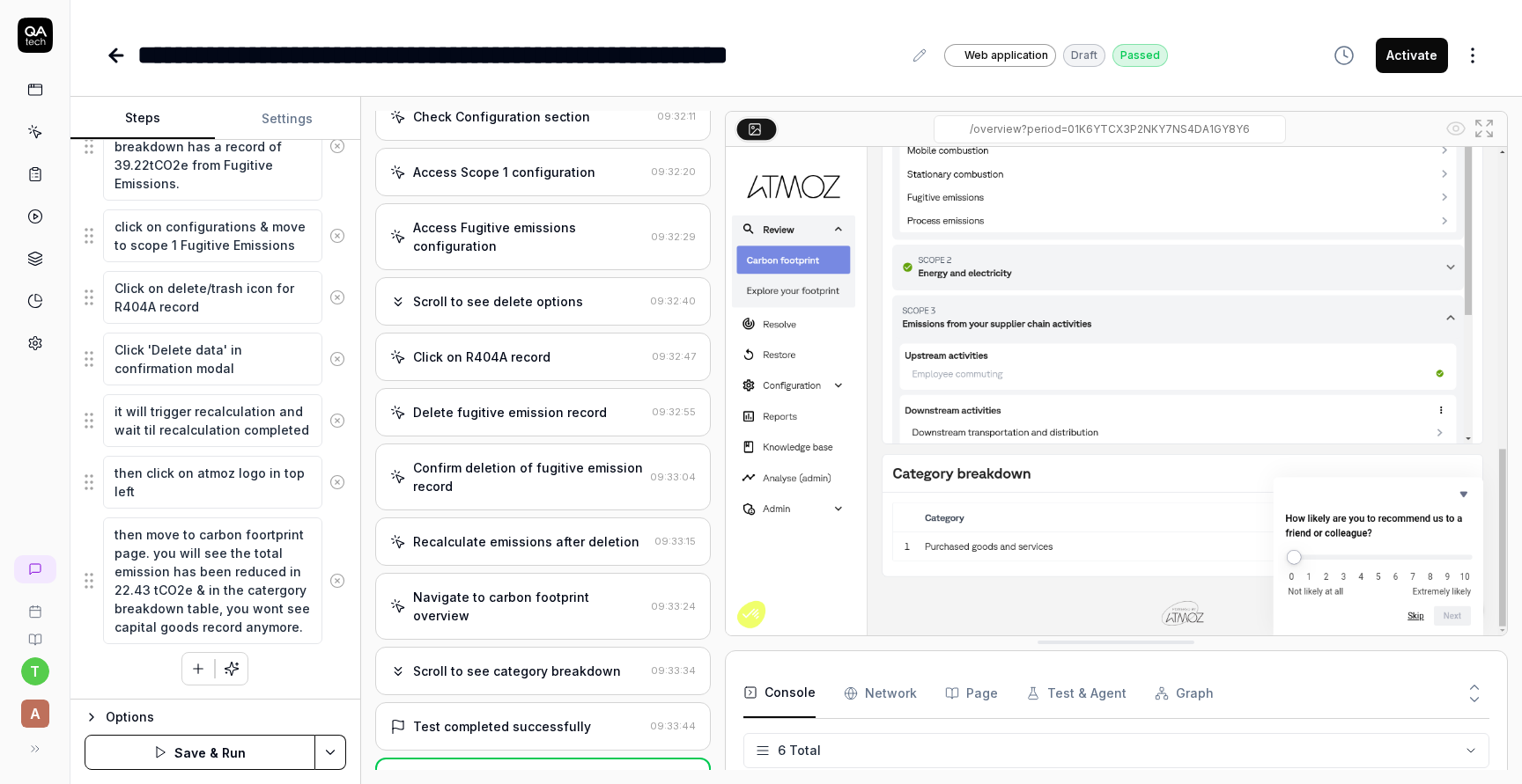
drag, startPoint x: 152, startPoint y: 552, endPoint x: 115, endPoint y: 531, distance: 42.5
click at [115, 531] on textarea "then move to carbon foortprint page. you will see the total emission has been r…" at bounding box center [212, 581] width 219 height 126
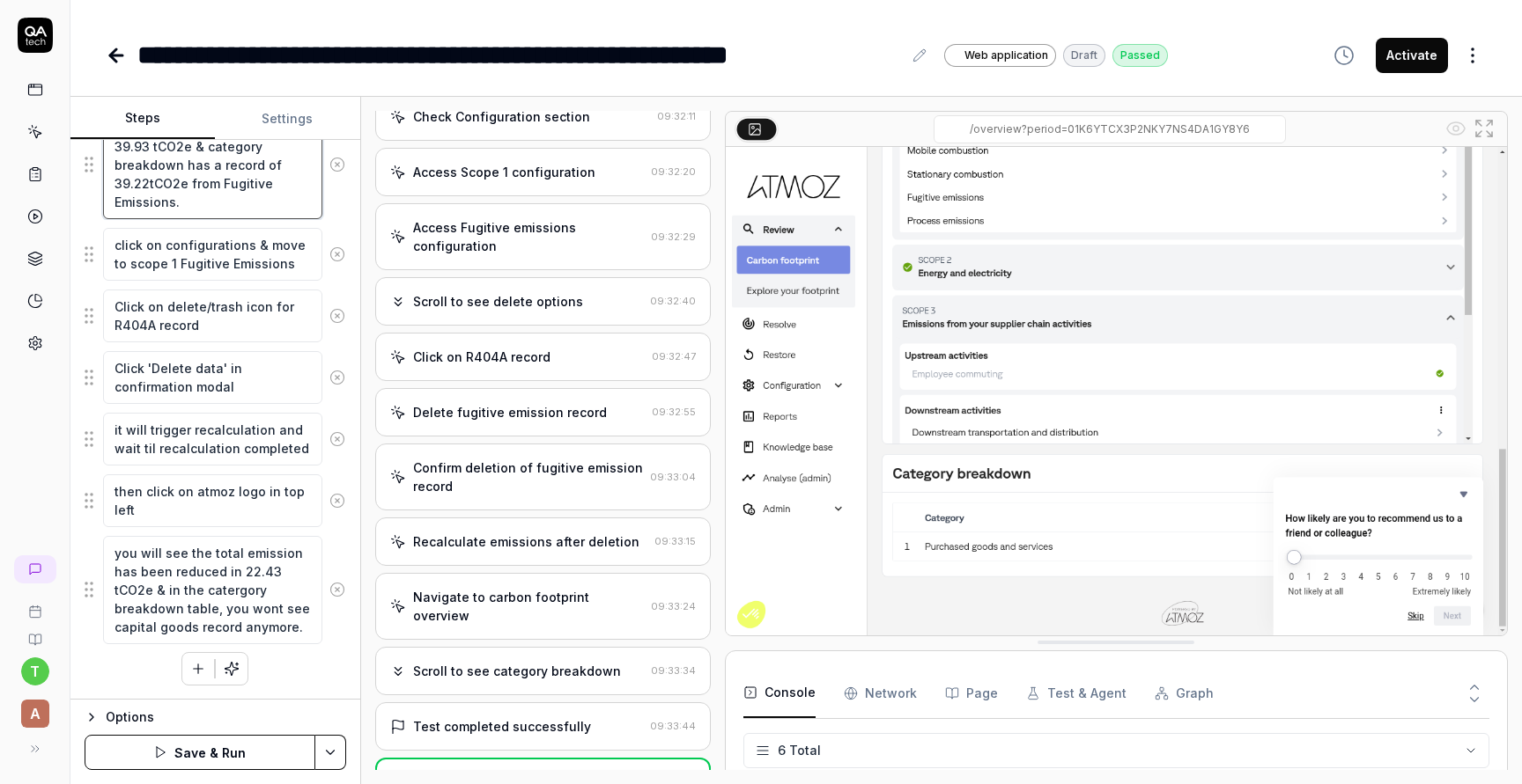
click at [150, 183] on textarea "Check the total emissions is 39.93 tCO2e & category breakdown has a record of 3…" at bounding box center [212, 165] width 219 height 109
drag, startPoint x: 315, startPoint y: 181, endPoint x: 274, endPoint y: 183, distance: 41.0
click at [274, 183] on textarea "Check the total emissions is 39.93 tCO2e & category breakdown has a record of 3…" at bounding box center [212, 174] width 219 height 90
click at [280, 571] on textarea "you will see the total emission has been reduced in 22.43 tCO2e & in the caterg…" at bounding box center [212, 590] width 219 height 109
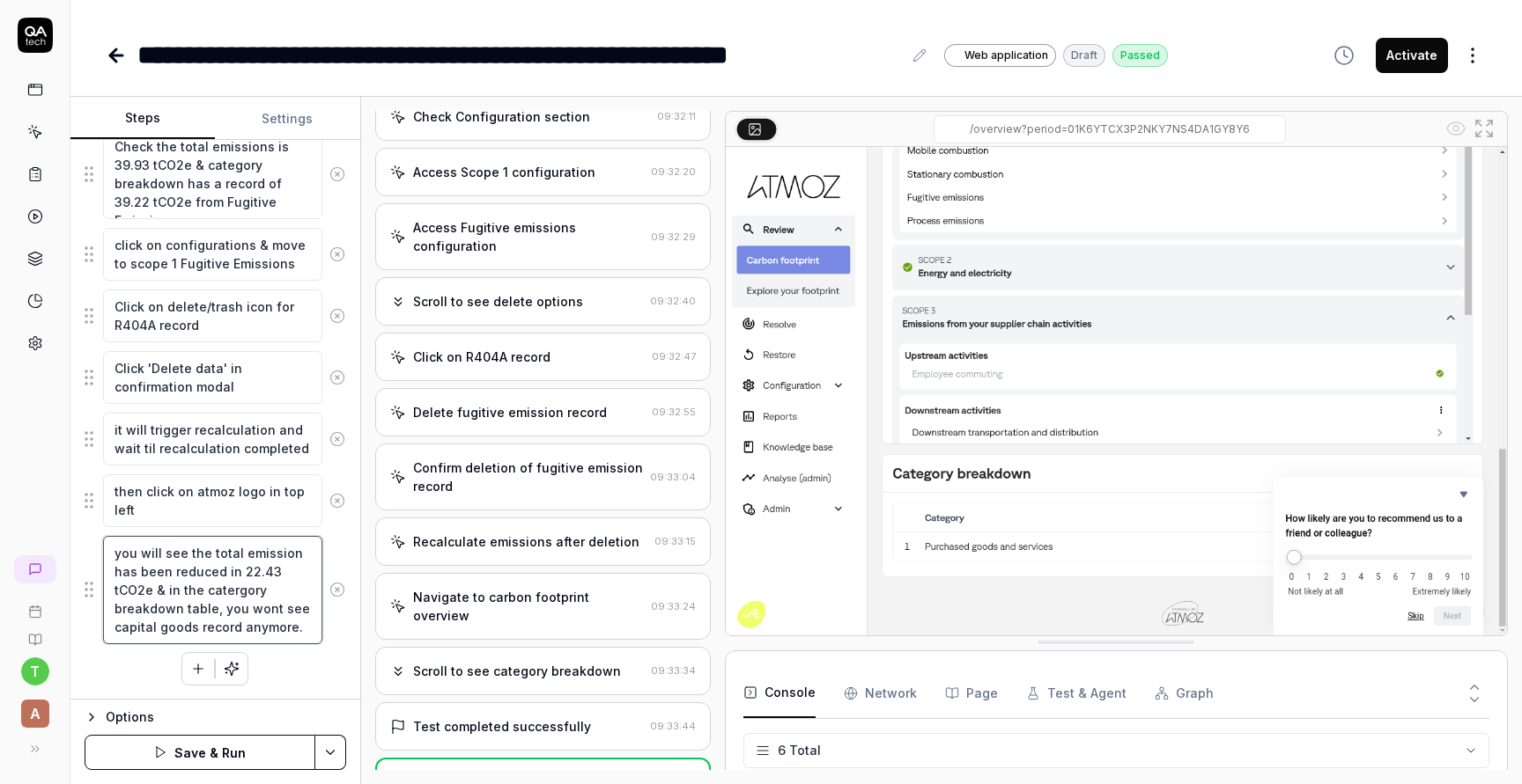
drag, startPoint x: 280, startPoint y: 571, endPoint x: 242, endPoint y: 573, distance: 38.1
click at [242, 573] on textarea "you will see the total emission has been reduced in 22.43 tCO2e & in the caterg…" at bounding box center [212, 590] width 219 height 109
paste textarea "39.22"
drag, startPoint x: 187, startPoint y: 197, endPoint x: 295, endPoint y: 203, distance: 108.2
click at [295, 203] on textarea "Check the total emissions is 39.93 tCO2e & category breakdown has a record of 3…" at bounding box center [212, 174] width 219 height 90
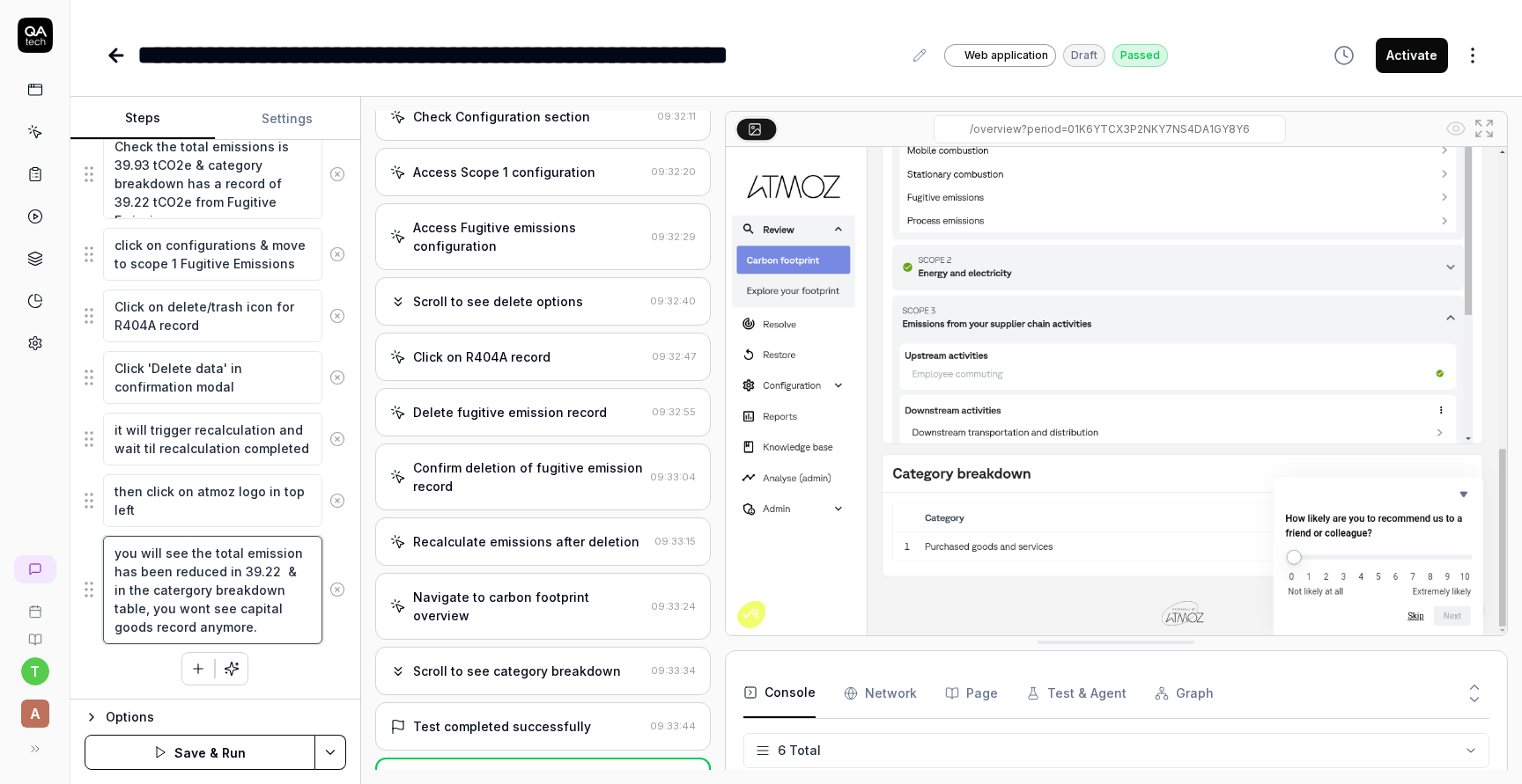
drag, startPoint x: 195, startPoint y: 609, endPoint x: 276, endPoint y: 600, distance: 81.5
click at [276, 600] on textarea "you will see the total emission has been reduced in 39.22 & in the catergory br…" at bounding box center [212, 590] width 219 height 109
paste textarea "Fugitive Emission"
click at [238, 760] on button "Save & Run" at bounding box center [200, 752] width 231 height 36
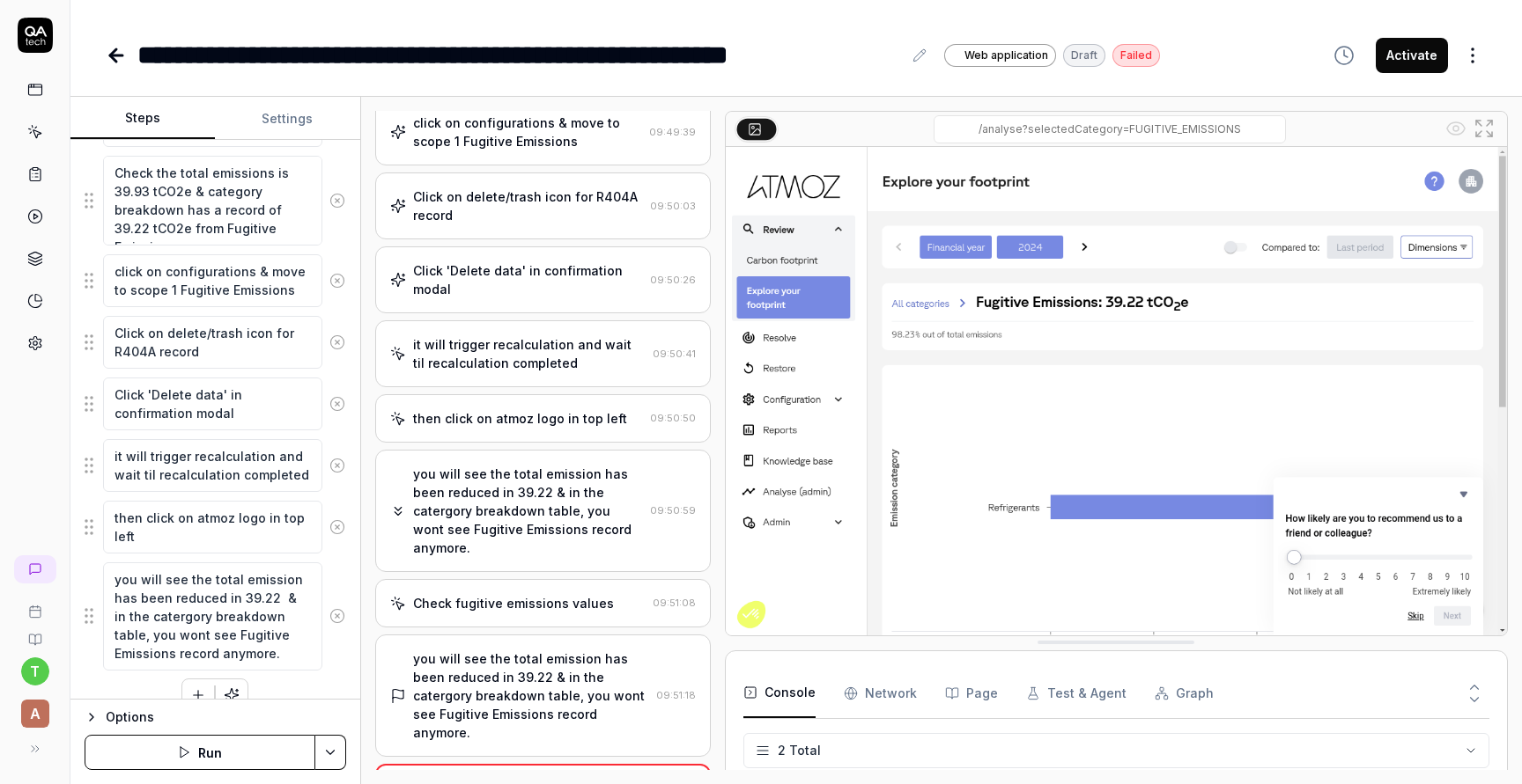
scroll to position [818, 0]
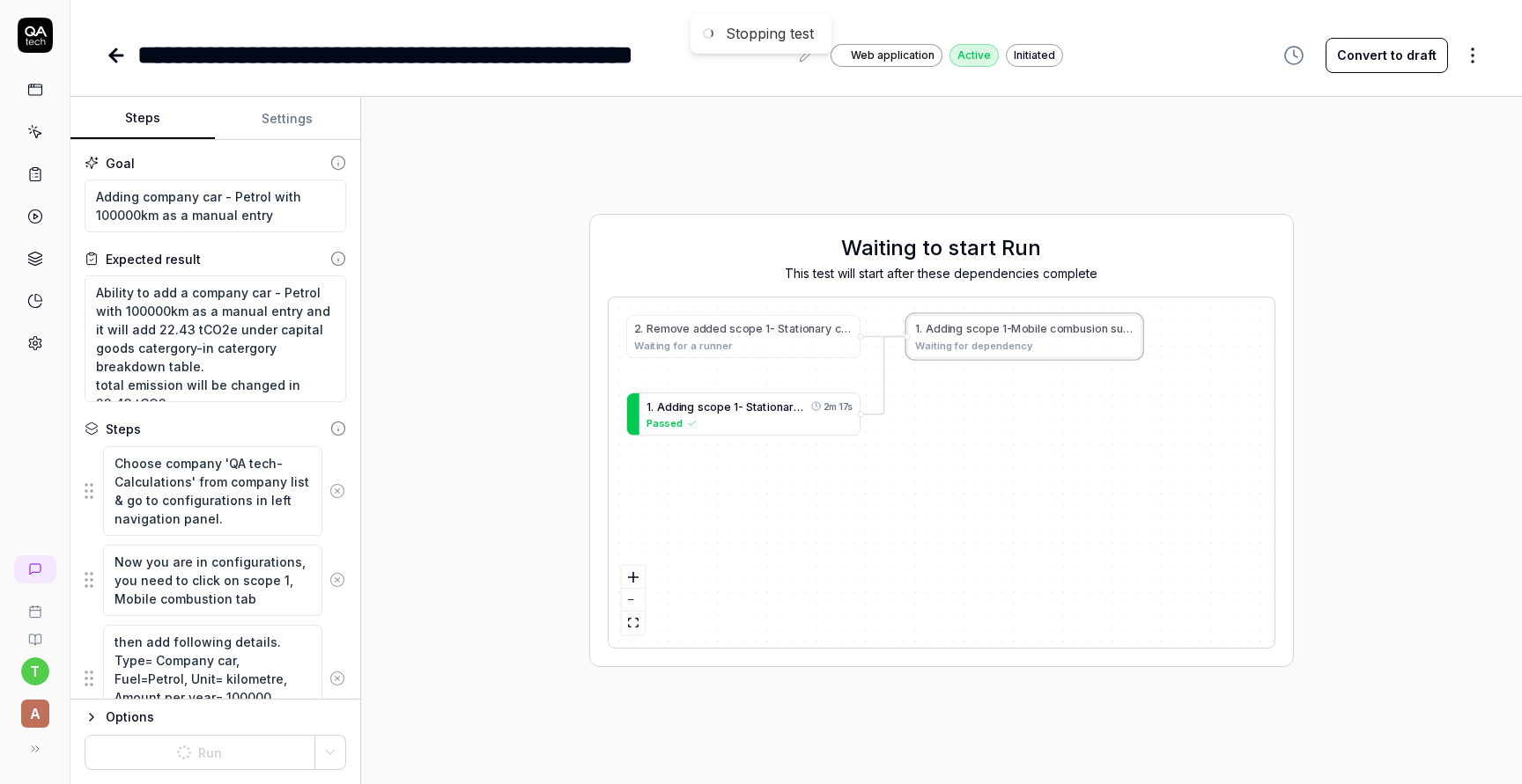
scroll to position [19, 0]
click at [111, 55] on icon at bounding box center [116, 55] width 12 height 0
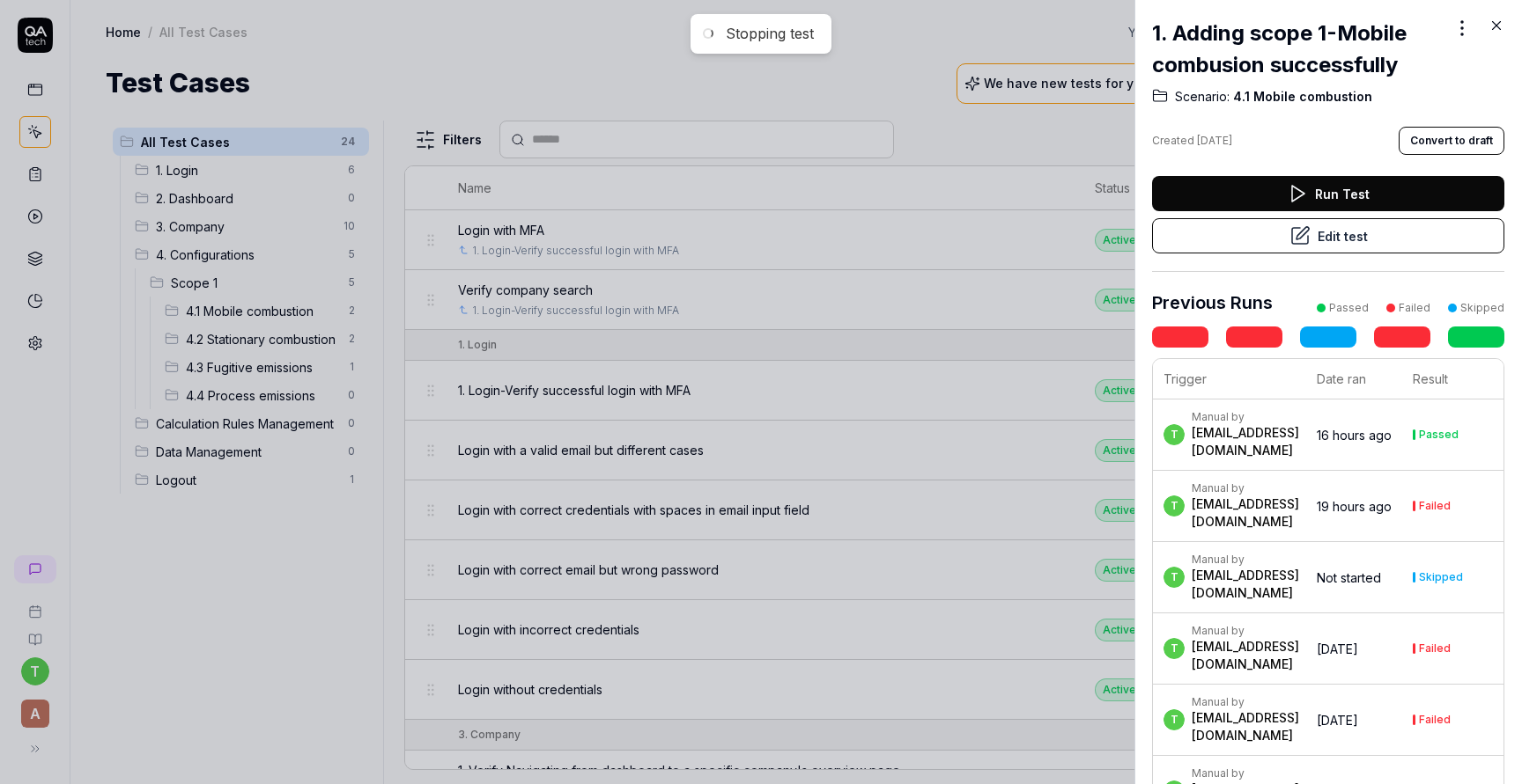
click at [254, 313] on div at bounding box center [761, 392] width 1522 height 784
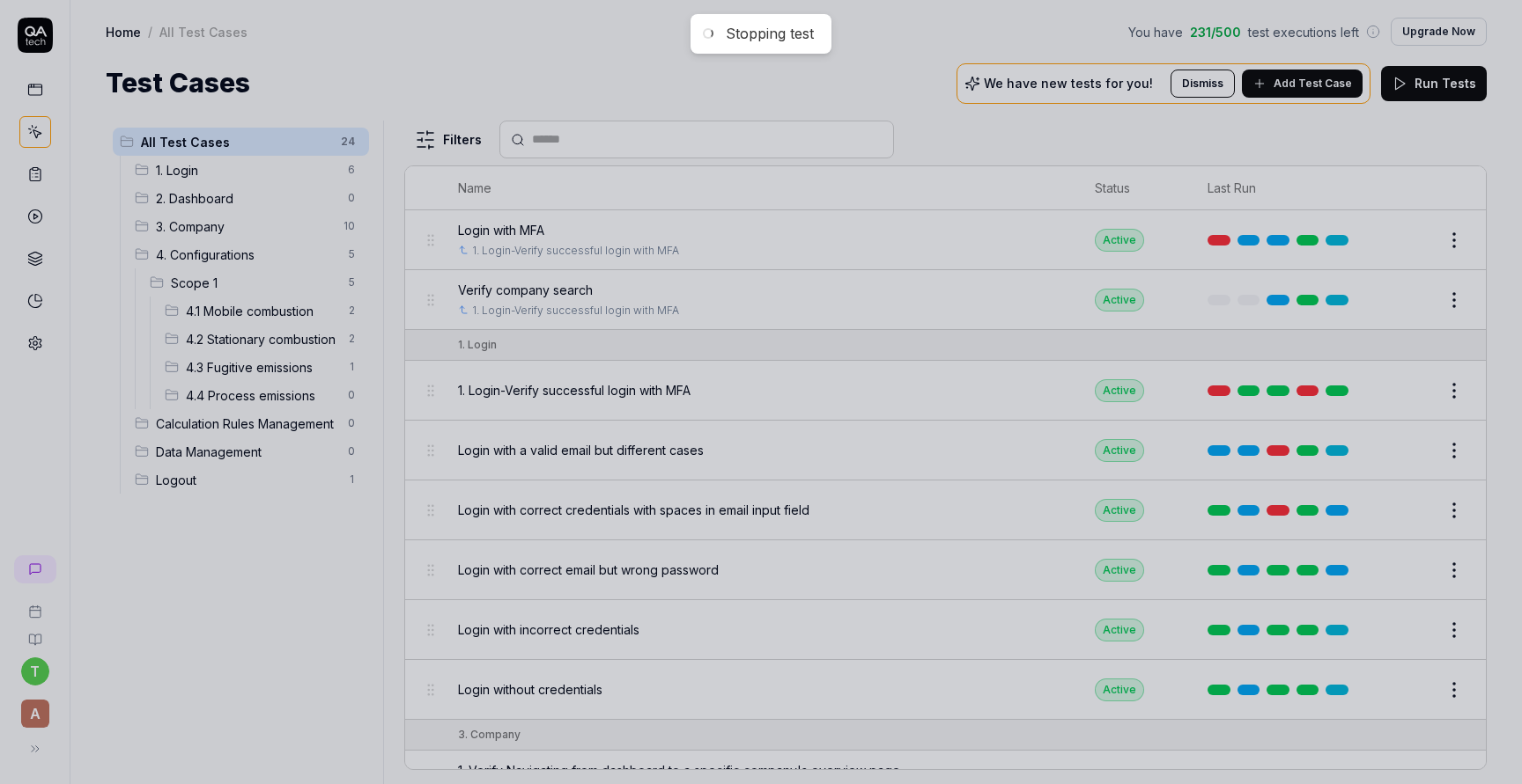
click at [254, 313] on div at bounding box center [761, 392] width 1522 height 784
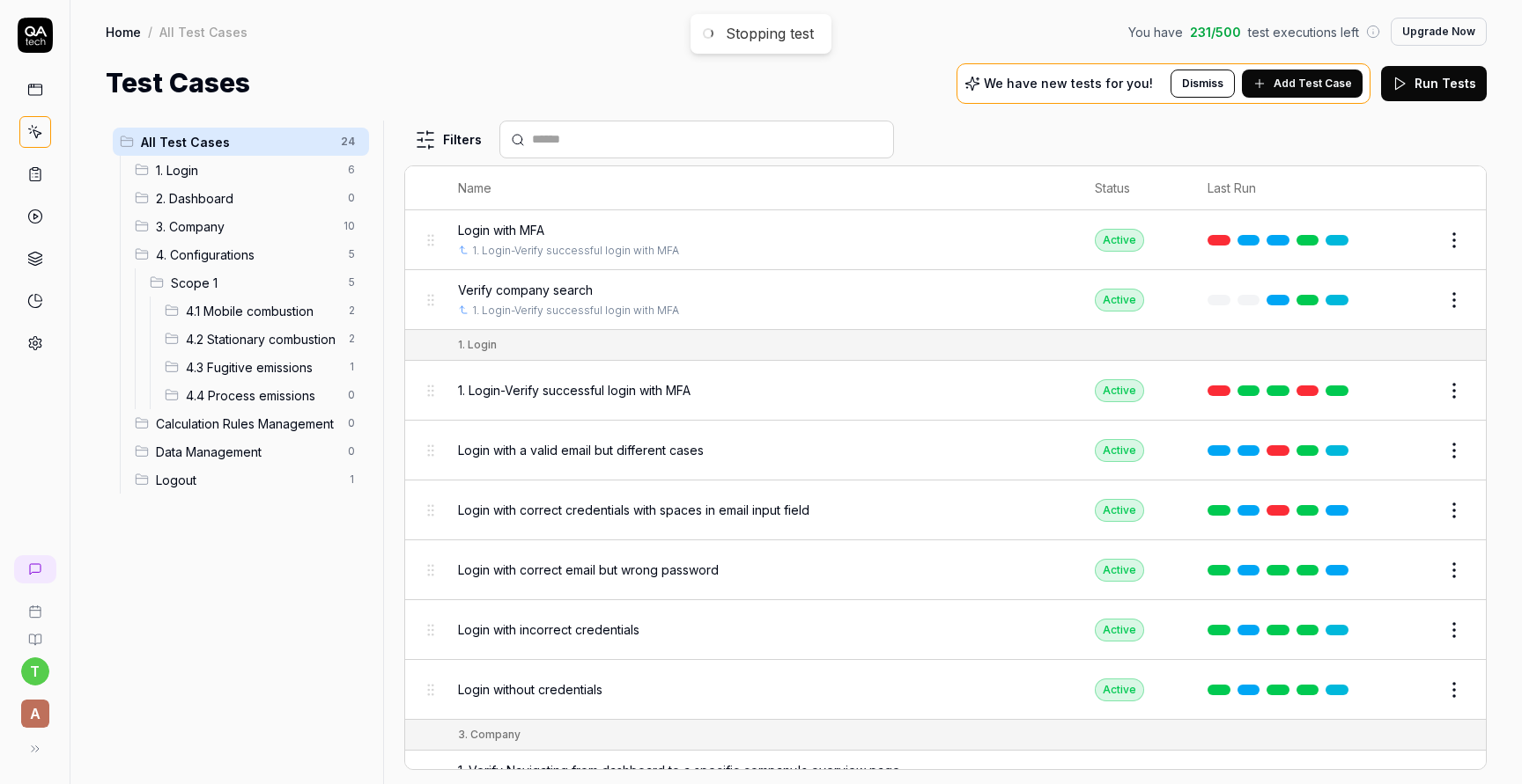
click at [262, 309] on span "4.1 Mobile combustion" at bounding box center [261, 311] width 151 height 19
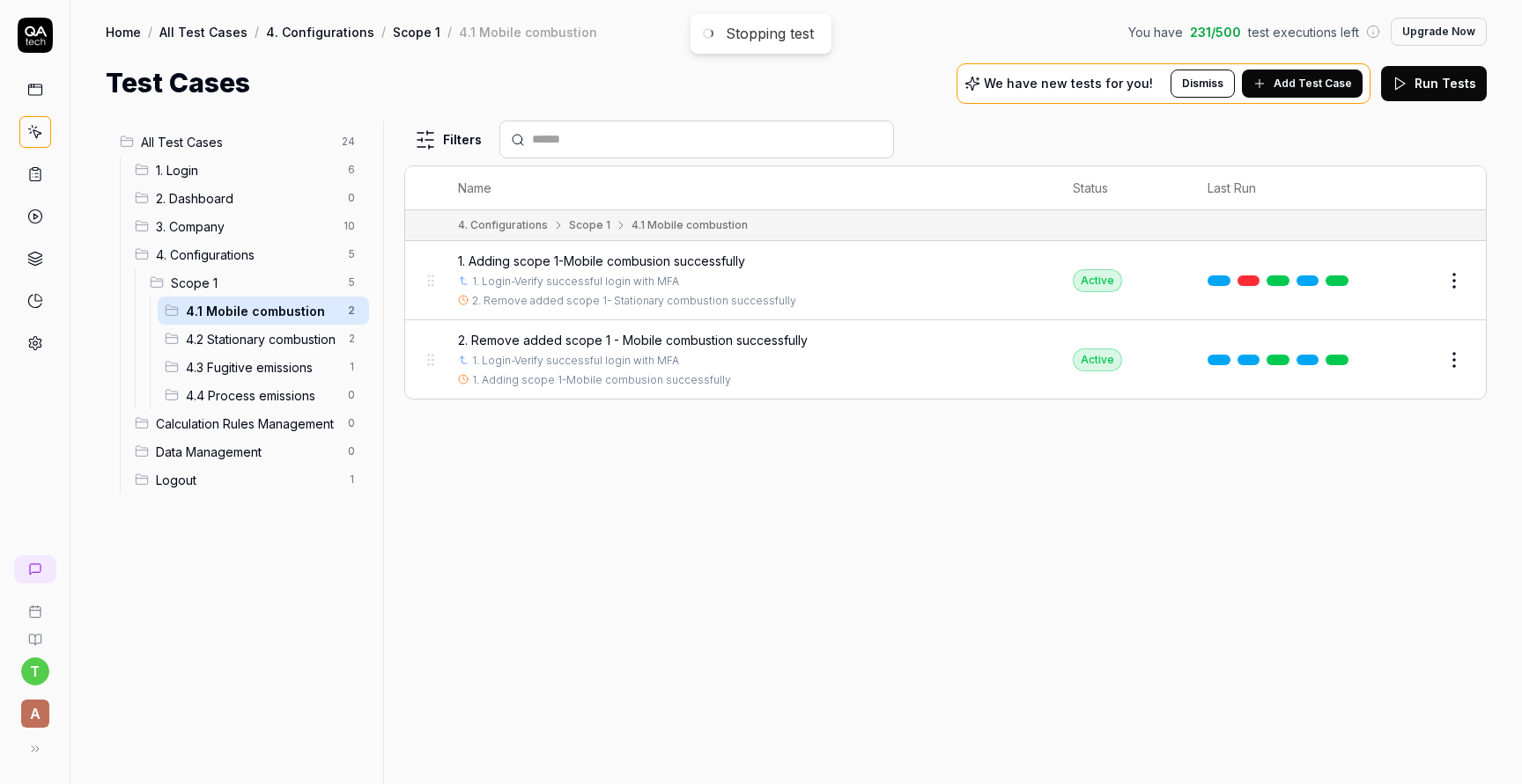
click at [551, 337] on span "2. Remove added scope 1 - Mobile combustion successfully" at bounding box center [633, 340] width 350 height 19
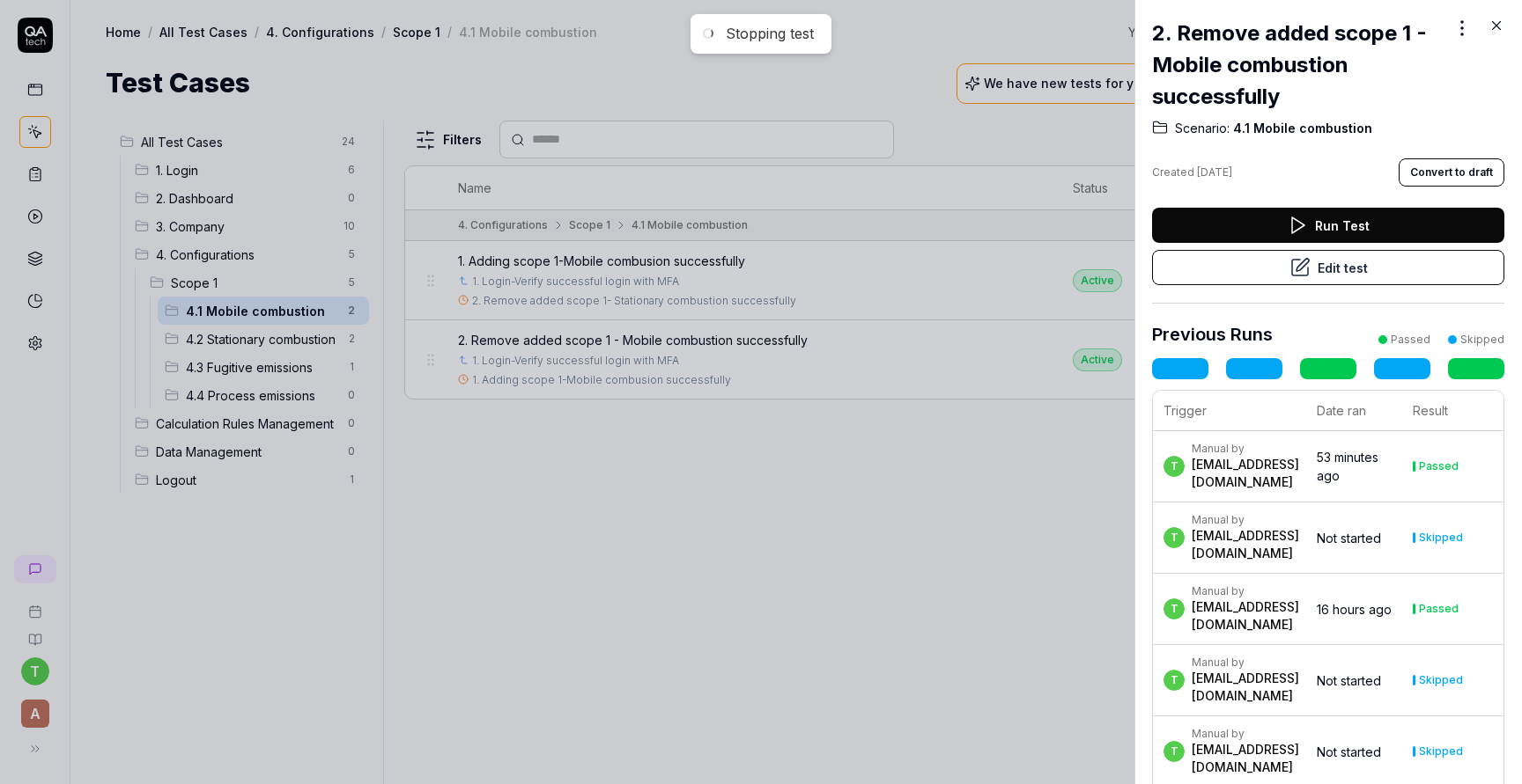
click at [1311, 260] on button "Edit test" at bounding box center [1327, 268] width 353 height 36
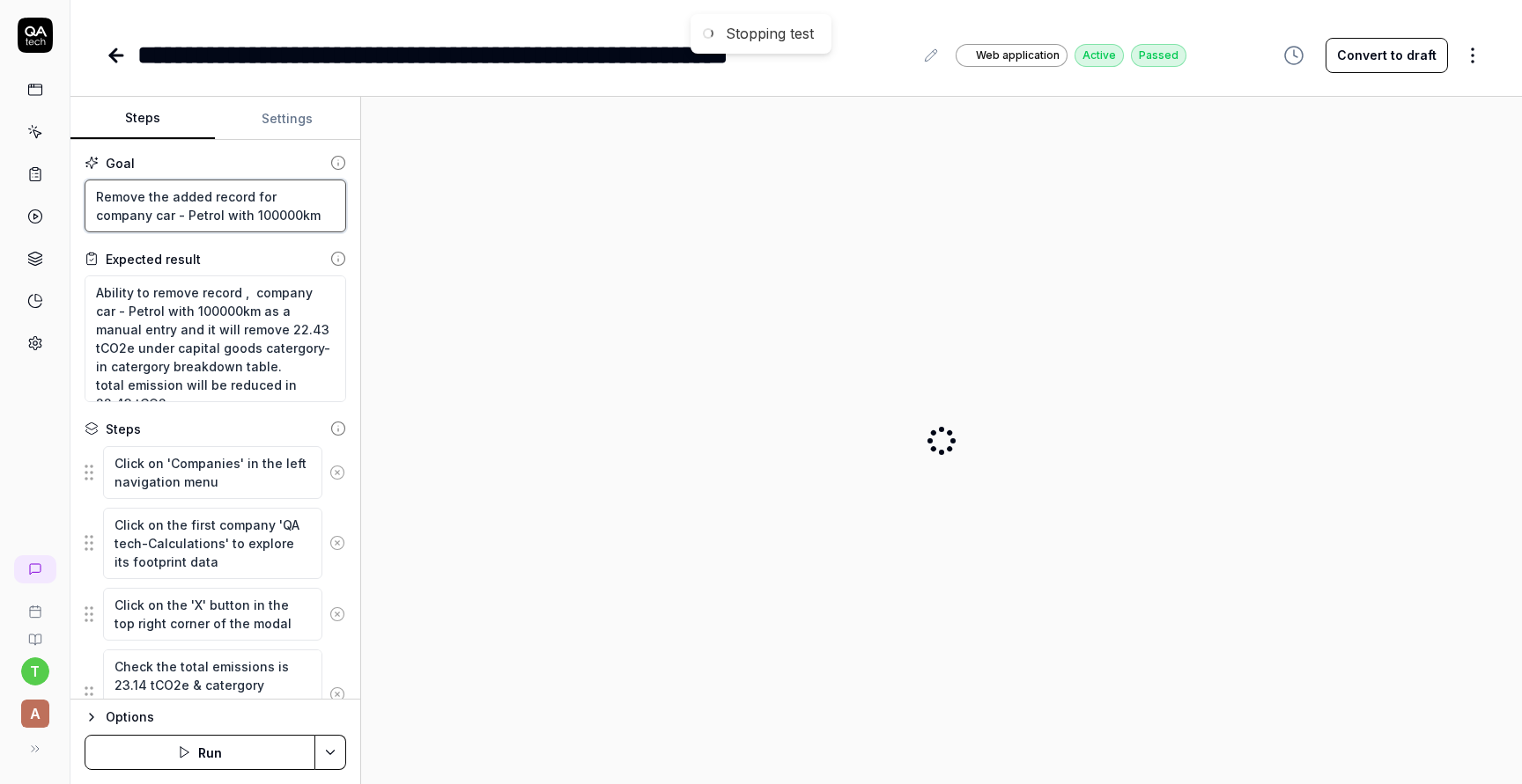
click at [272, 218] on textarea "Remove the added record for company car - Petrol with 100000km" at bounding box center [215, 205] width 262 height 52
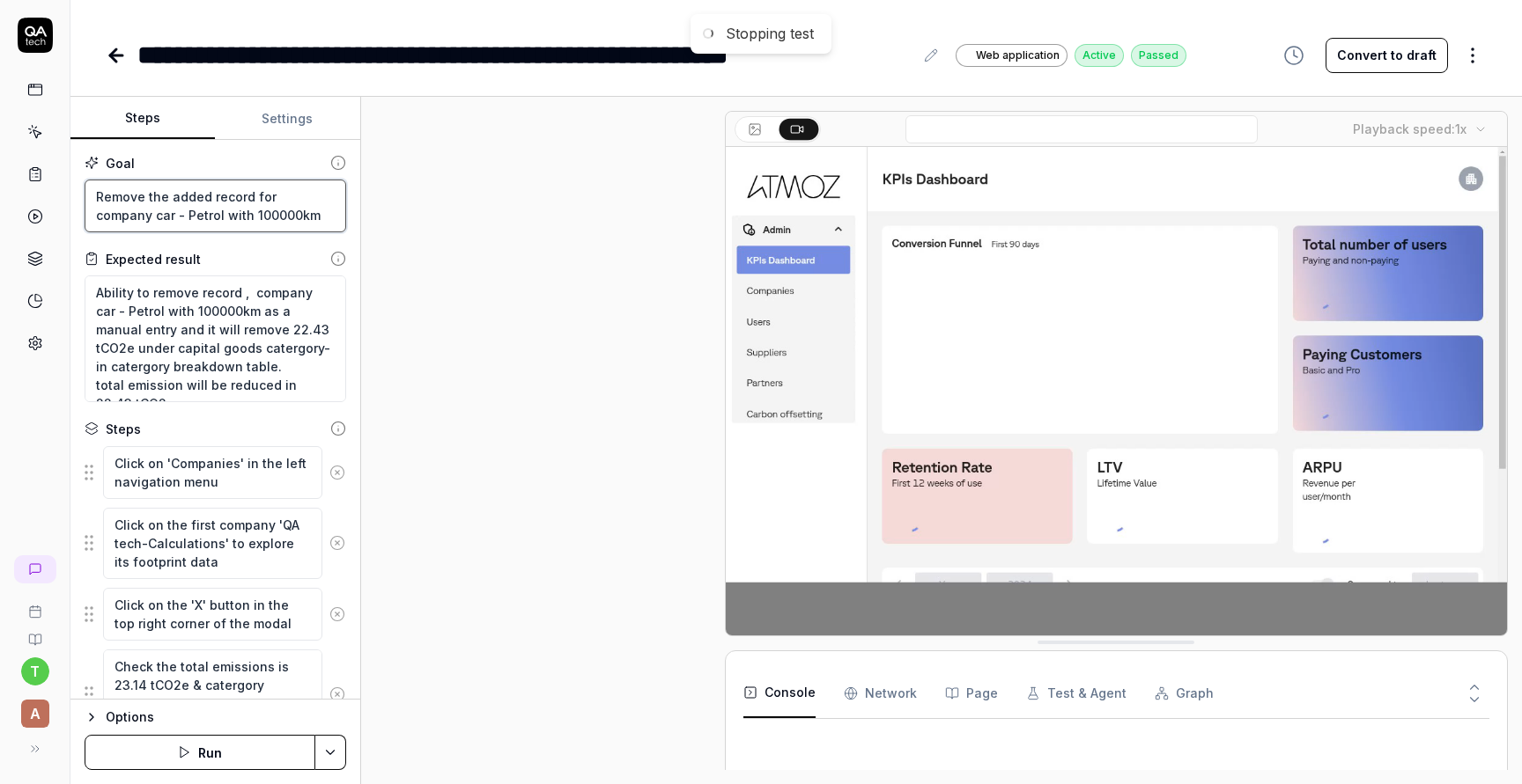
scroll to position [753, 0]
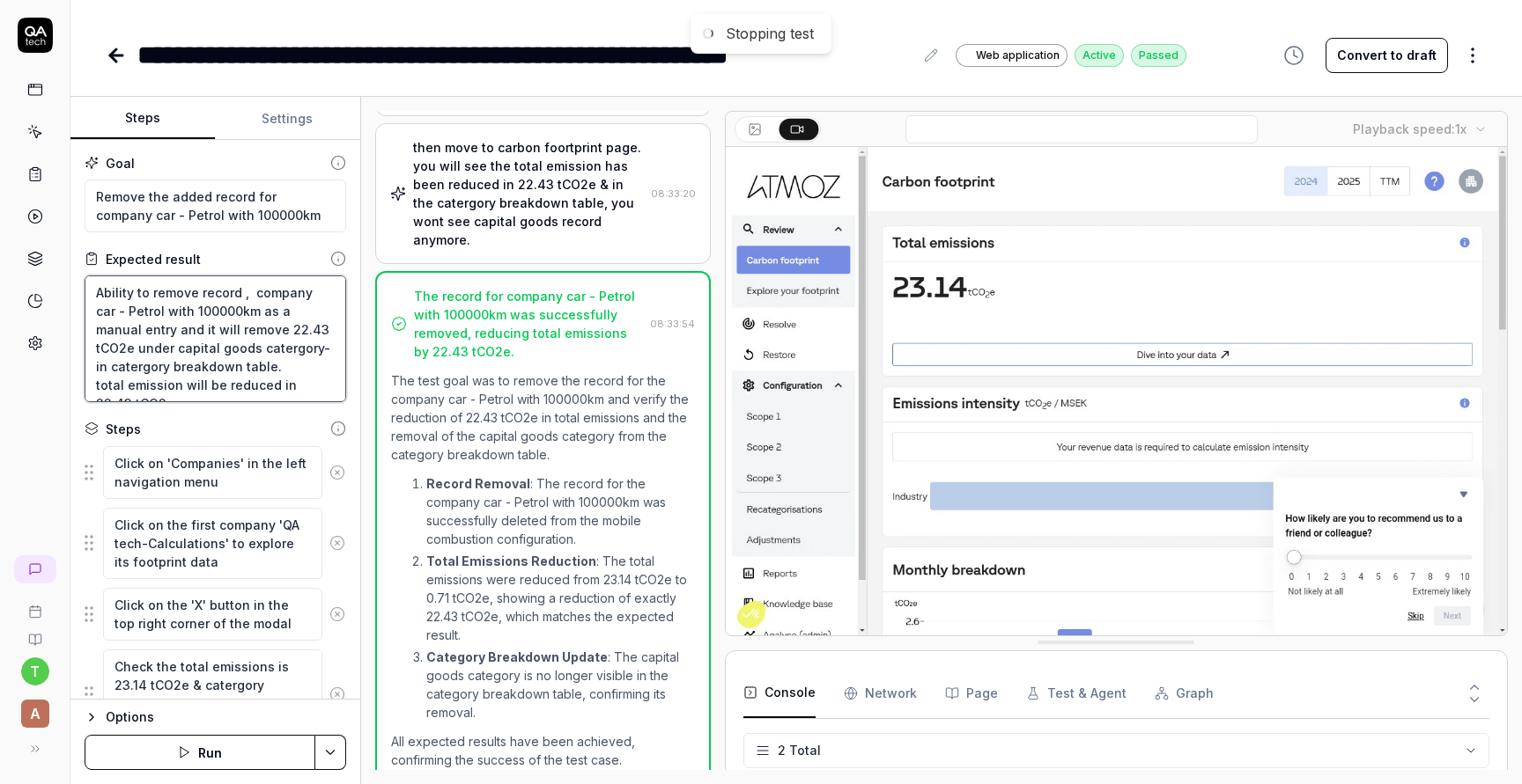
click at [280, 374] on textarea "Ability to remove record , company car - Petrol with 100000km as a manual entry…" at bounding box center [215, 339] width 262 height 126
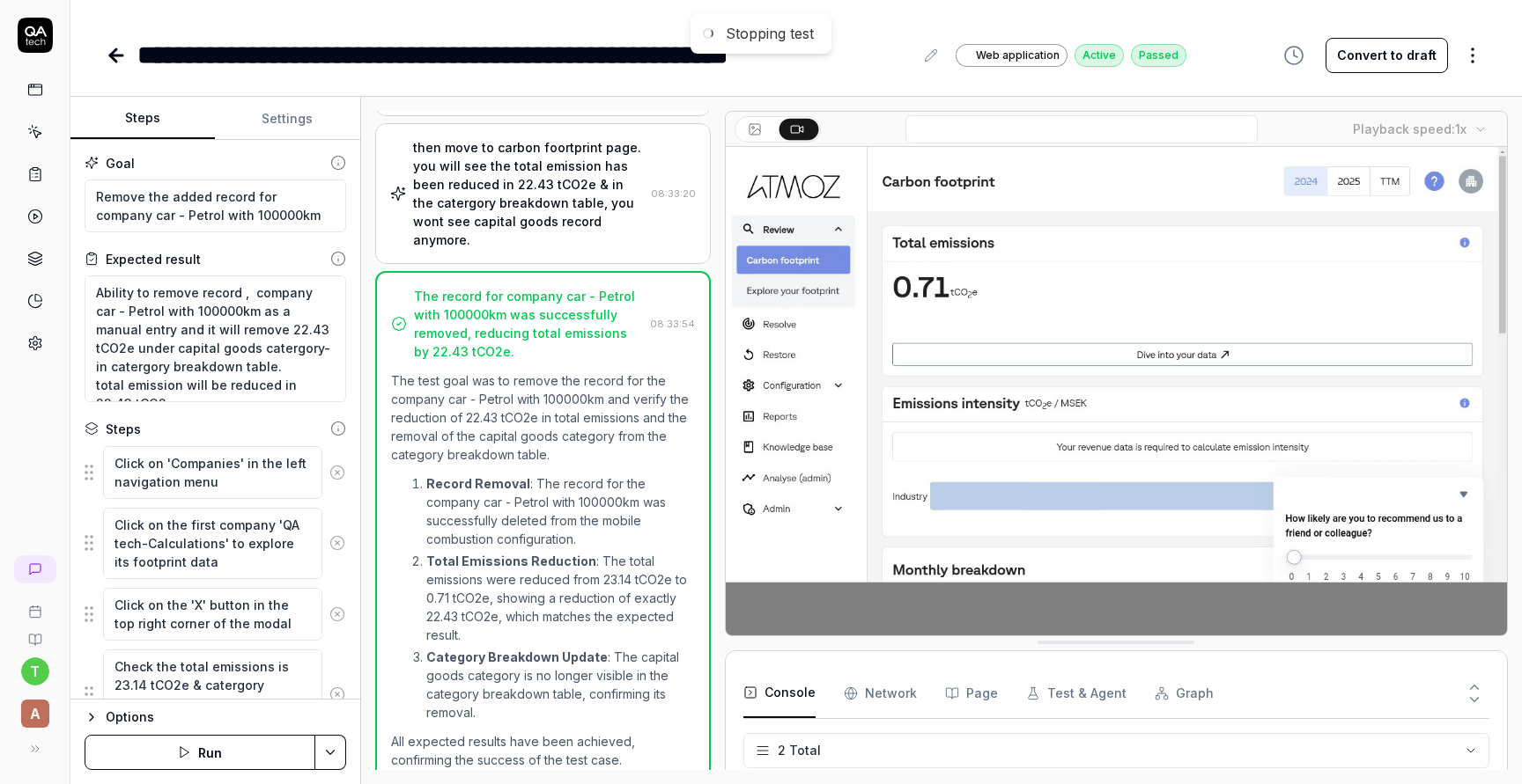
click at [119, 55] on icon at bounding box center [116, 55] width 12 height 0
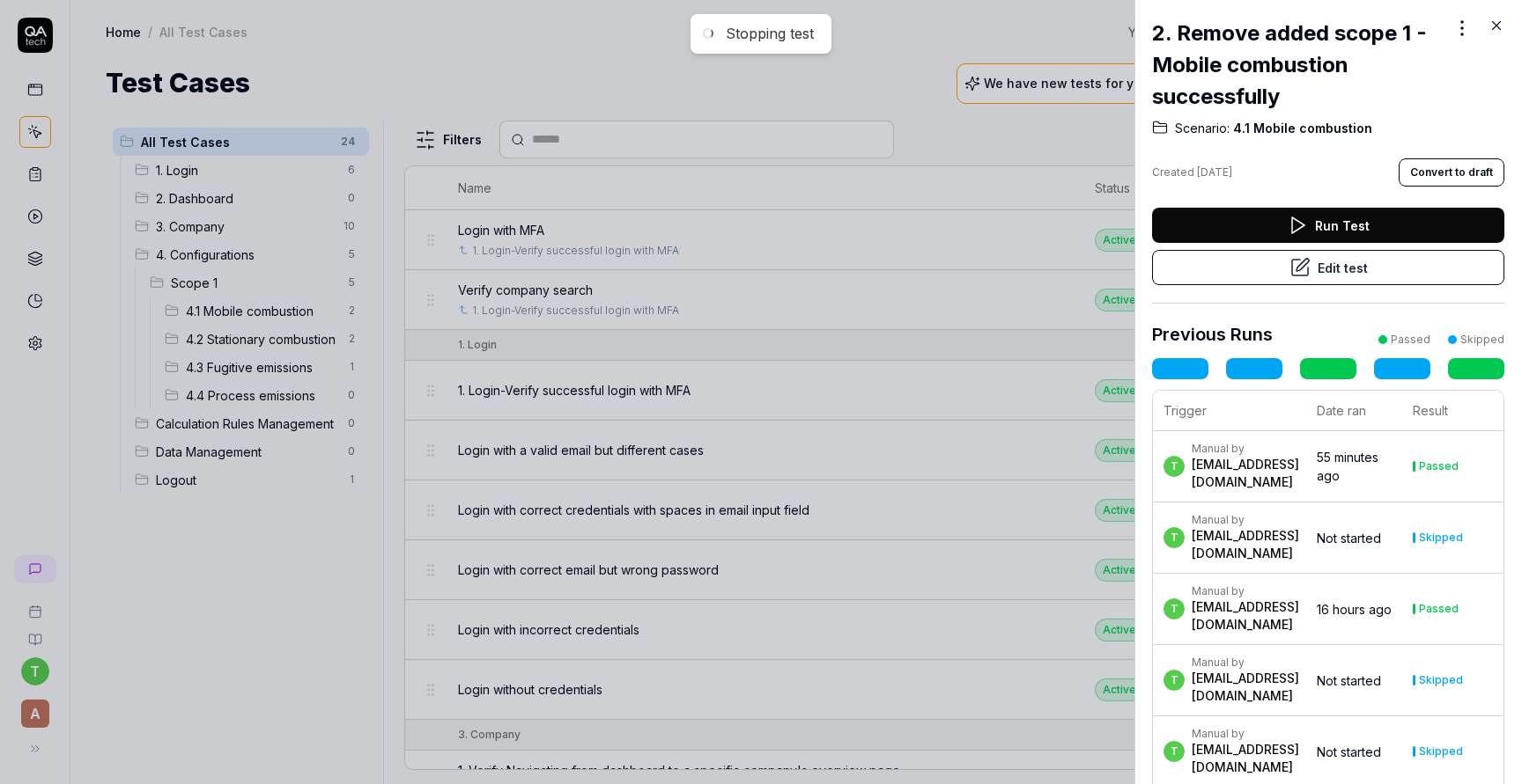
click at [260, 362] on div at bounding box center [761, 392] width 1522 height 784
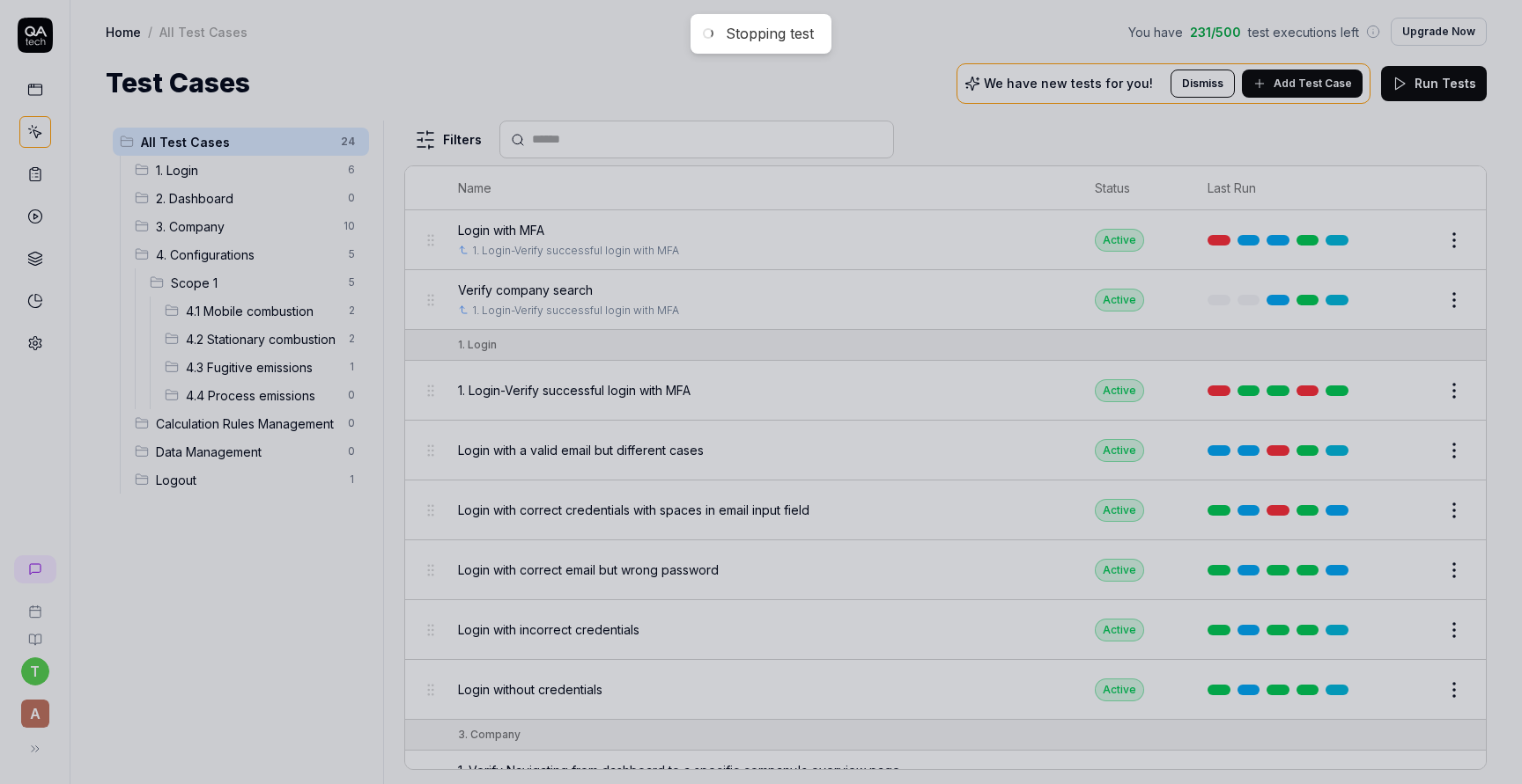
click at [260, 362] on span "4.3 Fugitive emissions" at bounding box center [261, 367] width 151 height 19
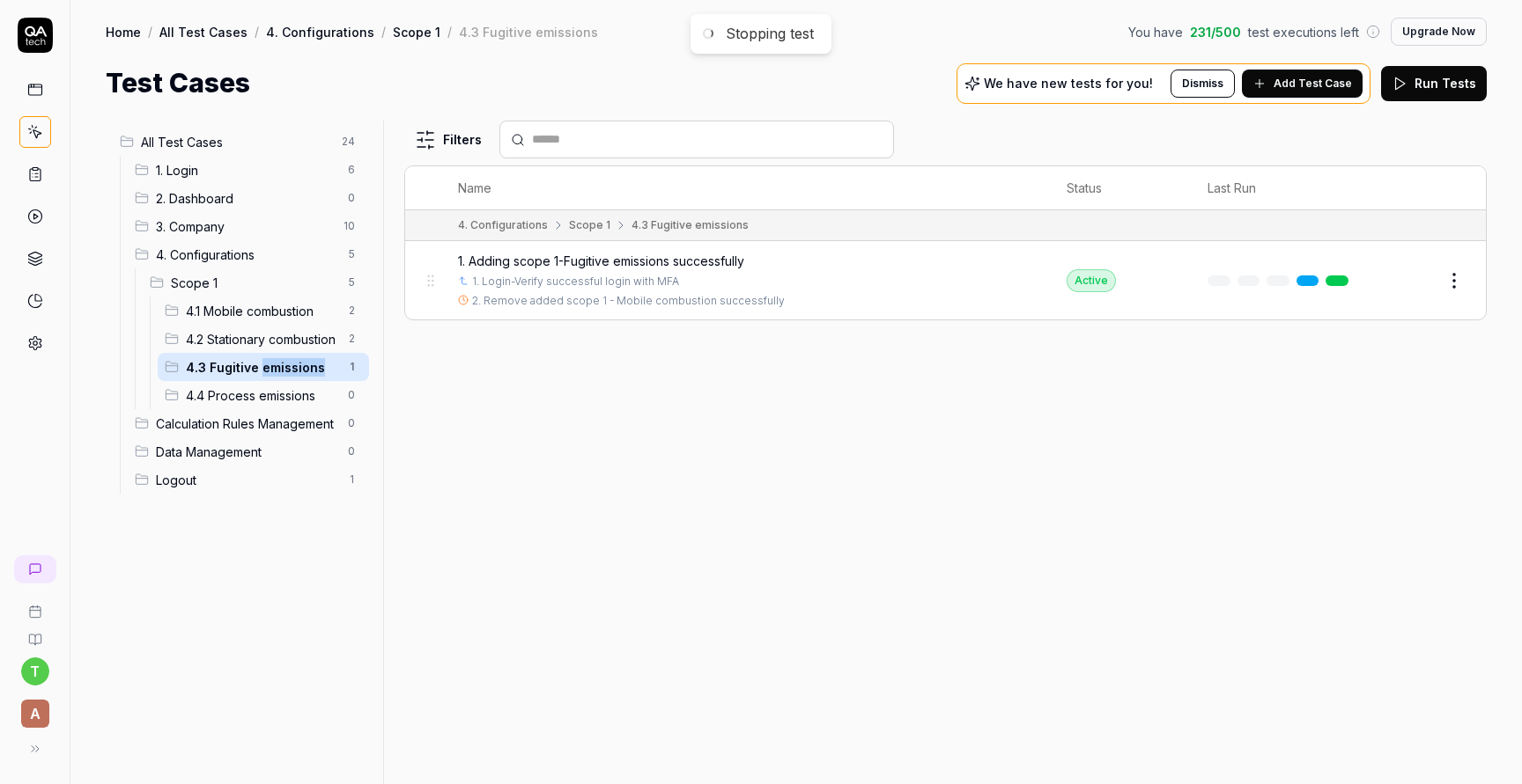
click at [260, 362] on span "4.3 Fugitive emissions" at bounding box center [261, 367] width 151 height 19
click at [634, 256] on span "1. Adding scope 1-Fugitive emissions successfully" at bounding box center [601, 261] width 286 height 19
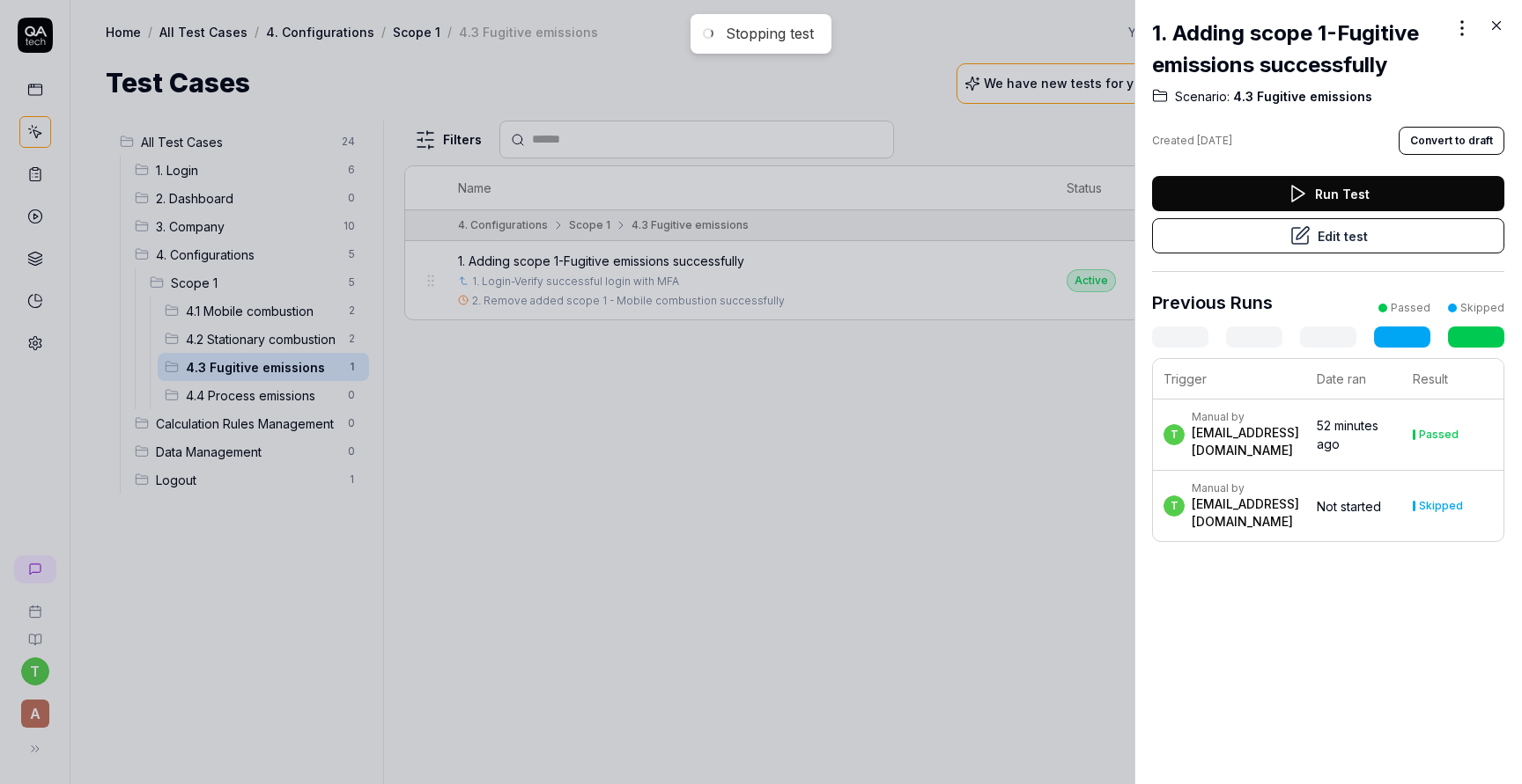
click at [1295, 231] on icon at bounding box center [1299, 235] width 21 height 21
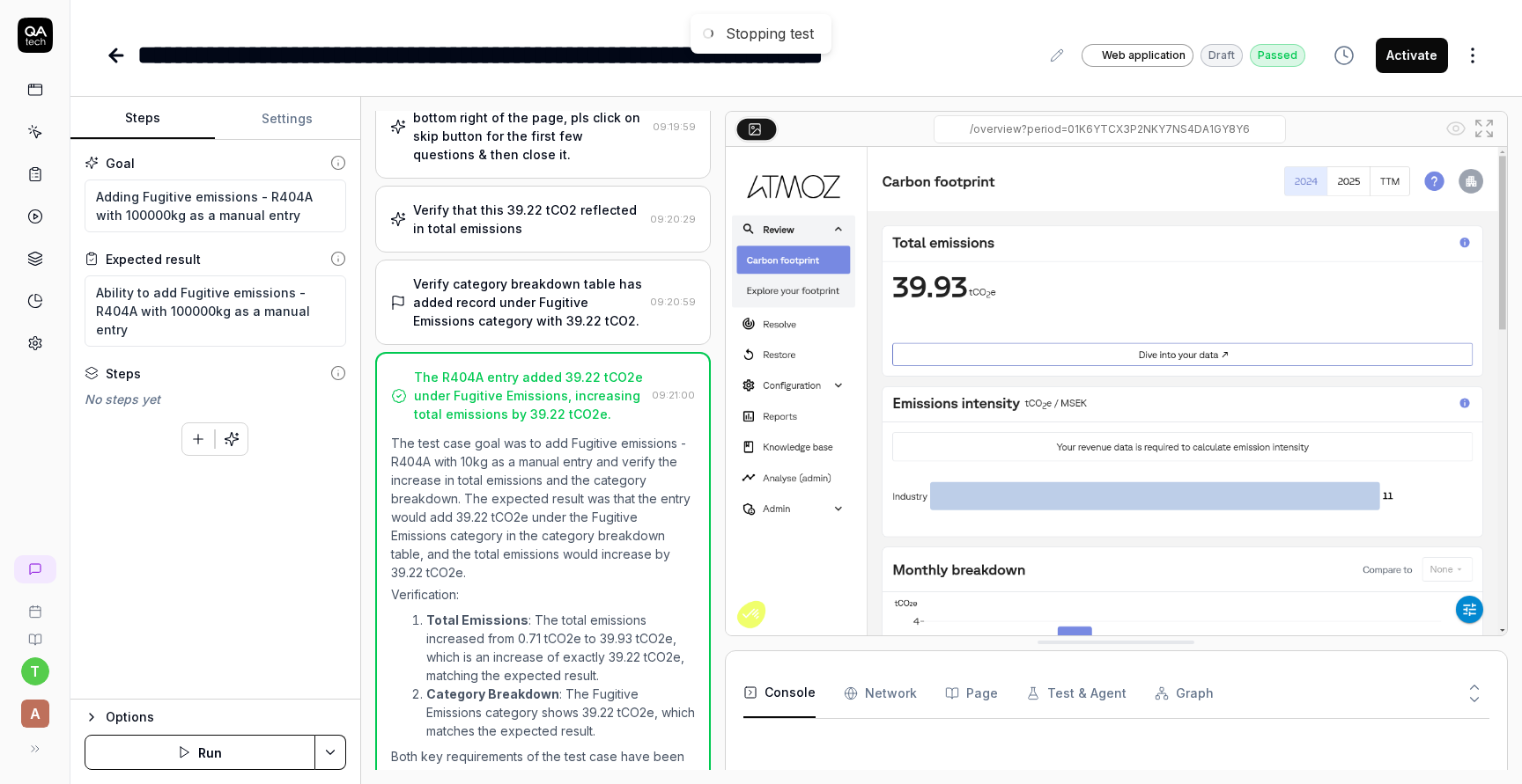
scroll to position [780, 0]
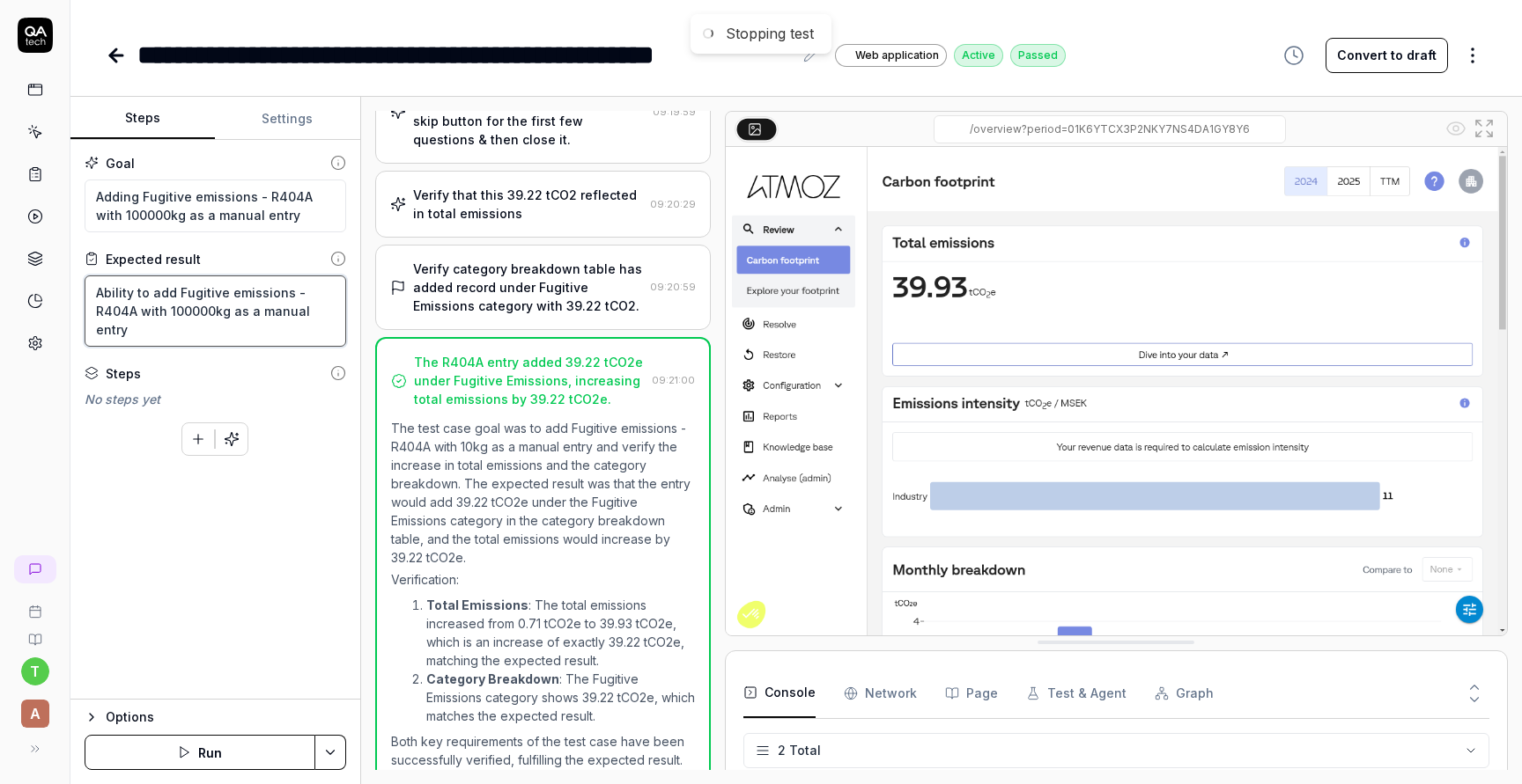
click at [207, 308] on textarea "Ability to add Fugitive emissions - R404A with 100000kg as a manual entry" at bounding box center [215, 311] width 262 height 71
click at [209, 310] on textarea "Ability to add Fugitive emissions - R404A with 100000kg as a manual entry" at bounding box center [215, 311] width 262 height 71
type textarea "*"
type textarea "Ability to add Fugitive emissions - R404A with 10000kg as a manual entry"
type textarea "*"
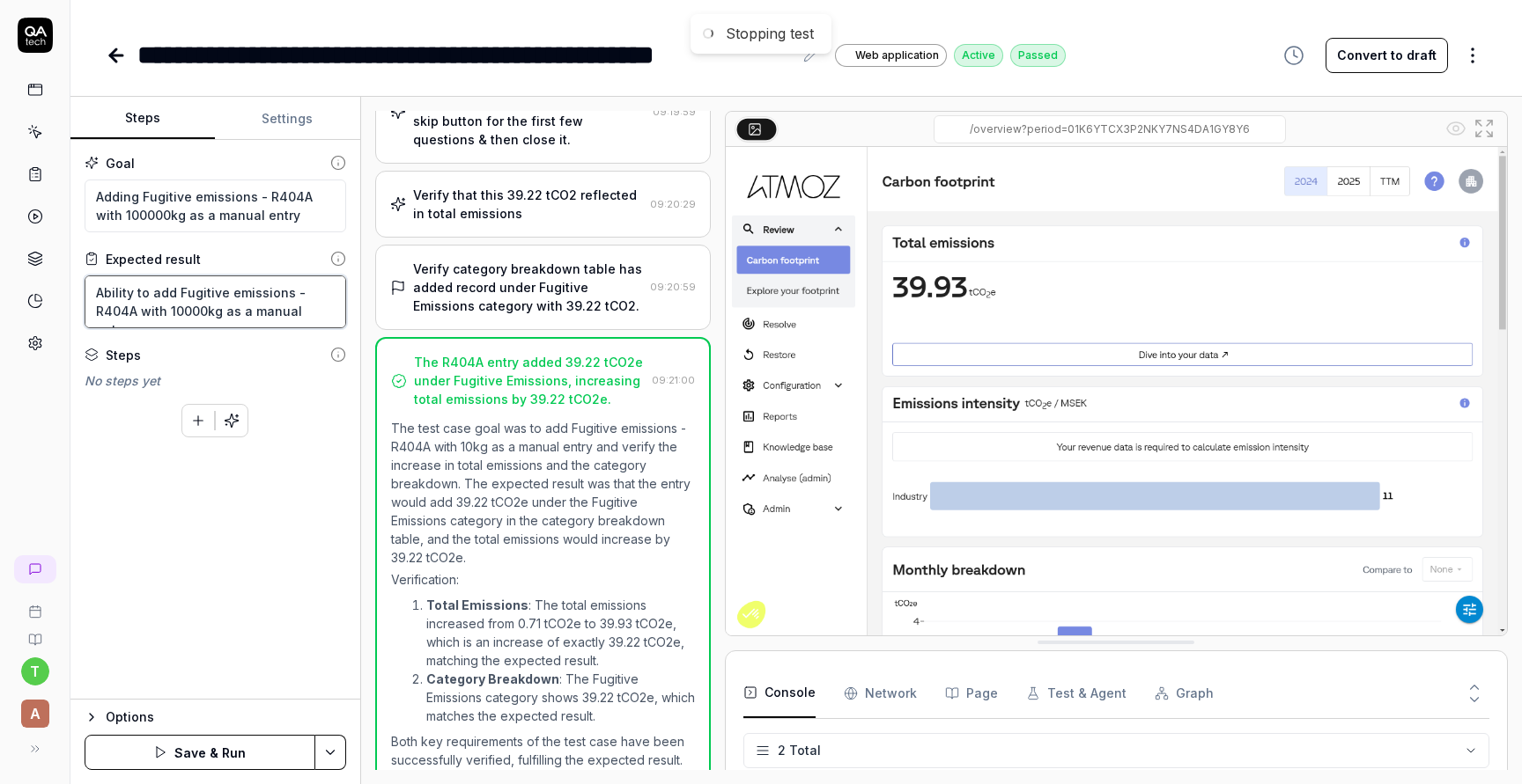
type textarea "Ability to add Fugitive emissions - R404A with 1000kg as a manual entry"
type textarea "*"
type textarea "Ability to add Fugitive emissions - R404A with 100kg as a manual entry"
type textarea "*"
type textarea "Ability to add Fugitive emissions - R404A with 10kg as a manual entry"
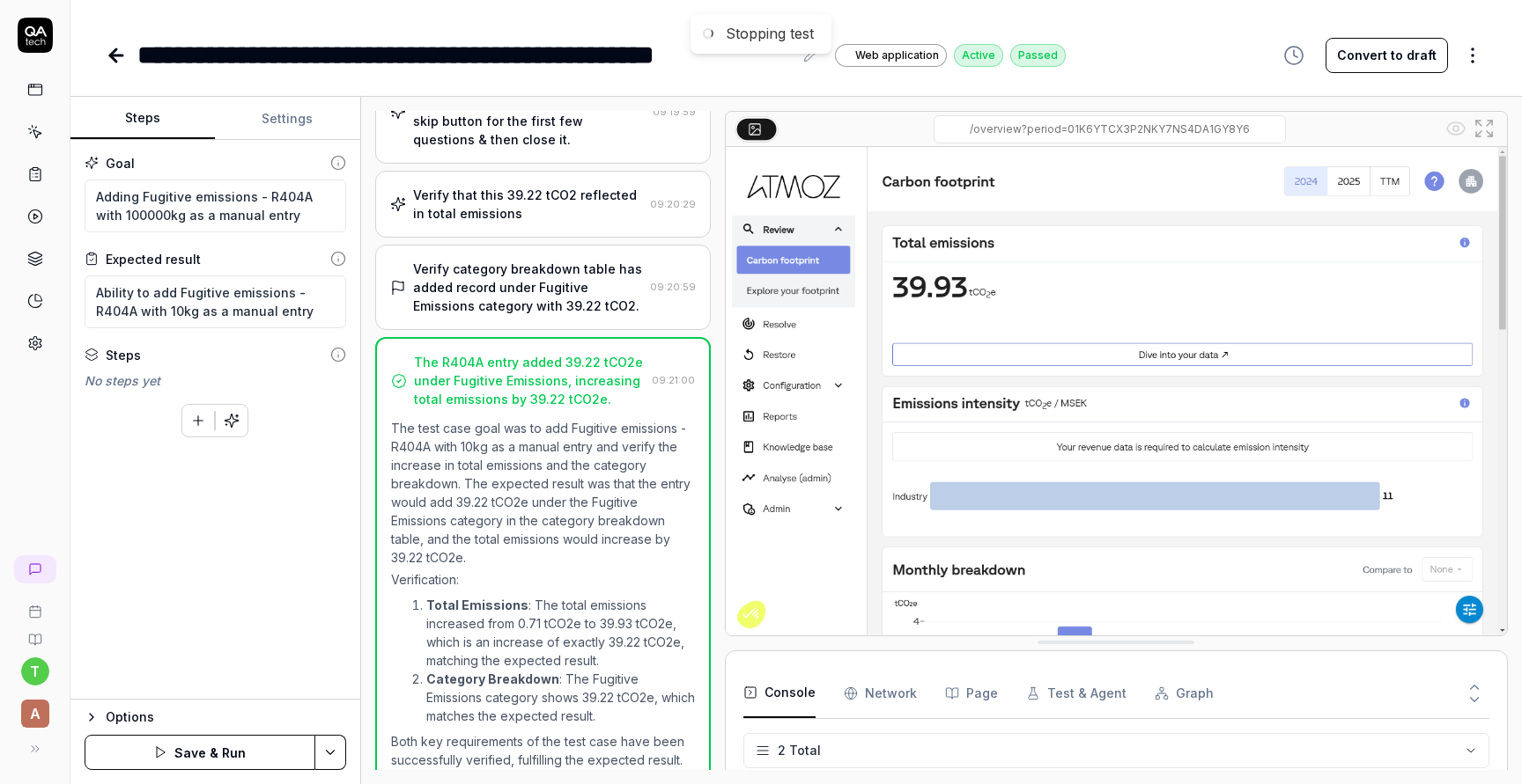
click at [109, 61] on icon at bounding box center [116, 54] width 21 height 21
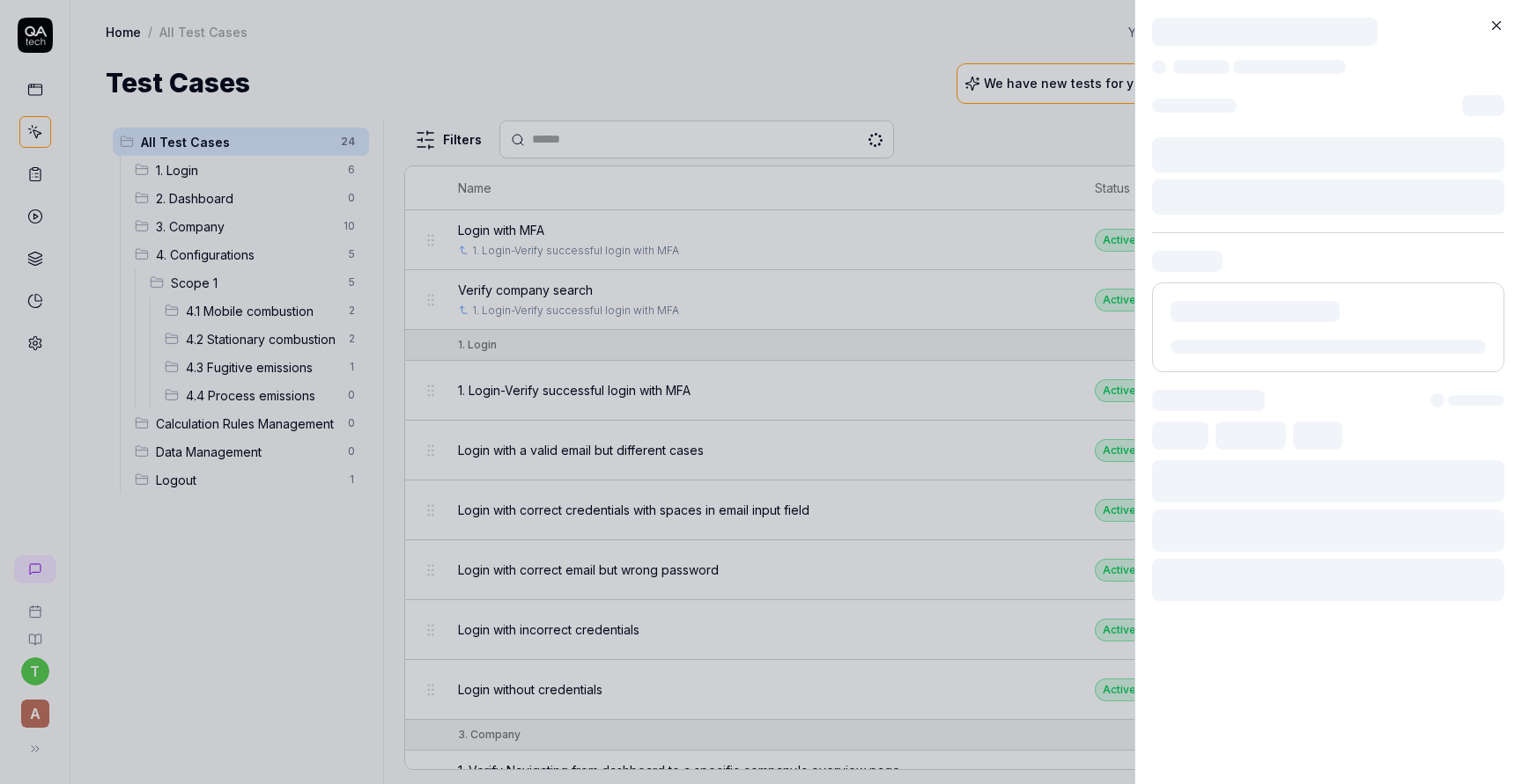
click at [258, 371] on div at bounding box center [761, 392] width 1522 height 784
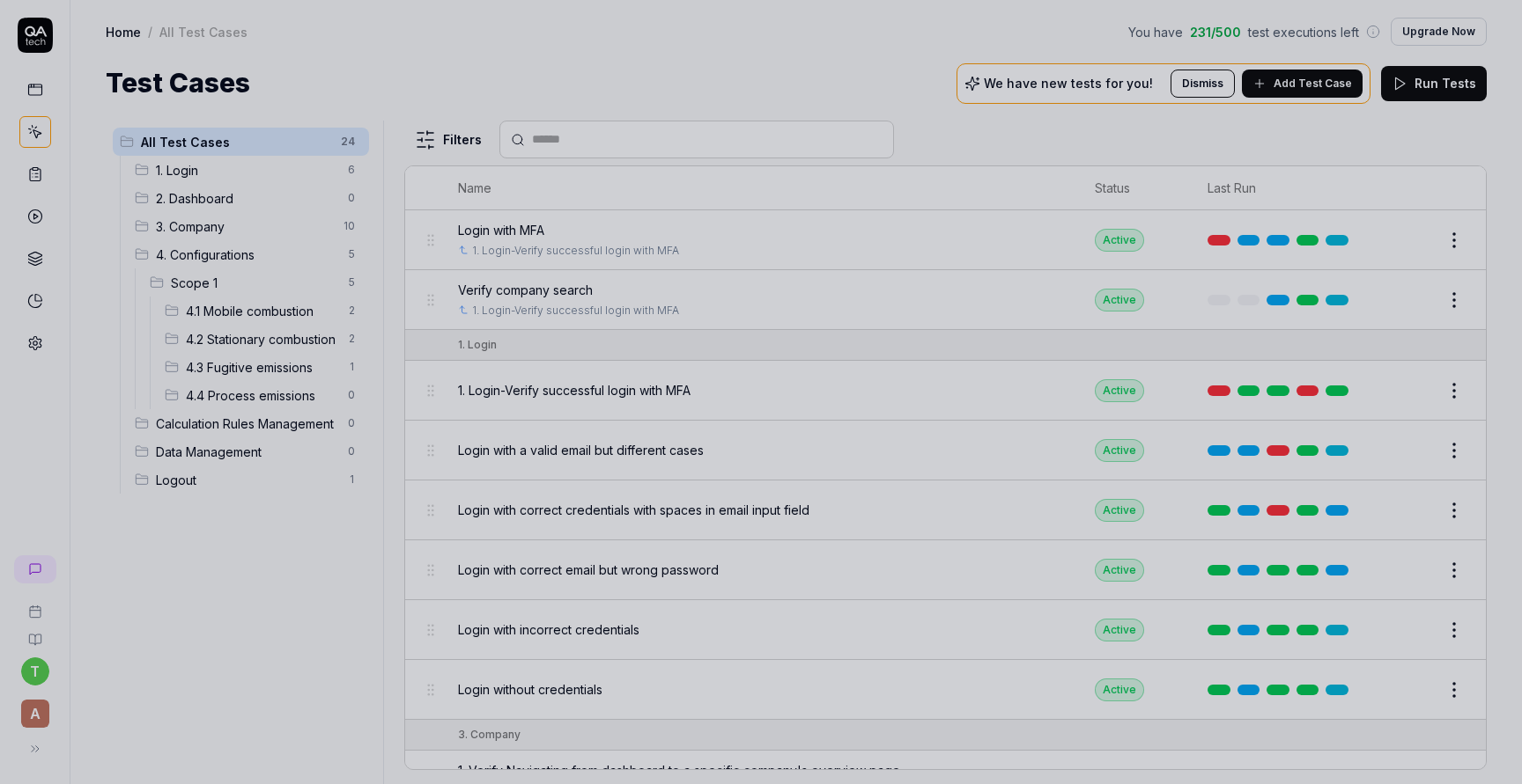
click at [258, 371] on div at bounding box center [761, 392] width 1522 height 784
click at [256, 362] on div at bounding box center [761, 392] width 1522 height 784
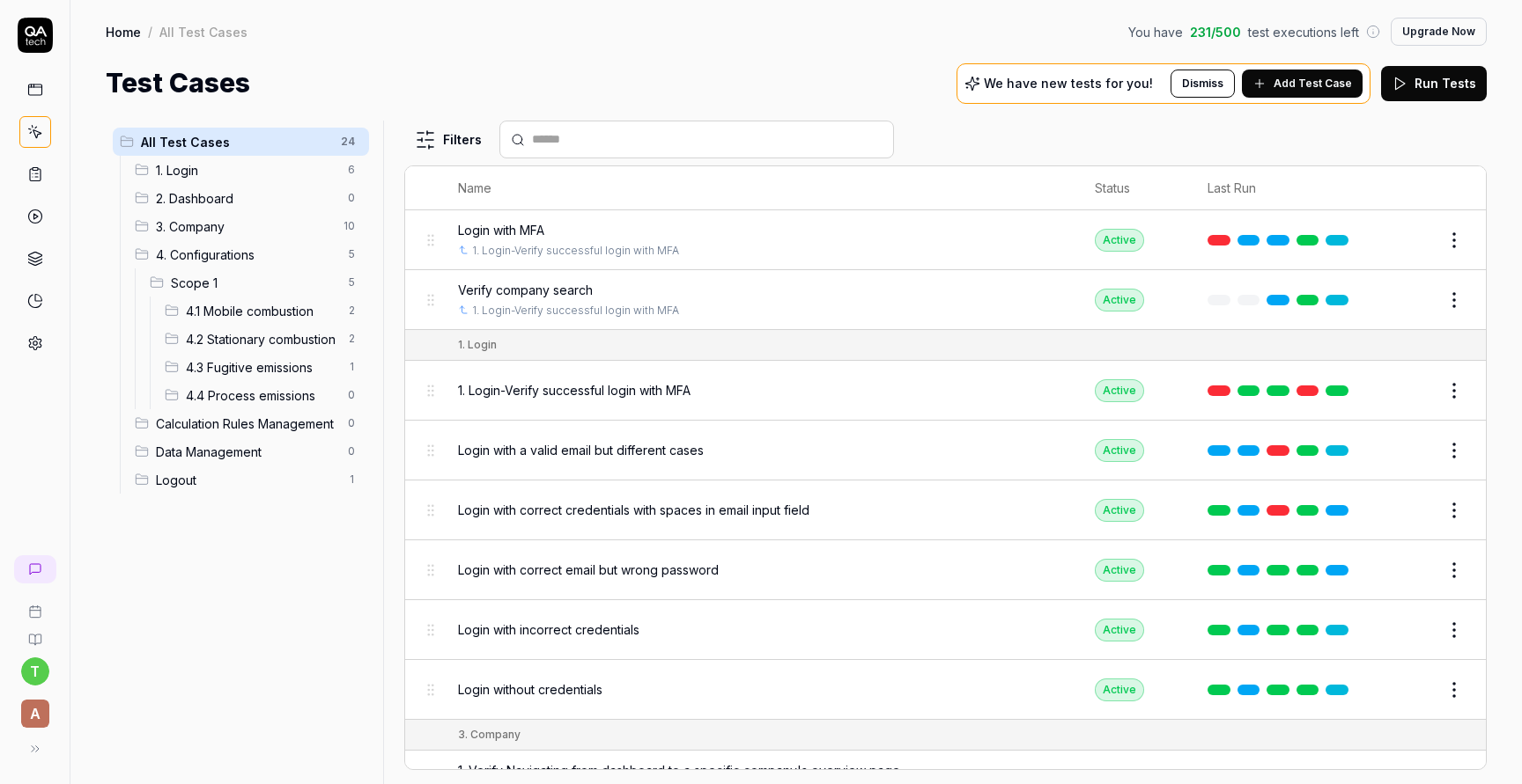
click at [237, 371] on span "4.3 Fugitive emissions" at bounding box center [261, 367] width 151 height 19
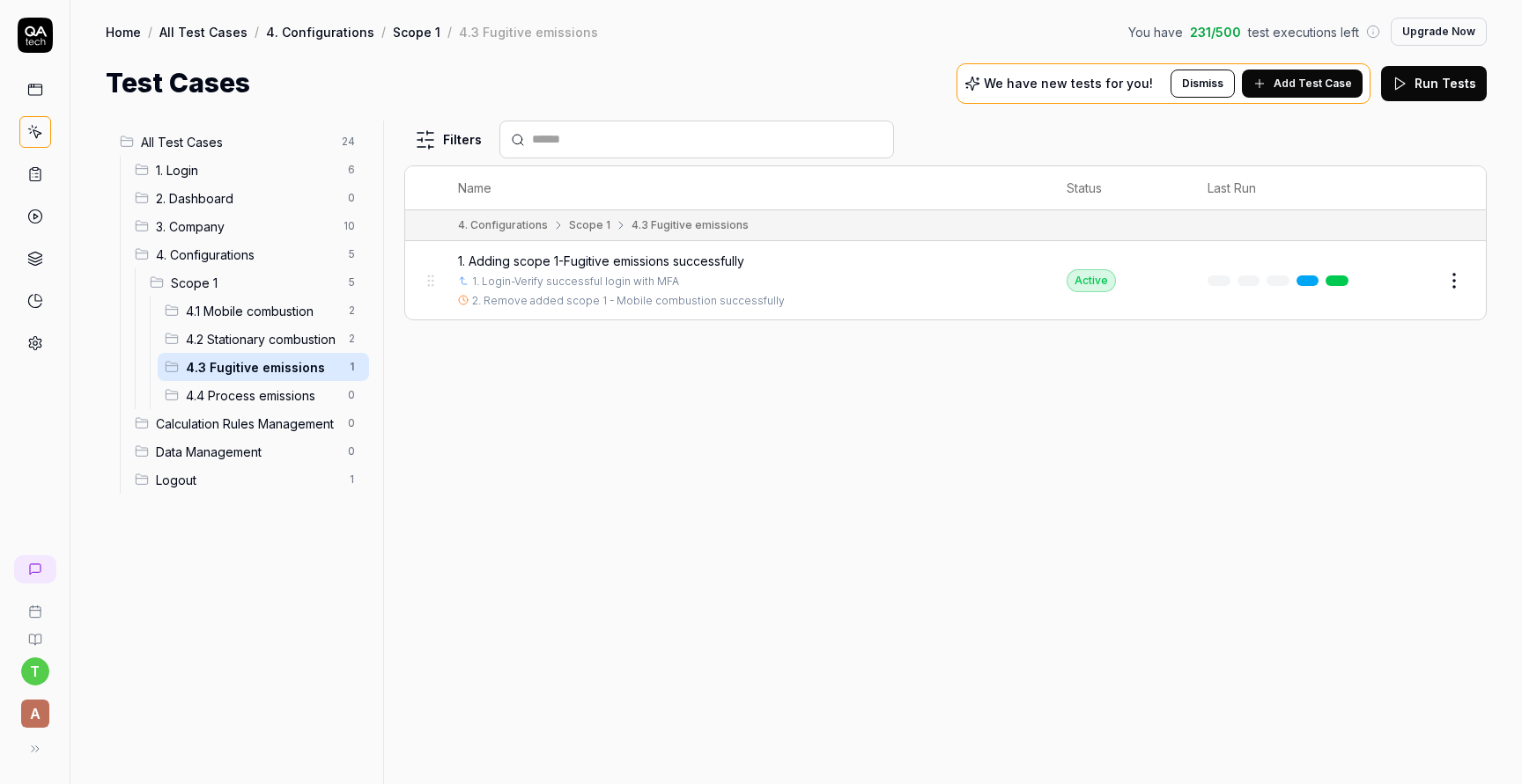
click at [577, 258] on span "1. Adding scope 1-Fugitive emissions successfully" at bounding box center [601, 261] width 286 height 19
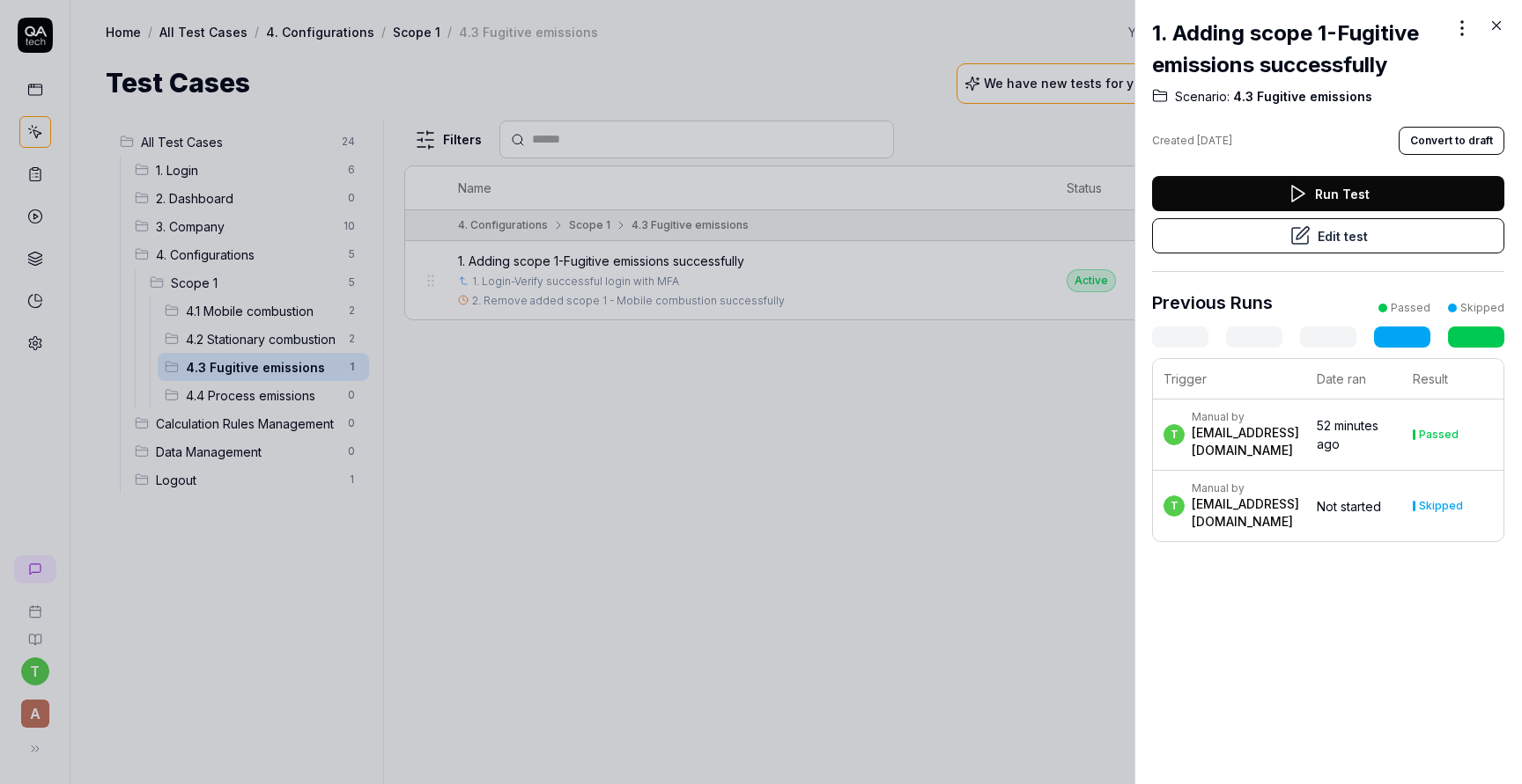
click at [1269, 238] on button "Edit test" at bounding box center [1327, 236] width 353 height 36
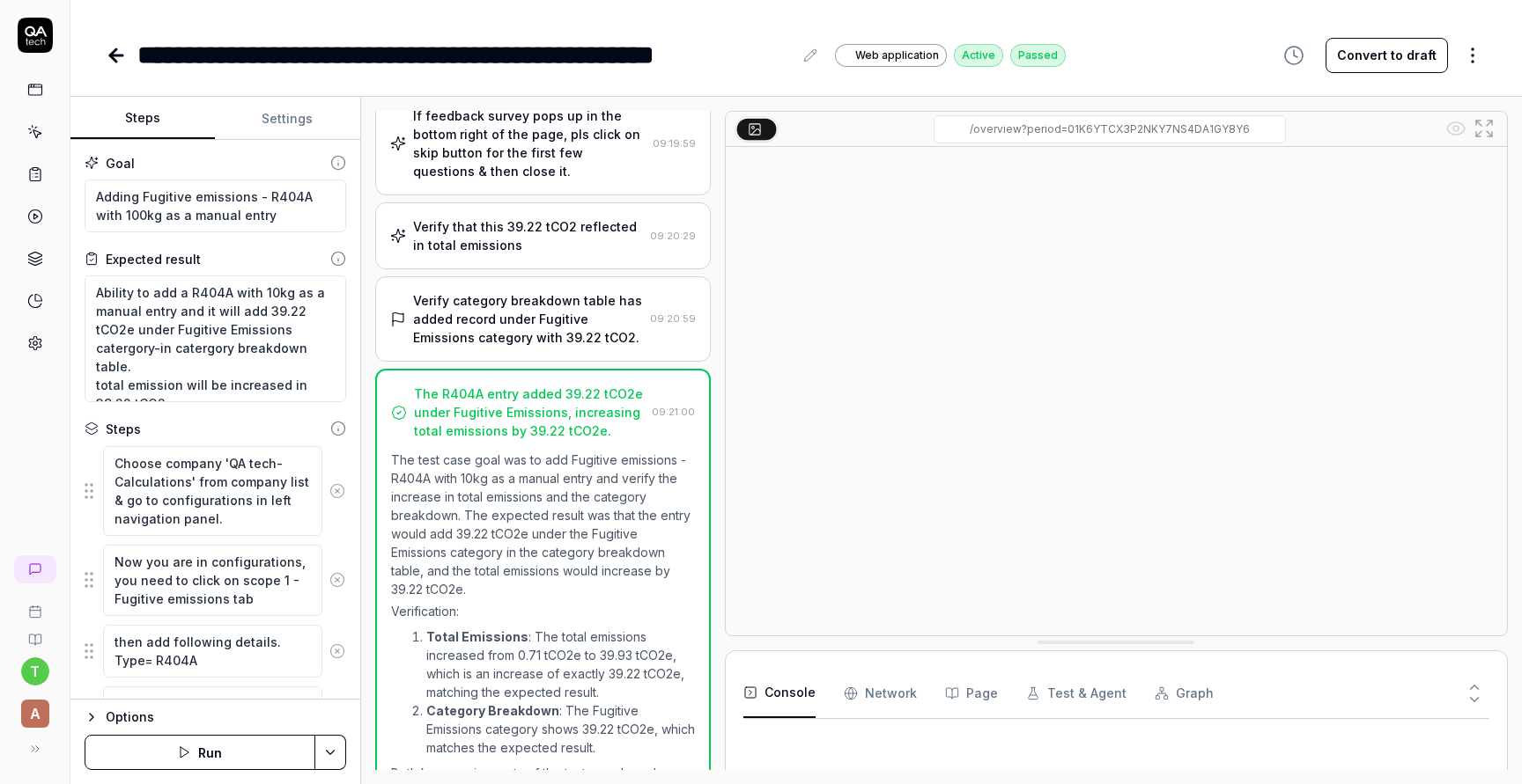
scroll to position [780, 0]
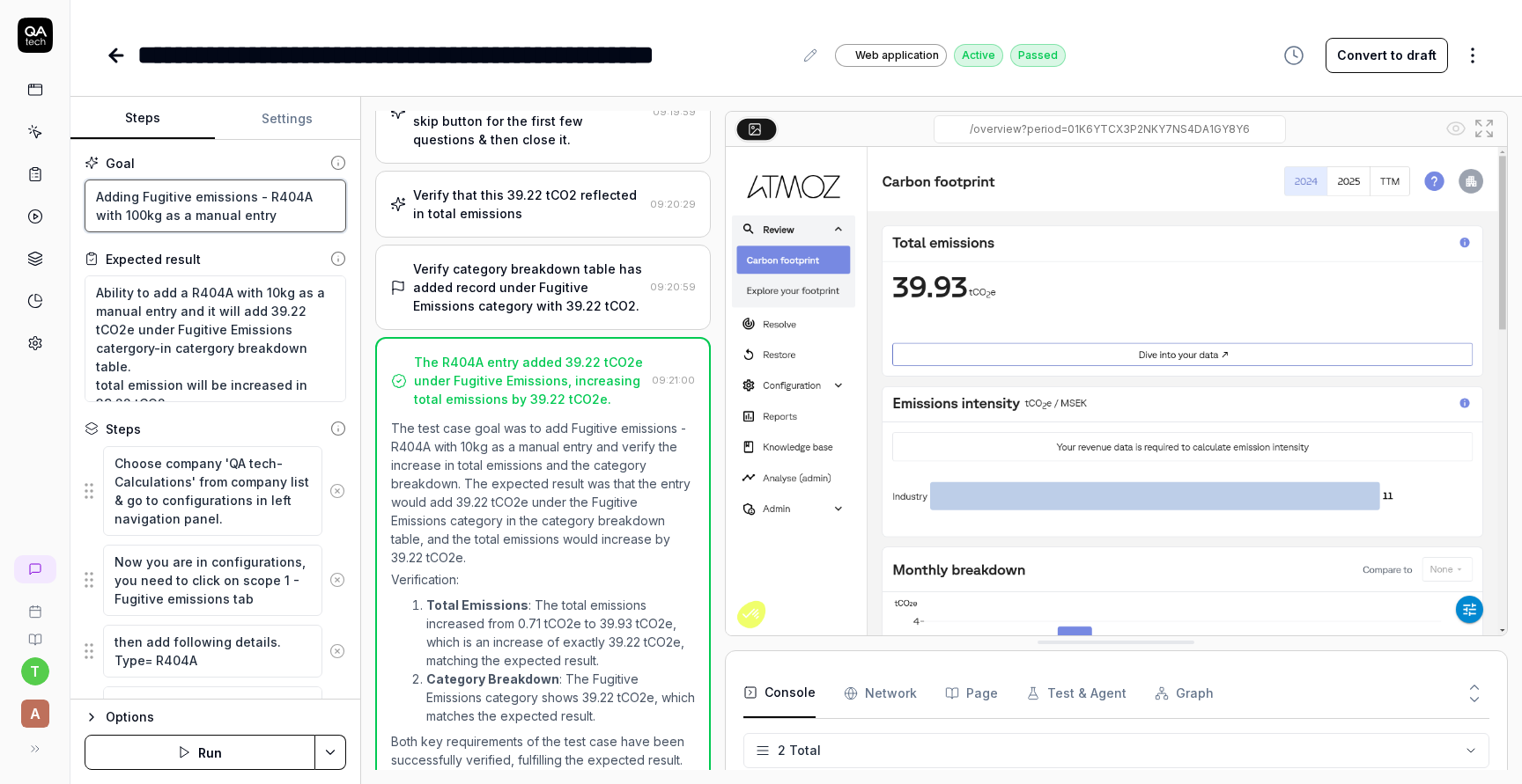
click at [116, 211] on textarea "Adding Fugitive emissions - R404A with 100kg as a manual entry" at bounding box center [215, 205] width 262 height 52
type textarea "*"
type textarea "Adding Fugitive emissions - R404A with 10kg as a manual entry"
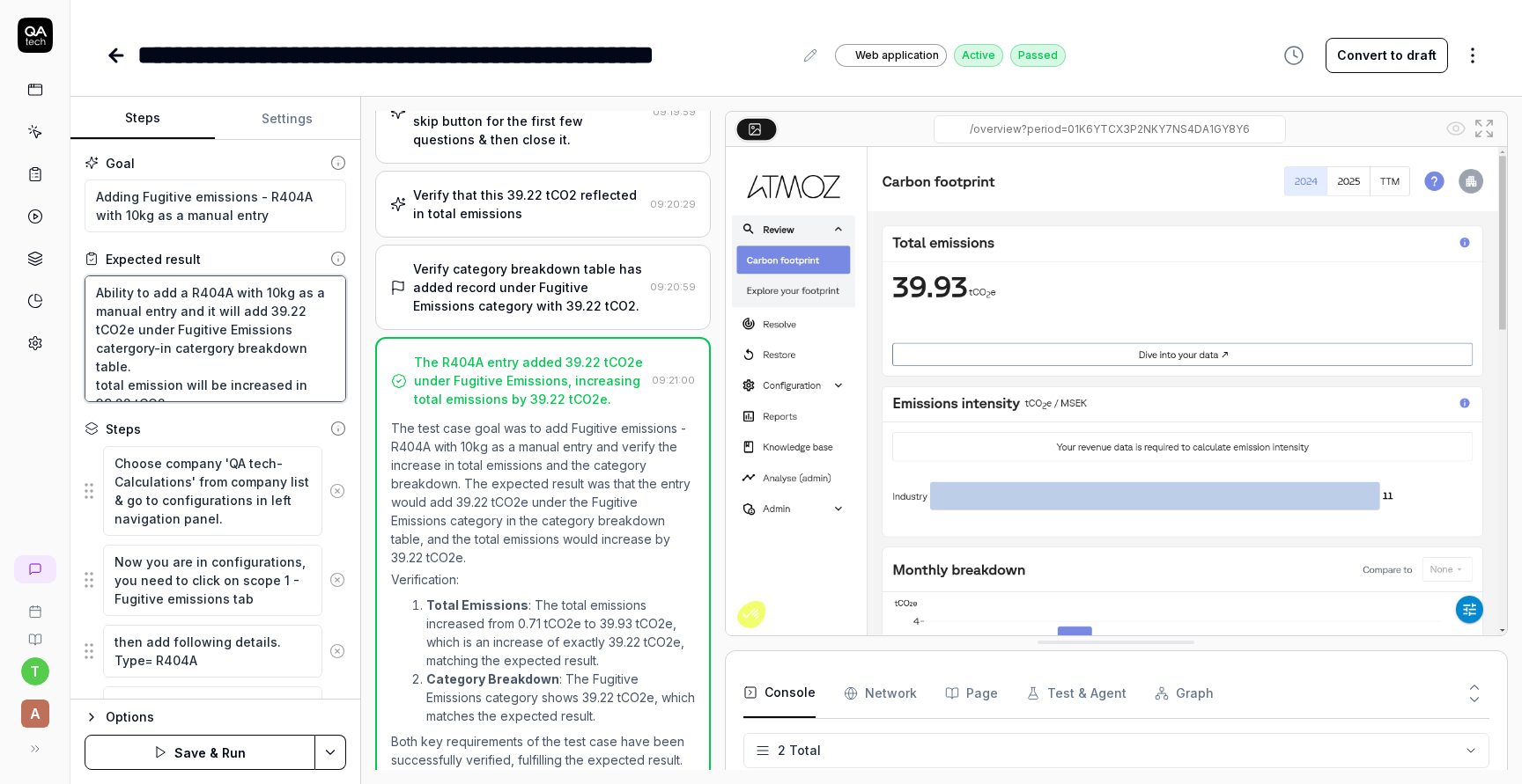
drag, startPoint x: 303, startPoint y: 311, endPoint x: 263, endPoint y: 311, distance: 40.0
click at [263, 311] on textarea "Ability to add a R404A with 10kg as a manual entry and it will add 39.22 tCO2e …" at bounding box center [215, 339] width 262 height 126
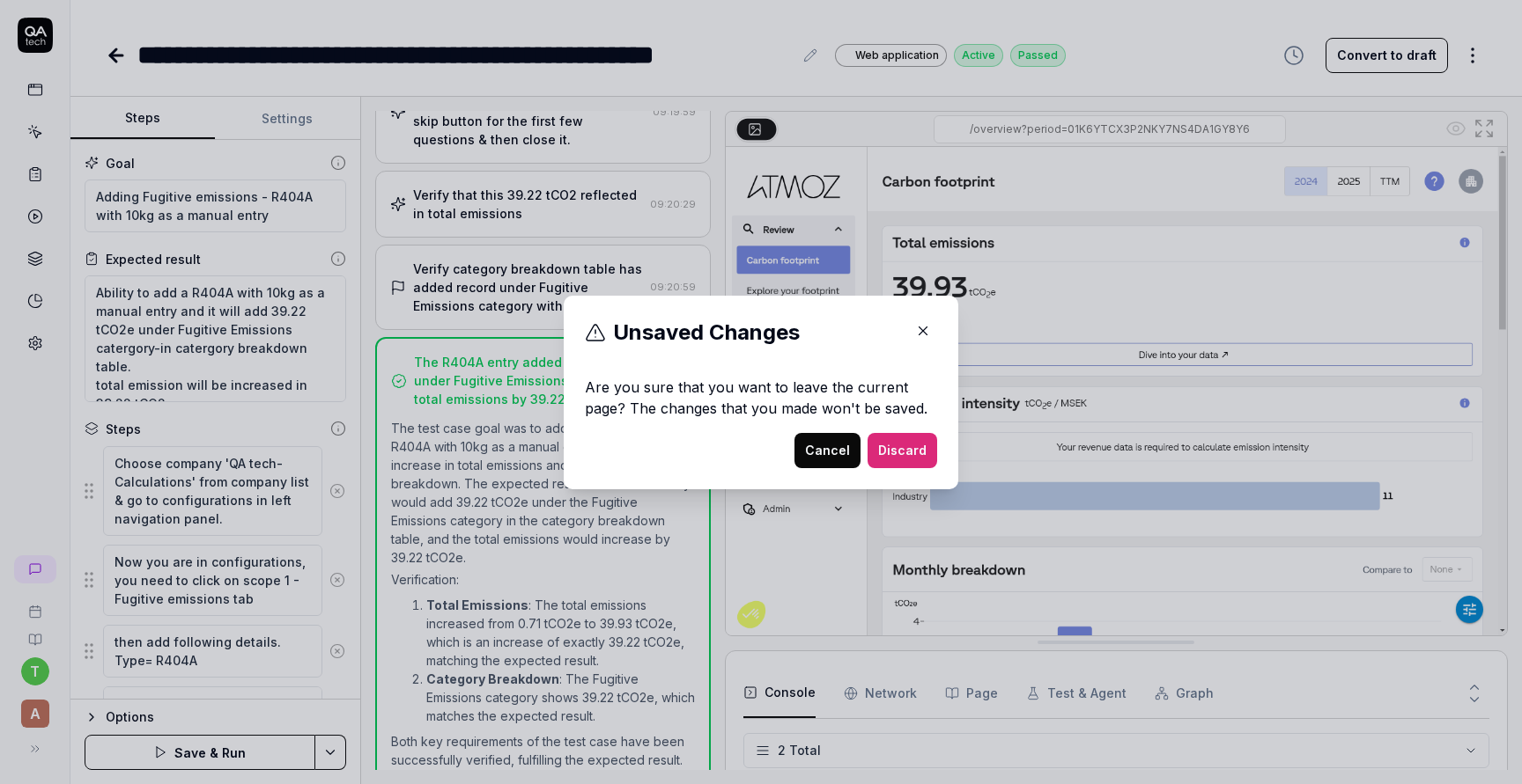
click at [908, 448] on button "Discard" at bounding box center [902, 451] width 69 height 36
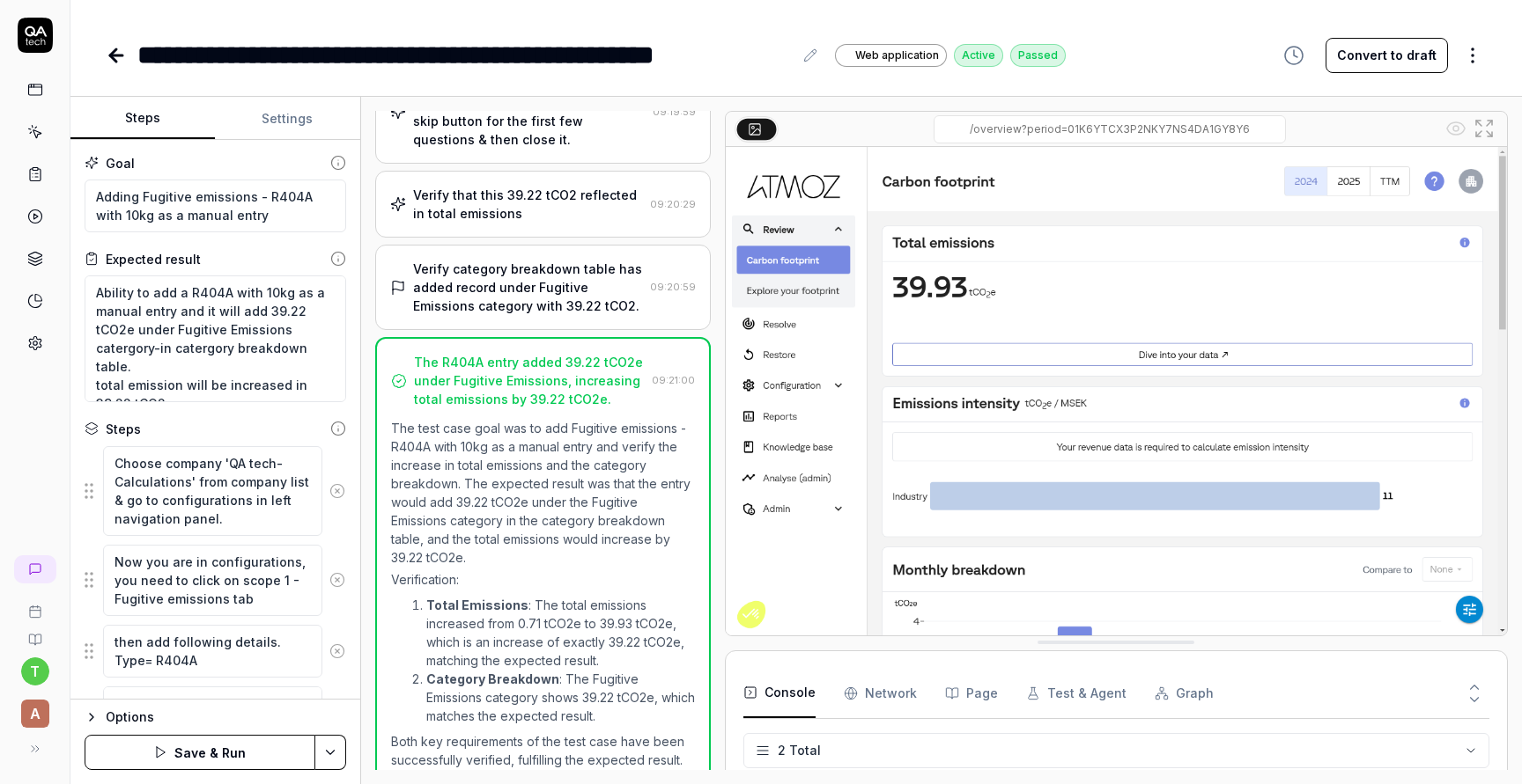
click at [118, 55] on icon at bounding box center [116, 55] width 12 height 0
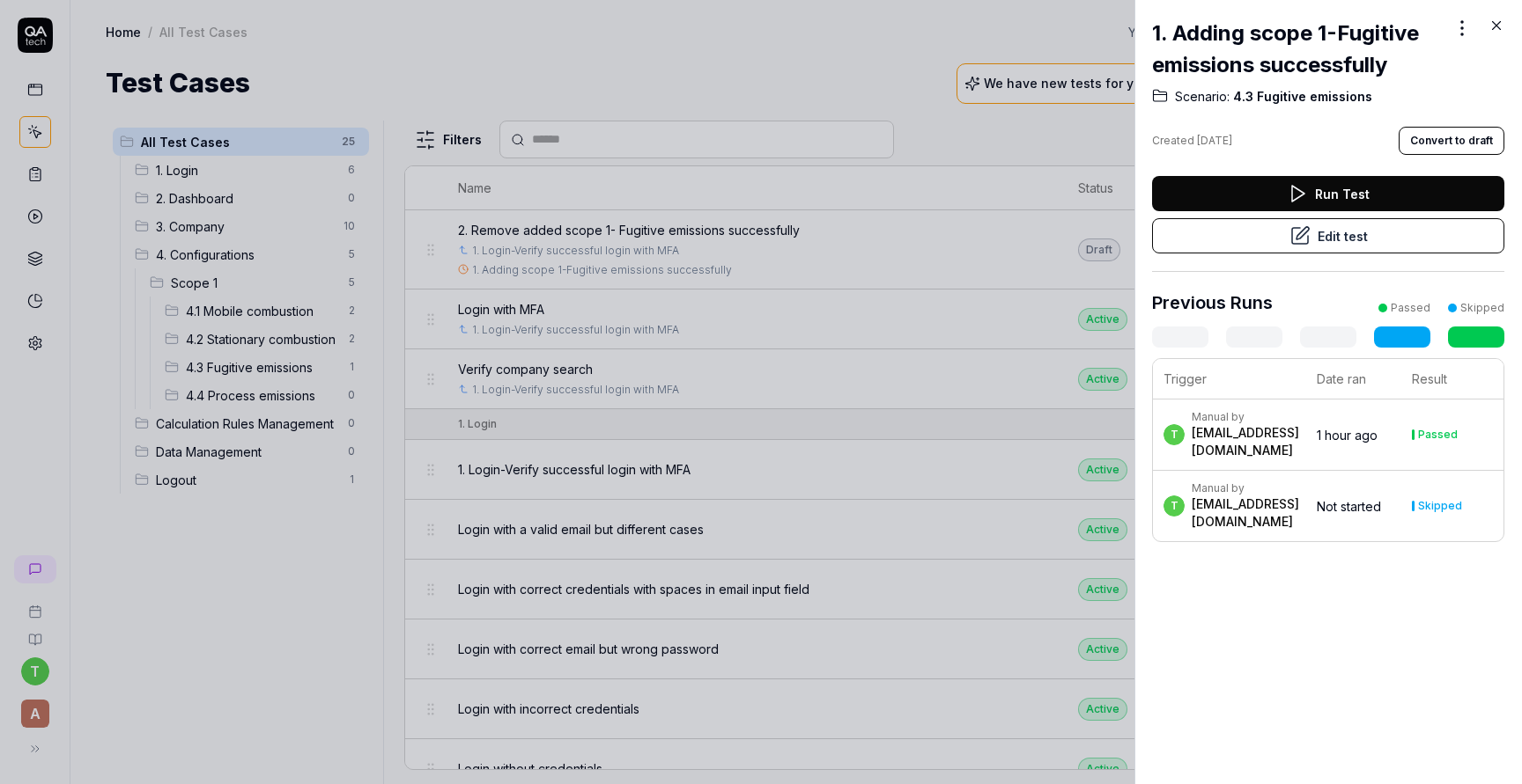
click at [287, 377] on div at bounding box center [761, 392] width 1522 height 784
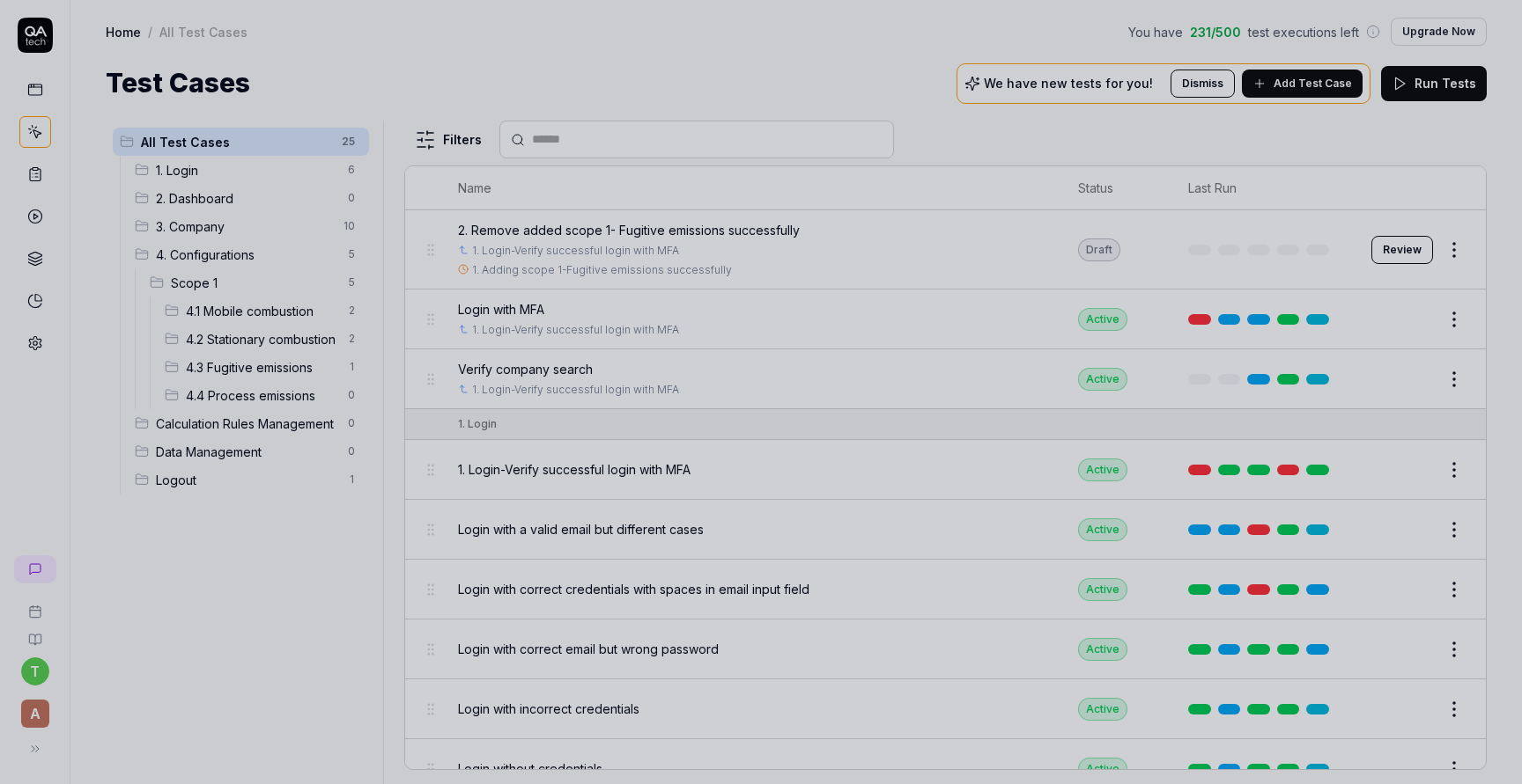
click at [280, 371] on div at bounding box center [761, 392] width 1522 height 784
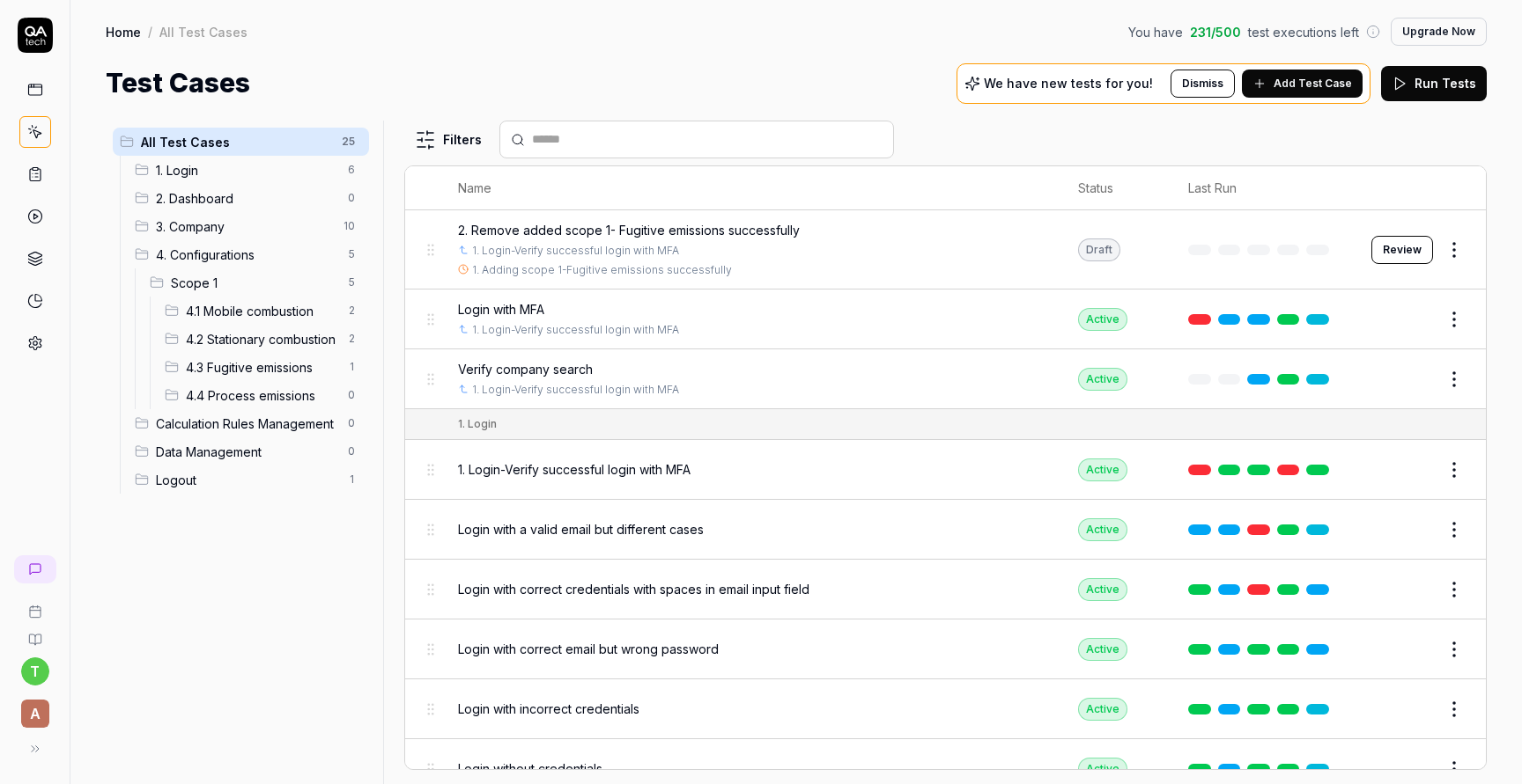
click at [280, 371] on span "4.3 Fugitive emissions" at bounding box center [261, 367] width 151 height 19
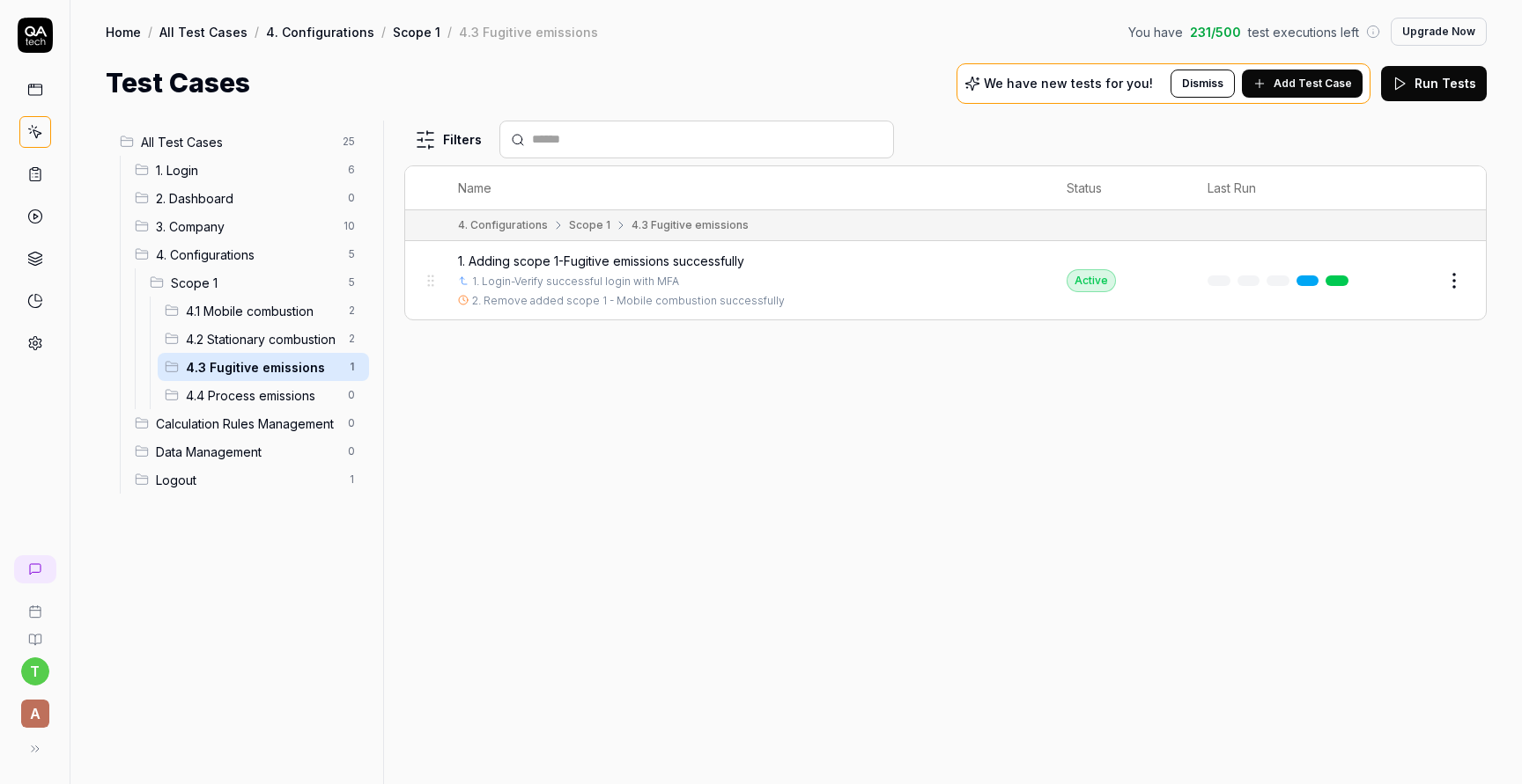
click at [280, 371] on span "4.3 Fugitive emissions" at bounding box center [261, 367] width 151 height 19
click at [568, 256] on span "1. Adding scope 1-Fugitive emissions successfully" at bounding box center [601, 261] width 286 height 19
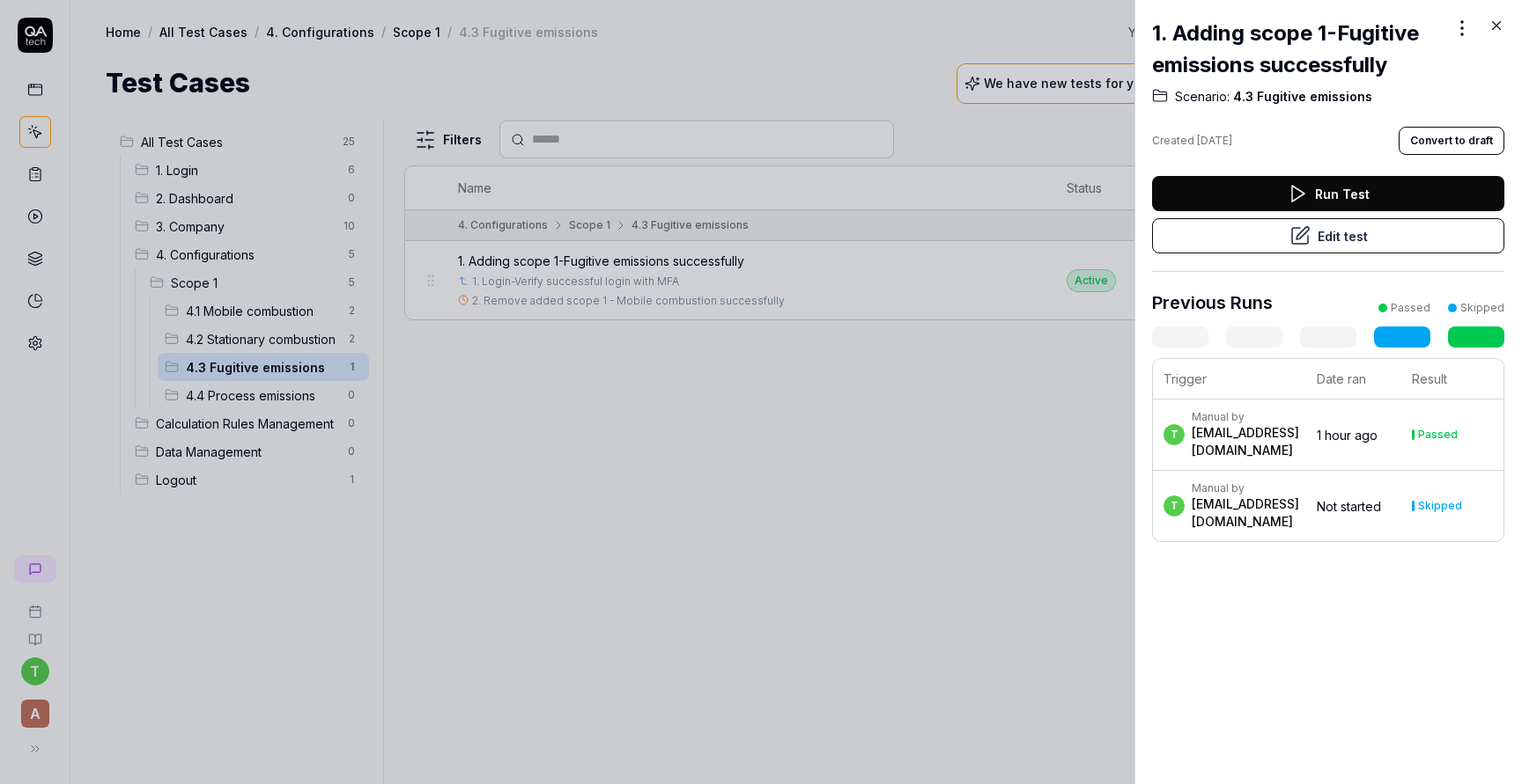
click at [1210, 238] on button "Edit test" at bounding box center [1327, 236] width 353 height 36
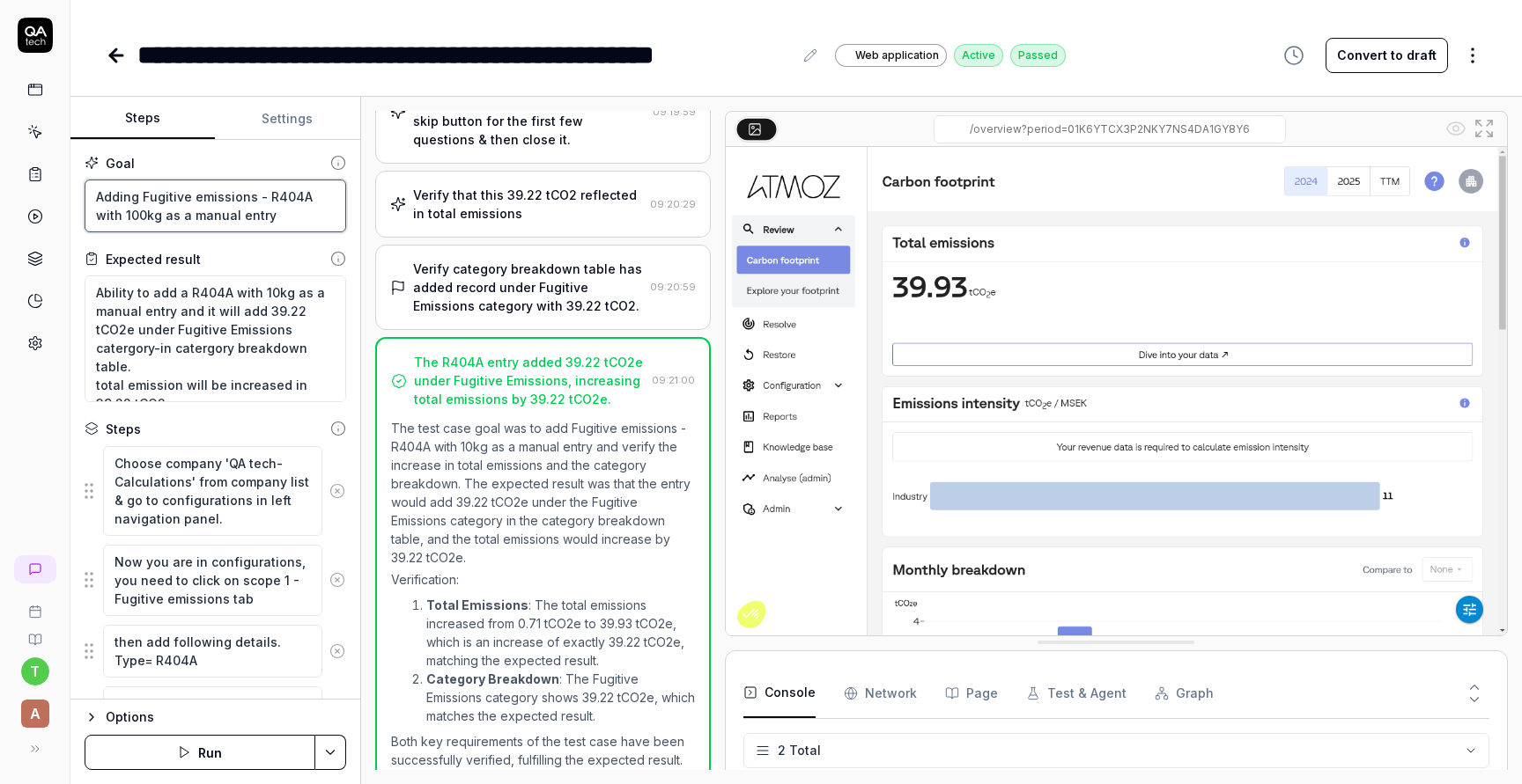
click at [117, 216] on textarea "Adding Fugitive emissions - R404A with 100kg as a manual entry" at bounding box center [215, 205] width 262 height 52
type textarea "*"
type textarea "Adding Fugitive emissions - R404A with 10kg as a manual entry"
click at [207, 750] on button "Save & Run" at bounding box center [200, 752] width 231 height 36
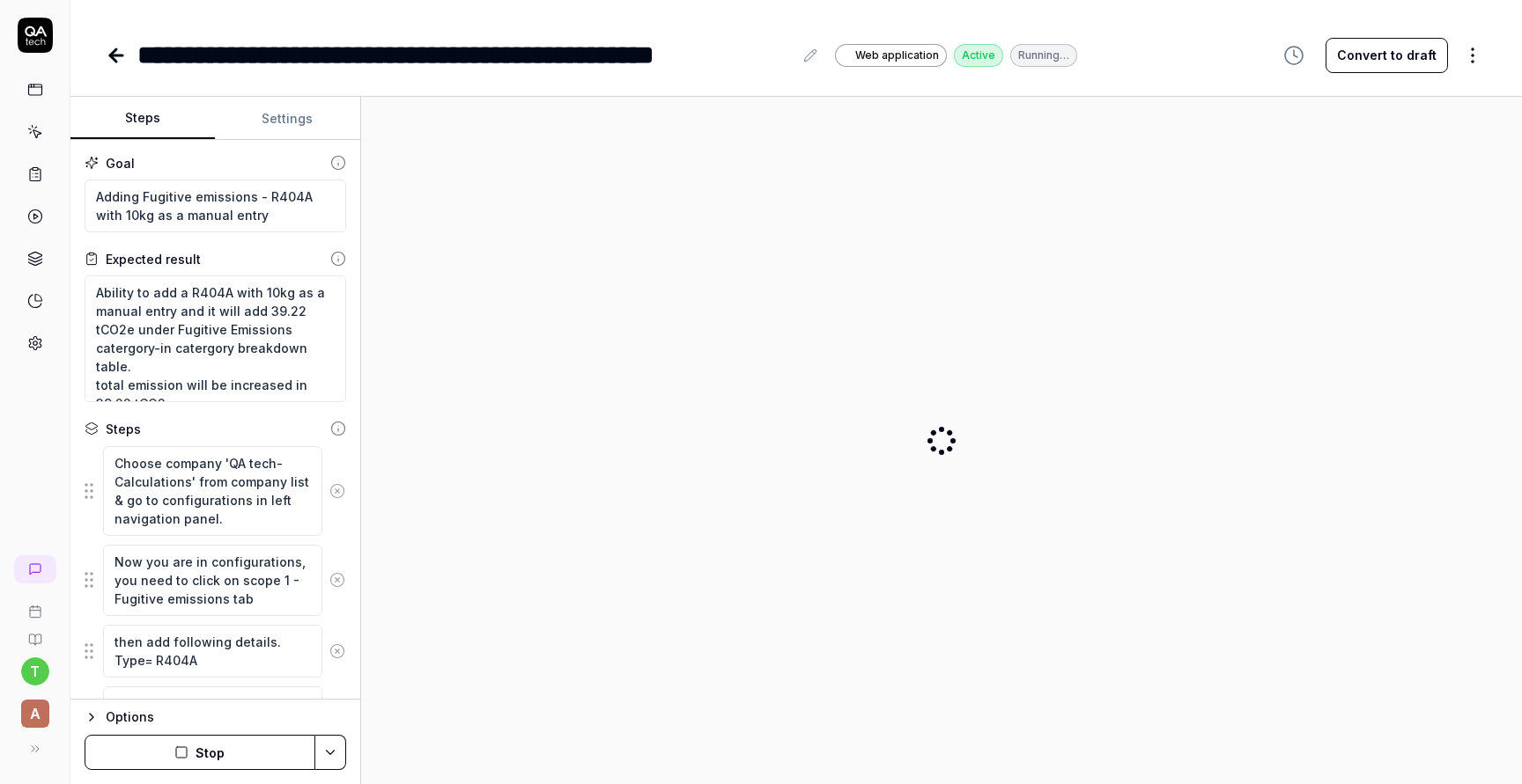
click at [222, 747] on button "Stop" at bounding box center [200, 752] width 231 height 36
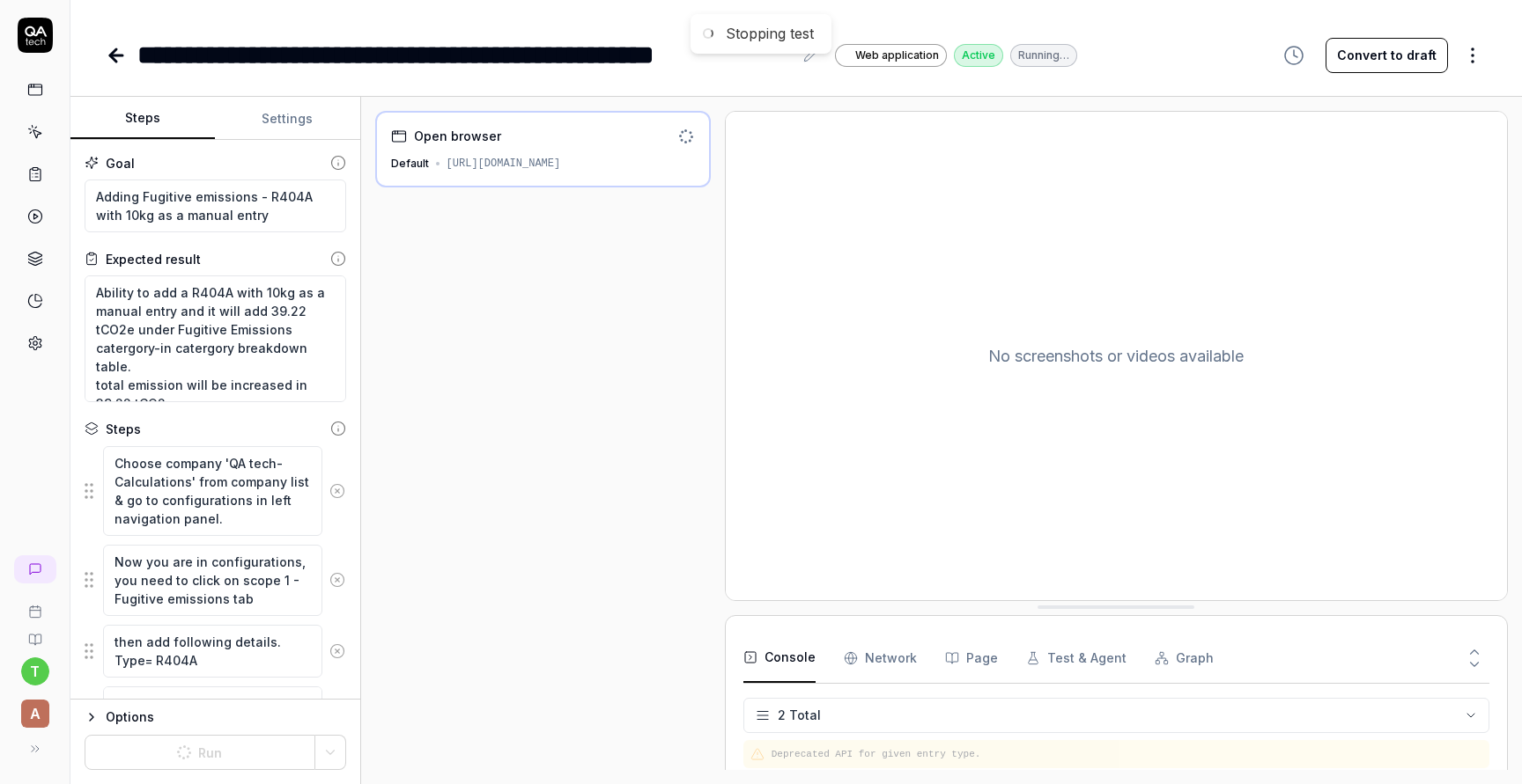
click at [107, 60] on icon at bounding box center [116, 54] width 21 height 21
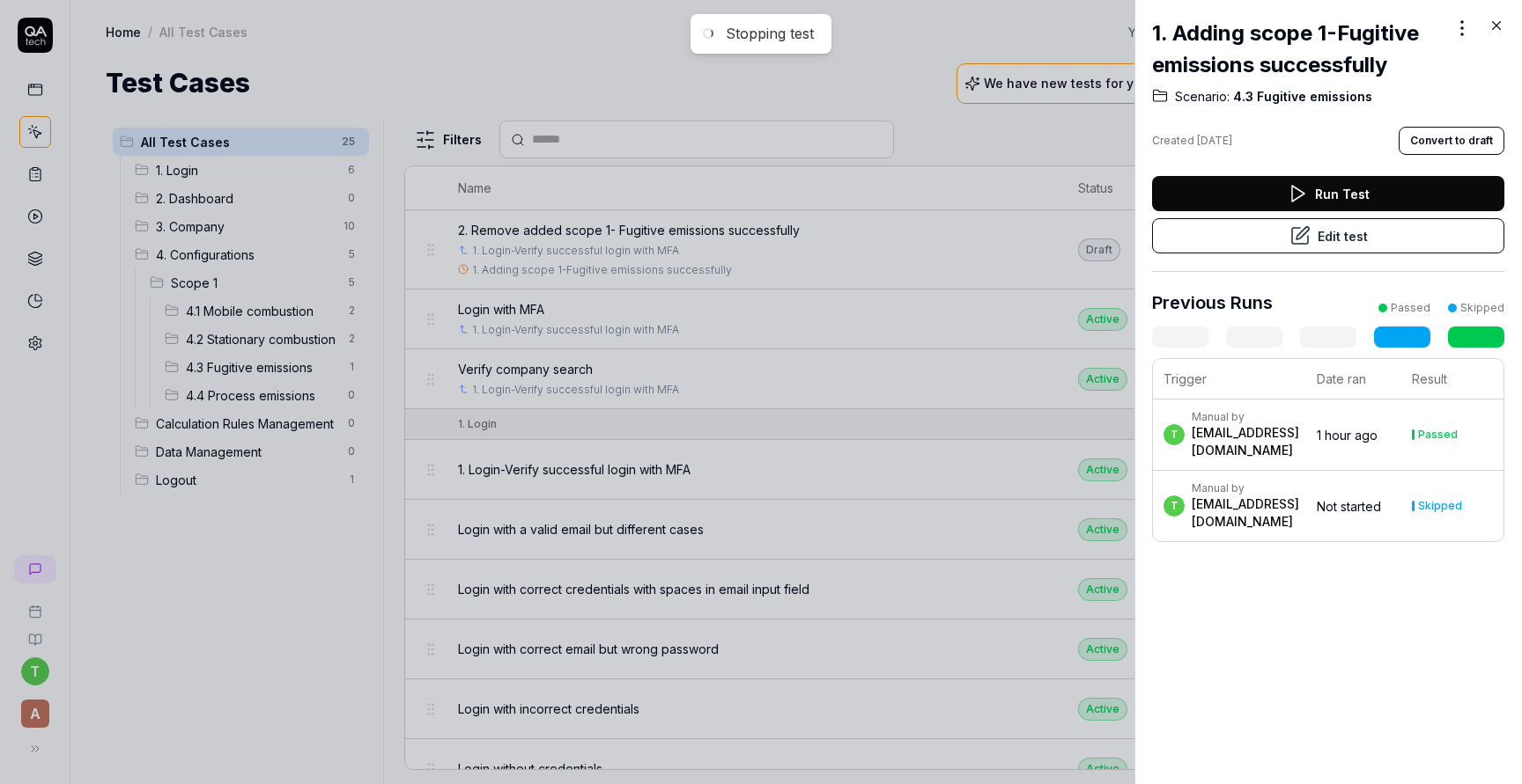
click at [262, 329] on div at bounding box center [761, 392] width 1522 height 784
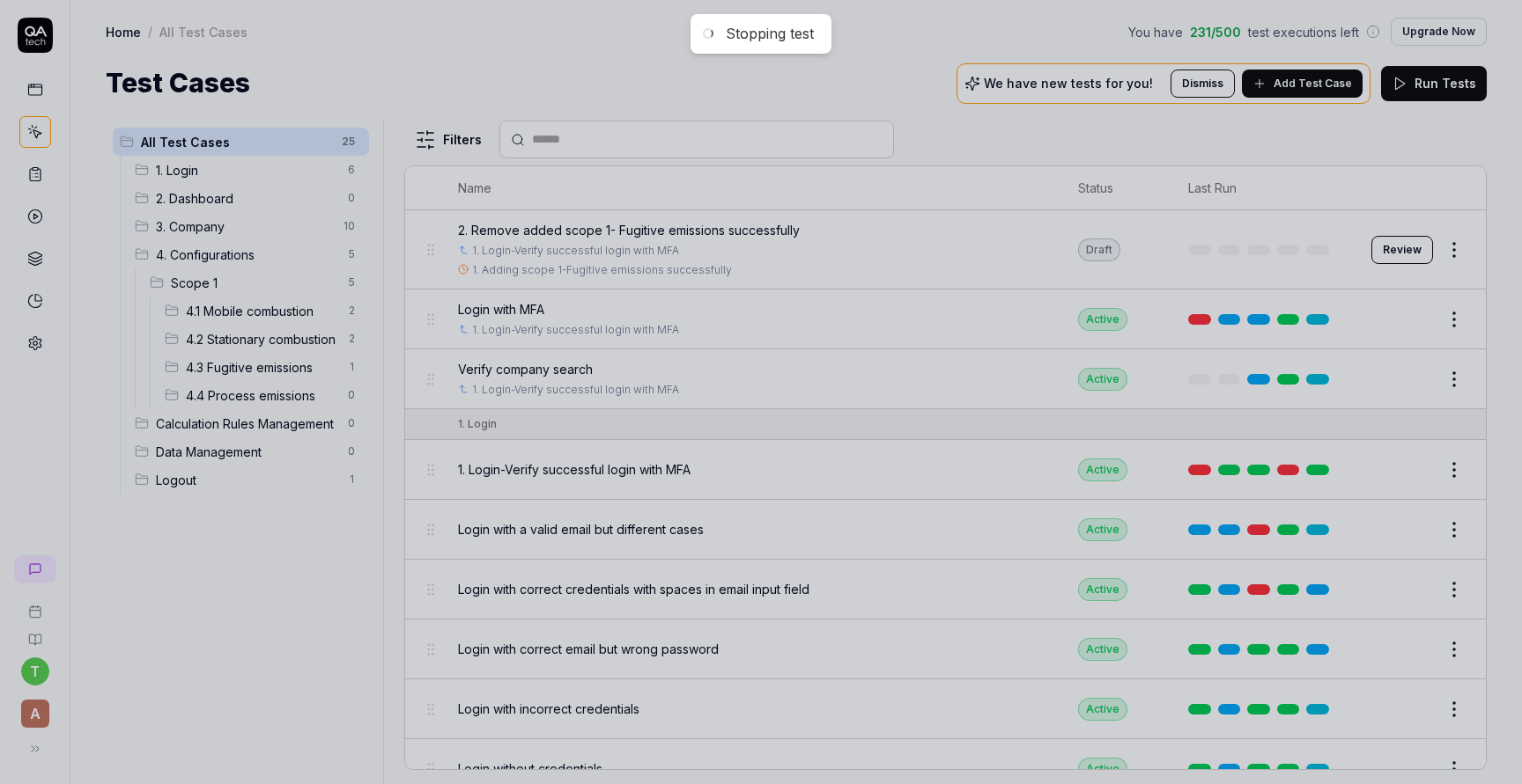
click at [264, 314] on span "4.1 Mobile combustion" at bounding box center [261, 311] width 151 height 19
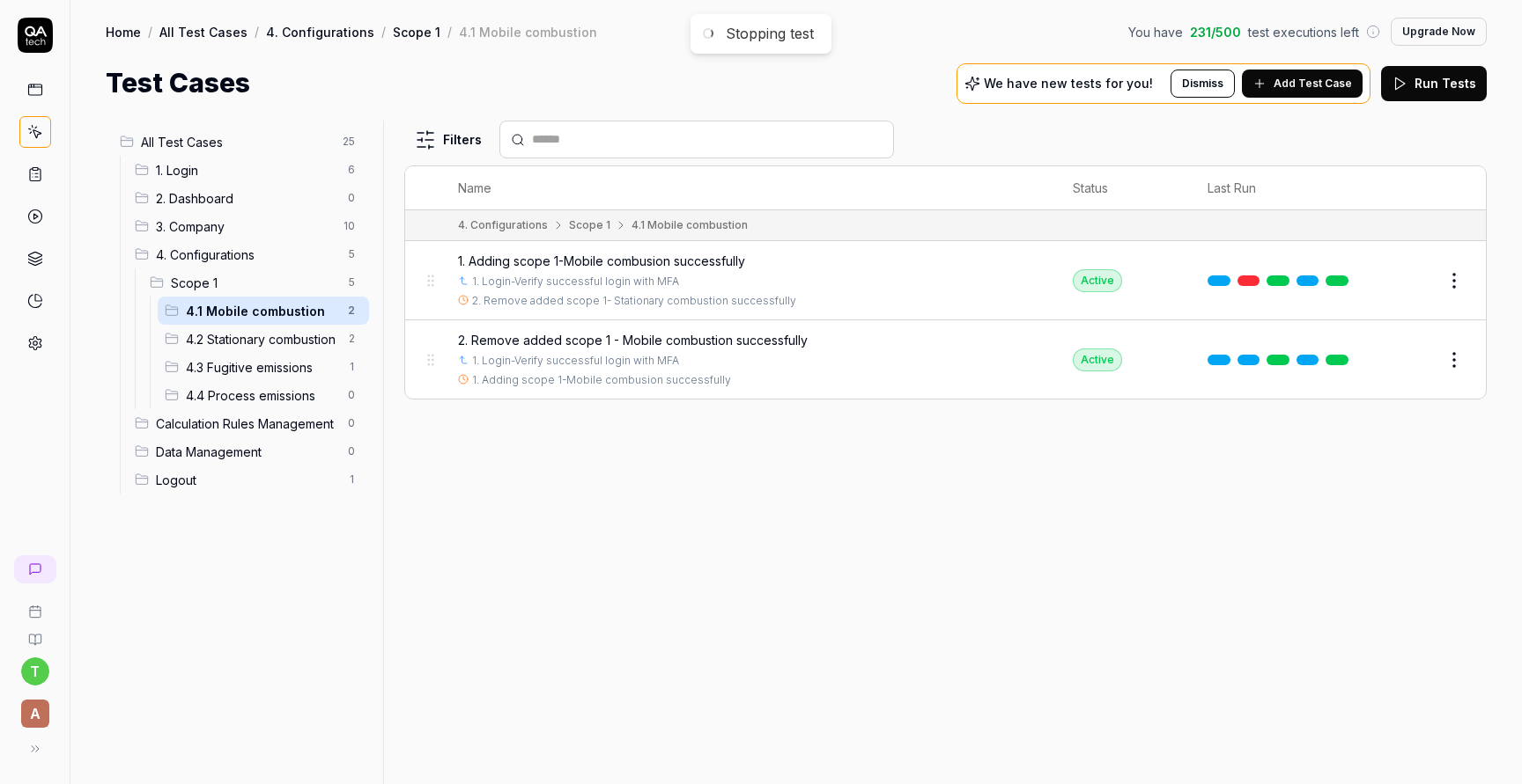
click at [264, 314] on span "4.1 Mobile combustion" at bounding box center [261, 311] width 151 height 19
click at [528, 338] on span "2. Remove added scope 1 - Mobile combustion successfully" at bounding box center [633, 340] width 350 height 19
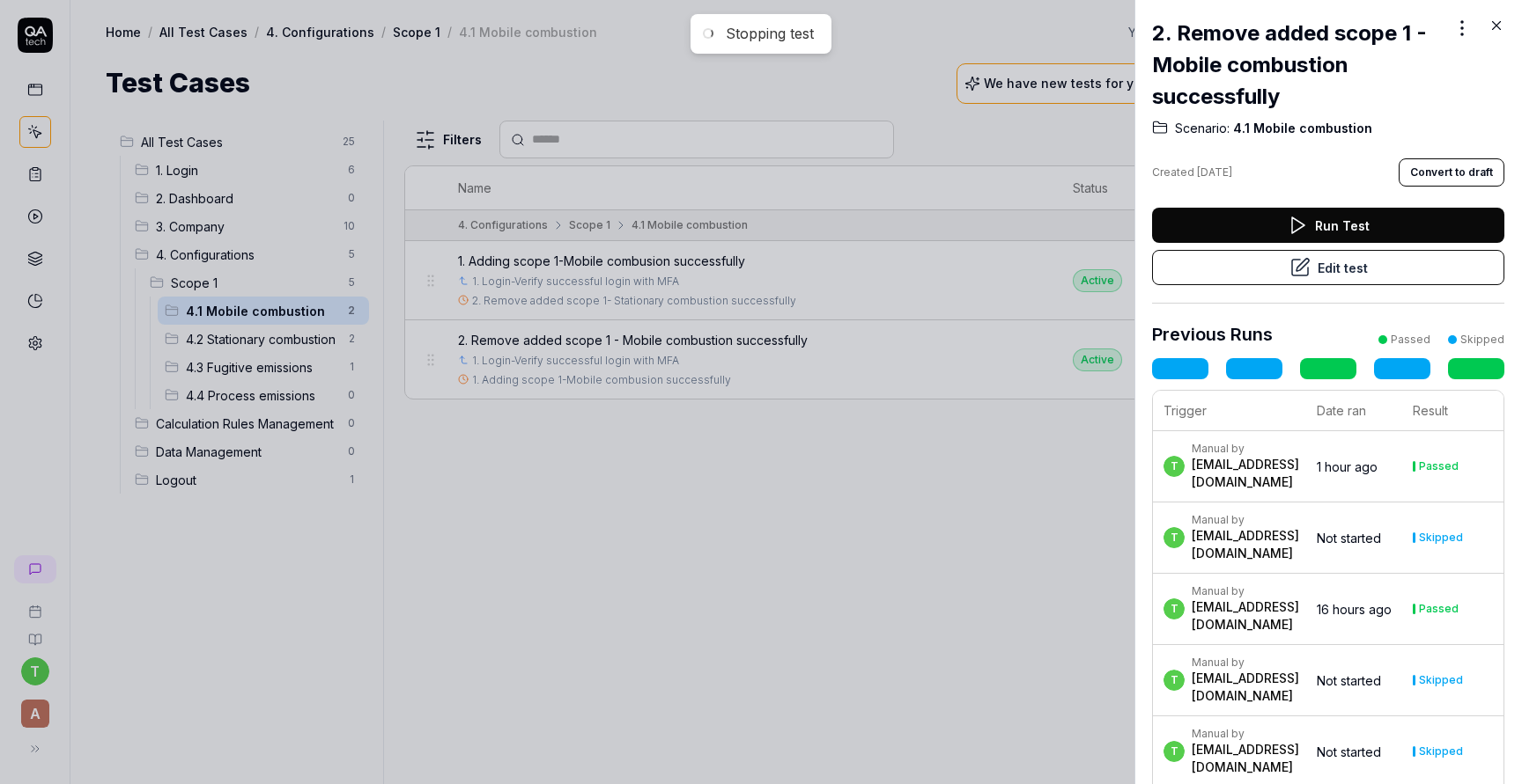
click at [1246, 264] on button "Edit test" at bounding box center [1327, 268] width 353 height 36
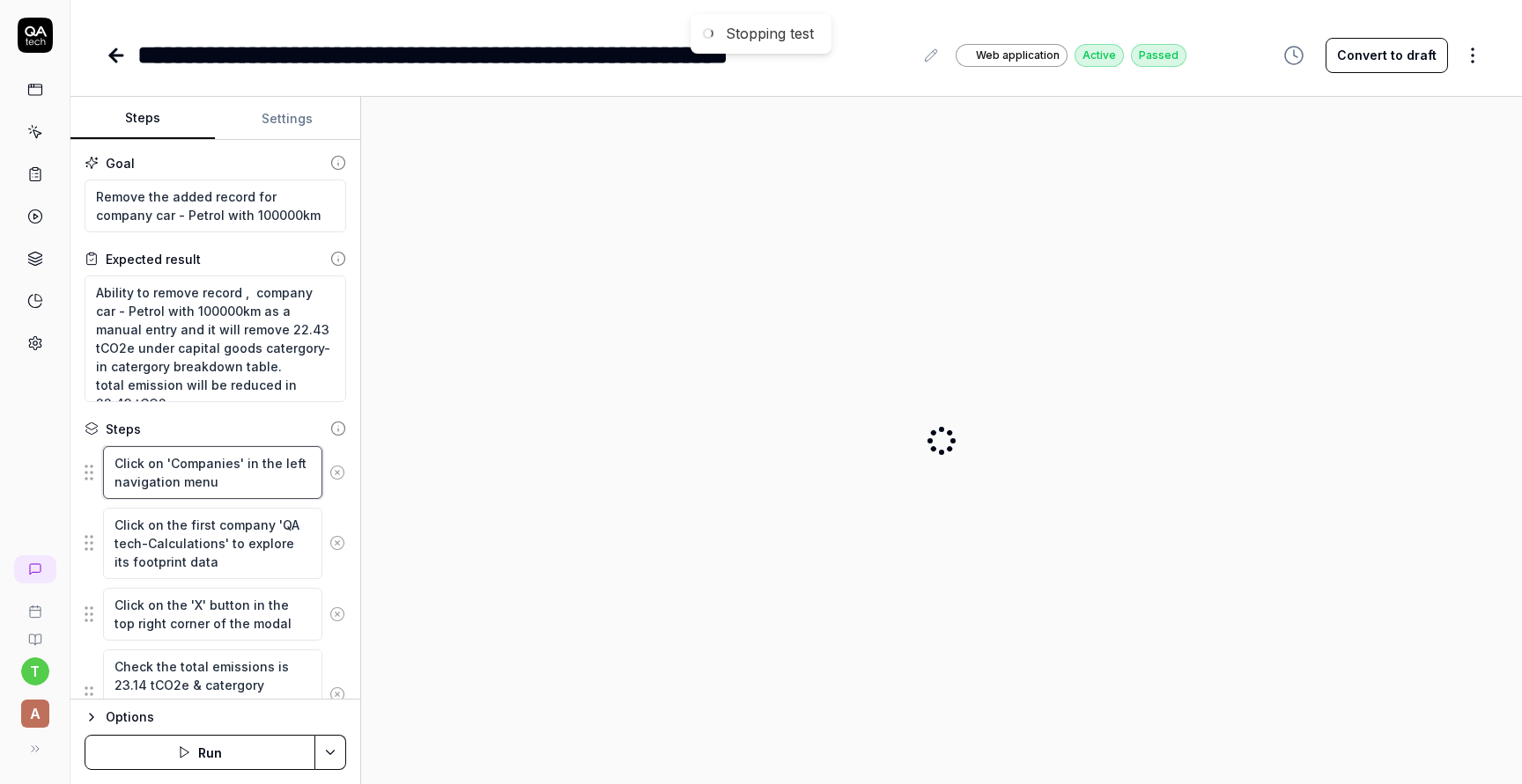
click at [258, 488] on textarea "Click on 'Companies' in the left navigation menu" at bounding box center [212, 472] width 219 height 52
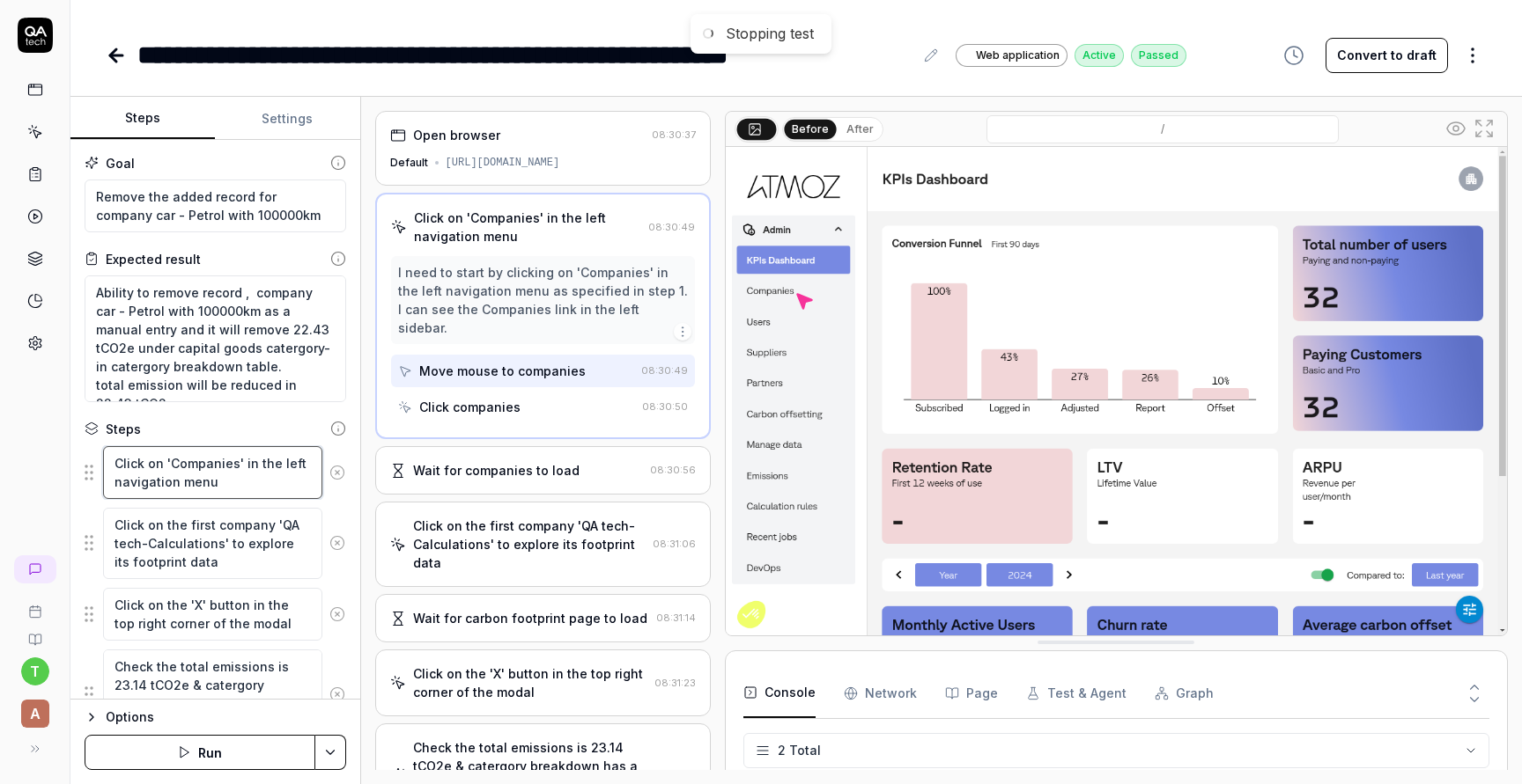
click at [258, 488] on textarea "Click on 'Companies' in the left navigation menu" at bounding box center [212, 472] width 219 height 52
click at [272, 563] on textarea "Click on the first company 'QA tech-Calculations' to explore its footprint data" at bounding box center [212, 543] width 219 height 71
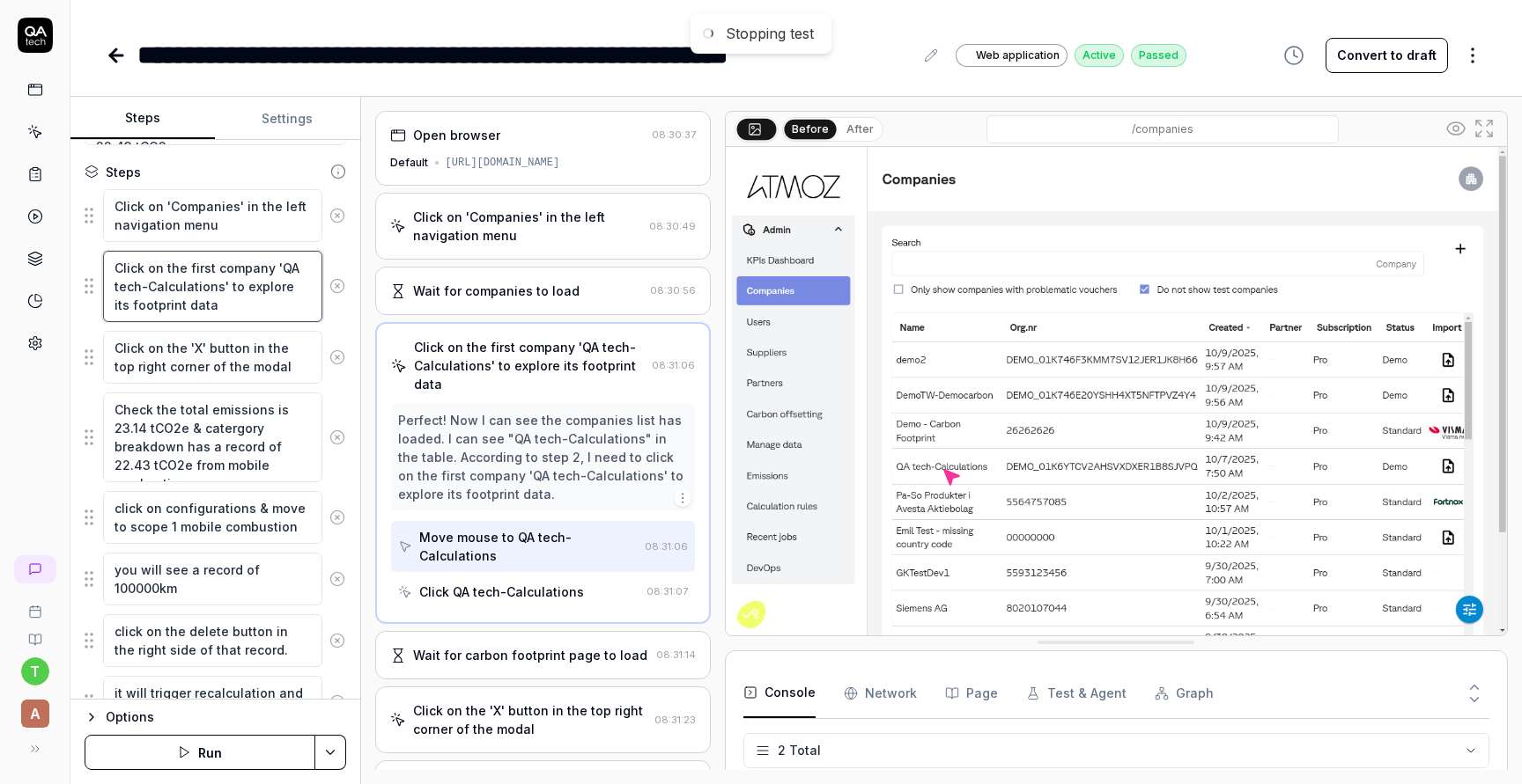
scroll to position [256, 0]
click at [281, 471] on textarea "Check the total emissions is 23.14 tCO2e & catergory breakdown has a record of …" at bounding box center [212, 438] width 219 height 90
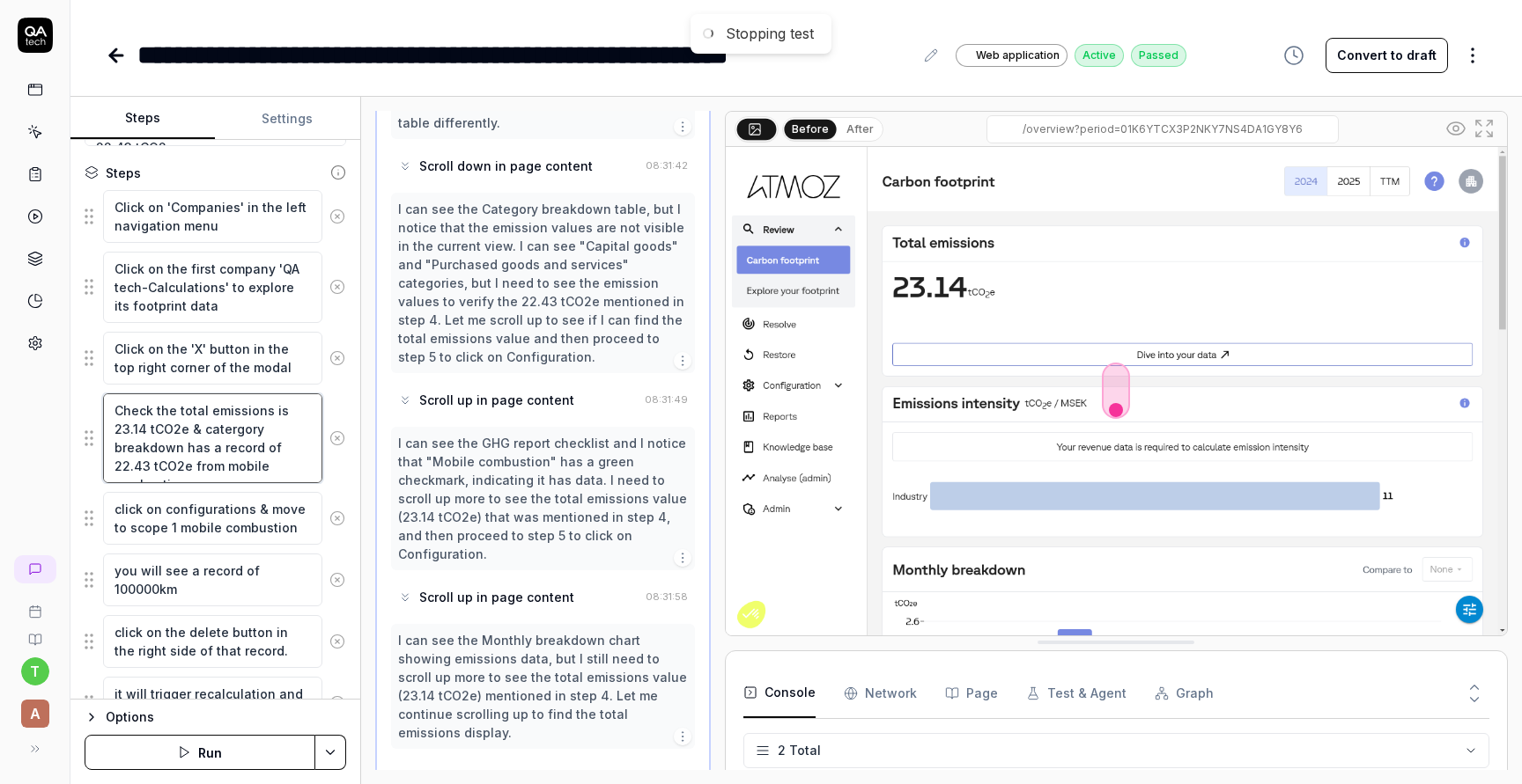
scroll to position [939, 0]
click at [249, 517] on textarea "click on configurations & move to scope 1 mobile combustion" at bounding box center [212, 517] width 219 height 52
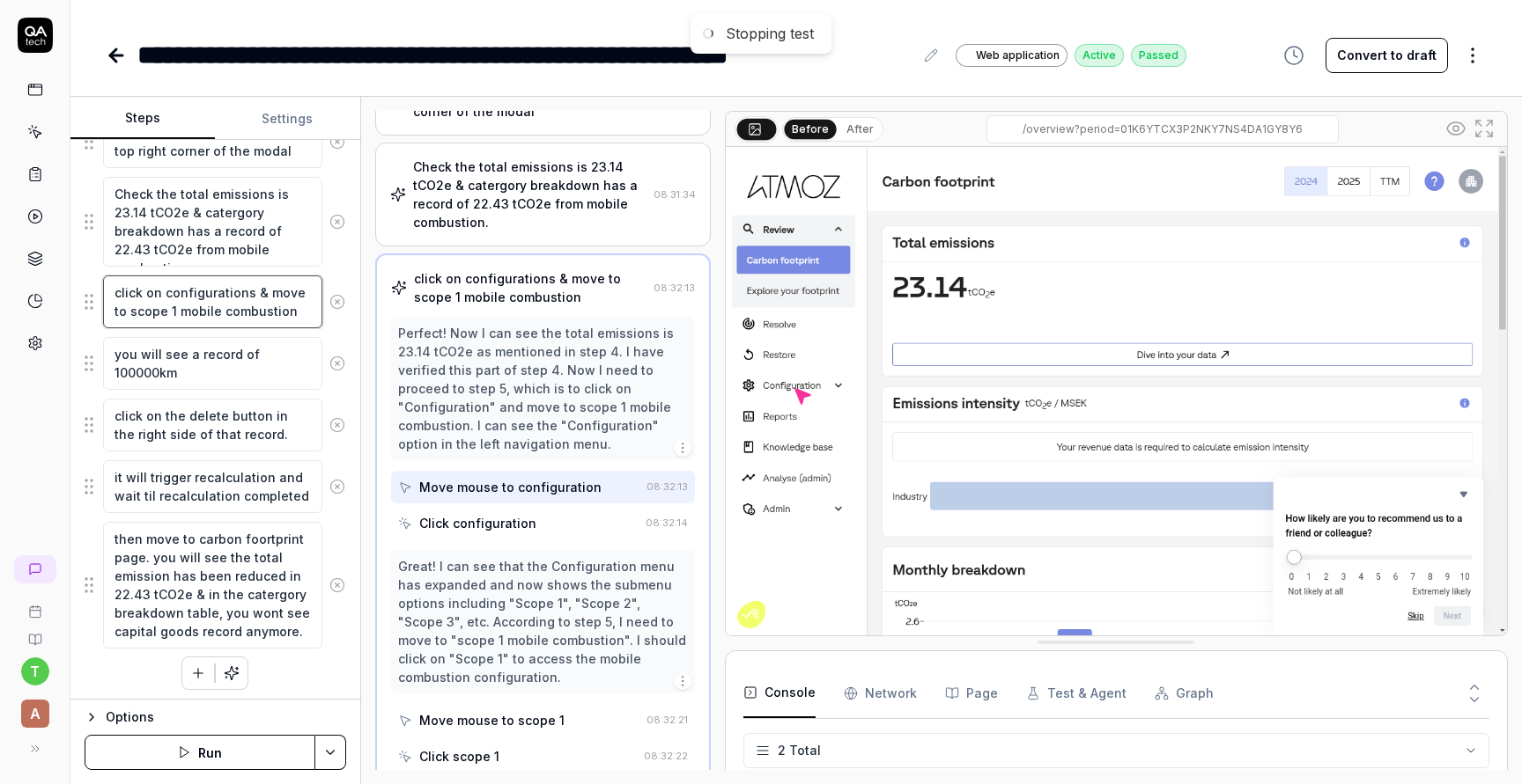
scroll to position [477, 0]
click at [261, 500] on textarea "it will trigger recalculation and wait til recalculation completed" at bounding box center [212, 482] width 219 height 52
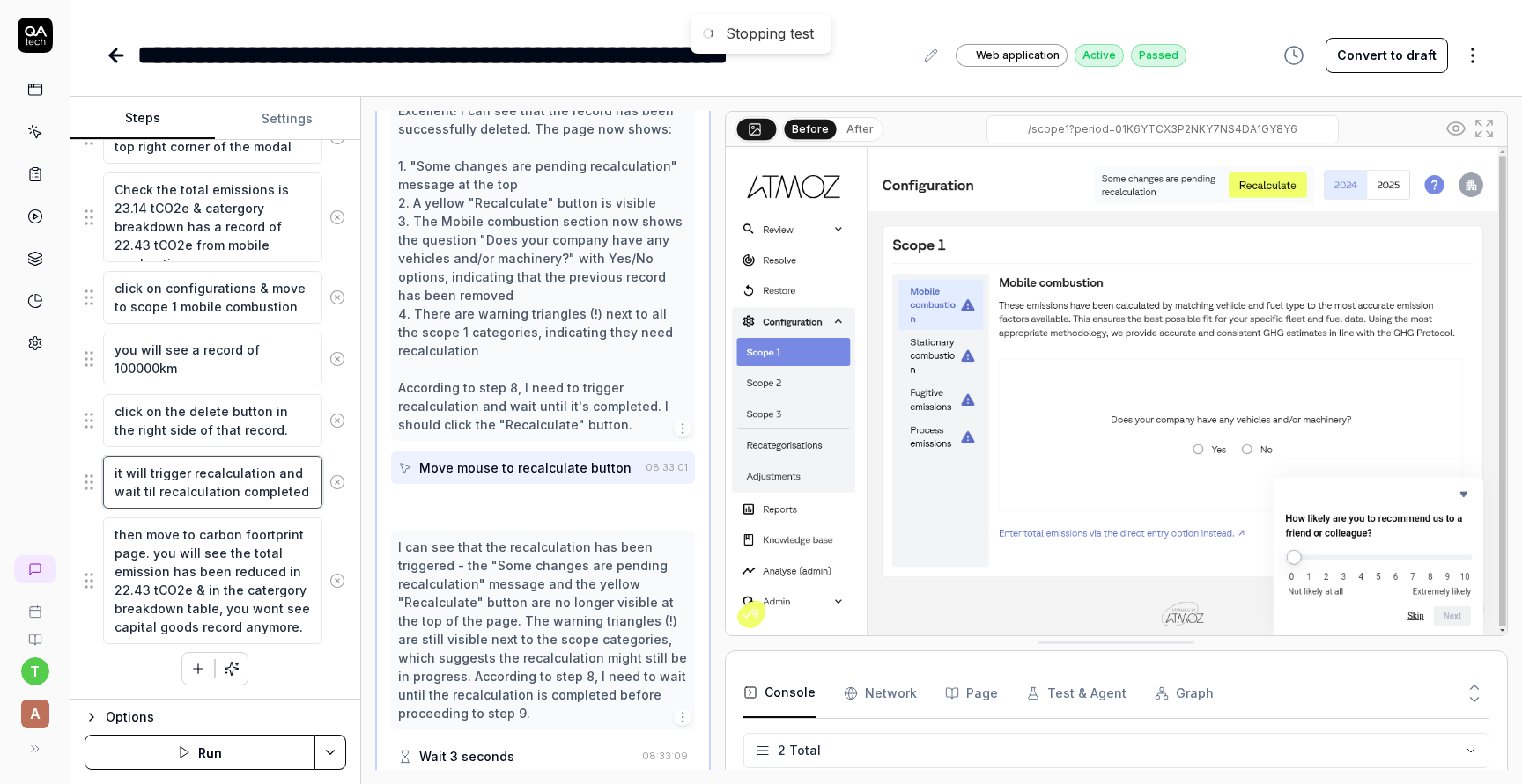
scroll to position [791, 0]
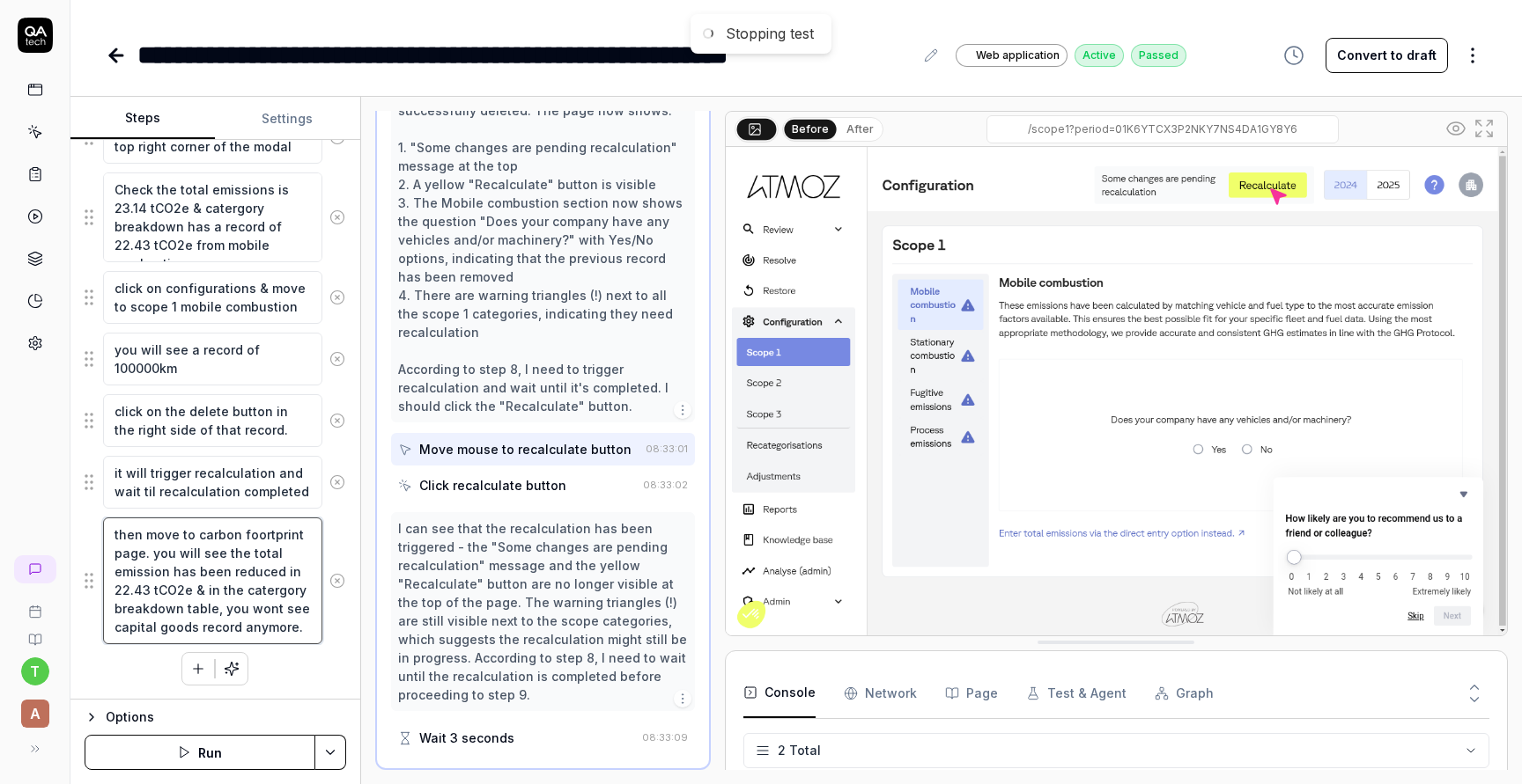
click at [263, 623] on textarea "then move to carbon foortprint page. you will see the total emission has been r…" at bounding box center [212, 581] width 219 height 126
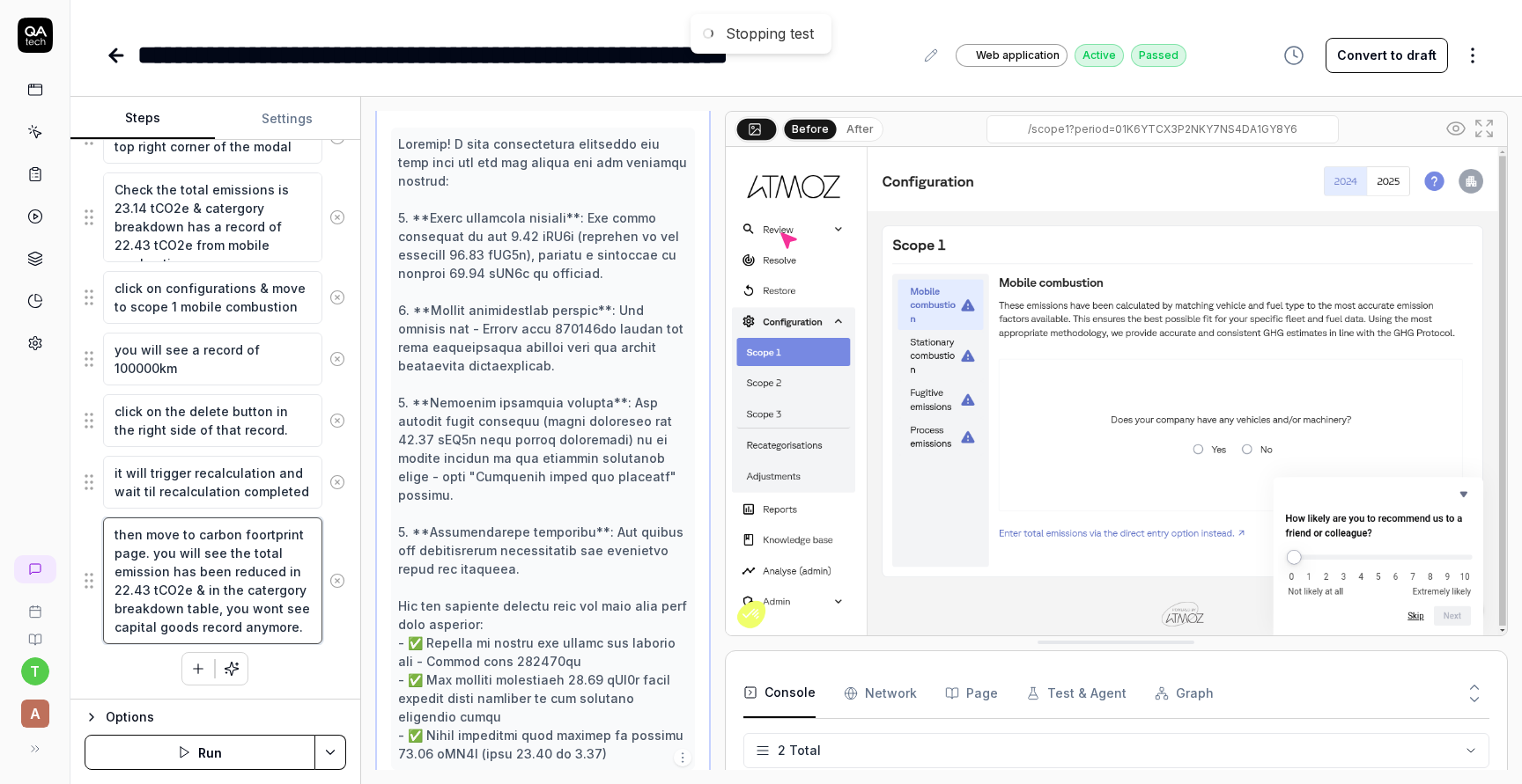
scroll to position [2066, 0]
type textarea "*"
